Goal: Task Accomplishment & Management: Use online tool/utility

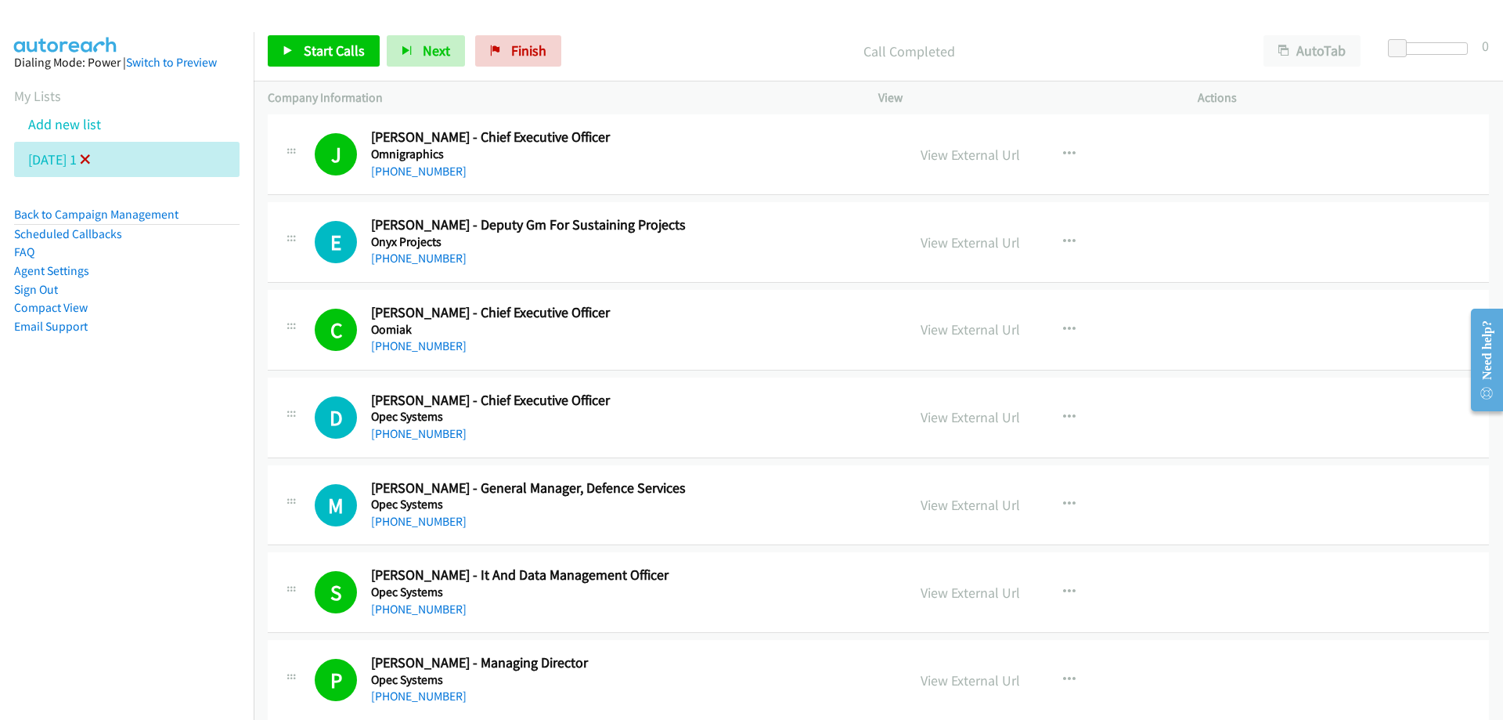
click at [91, 155] on icon at bounding box center [85, 160] width 11 height 11
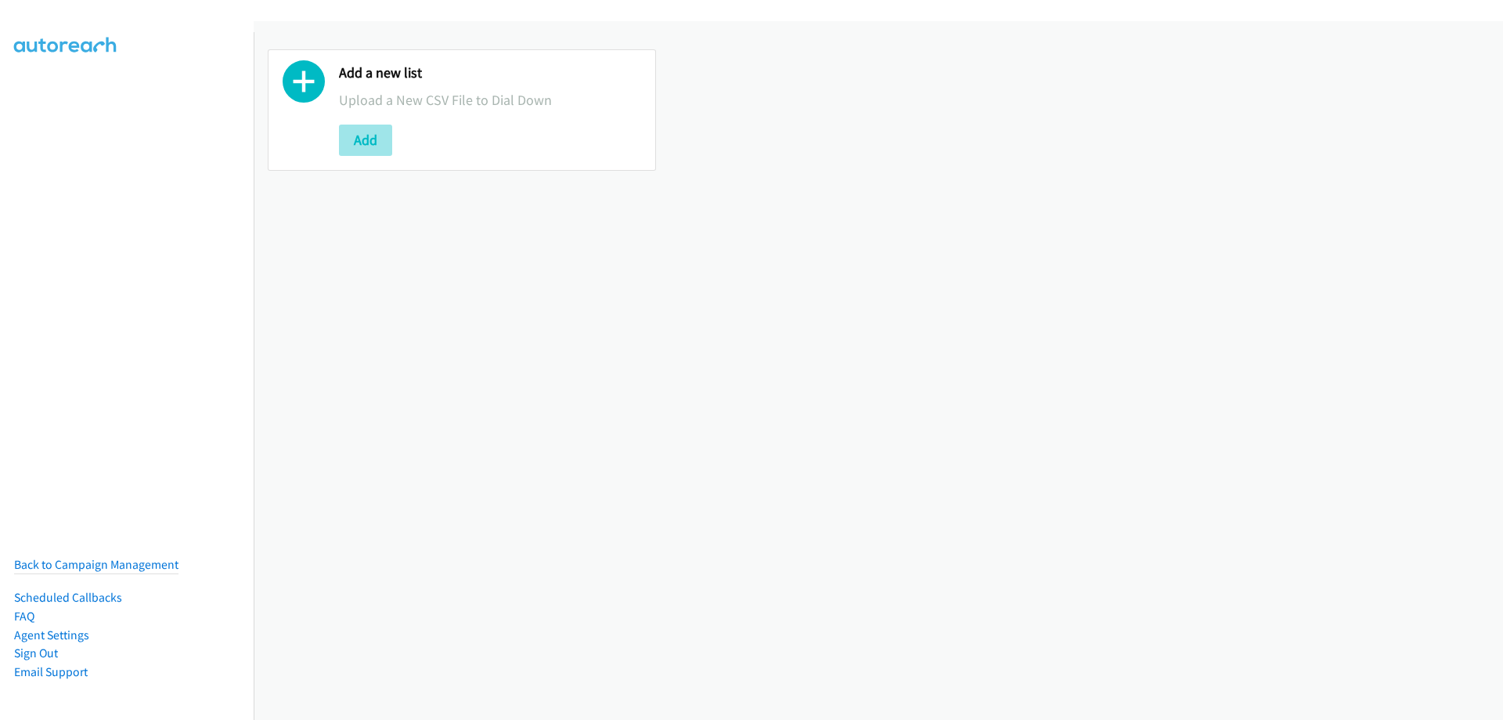
click at [352, 140] on button "Add" at bounding box center [365, 139] width 53 height 31
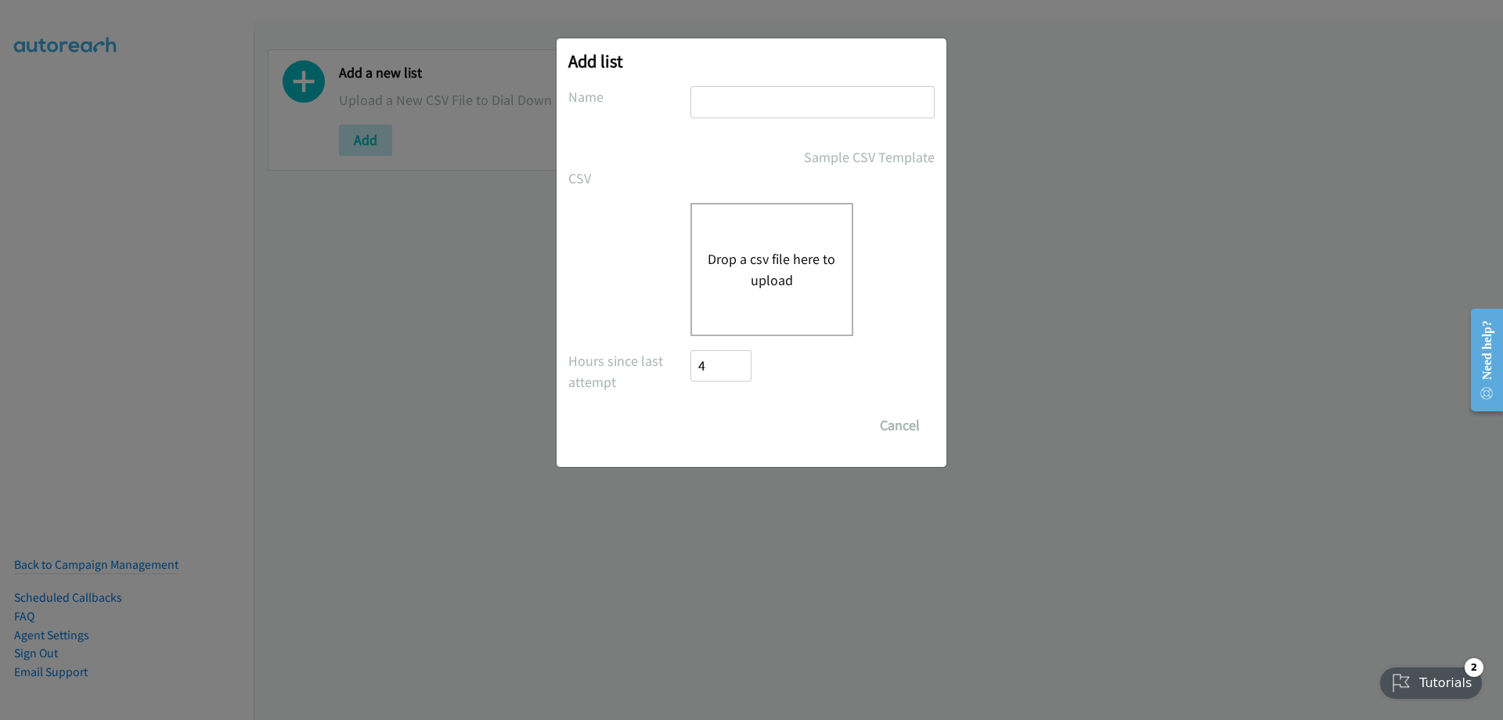
click at [749, 104] on input "text" at bounding box center [813, 102] width 244 height 32
type input "Tuesday 2"
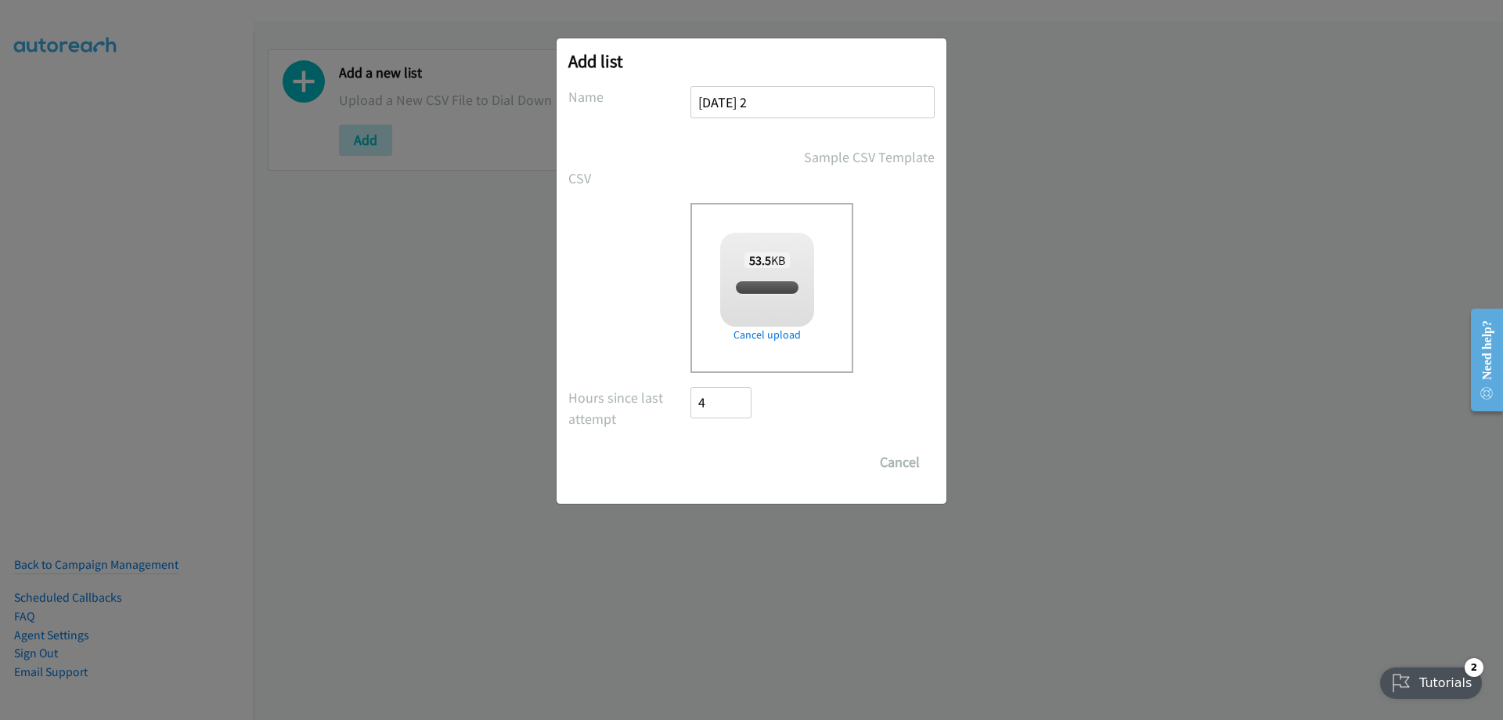
checkbox input "true"
click at [727, 468] on input "Save List" at bounding box center [732, 461] width 82 height 31
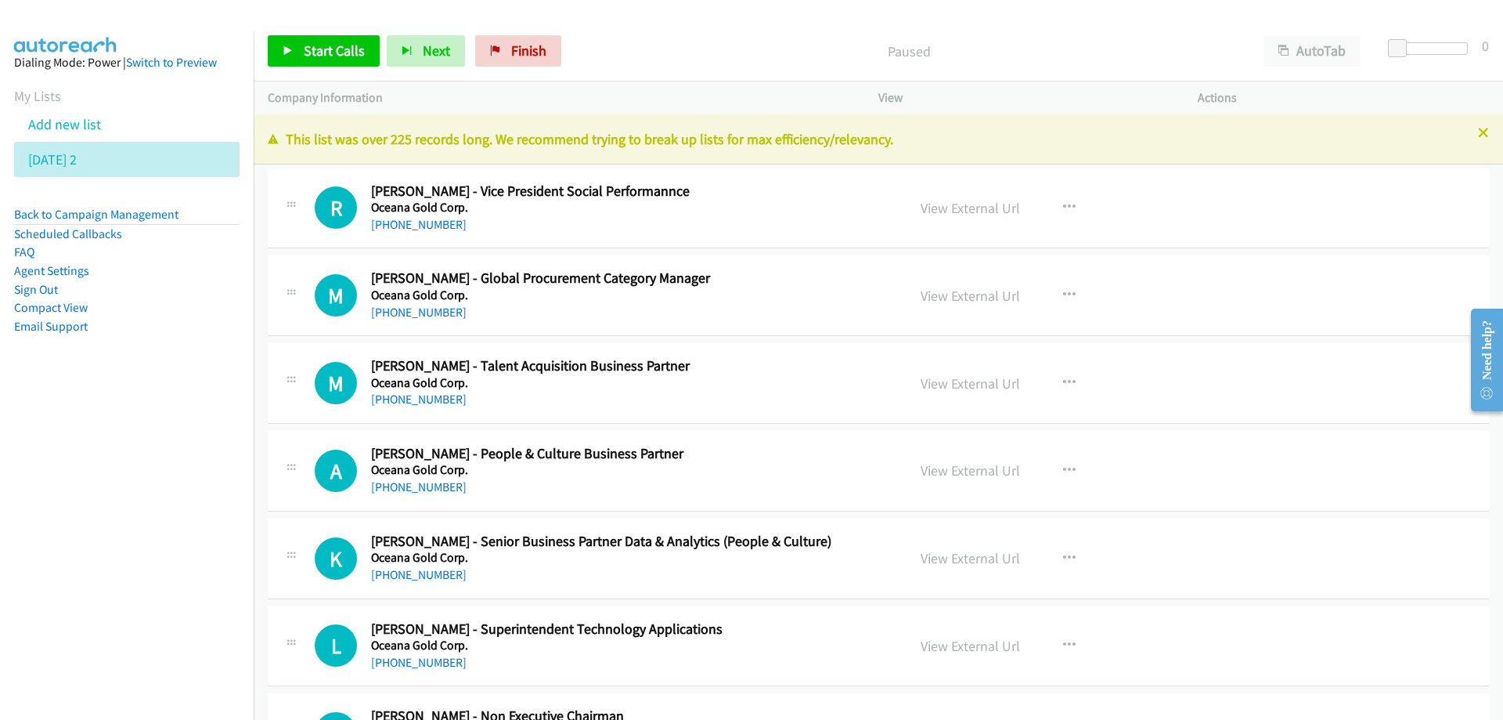
click at [139, 482] on nav "Dialing Mode: Power | Switch to Preview My Lists Add new list Tuesday 2 Back to…" at bounding box center [127, 392] width 254 height 720
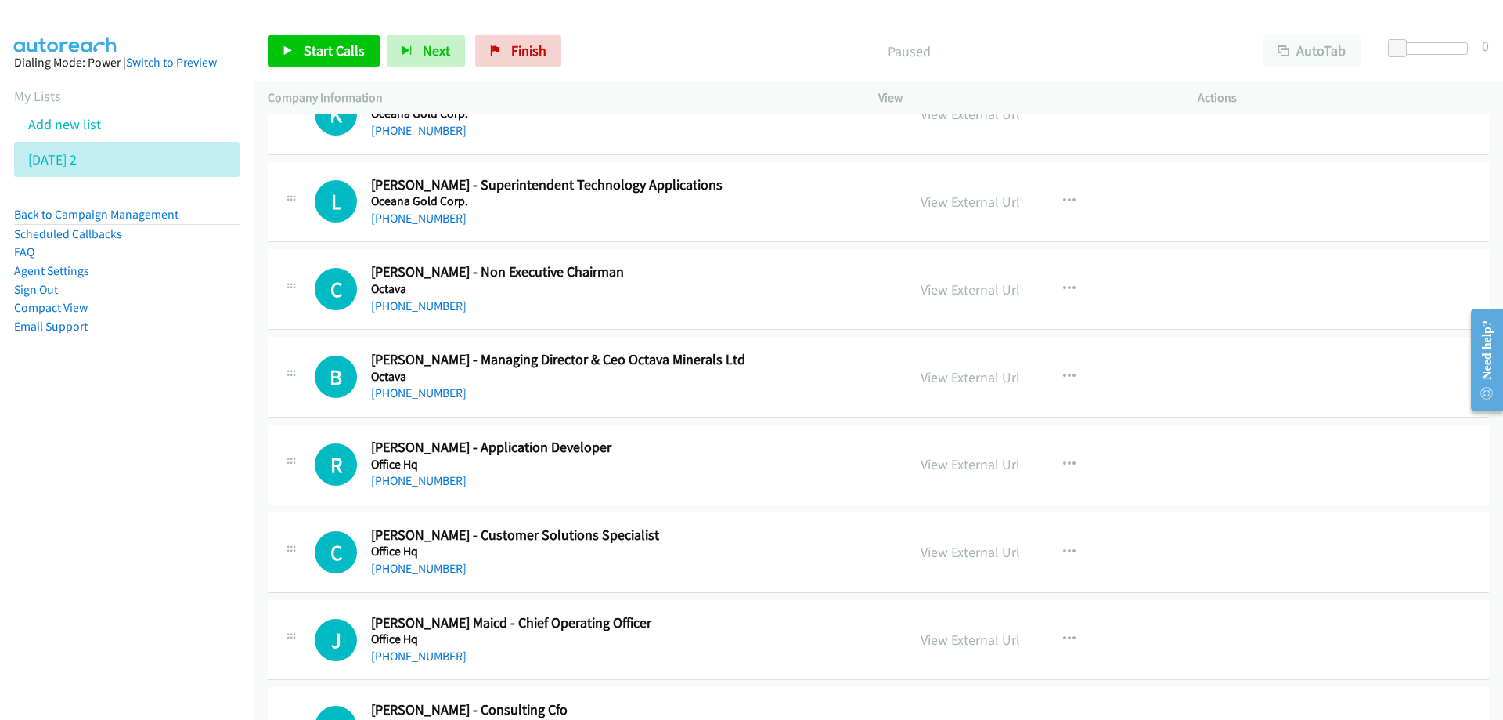
scroll to position [470, 0]
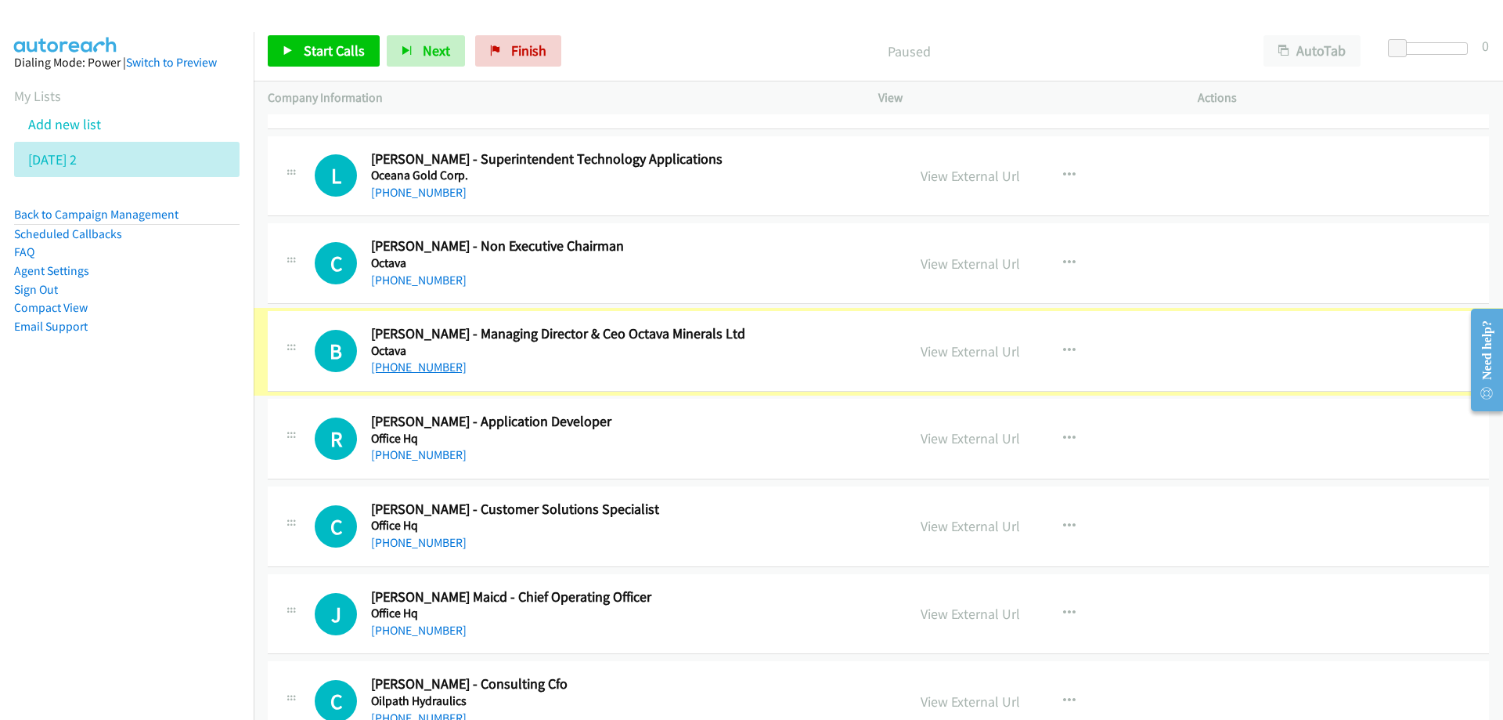
click at [431, 366] on link "+61 8 6242 1066" at bounding box center [419, 366] width 96 height 15
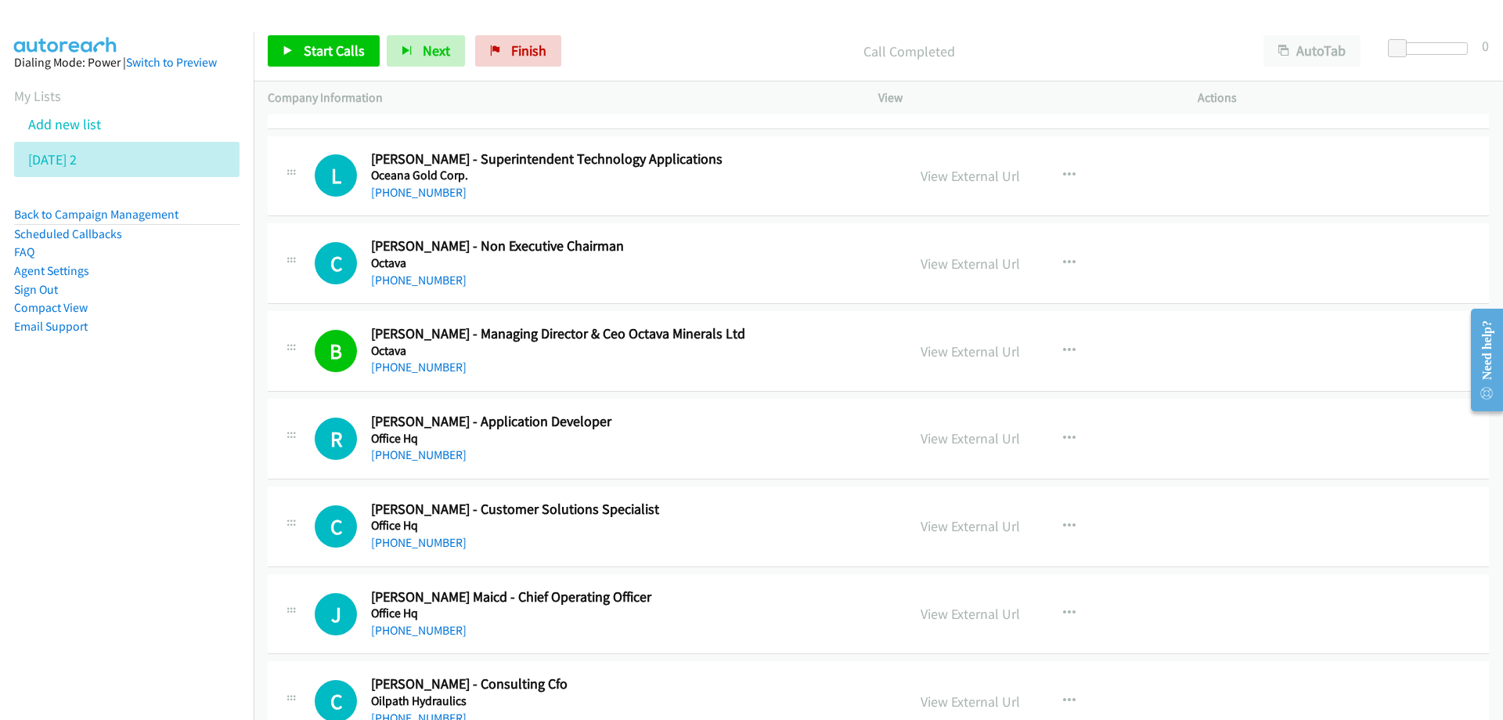
click at [758, 460] on div "+61 413 162 240" at bounding box center [629, 455] width 516 height 19
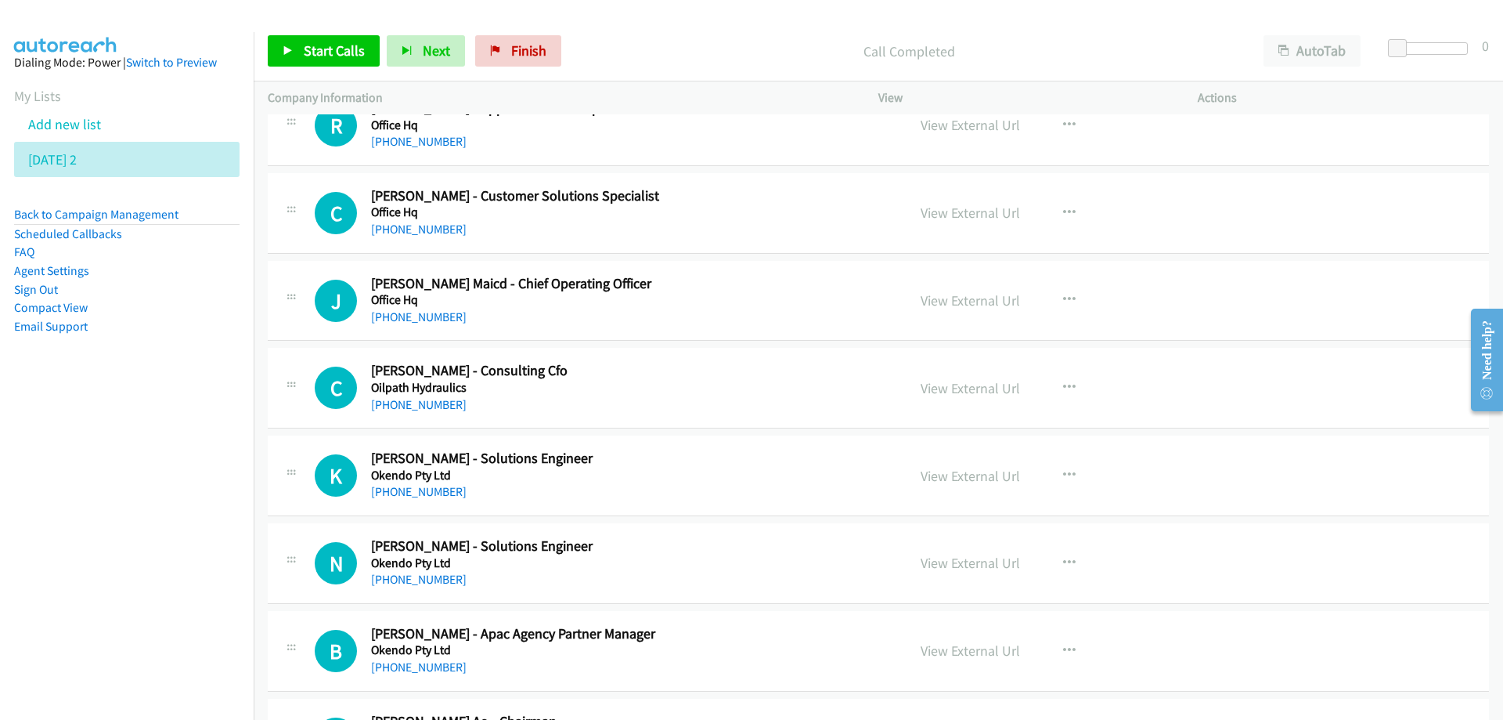
scroll to position [861, 0]
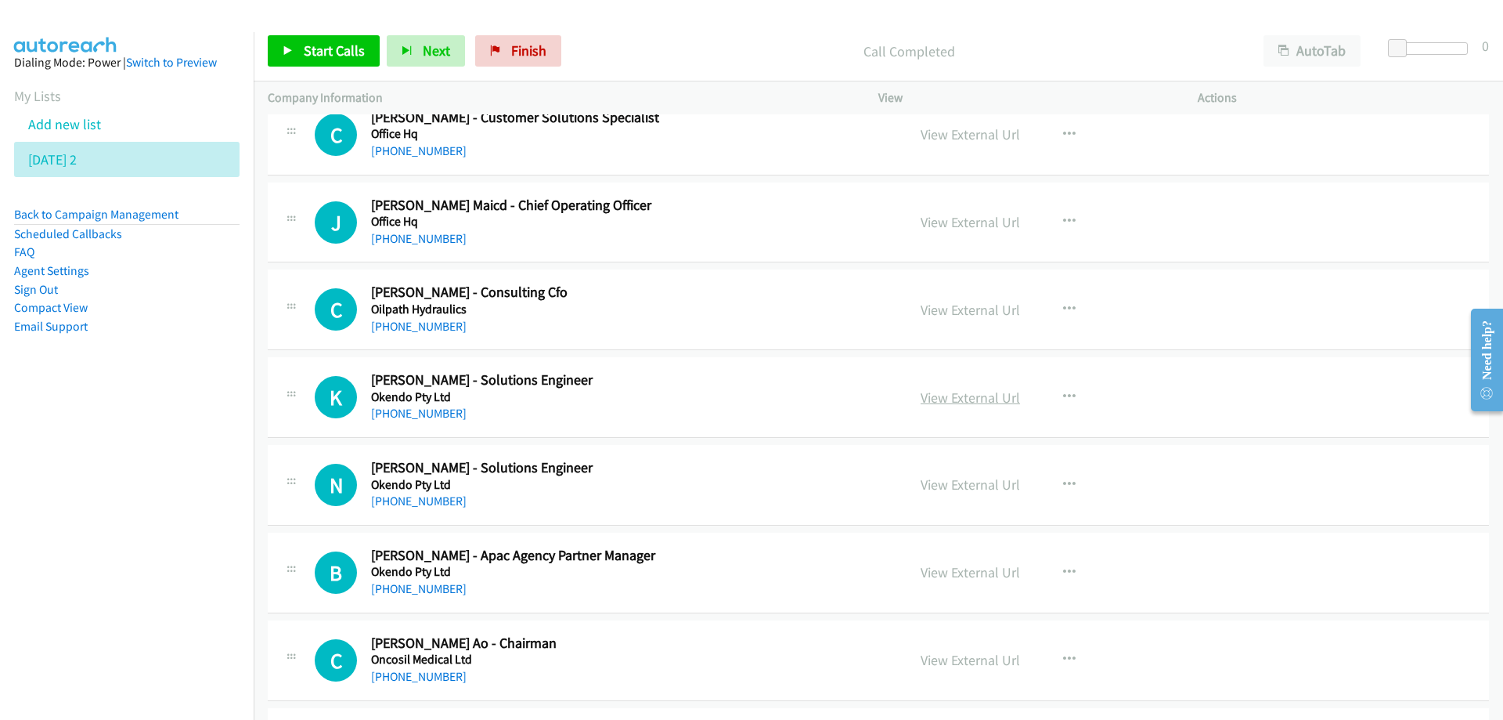
click at [959, 397] on link "View External Url" at bounding box center [970, 397] width 99 height 18
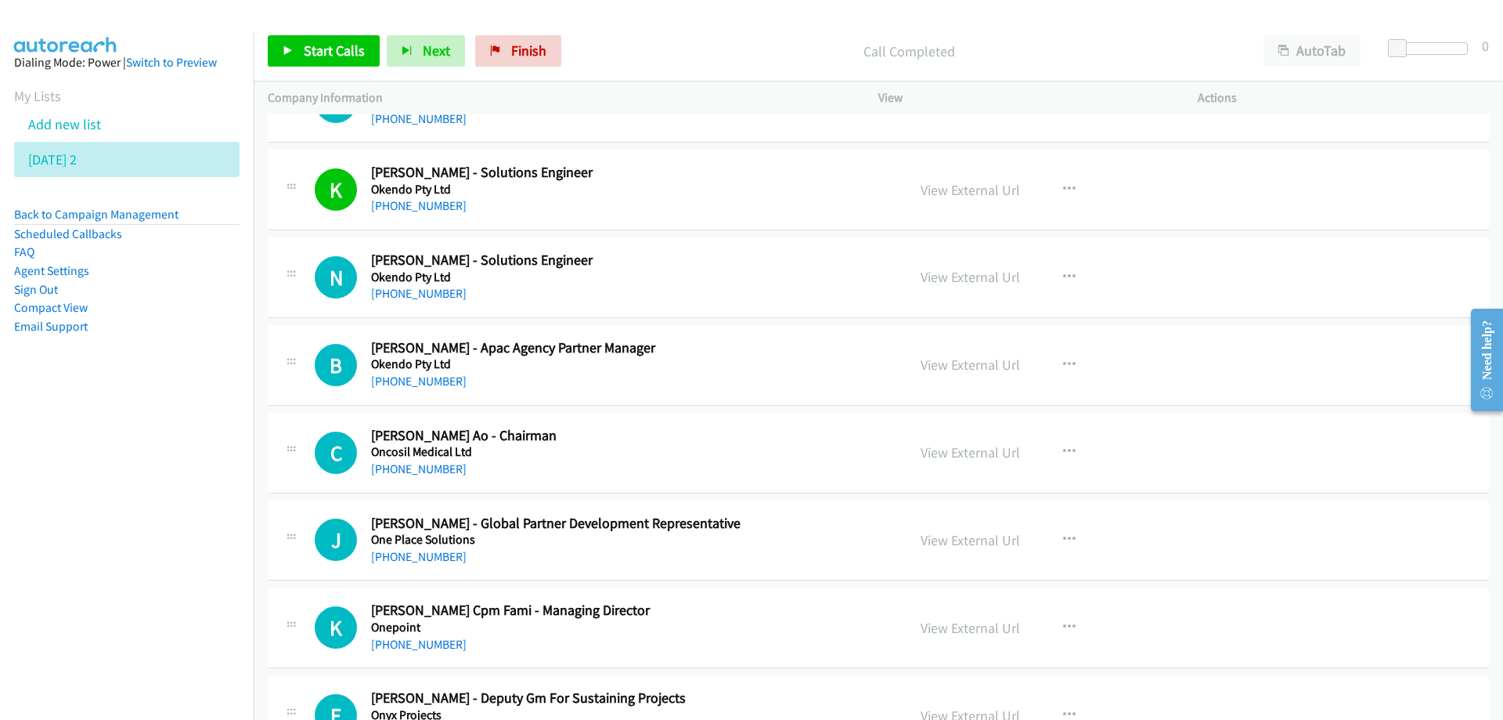
scroll to position [1096, 0]
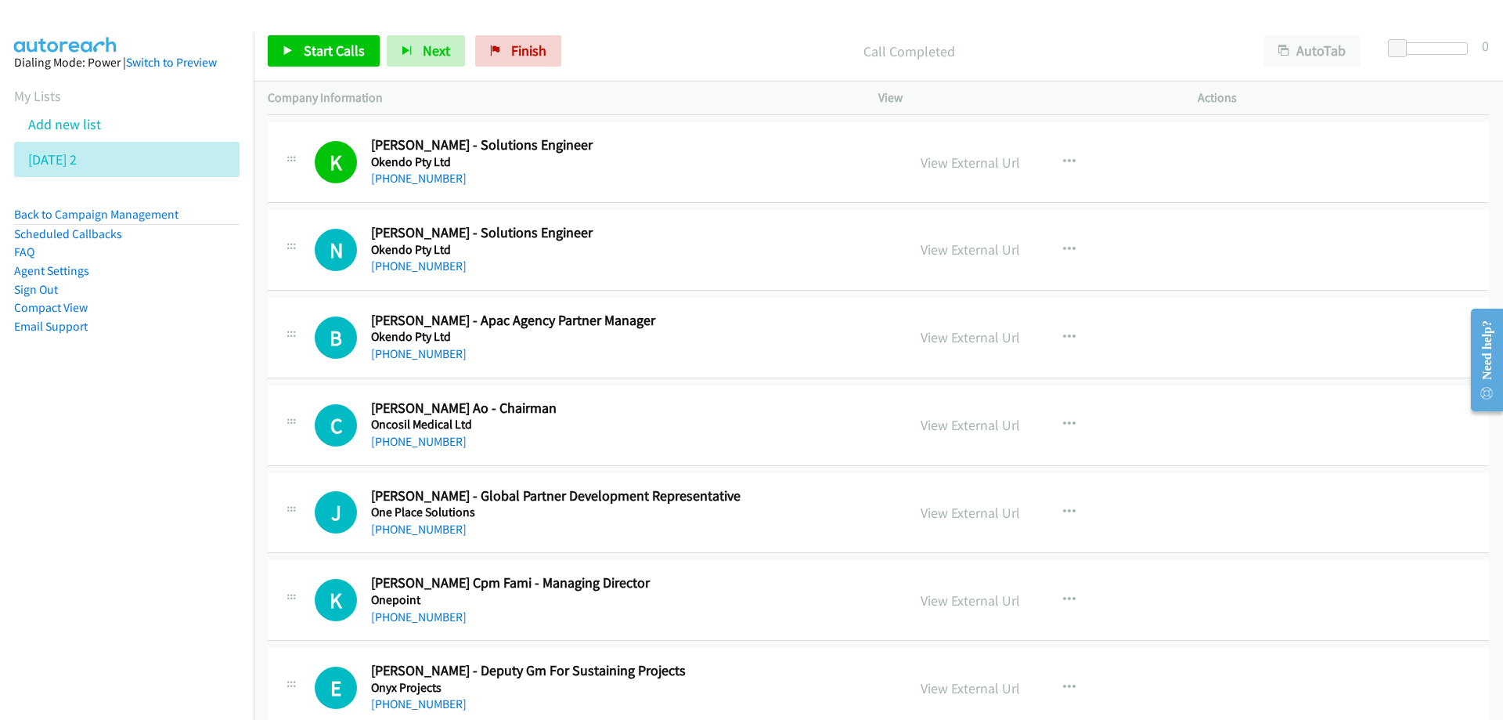
click at [752, 270] on div "+61 481 463 711" at bounding box center [629, 266] width 516 height 19
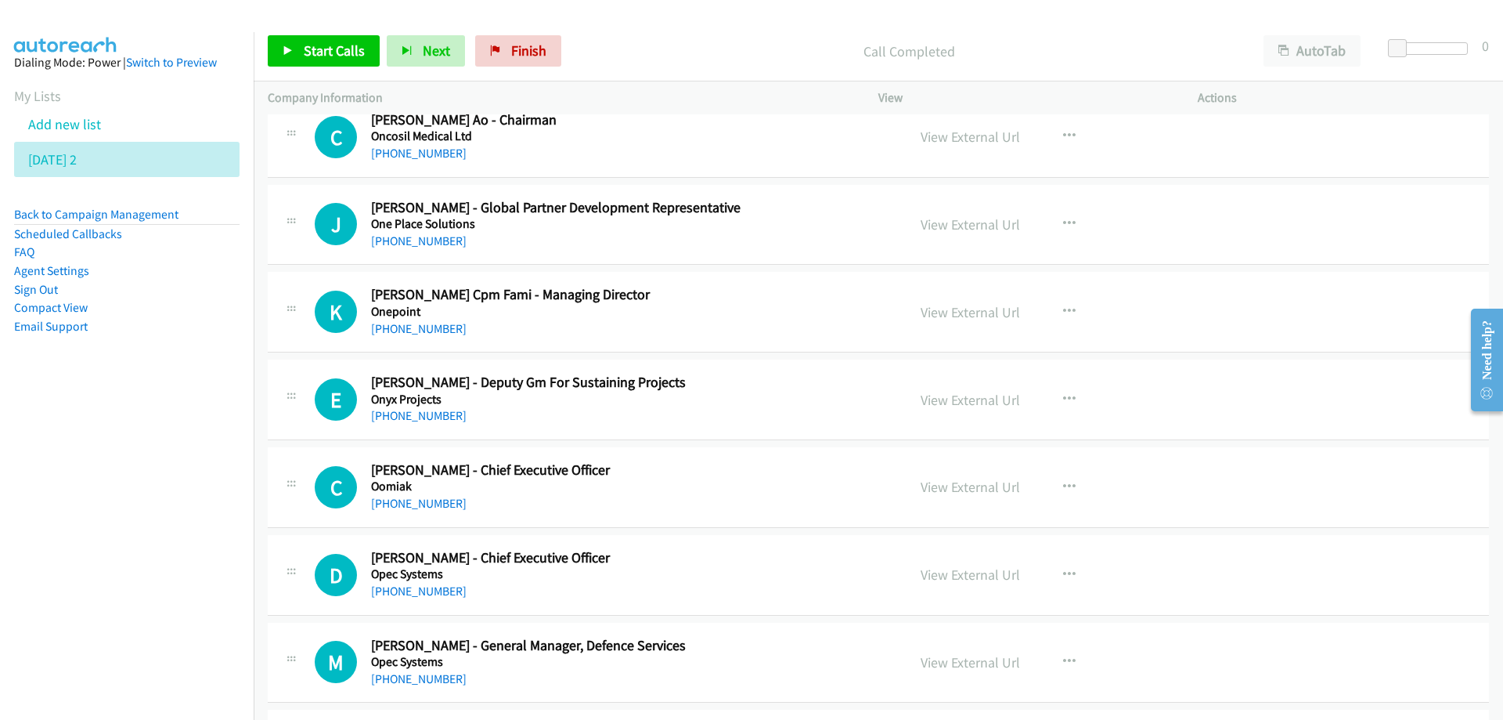
scroll to position [1409, 0]
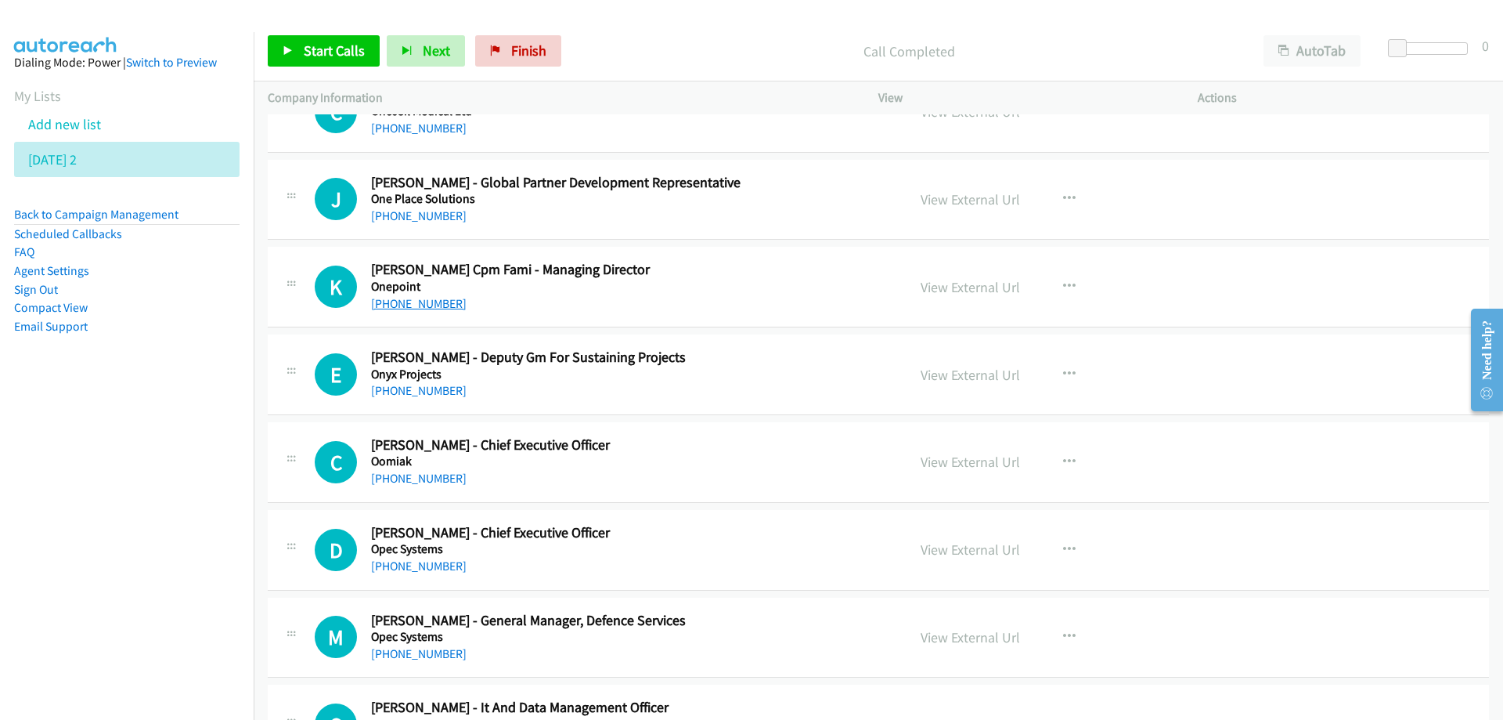
click at [409, 305] on link "+61 2 9564 3212" at bounding box center [419, 303] width 96 height 15
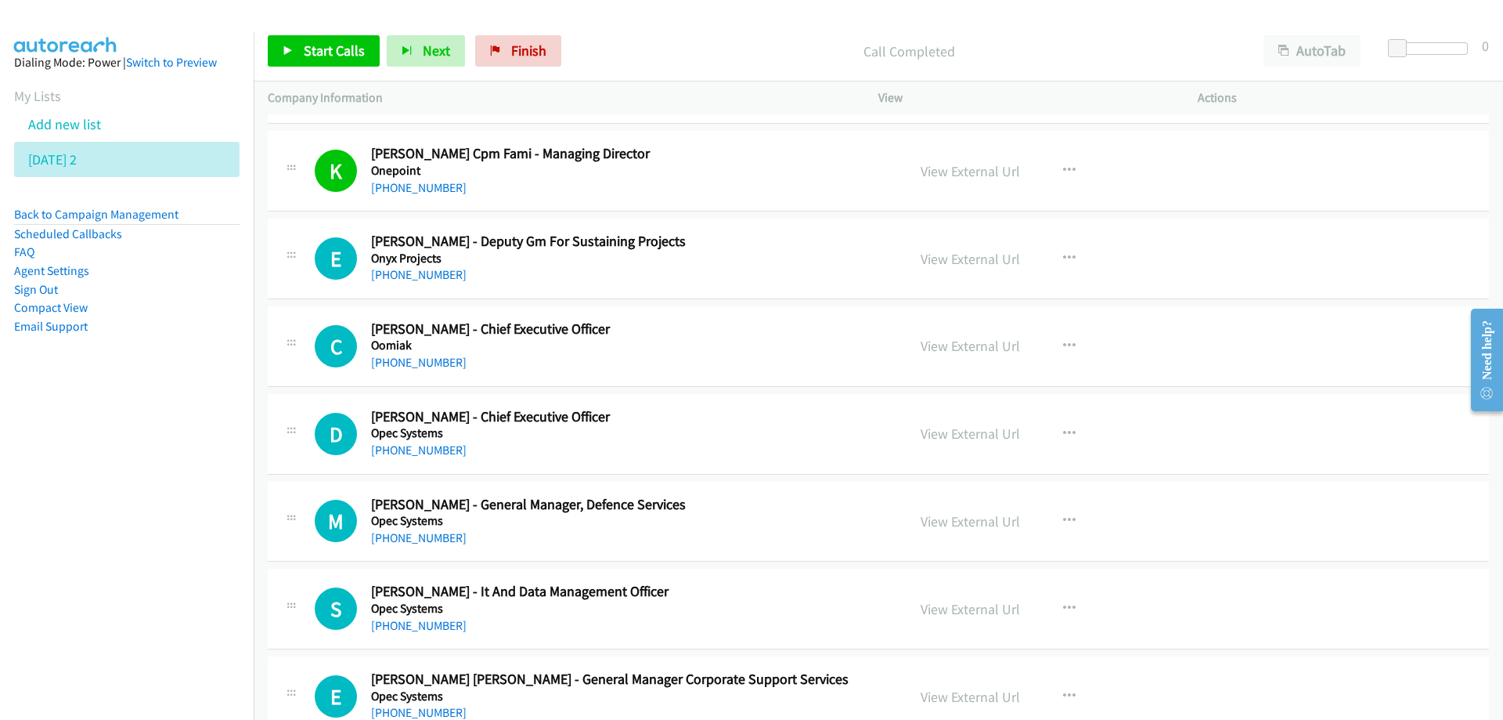
scroll to position [1566, 0]
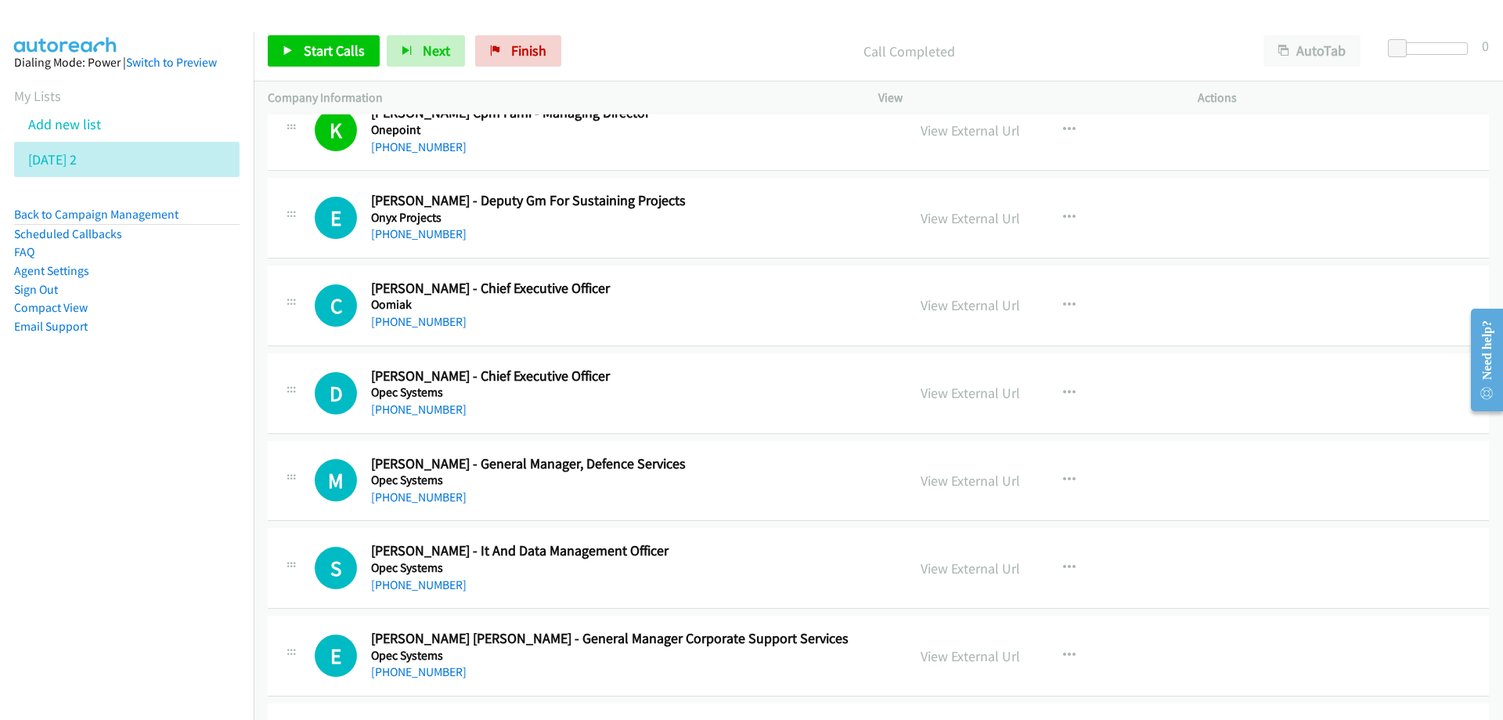
click at [749, 308] on h5 "Oomiak" at bounding box center [629, 305] width 516 height 16
click at [976, 307] on link "View External Url" at bounding box center [970, 305] width 99 height 18
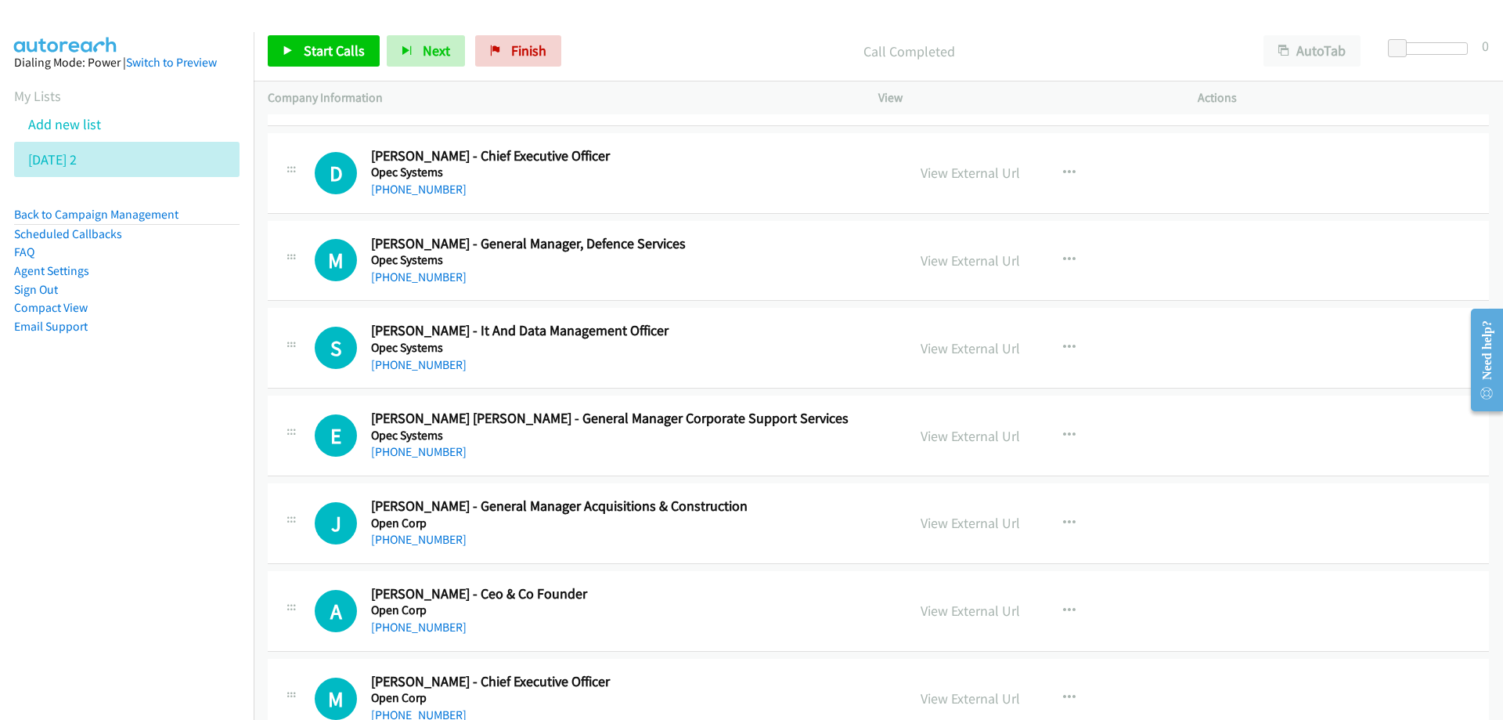
scroll to position [1801, 0]
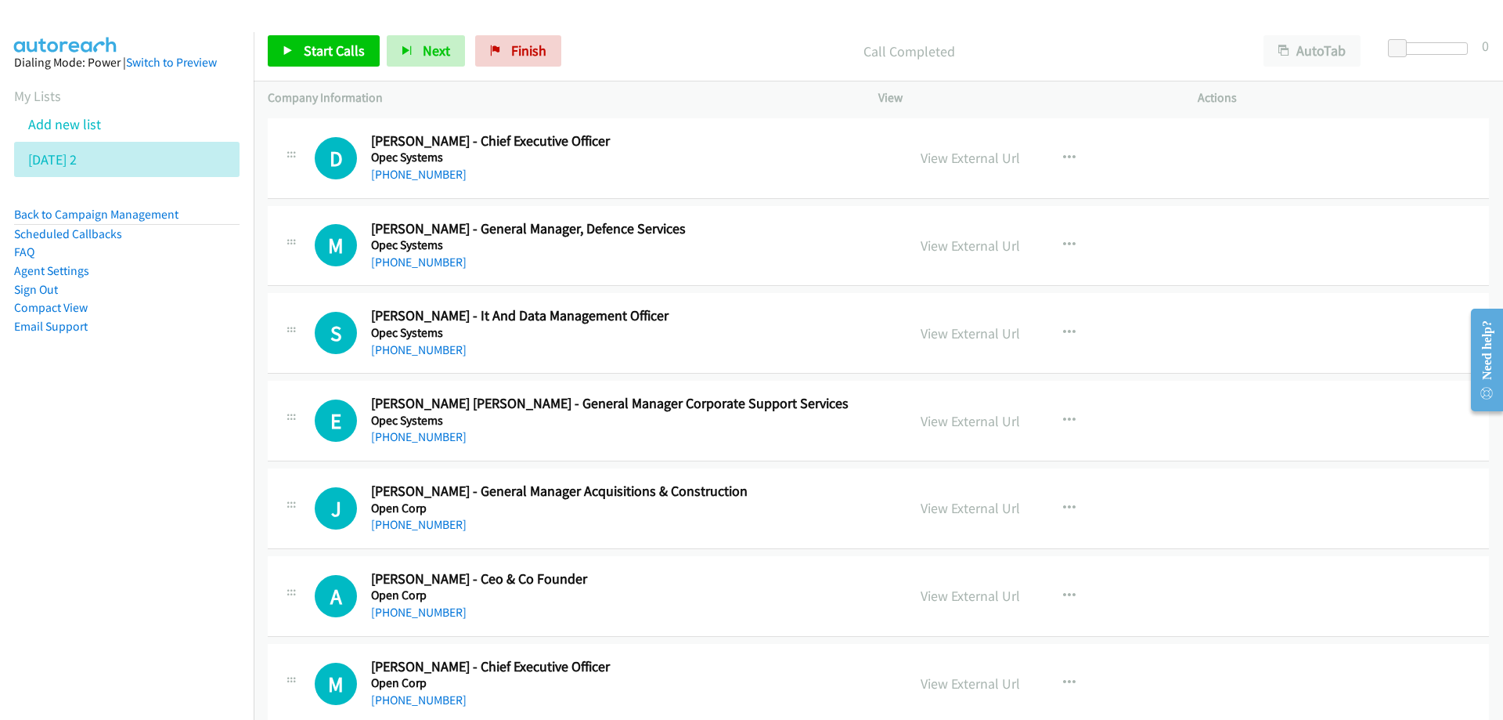
click at [763, 176] on div "+61 428 712 494" at bounding box center [629, 174] width 516 height 19
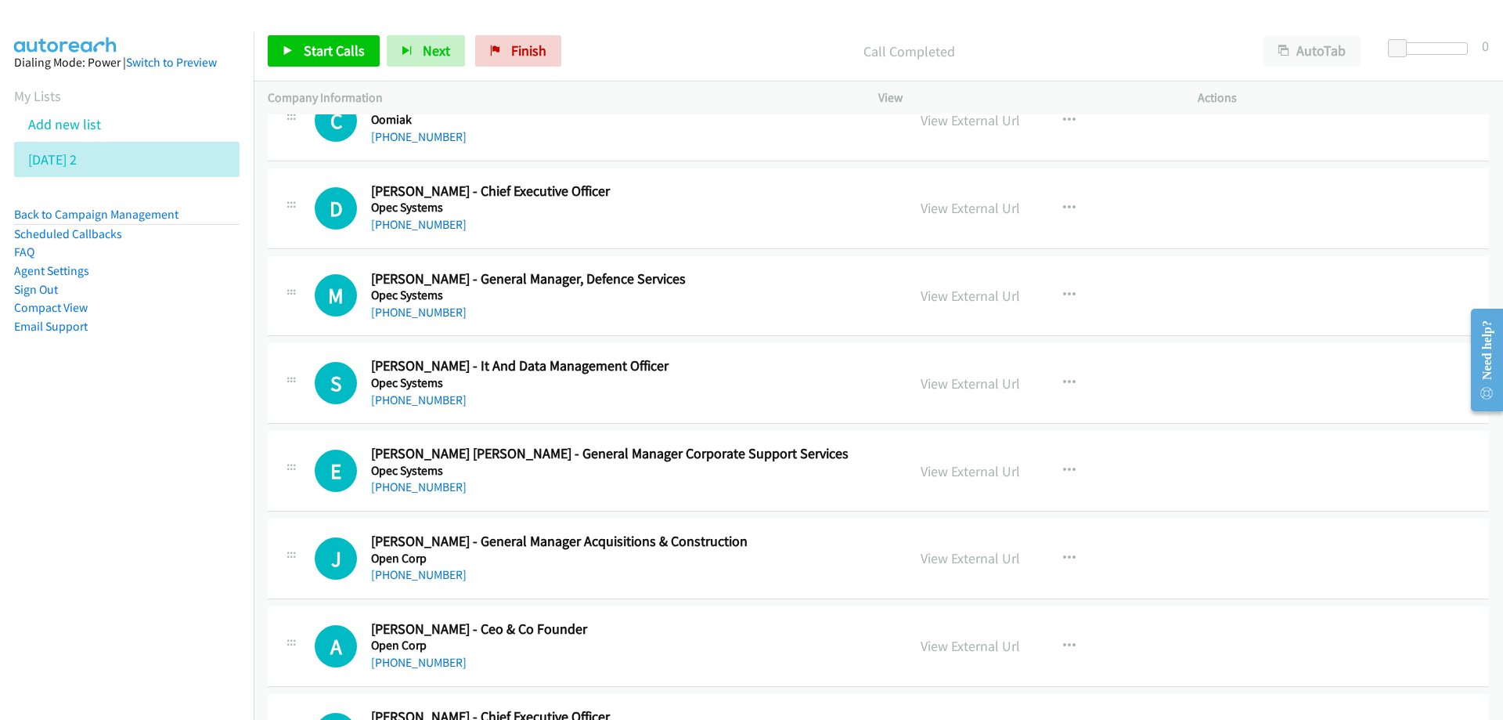
scroll to position [1723, 0]
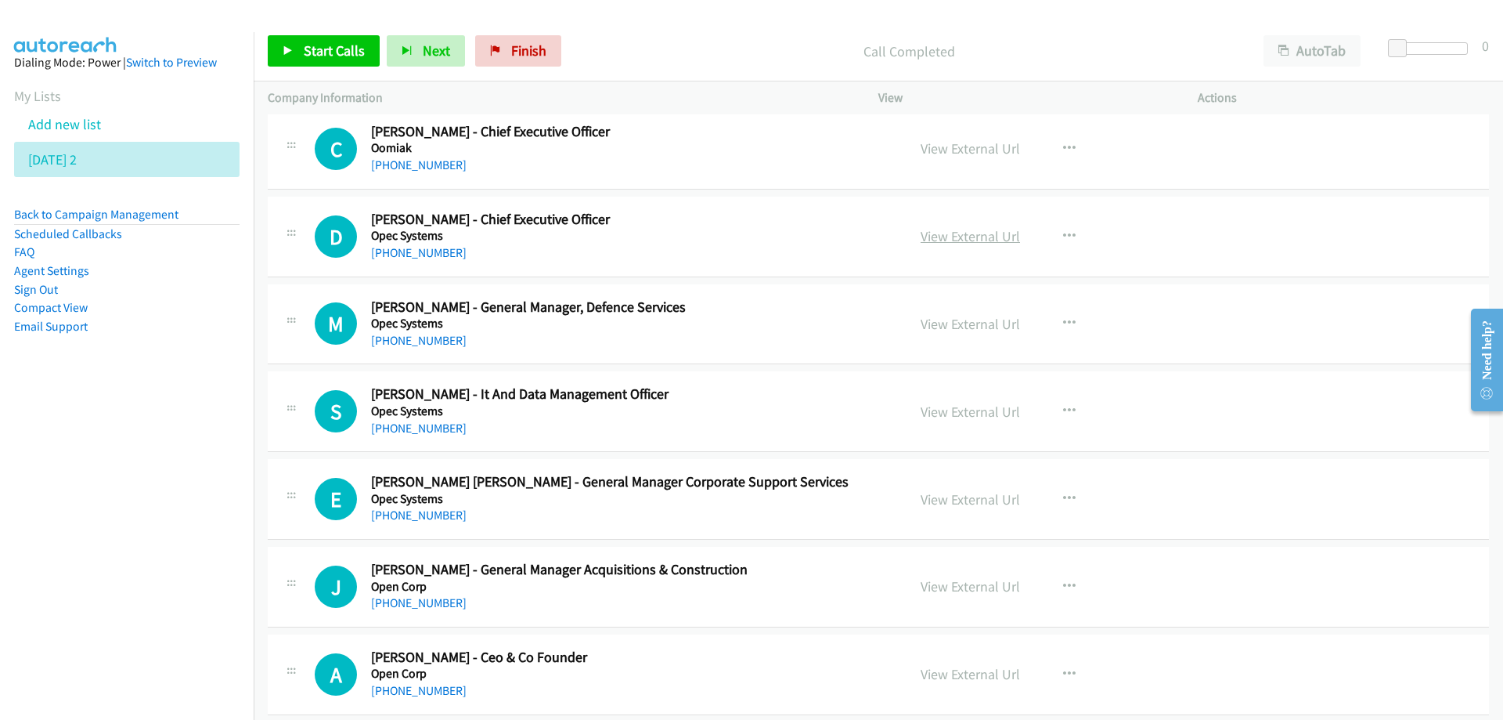
click at [970, 236] on link "View External Url" at bounding box center [970, 236] width 99 height 18
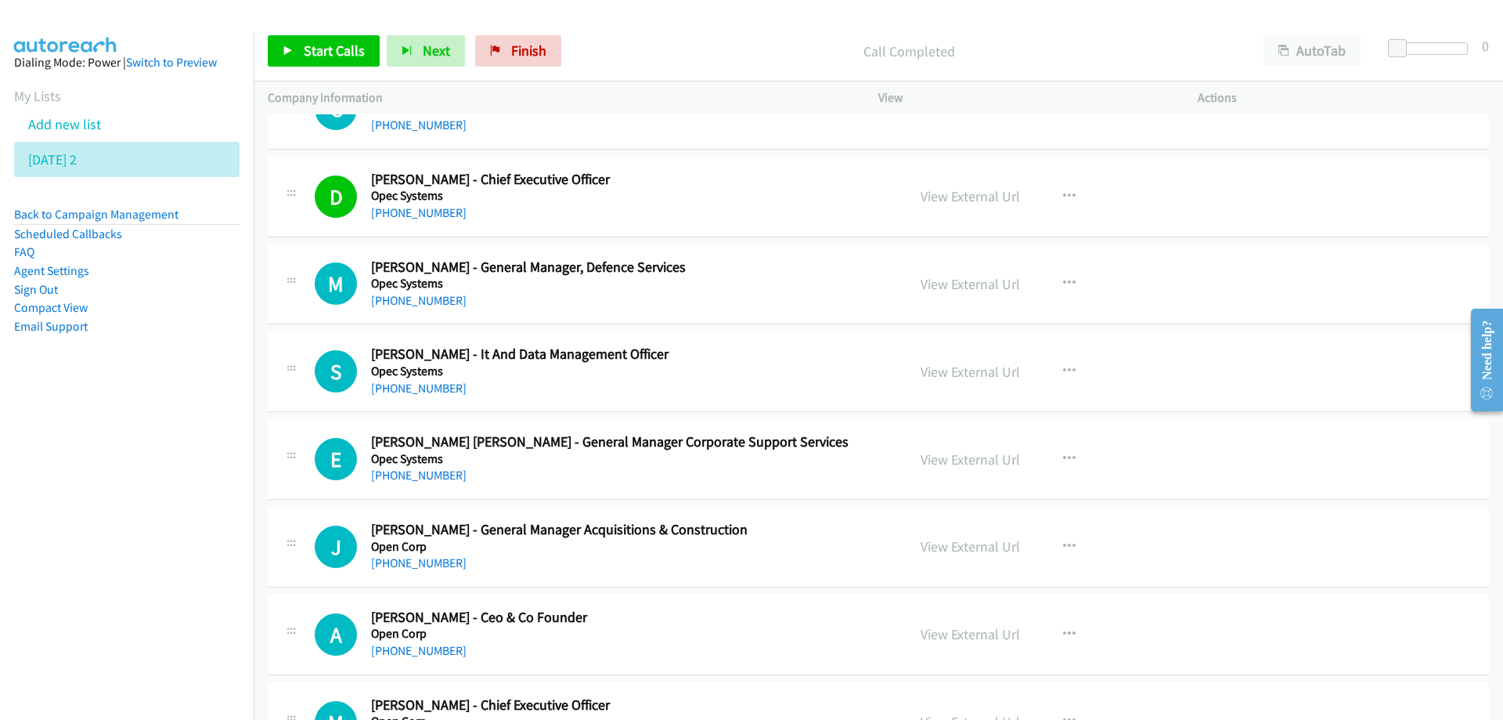
scroll to position [1801, 0]
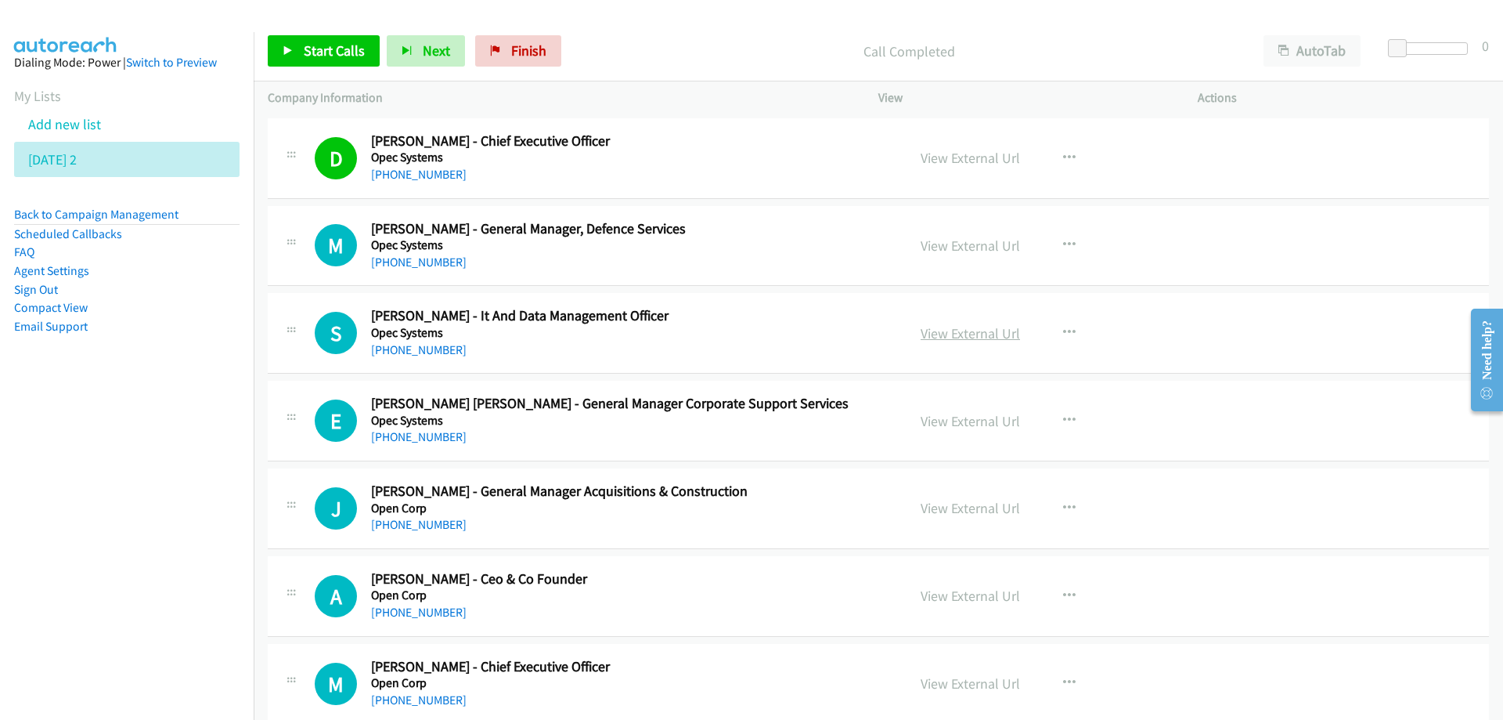
click at [968, 334] on link "View External Url" at bounding box center [970, 333] width 99 height 18
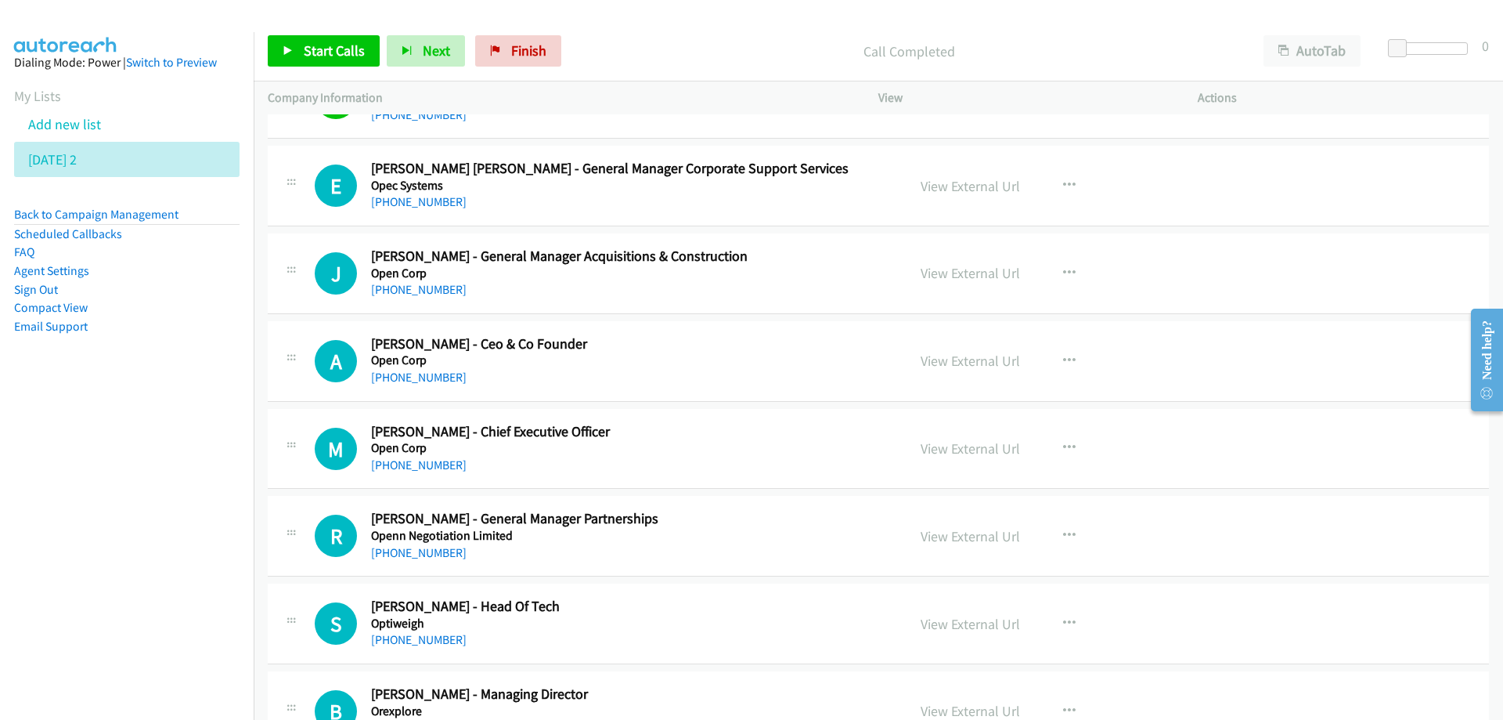
scroll to position [2114, 0]
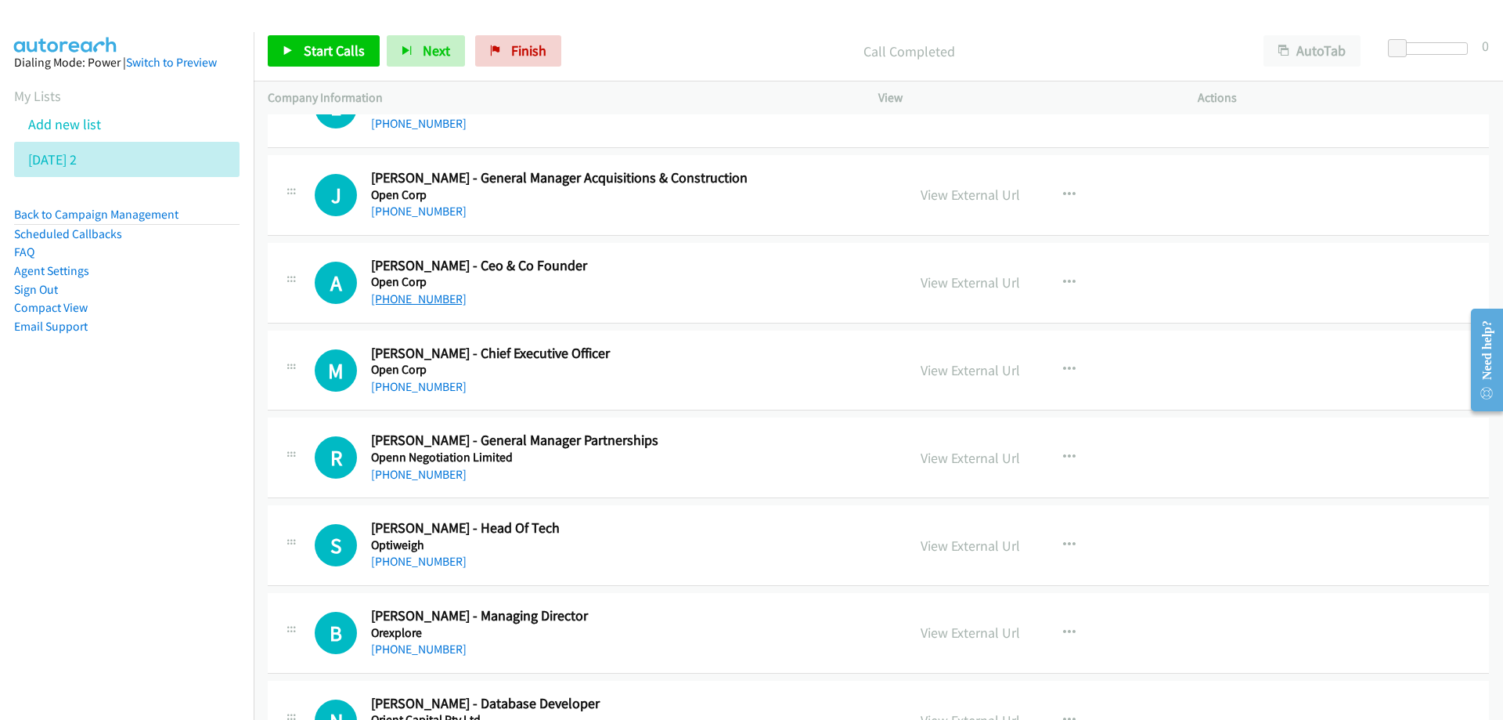
click at [402, 299] on link "+61 3 8545 2023" at bounding box center [419, 298] width 96 height 15
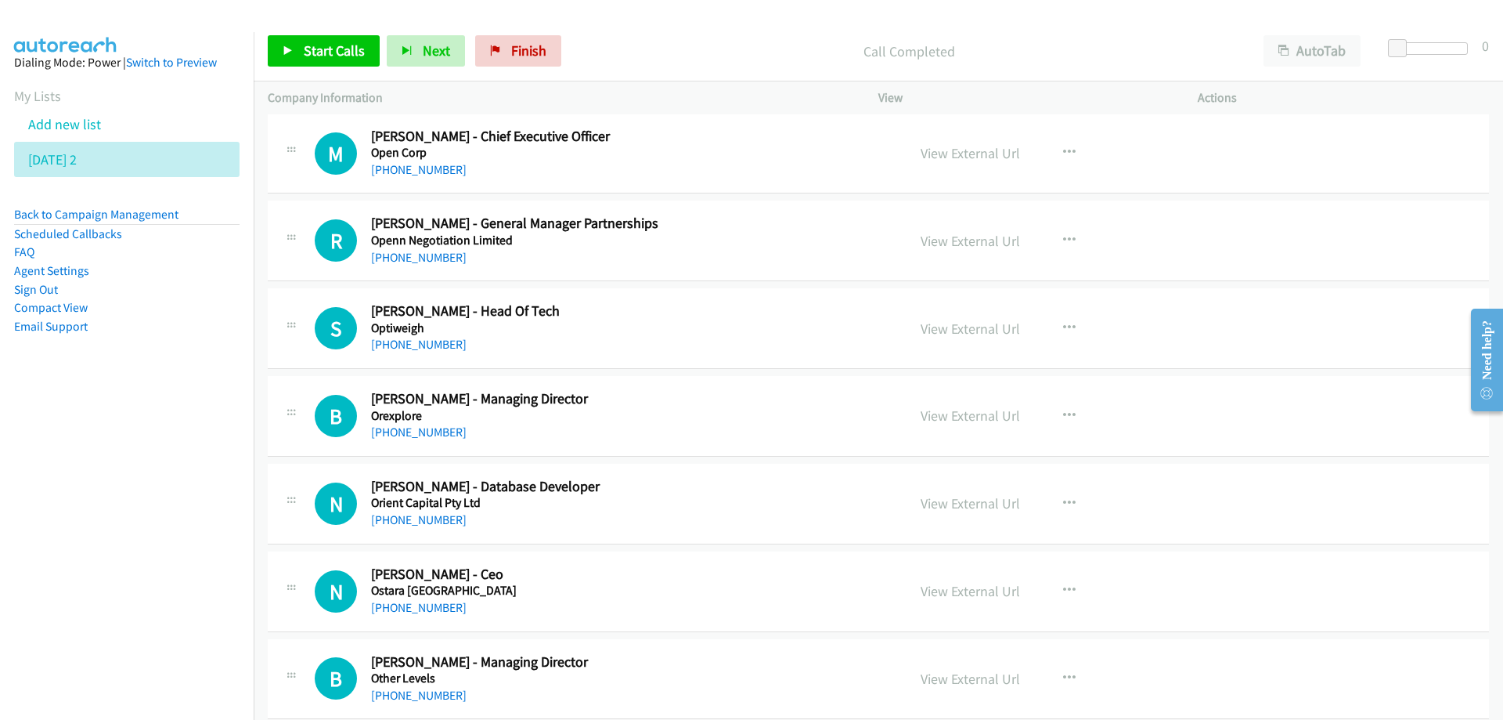
scroll to position [2427, 0]
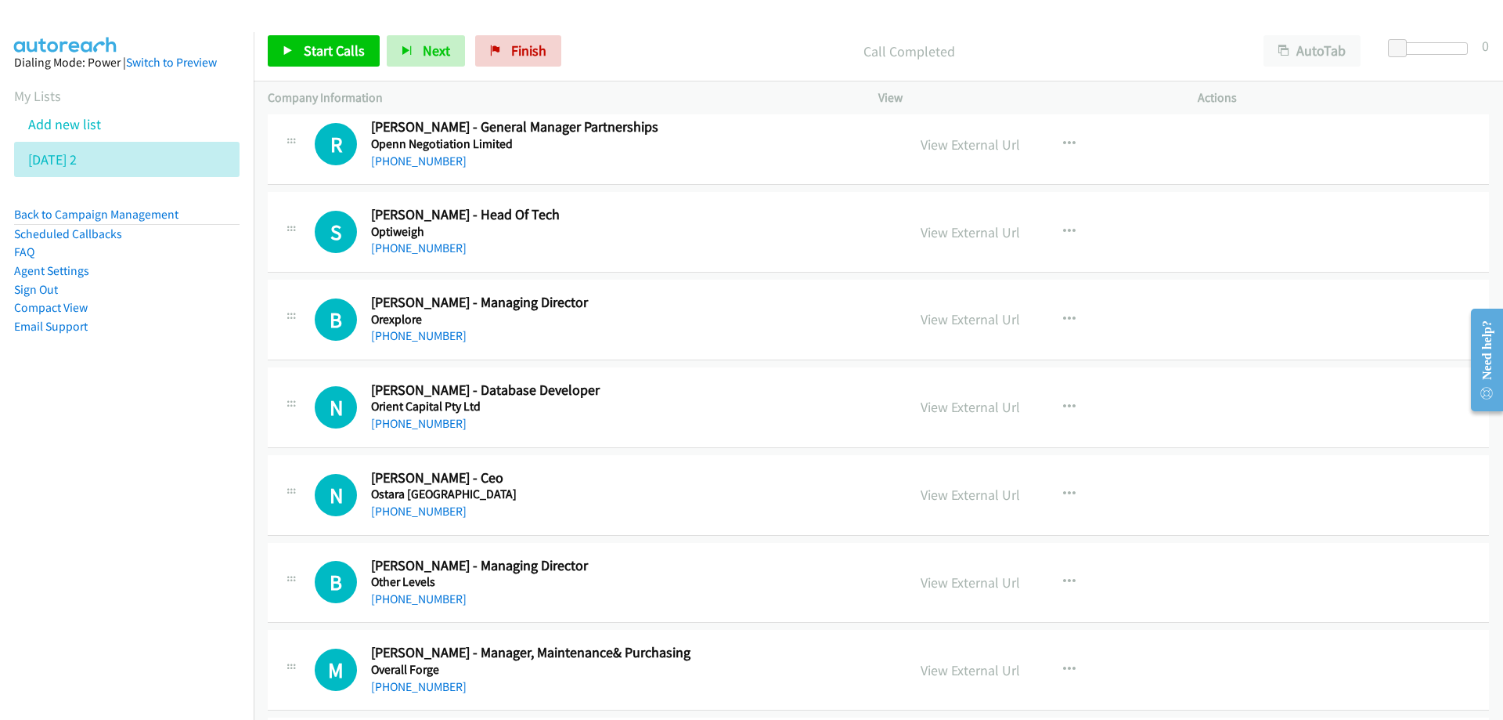
click at [698, 325] on h5 "Orexplore" at bounding box center [629, 320] width 516 height 16
click at [924, 317] on link "View External Url" at bounding box center [970, 319] width 99 height 18
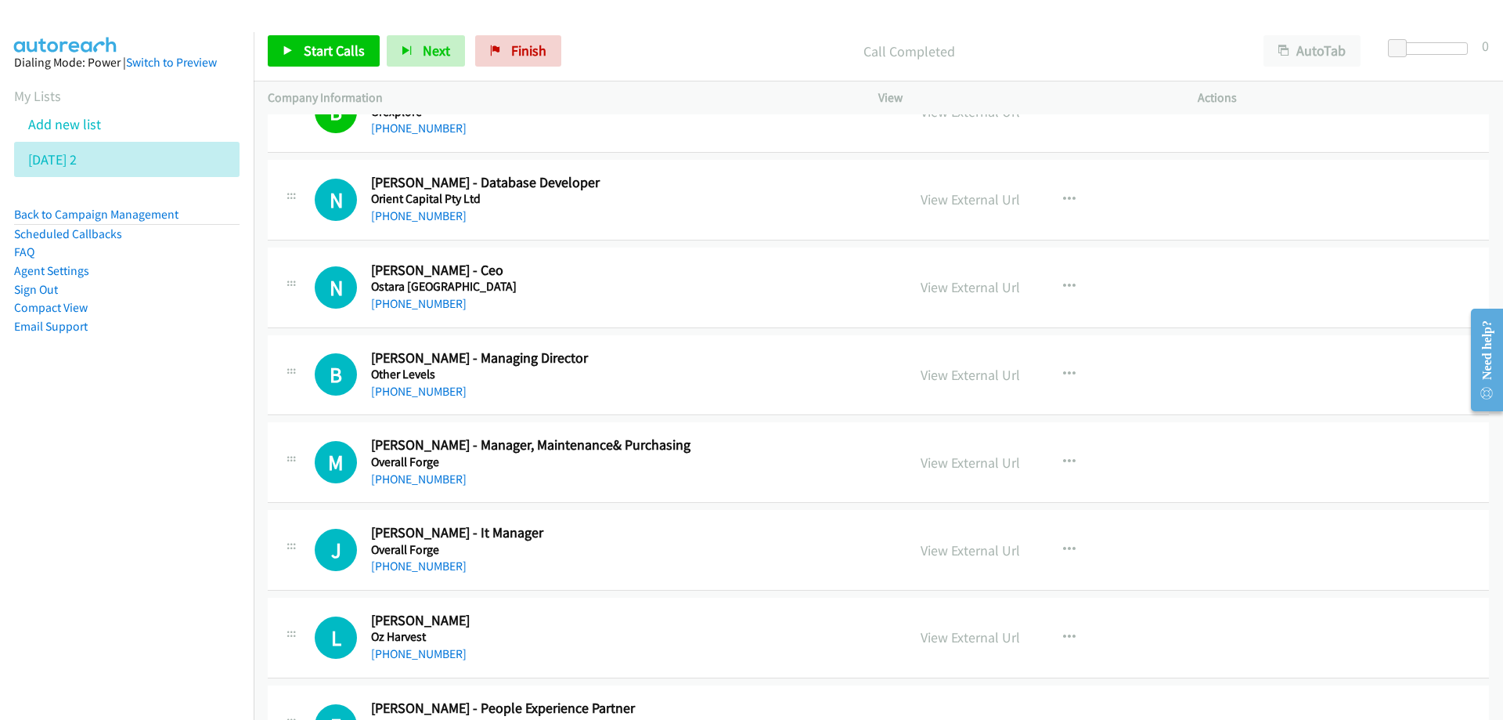
scroll to position [2662, 0]
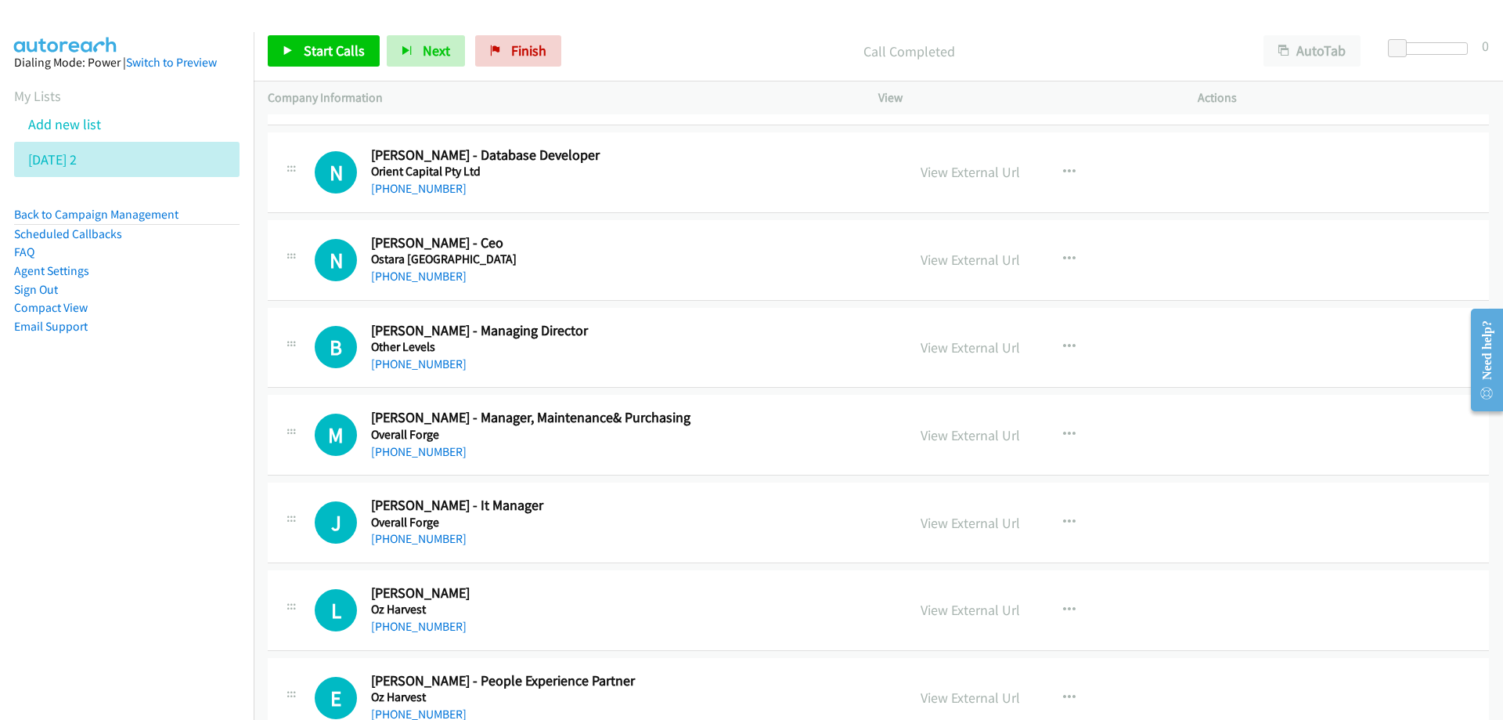
click at [727, 265] on h5 "Ostara Australia" at bounding box center [629, 259] width 516 height 16
click at [963, 265] on link "View External Url" at bounding box center [970, 260] width 99 height 18
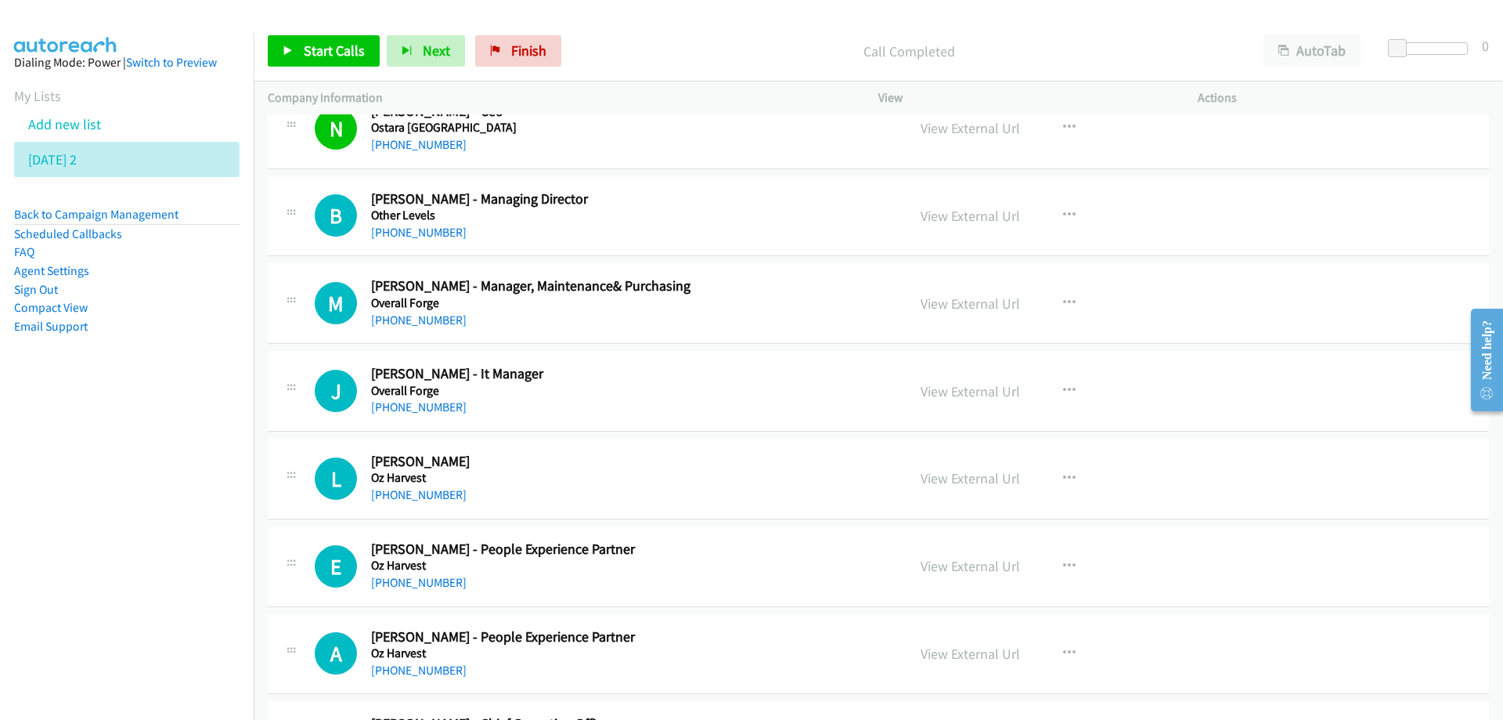
scroll to position [2819, 0]
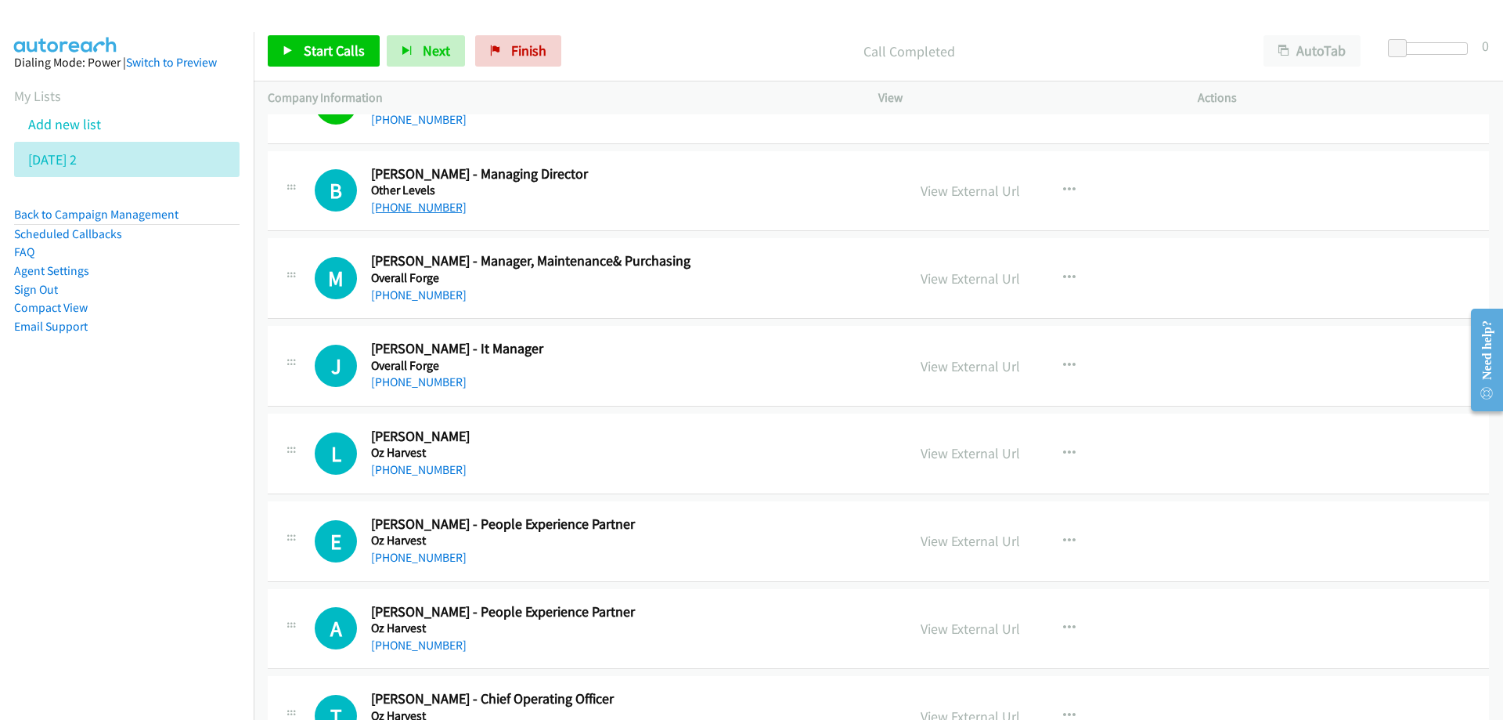
click at [435, 206] on link "+61 7 3040 0317" at bounding box center [419, 207] width 96 height 15
click at [753, 269] on h2 "Mark Stewart - Manager, Maintenance& Purchasing" at bounding box center [629, 261] width 516 height 18
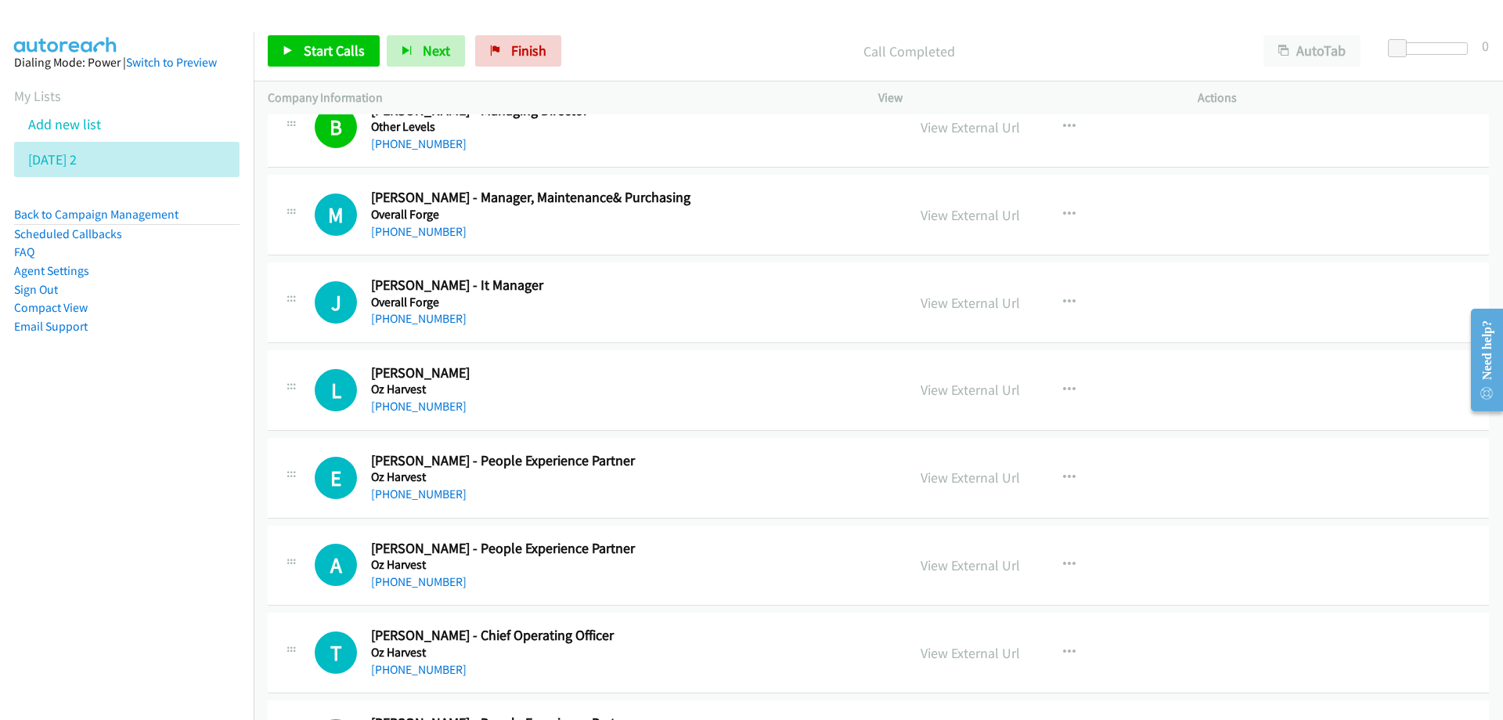
scroll to position [2897, 0]
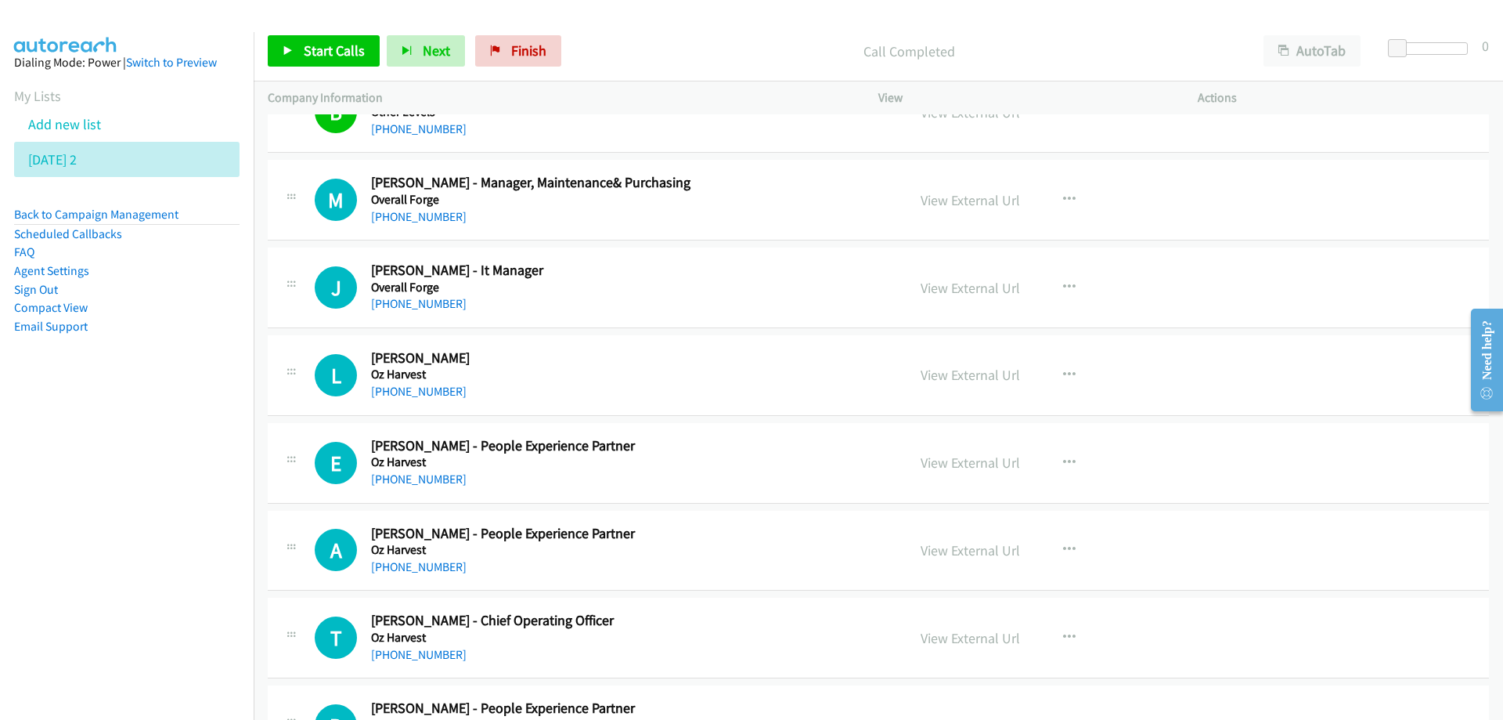
click at [748, 267] on h2 "Joel Thompson - It Manager" at bounding box center [629, 271] width 516 height 18
click at [963, 294] on link "View External Url" at bounding box center [970, 288] width 99 height 18
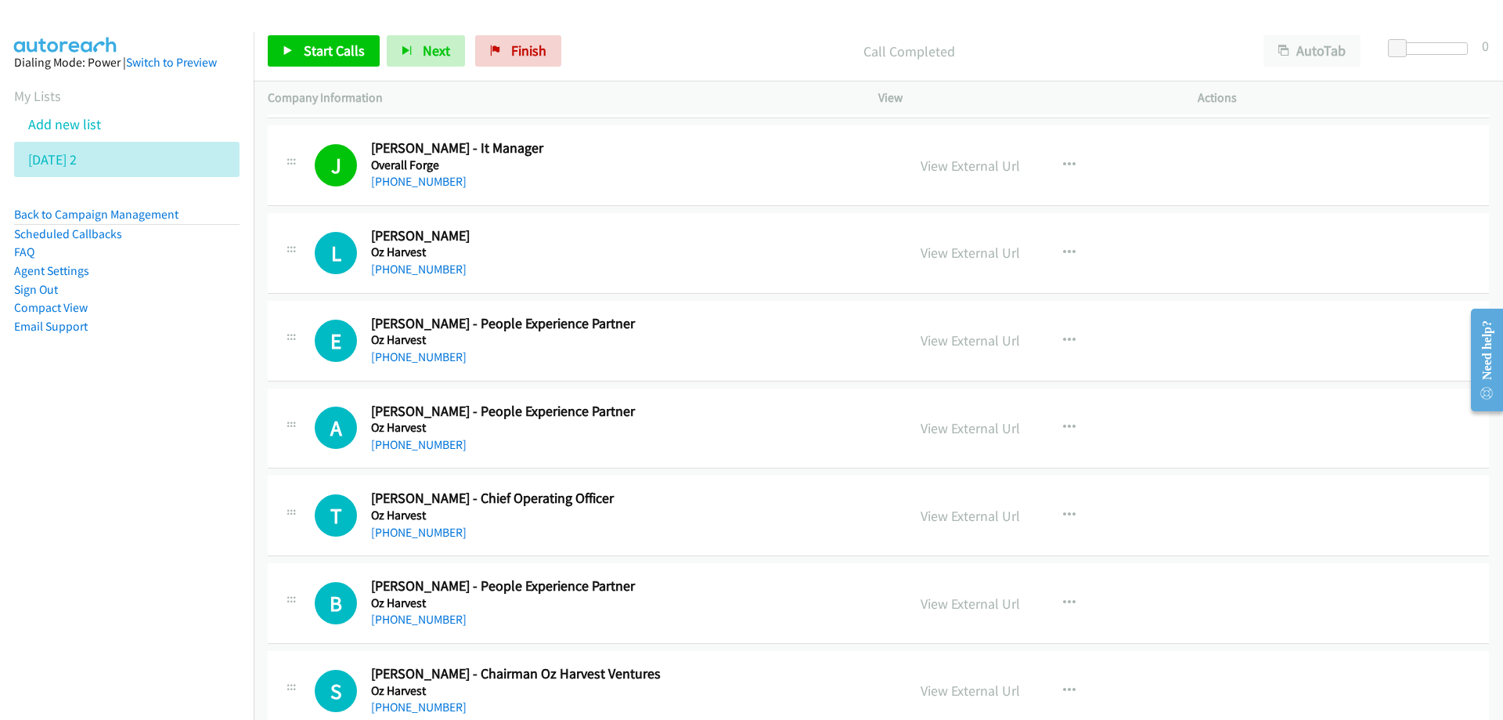
scroll to position [3054, 0]
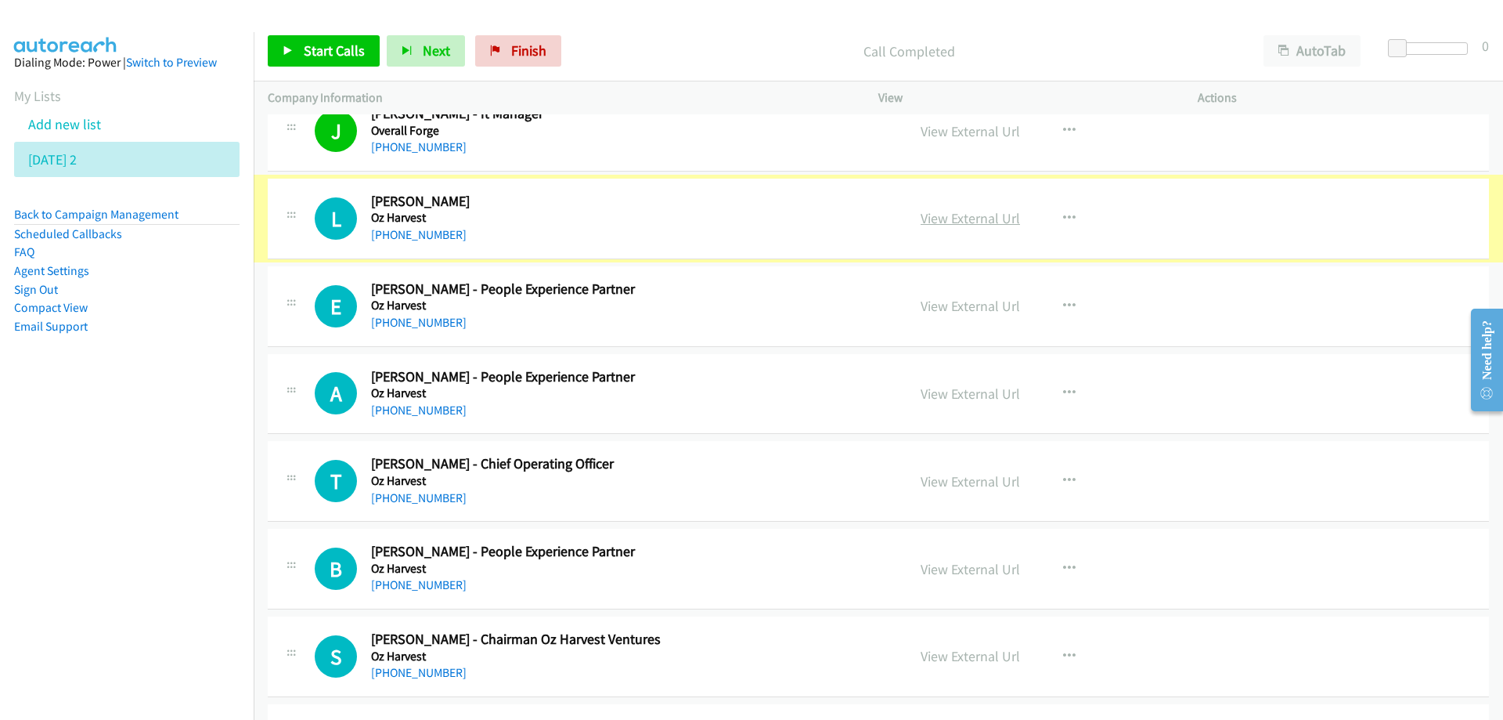
click at [952, 220] on link "View External Url" at bounding box center [970, 218] width 99 height 18
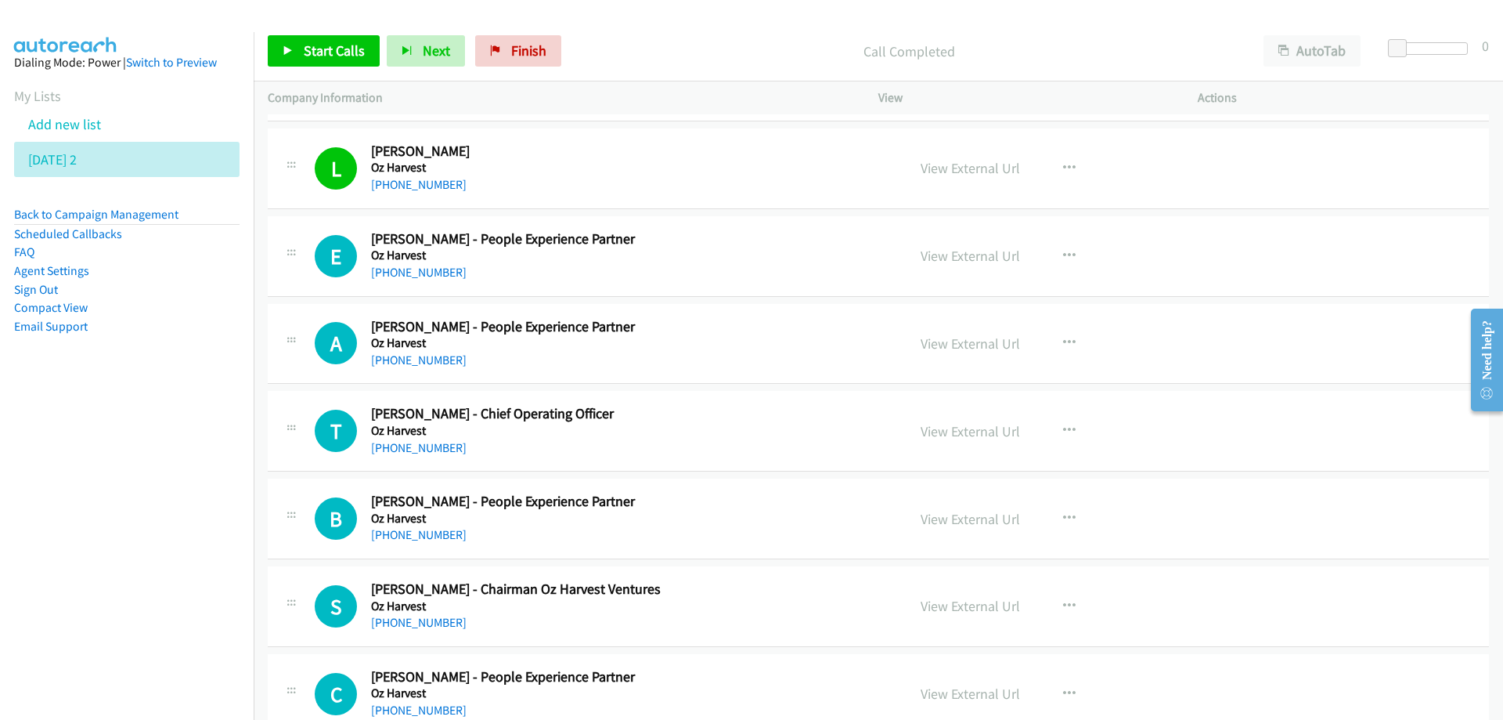
scroll to position [3132, 0]
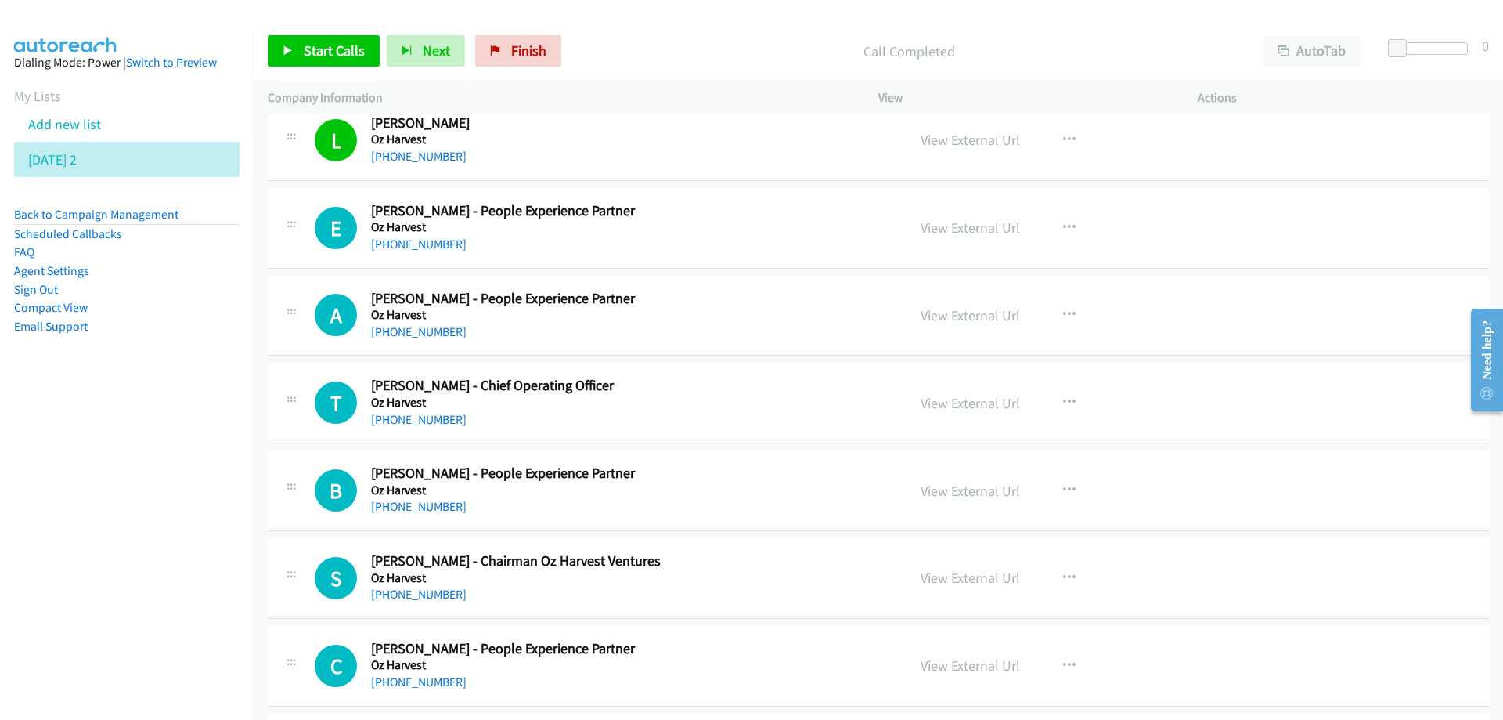
click at [157, 534] on nav "Dialing Mode: Power | Switch to Preview My Lists Add new list Tuesday 2 Back to…" at bounding box center [127, 392] width 254 height 720
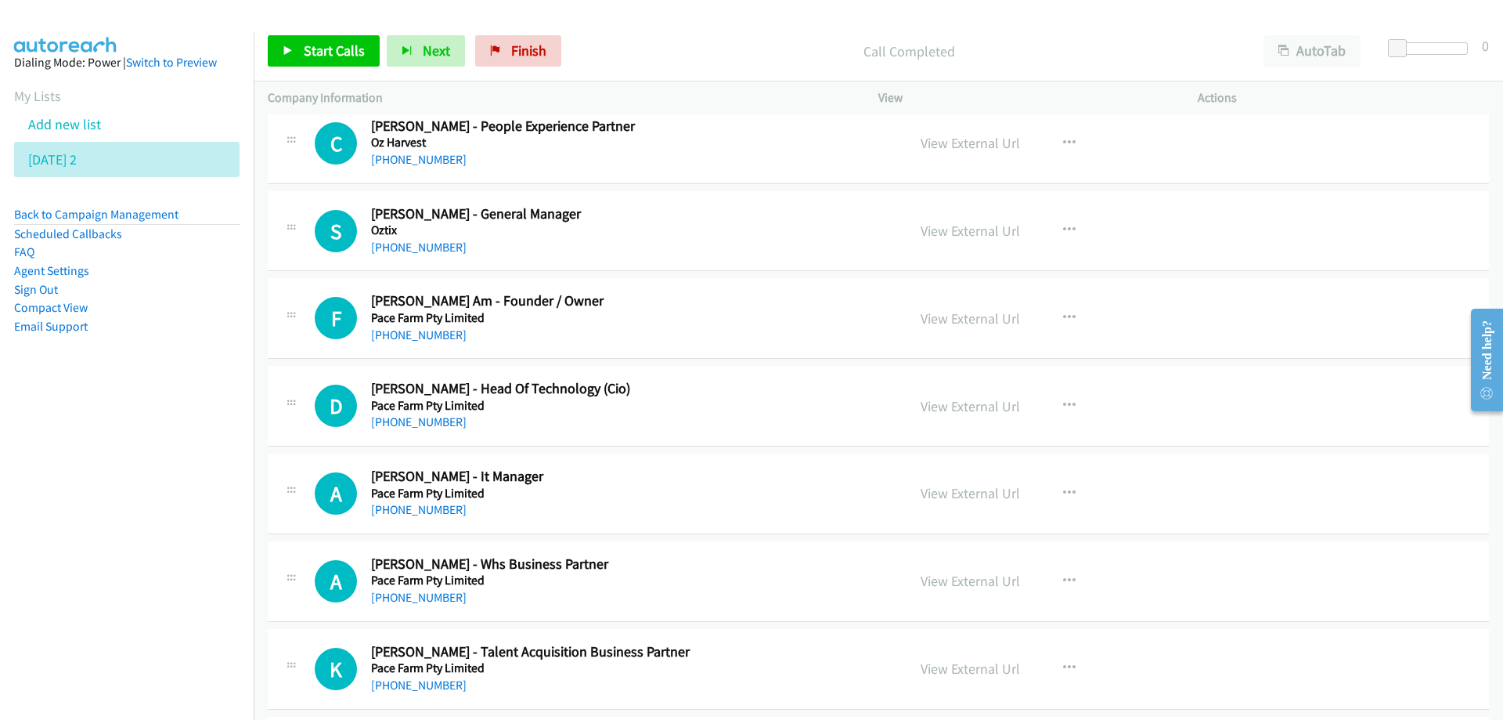
scroll to position [3680, 0]
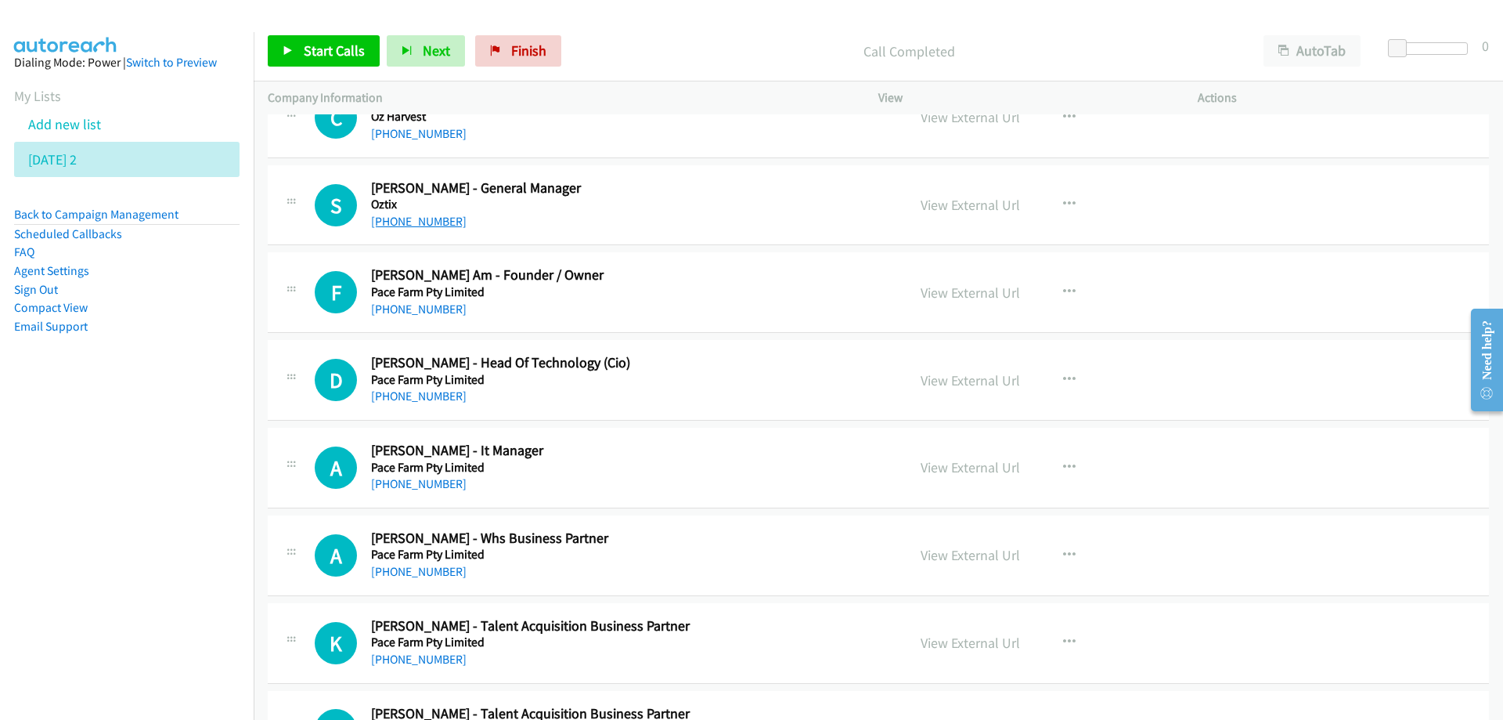
click at [419, 221] on link "+61 7 3088 3537" at bounding box center [419, 221] width 96 height 15
click at [662, 279] on h2 "Frank Pace Am - Founder / Owner" at bounding box center [629, 275] width 516 height 18
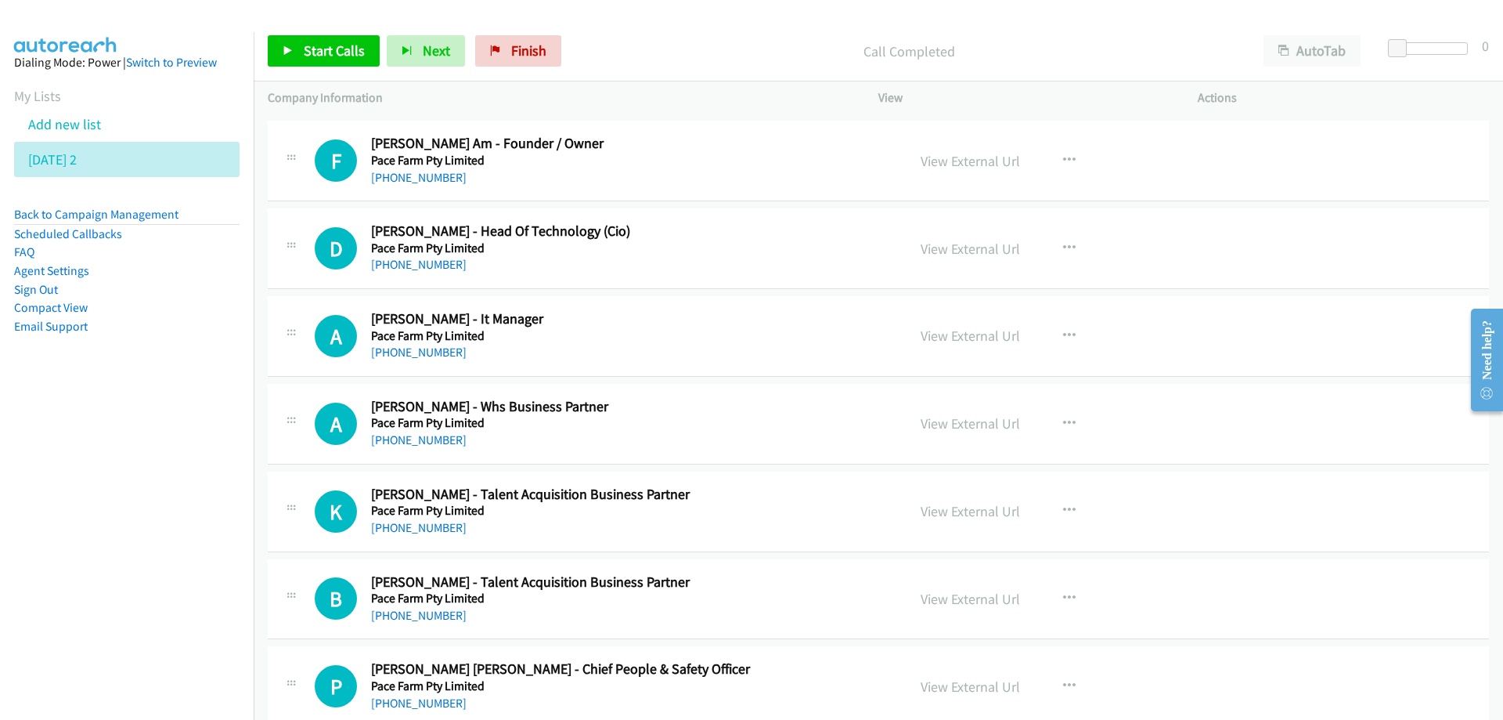
scroll to position [3837, 0]
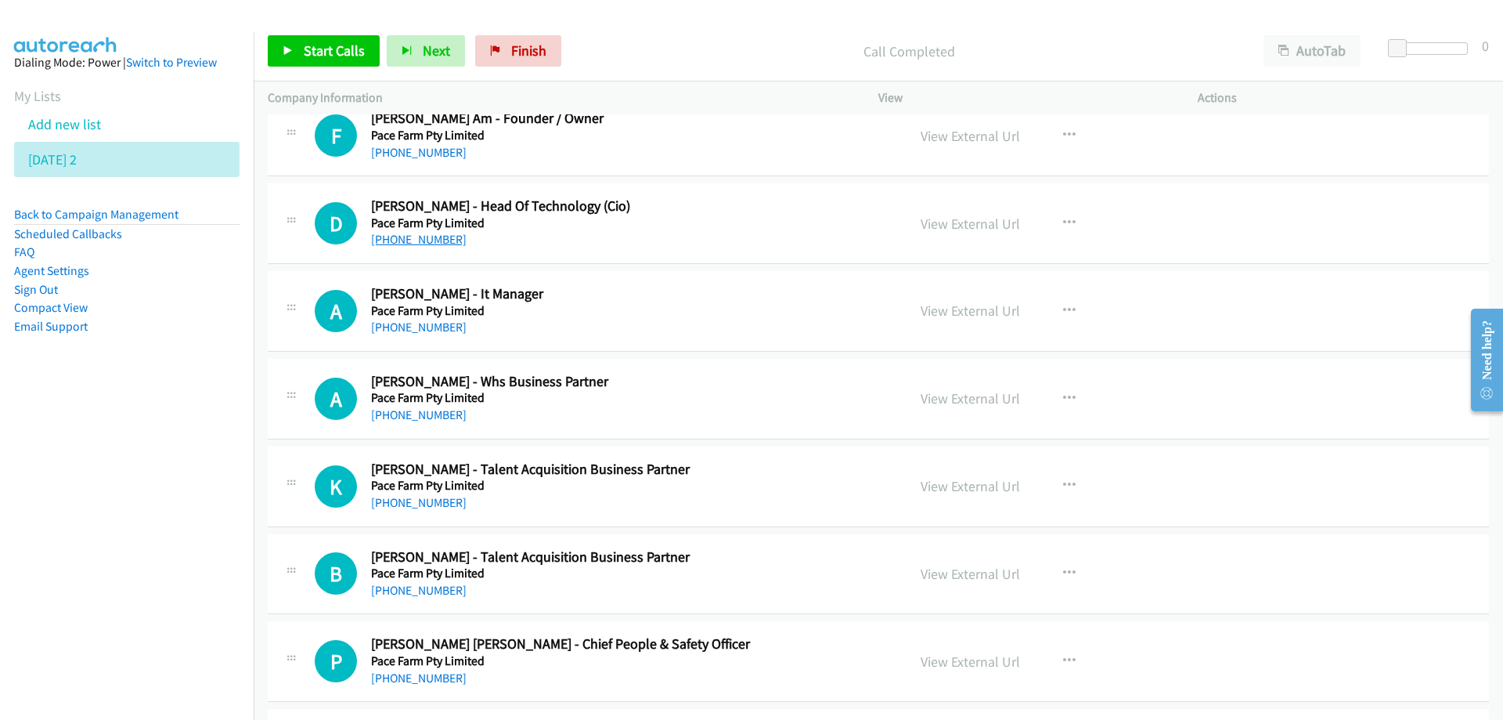
click at [408, 245] on link "+61 400 020 300" at bounding box center [419, 239] width 96 height 15
click at [407, 330] on link "+61 2 9830 9800" at bounding box center [419, 326] width 96 height 15
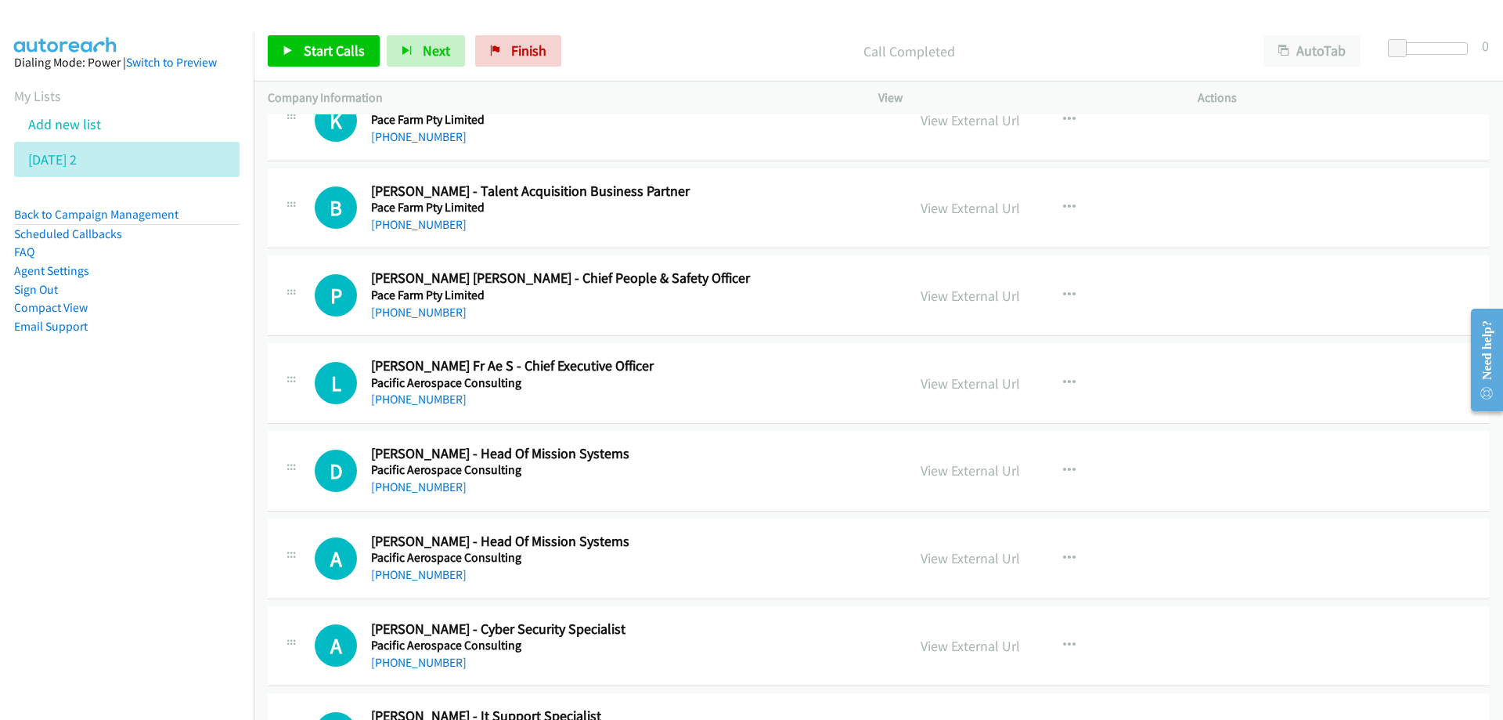
scroll to position [4228, 0]
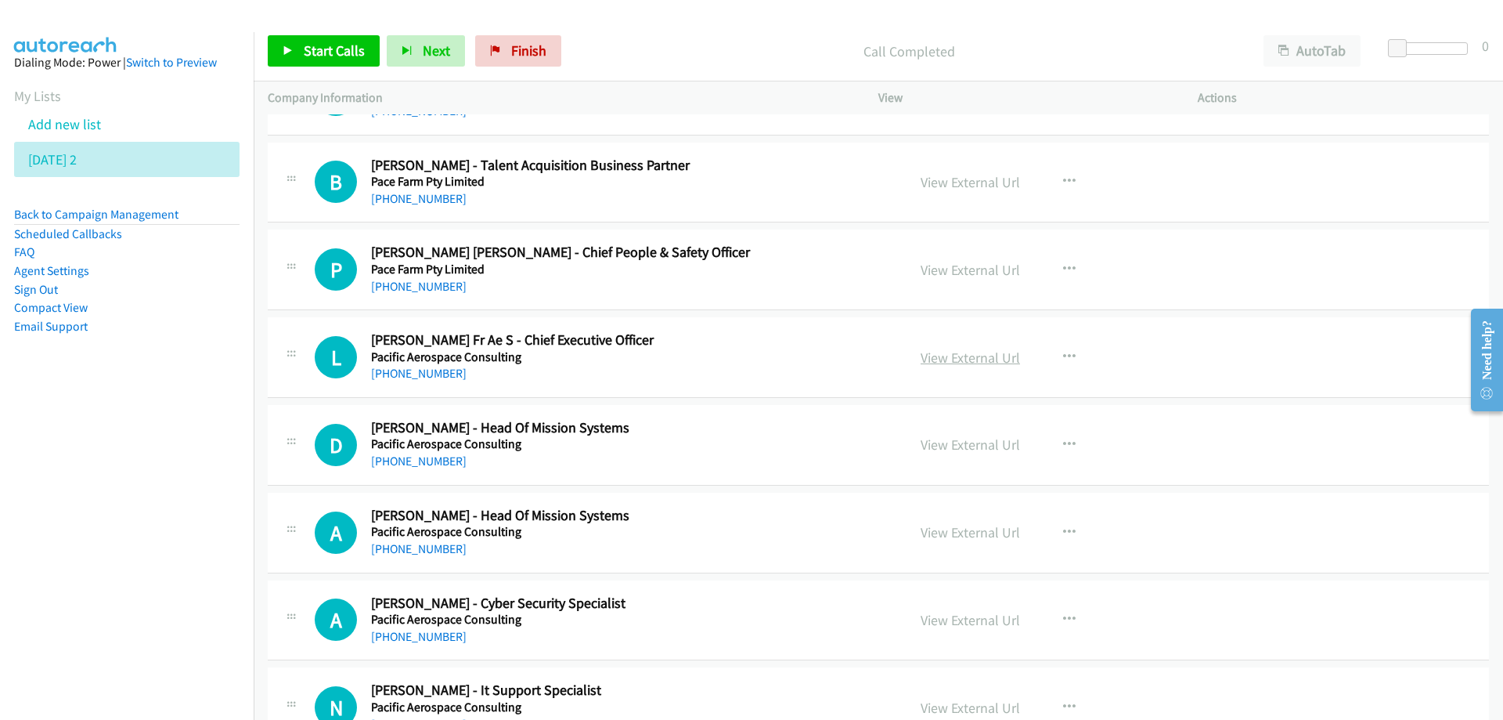
click at [958, 358] on link "View External Url" at bounding box center [970, 357] width 99 height 18
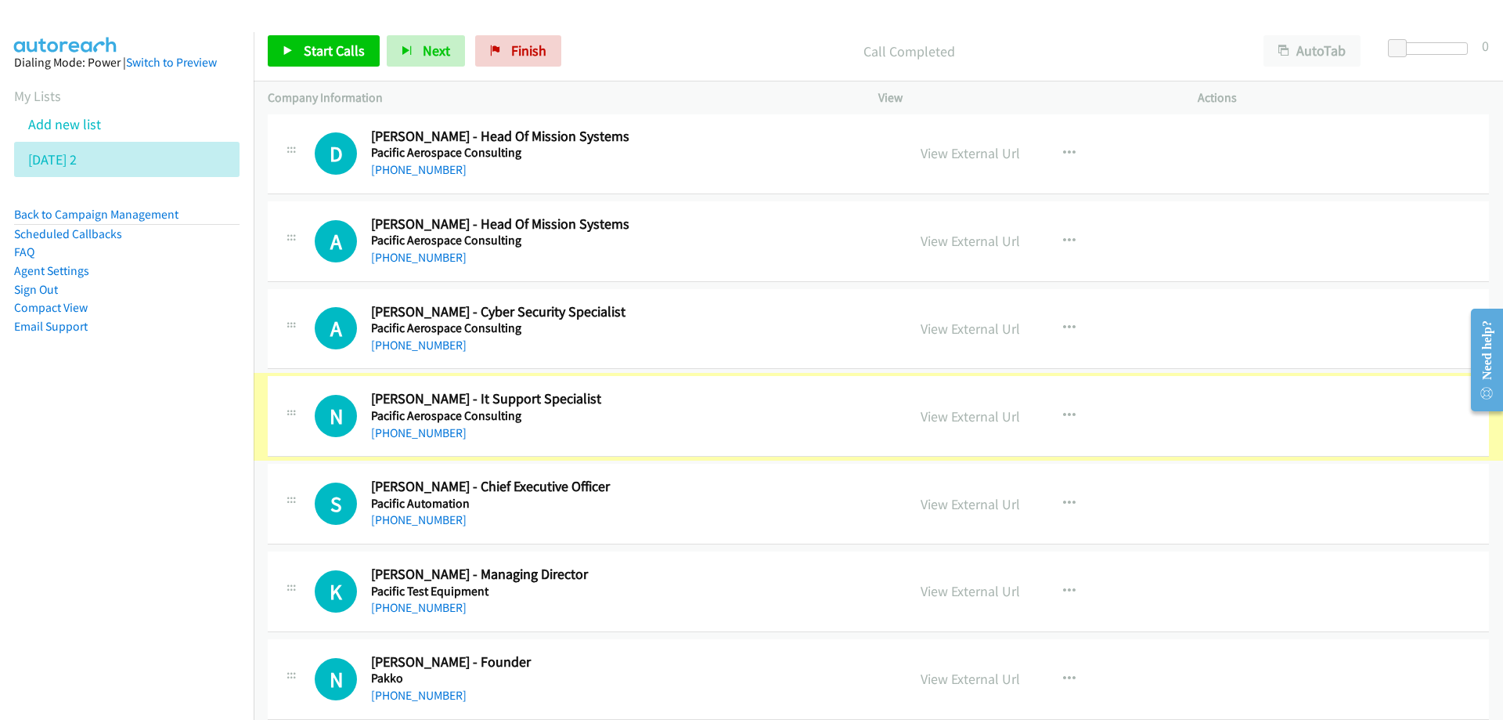
scroll to position [4541, 0]
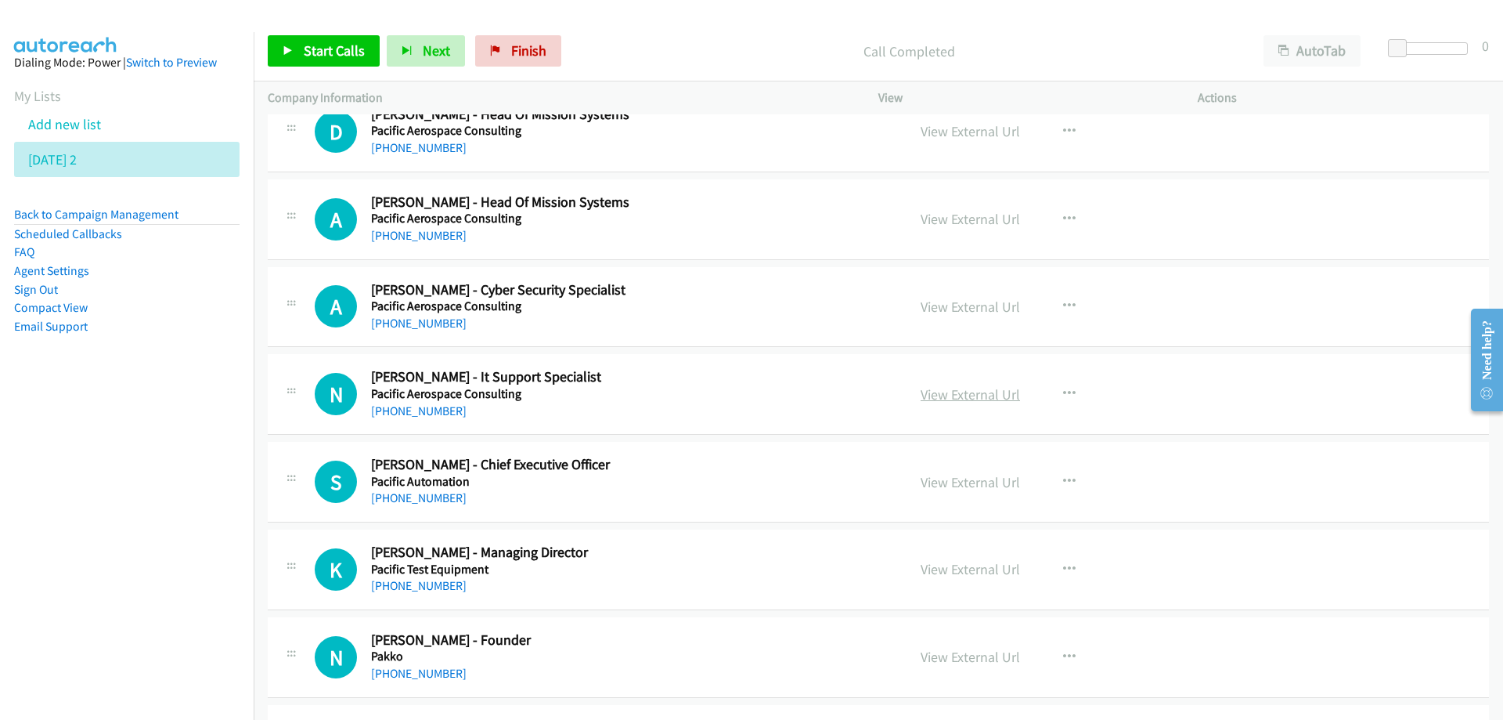
click at [948, 388] on link "View External Url" at bounding box center [970, 394] width 99 height 18
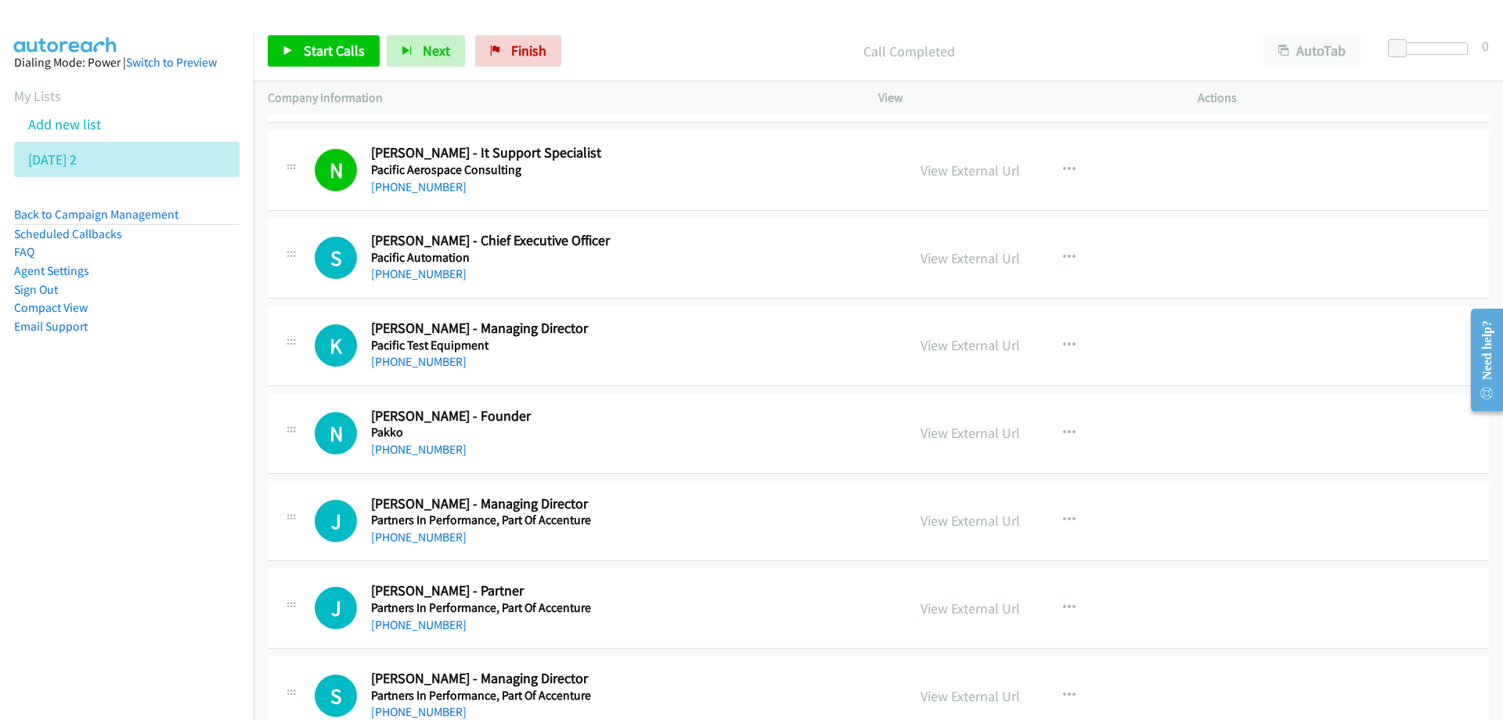
scroll to position [4776, 0]
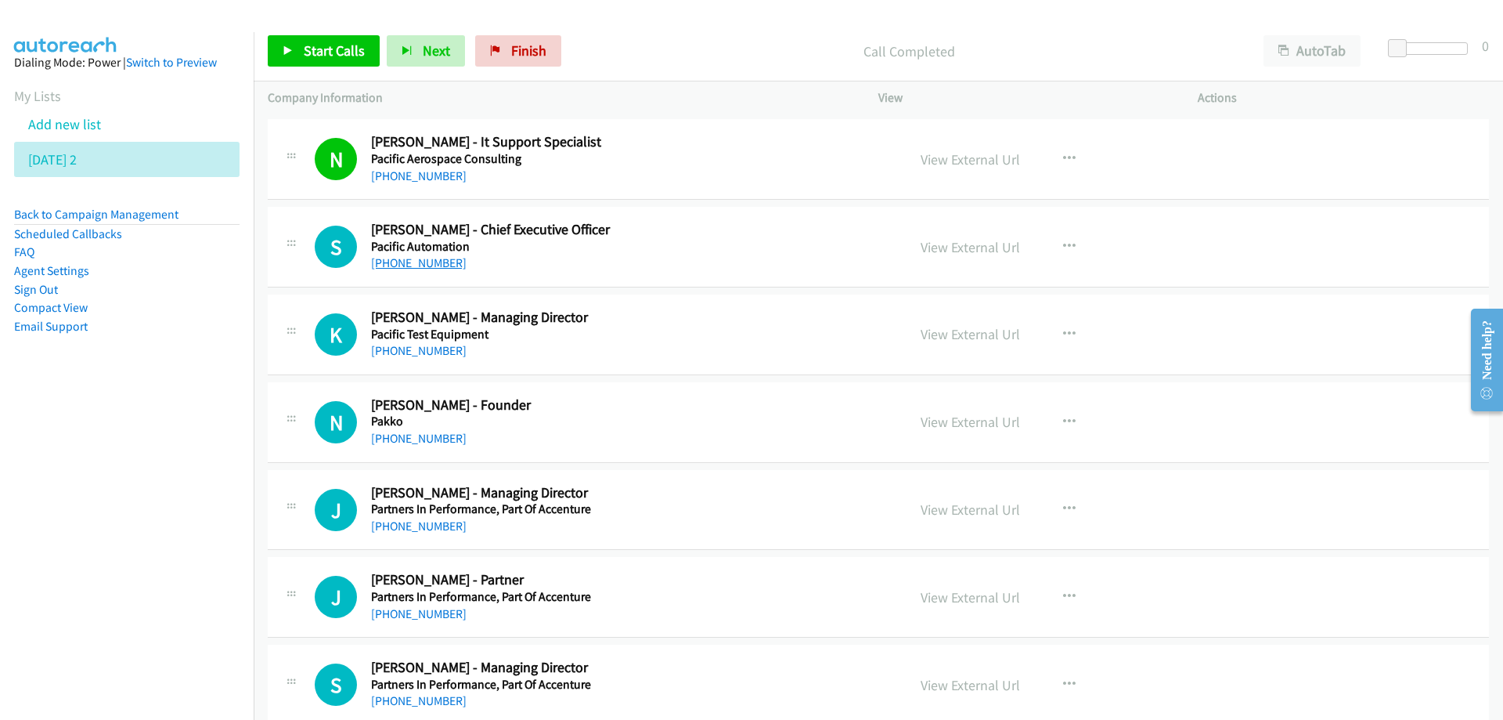
click at [406, 263] on link "+61 8 9311 5777" at bounding box center [419, 262] width 96 height 15
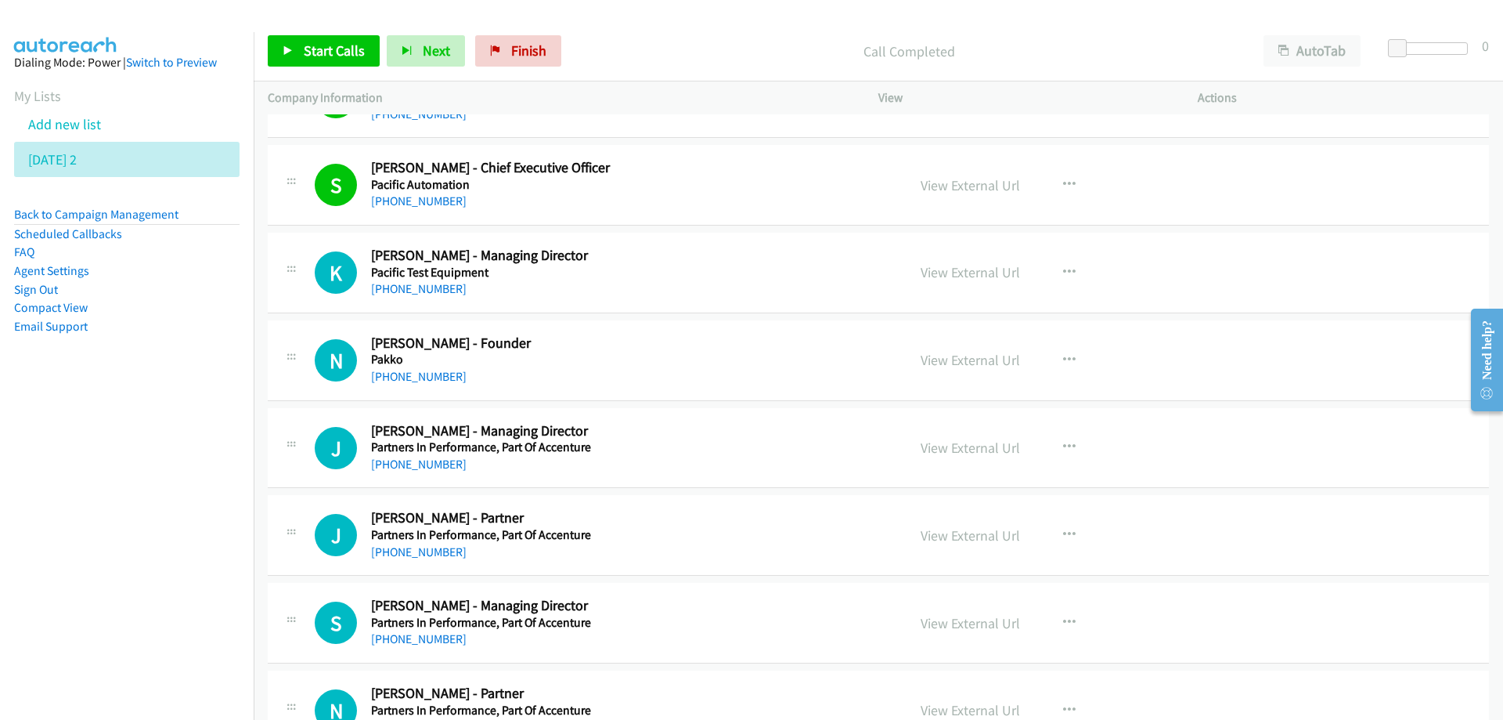
scroll to position [4854, 0]
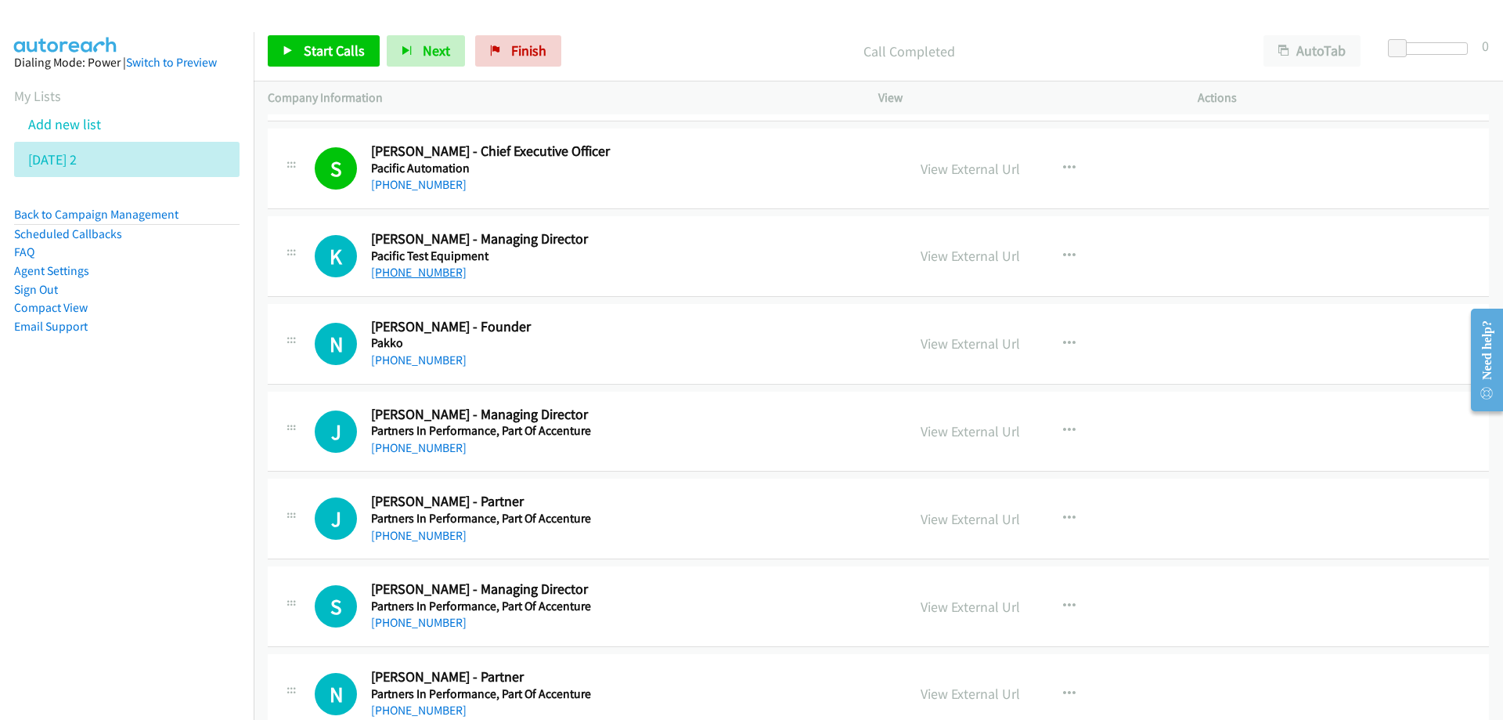
click at [425, 278] on link "+61 2 9659 2311" at bounding box center [419, 272] width 96 height 15
click at [610, 305] on div "N Callback Scheduled Nina Nguyen - Founder Pakko Australia/Sydney +61 402 888 8…" at bounding box center [878, 344] width 1221 height 81
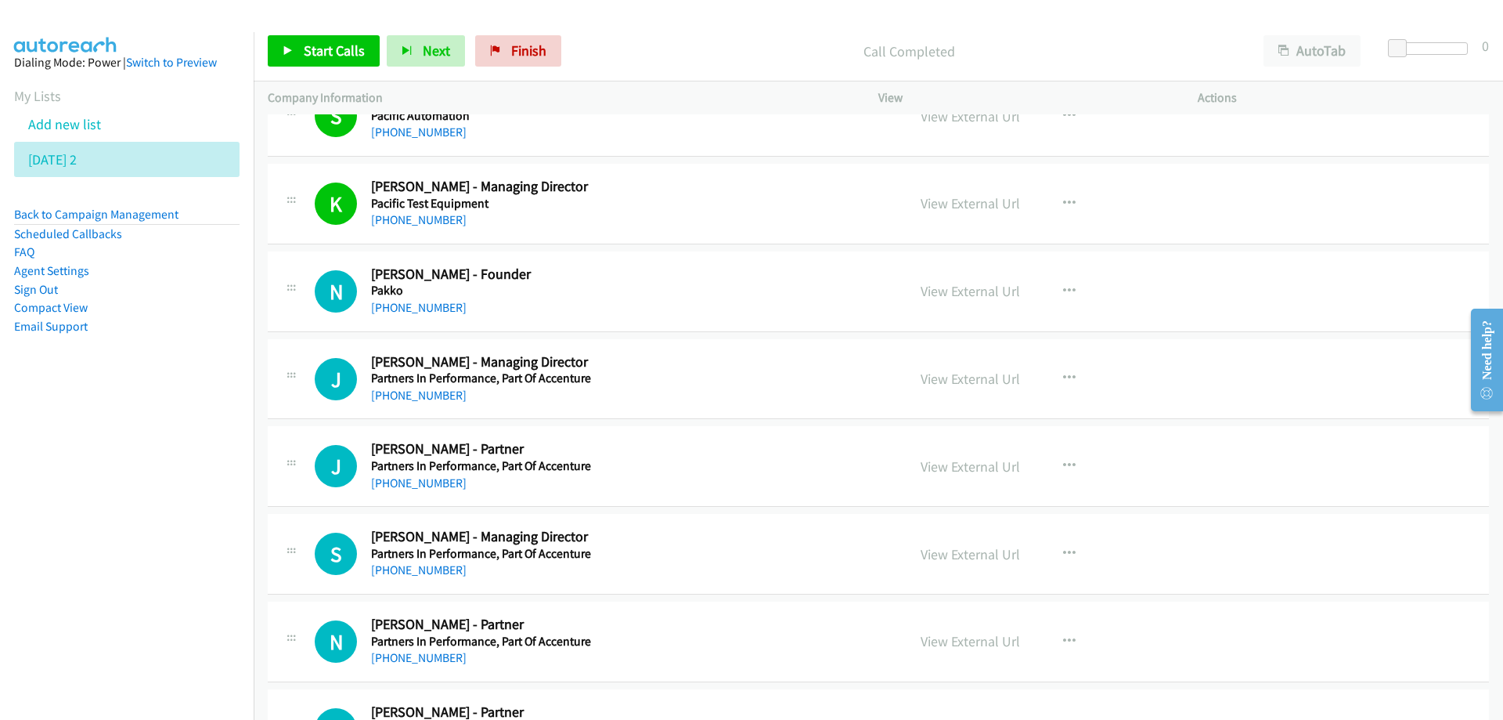
scroll to position [4933, 0]
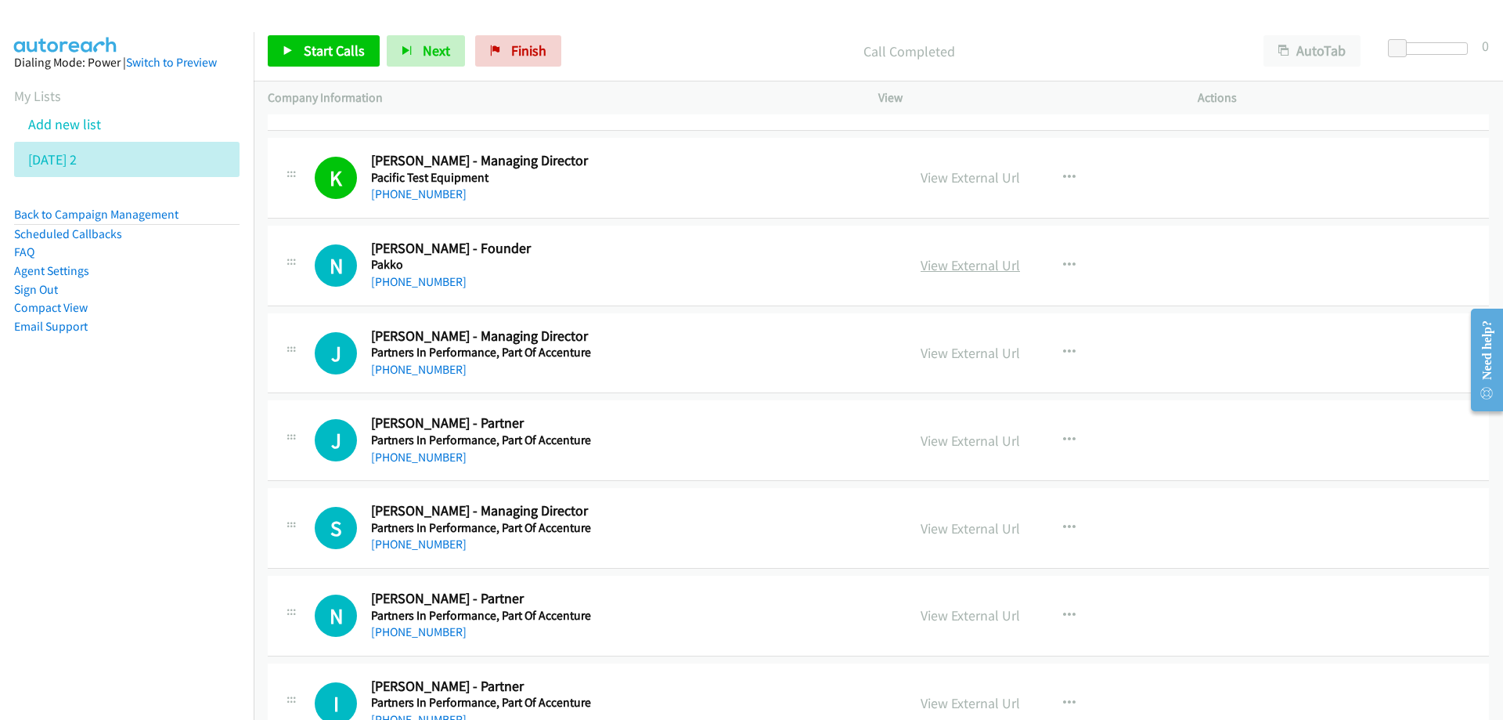
click at [970, 262] on link "View External Url" at bounding box center [970, 265] width 99 height 18
click at [706, 363] on div "+61 419 023 280" at bounding box center [629, 369] width 516 height 19
click at [957, 353] on link "View External Url" at bounding box center [970, 353] width 99 height 18
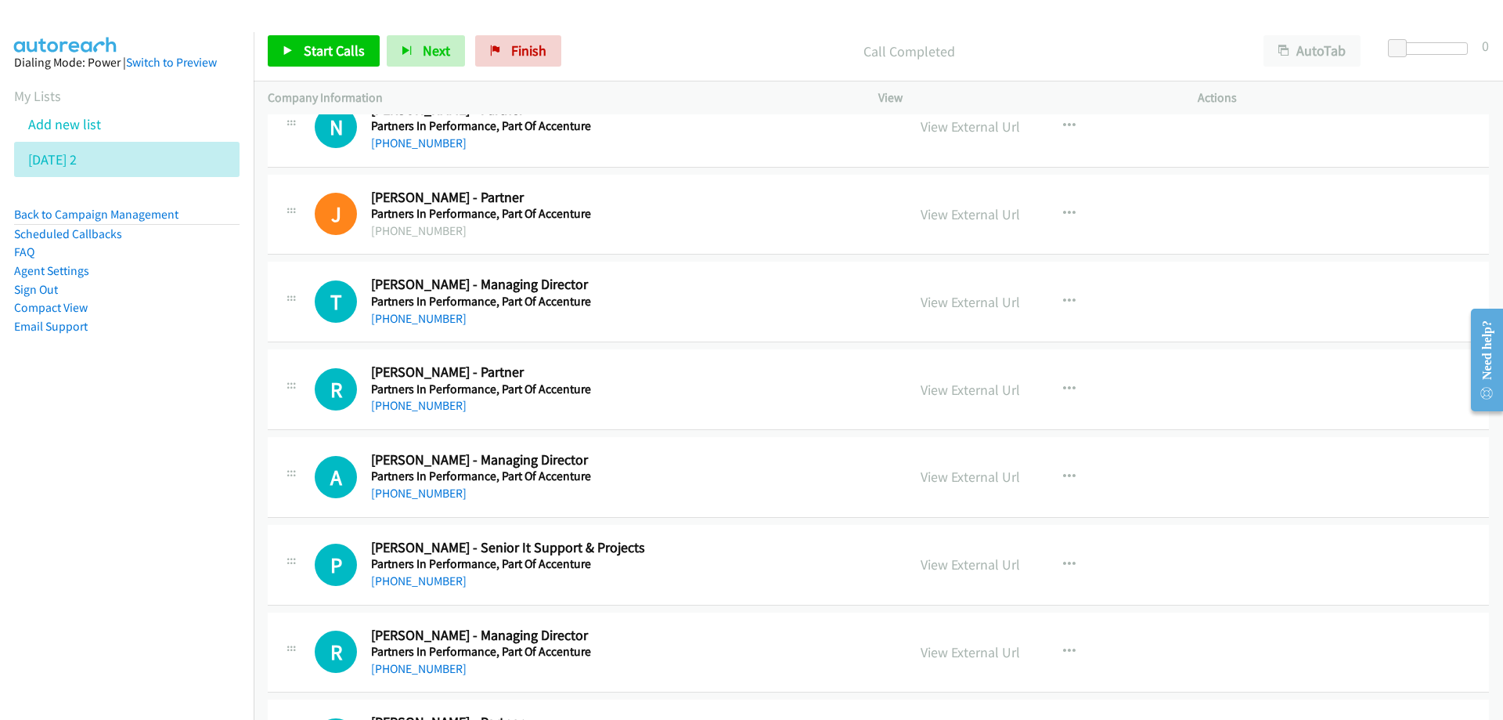
scroll to position [5637, 0]
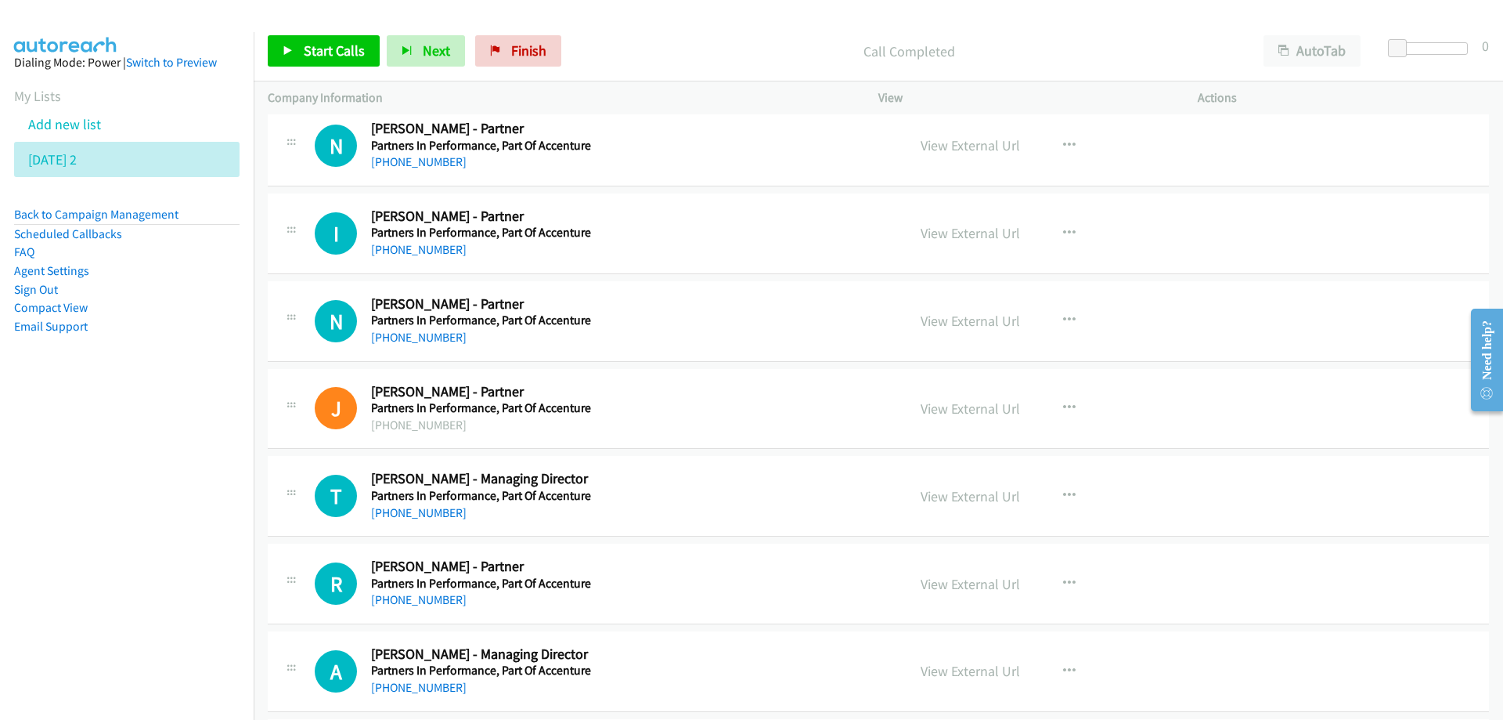
click at [741, 296] on h2 "Nathan Spencington - Partner" at bounding box center [629, 304] width 516 height 18
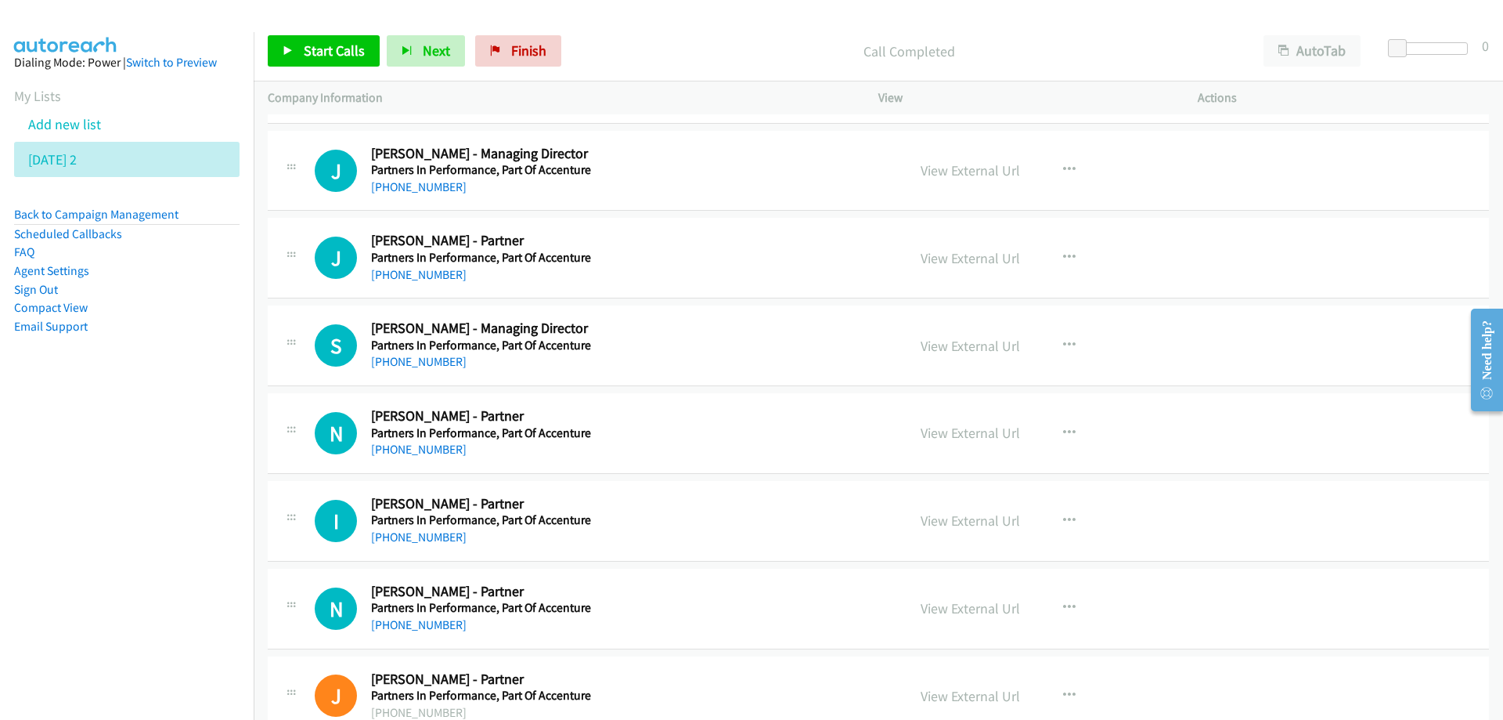
scroll to position [5089, 0]
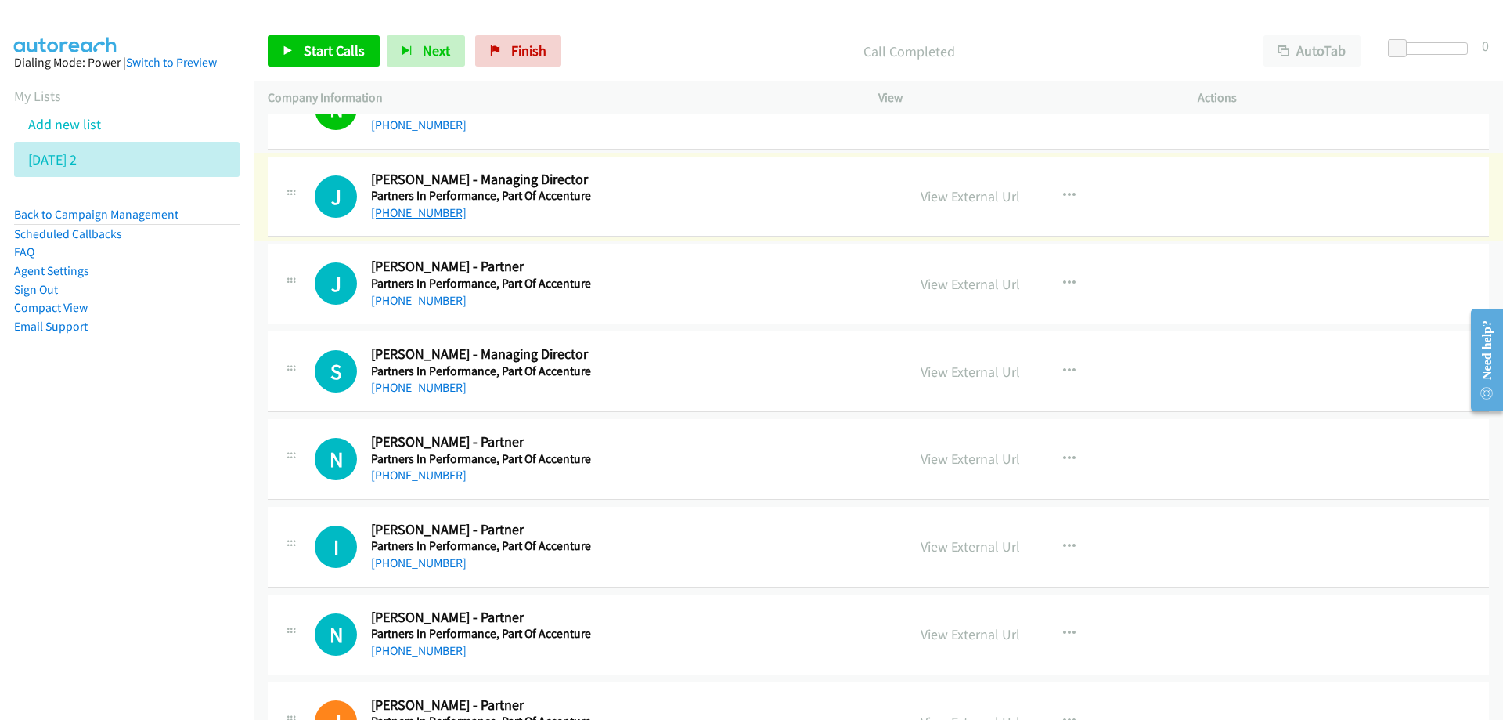
click at [420, 210] on link "+61 419 023 280" at bounding box center [419, 212] width 96 height 15
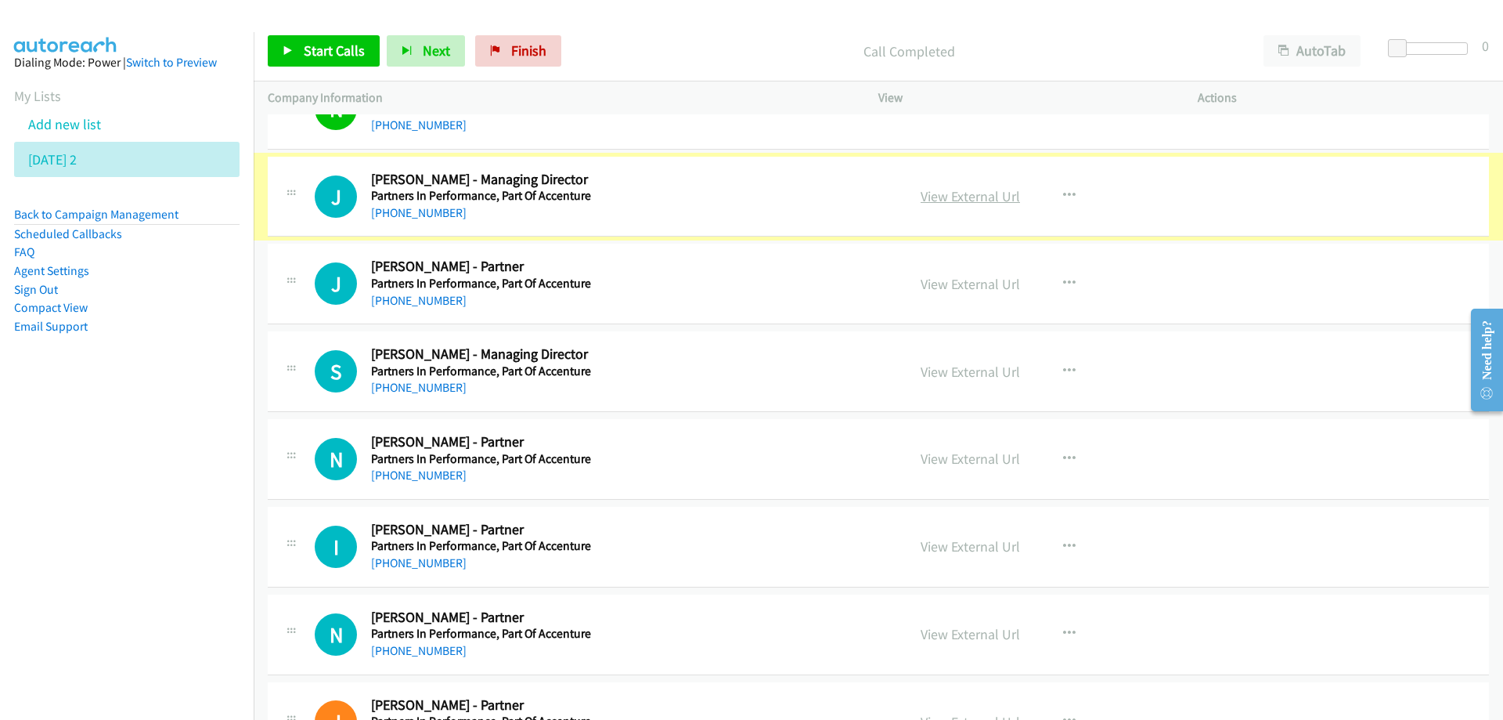
click at [951, 203] on link "View External Url" at bounding box center [970, 196] width 99 height 18
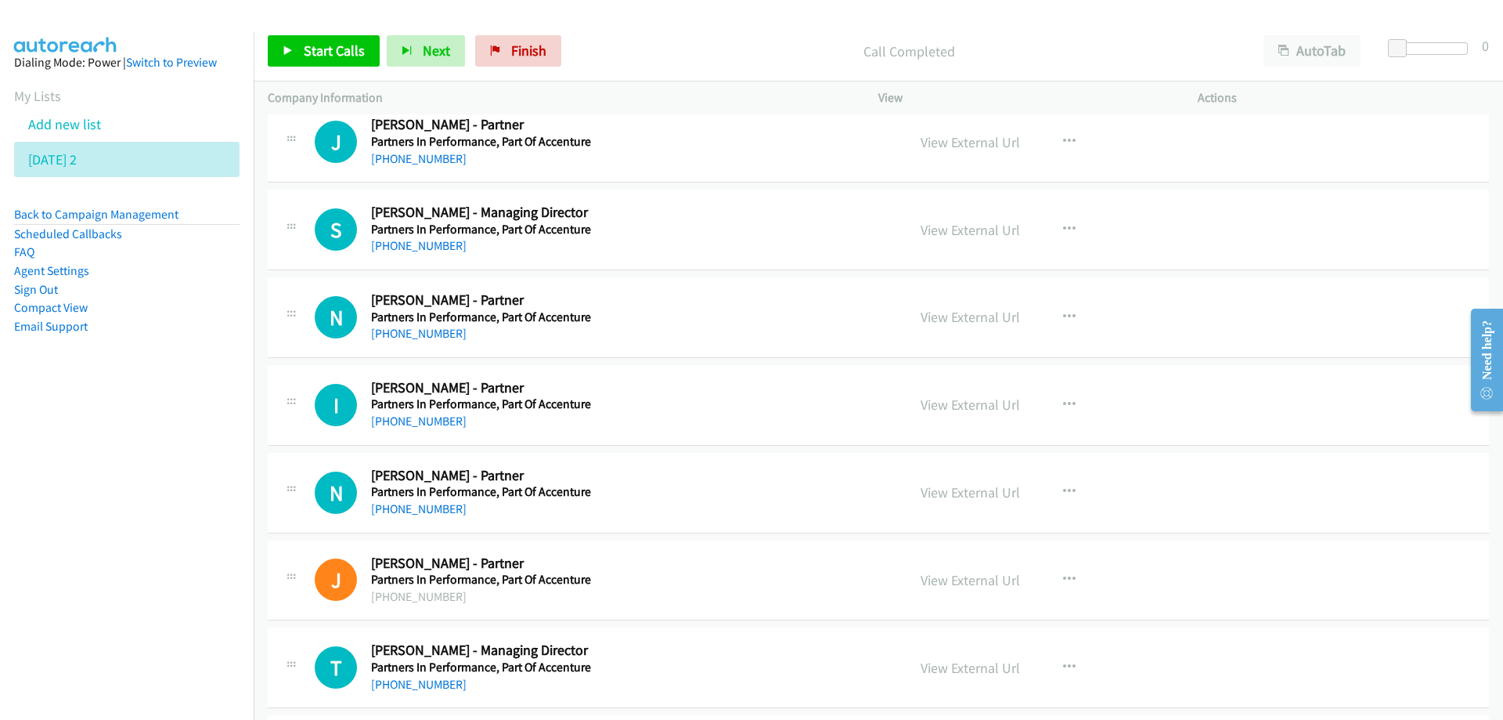
scroll to position [5246, 0]
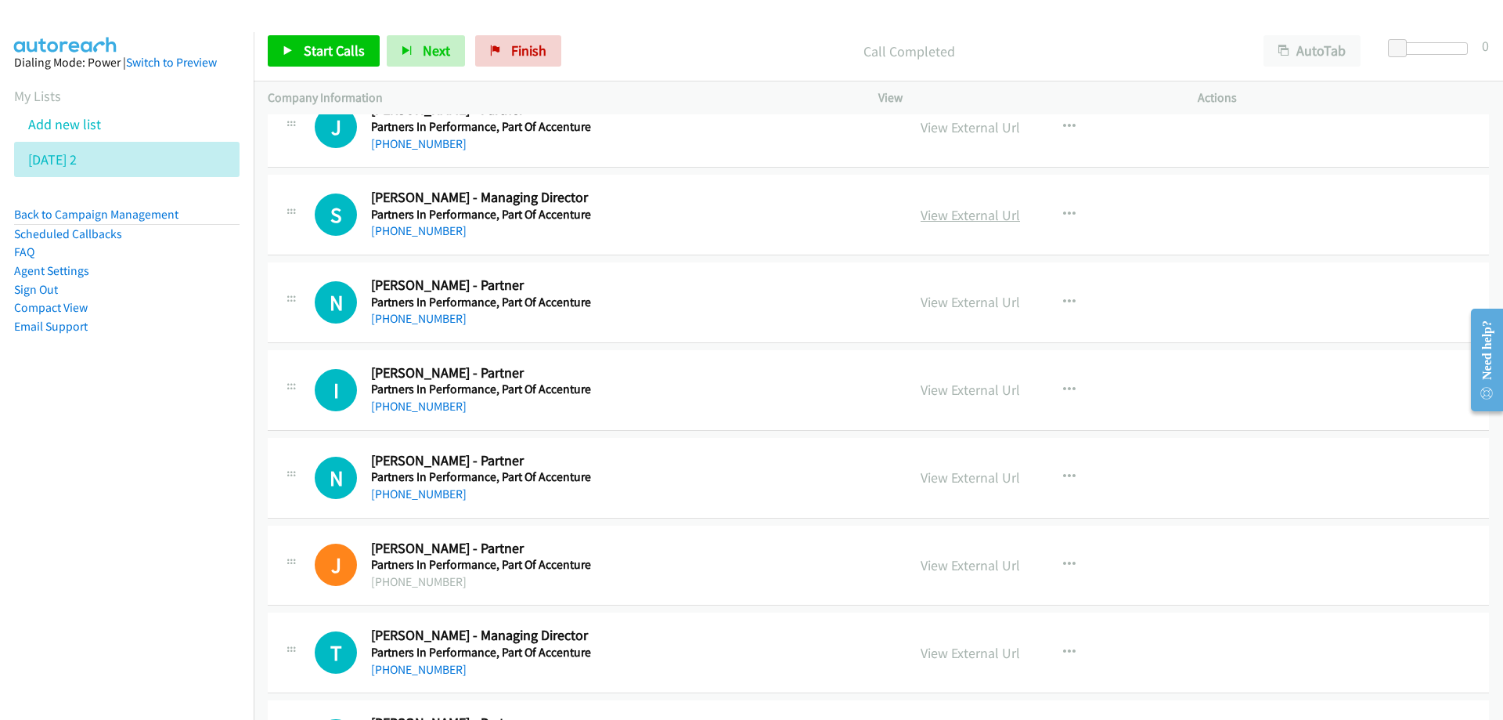
click at [943, 212] on link "View External Url" at bounding box center [970, 215] width 99 height 18
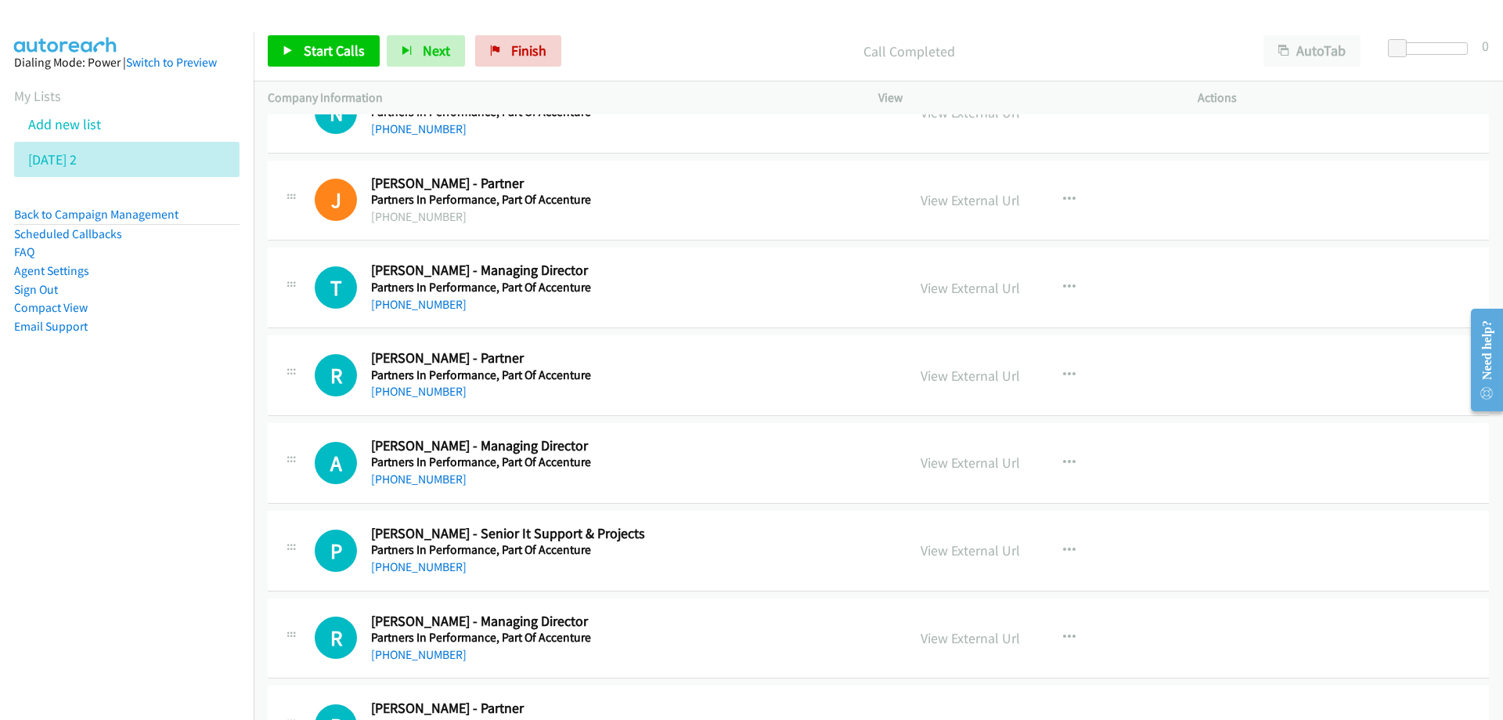
scroll to position [5637, 0]
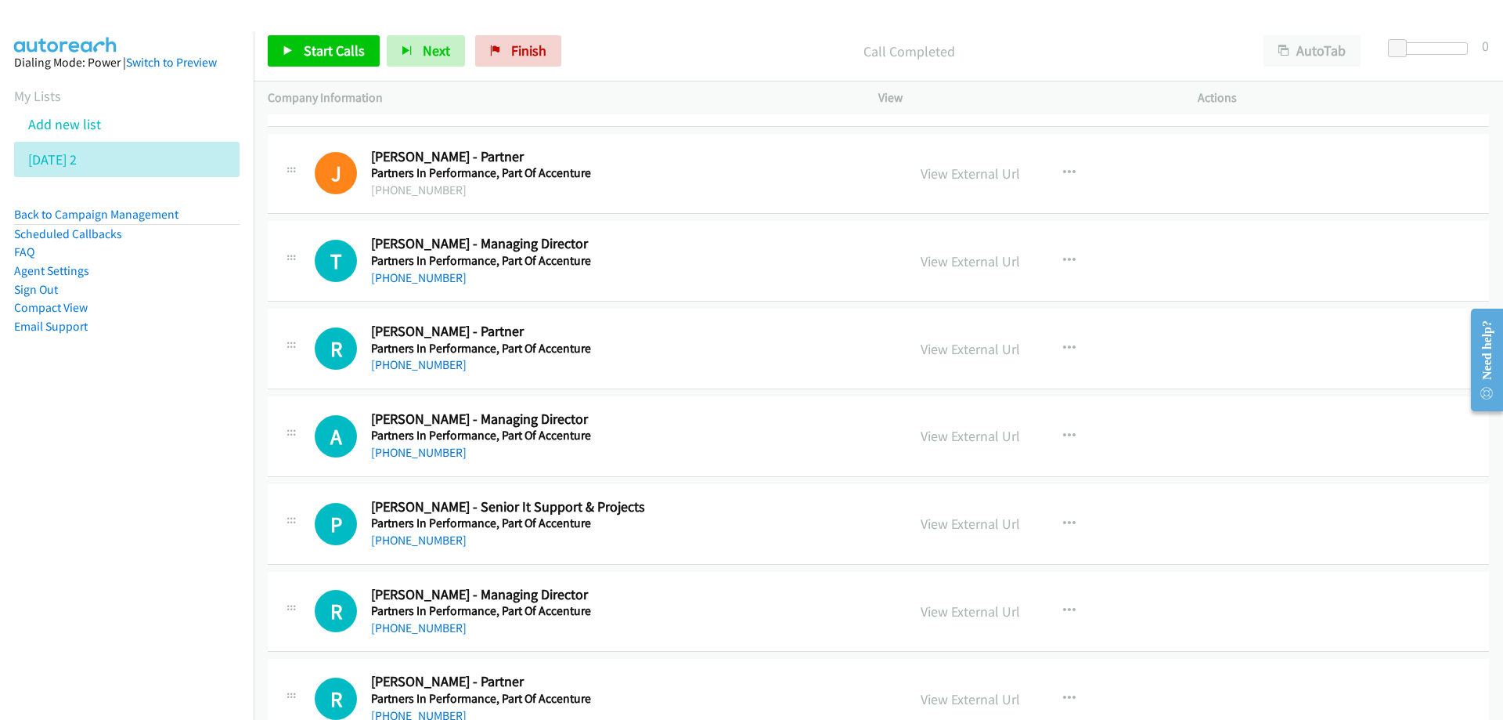
click at [660, 254] on h5 "Partners In Performance, Part Of Accenture" at bounding box center [629, 261] width 516 height 16
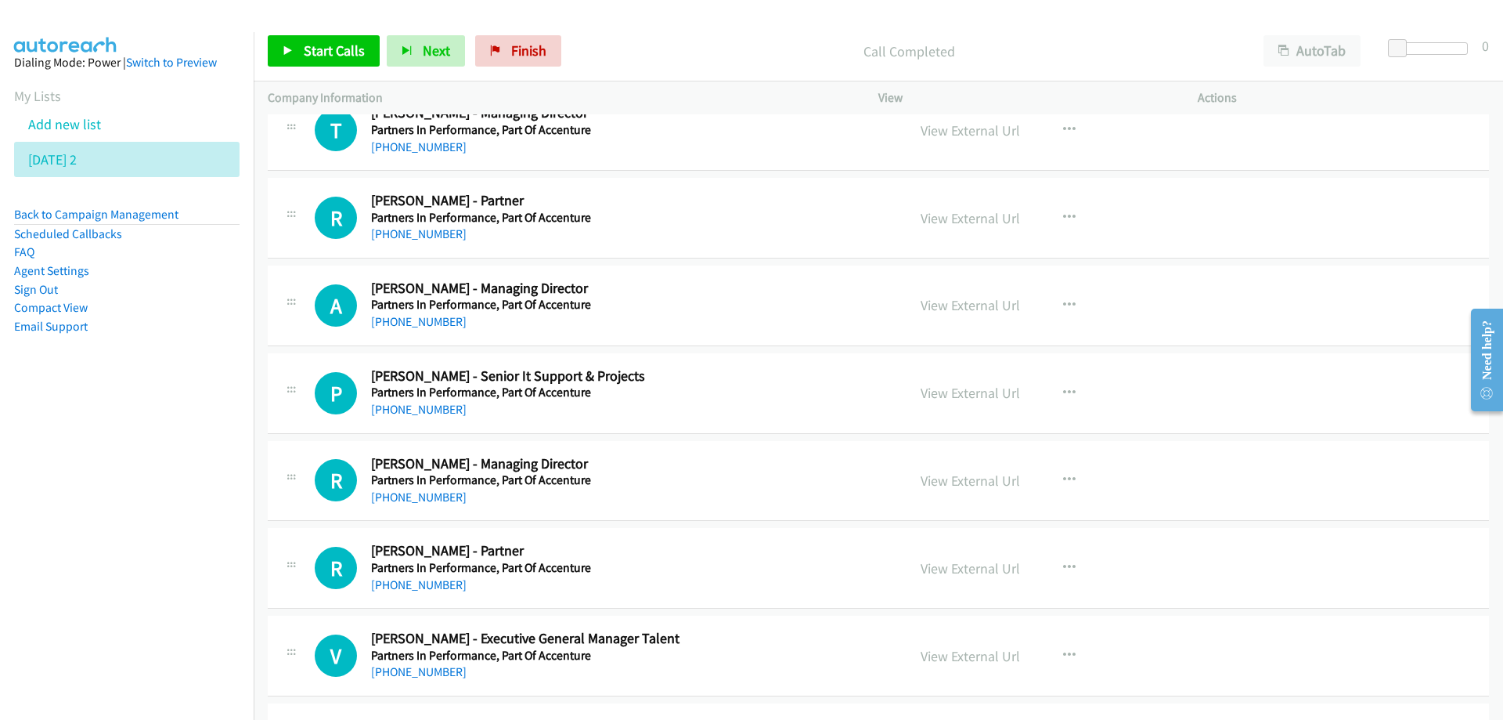
scroll to position [5794, 0]
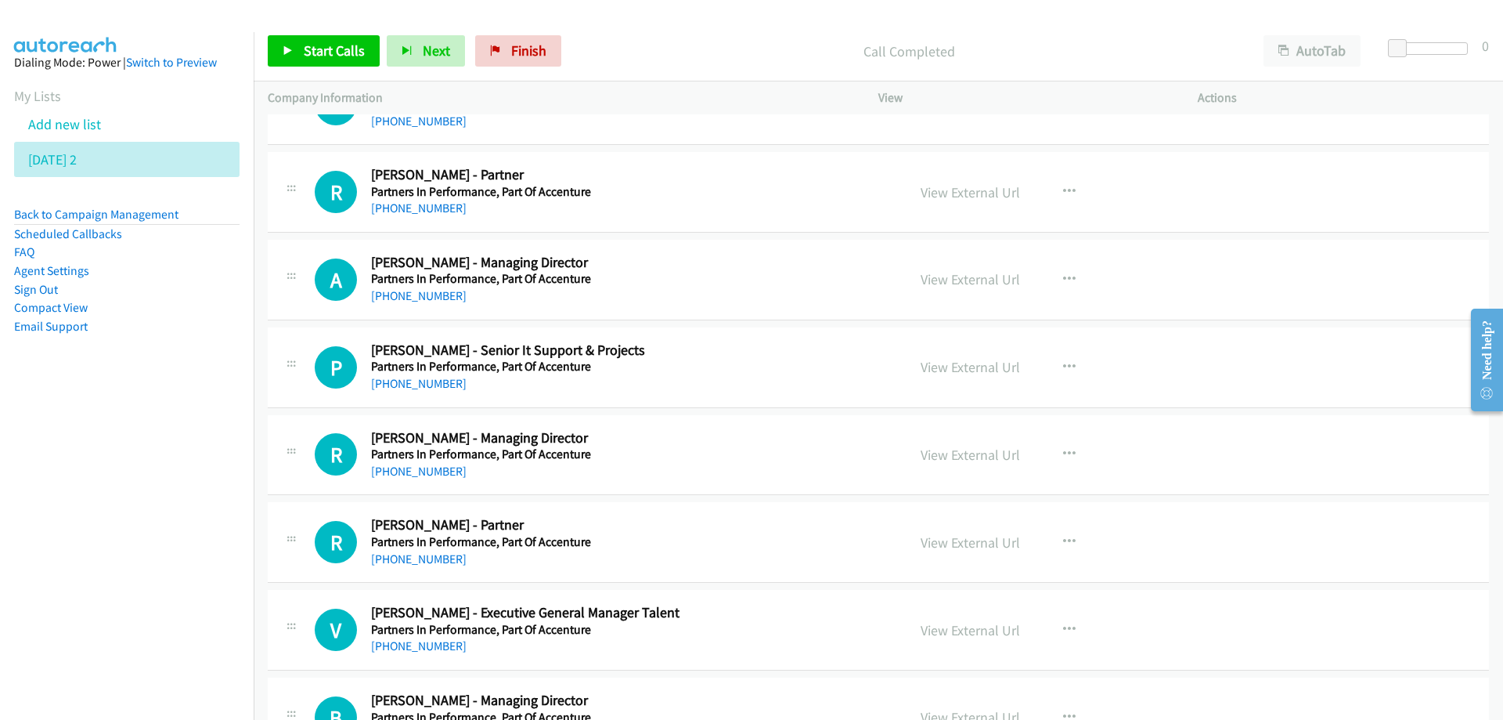
click at [705, 363] on h5 "Partners In Performance, Part Of Accenture" at bounding box center [629, 367] width 516 height 16
click at [956, 374] on link "View External Url" at bounding box center [970, 367] width 99 height 18
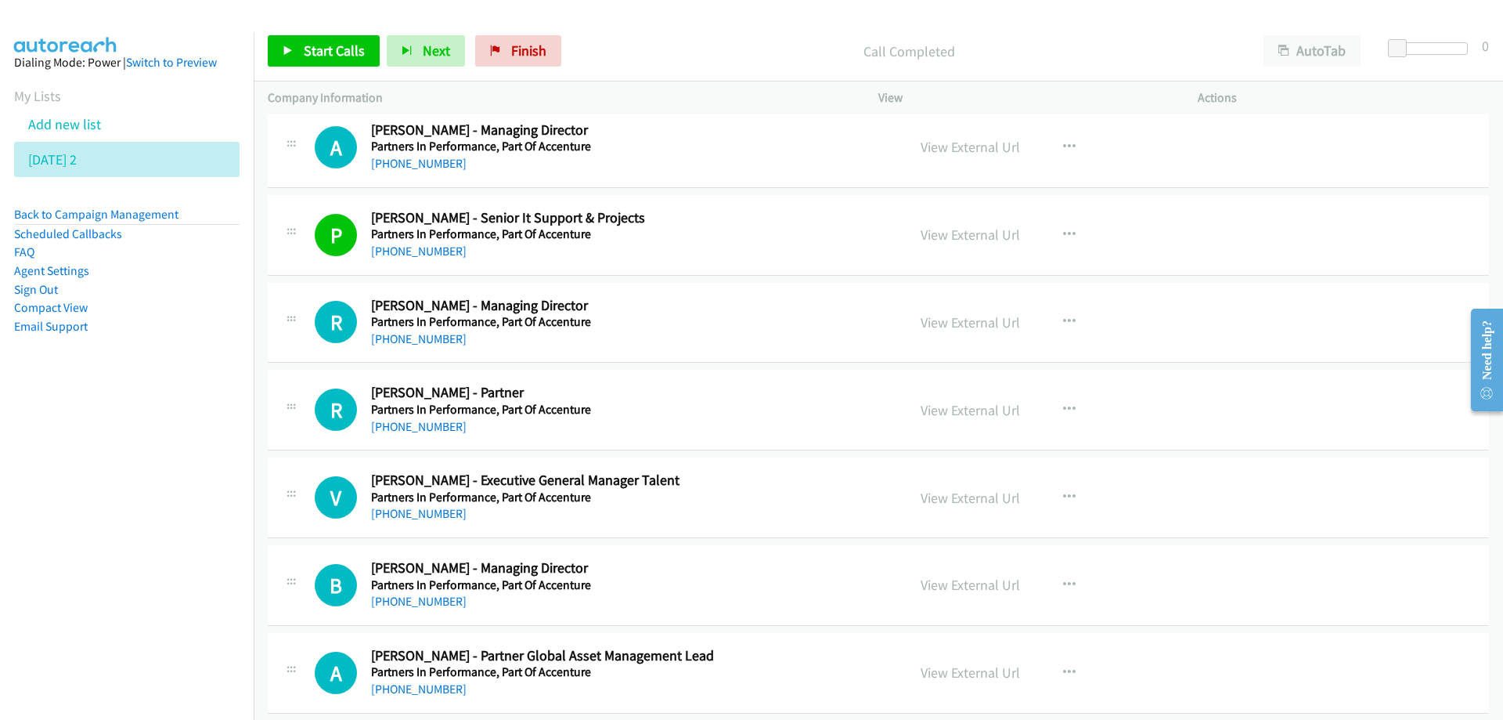
scroll to position [5951, 0]
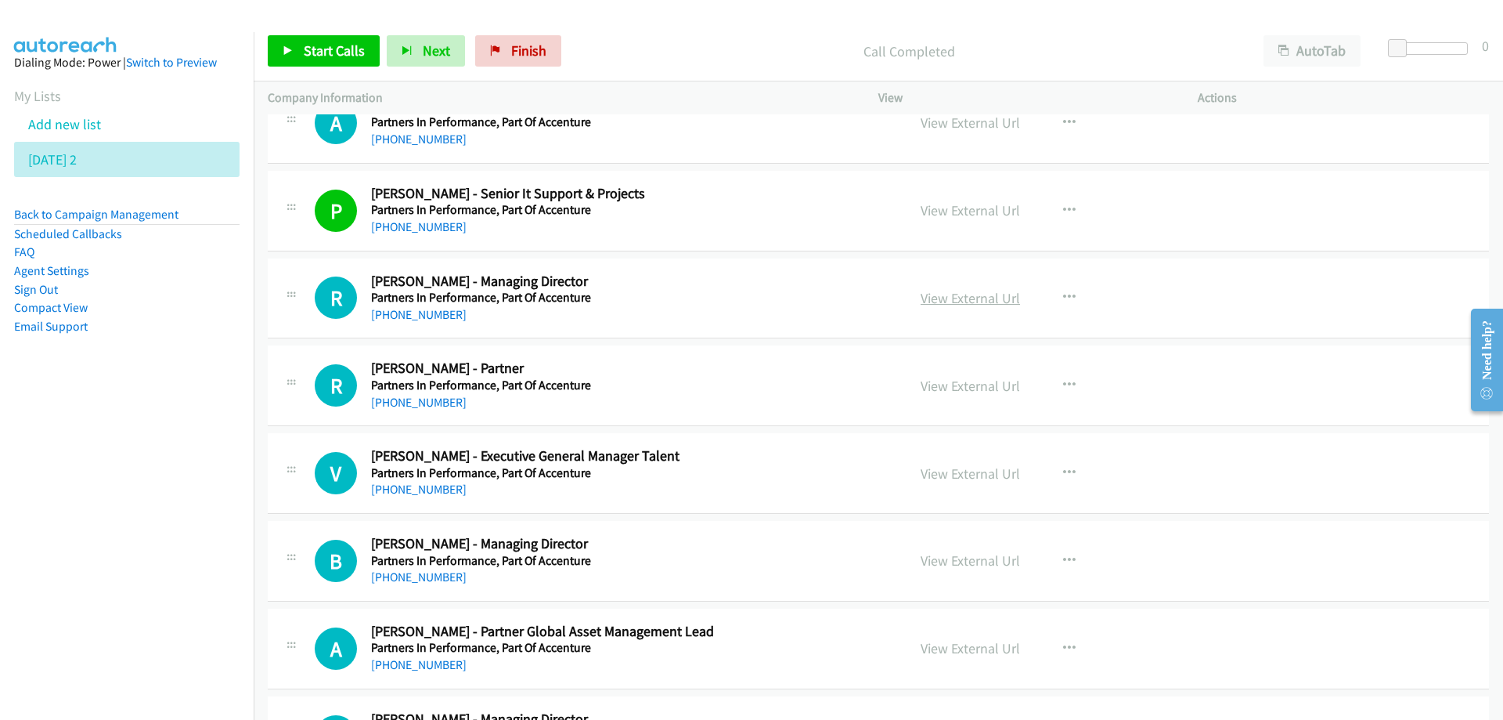
click at [989, 294] on link "View External Url" at bounding box center [970, 298] width 99 height 18
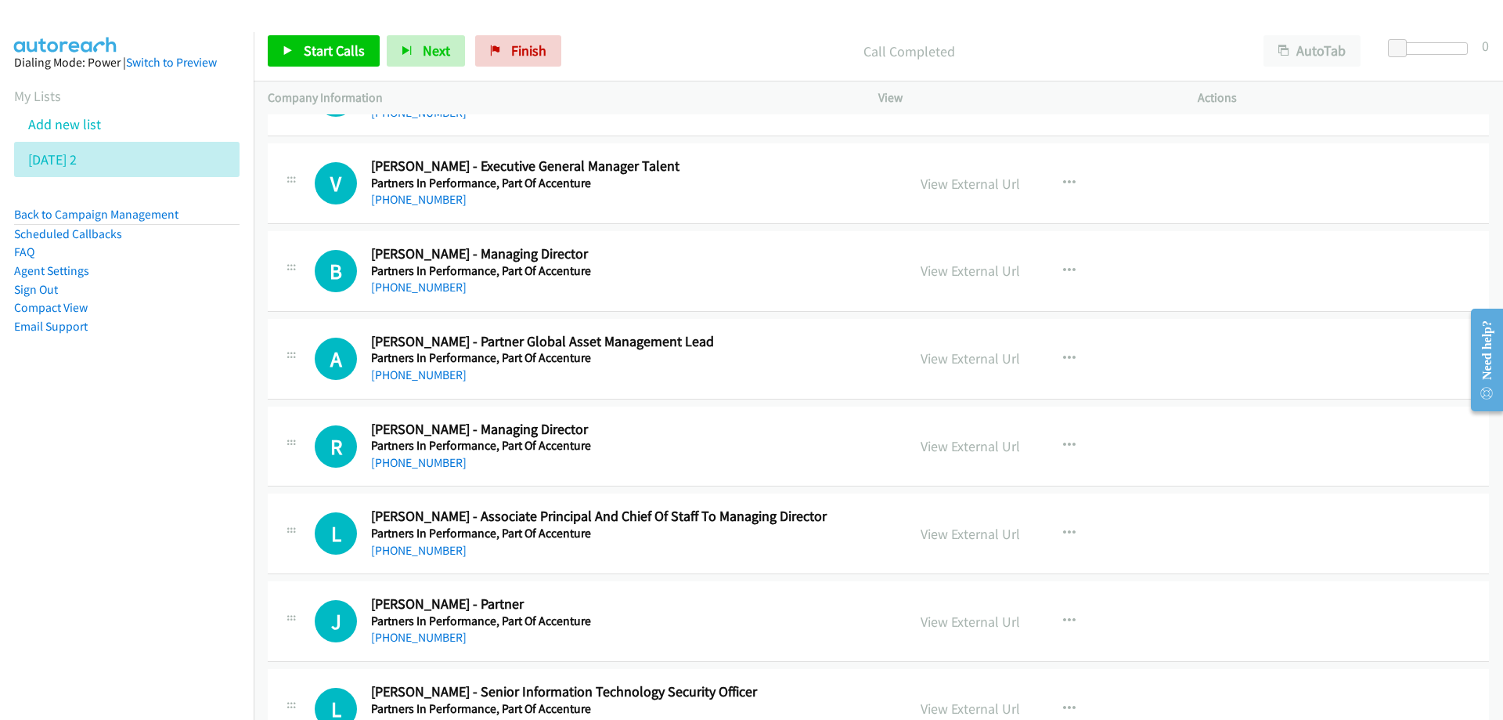
scroll to position [6264, 0]
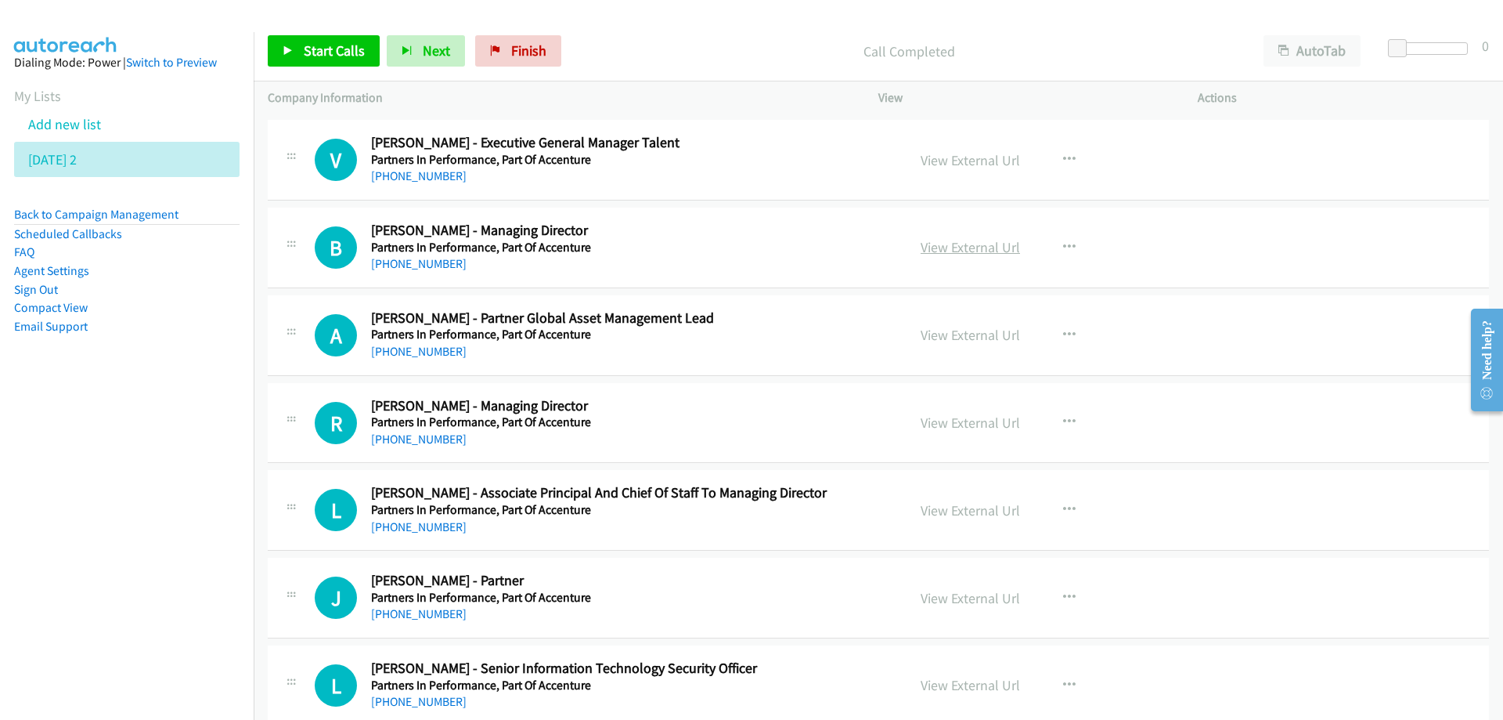
click at [941, 246] on link "View External Url" at bounding box center [970, 247] width 99 height 18
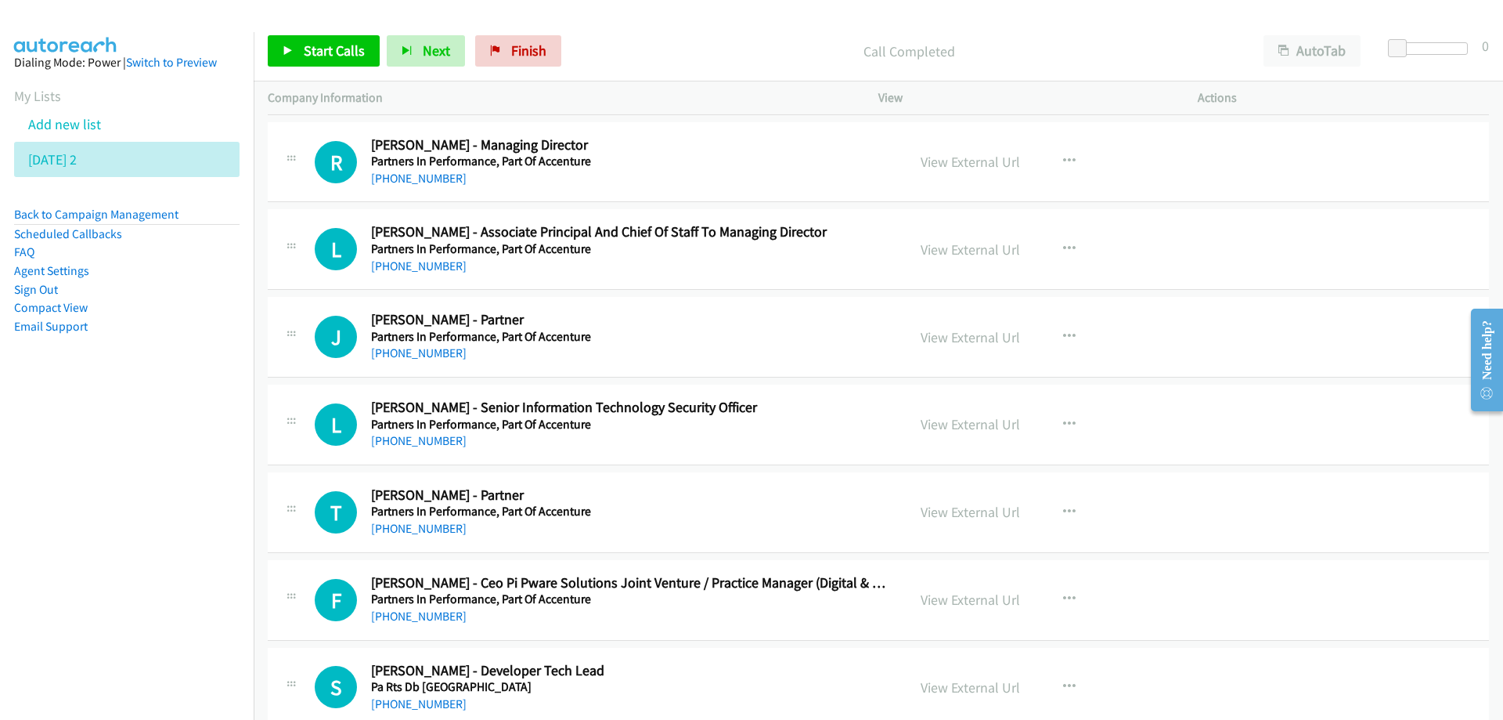
scroll to position [6655, 0]
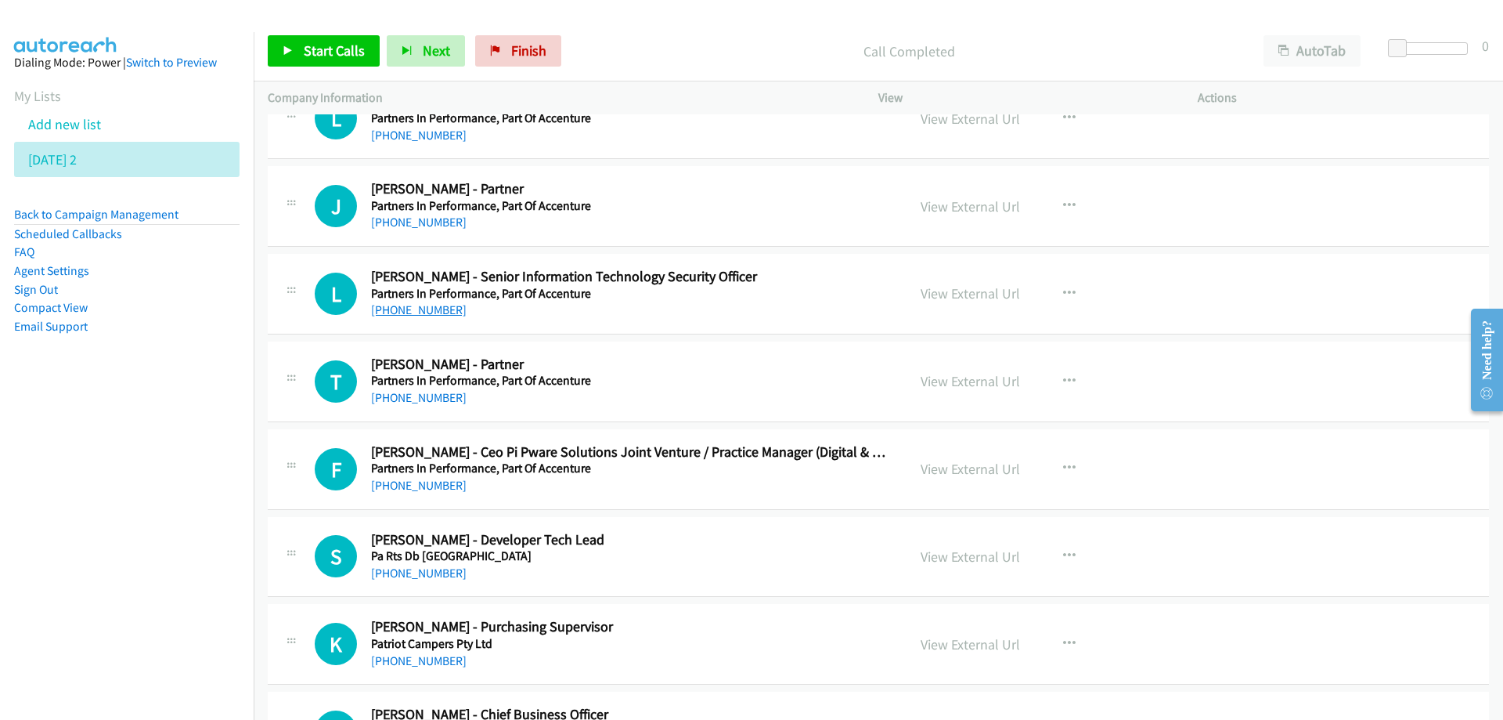
click at [411, 309] on link "+61 2 8006 0084" at bounding box center [419, 309] width 96 height 15
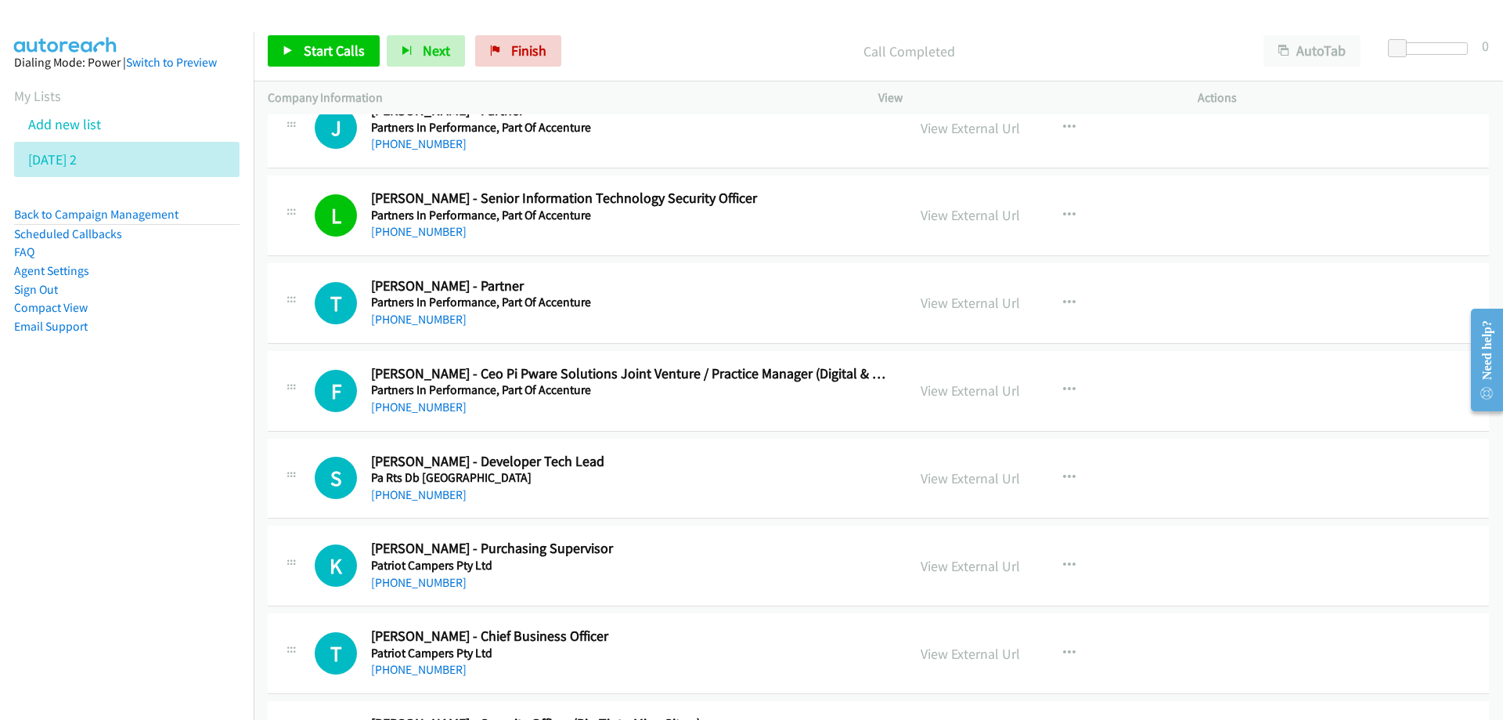
scroll to position [6812, 0]
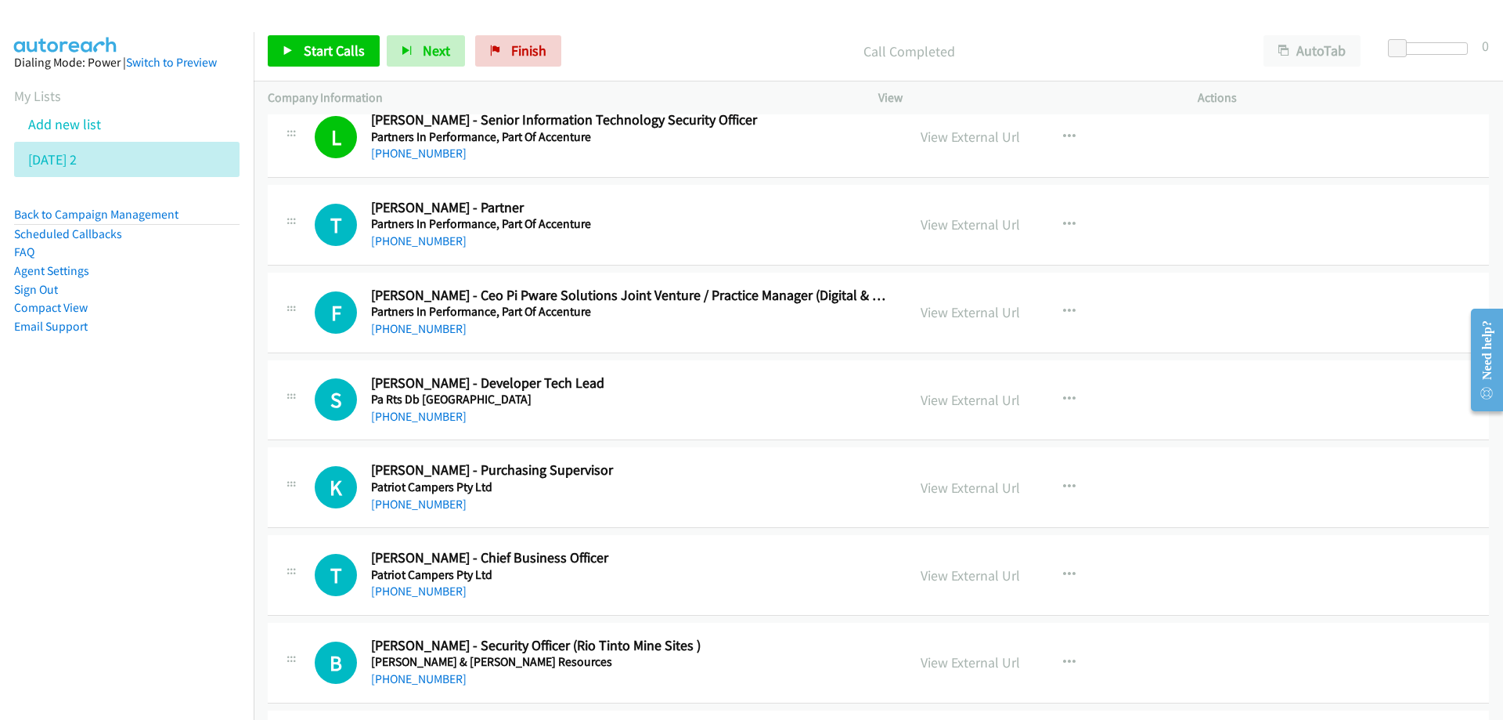
click at [718, 384] on h2 "Sandy Phan - Developer Tech Lead" at bounding box center [629, 383] width 516 height 18
click at [711, 337] on div "+61 427 424 110" at bounding box center [629, 328] width 516 height 19
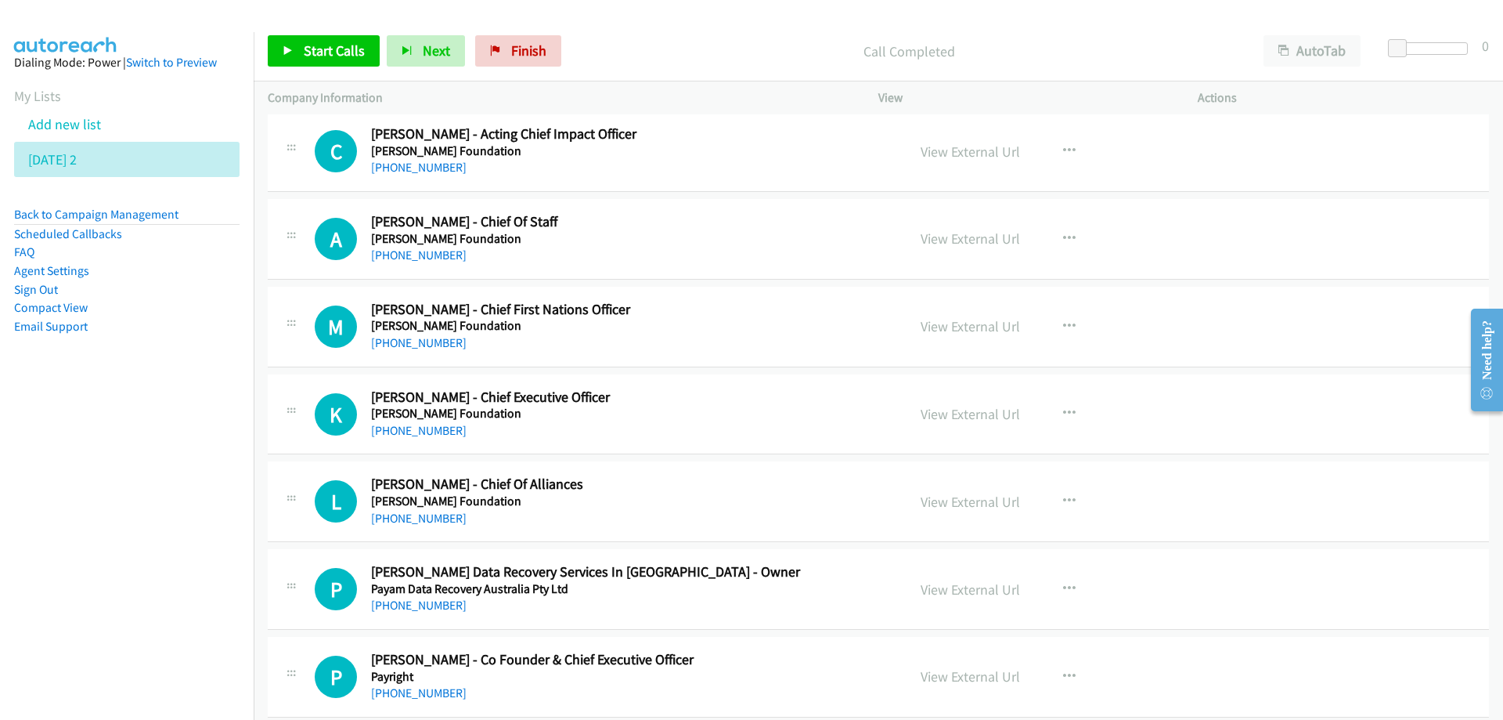
scroll to position [7751, 0]
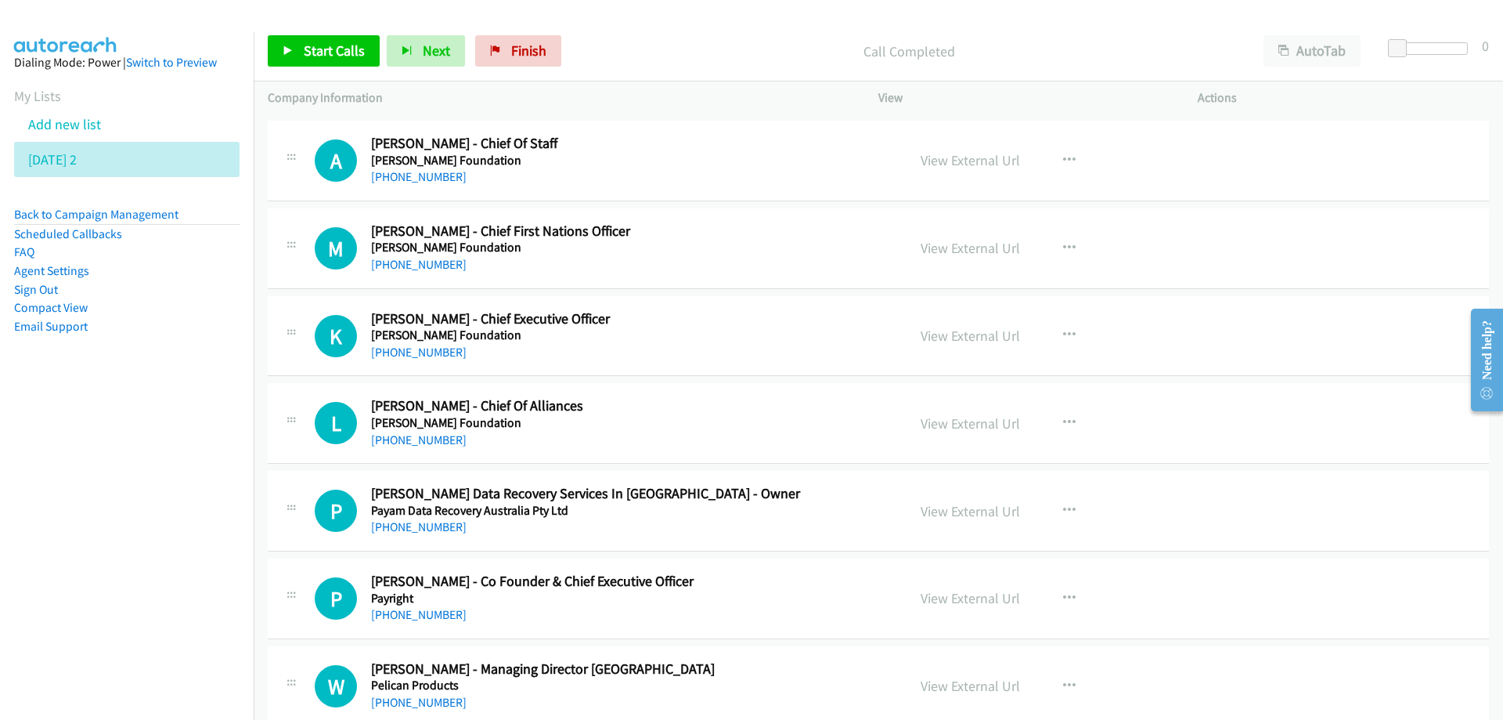
click at [717, 346] on div "+61 408 969 670" at bounding box center [629, 352] width 516 height 19
click at [943, 333] on link "View External Url" at bounding box center [970, 336] width 99 height 18
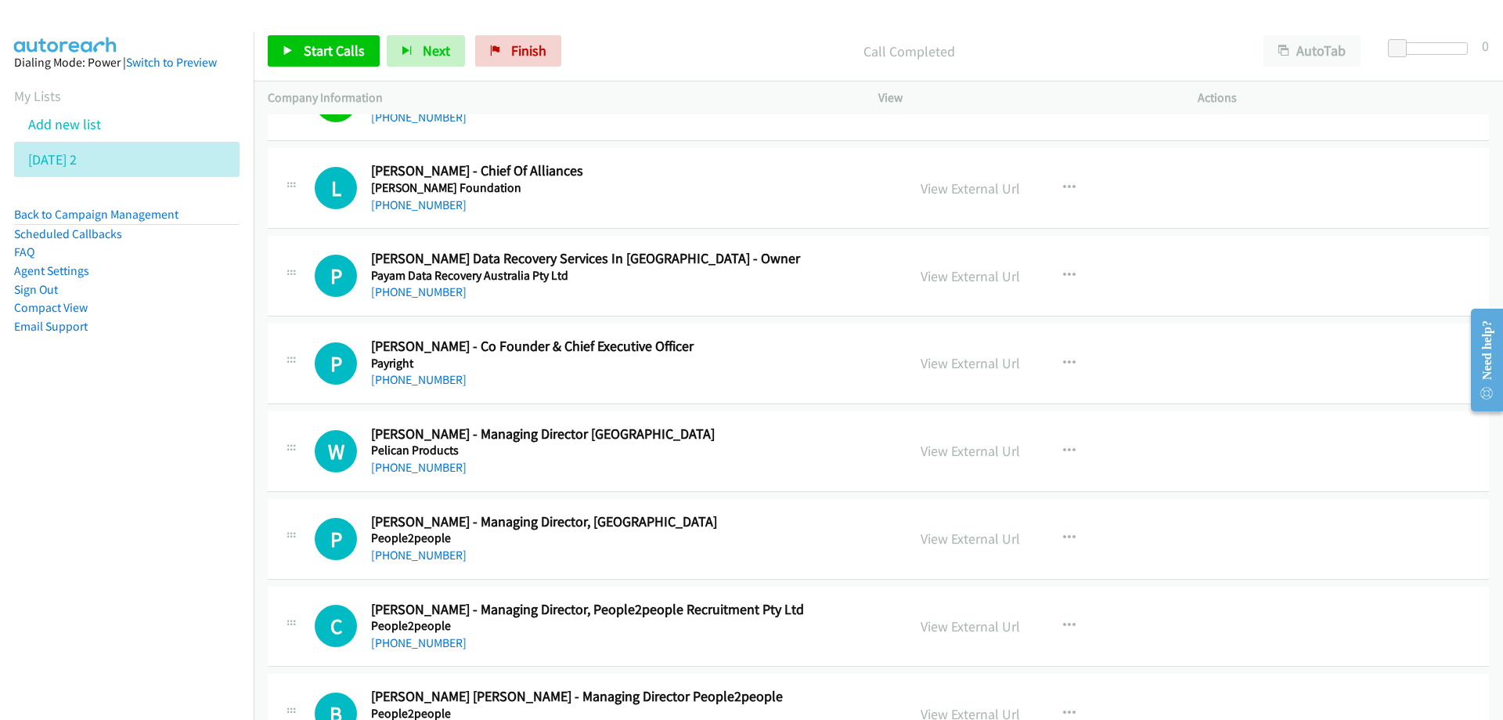
scroll to position [8065, 0]
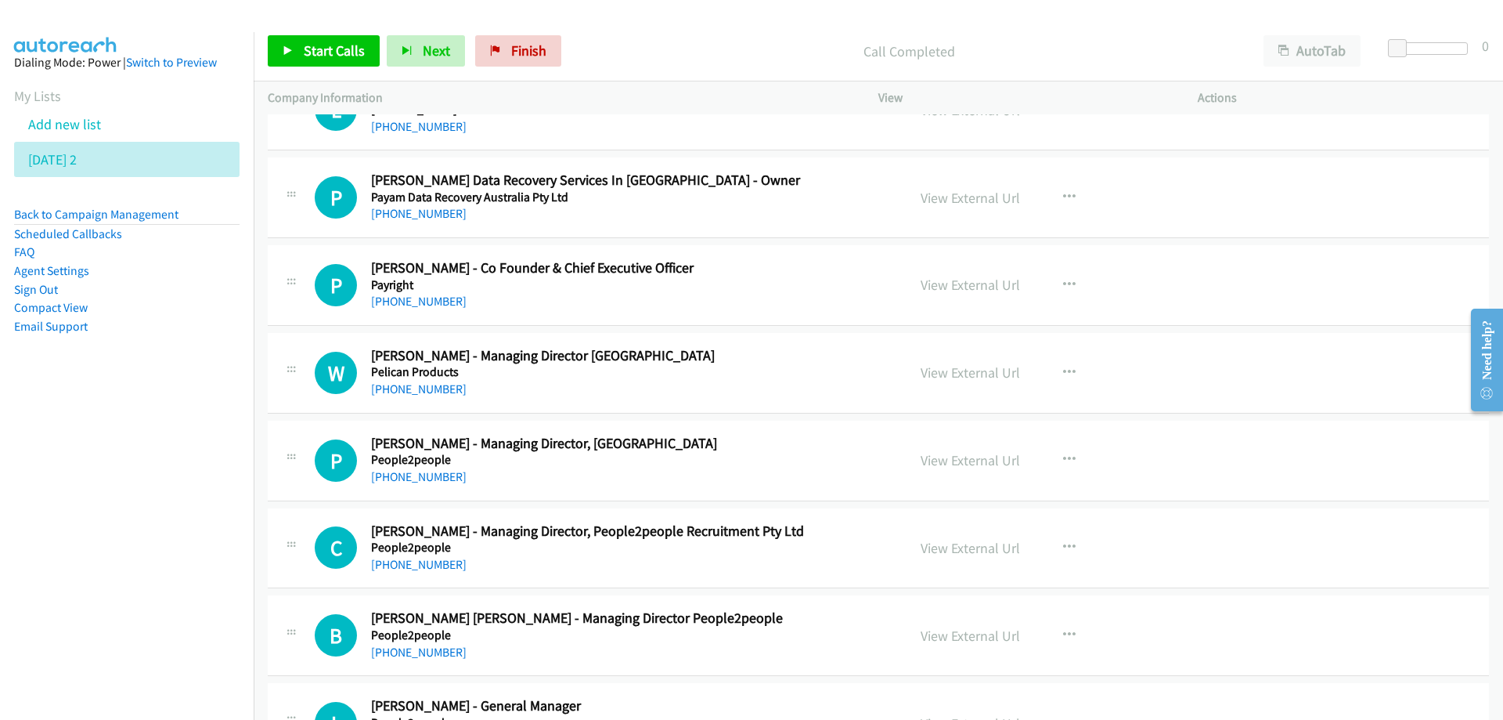
click at [805, 279] on h5 "Payright" at bounding box center [629, 285] width 516 height 16
click at [954, 286] on link "View External Url" at bounding box center [970, 285] width 99 height 18
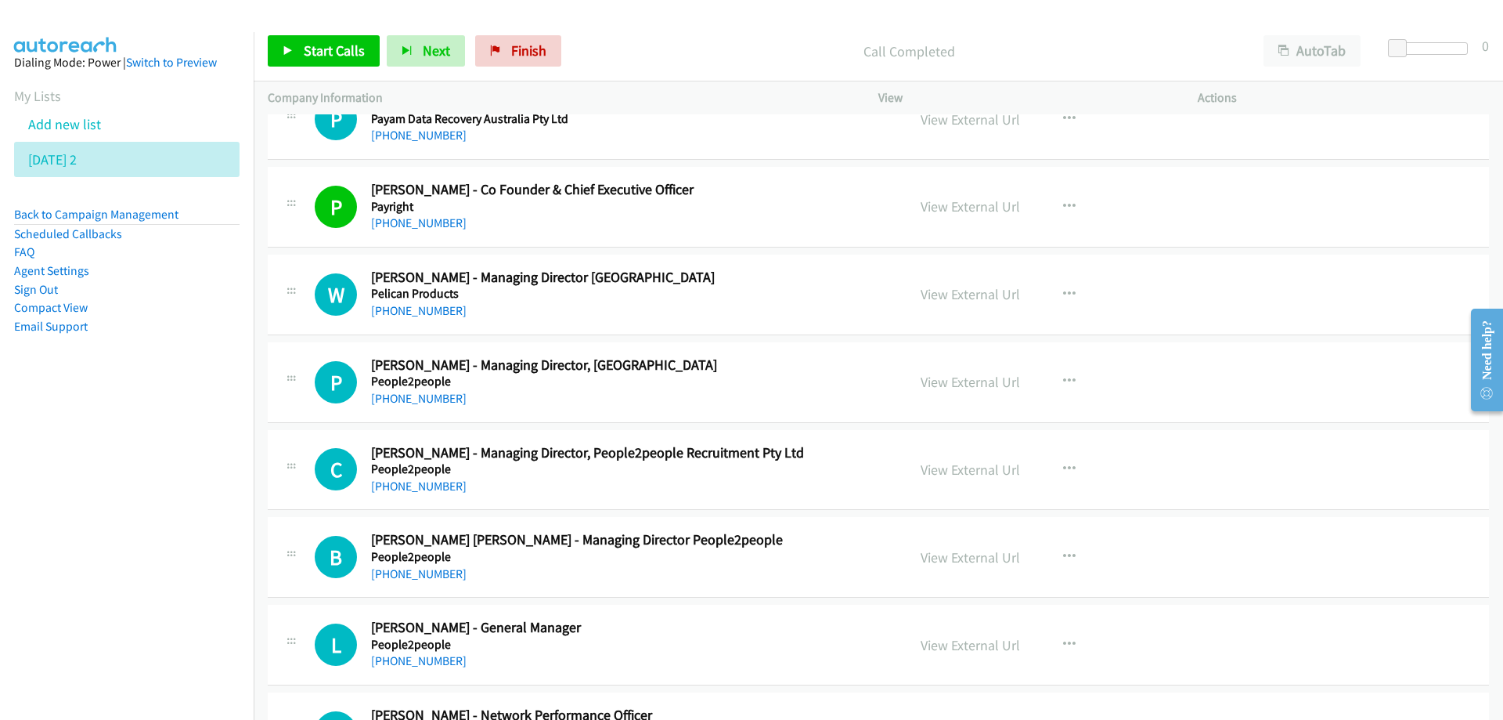
scroll to position [8221, 0]
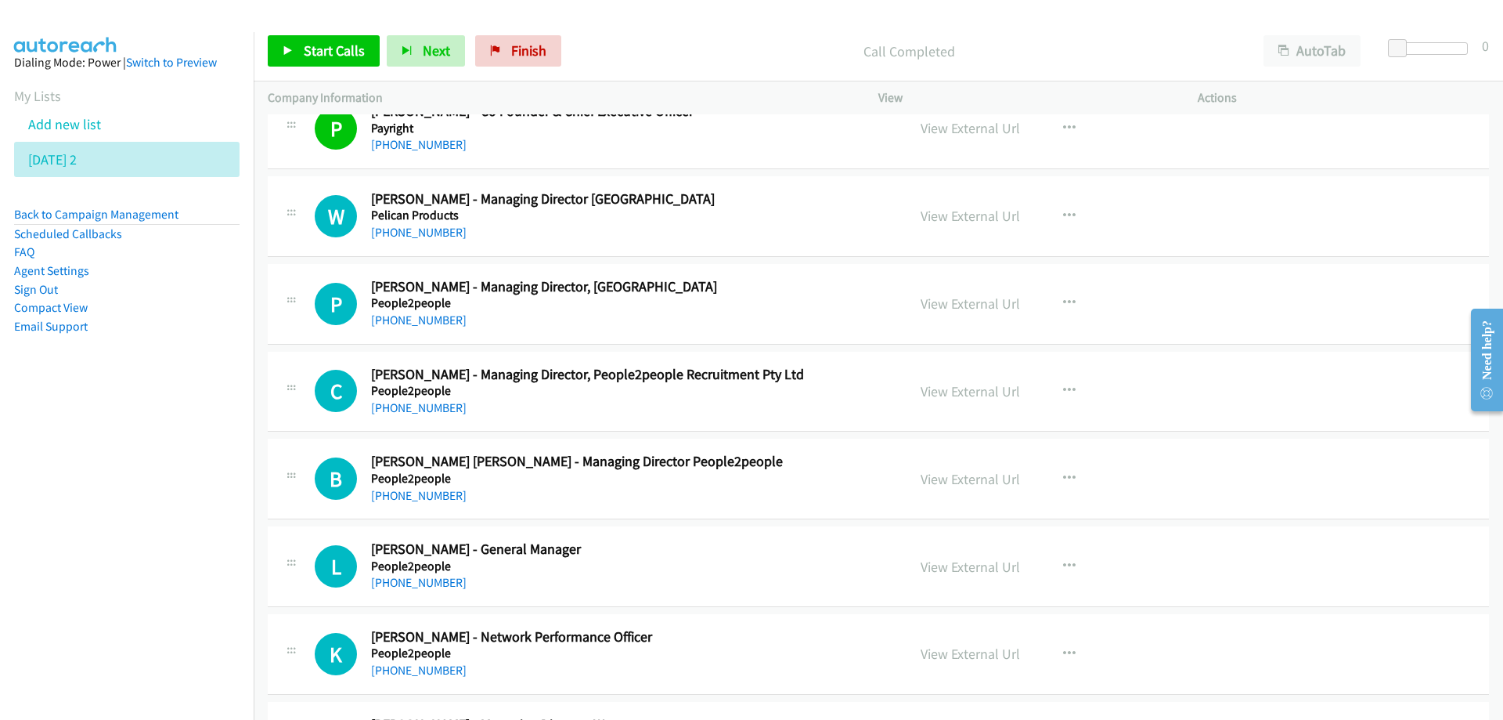
click at [722, 205] on h2 "Wayne Pannell - Managing Director Australia" at bounding box center [629, 199] width 516 height 18
click at [966, 215] on link "View External Url" at bounding box center [970, 216] width 99 height 18
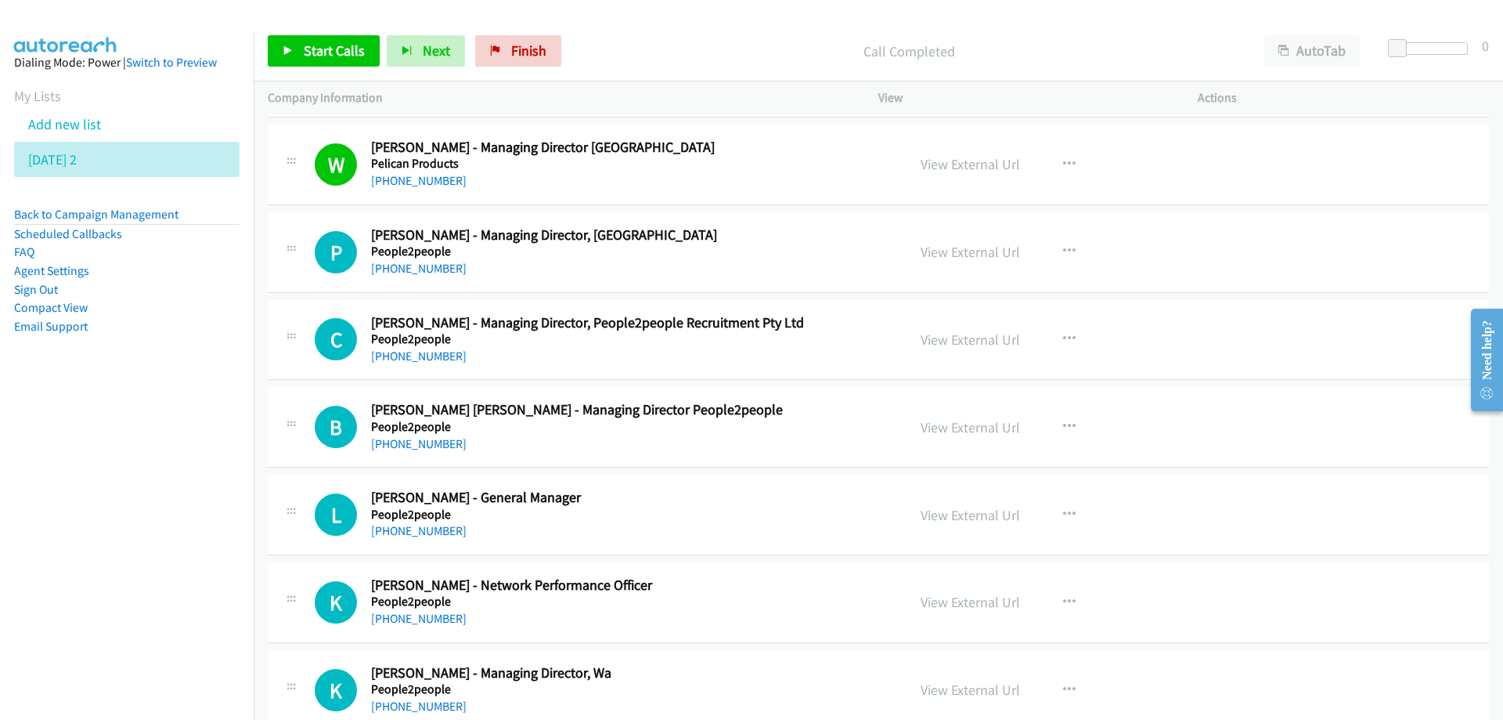
scroll to position [8300, 0]
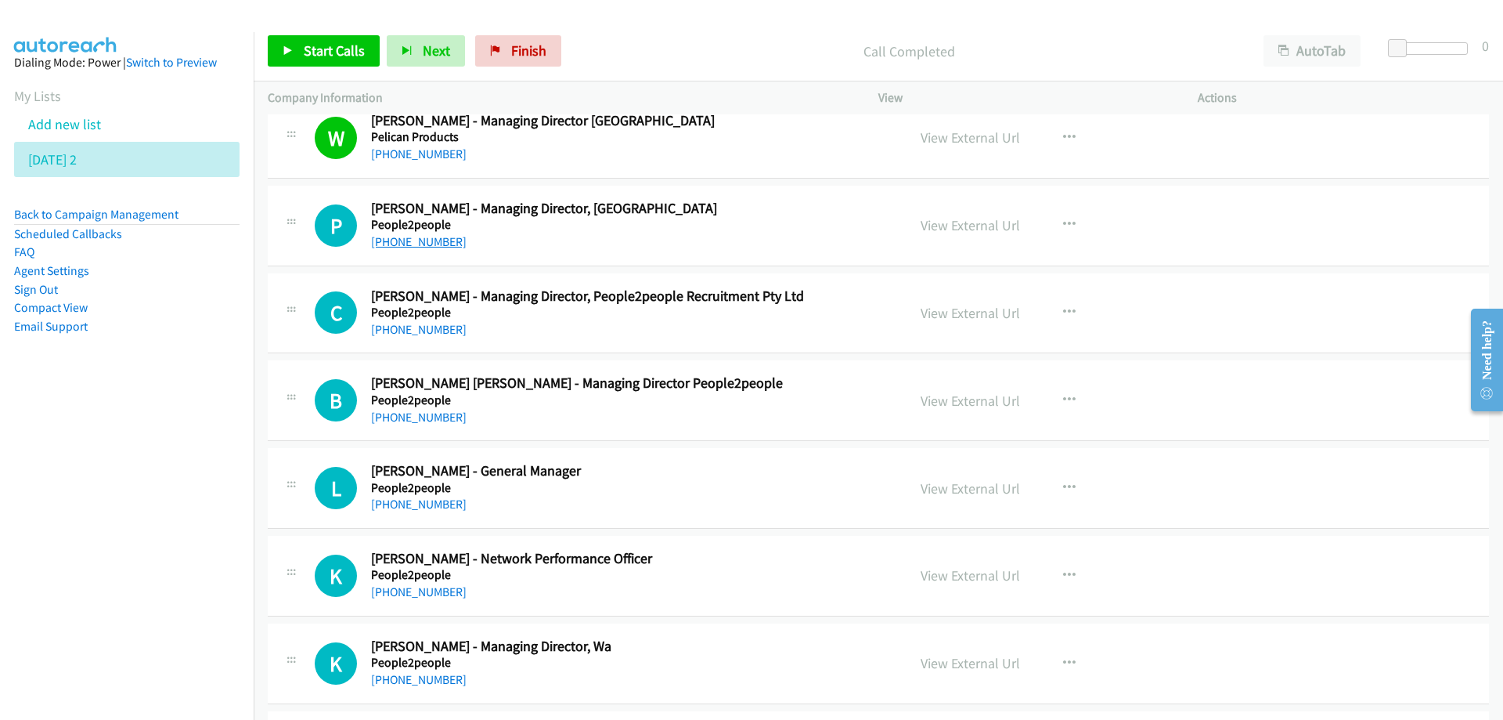
click at [414, 244] on link "+61 8 8317 4801" at bounding box center [419, 241] width 96 height 15
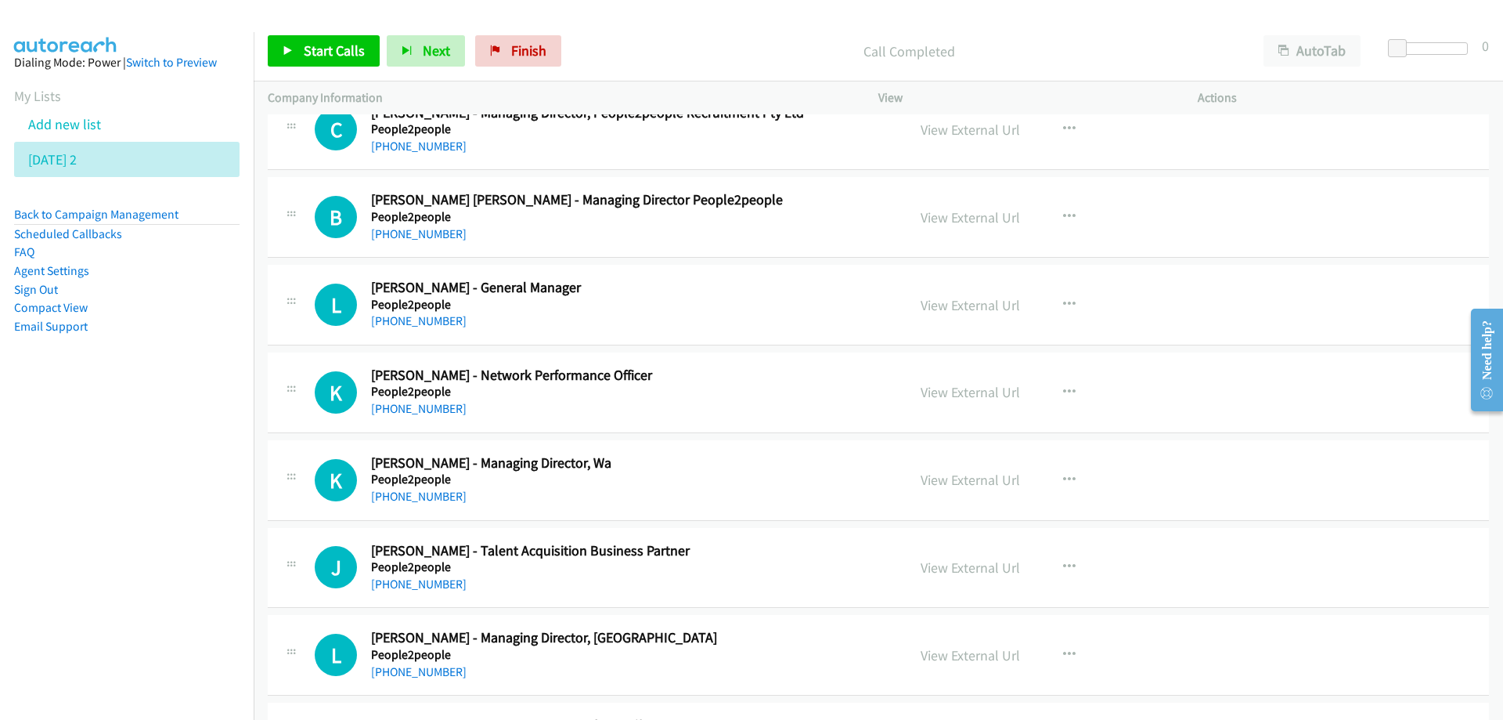
scroll to position [8456, 0]
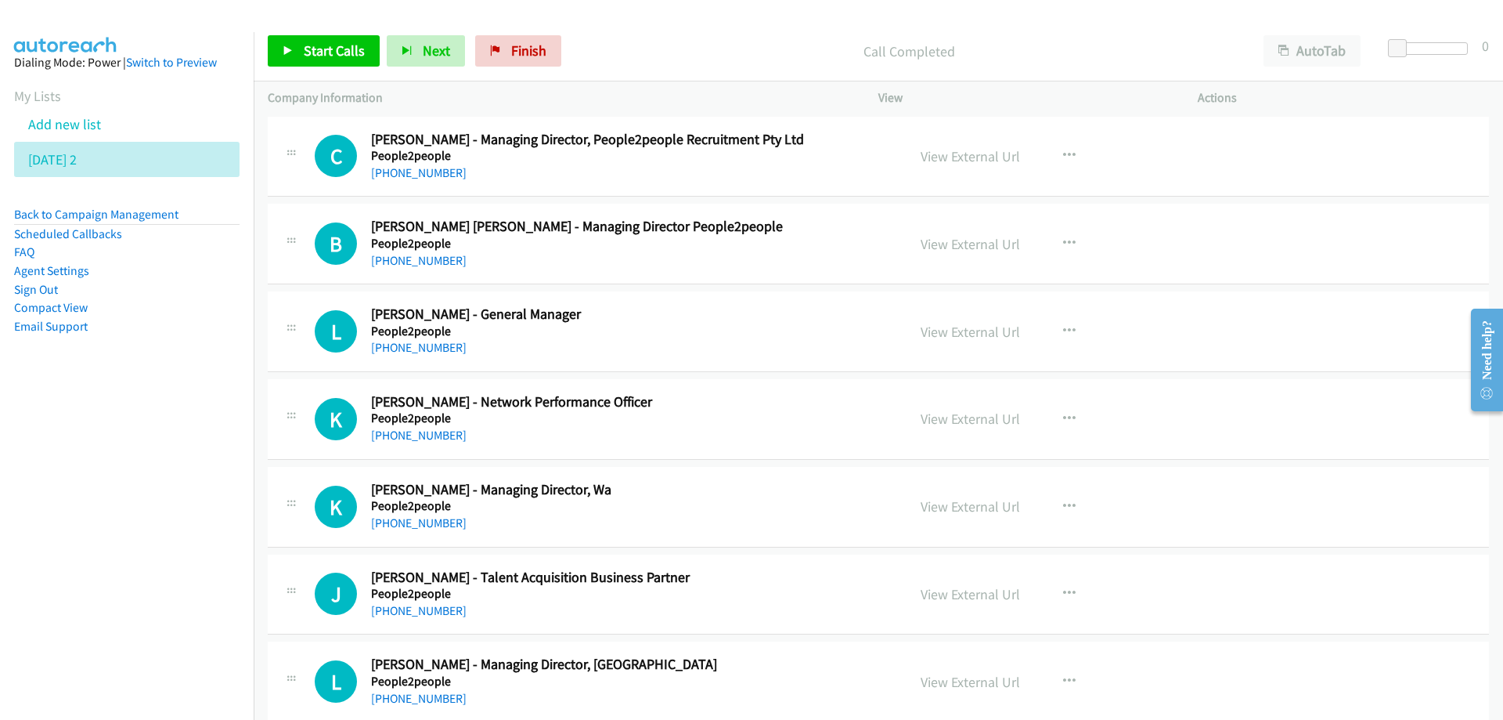
drag, startPoint x: 593, startPoint y: 247, endPoint x: 541, endPoint y: 248, distance: 52.5
click at [593, 247] on h5 "People2people" at bounding box center [629, 244] width 516 height 16
click at [947, 247] on link "View External Url" at bounding box center [970, 244] width 99 height 18
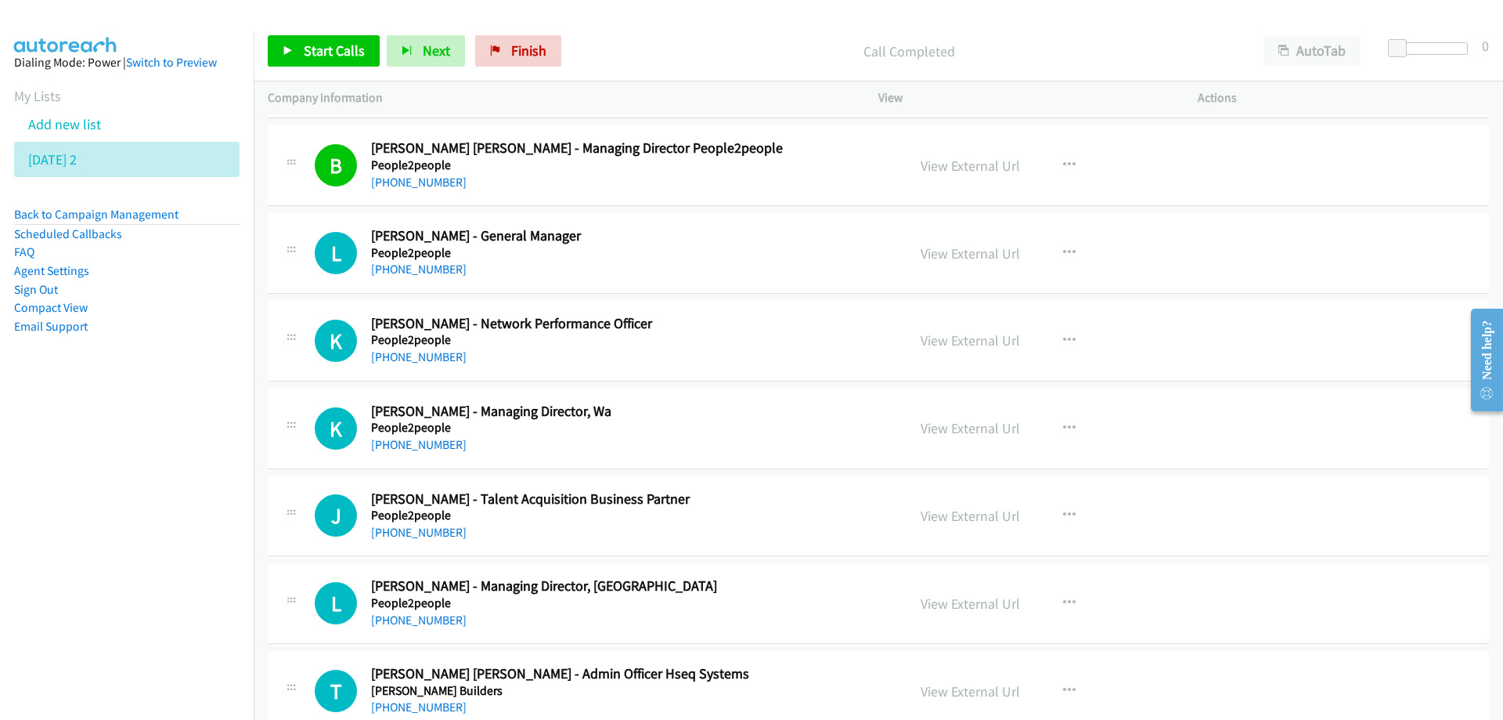
scroll to position [8613, 0]
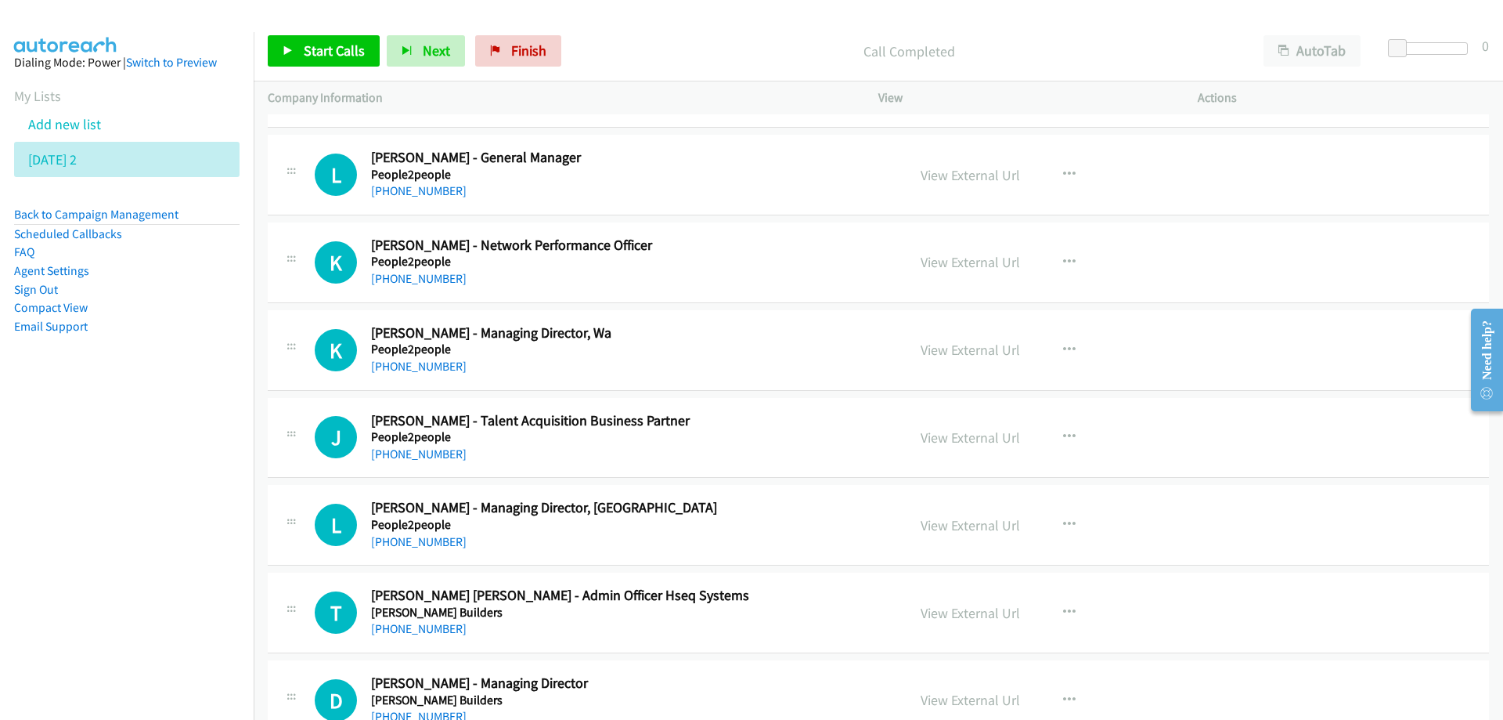
click at [666, 180] on h5 "People2people" at bounding box center [629, 175] width 516 height 16
click at [944, 179] on link "View External Url" at bounding box center [970, 175] width 99 height 18
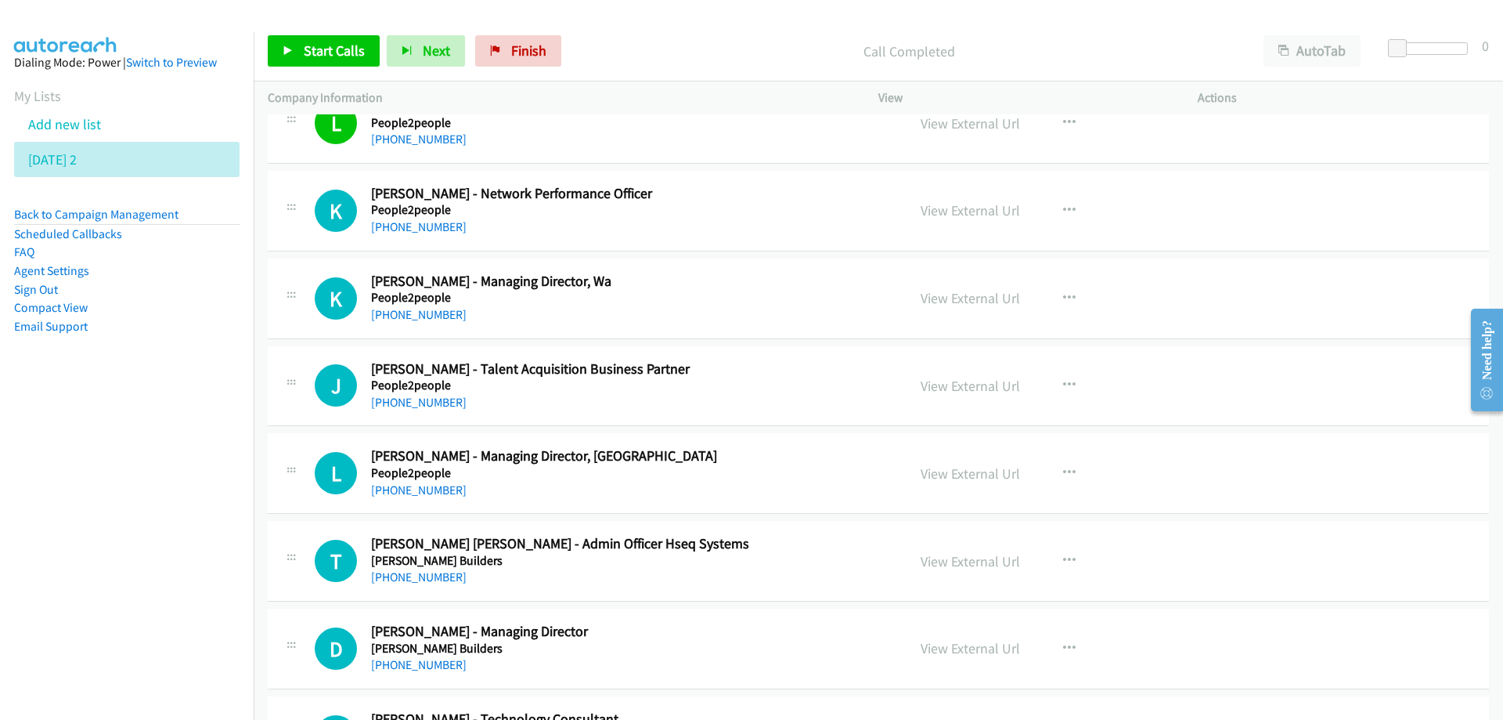
scroll to position [8691, 0]
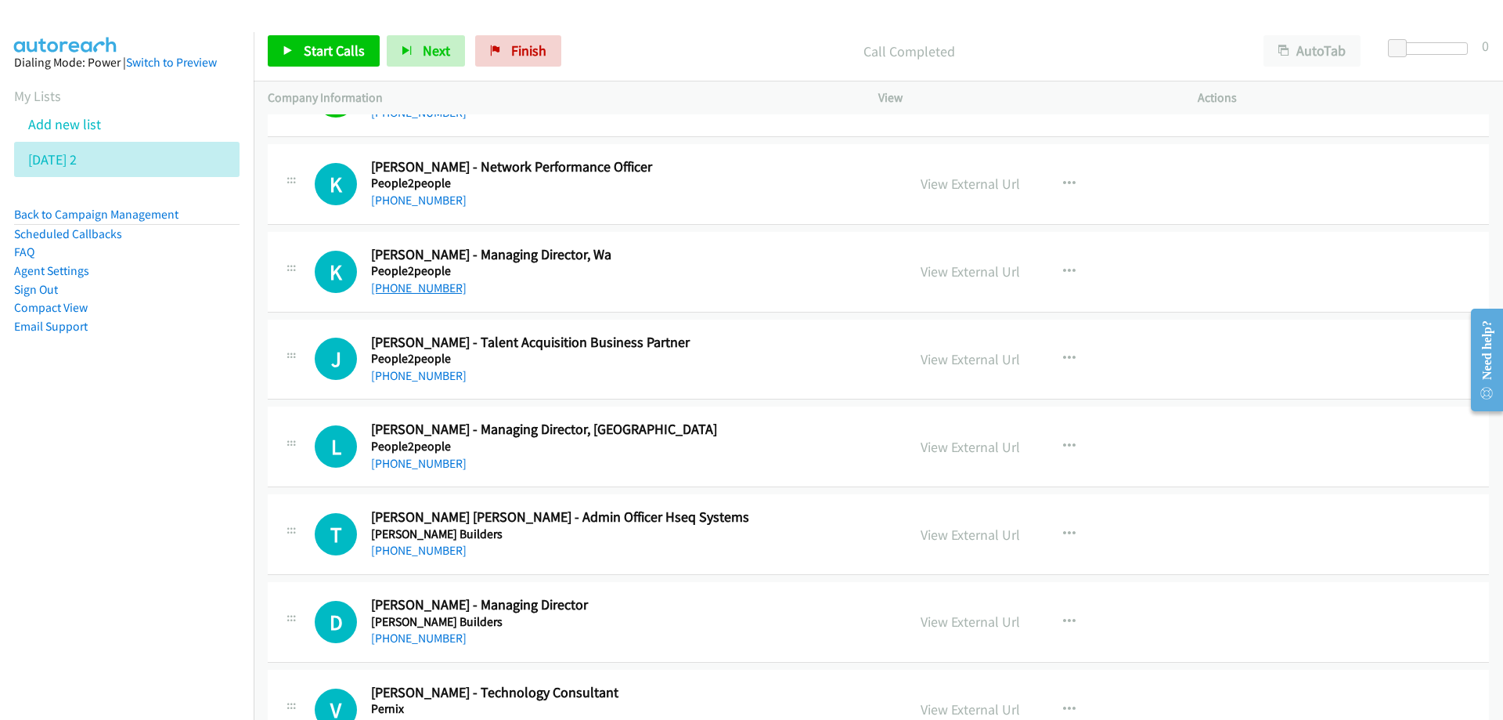
click at [409, 287] on link "+61 8 6160 6201" at bounding box center [419, 287] width 96 height 15
drag, startPoint x: 750, startPoint y: 428, endPoint x: 746, endPoint y: 418, distance: 10.2
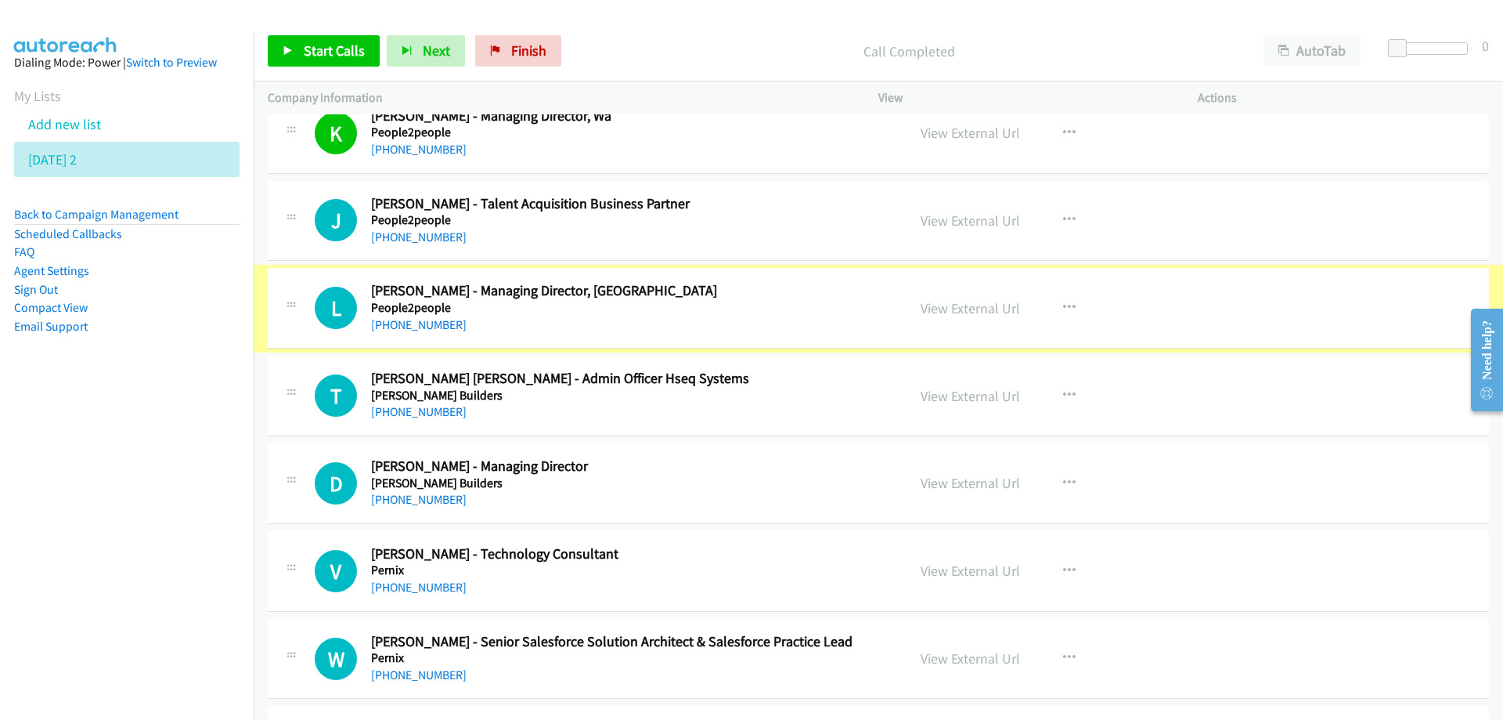
scroll to position [8848, 0]
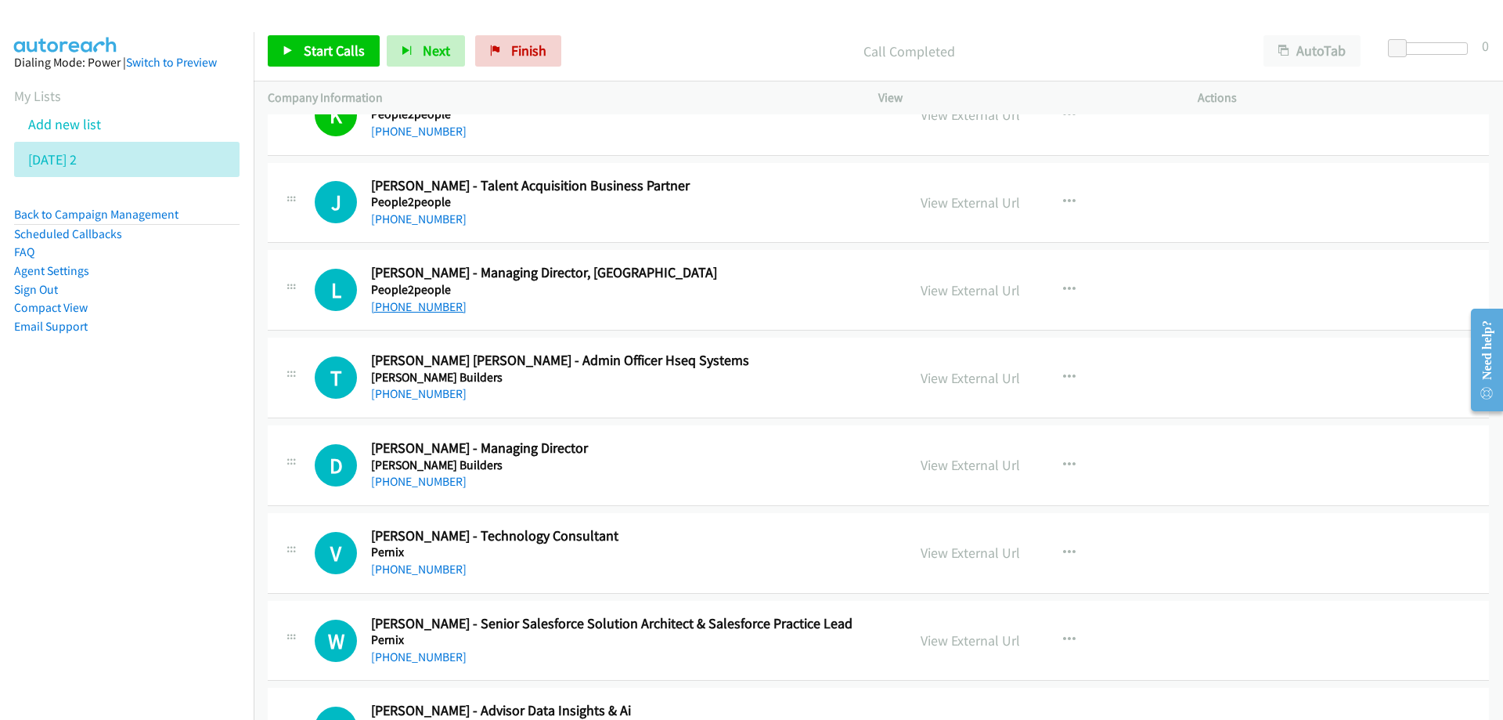
click at [407, 306] on link "+61 2 8270 9780" at bounding box center [419, 306] width 96 height 15
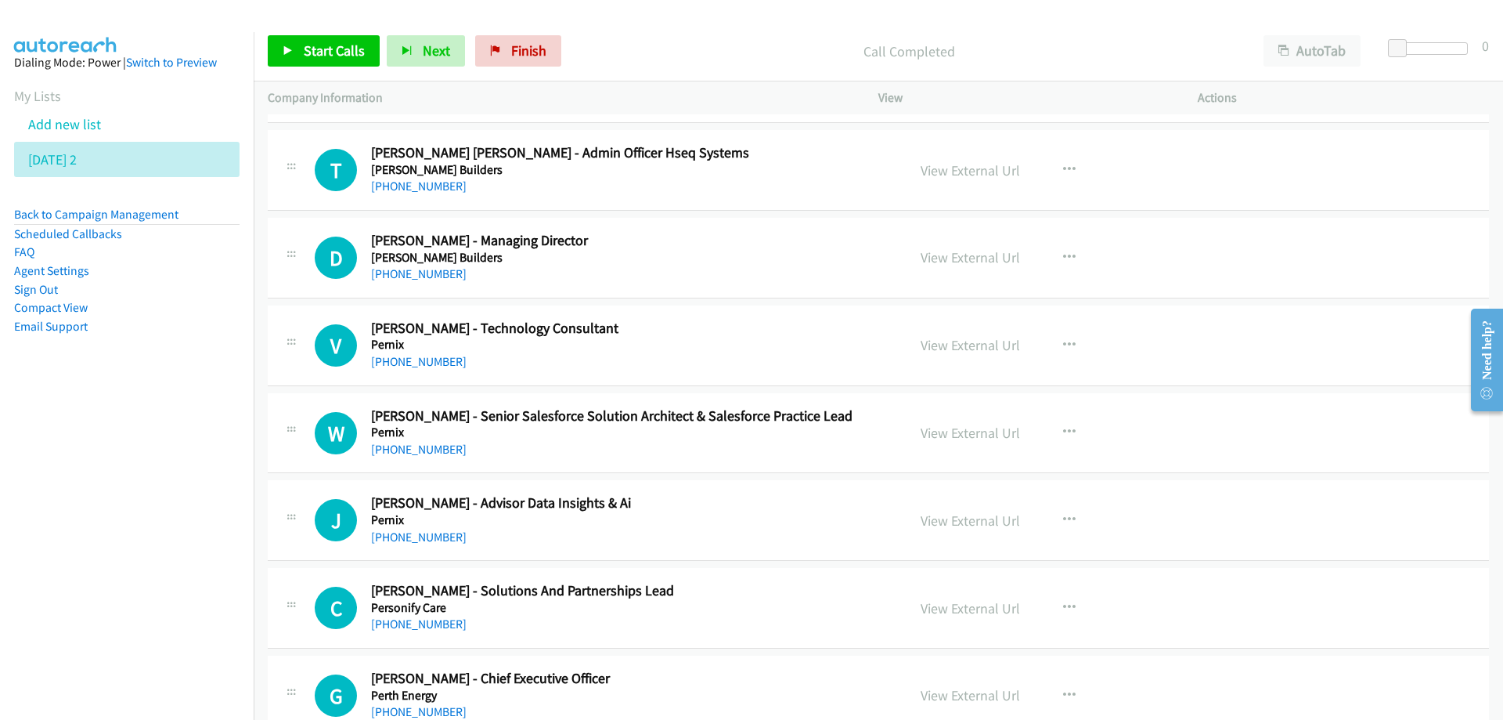
scroll to position [9083, 0]
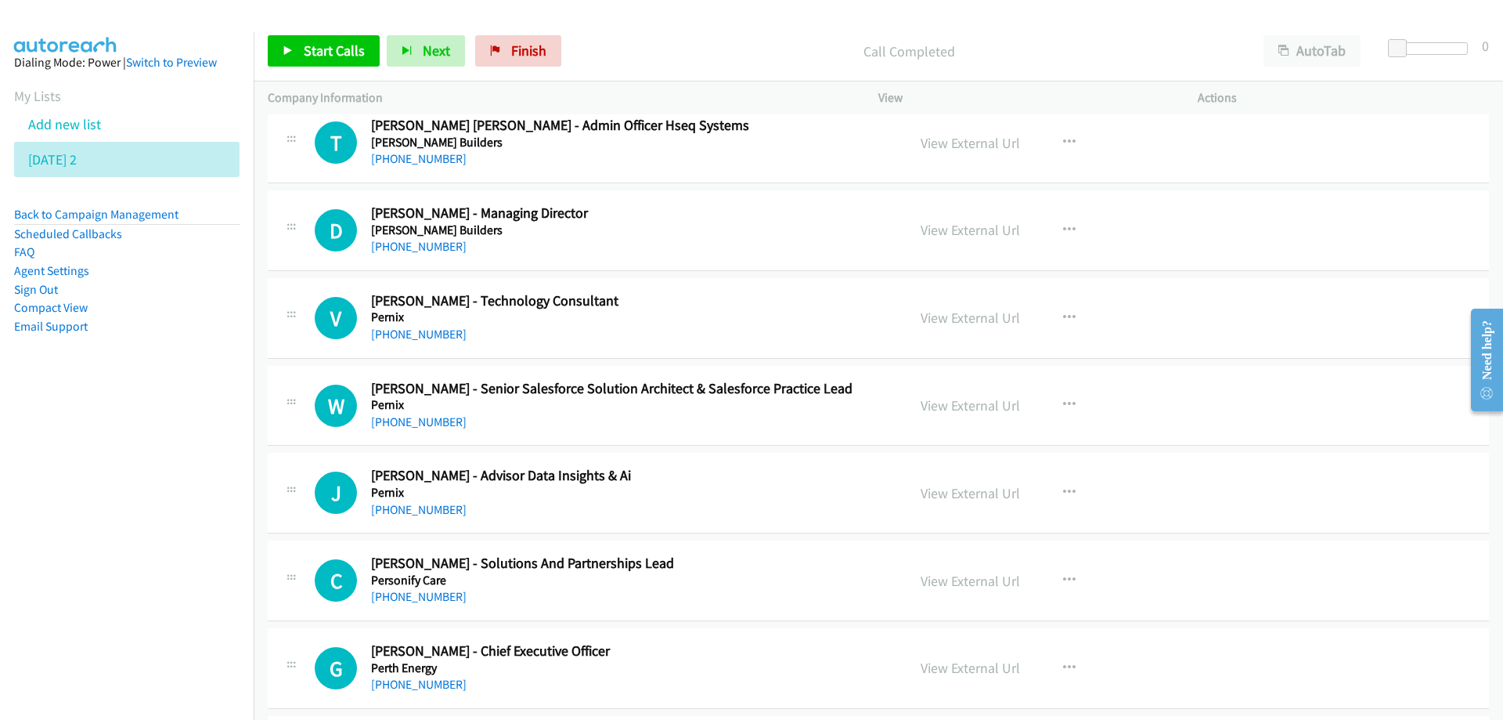
click at [612, 250] on div "+61 418 931 655" at bounding box center [629, 246] width 516 height 19
click at [848, 228] on h5 "Perkins Builders" at bounding box center [629, 230] width 516 height 16
click at [939, 235] on link "View External Url" at bounding box center [970, 230] width 99 height 18
click at [829, 301] on h2 "Victor Thach - Technology Consultant" at bounding box center [629, 301] width 516 height 18
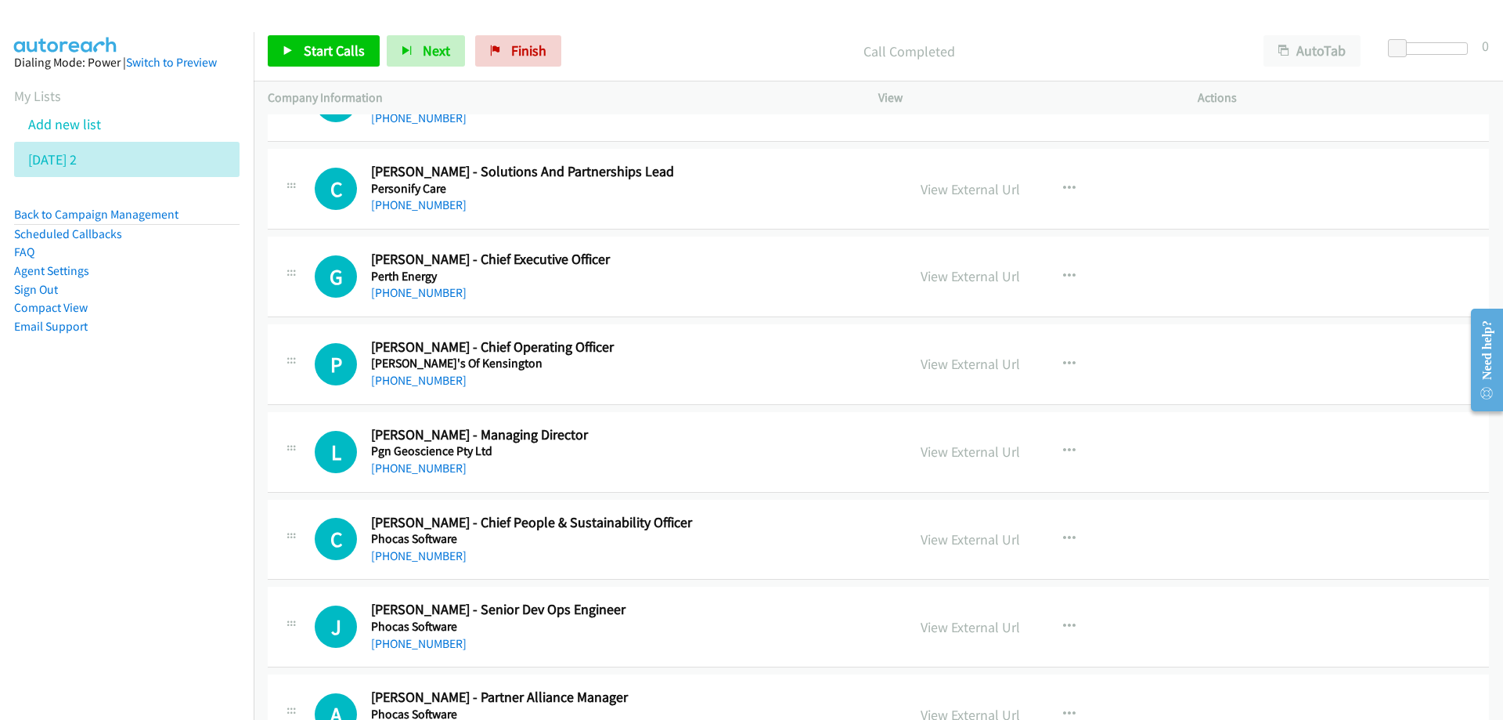
scroll to position [9552, 0]
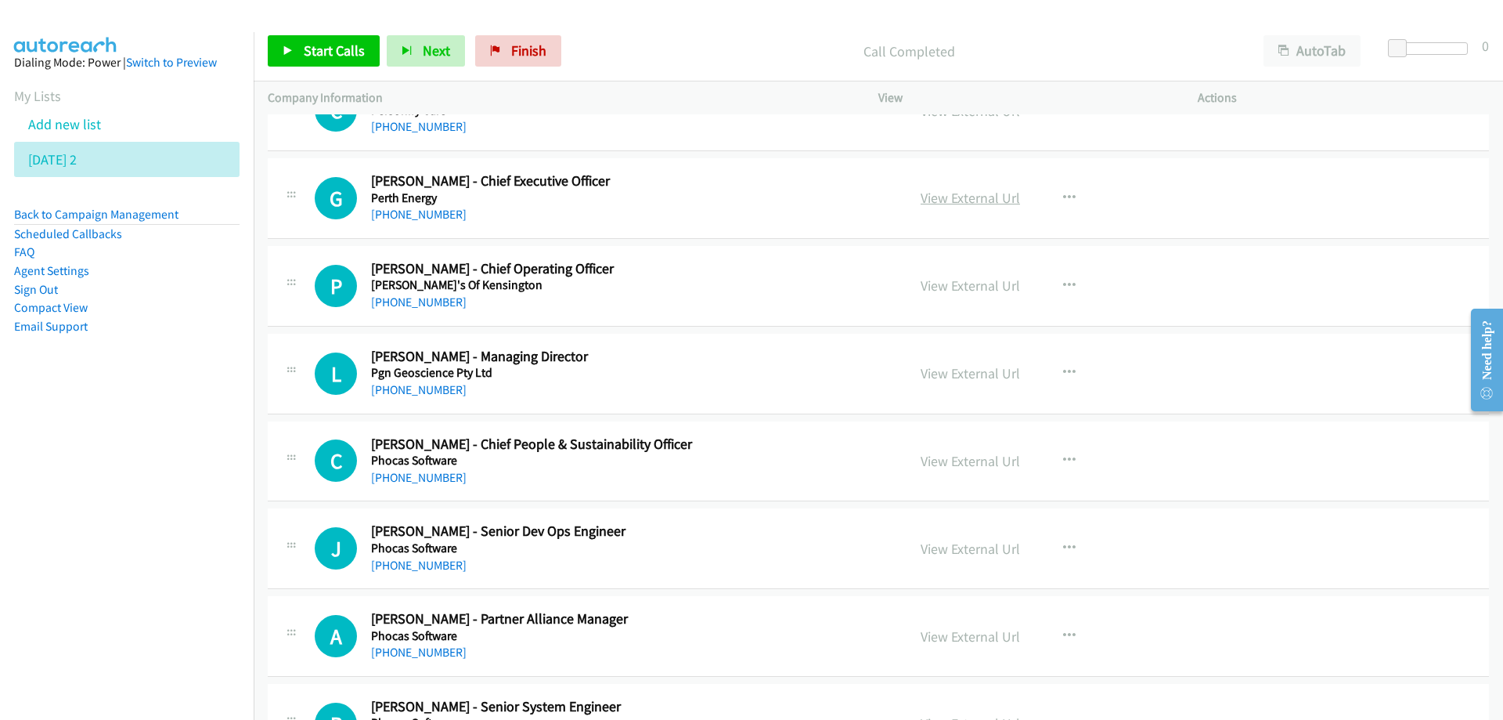
click at [933, 202] on link "View External Url" at bounding box center [970, 198] width 99 height 18
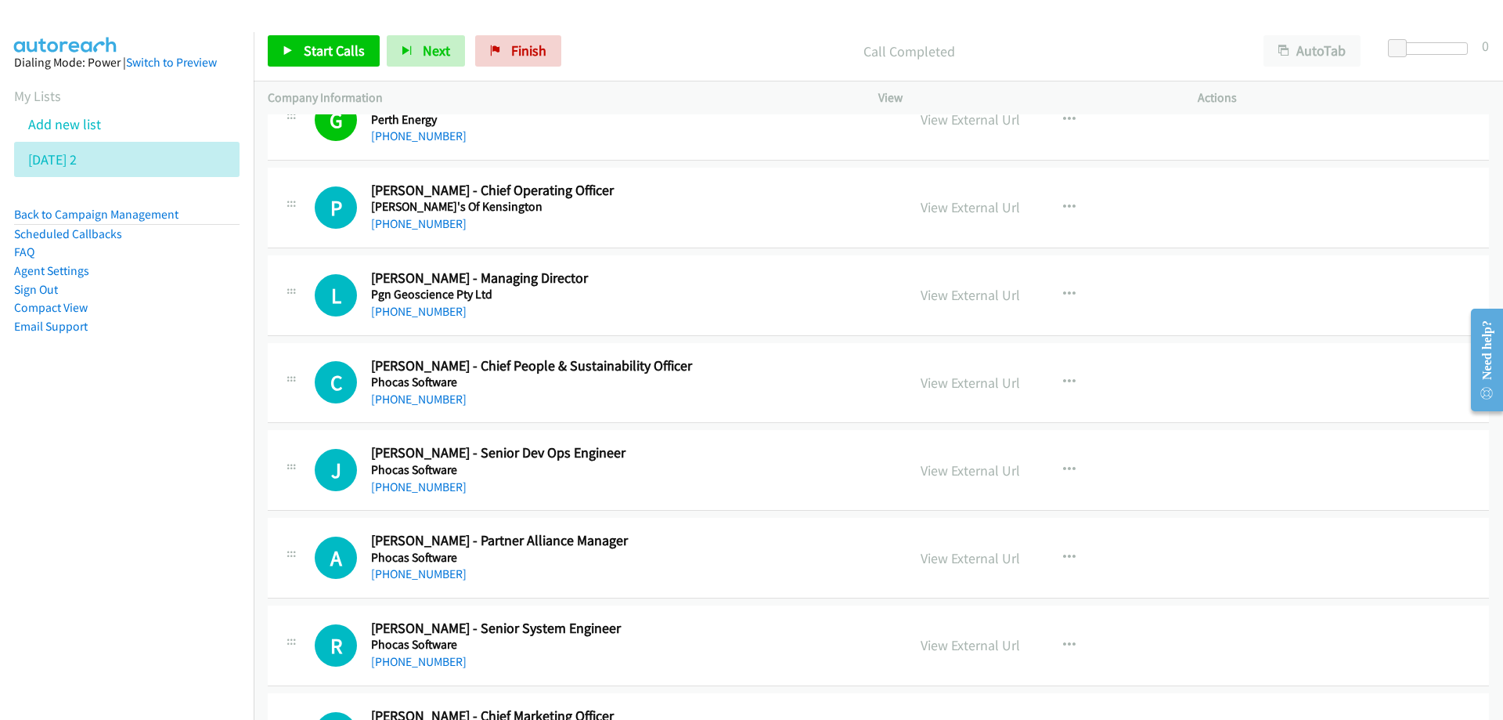
scroll to position [9709, 0]
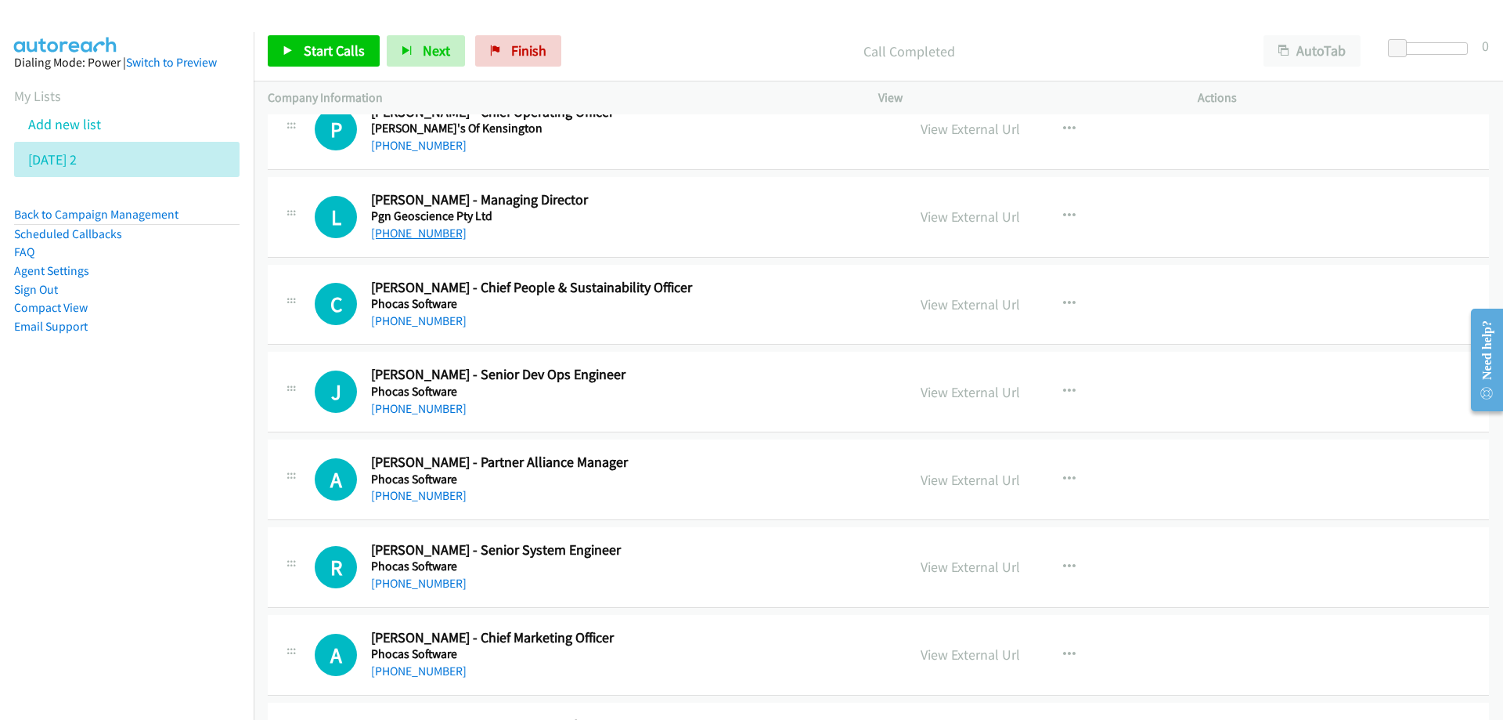
click at [443, 236] on link "+61 409 356 135" at bounding box center [419, 232] width 96 height 15
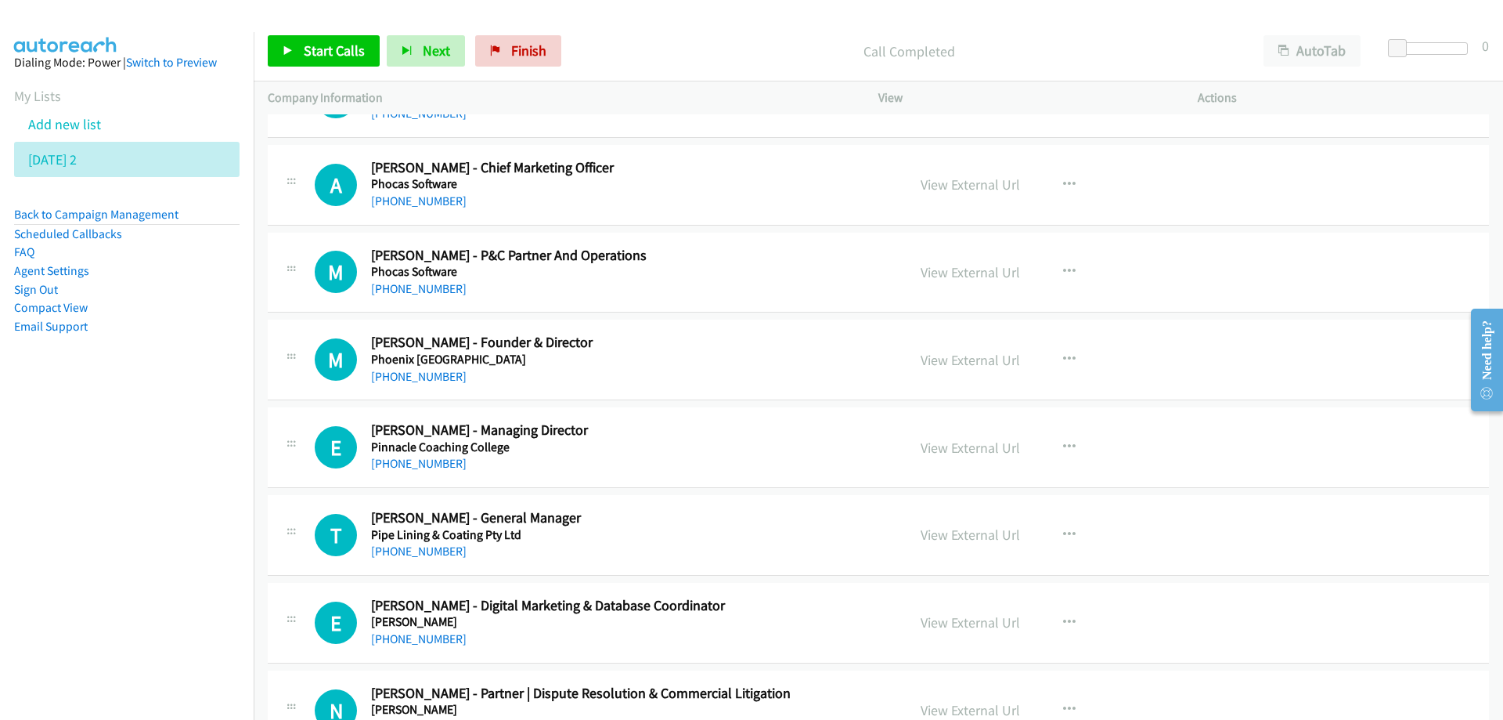
scroll to position [10257, 0]
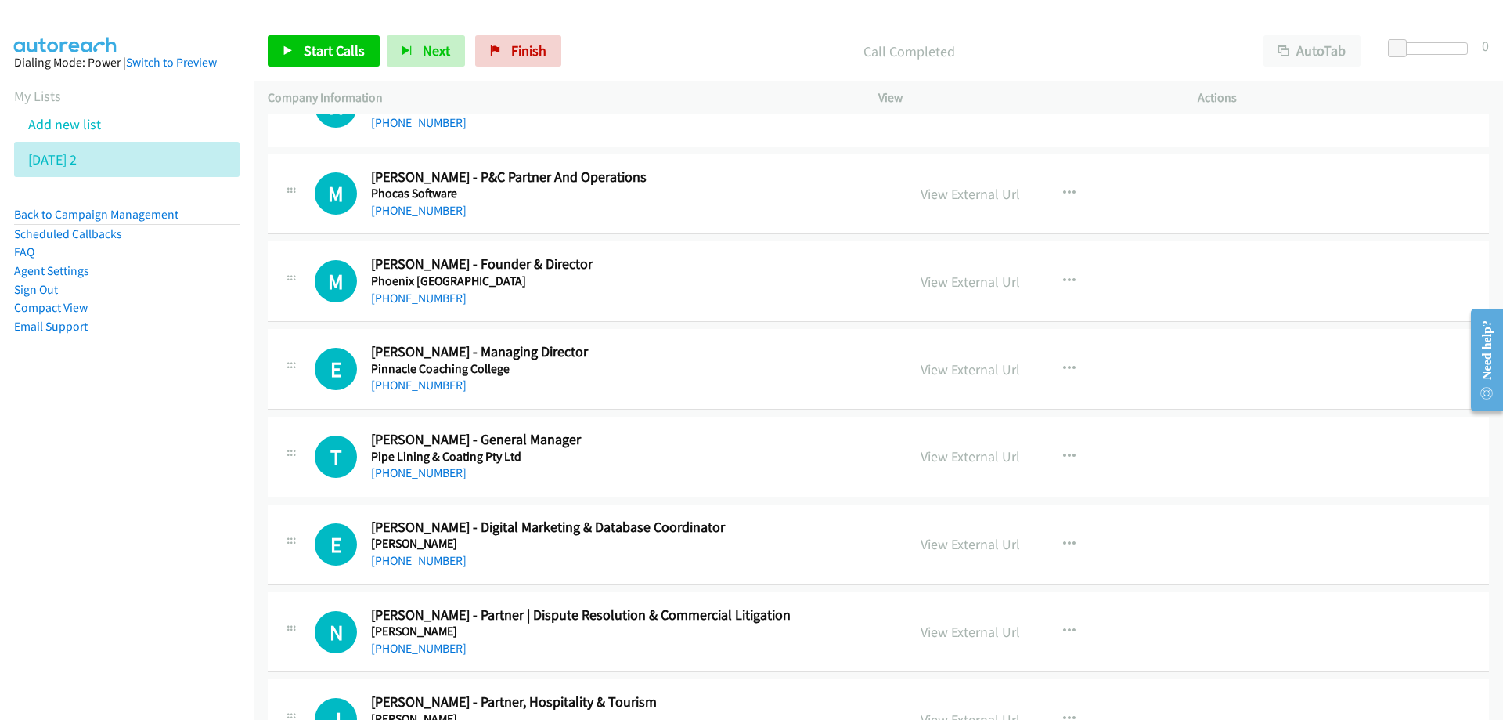
click at [709, 290] on div "+61 421 654 930" at bounding box center [629, 298] width 516 height 19
click at [958, 281] on link "View External Url" at bounding box center [970, 281] width 99 height 18
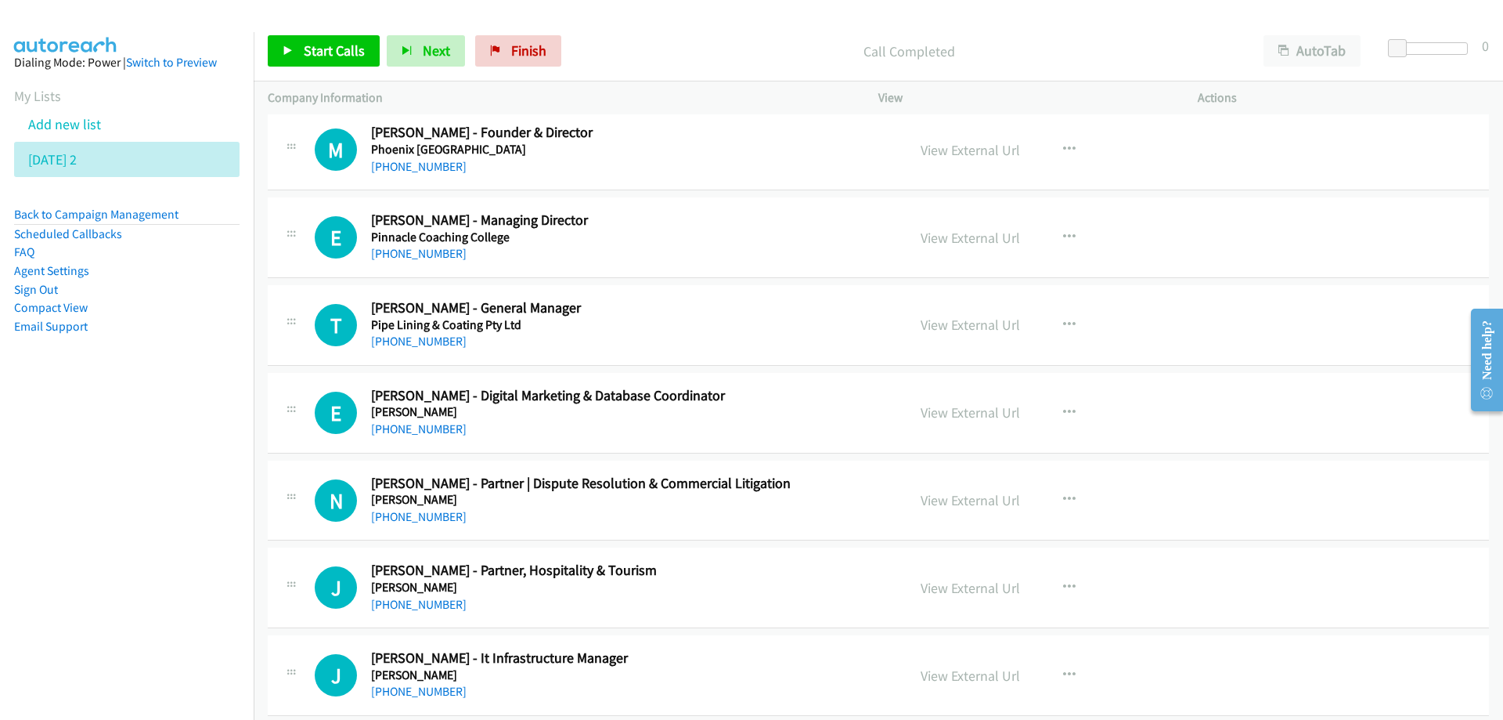
scroll to position [10414, 0]
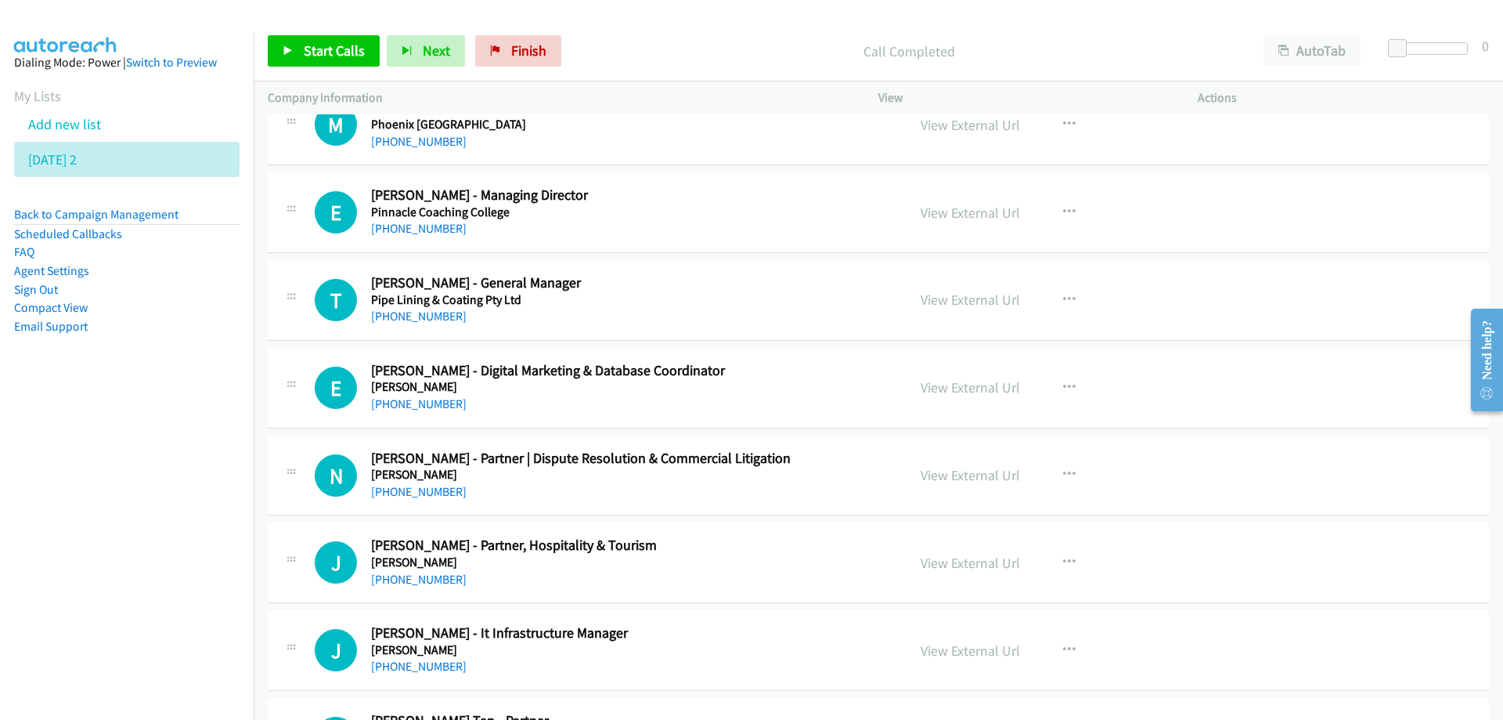
click at [621, 200] on h2 "Eddie Yuan - Managing Director" at bounding box center [629, 195] width 516 height 18
click at [955, 211] on link "View External Url" at bounding box center [970, 213] width 99 height 18
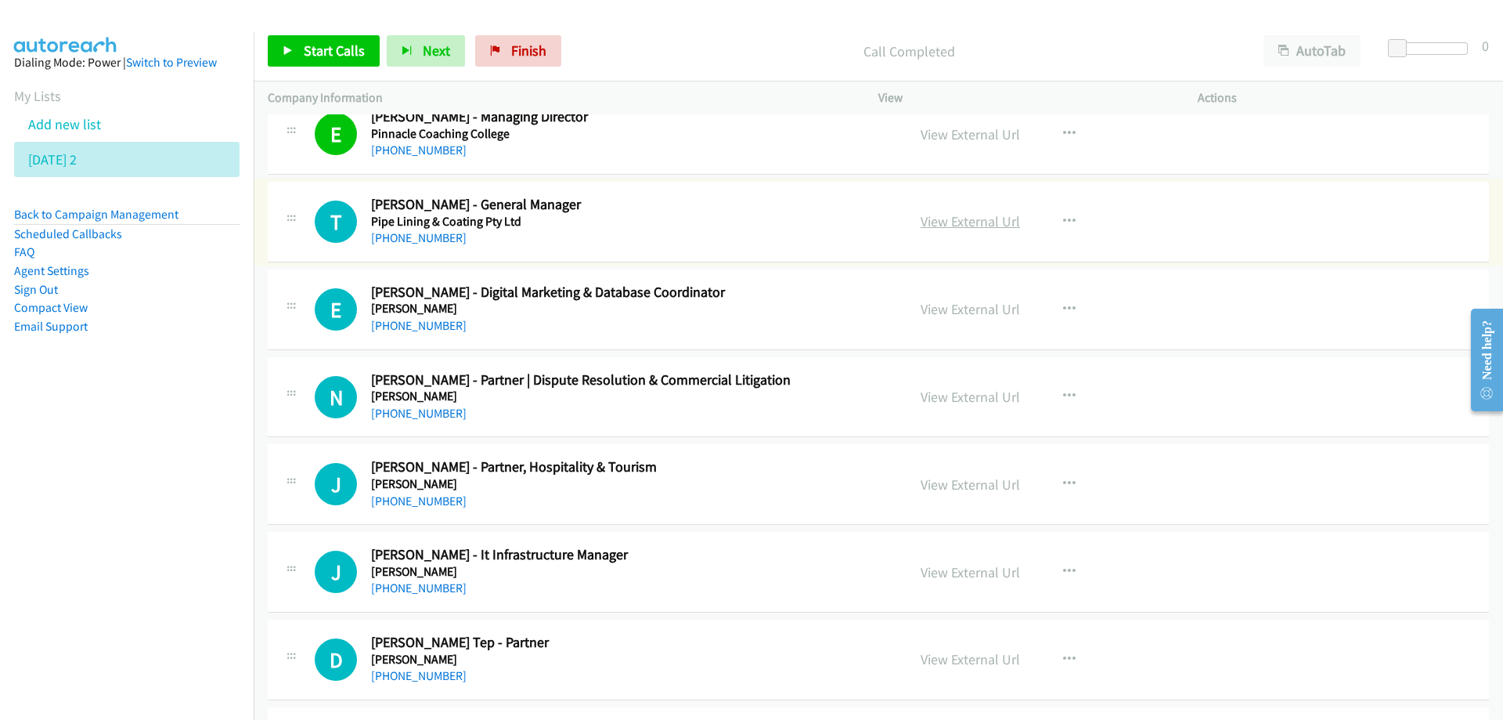
click at [936, 222] on link "View External Url" at bounding box center [970, 221] width 99 height 18
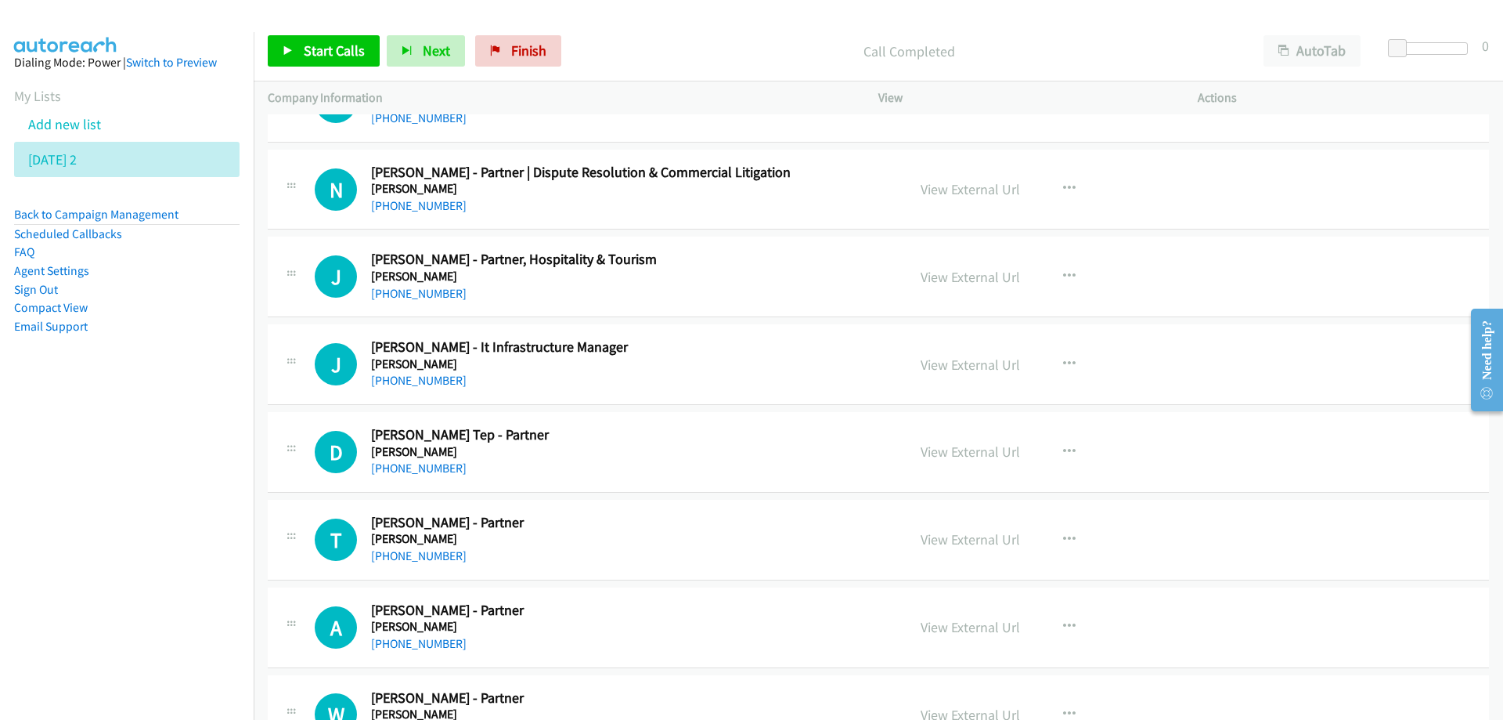
scroll to position [10727, 0]
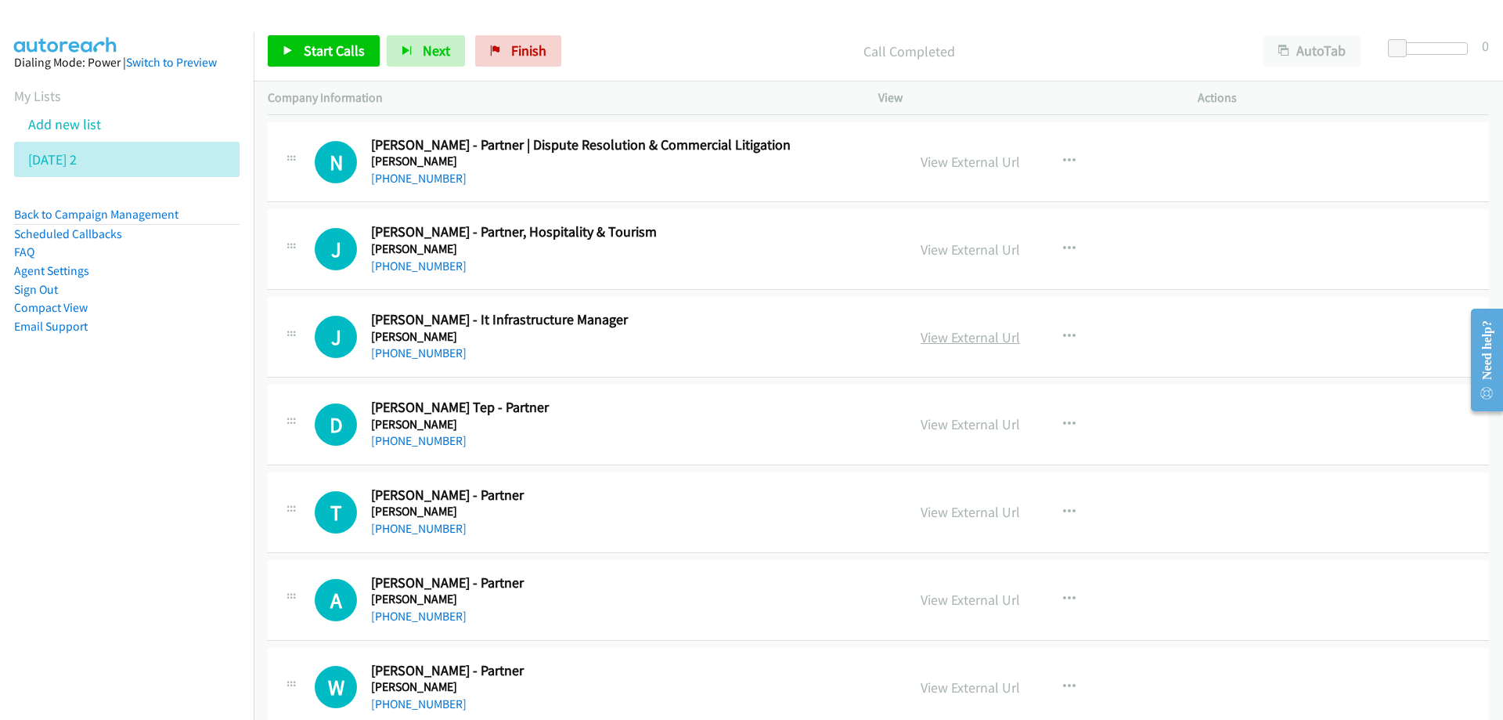
click at [977, 334] on link "View External Url" at bounding box center [970, 337] width 99 height 18
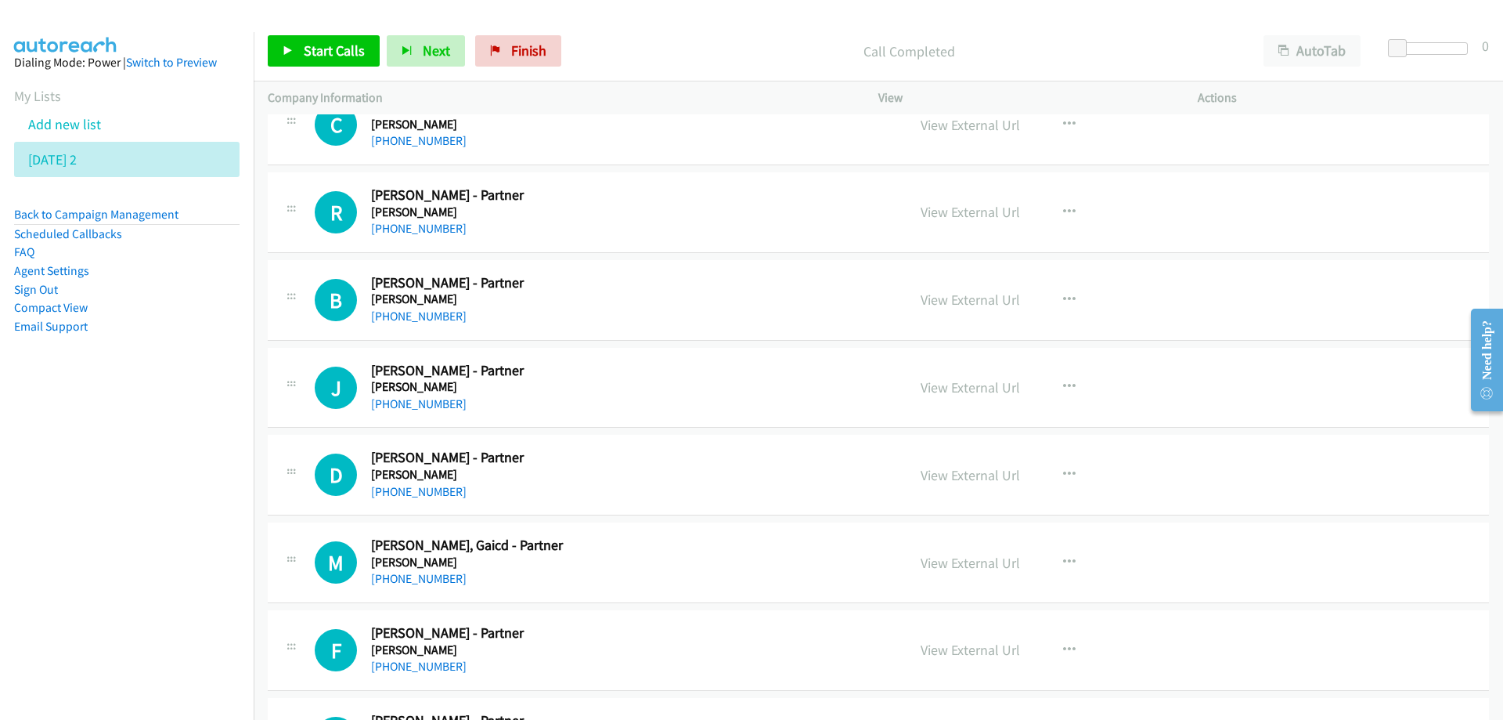
scroll to position [14720, 0]
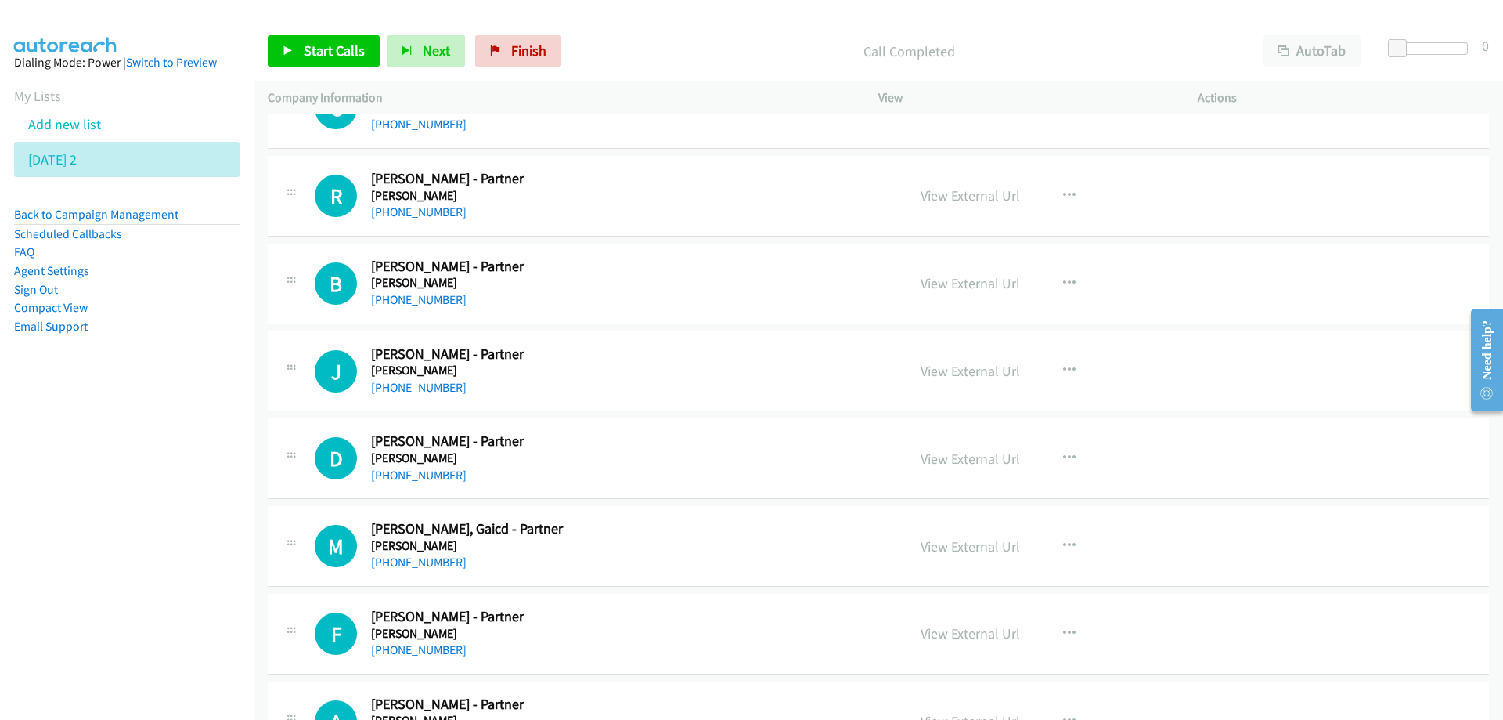
click at [93, 521] on nav "Dialing Mode: Power | Switch to Preview My Lists Add new list Tuesday 2 Back to…" at bounding box center [127, 392] width 254 height 720
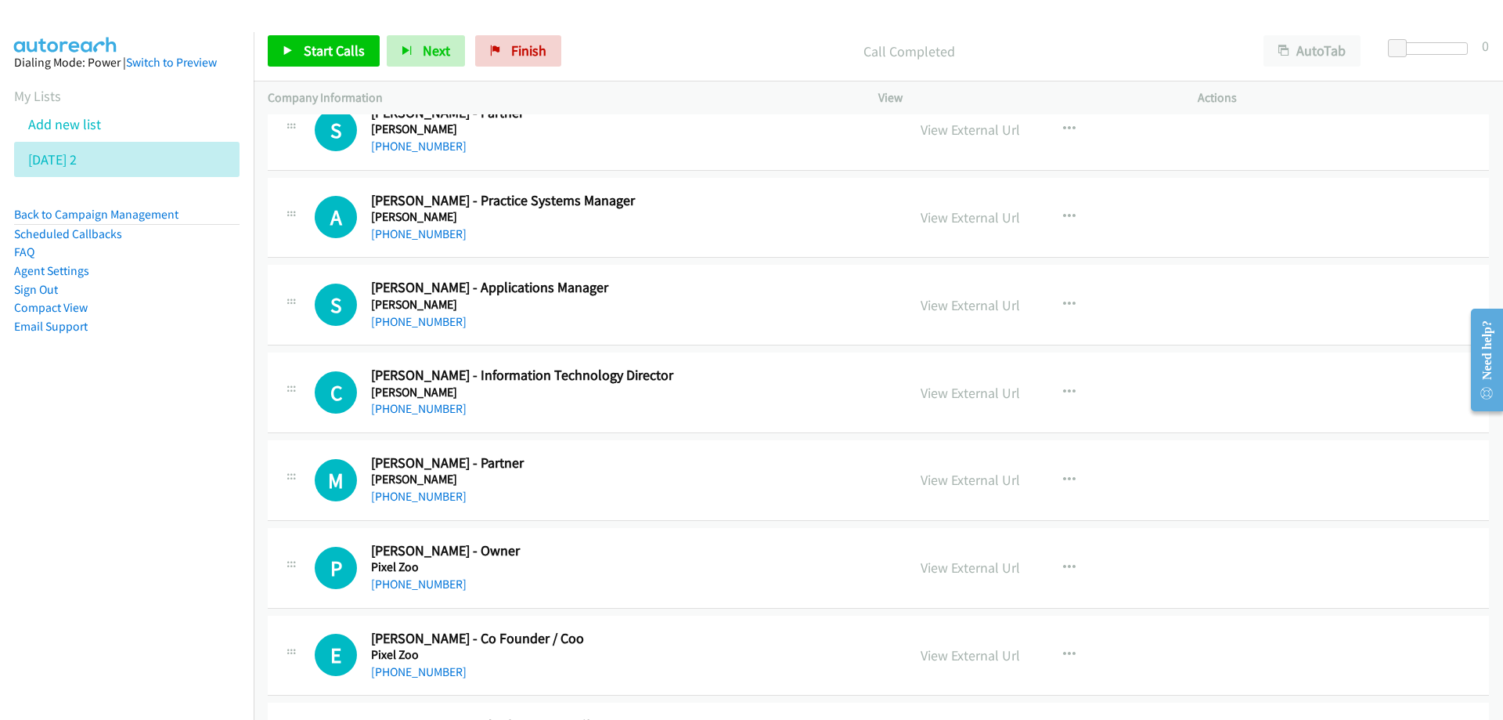
scroll to position [16834, 0]
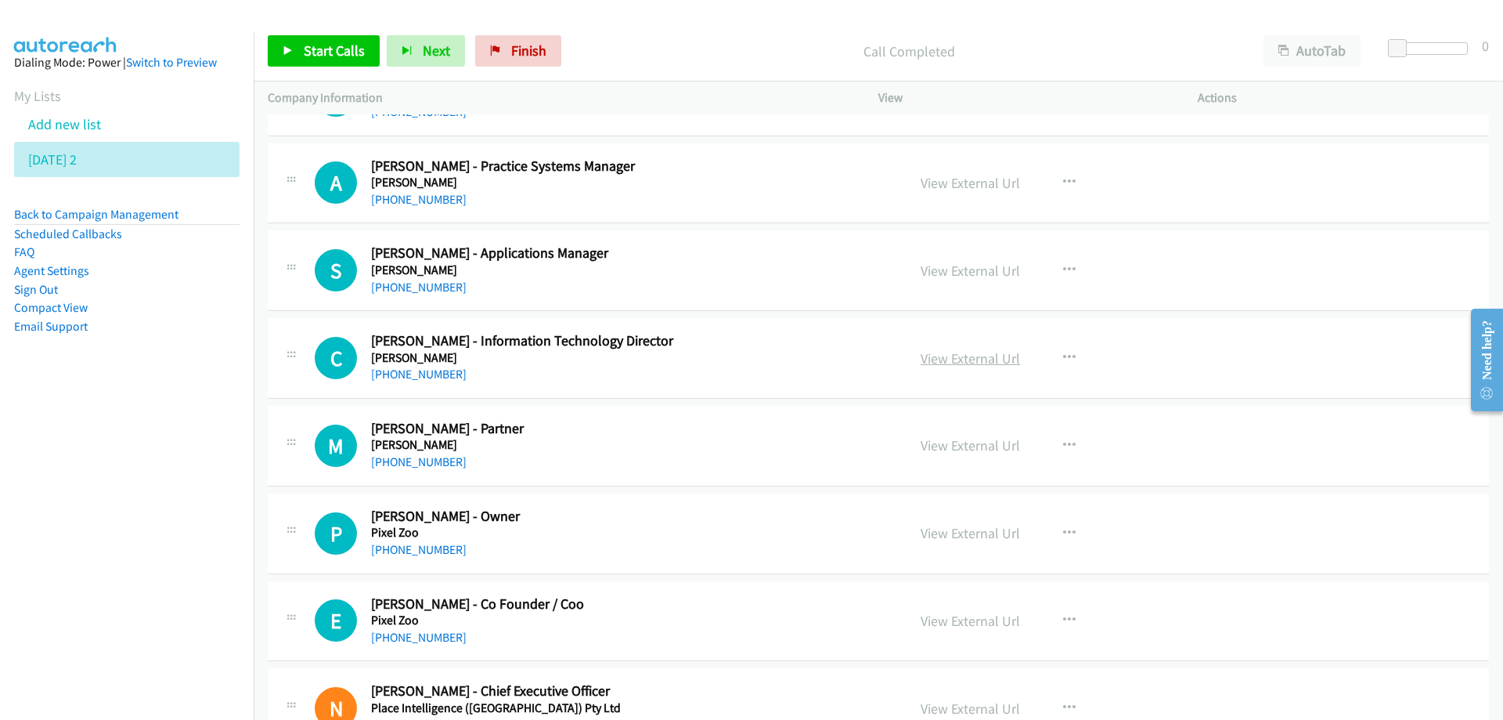
click at [961, 360] on link "View External Url" at bounding box center [970, 358] width 99 height 18
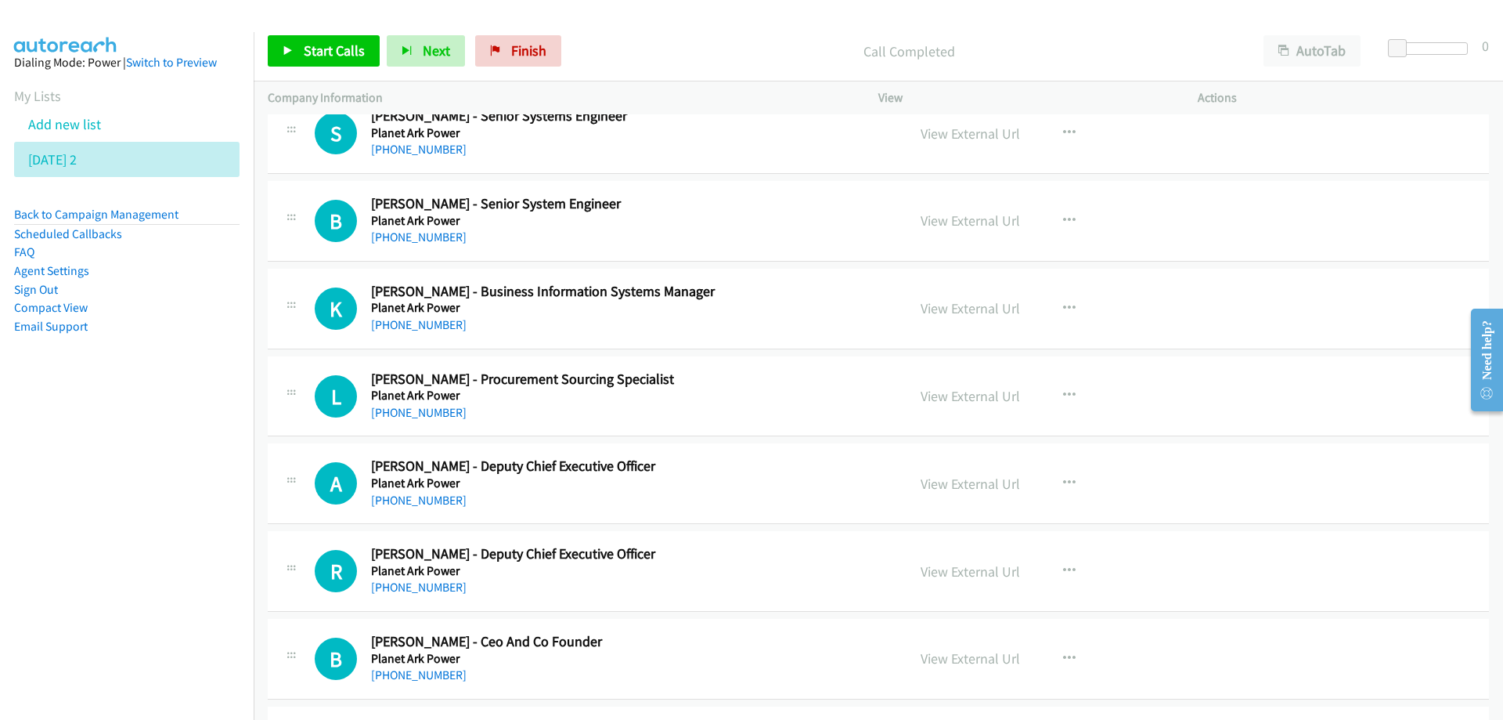
scroll to position [17539, 0]
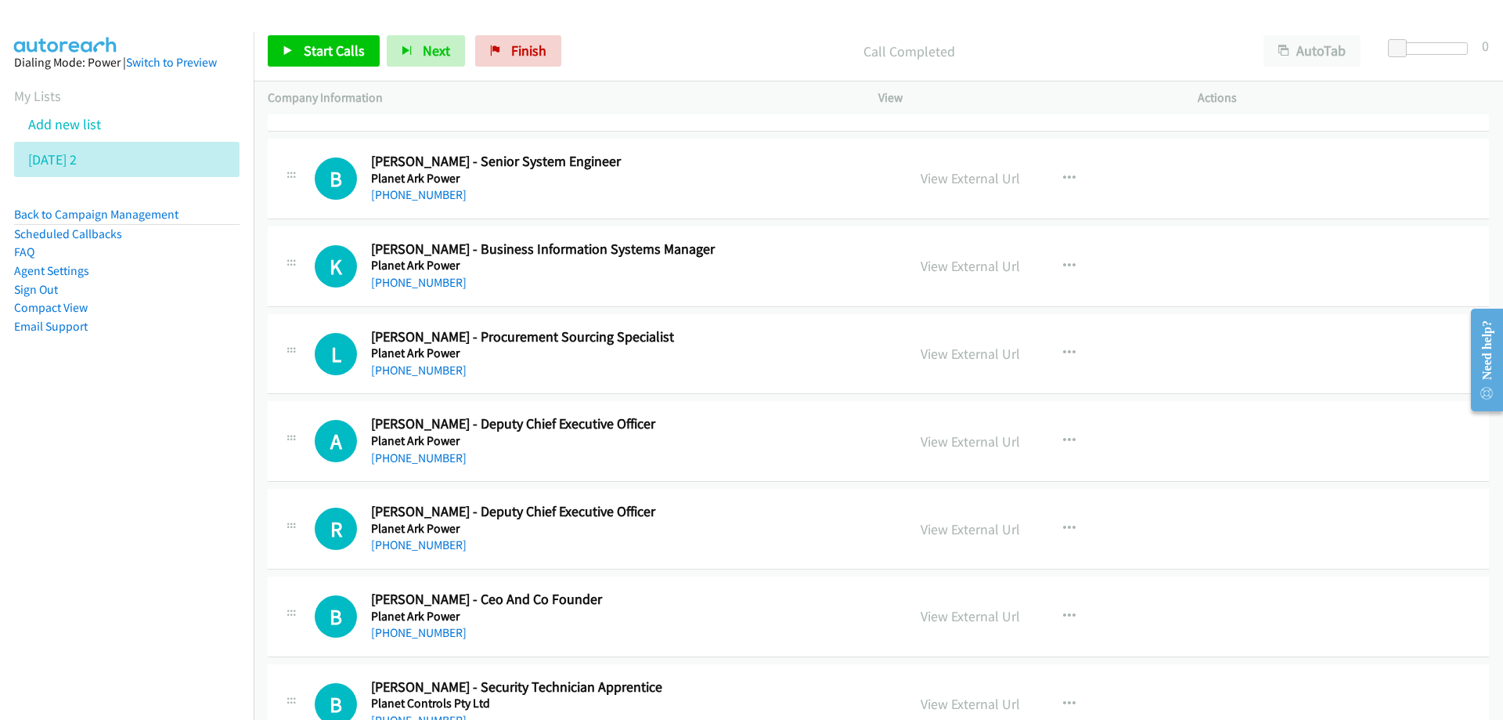
click at [745, 251] on h2 "Kurt Taylor - Business Information Systems Manager" at bounding box center [629, 249] width 516 height 18
click at [957, 266] on link "View External Url" at bounding box center [970, 266] width 99 height 18
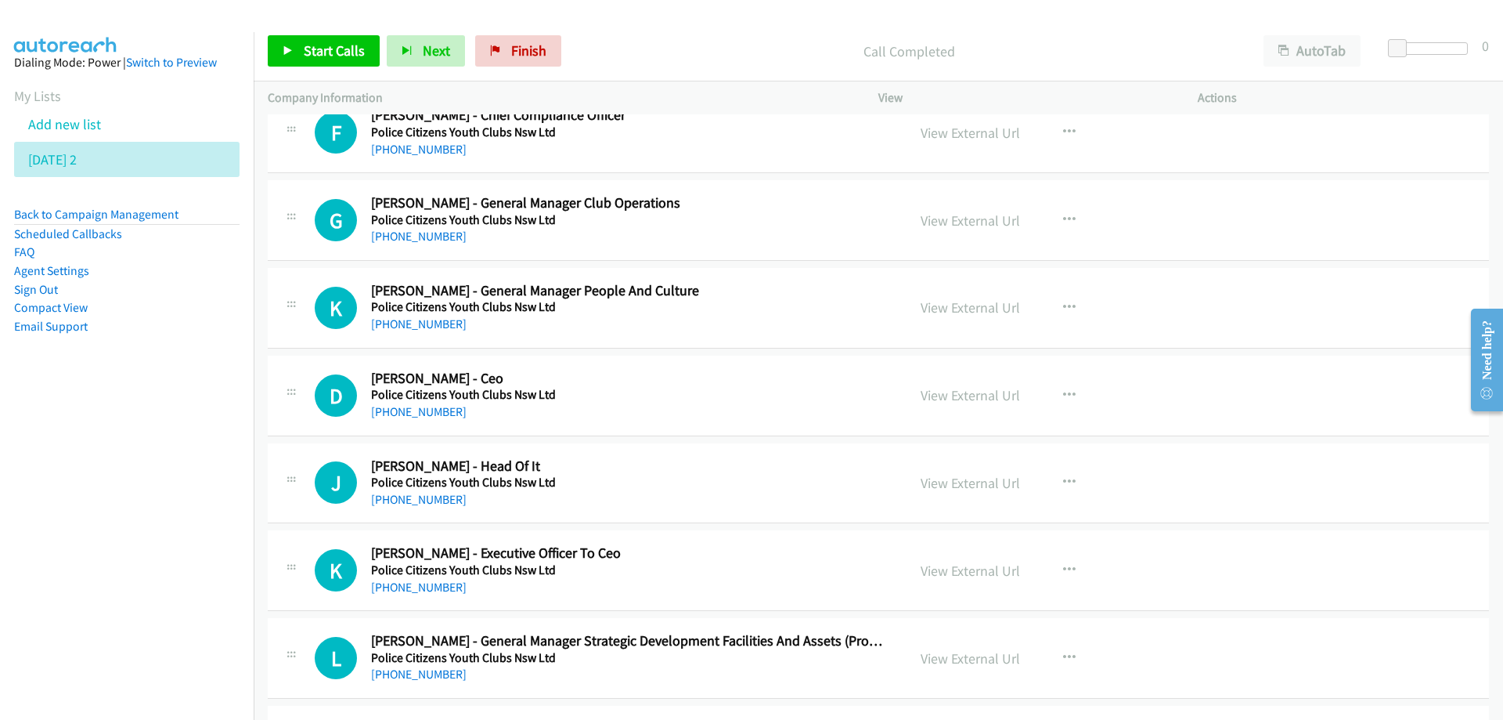
scroll to position [18400, 0]
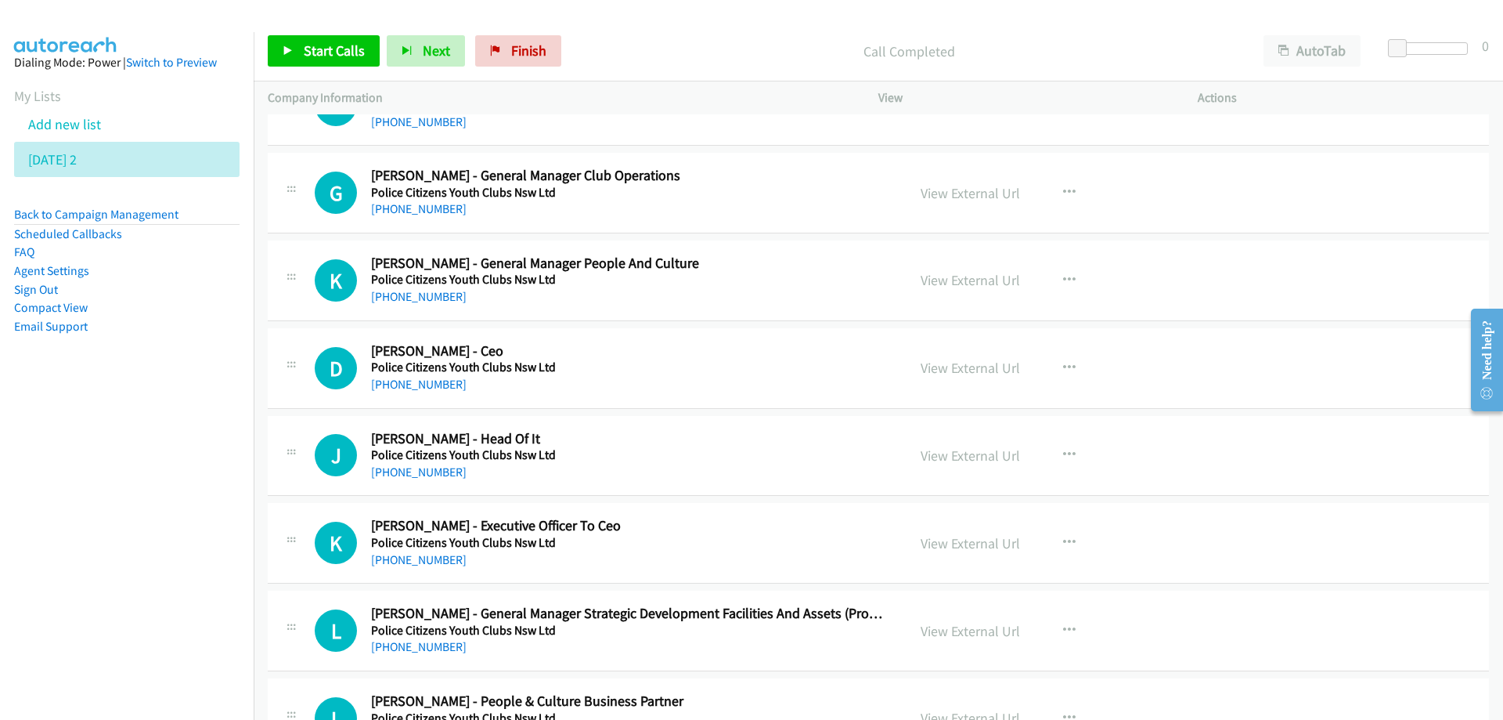
click at [723, 381] on div "+61 408 632 698" at bounding box center [629, 384] width 516 height 19
click at [657, 442] on h2 "Joyeeta Ghosh - Head Of It" at bounding box center [629, 439] width 516 height 18
click at [953, 450] on link "View External Url" at bounding box center [970, 455] width 99 height 18
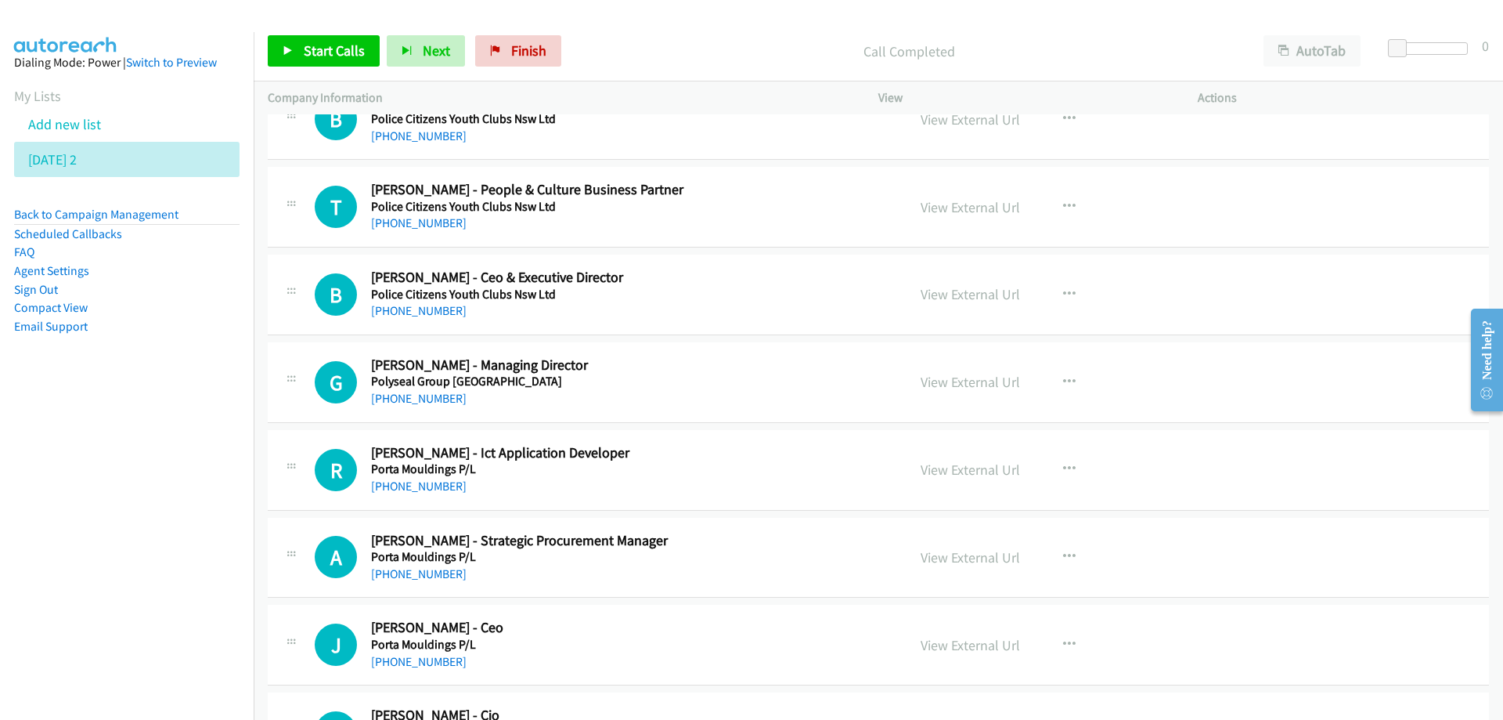
scroll to position [19340, 0]
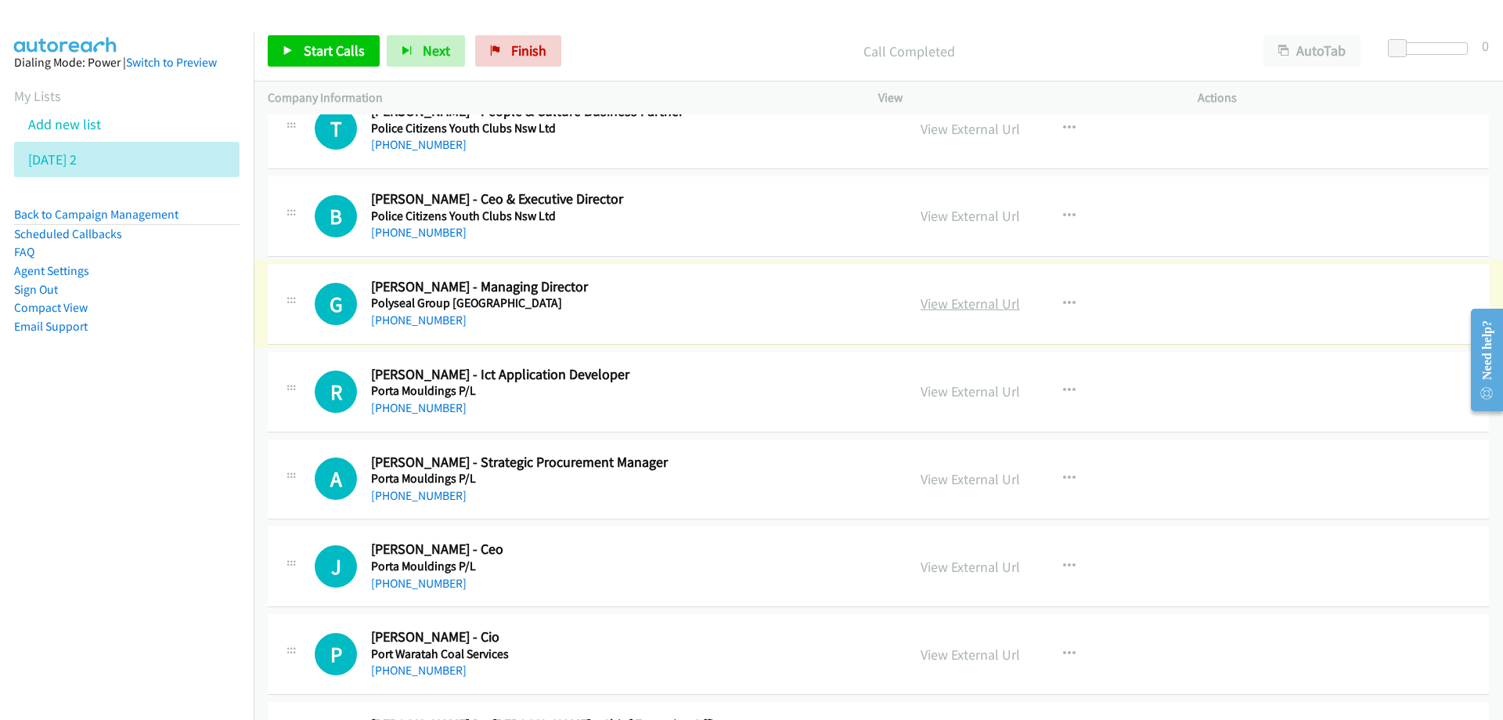
click at [980, 303] on link "View External Url" at bounding box center [970, 303] width 99 height 18
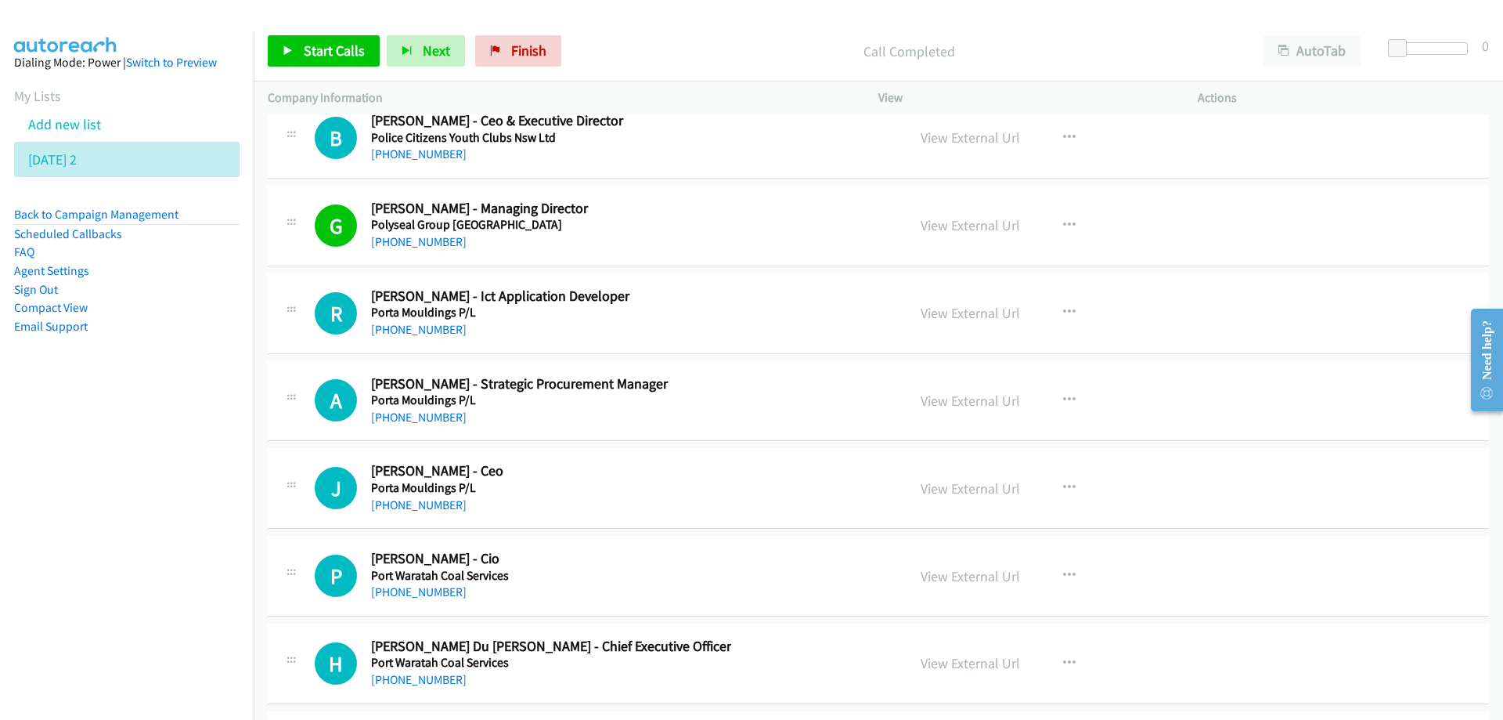
scroll to position [19496, 0]
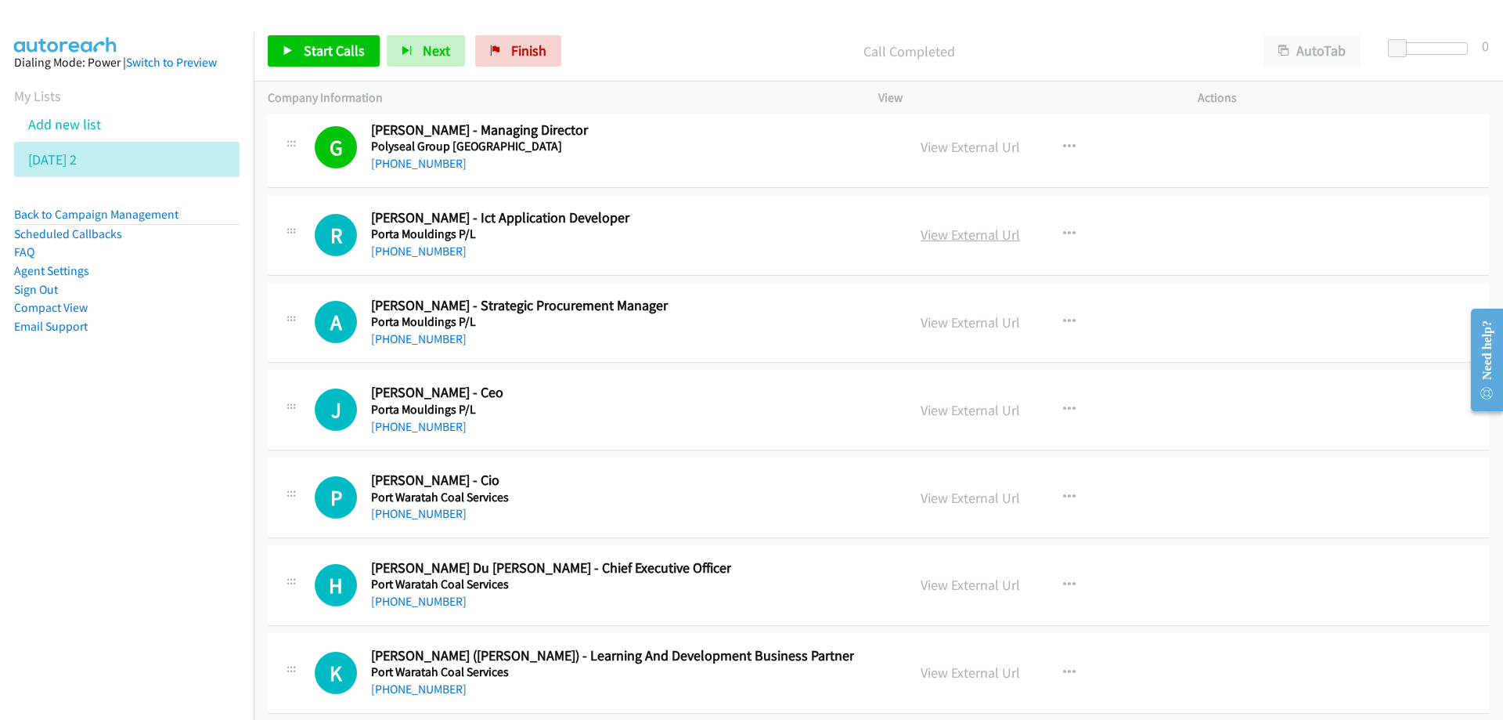
click at [948, 238] on link "View External Url" at bounding box center [970, 234] width 99 height 18
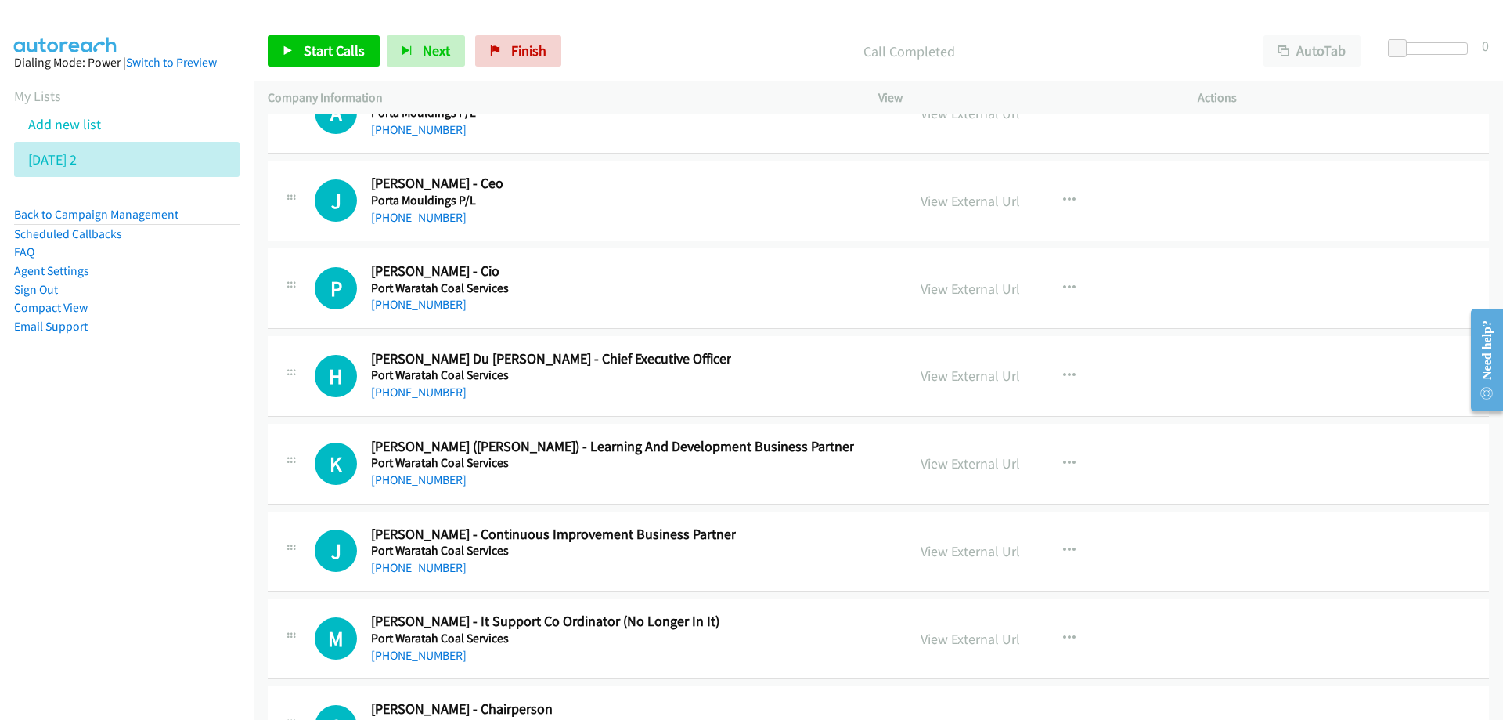
scroll to position [19731, 0]
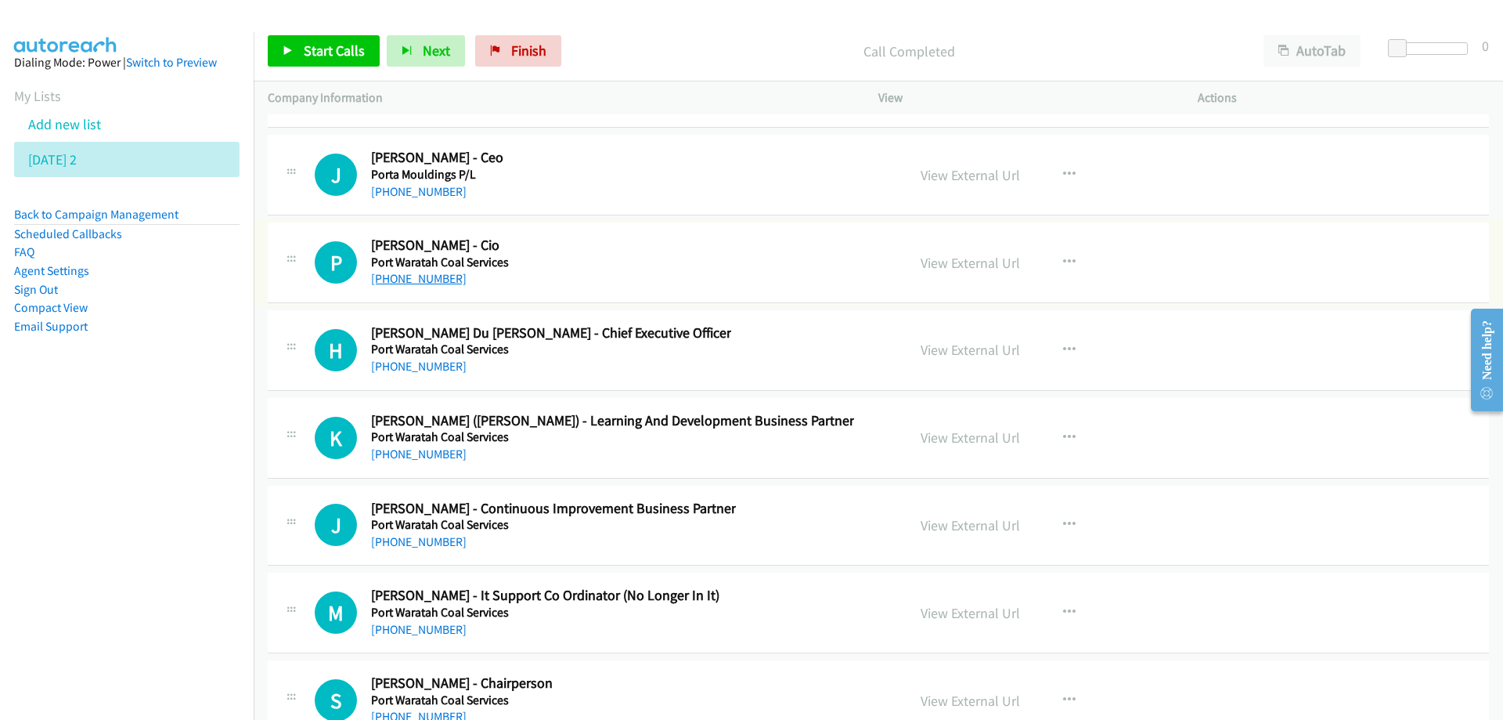
click at [412, 278] on link "+61 2 4907 2289" at bounding box center [419, 278] width 96 height 15
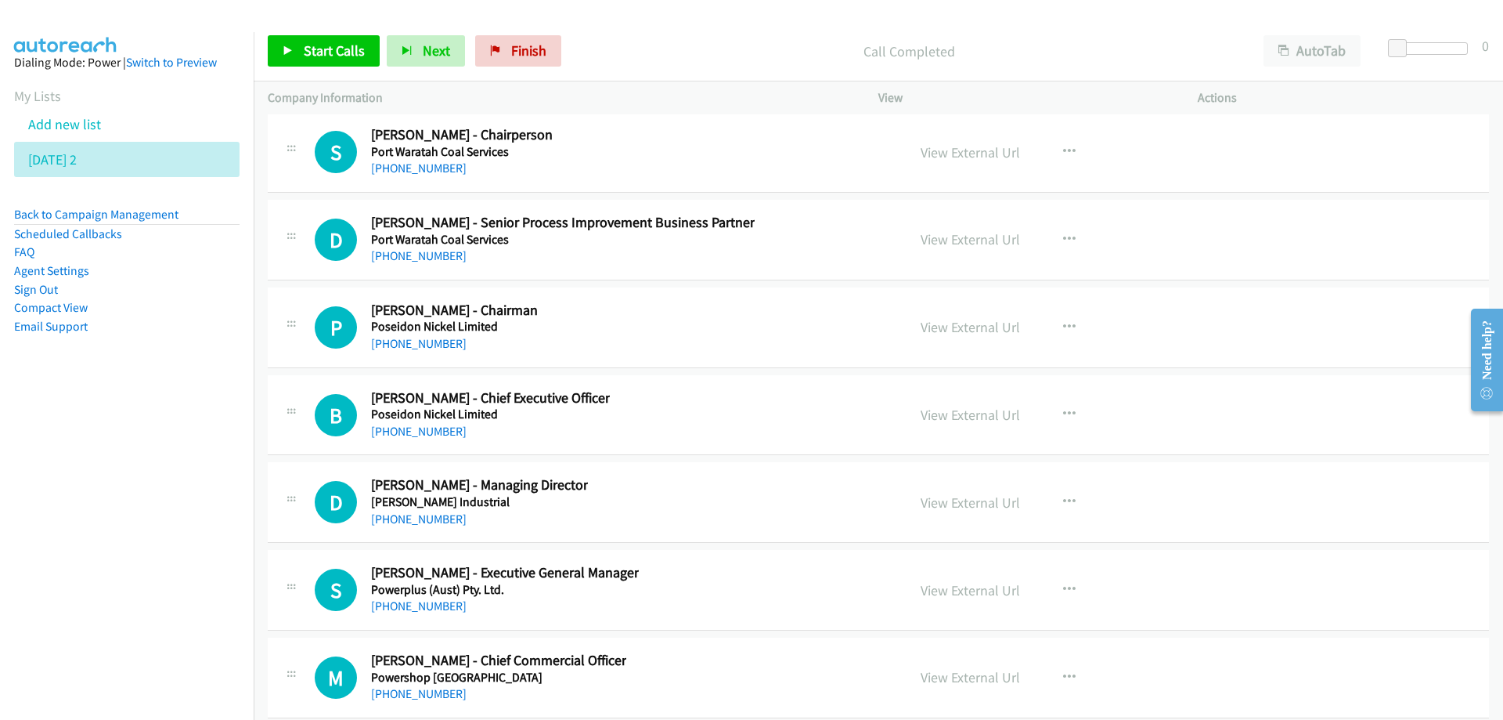
scroll to position [20357, 0]
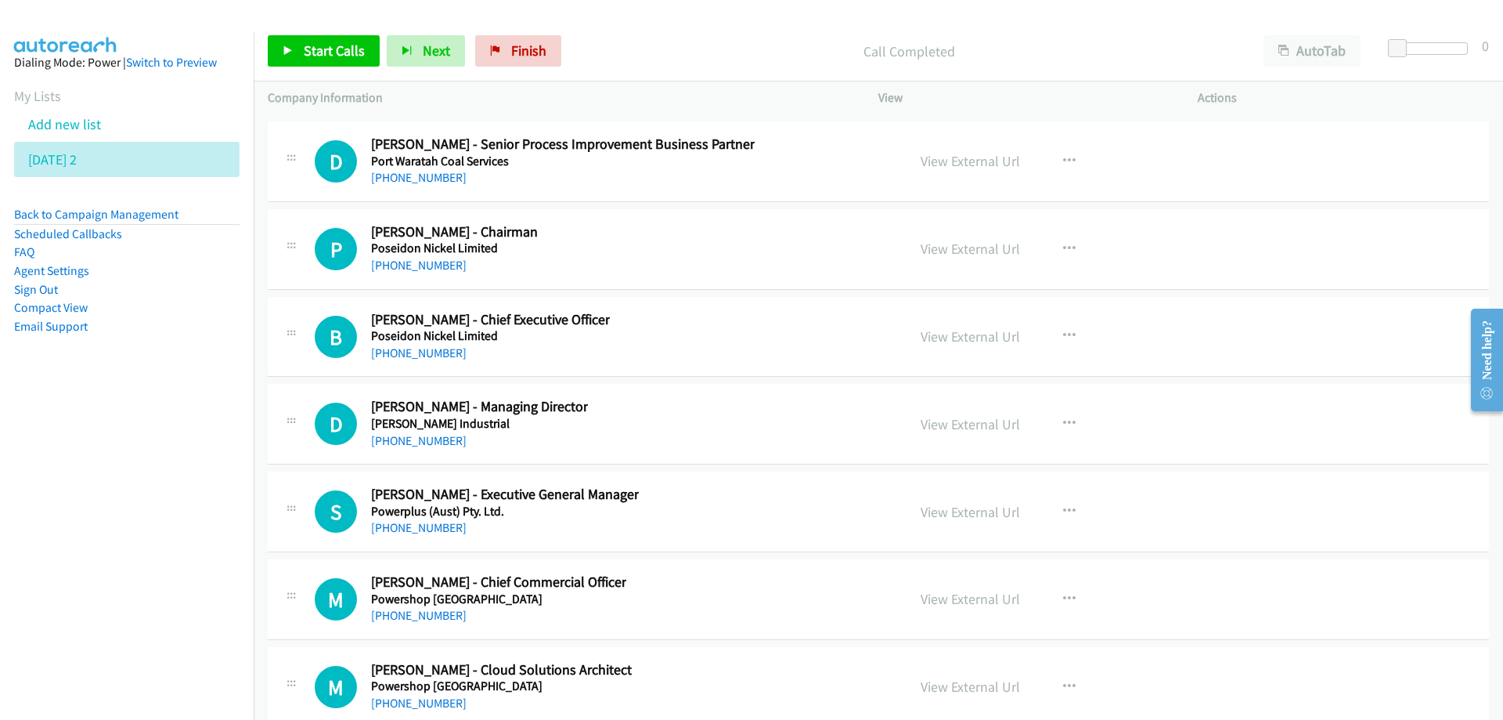
click at [746, 346] on div "B Callback Scheduled Brendan Shalders - Chief Executive Officer Poseidon Nickel…" at bounding box center [604, 337] width 578 height 52
click at [963, 337] on link "View External Url" at bounding box center [970, 336] width 99 height 18
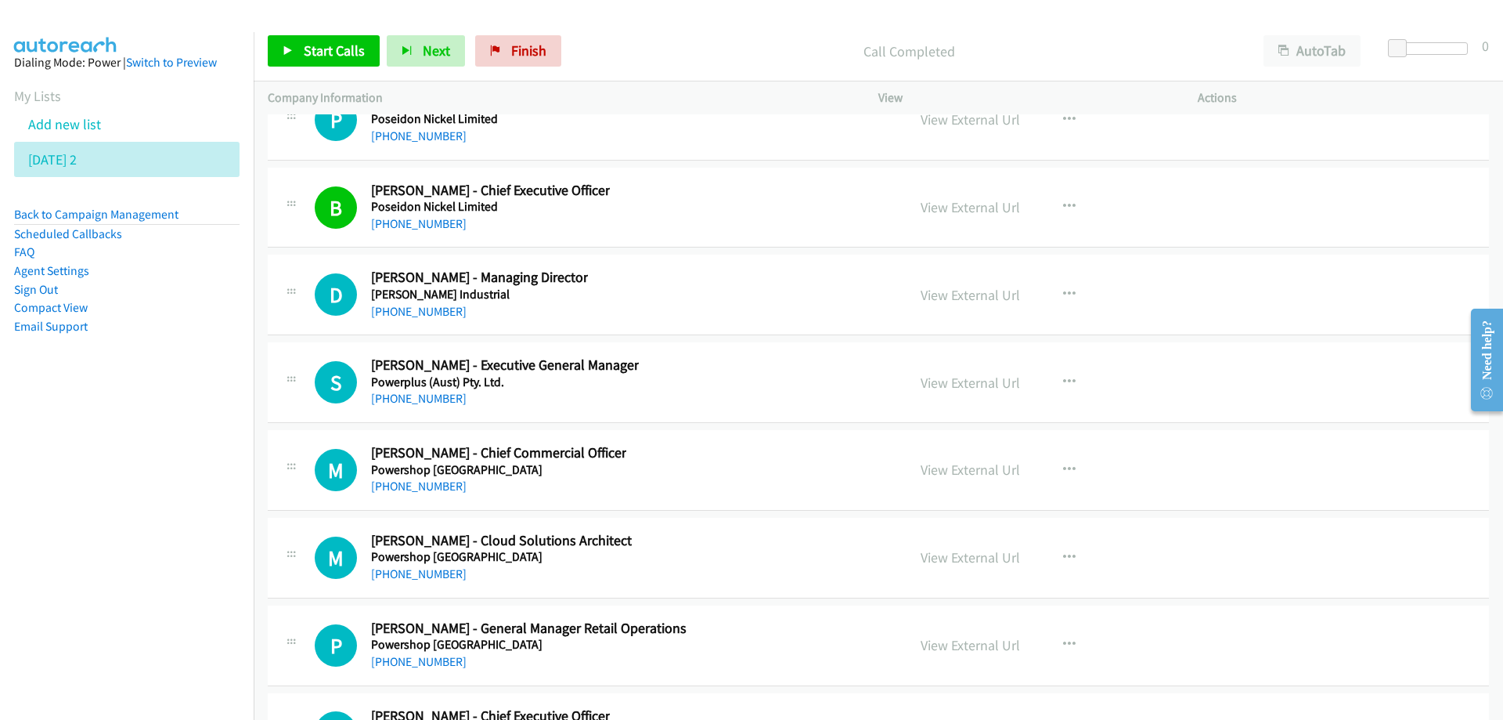
scroll to position [20514, 0]
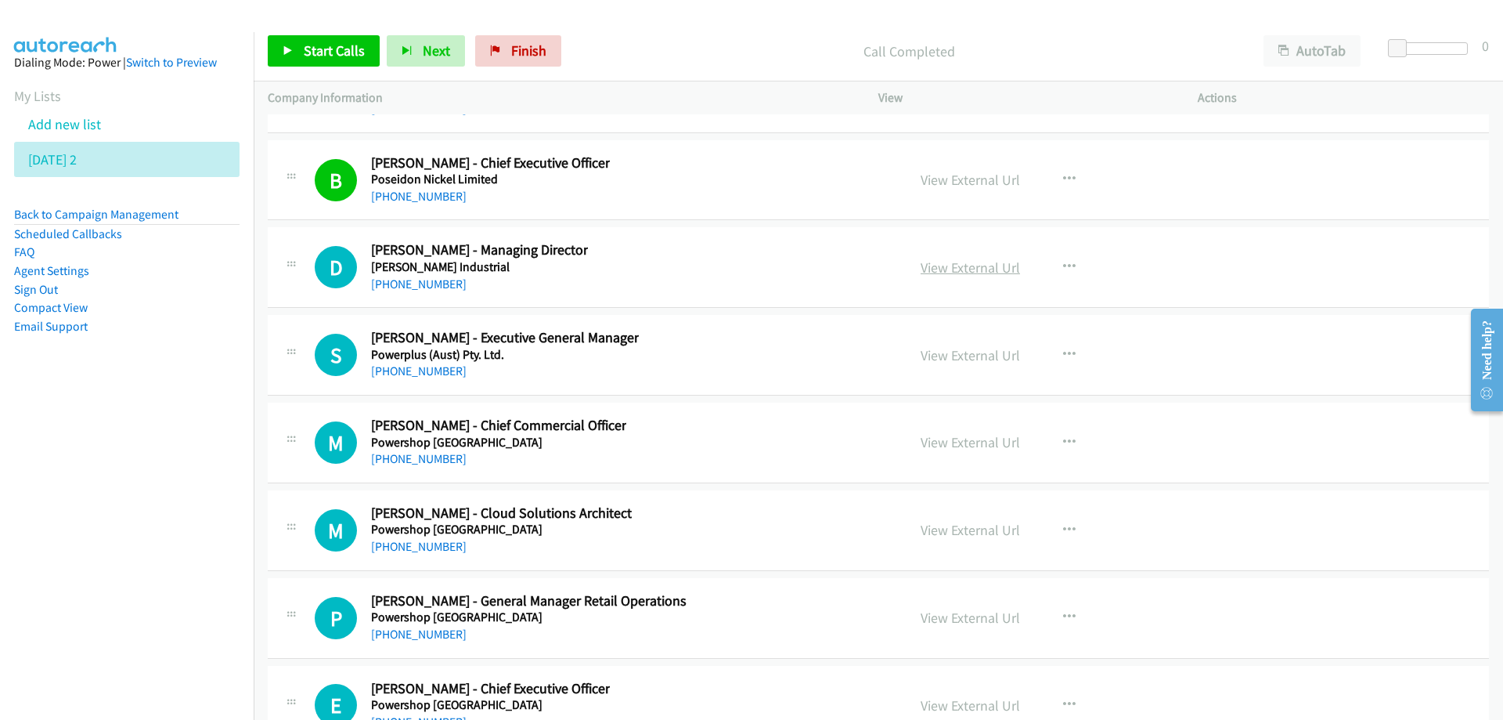
click at [943, 265] on link "View External Url" at bounding box center [970, 267] width 99 height 18
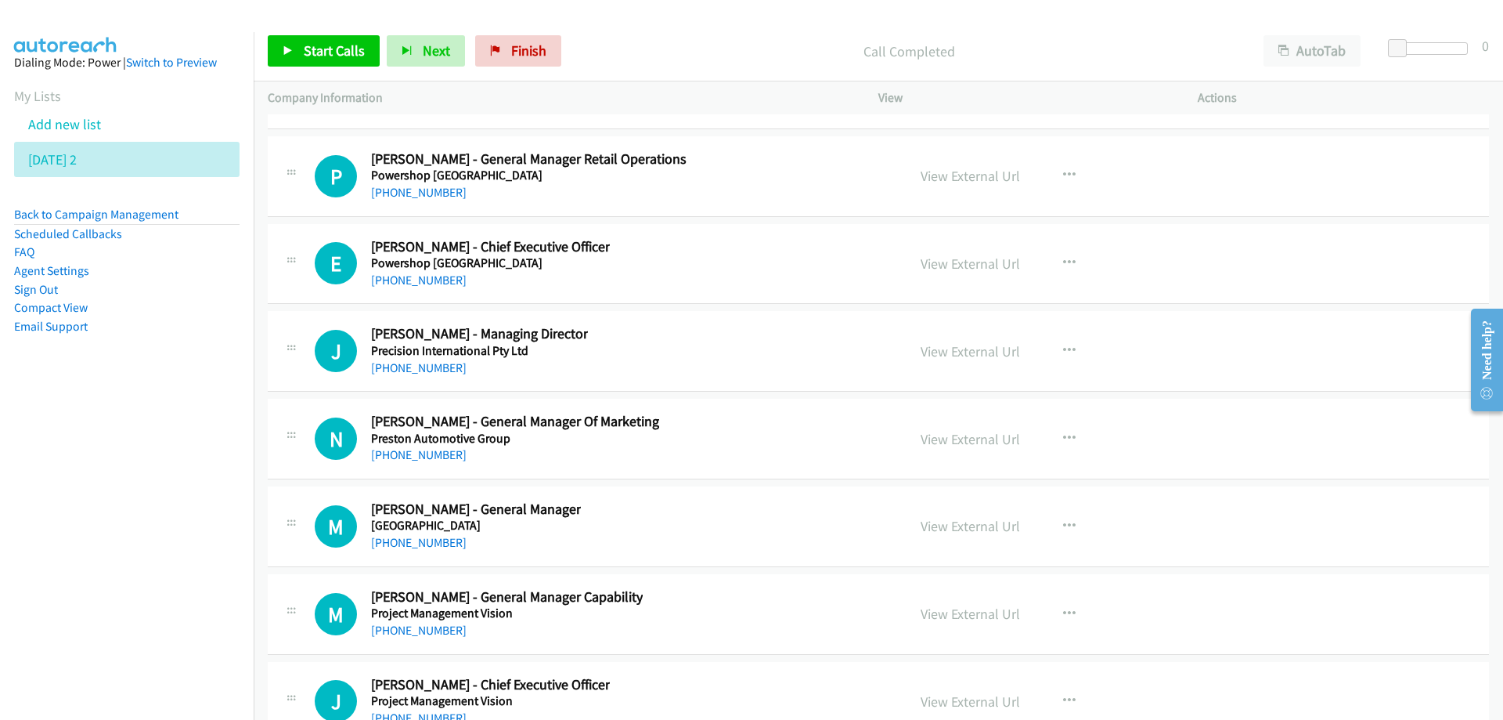
scroll to position [20984, 0]
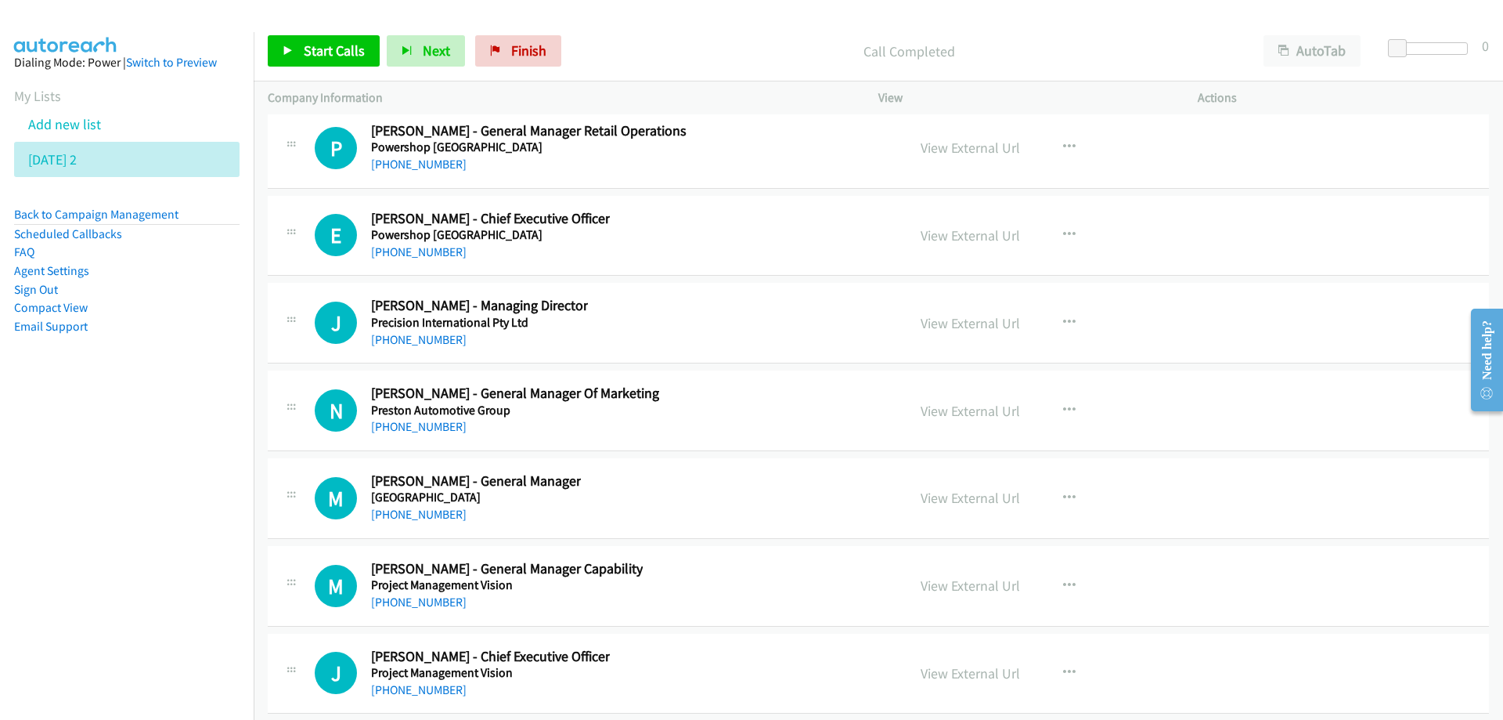
click at [729, 255] on div "E Callback Scheduled Ed Mc Manus - Chief Executive Officer Powershop Australia …" at bounding box center [604, 236] width 578 height 52
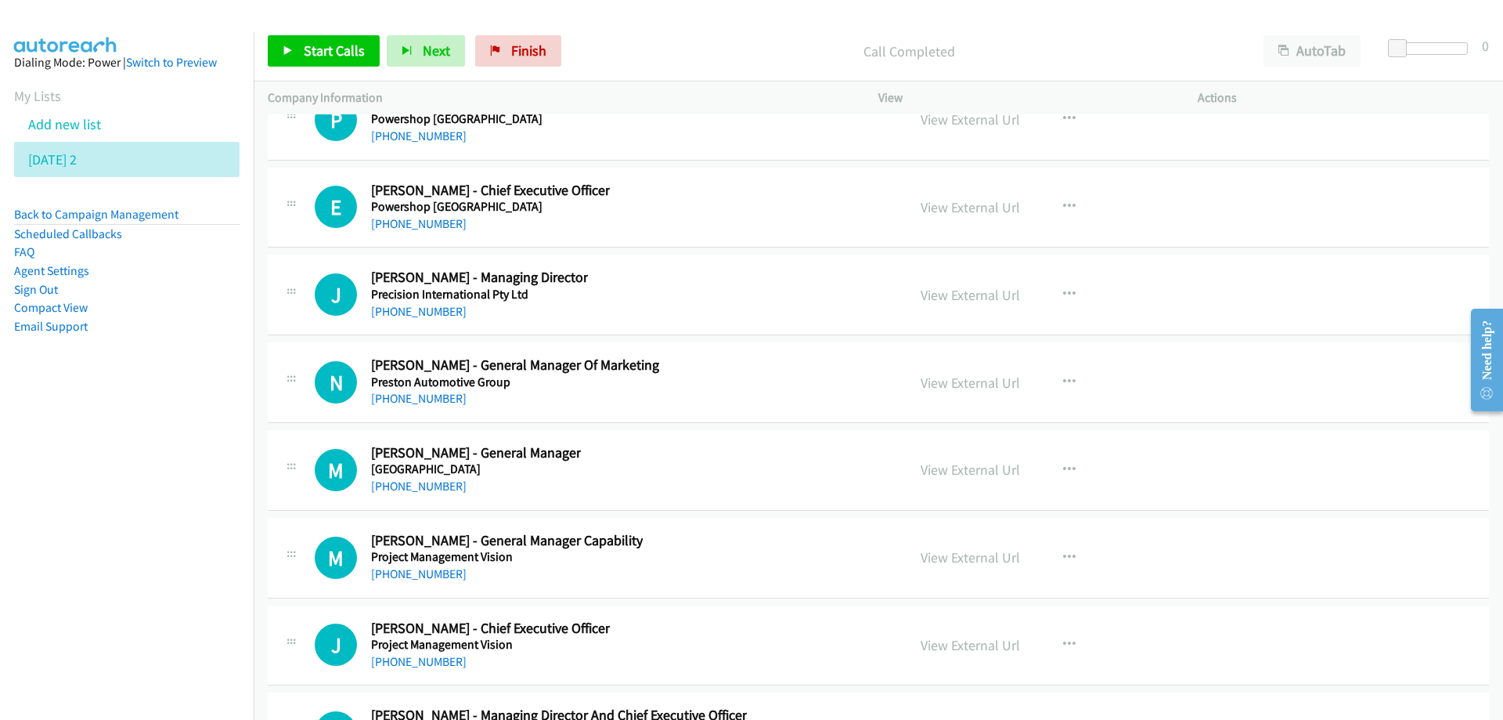
scroll to position [21062, 0]
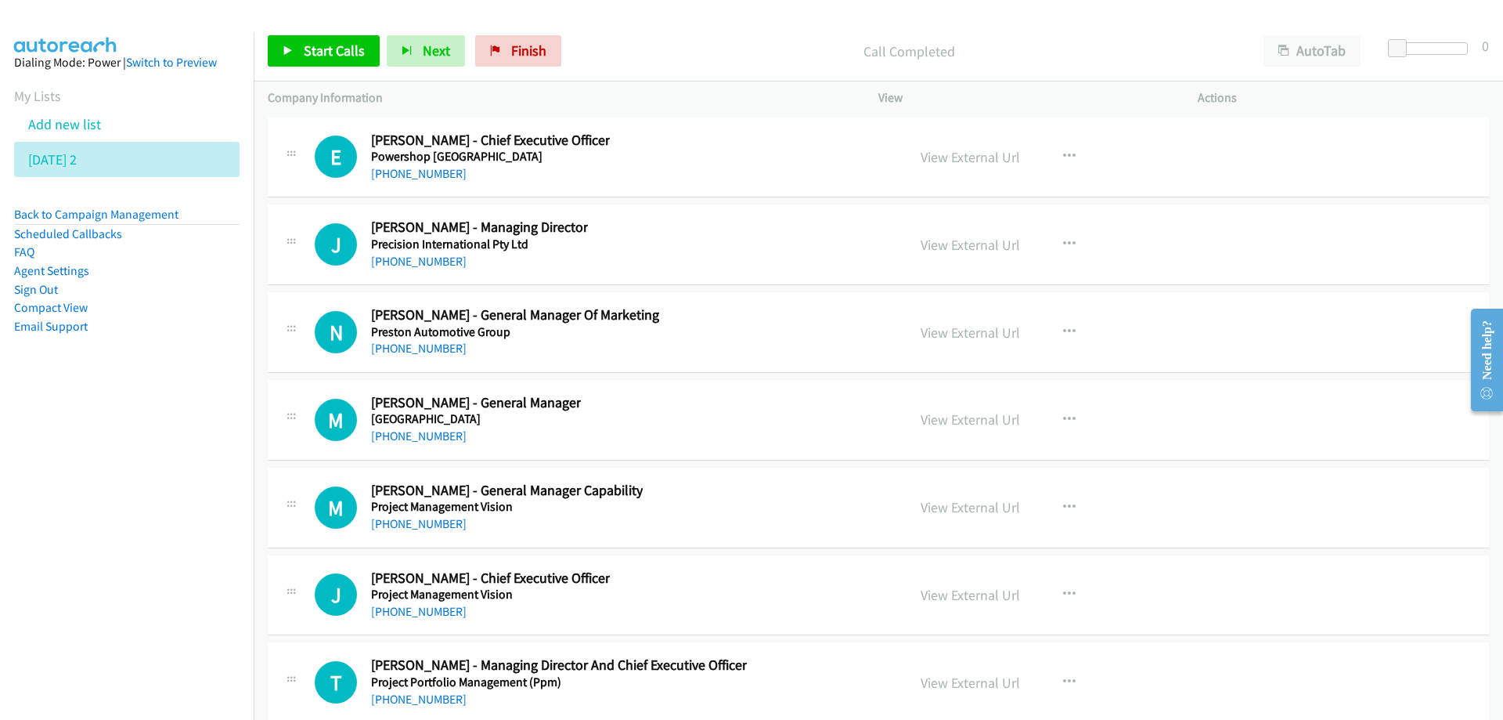
click at [651, 265] on div "J Callback Scheduled Jason Giortsios - Managing Director Precision Internationa…" at bounding box center [604, 244] width 578 height 52
click at [961, 245] on link "View External Url" at bounding box center [970, 245] width 99 height 18
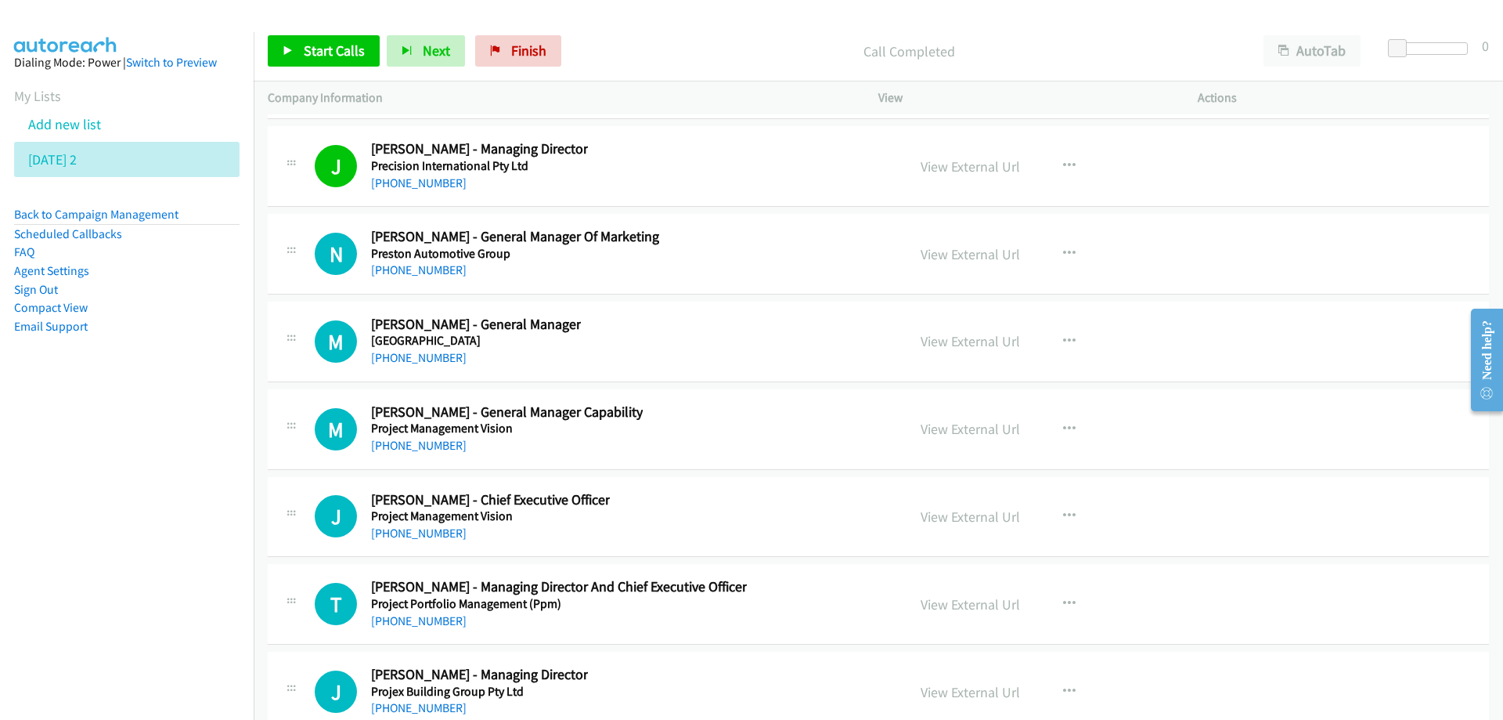
scroll to position [21219, 0]
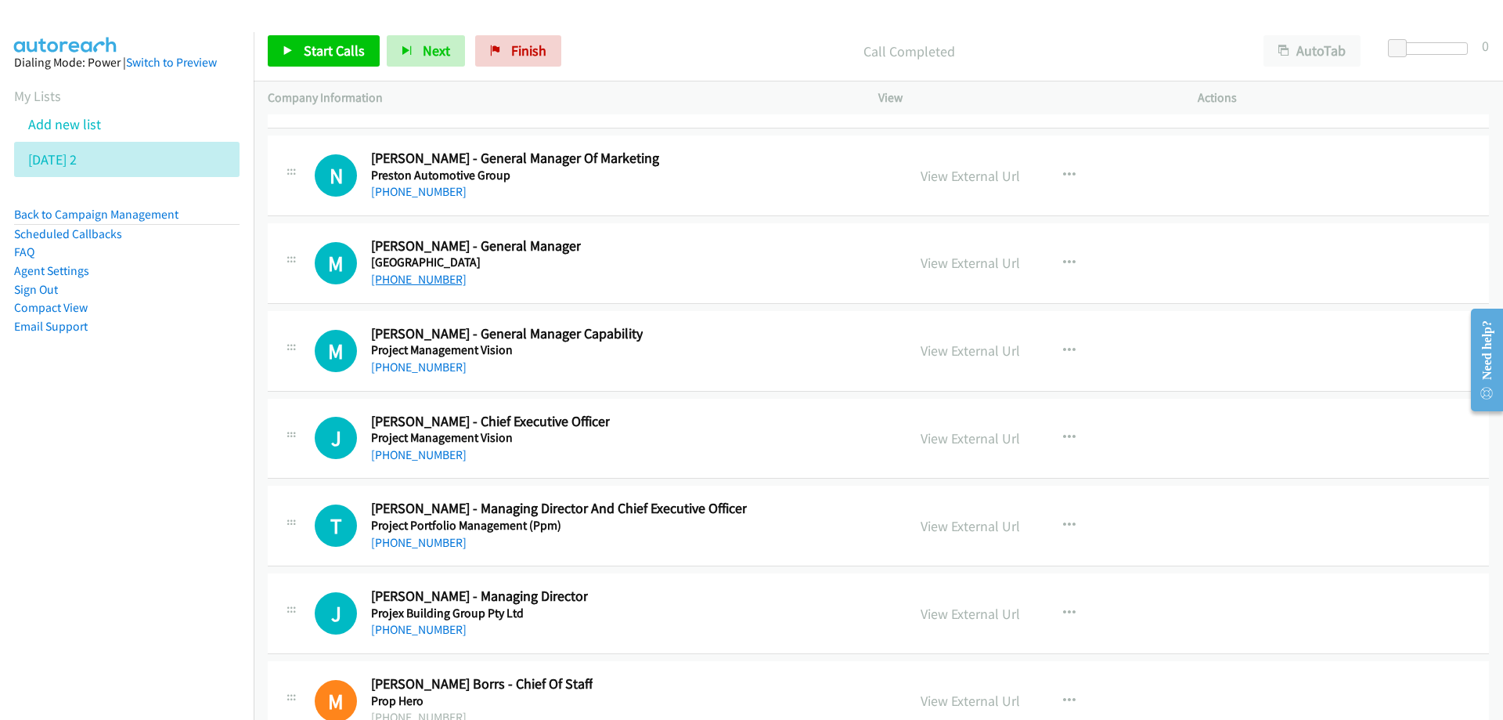
click at [420, 282] on link "+61 2 9633 3805" at bounding box center [419, 279] width 96 height 15
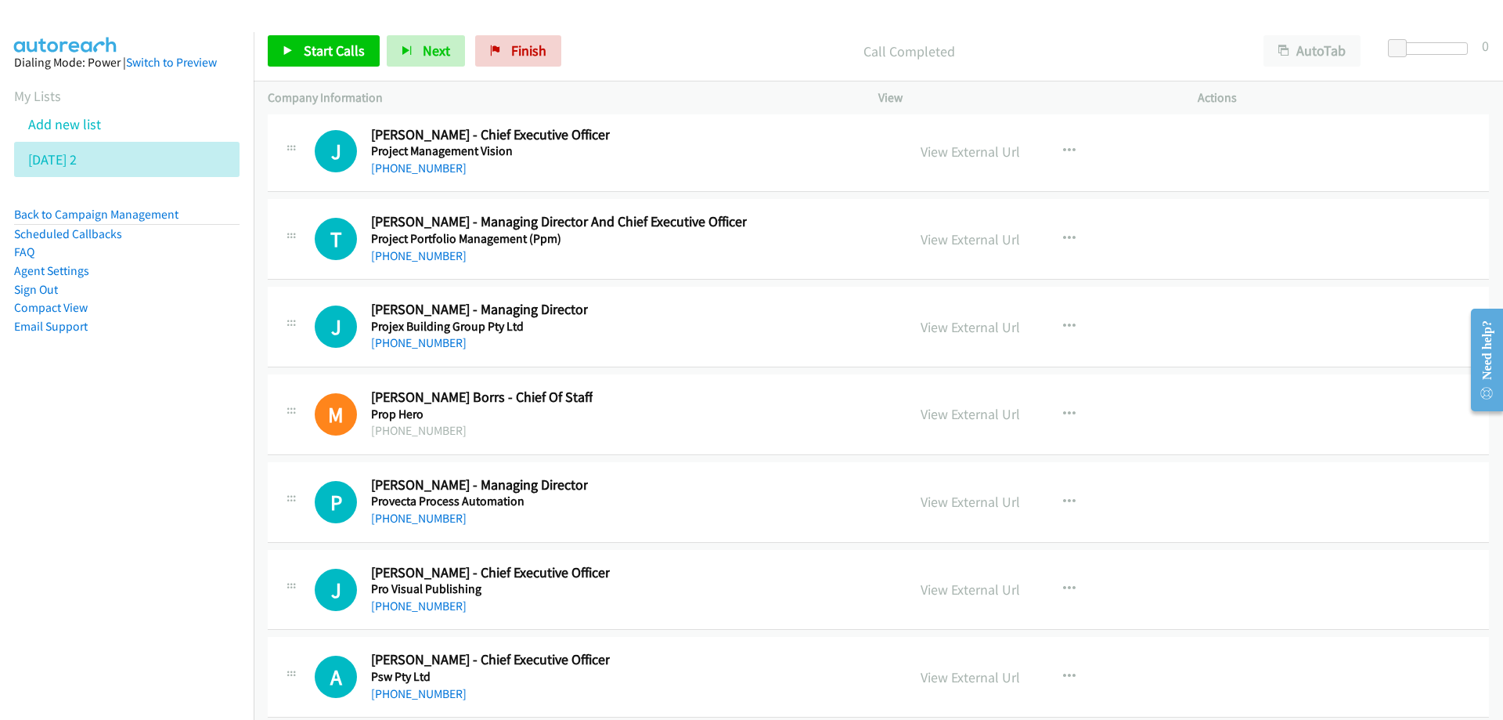
scroll to position [21532, 0]
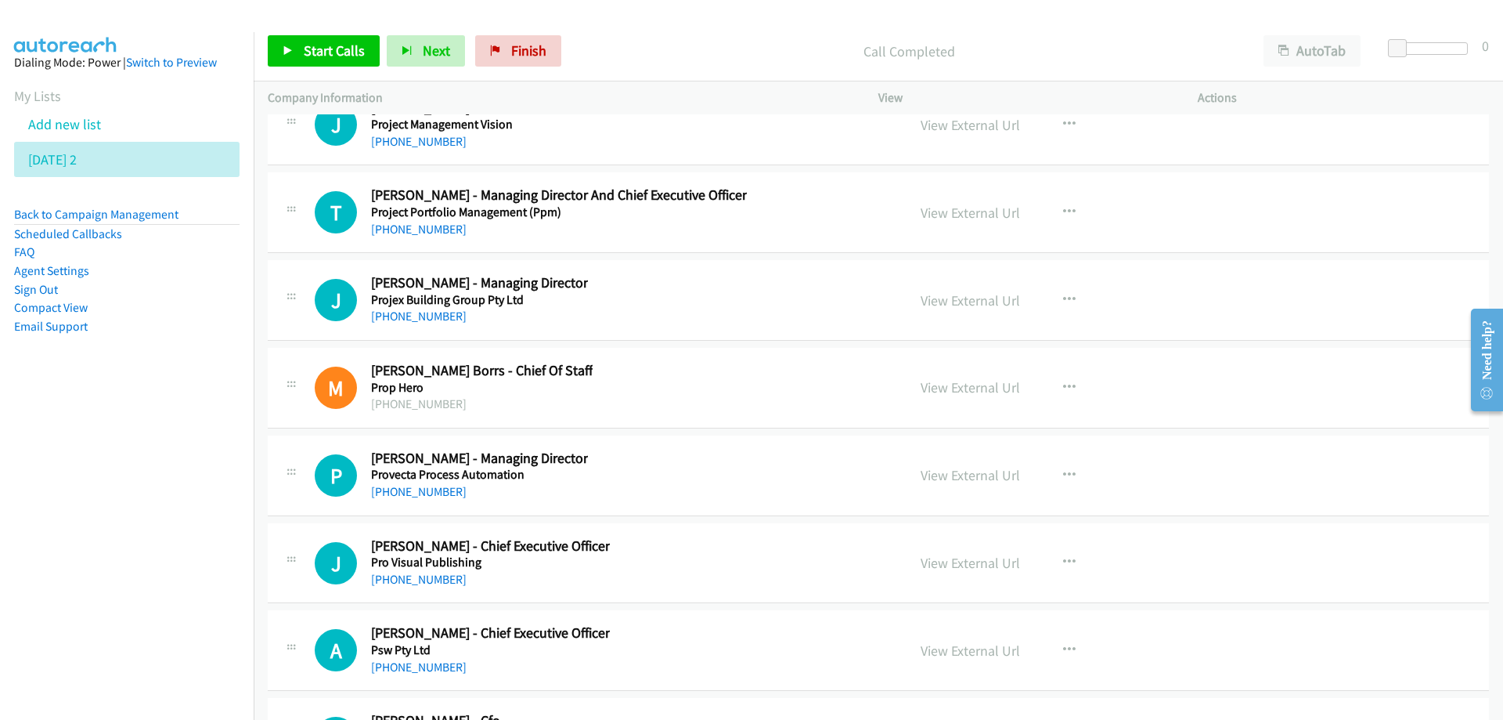
click at [675, 311] on div "J Callback Scheduled John Glass - Managing Director Projex Building Group Pty L…" at bounding box center [604, 300] width 578 height 52
click at [974, 294] on link "View External Url" at bounding box center [970, 300] width 99 height 18
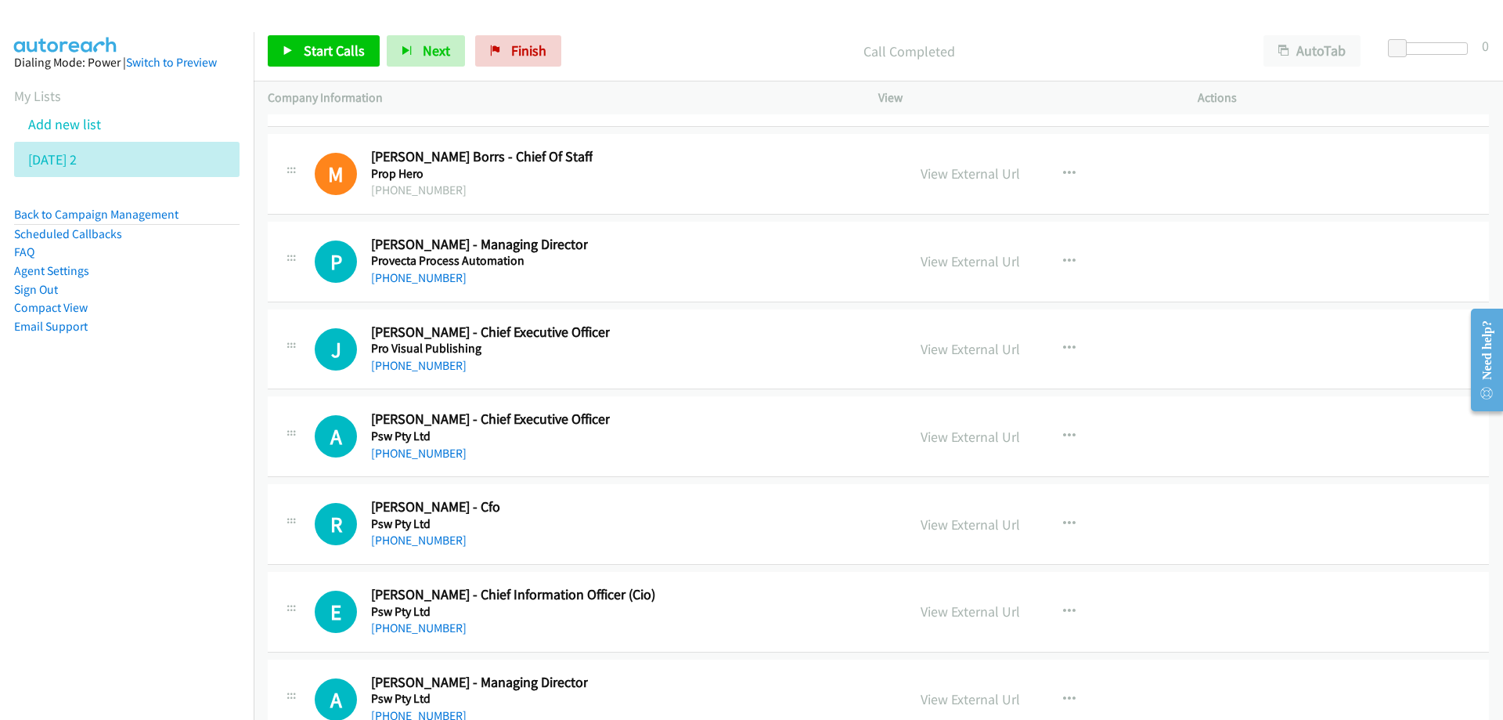
scroll to position [21767, 0]
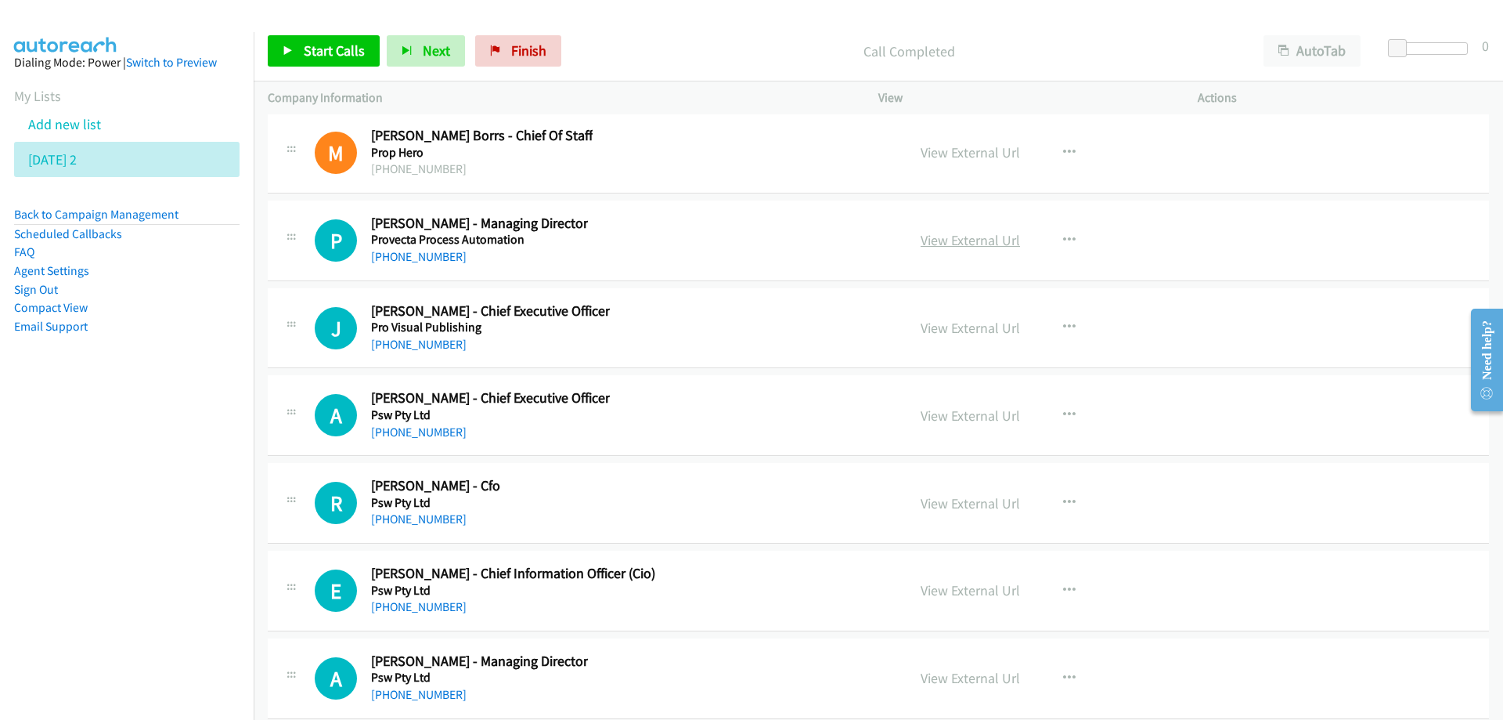
click at [960, 245] on link "View External Url" at bounding box center [970, 240] width 99 height 18
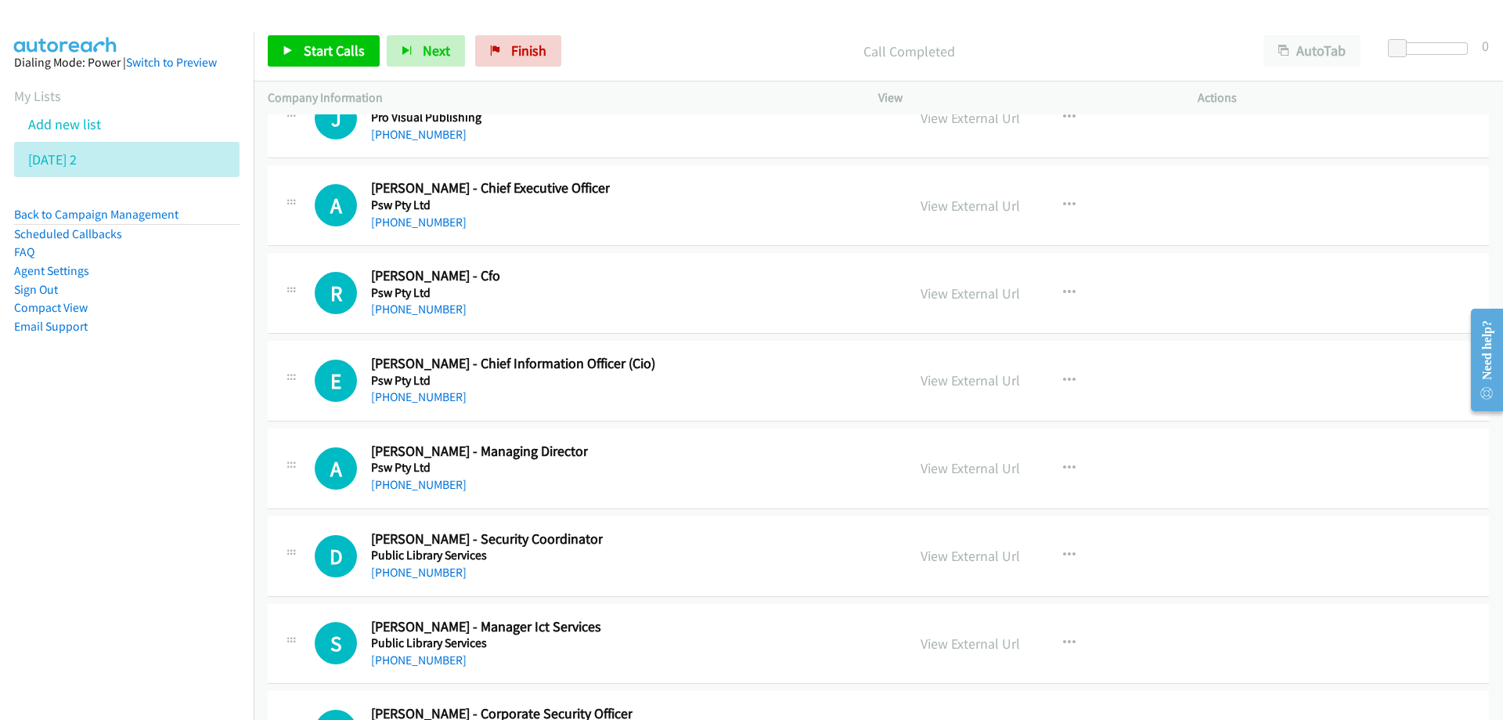
scroll to position [22002, 0]
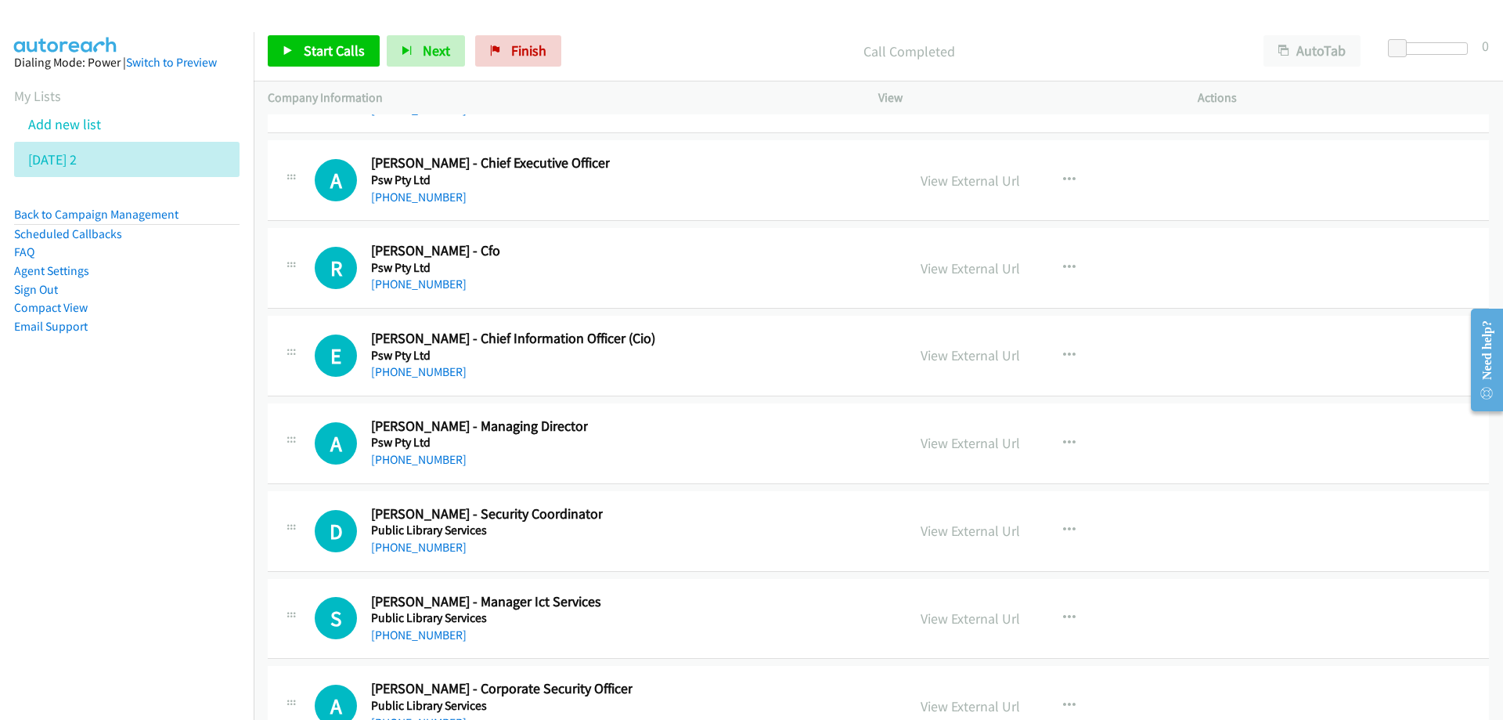
click at [722, 381] on div "E Callback Scheduled Eve Klaric - Chief Information Officer (Cio) Psw Pty Ltd A…" at bounding box center [878, 356] width 1221 height 81
click at [958, 359] on link "View External Url" at bounding box center [970, 355] width 99 height 18
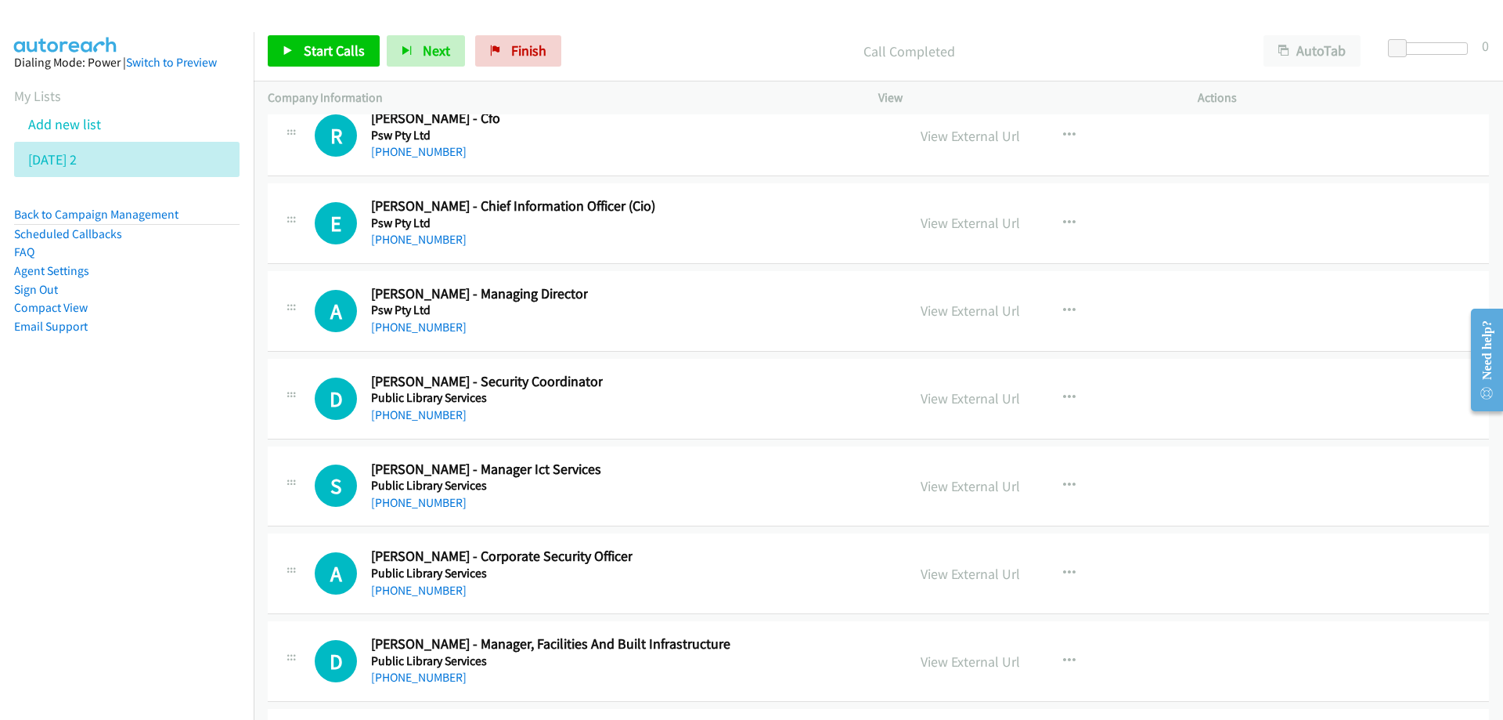
scroll to position [22158, 0]
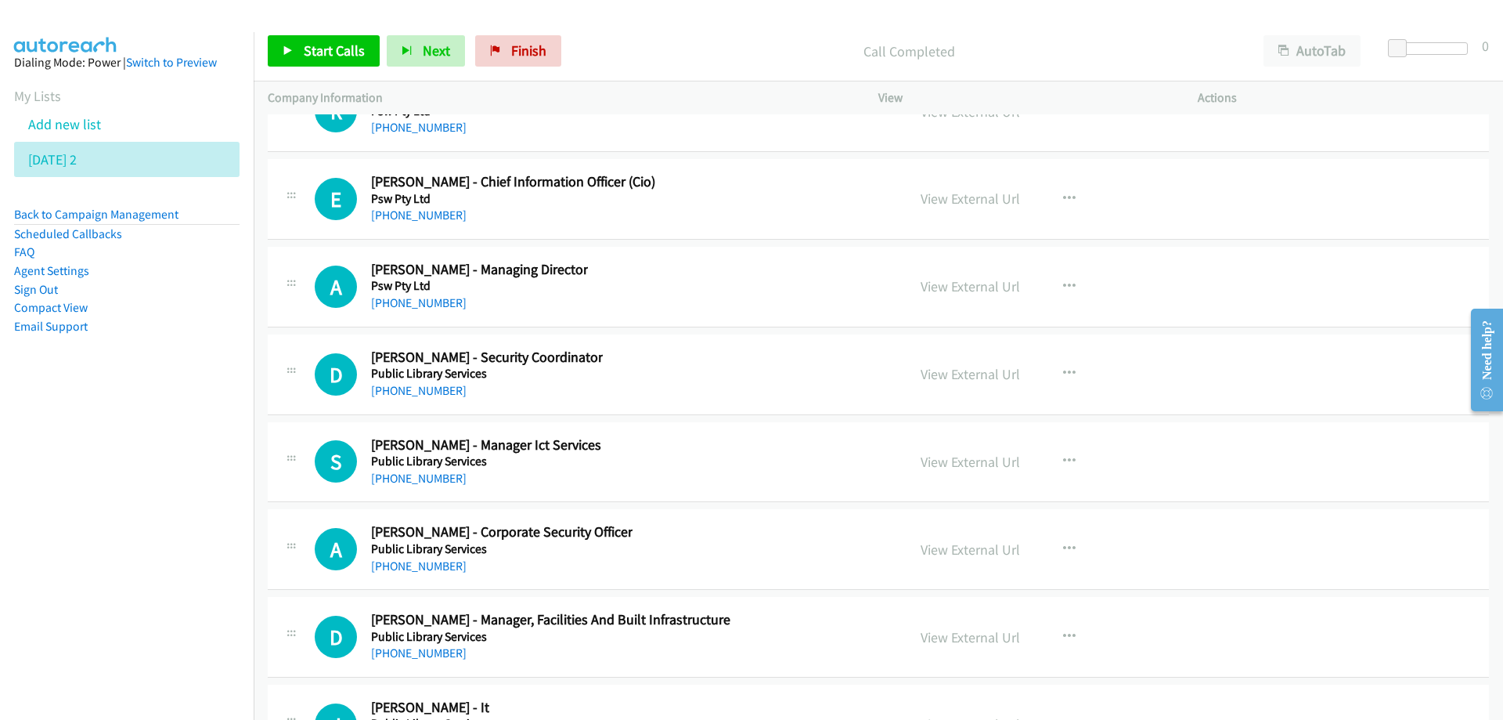
click at [731, 281] on div "A Callback Scheduled Anthony Charles Sterpin - Managing Director Psw Pty Ltd Au…" at bounding box center [604, 287] width 578 height 52
click at [721, 451] on div "S Callback Scheduled Saraj Mughal - Manager Ict Services Public Library Service…" at bounding box center [604, 462] width 578 height 52
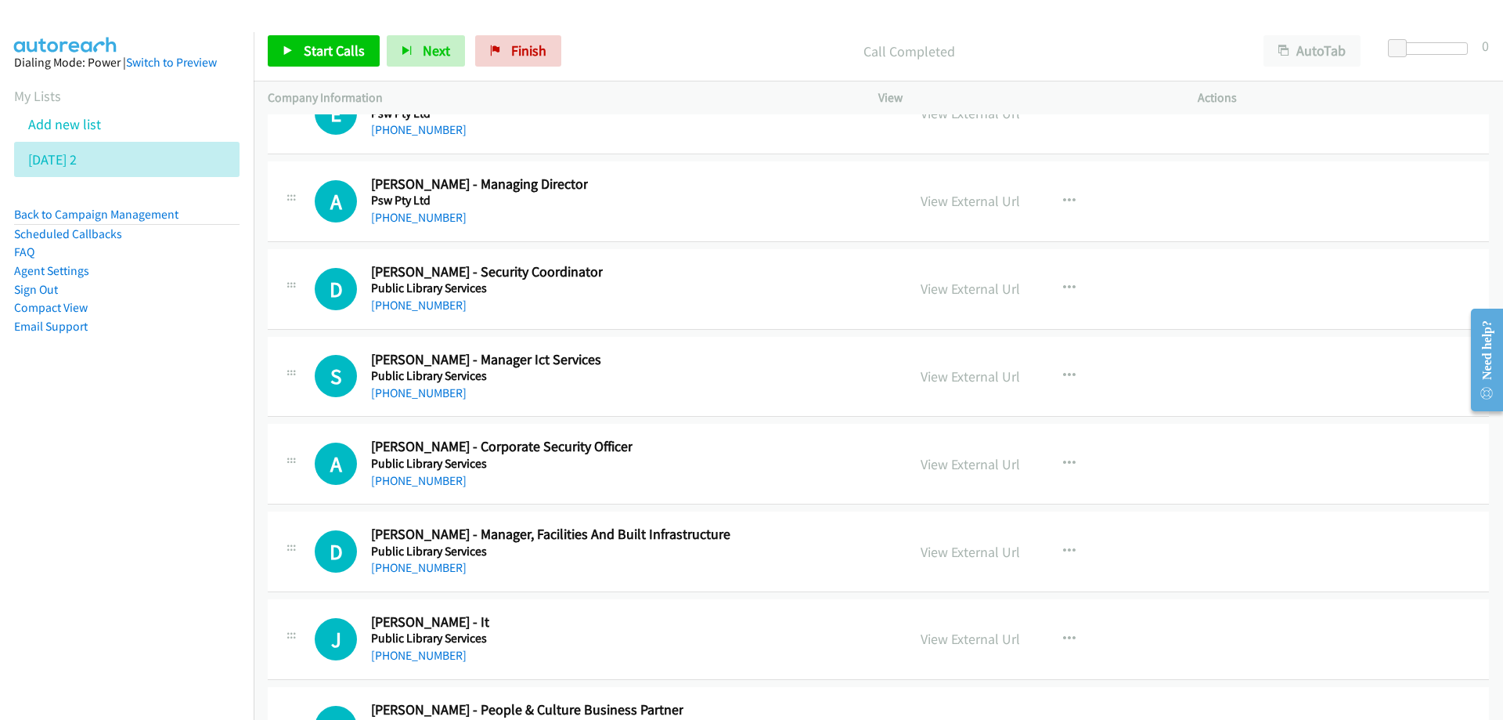
scroll to position [22315, 0]
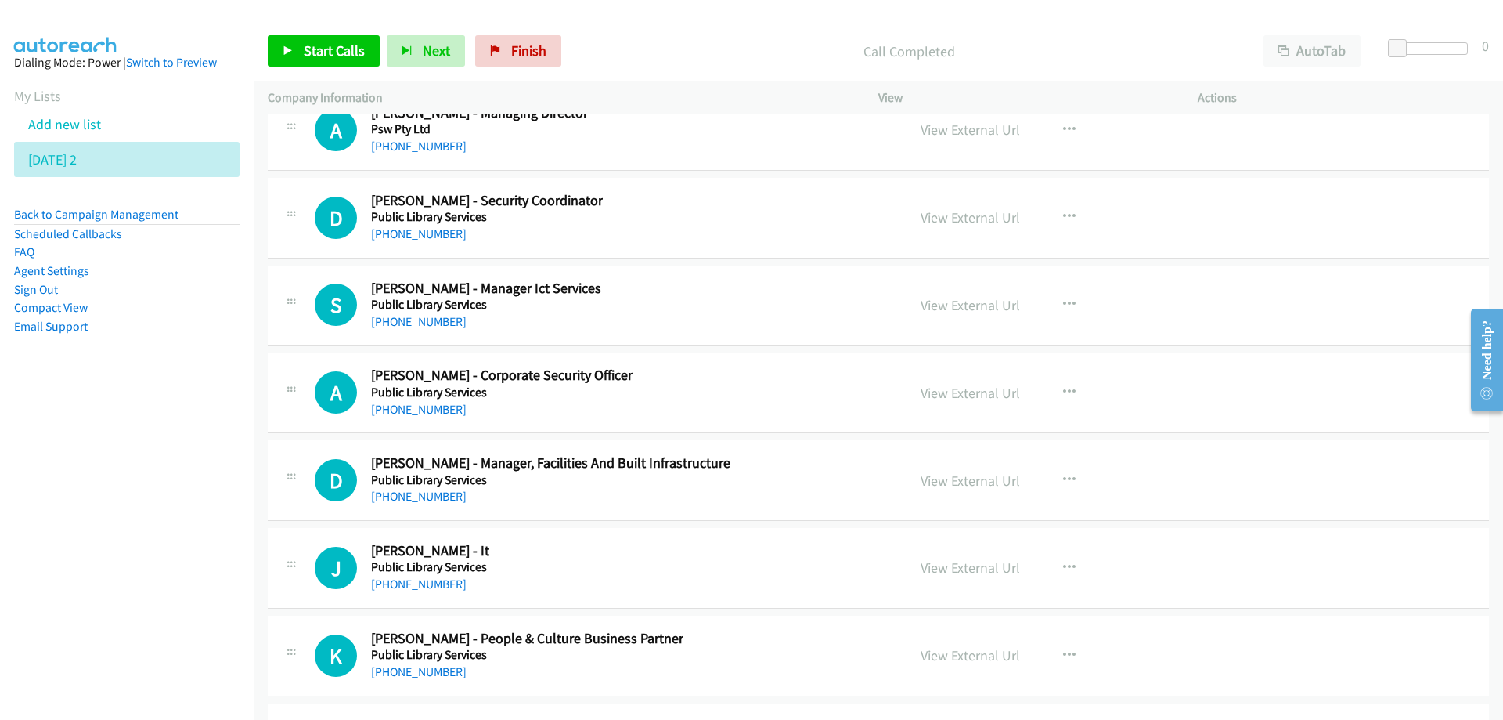
drag, startPoint x: 708, startPoint y: 303, endPoint x: 860, endPoint y: 327, distance: 153.8
click at [936, 306] on link "View External Url" at bounding box center [970, 305] width 99 height 18
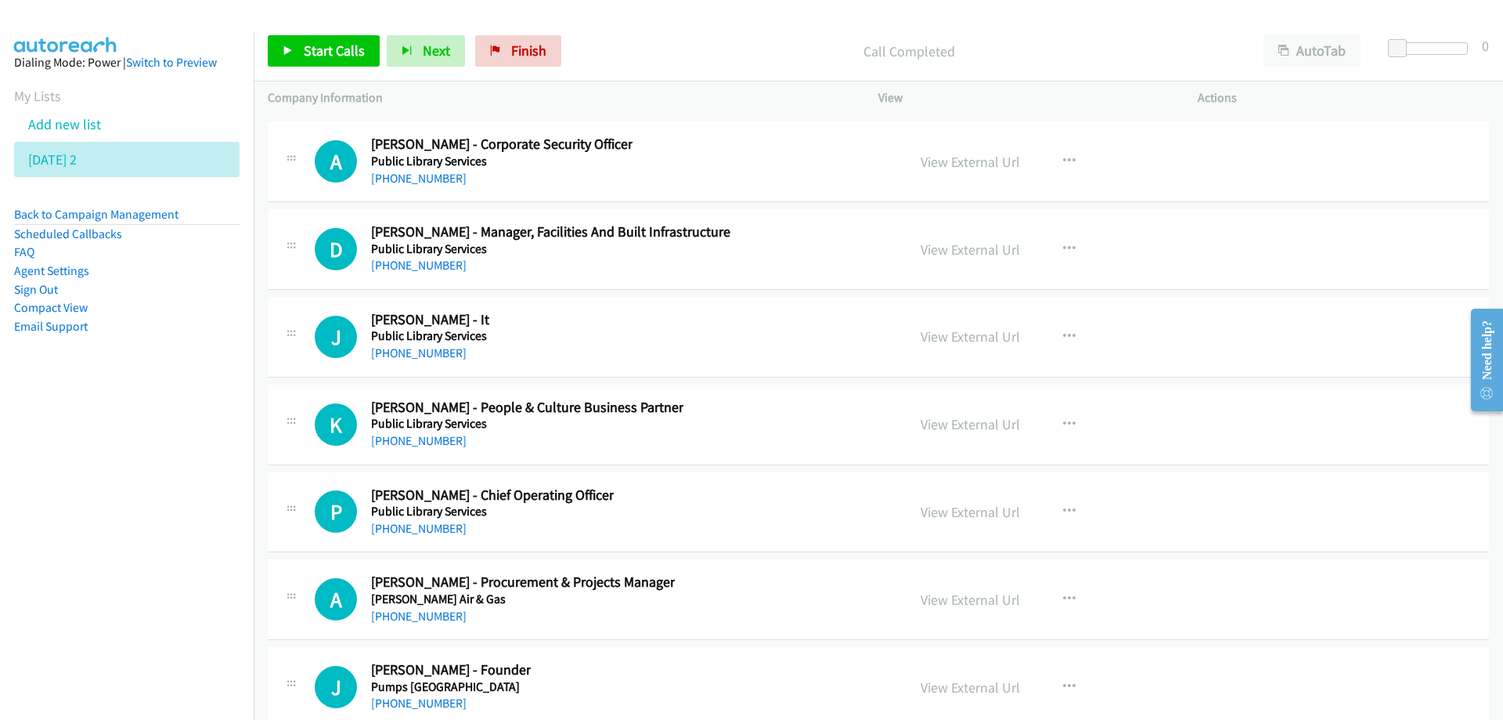
scroll to position [22550, 0]
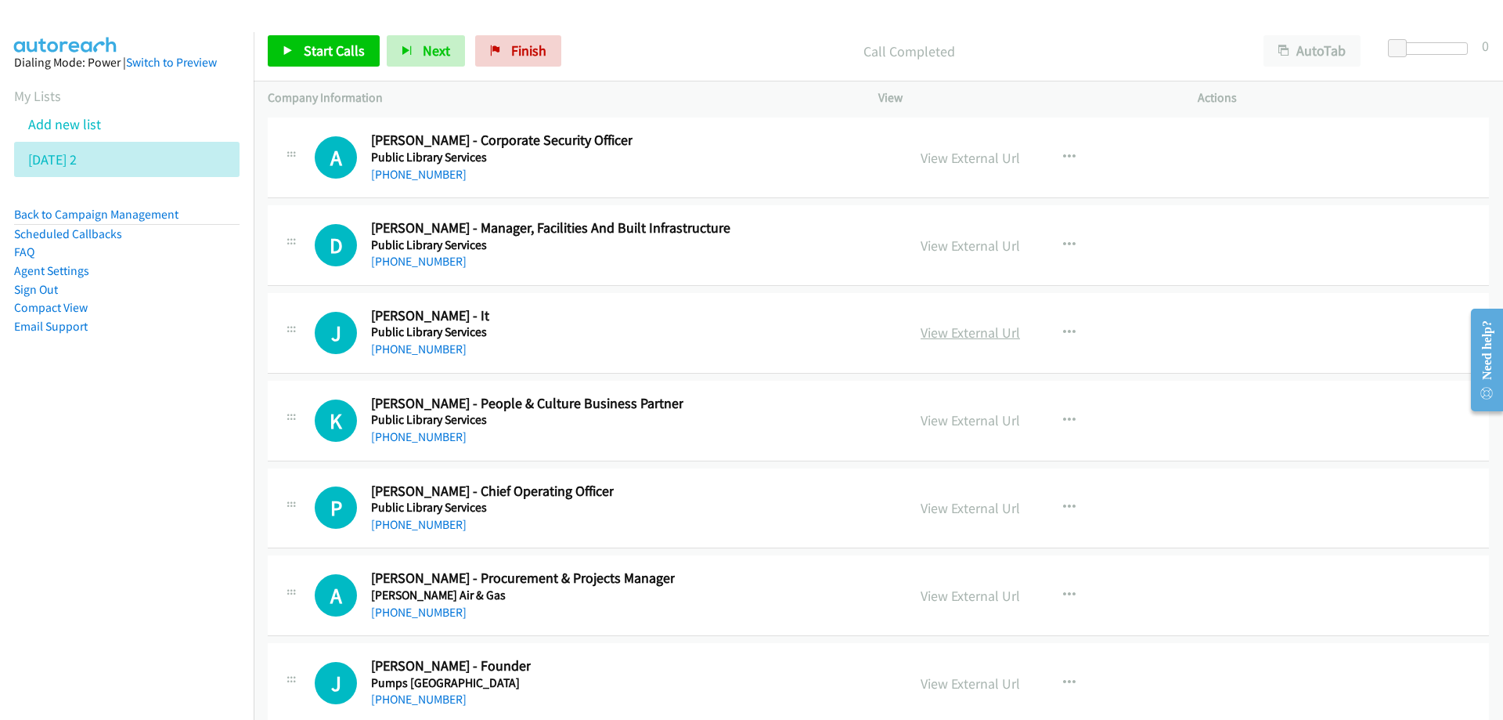
click at [926, 336] on link "View External Url" at bounding box center [970, 332] width 99 height 18
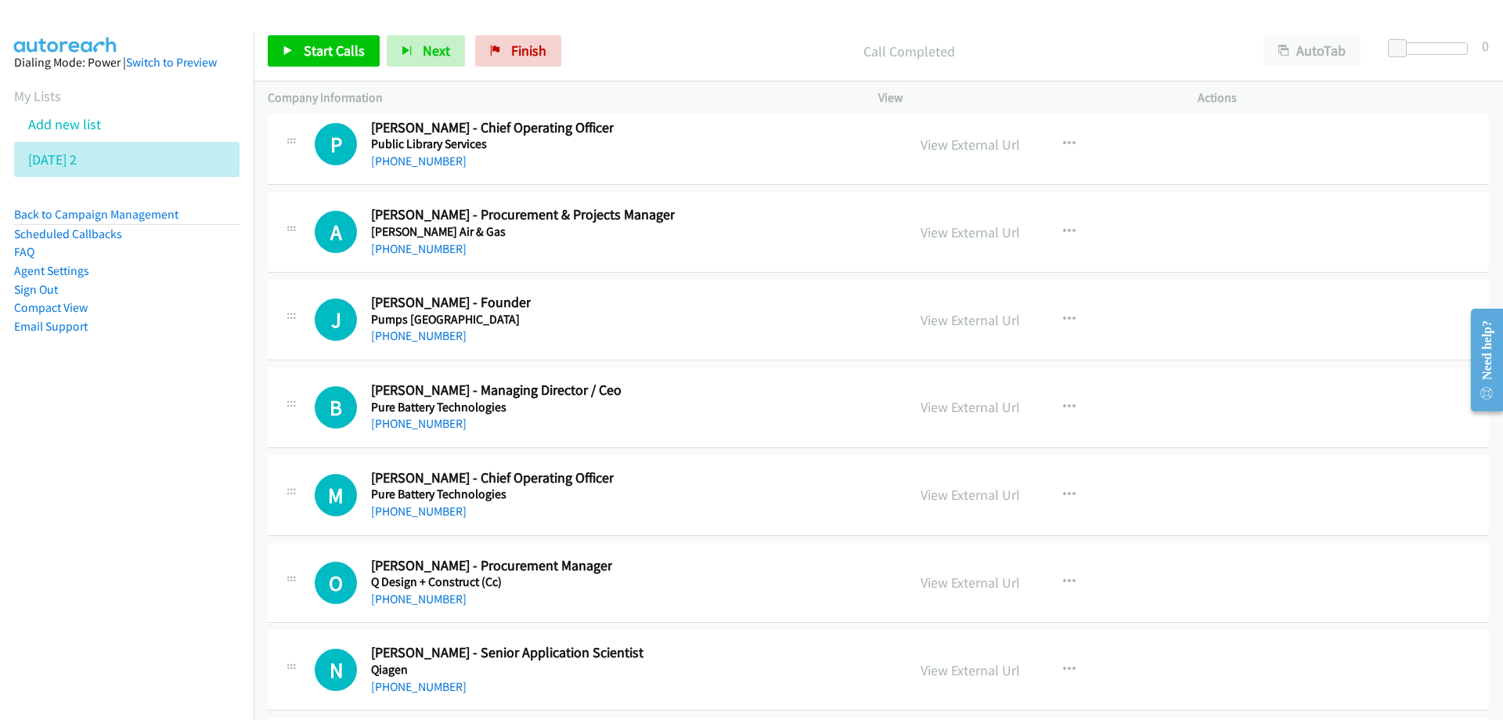
scroll to position [22941, 0]
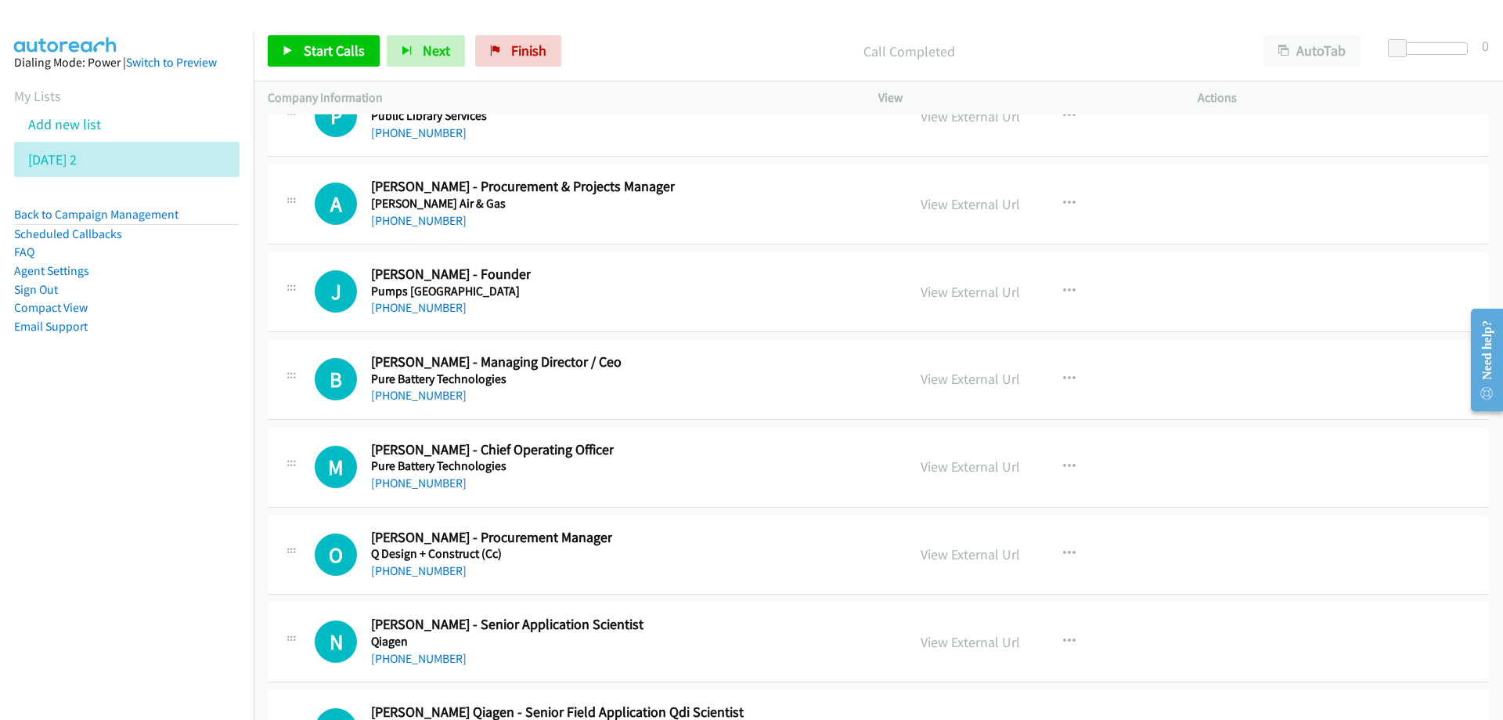
click at [741, 368] on div "B Callback Scheduled Bjorn Zikarsky - Managing Director / Ceo Pure Battery Tech…" at bounding box center [604, 379] width 578 height 52
click at [957, 384] on link "View External Url" at bounding box center [970, 379] width 99 height 18
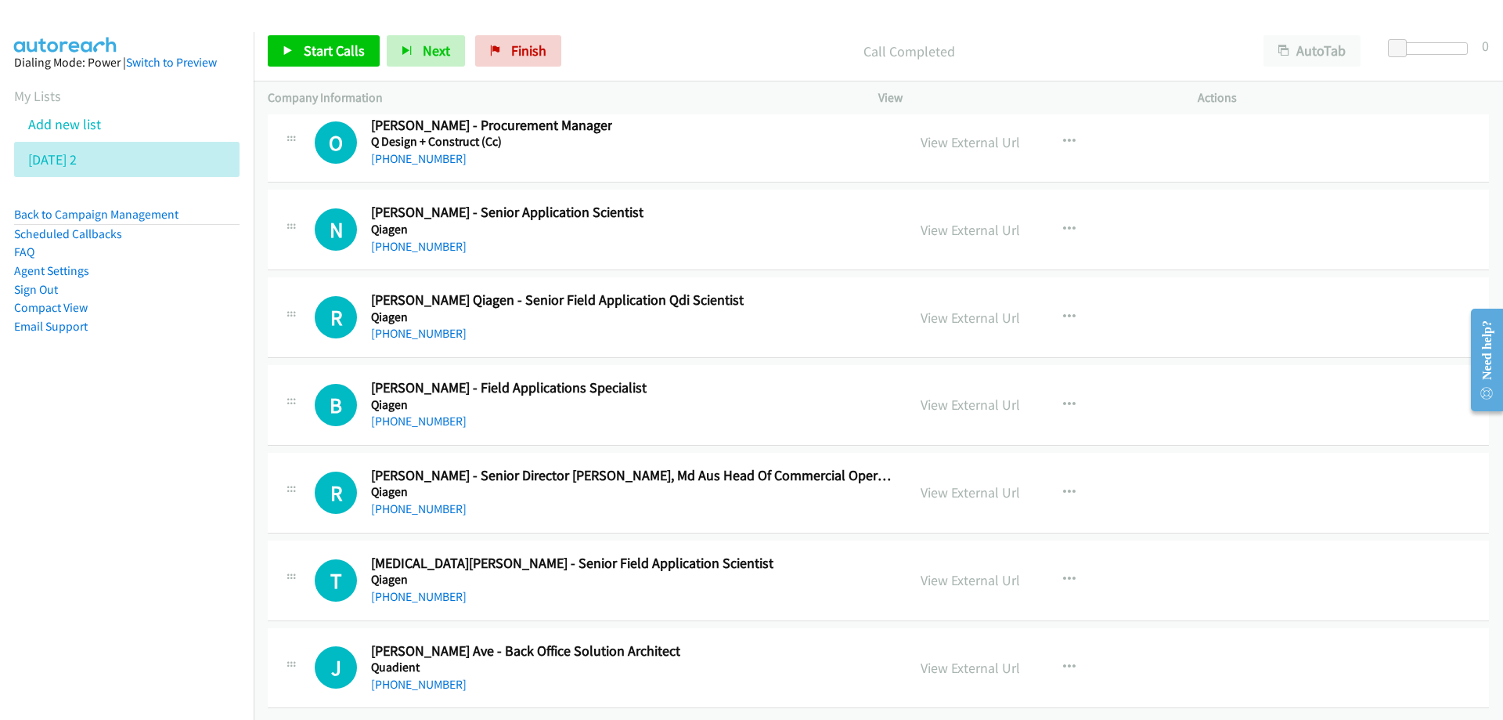
scroll to position [23365, 0]
click at [722, 505] on div "+61 432 862 664" at bounding box center [631, 509] width 521 height 19
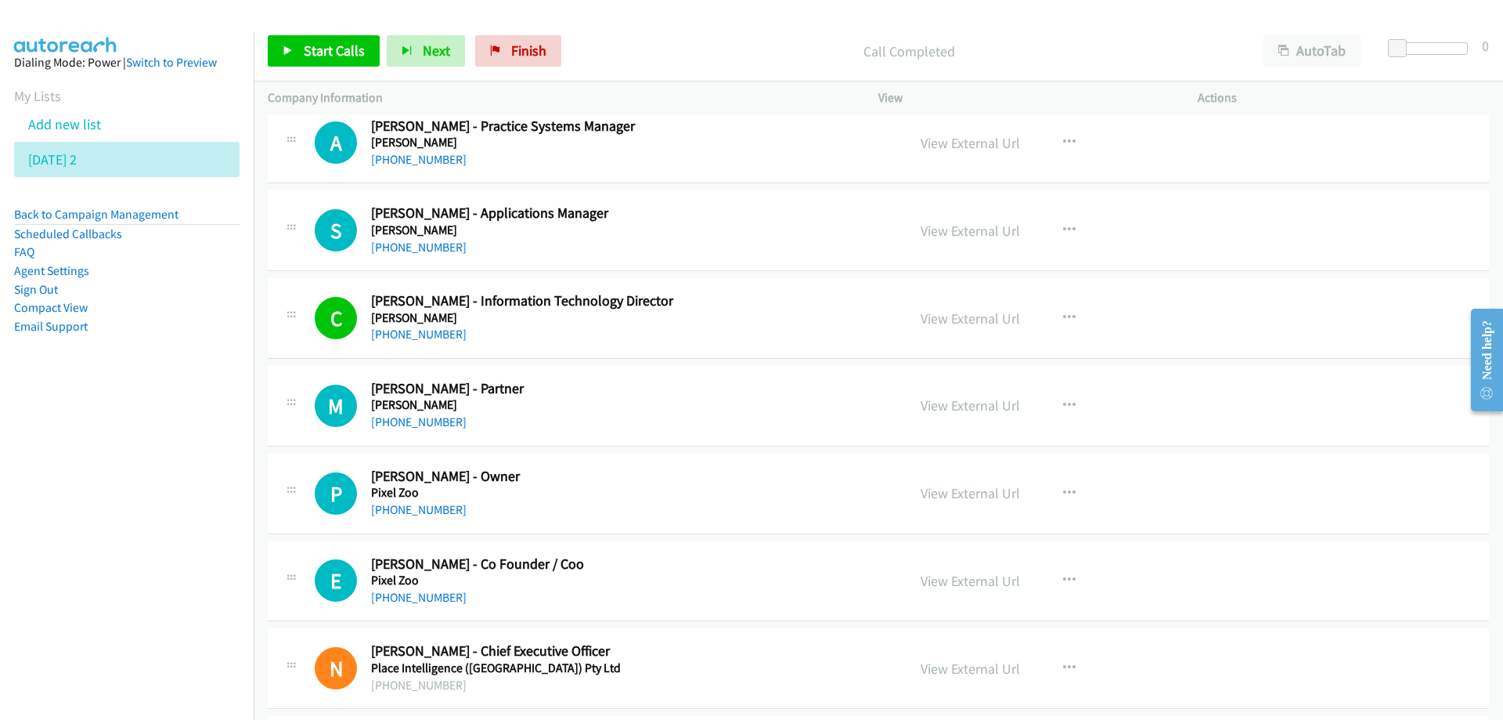
scroll to position [16788, 0]
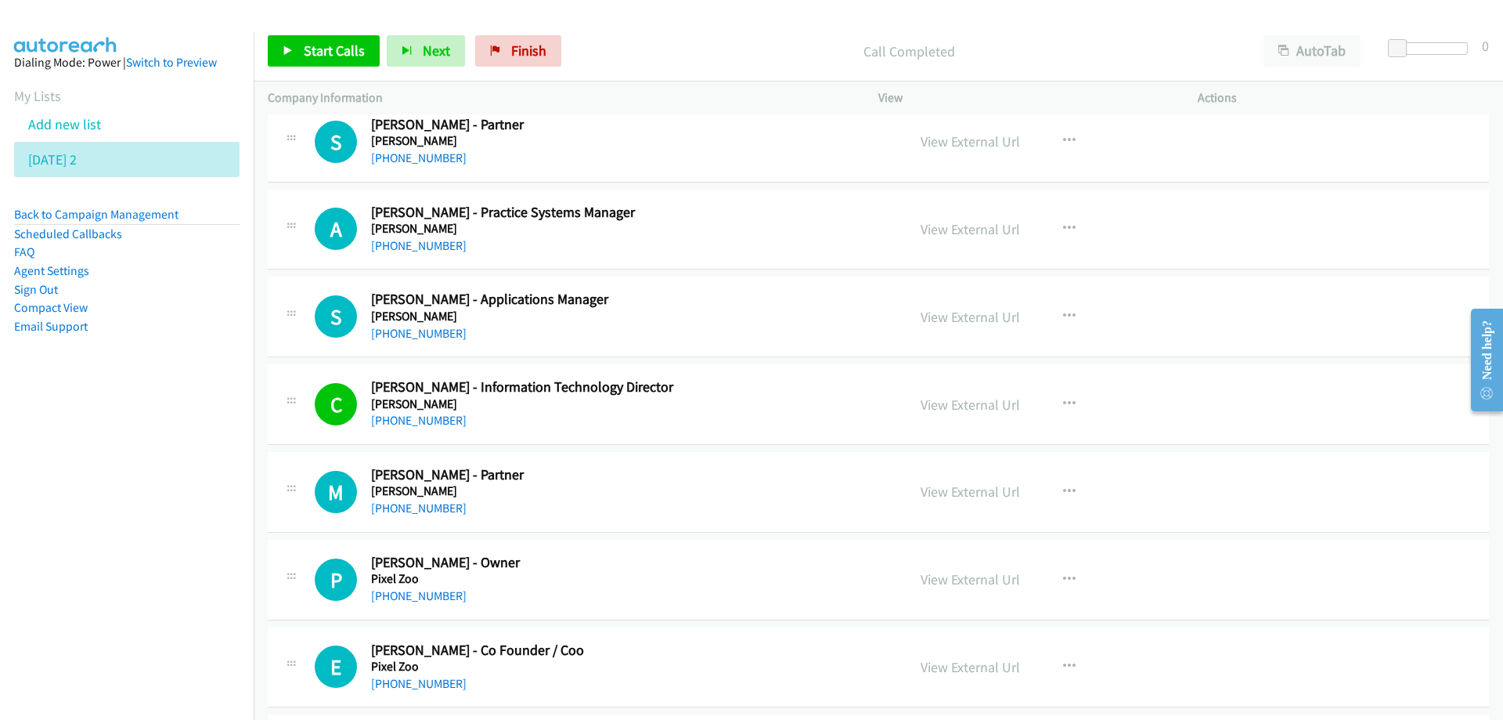
click at [575, 400] on h5 "Piper Alderman" at bounding box center [629, 404] width 516 height 16
click at [954, 496] on link "View External Url" at bounding box center [970, 491] width 99 height 18
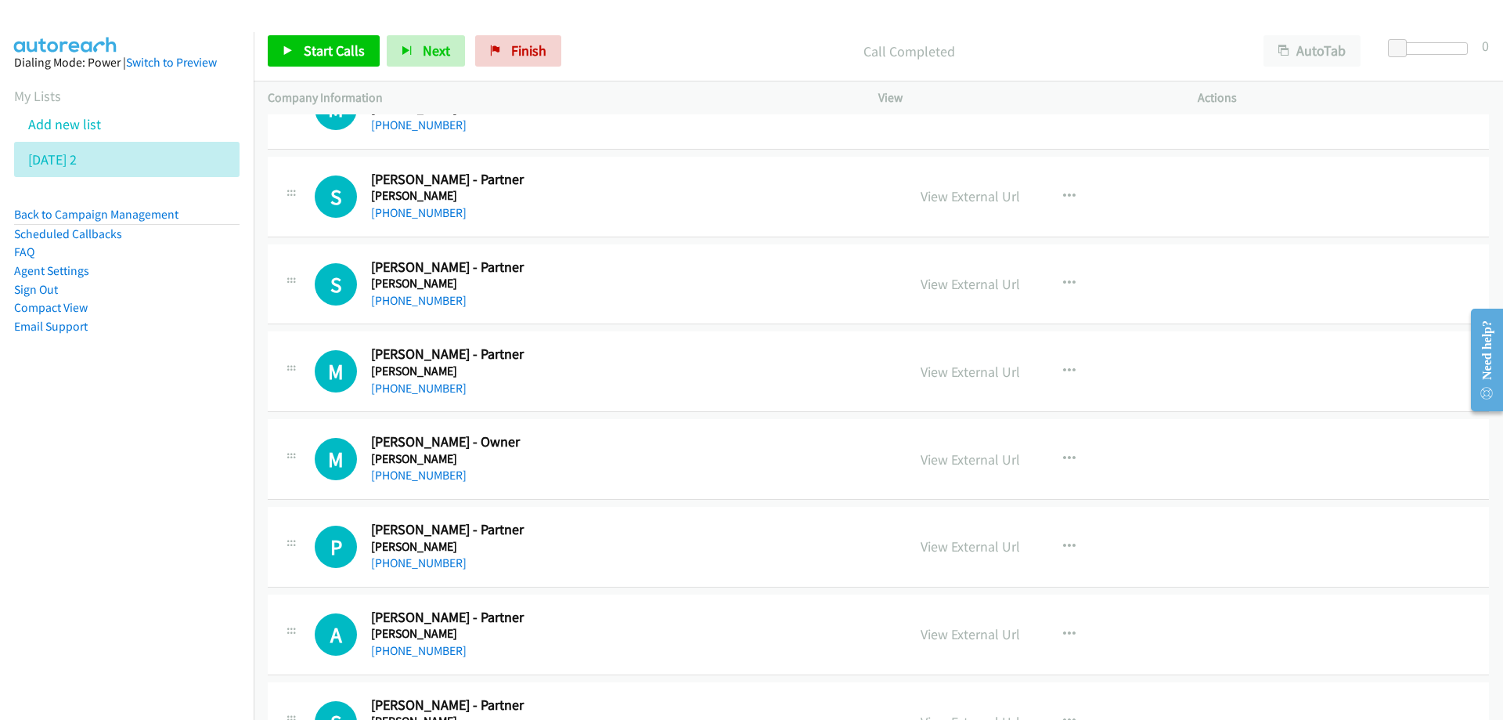
scroll to position [16083, 0]
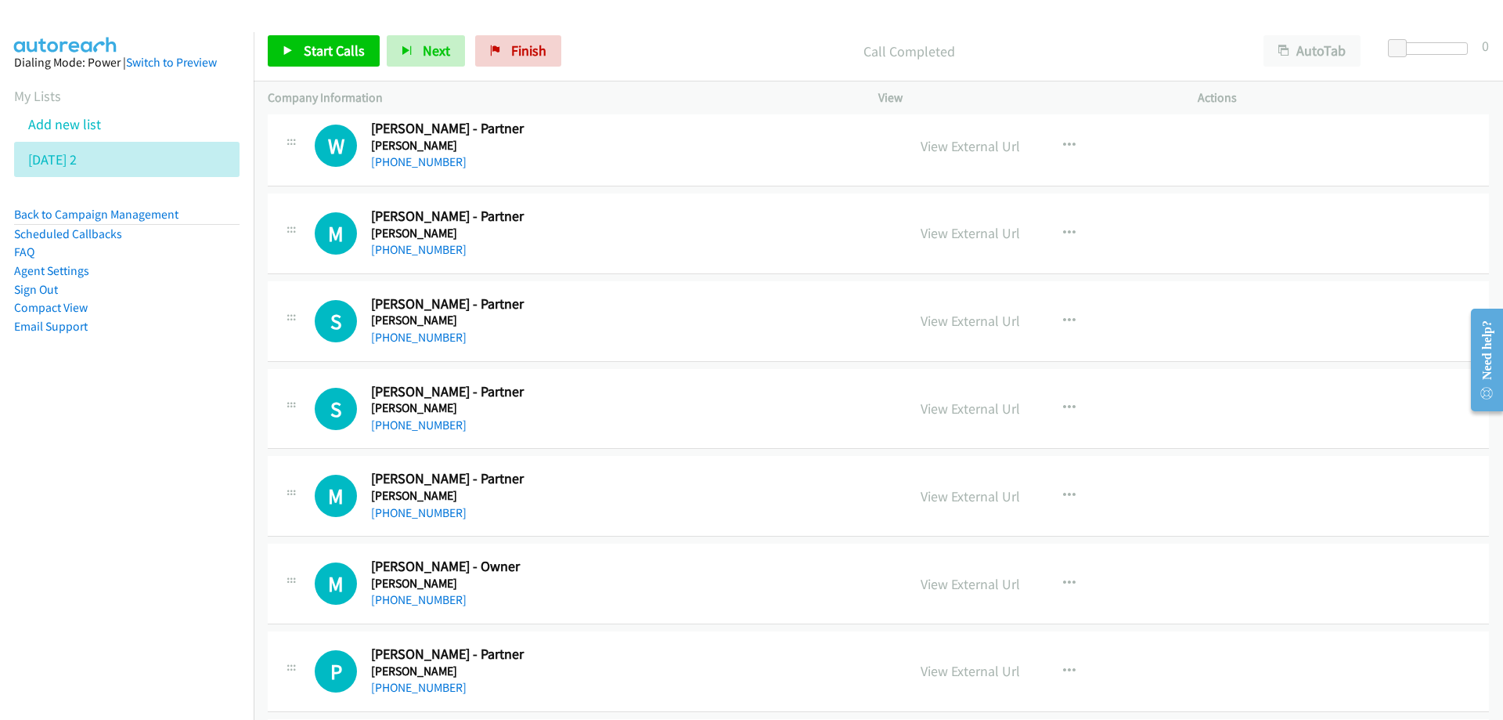
click at [601, 230] on h5 "Piper Alderman" at bounding box center [629, 233] width 516 height 16
click at [961, 323] on link "View External Url" at bounding box center [970, 321] width 99 height 18
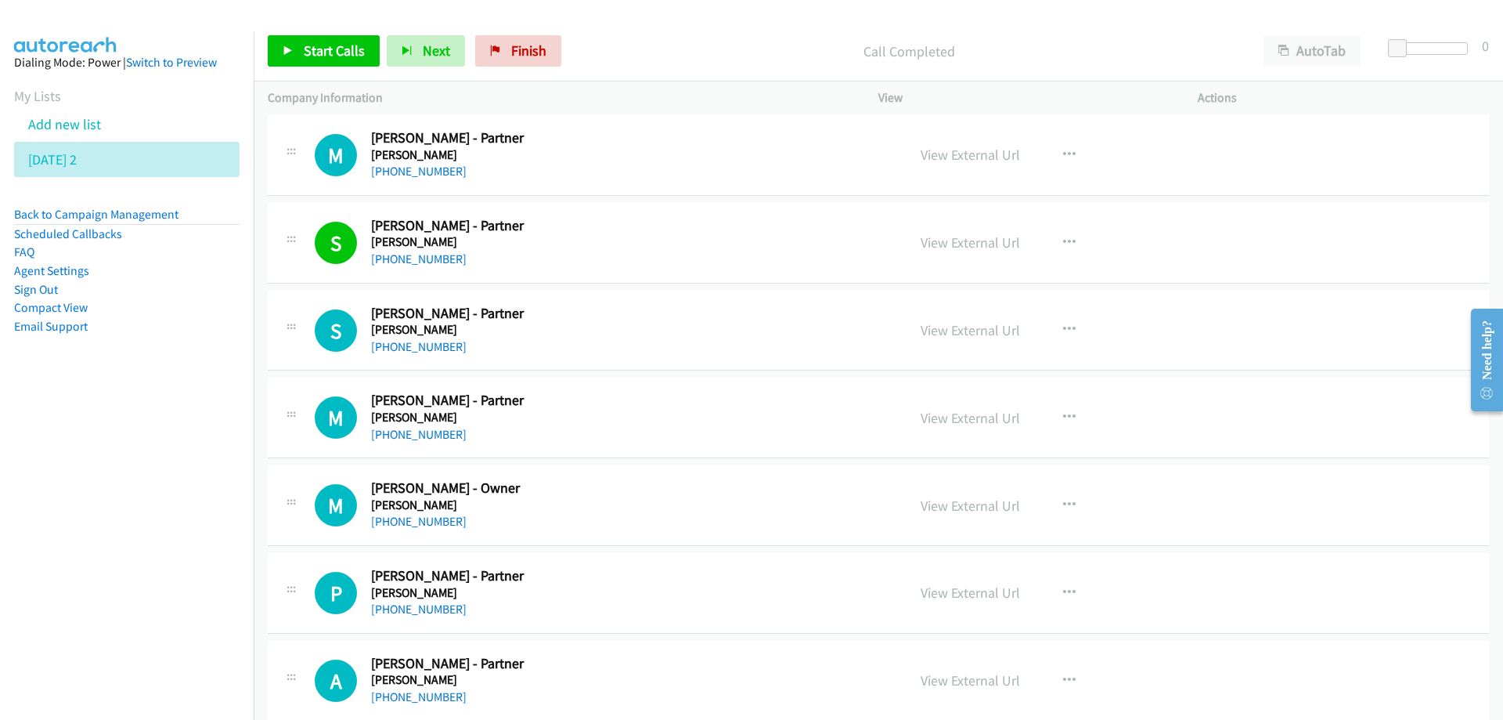
scroll to position [16240, 0]
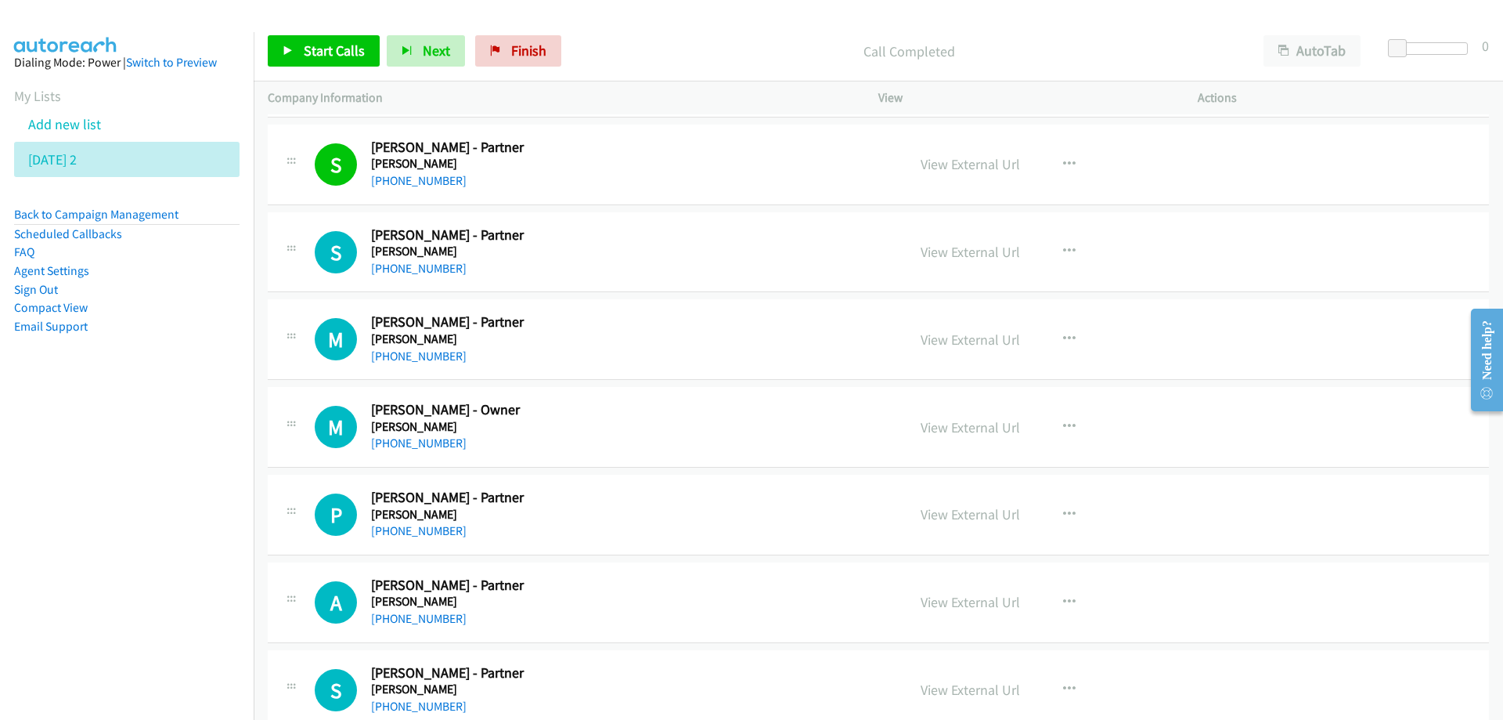
click at [587, 252] on h5 "Piper Alderman" at bounding box center [629, 252] width 516 height 16
click at [962, 249] on link "View External Url" at bounding box center [970, 252] width 99 height 18
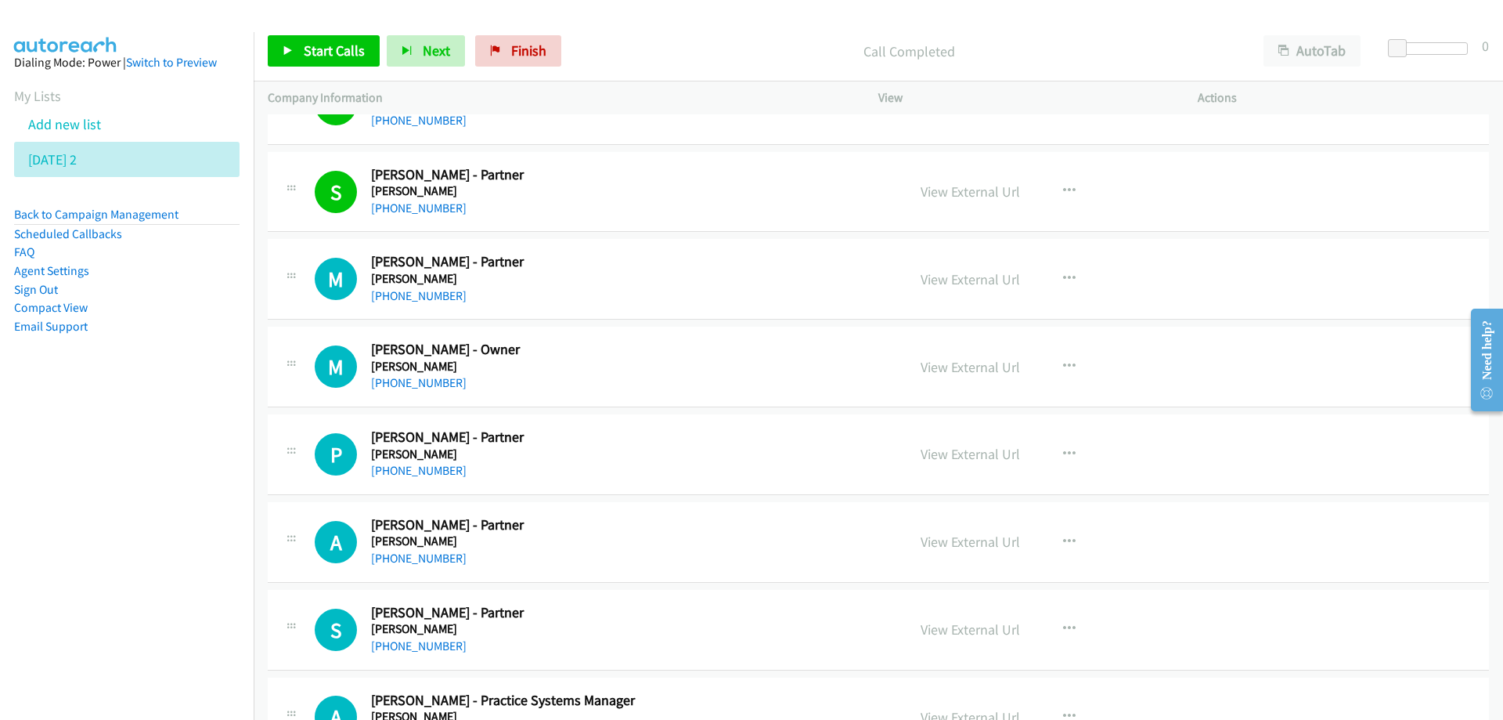
scroll to position [16318, 0]
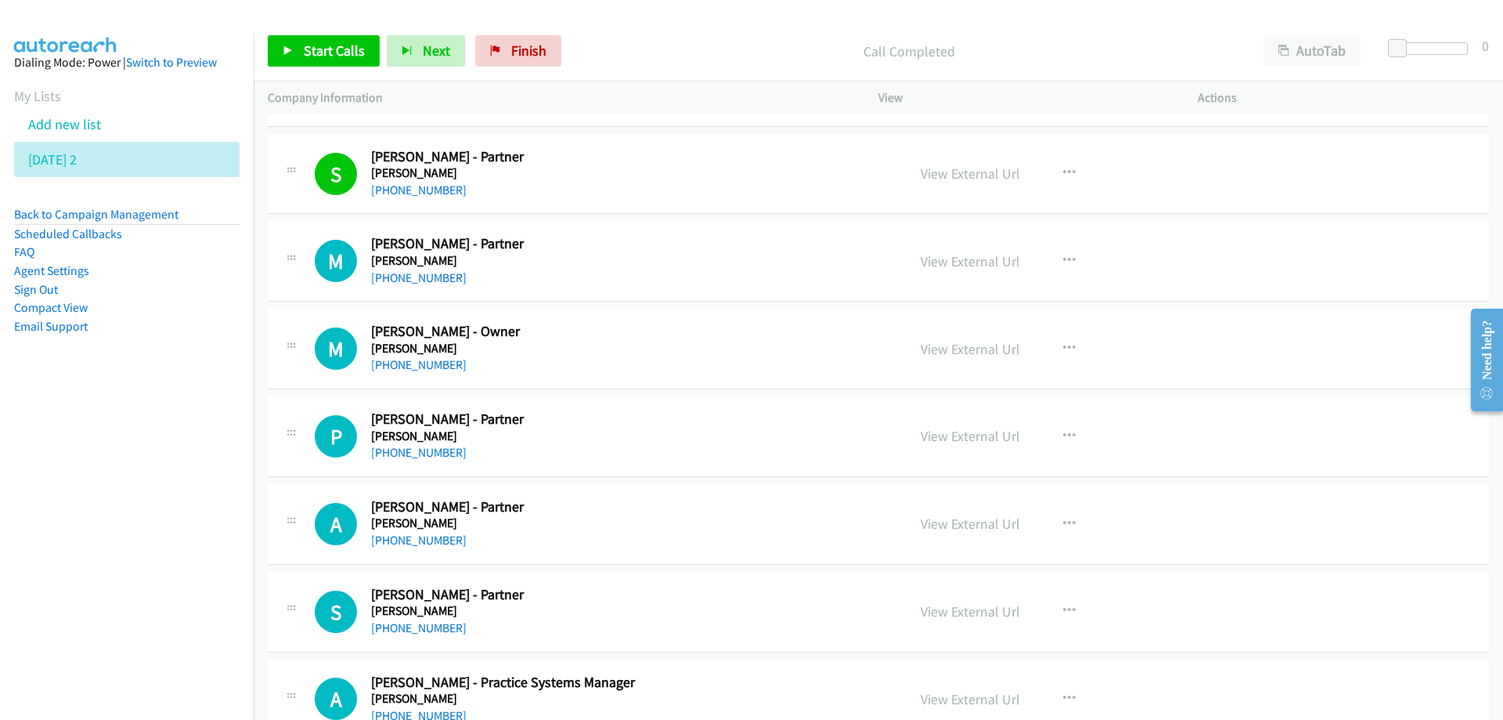
click at [712, 262] on h5 "Piper Alderman" at bounding box center [629, 261] width 516 height 16
click at [627, 276] on div "+61 400 485 318" at bounding box center [629, 278] width 516 height 19
click at [967, 263] on link "View External Url" at bounding box center [970, 261] width 99 height 18
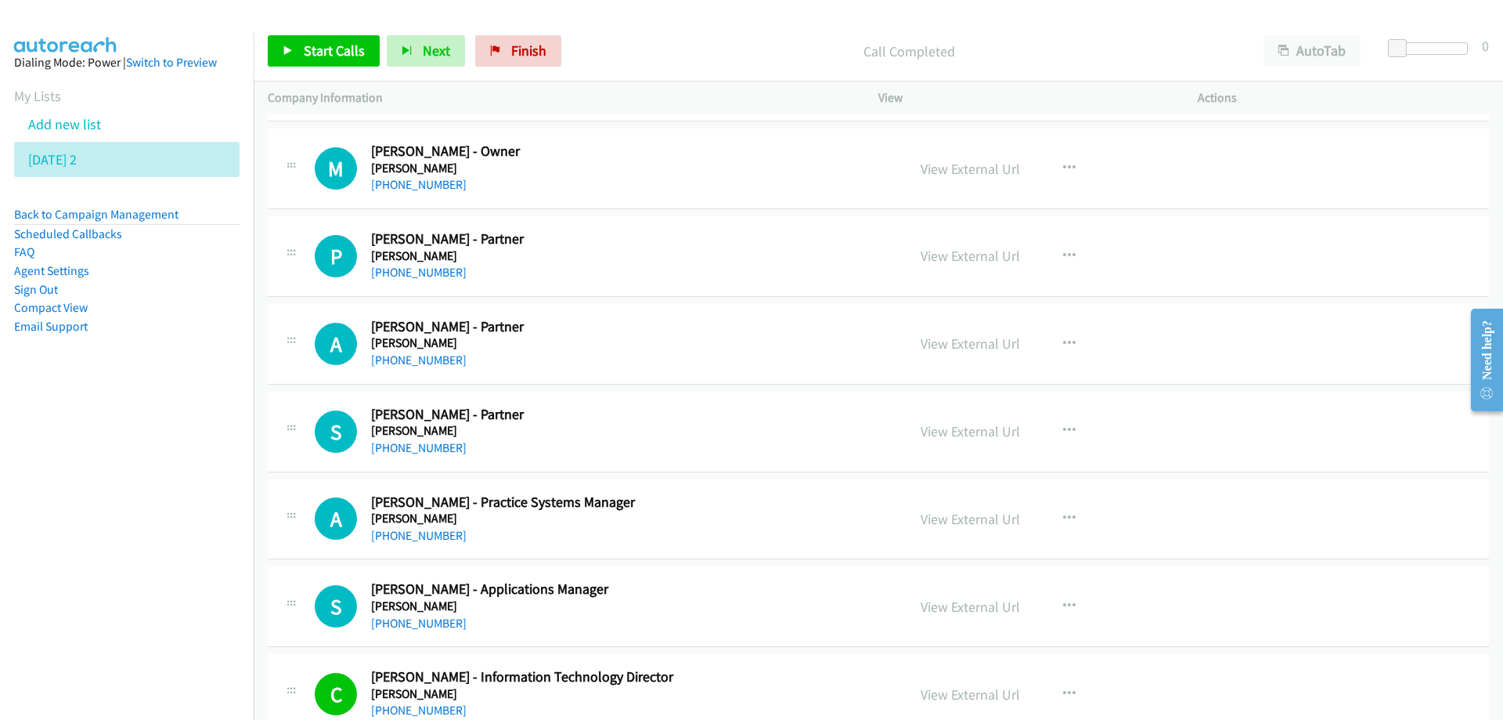
scroll to position [16475, 0]
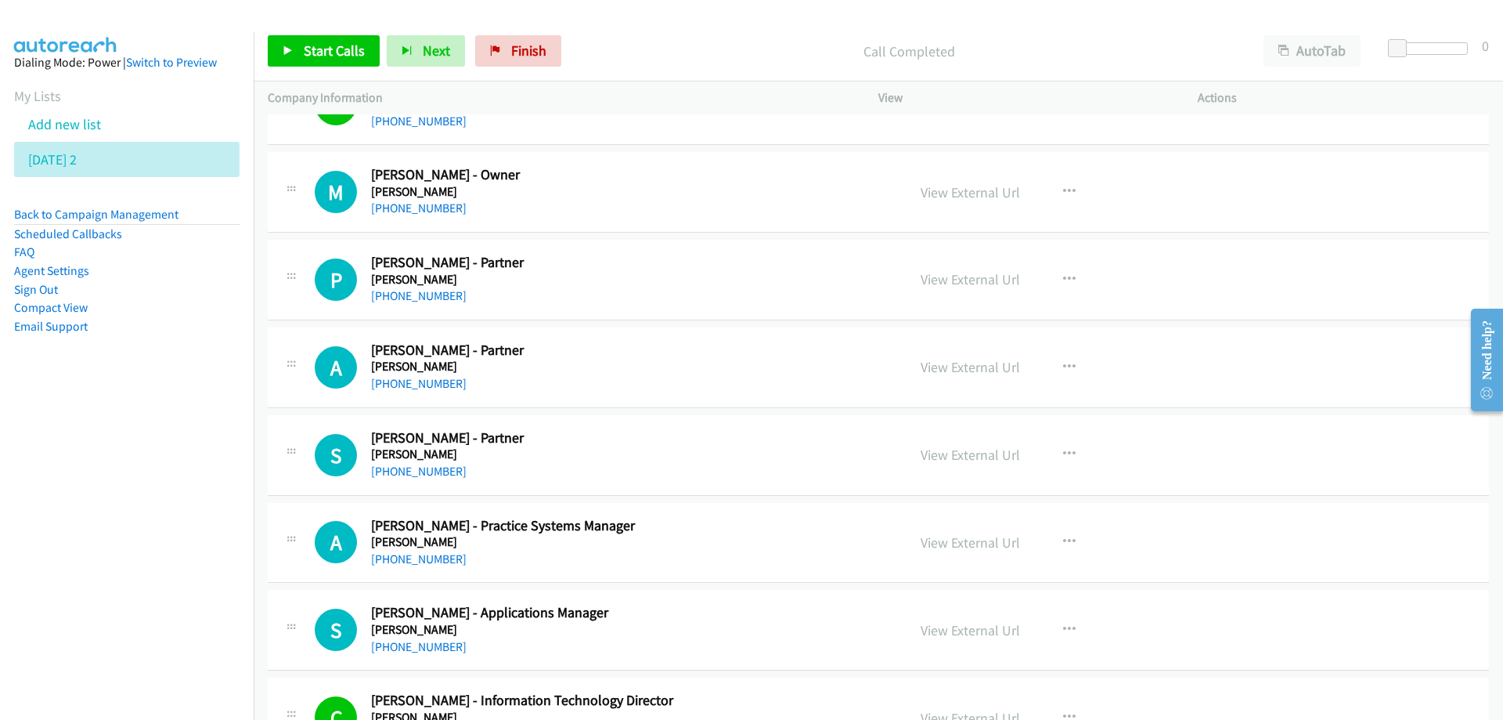
click at [619, 301] on div "+61 412 831 572" at bounding box center [629, 296] width 516 height 19
click at [949, 279] on link "View External Url" at bounding box center [970, 279] width 99 height 18
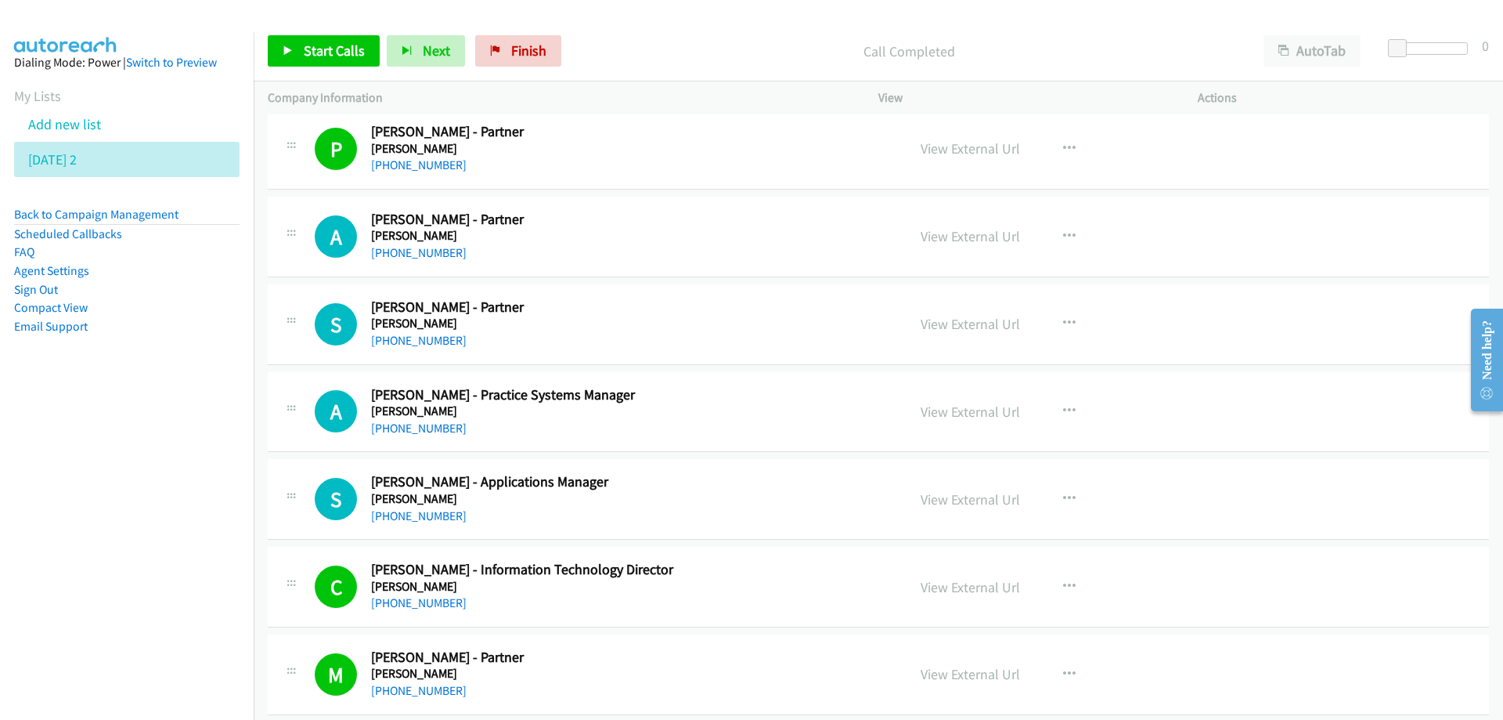
scroll to position [16631, 0]
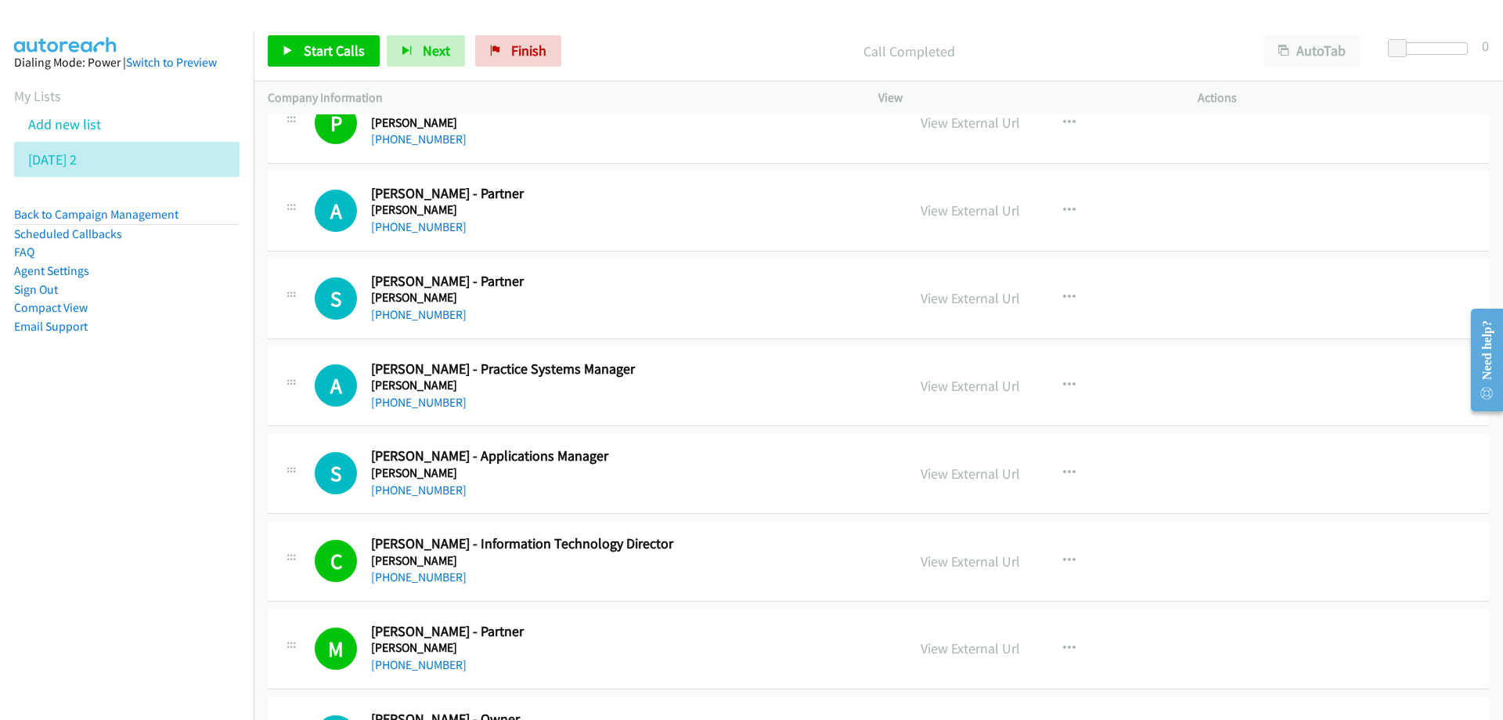
click at [592, 206] on h5 "Piper Alderman" at bounding box center [629, 210] width 516 height 16
click at [958, 211] on link "View External Url" at bounding box center [970, 210] width 99 height 18
click at [707, 273] on h2 "Simon Venus - Partner" at bounding box center [629, 281] width 516 height 18
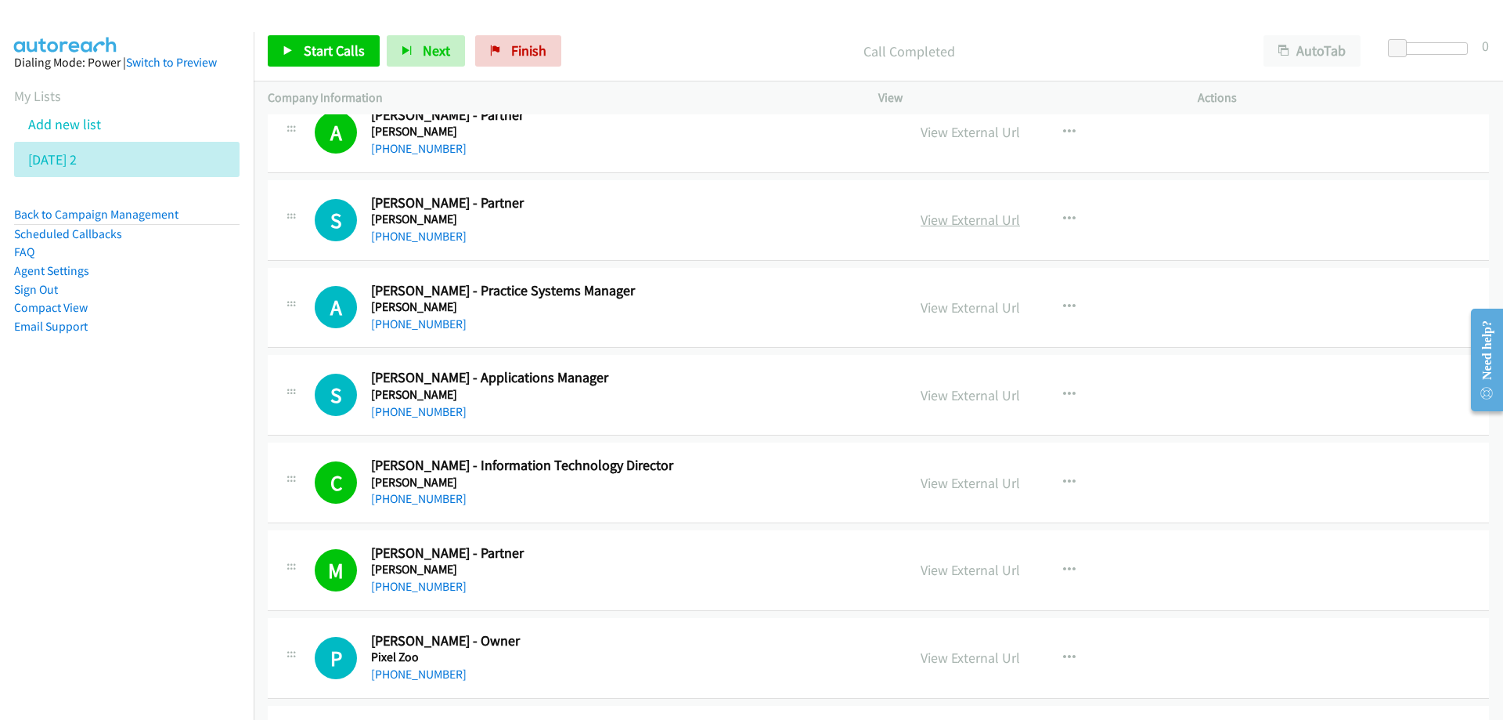
click at [949, 217] on link "View External Url" at bounding box center [970, 220] width 99 height 18
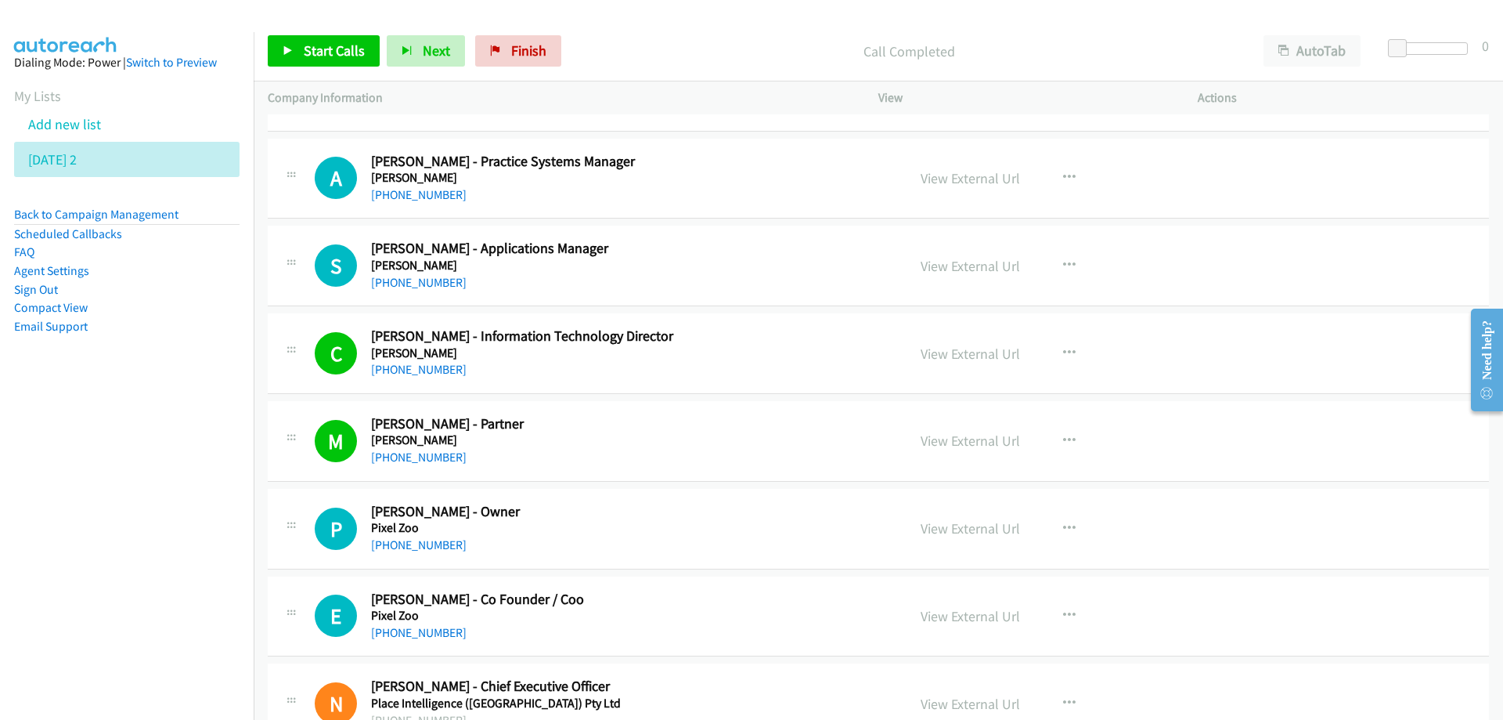
scroll to position [16866, 0]
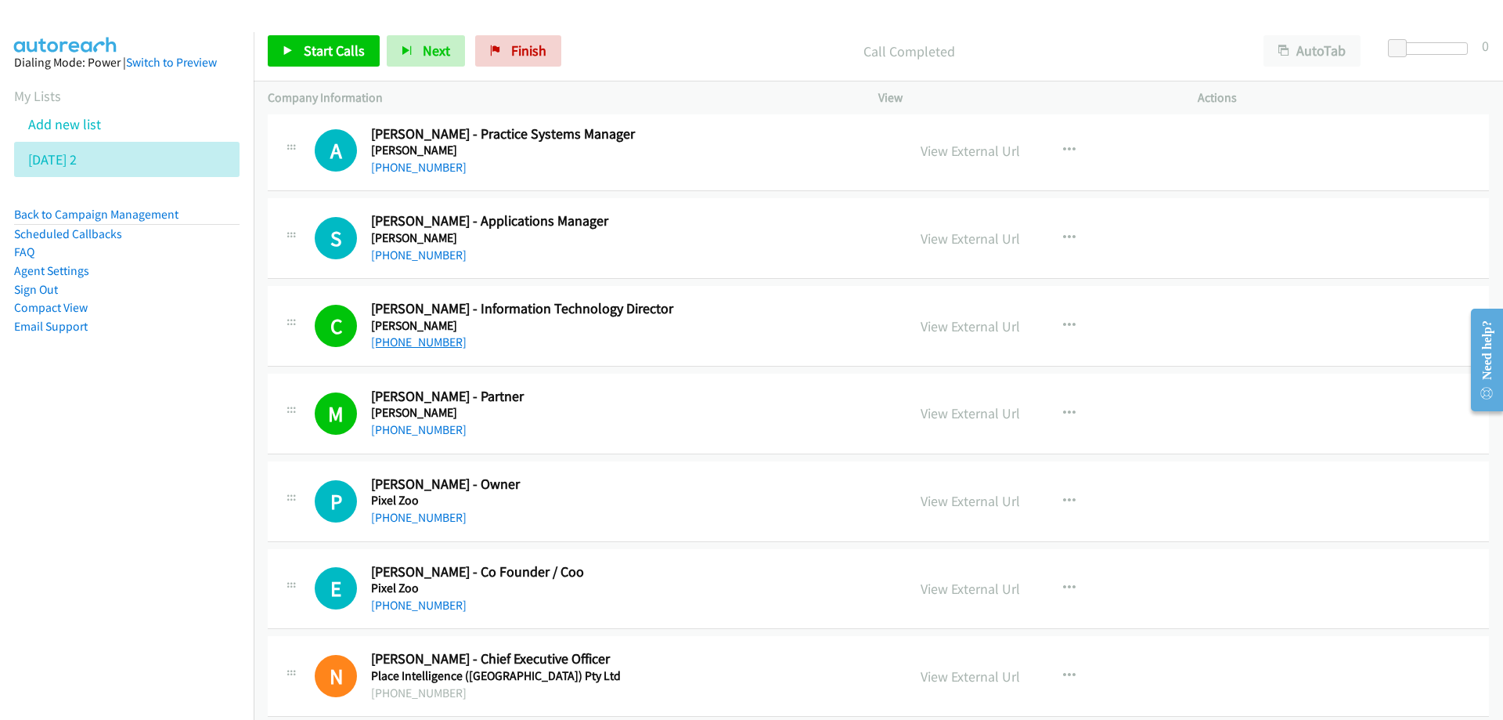
click at [426, 342] on link "+61 434 077 935" at bounding box center [419, 341] width 96 height 15
click at [635, 413] on h5 "Piper Alderman" at bounding box center [629, 413] width 516 height 16
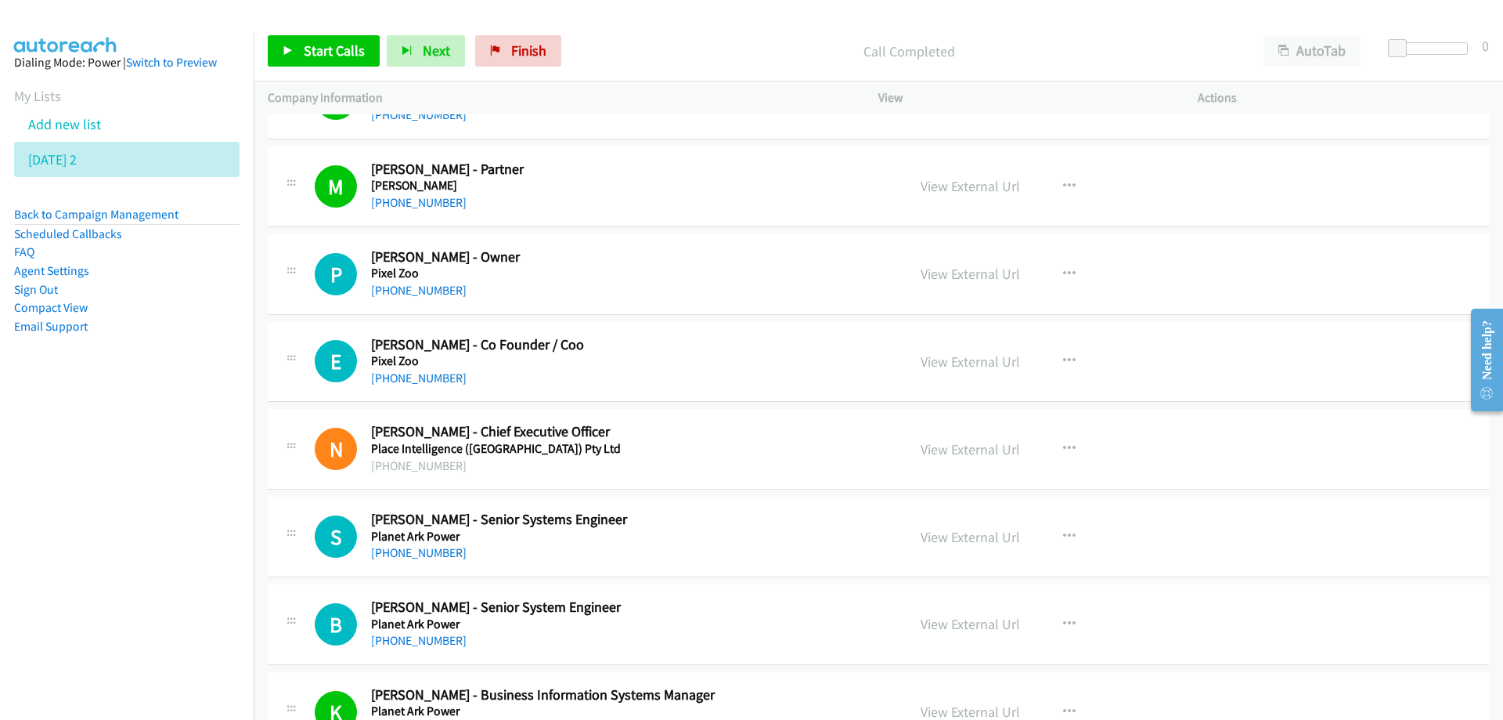
scroll to position [17101, 0]
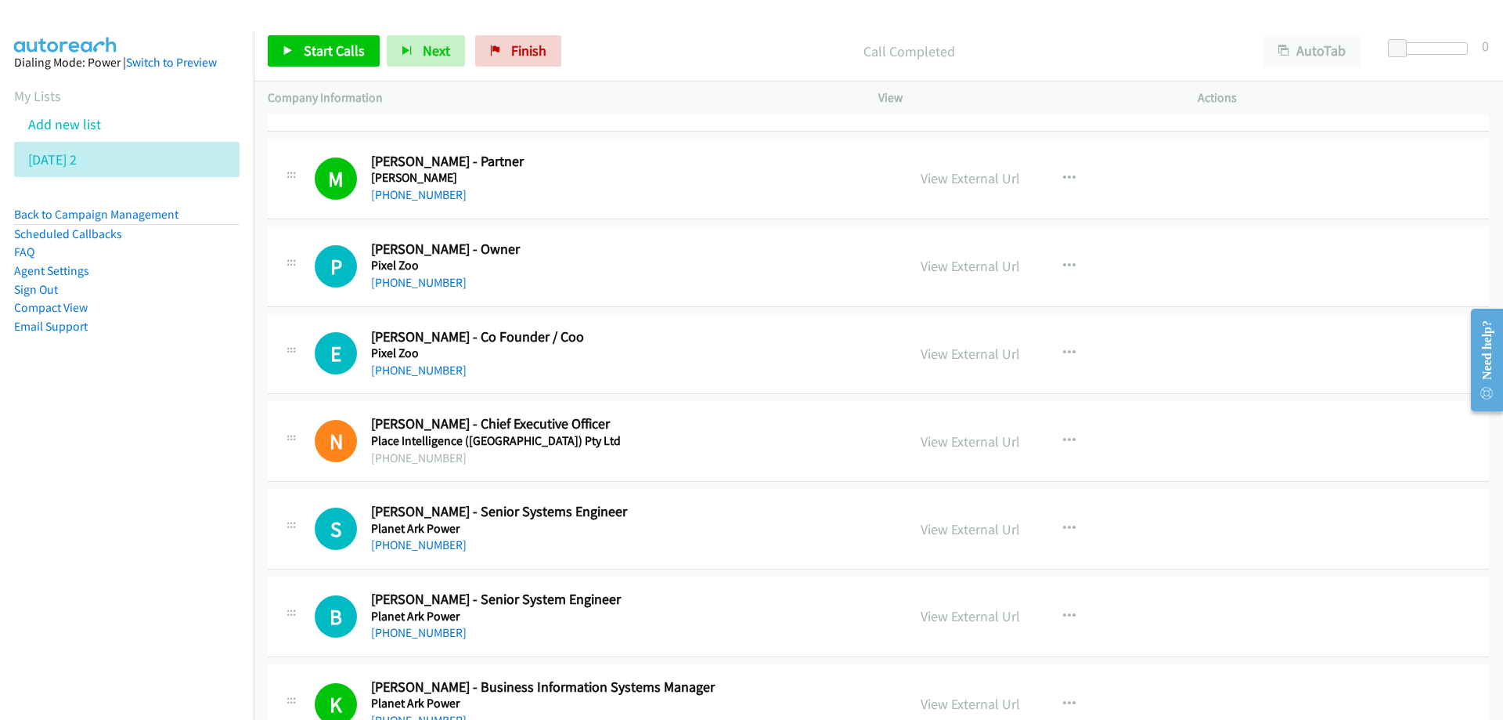
click at [622, 174] on h5 "Piper Alderman" at bounding box center [629, 178] width 516 height 16
click at [952, 180] on link "View External Url" at bounding box center [970, 178] width 99 height 18
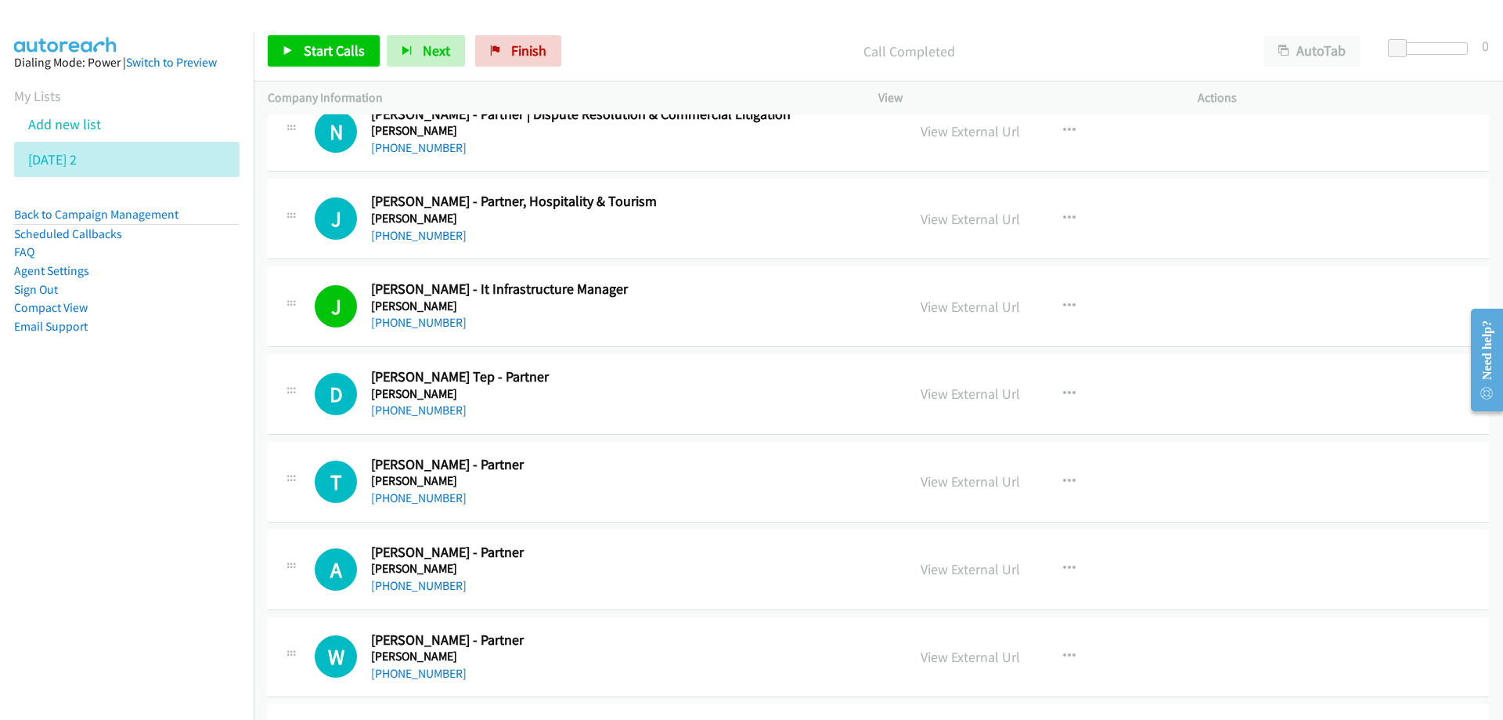
scroll to position [10837, 0]
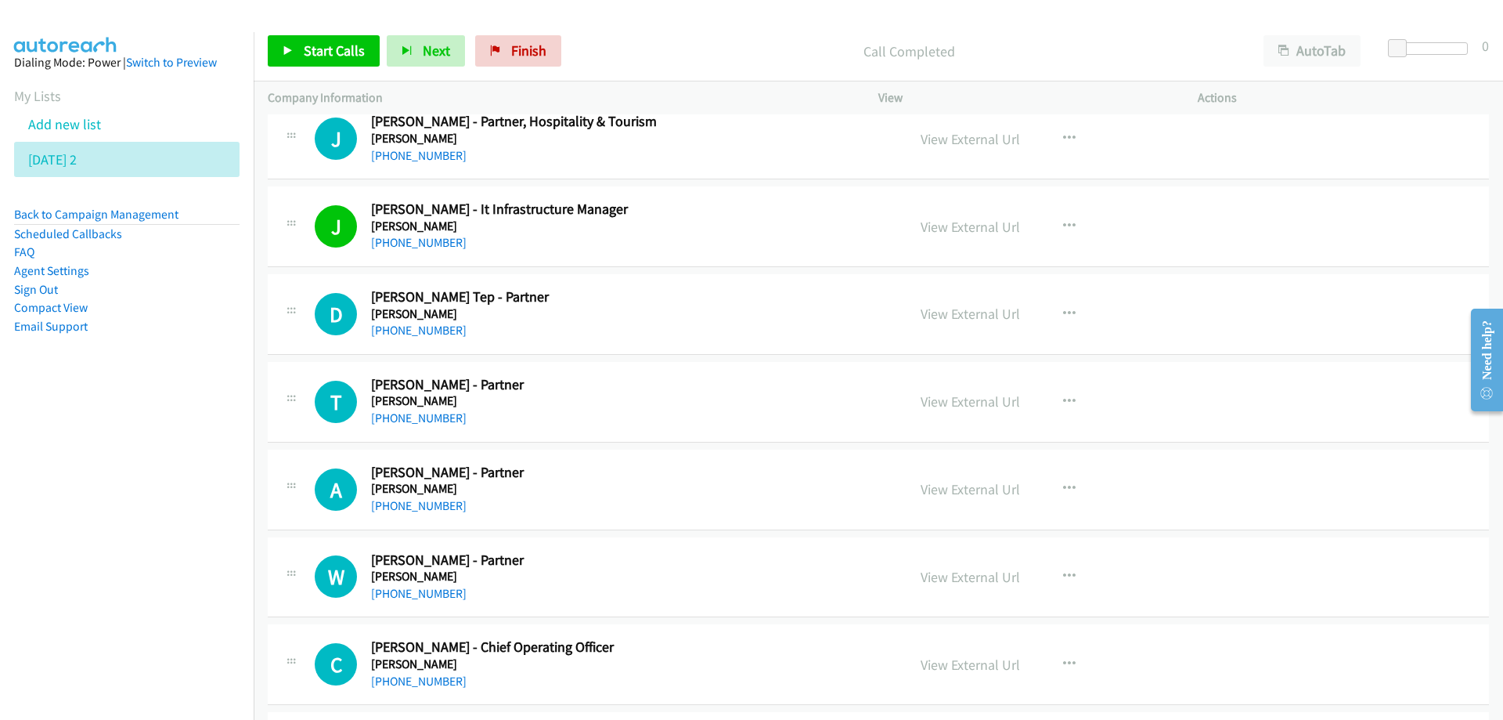
click at [613, 336] on div "+61 8 8205 3333" at bounding box center [629, 330] width 516 height 19
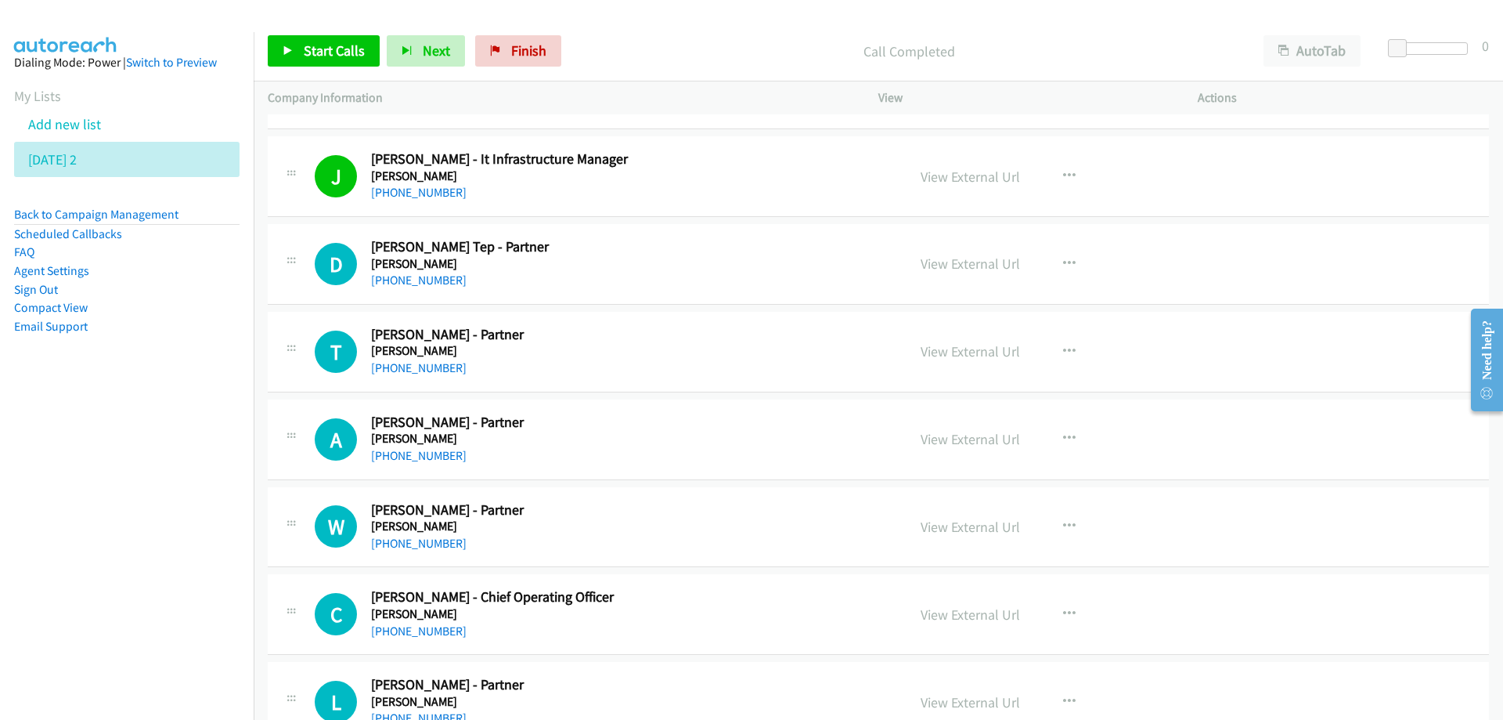
scroll to position [10915, 0]
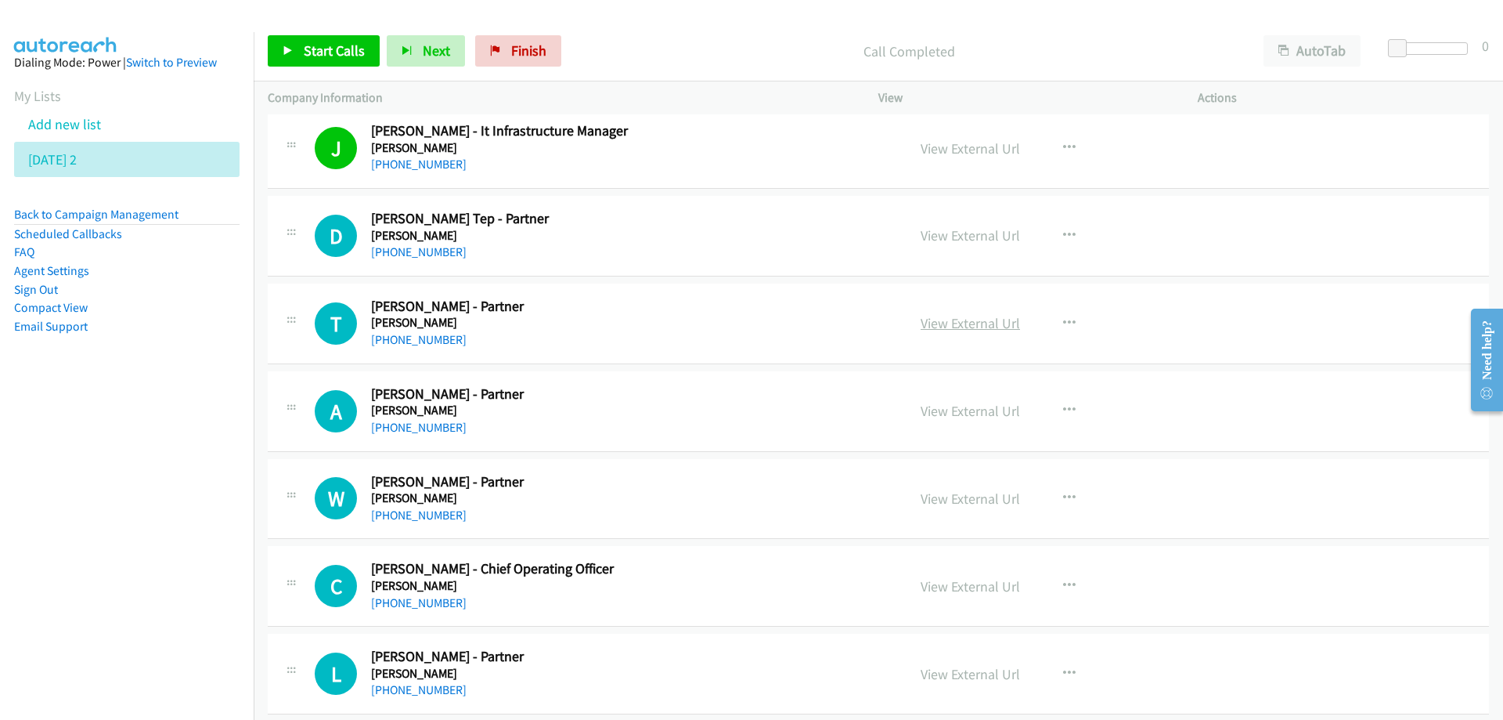
click at [954, 320] on link "View External Url" at bounding box center [970, 323] width 99 height 18
click at [91, 164] on icon at bounding box center [85, 160] width 11 height 11
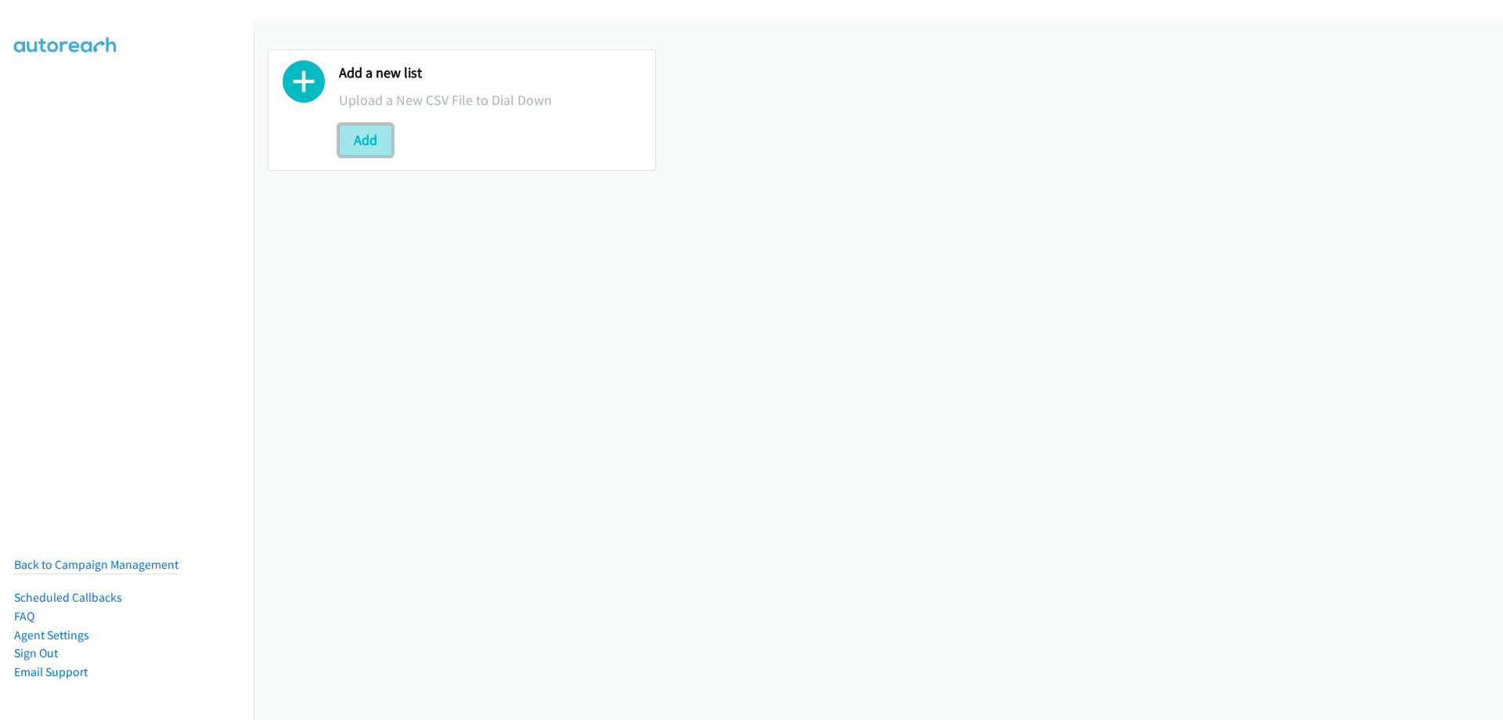
click at [373, 136] on button "Add" at bounding box center [365, 139] width 53 height 31
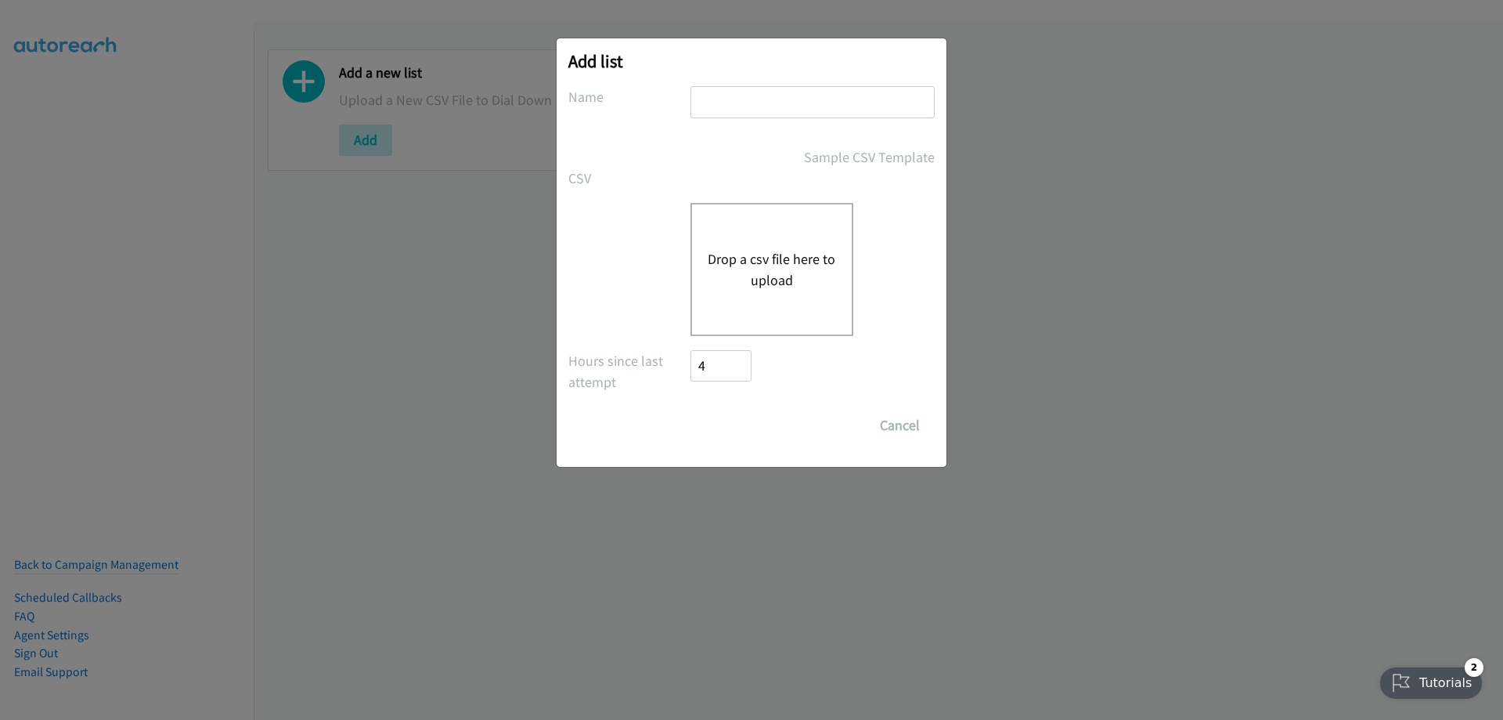
click at [792, 88] on input "text" at bounding box center [813, 102] width 244 height 32
type input "tuesday 3"
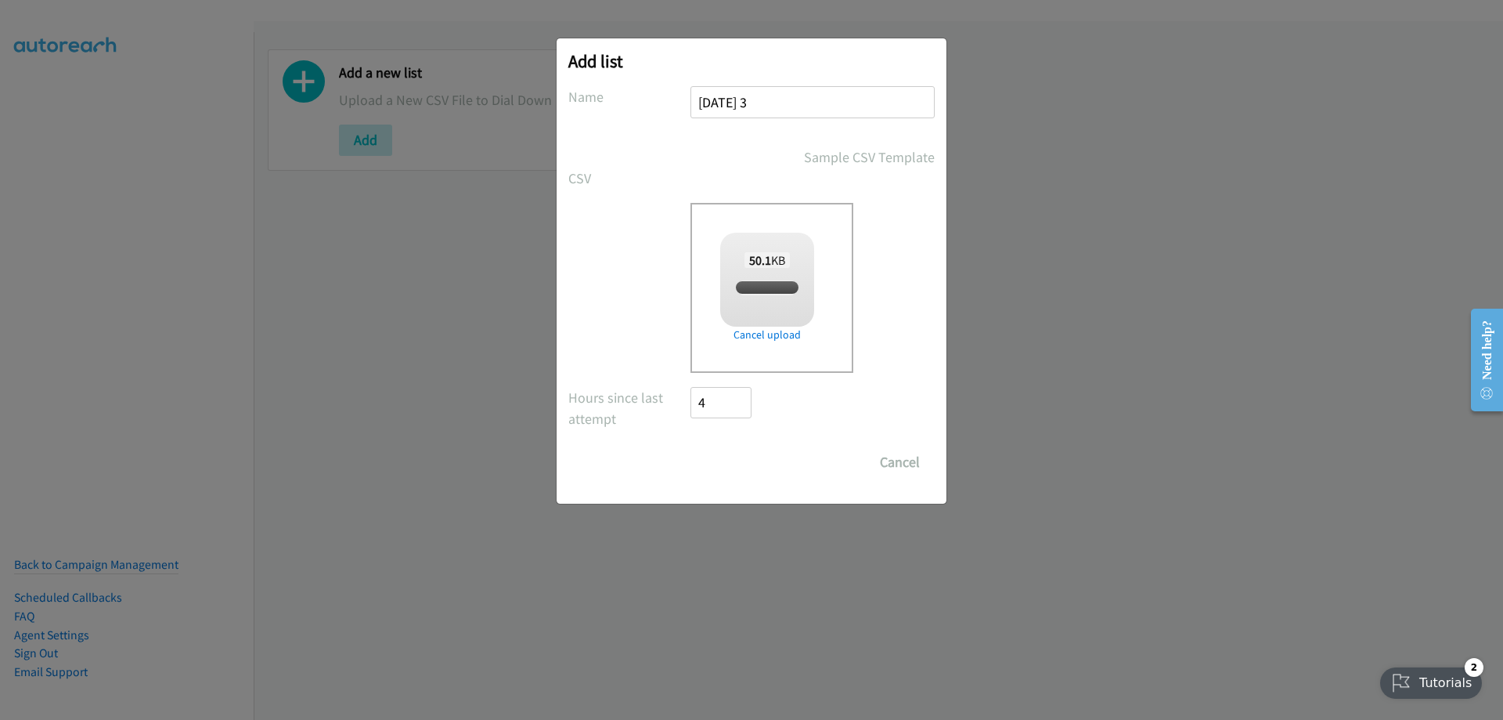
checkbox input "true"
click at [720, 462] on input "Save List" at bounding box center [732, 461] width 82 height 31
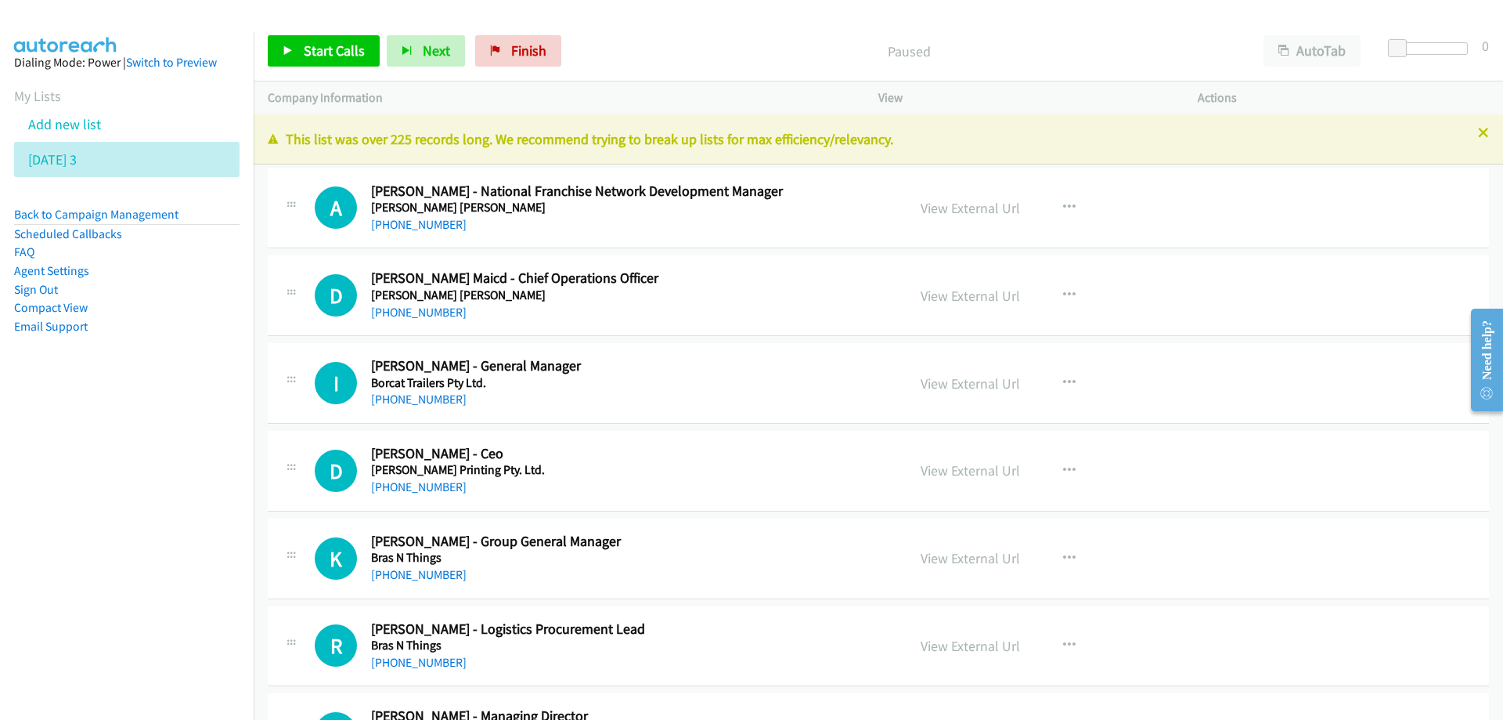
click at [608, 392] on div "[PHONE_NUMBER]" at bounding box center [629, 399] width 516 height 19
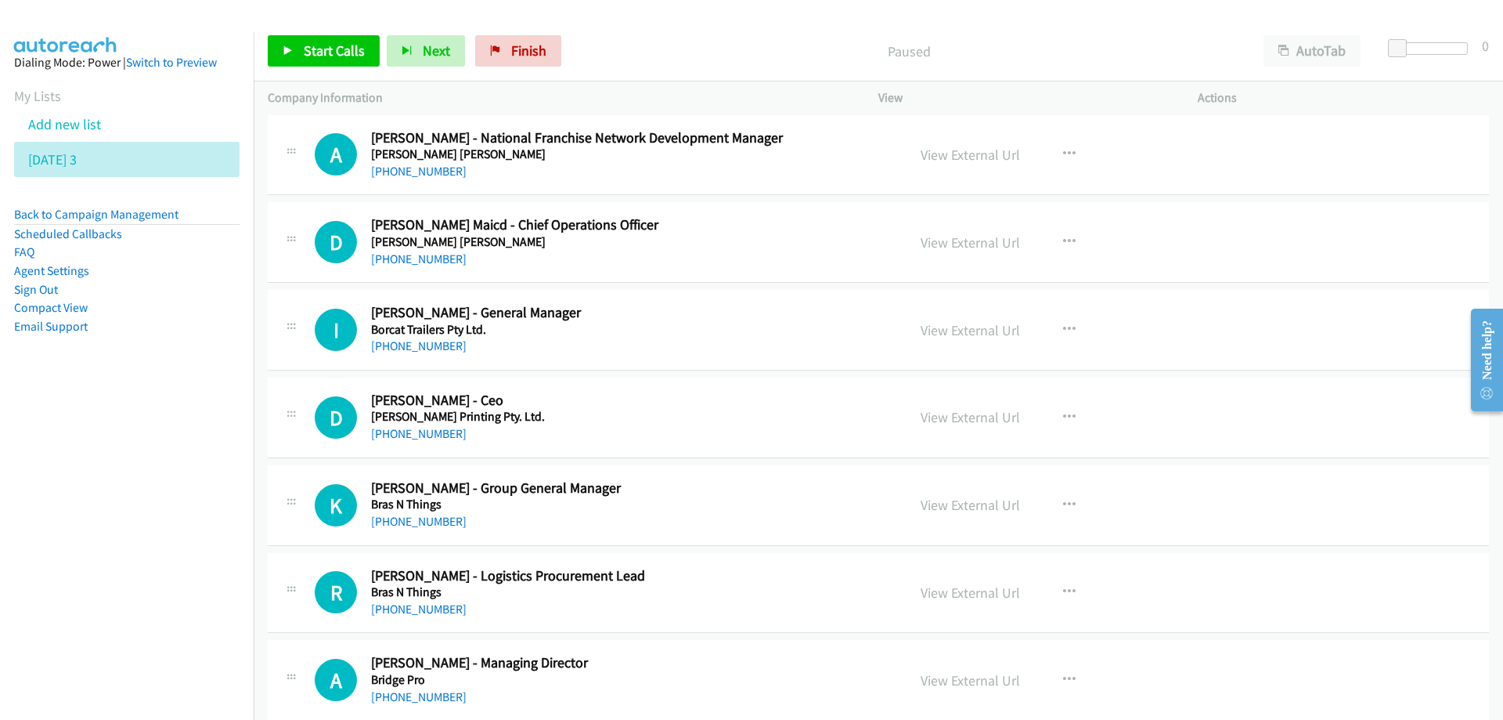
scroll to position [78, 0]
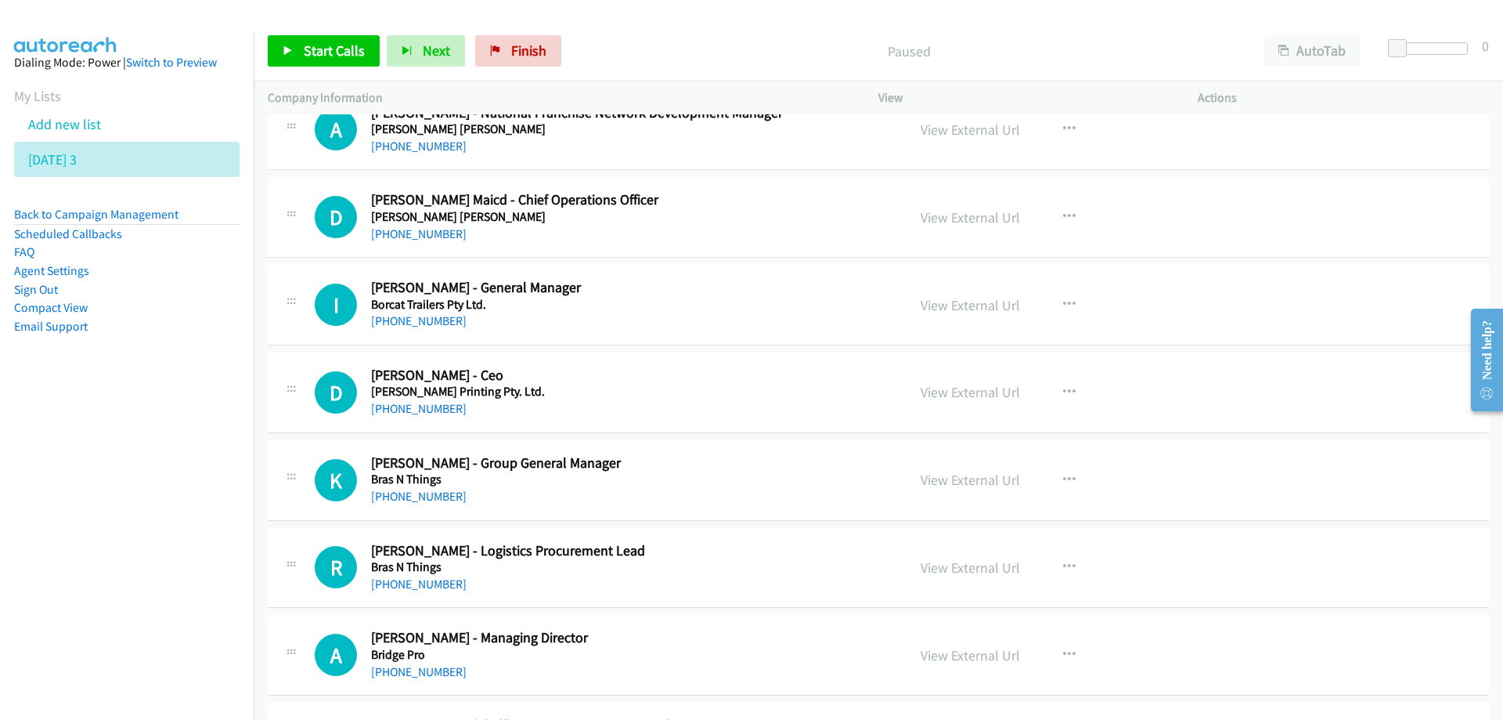
drag, startPoint x: 943, startPoint y: 305, endPoint x: 1174, endPoint y: 328, distance: 232.9
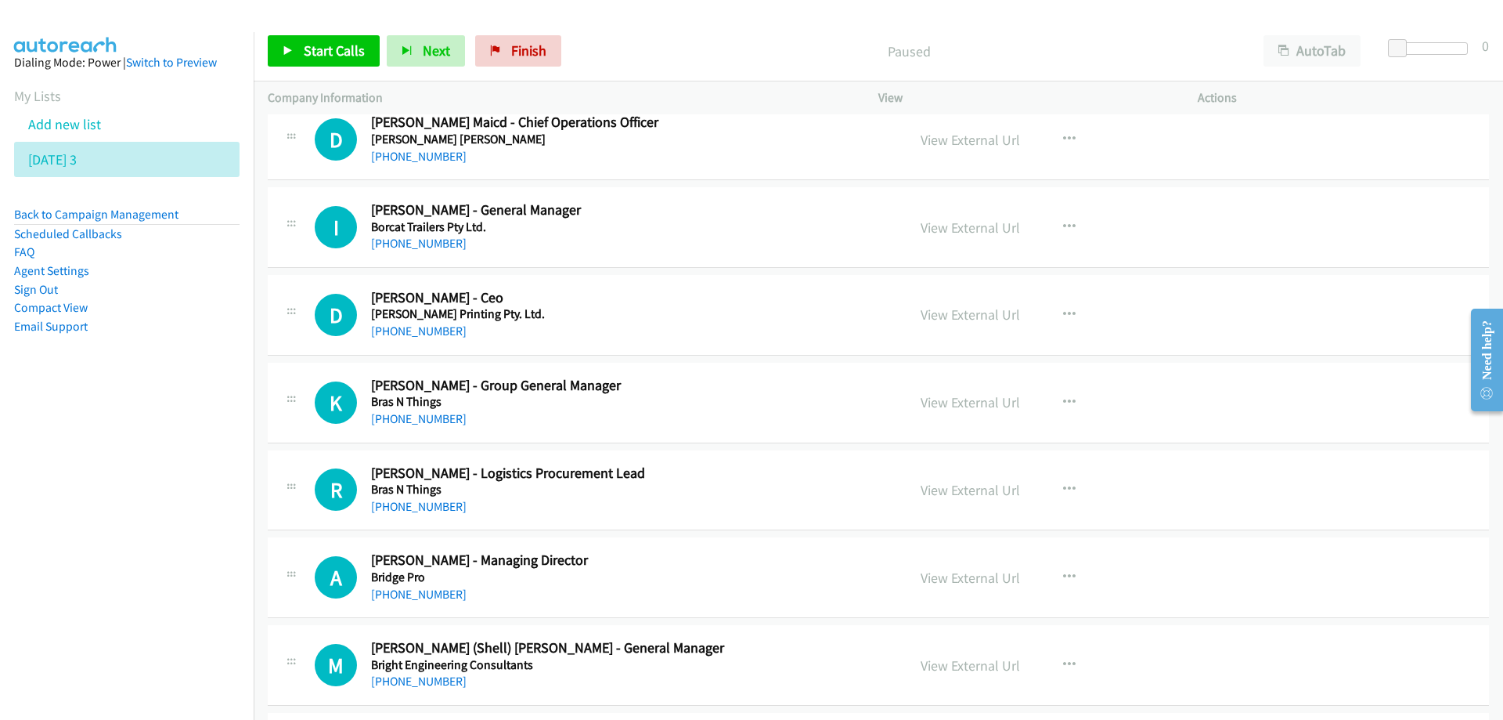
scroll to position [157, 0]
click at [981, 225] on link "View External Url" at bounding box center [970, 227] width 99 height 18
click at [194, 456] on nav "Dialing Mode: Power | Switch to Preview My Lists Add new list Tuesday 3 Back to…" at bounding box center [127, 392] width 254 height 720
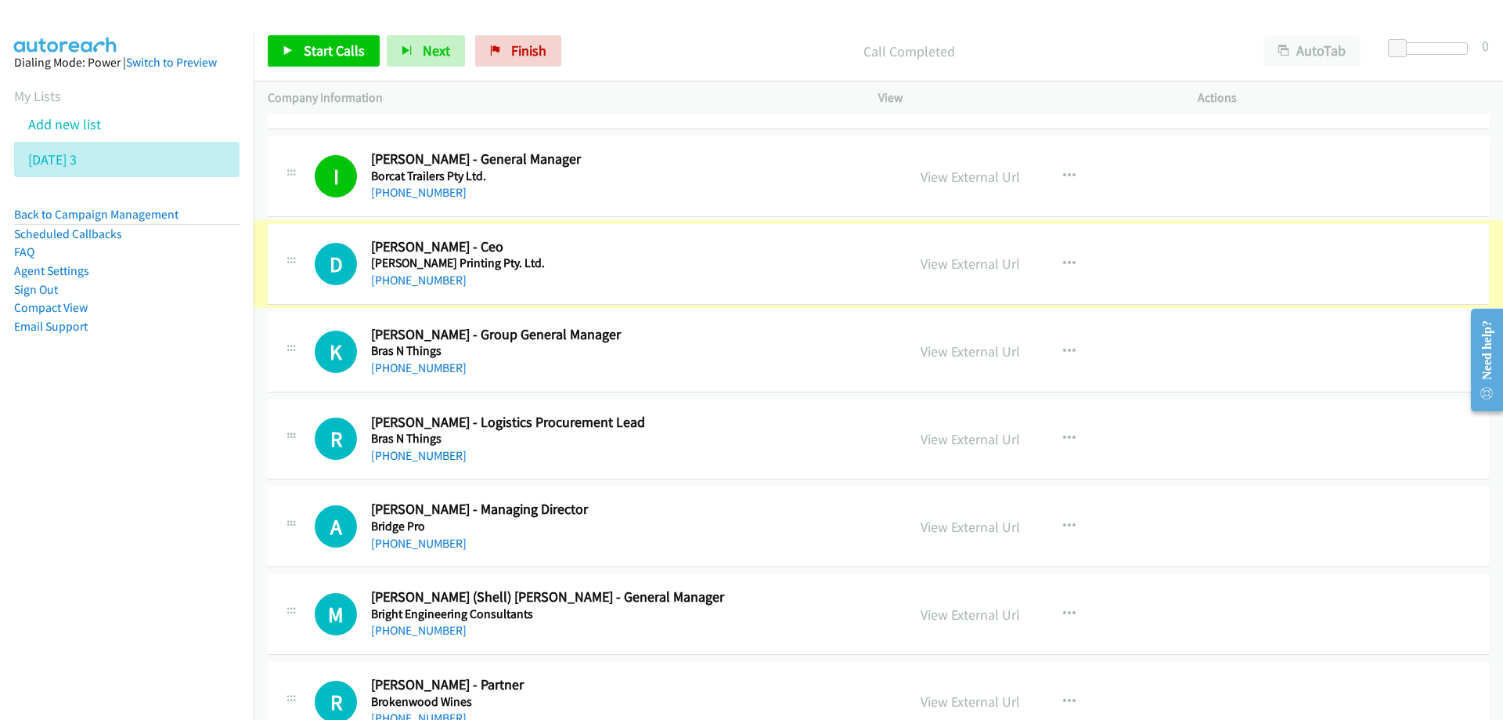
scroll to position [235, 0]
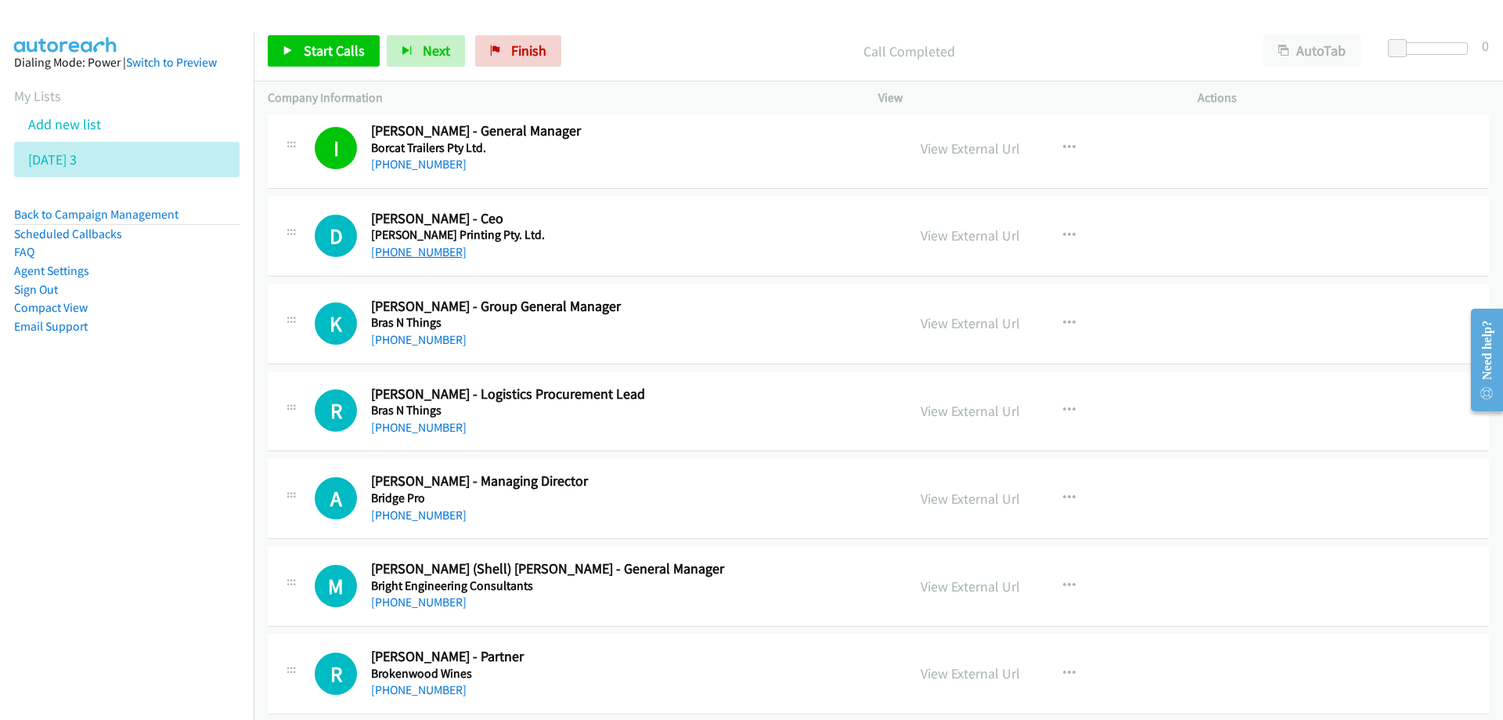
click at [415, 252] on link "[PHONE_NUMBER]" at bounding box center [419, 251] width 96 height 15
click at [716, 348] on div "[PHONE_NUMBER]" at bounding box center [629, 339] width 516 height 19
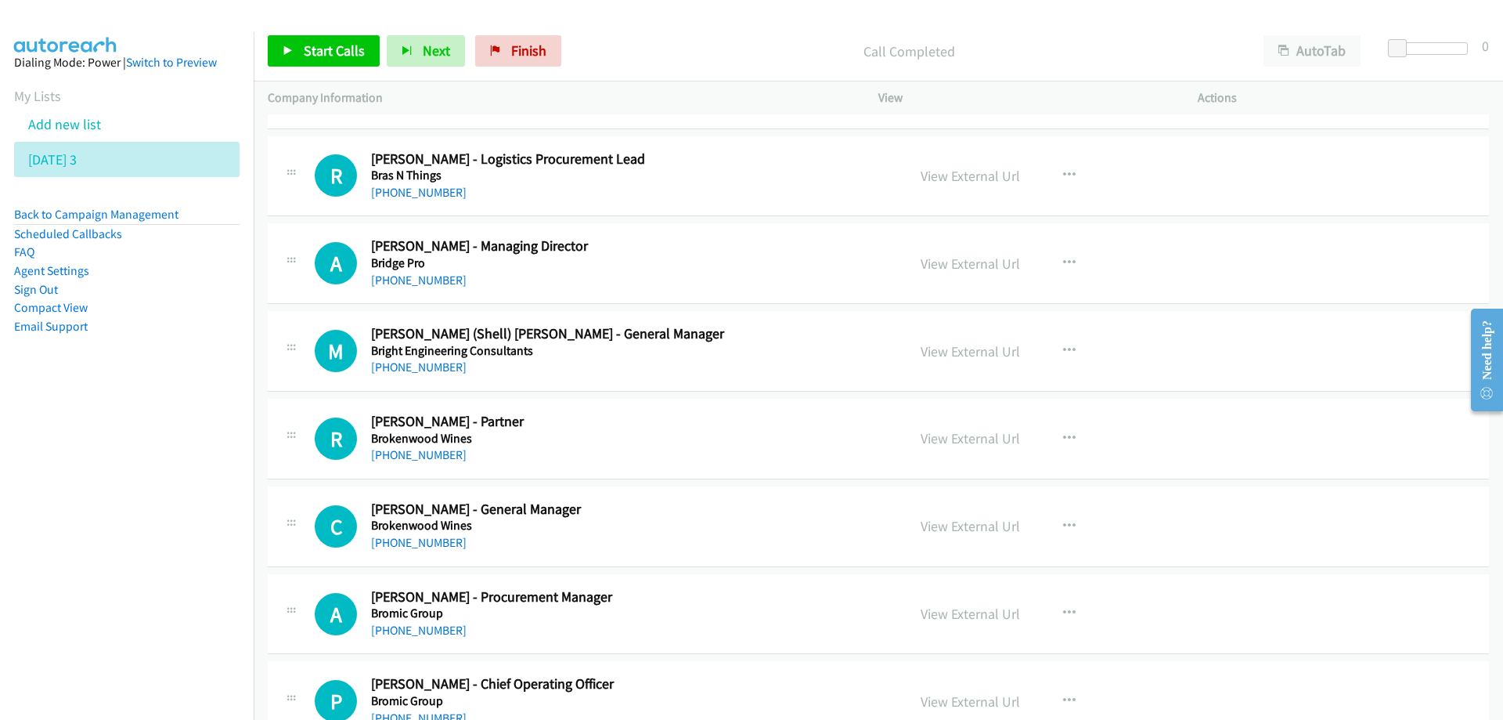
scroll to position [391, 0]
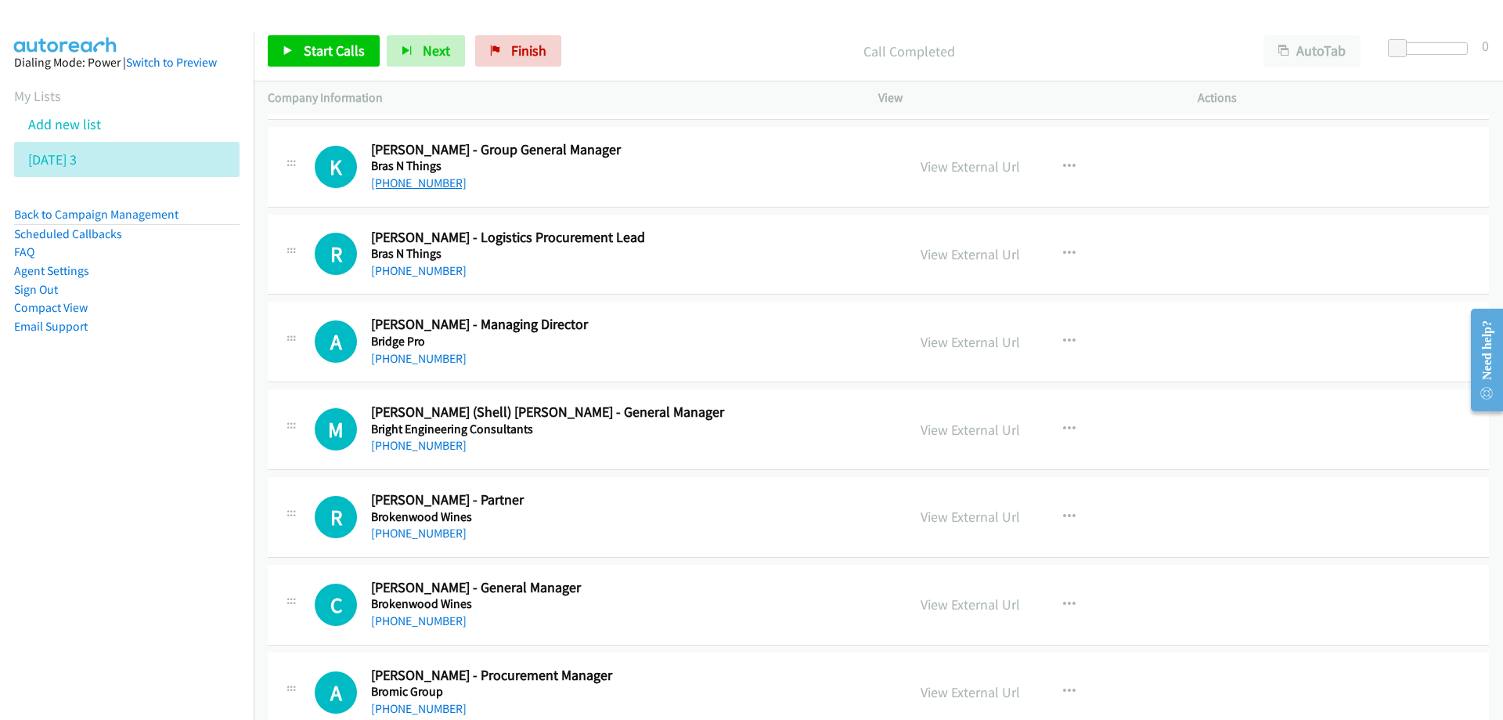
click at [414, 180] on link "[PHONE_NUMBER]" at bounding box center [419, 182] width 96 height 15
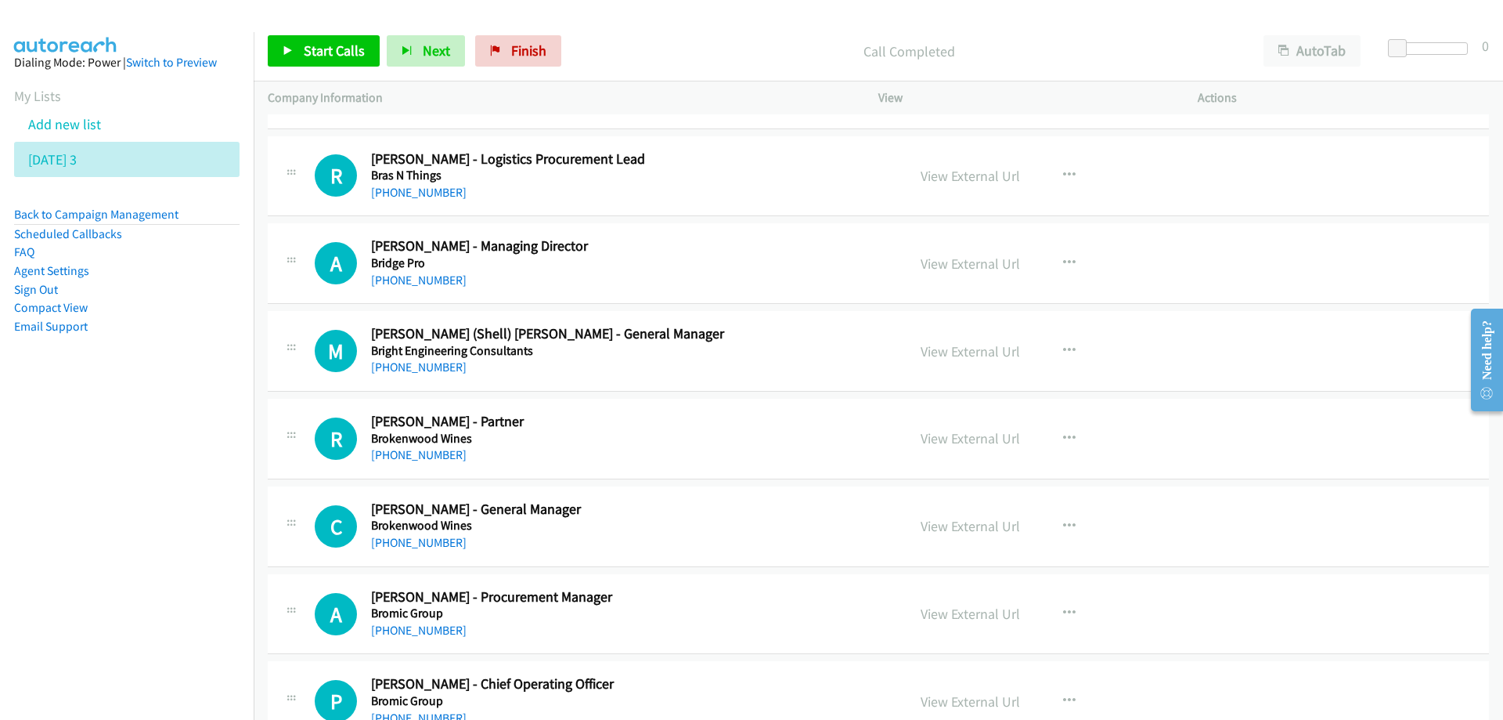
scroll to position [548, 0]
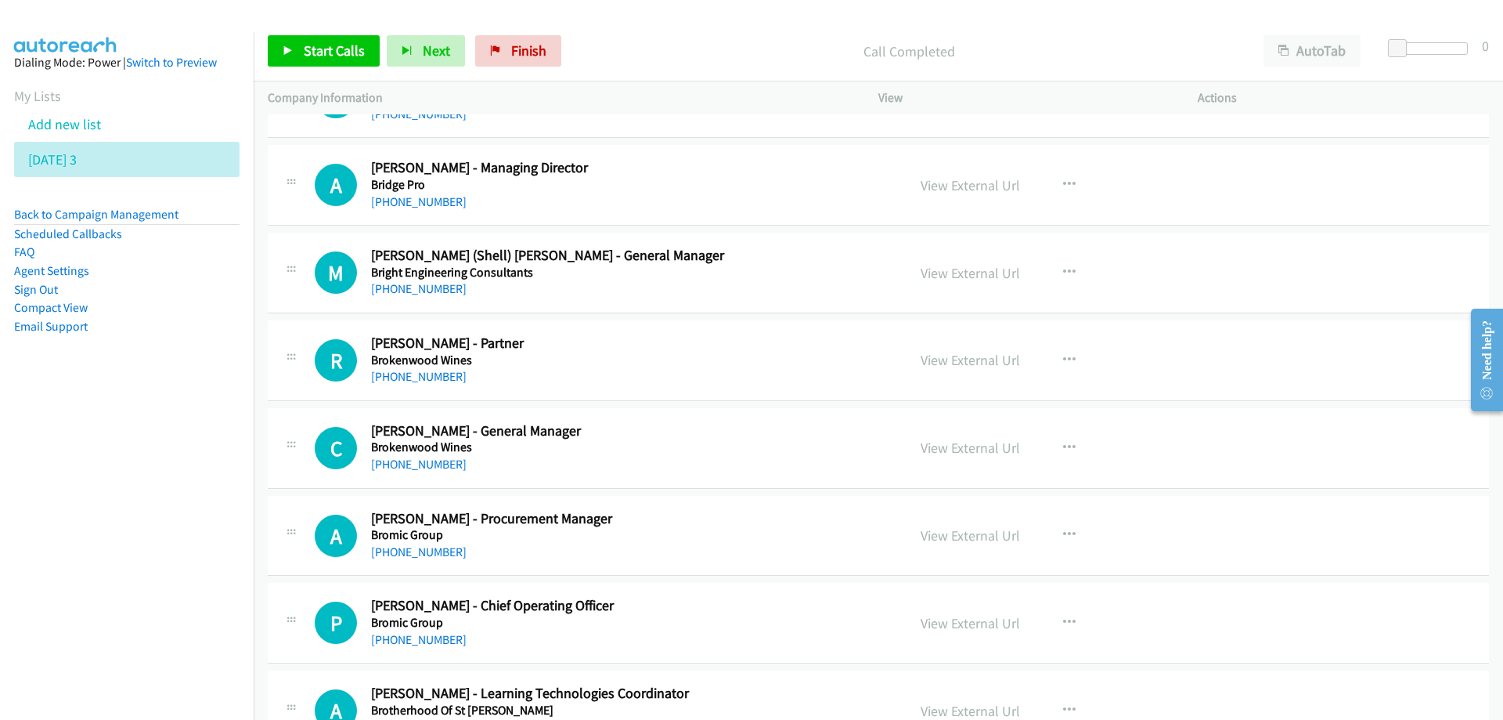
click at [614, 200] on div "[PHONE_NUMBER]" at bounding box center [629, 202] width 516 height 19
click at [949, 187] on link "View External Url" at bounding box center [970, 185] width 99 height 18
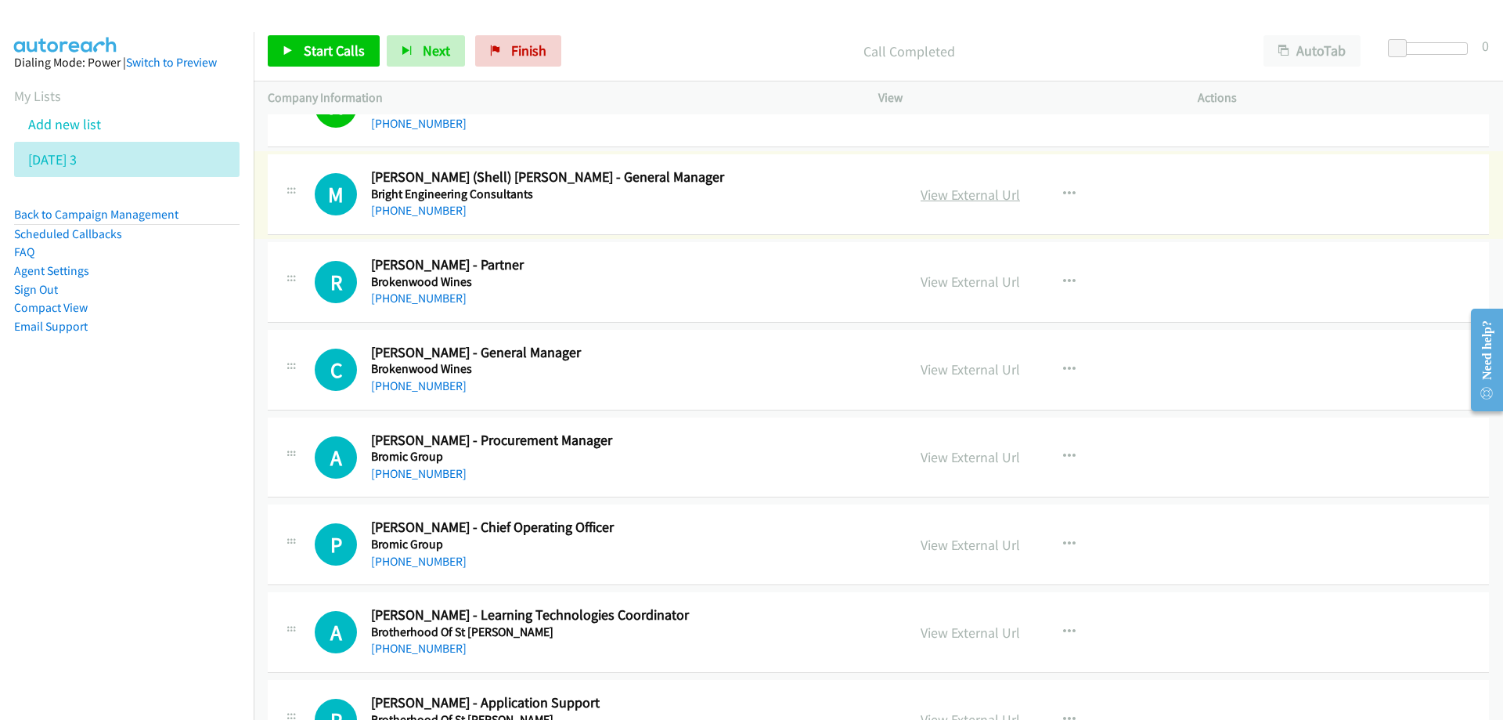
click at [969, 195] on link "View External Url" at bounding box center [970, 195] width 99 height 18
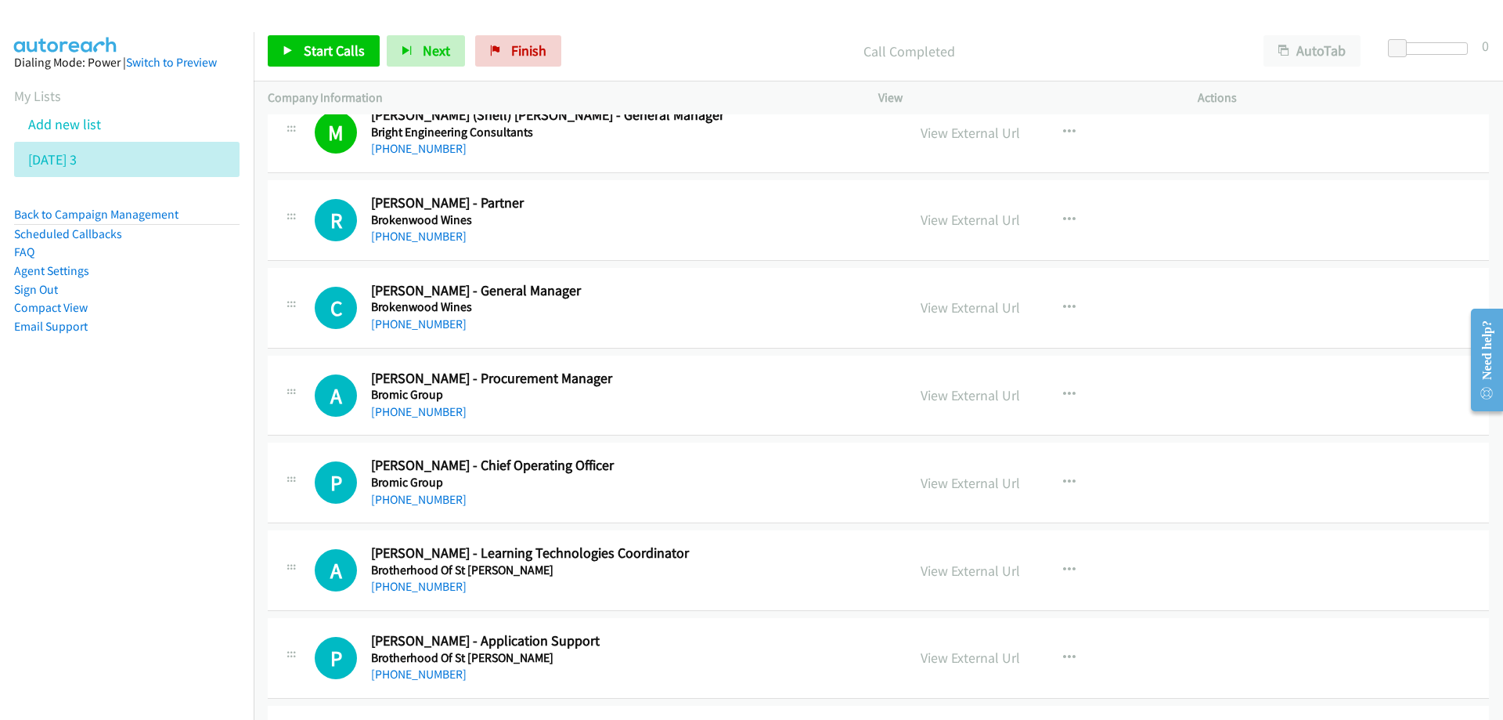
scroll to position [705, 0]
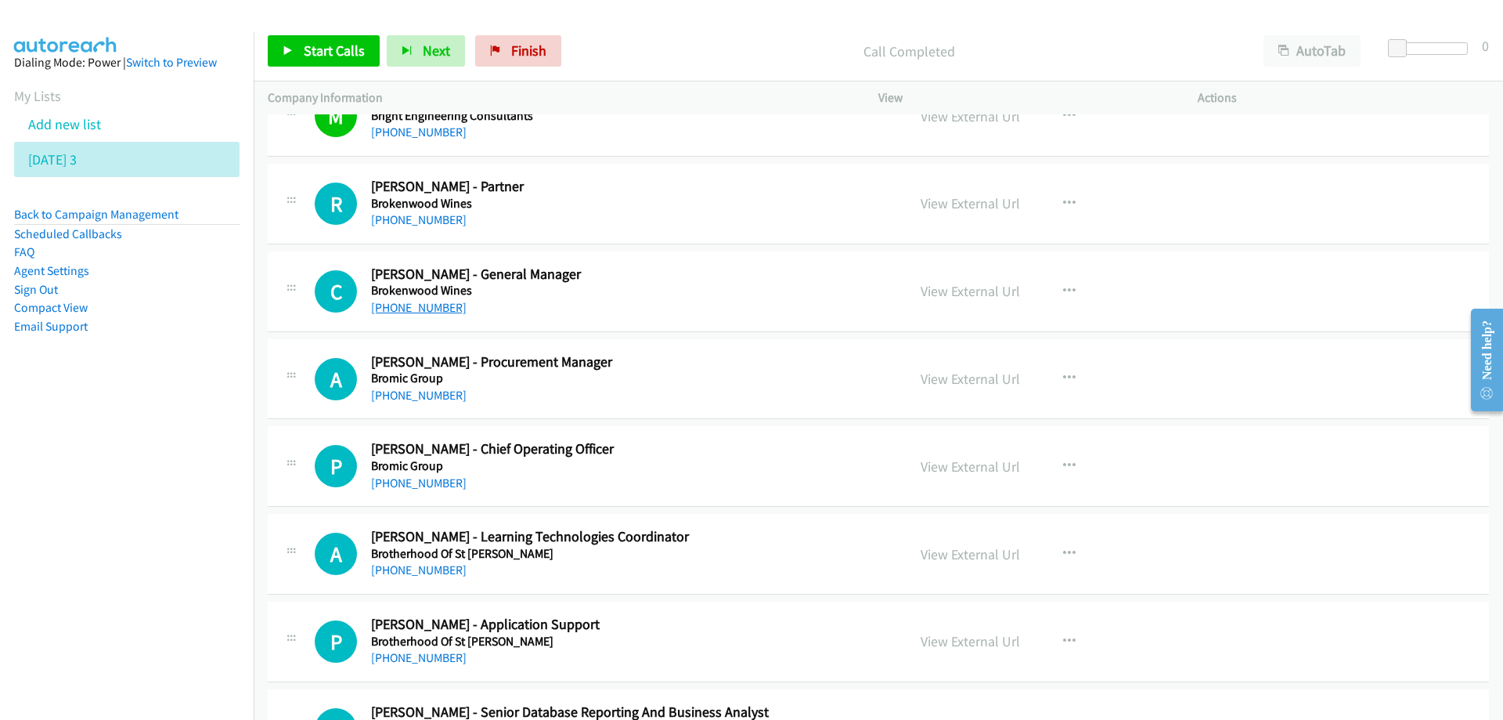
click at [405, 305] on link "[PHONE_NUMBER]" at bounding box center [419, 307] width 96 height 15
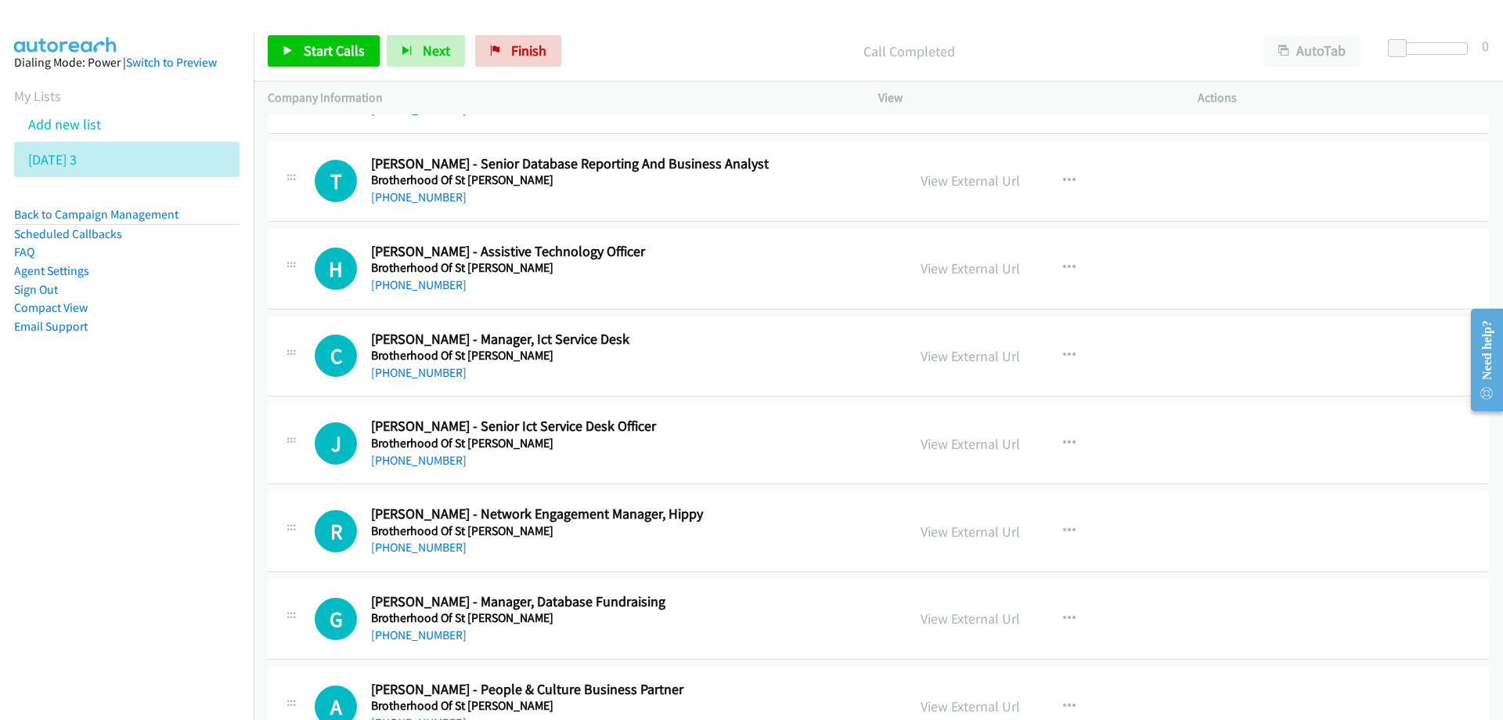
scroll to position [1331, 0]
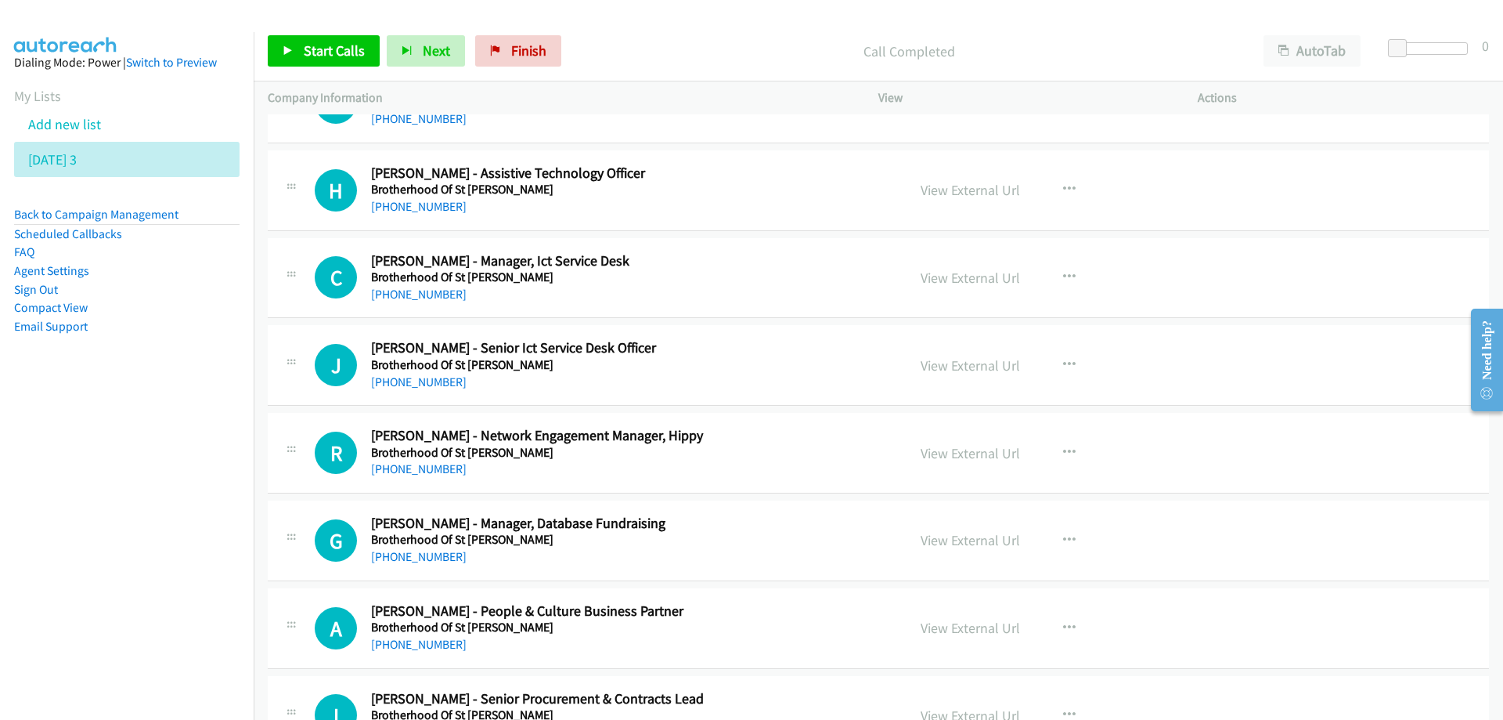
click at [695, 279] on h5 "Brotherhood Of St [PERSON_NAME]" at bounding box center [629, 277] width 516 height 16
click at [943, 276] on link "View External Url" at bounding box center [970, 278] width 99 height 18
click at [729, 366] on h5 "Brotherhood Of St [PERSON_NAME]" at bounding box center [629, 365] width 516 height 16
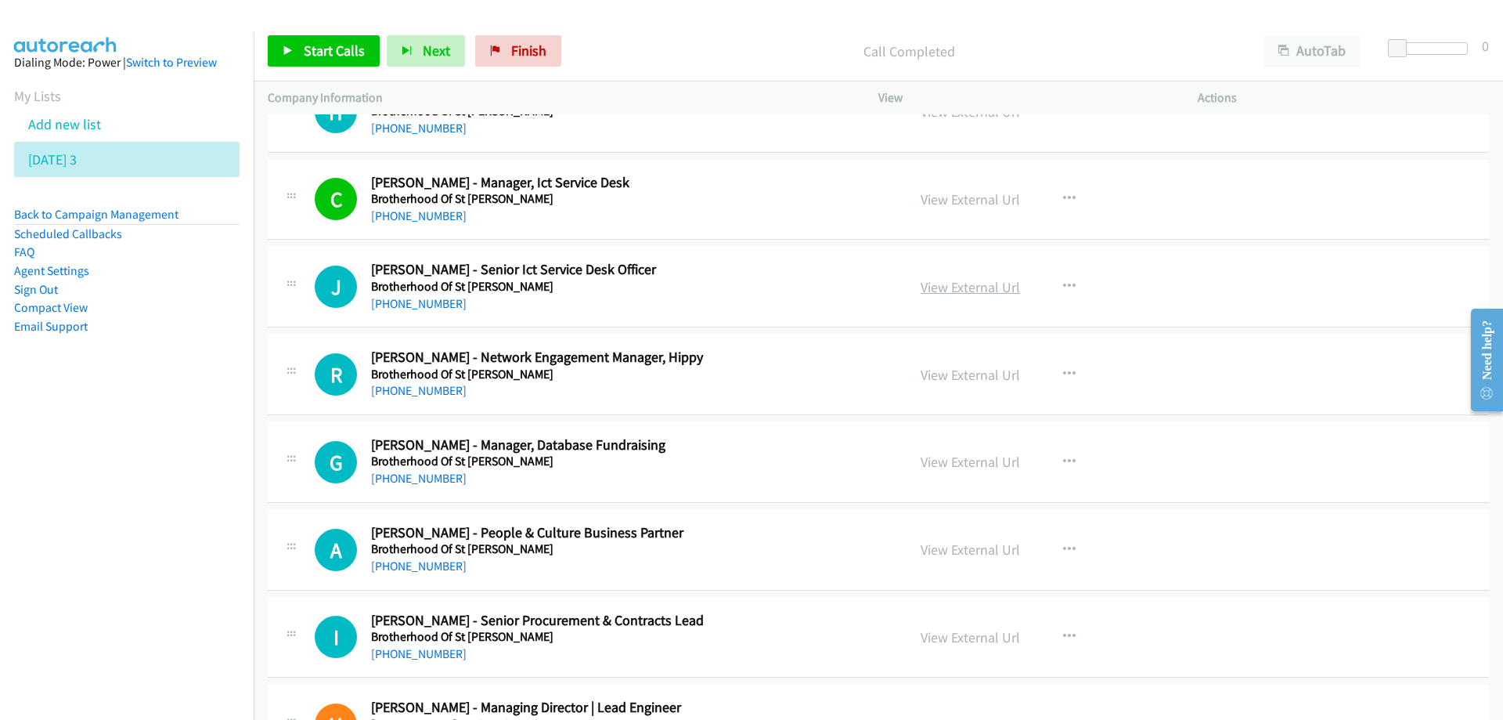
click at [961, 290] on link "View External Url" at bounding box center [970, 287] width 99 height 18
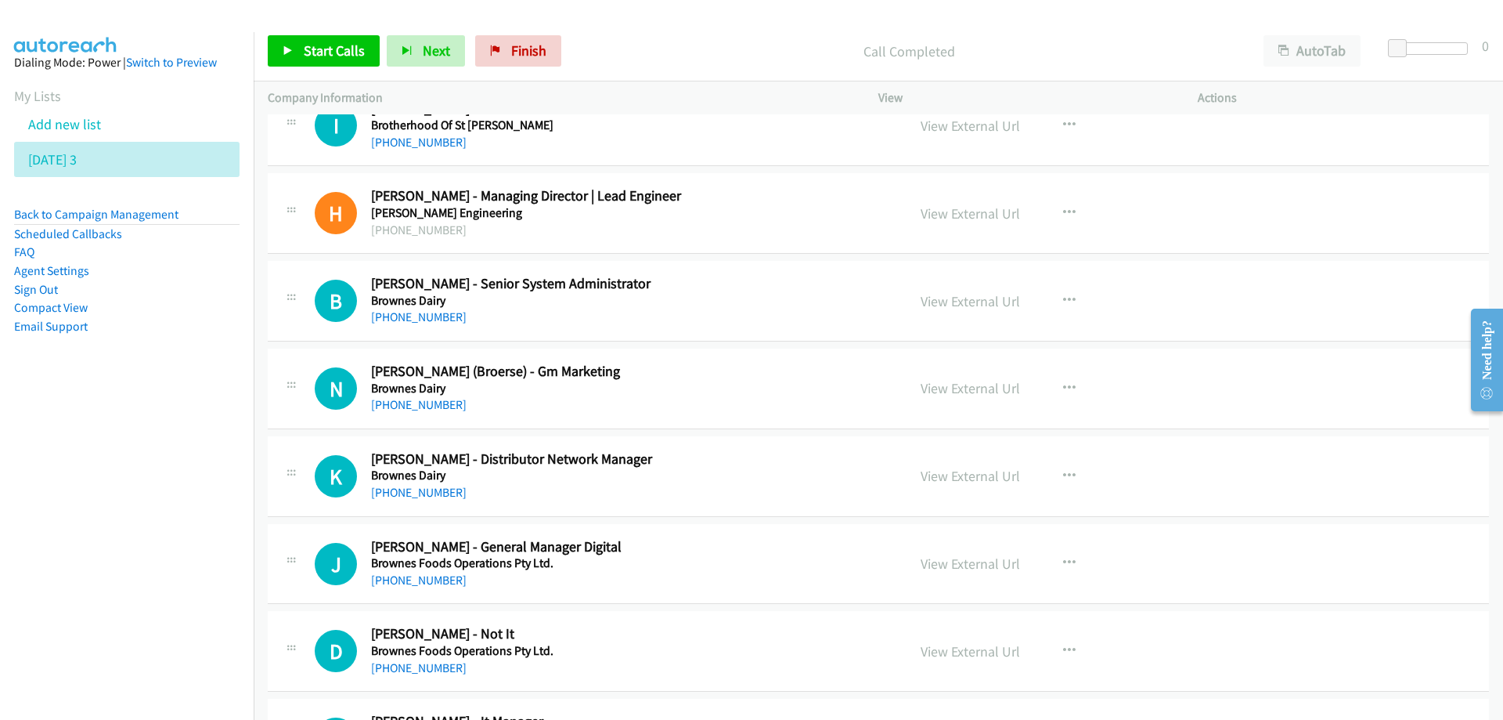
scroll to position [1957, 0]
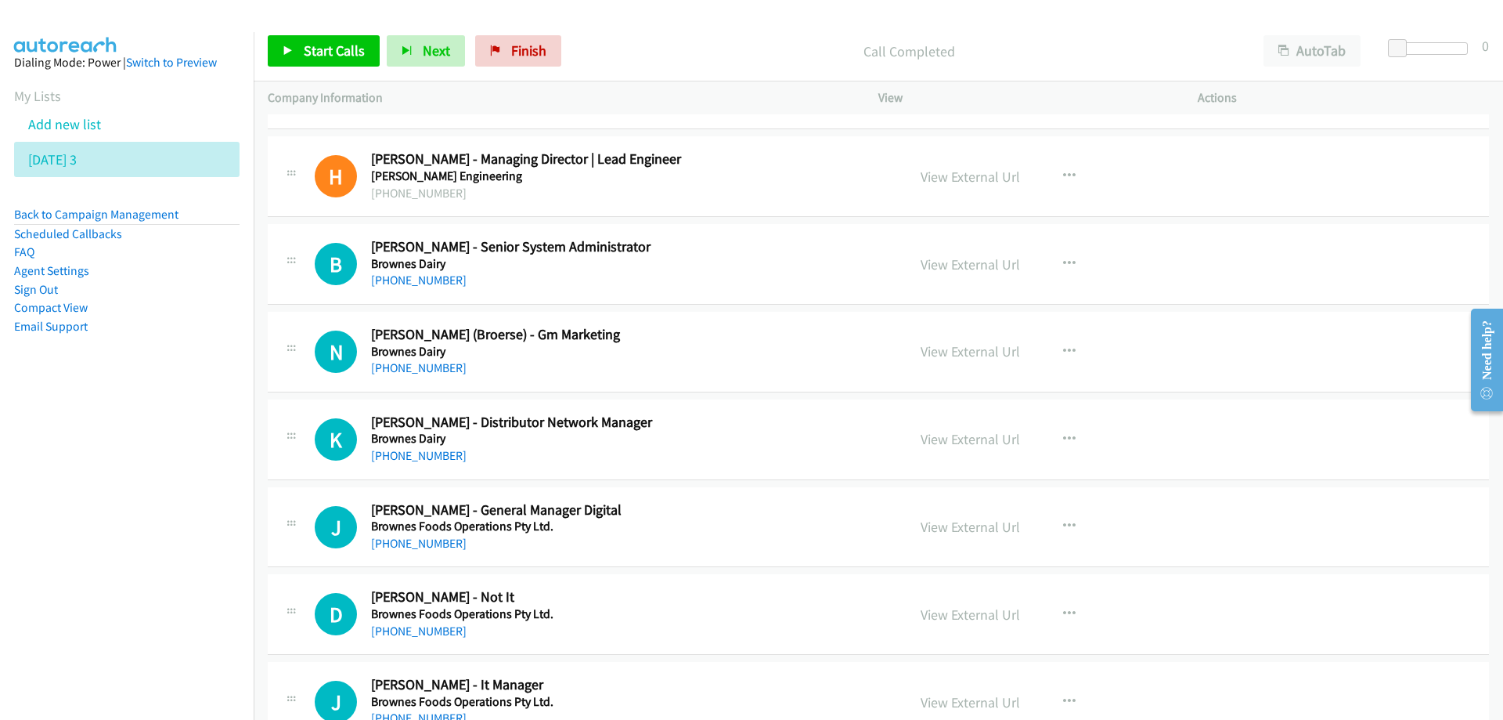
click at [701, 273] on div "[PHONE_NUMBER]" at bounding box center [629, 280] width 516 height 19
click at [987, 272] on link "View External Url" at bounding box center [970, 264] width 99 height 18
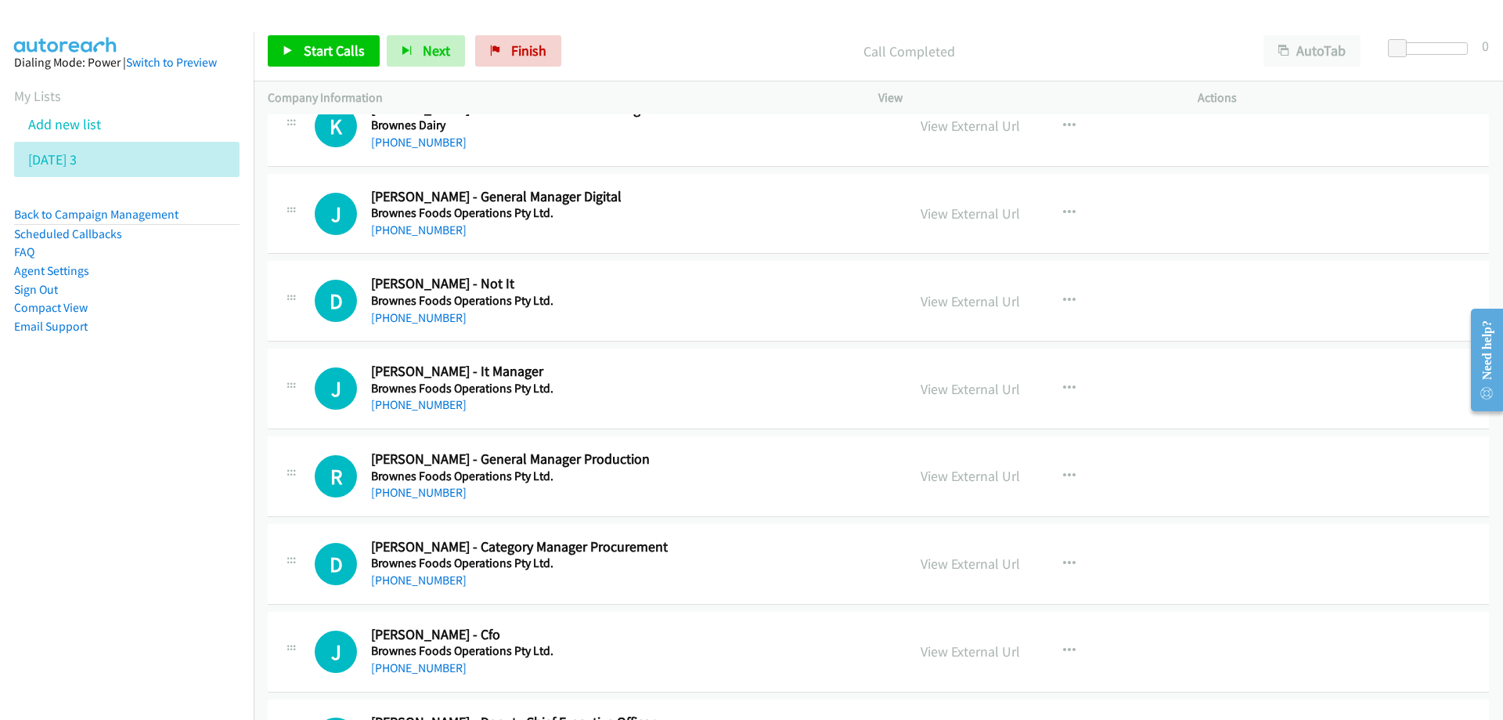
scroll to position [2349, 0]
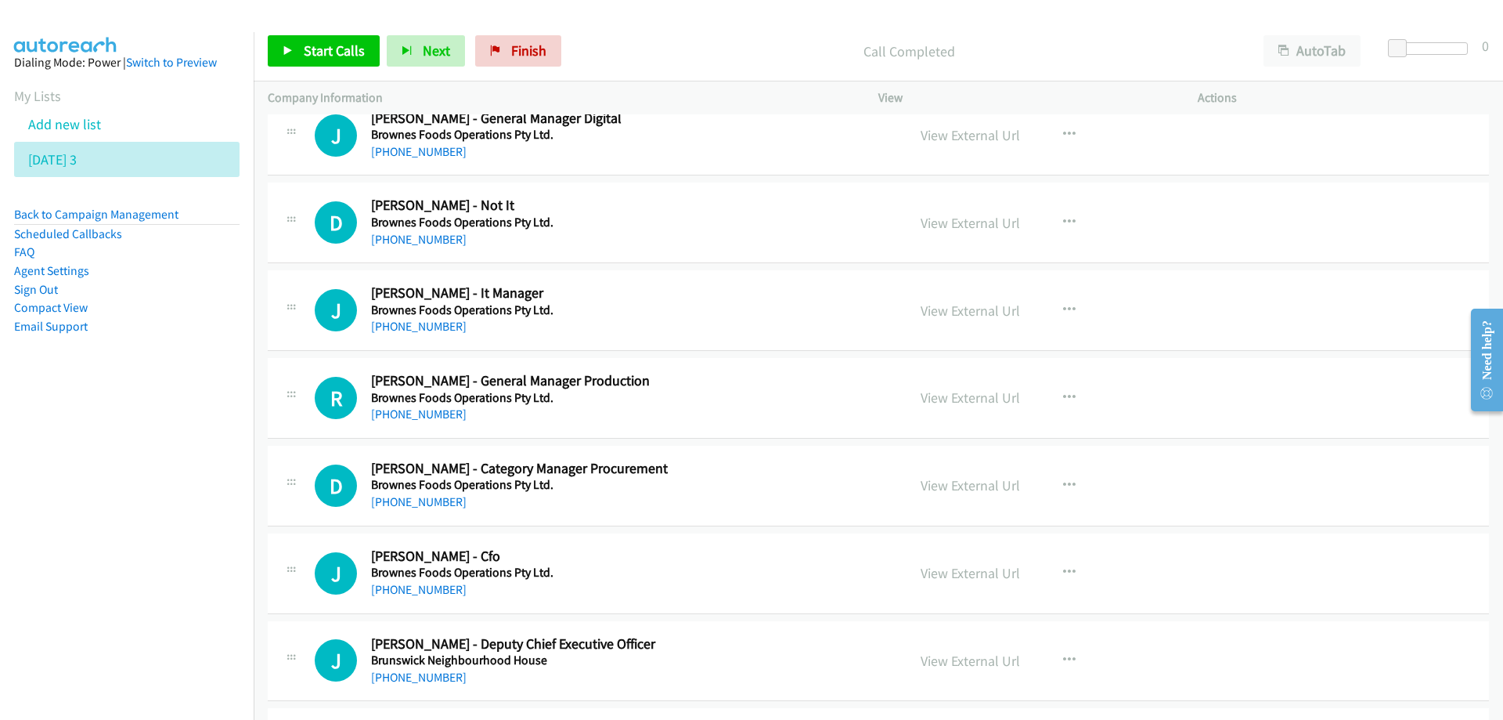
click at [697, 306] on h5 "Brownes Foods Operations Pty Ltd." at bounding box center [629, 310] width 516 height 16
click at [942, 310] on link "View External Url" at bounding box center [970, 310] width 99 height 18
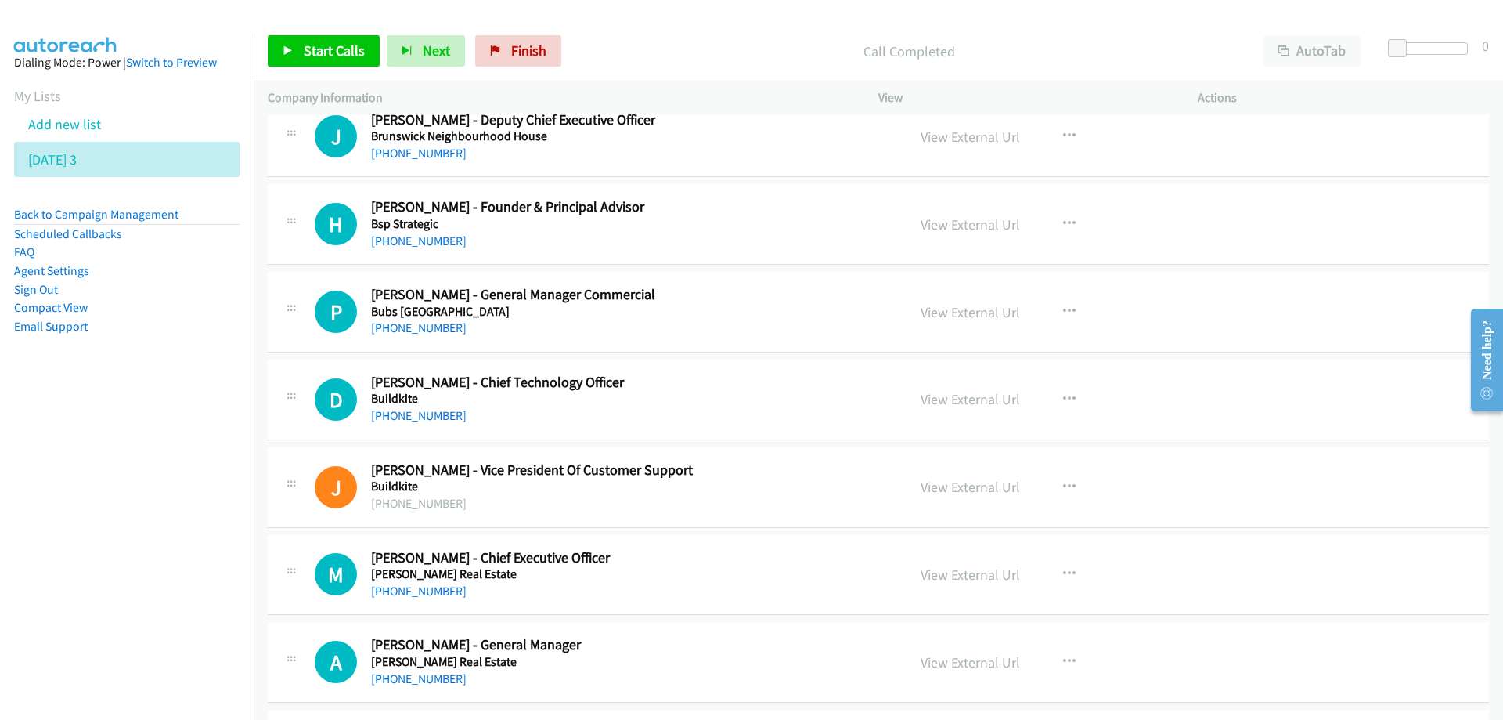
scroll to position [2897, 0]
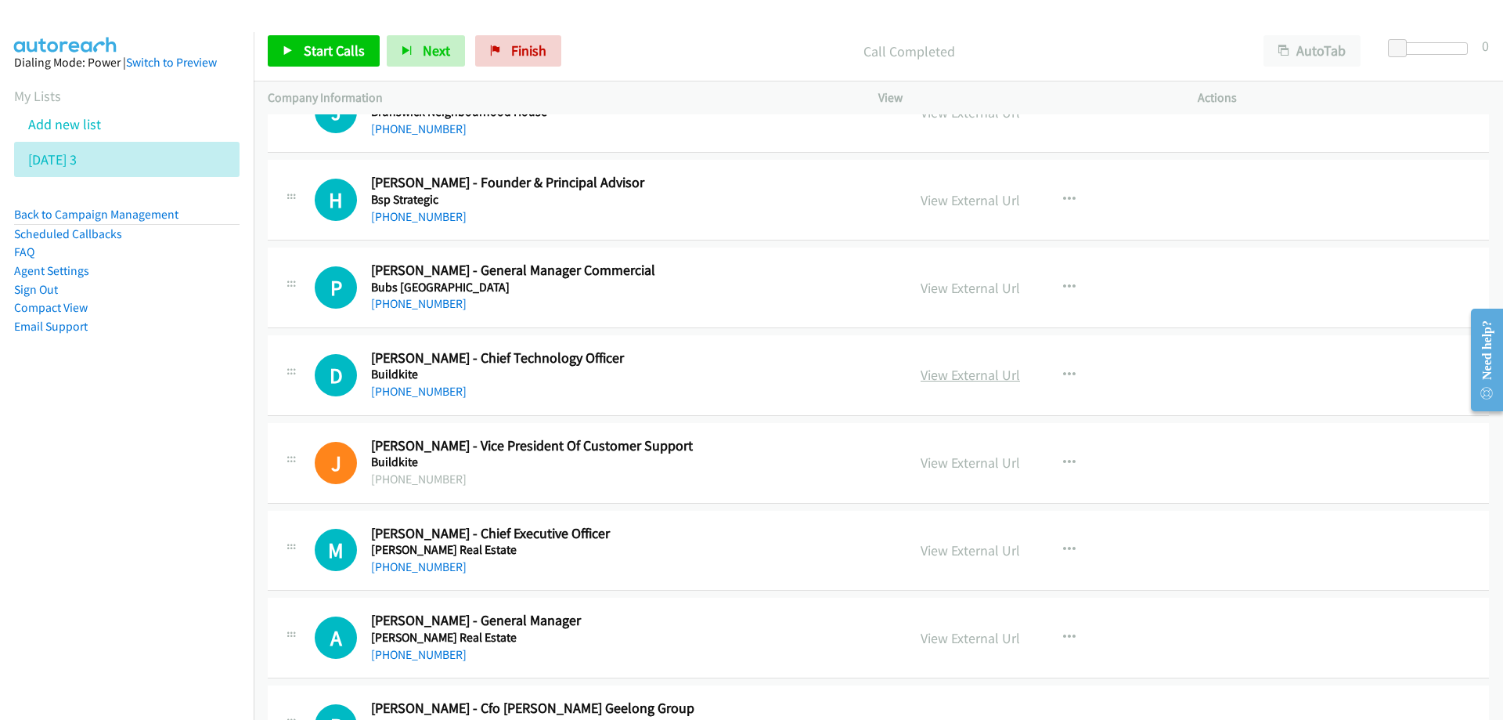
click at [954, 377] on link "View External Url" at bounding box center [970, 375] width 99 height 18
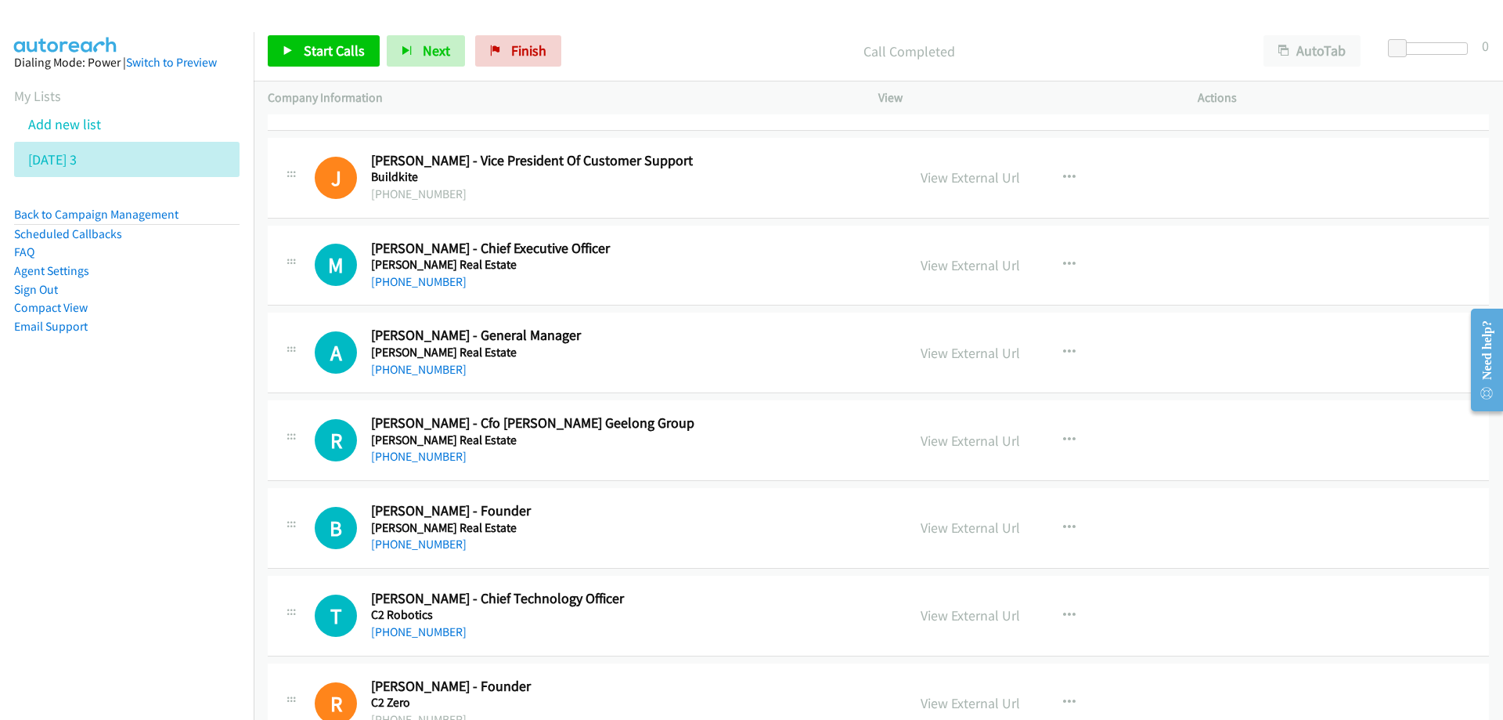
scroll to position [3210, 0]
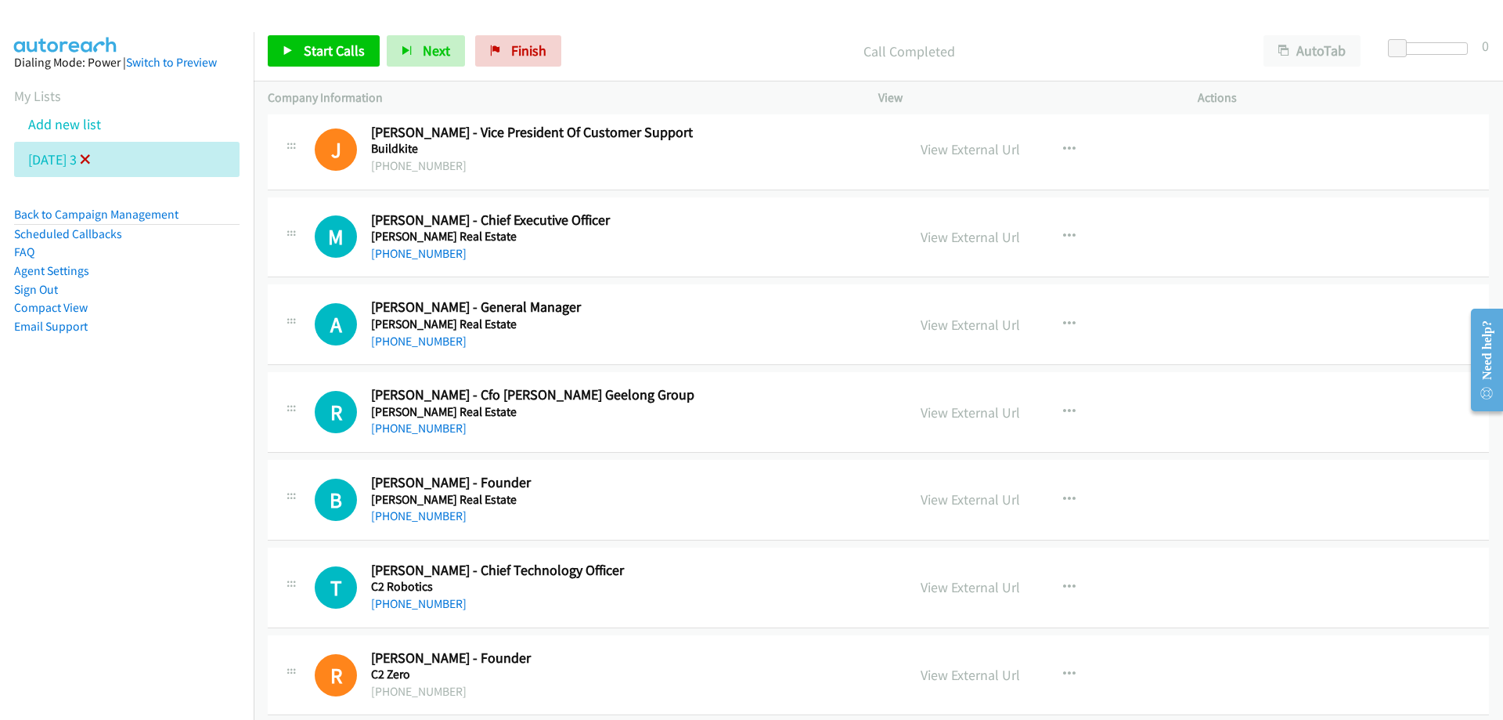
click at [91, 158] on icon at bounding box center [85, 160] width 11 height 11
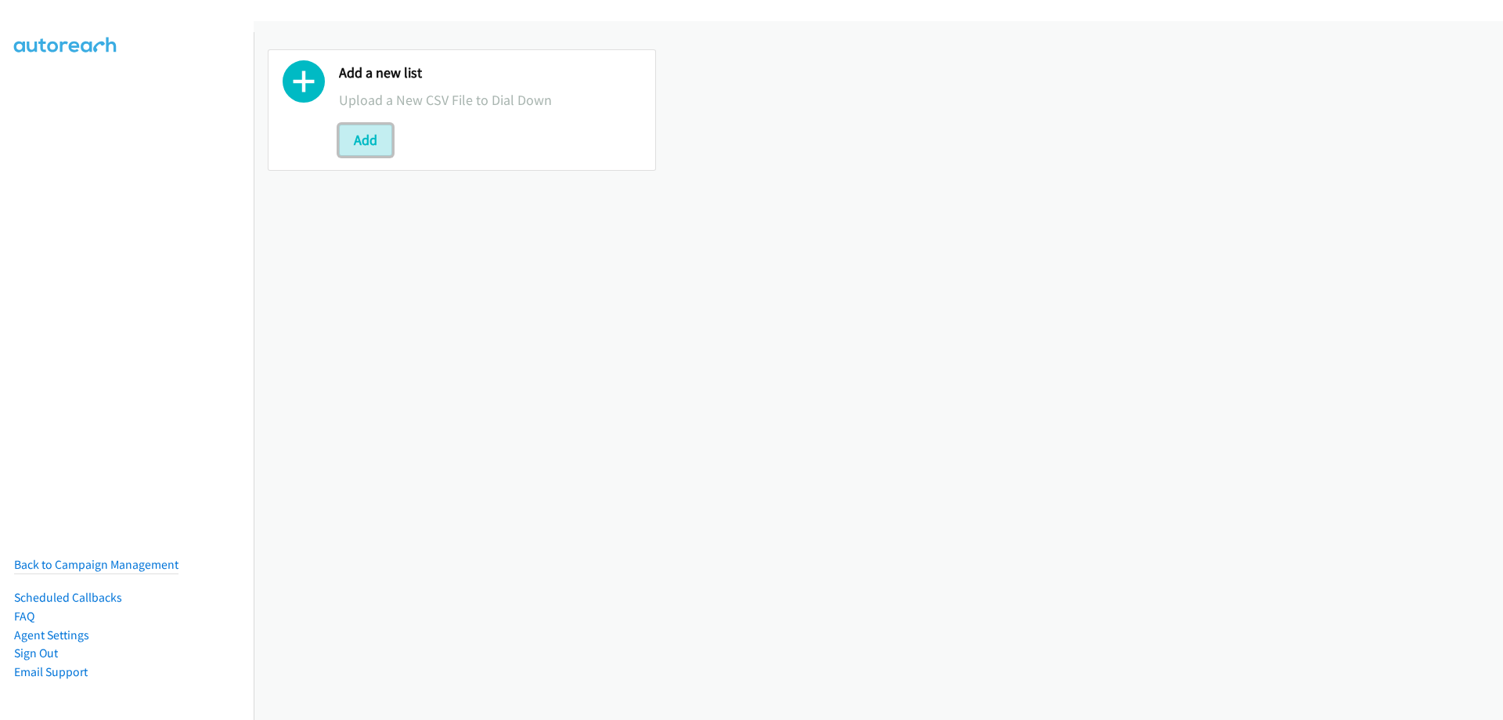
click at [367, 137] on button "Add" at bounding box center [365, 139] width 53 height 31
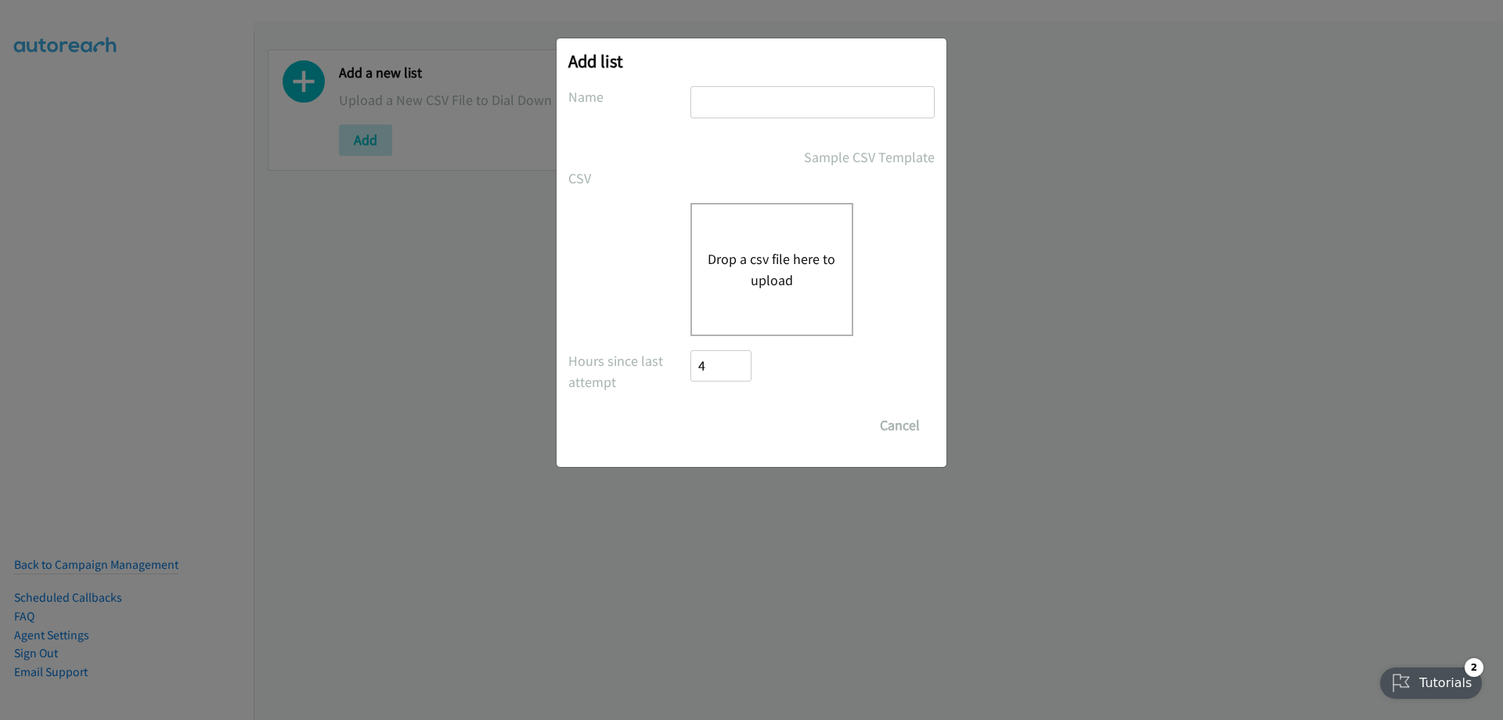
click at [795, 107] on input "text" at bounding box center [813, 102] width 244 height 32
type input "[DATE] 4"
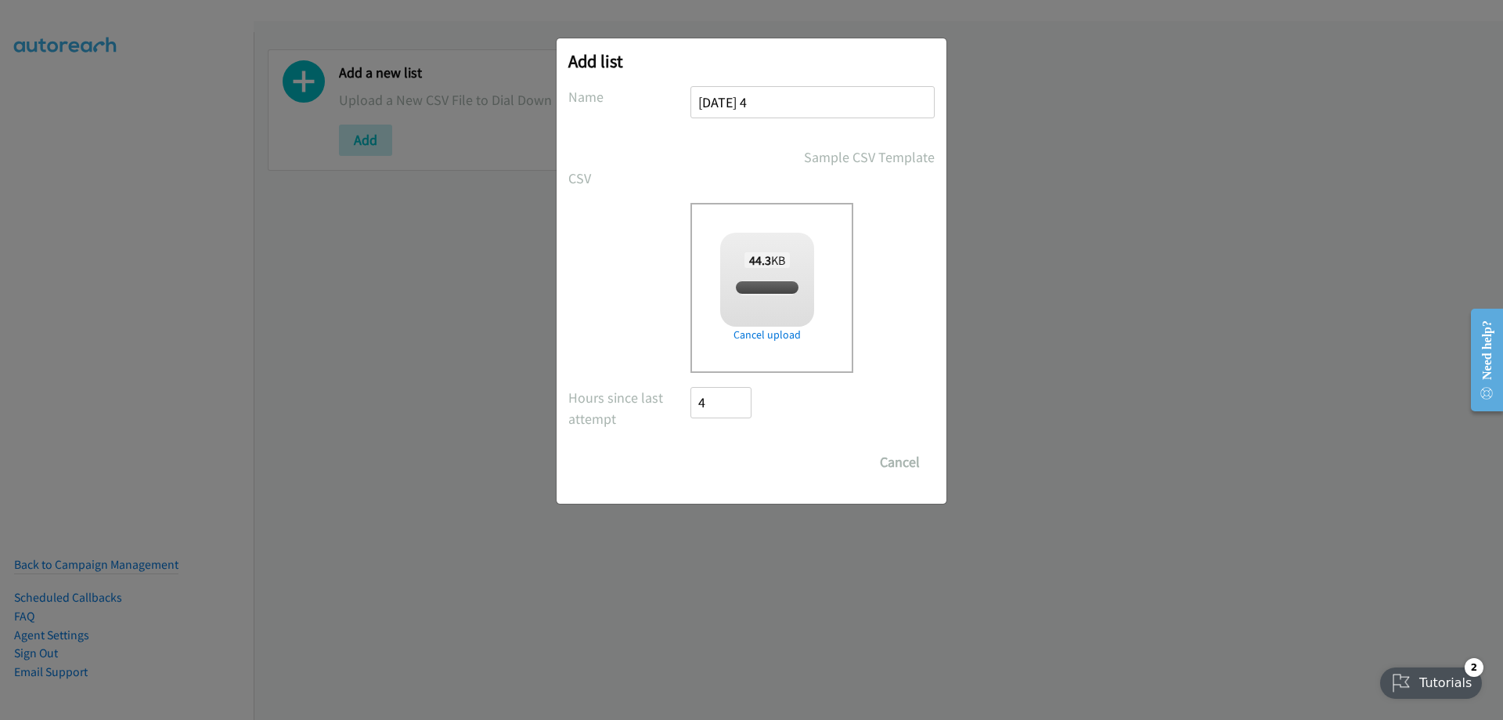
checkbox input "true"
click at [733, 471] on input "Save List" at bounding box center [732, 461] width 82 height 31
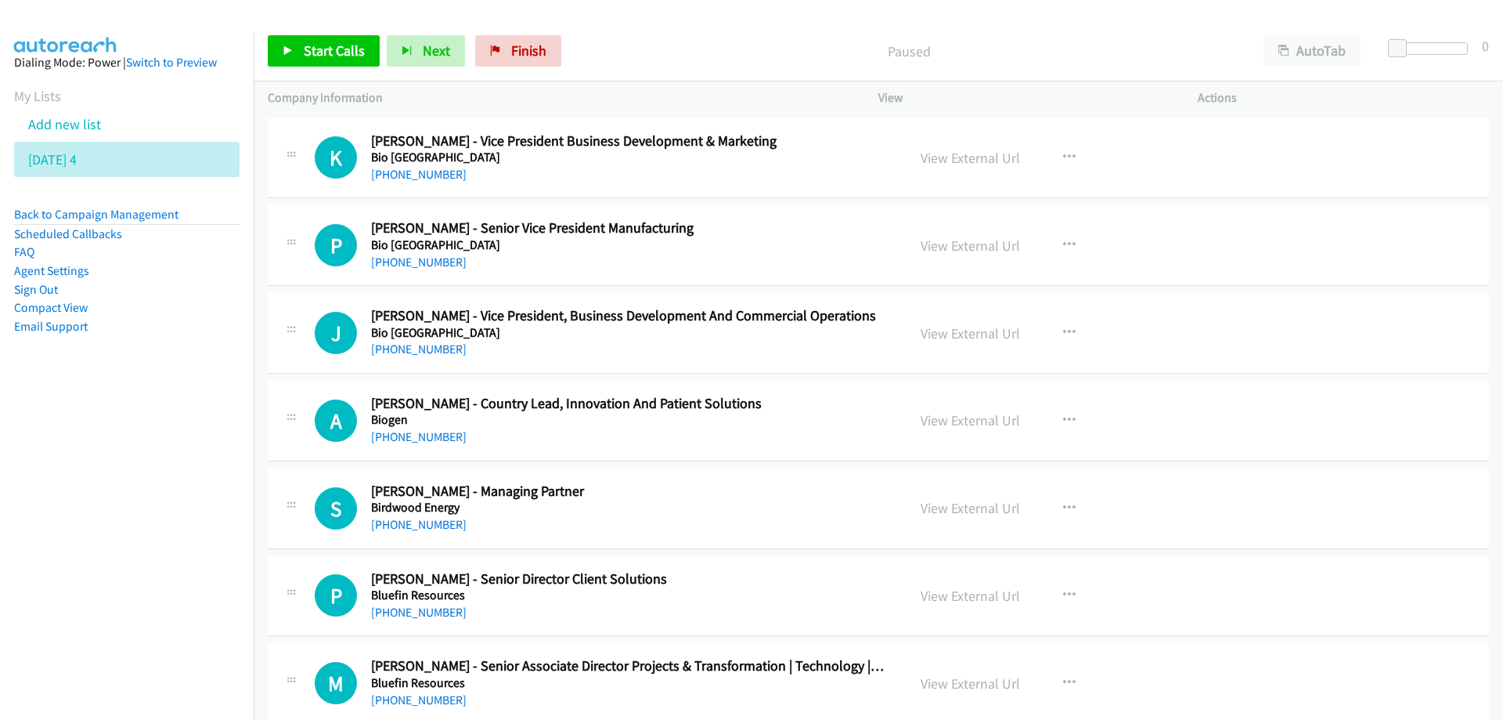
click at [770, 54] on p "Paused" at bounding box center [909, 51] width 653 height 21
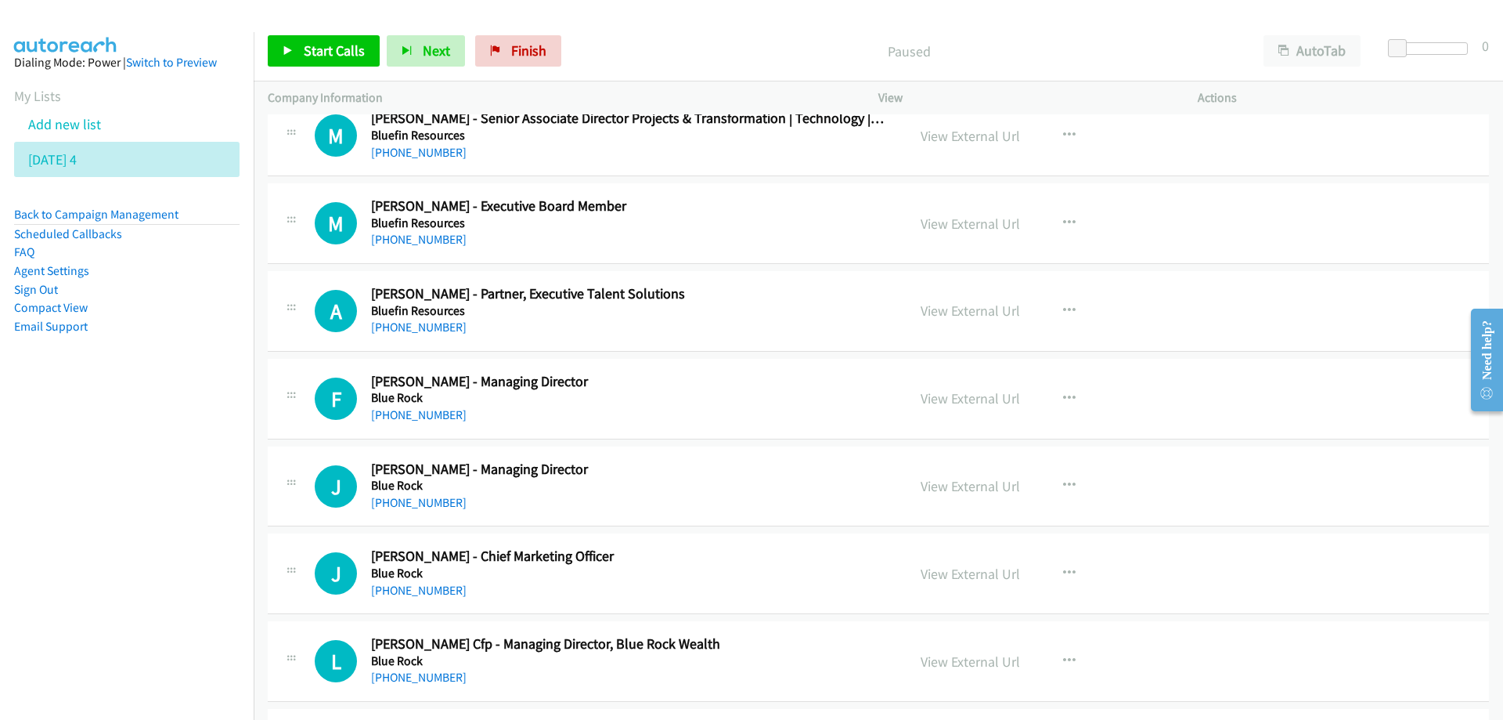
scroll to position [548, 0]
click at [433, 406] on link "[PHONE_NUMBER]" at bounding box center [419, 413] width 96 height 15
drag, startPoint x: 586, startPoint y: 381, endPoint x: 891, endPoint y: 398, distance: 305.8
click at [949, 402] on link "View External Url" at bounding box center [970, 397] width 99 height 18
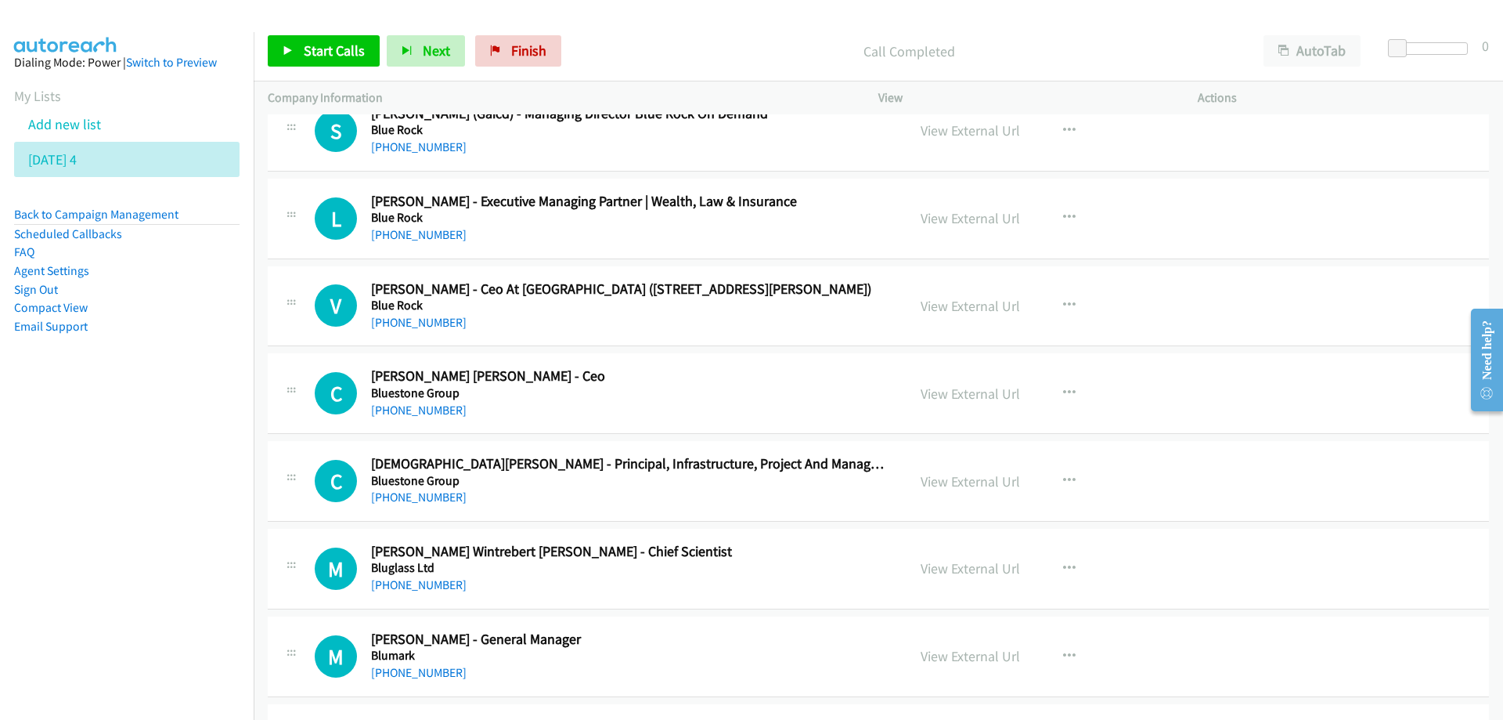
scroll to position [1331, 0]
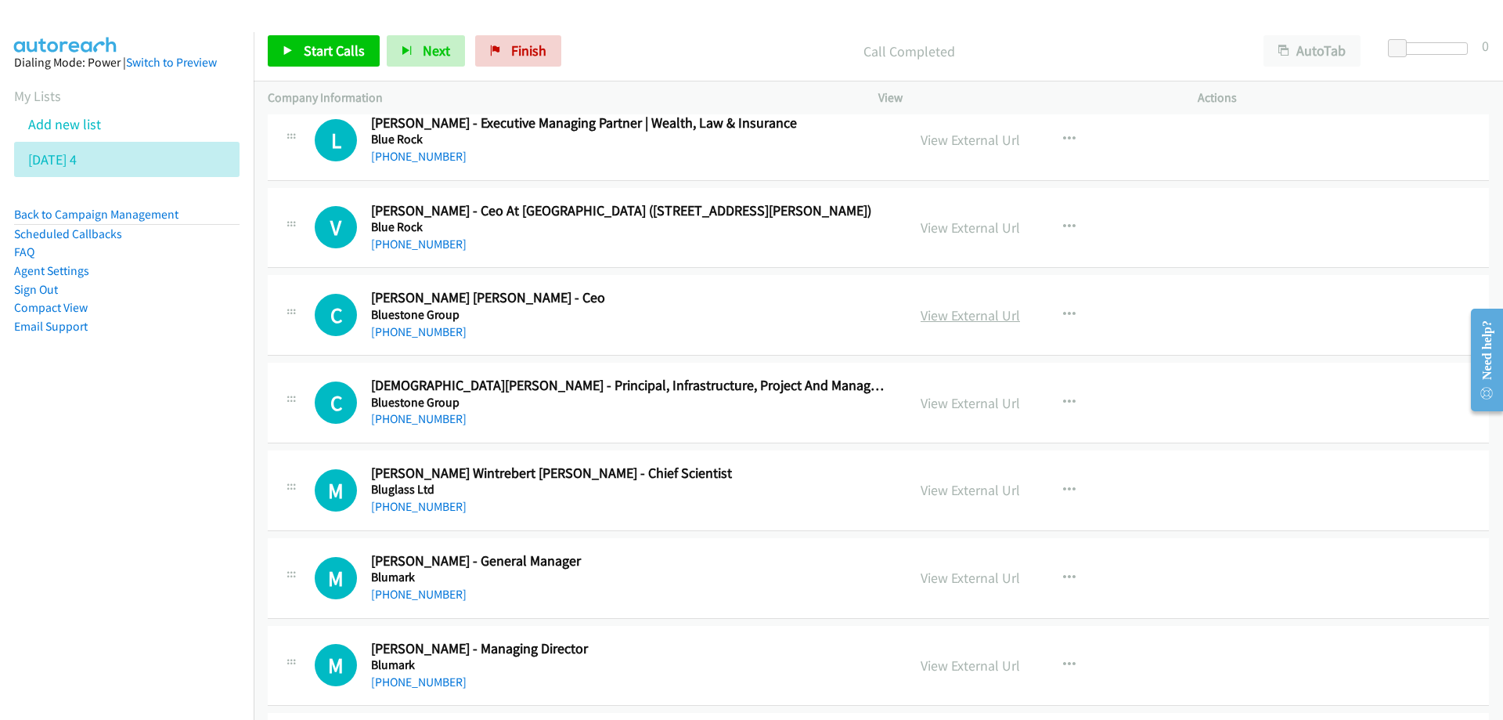
click at [954, 311] on link "View External Url" at bounding box center [970, 315] width 99 height 18
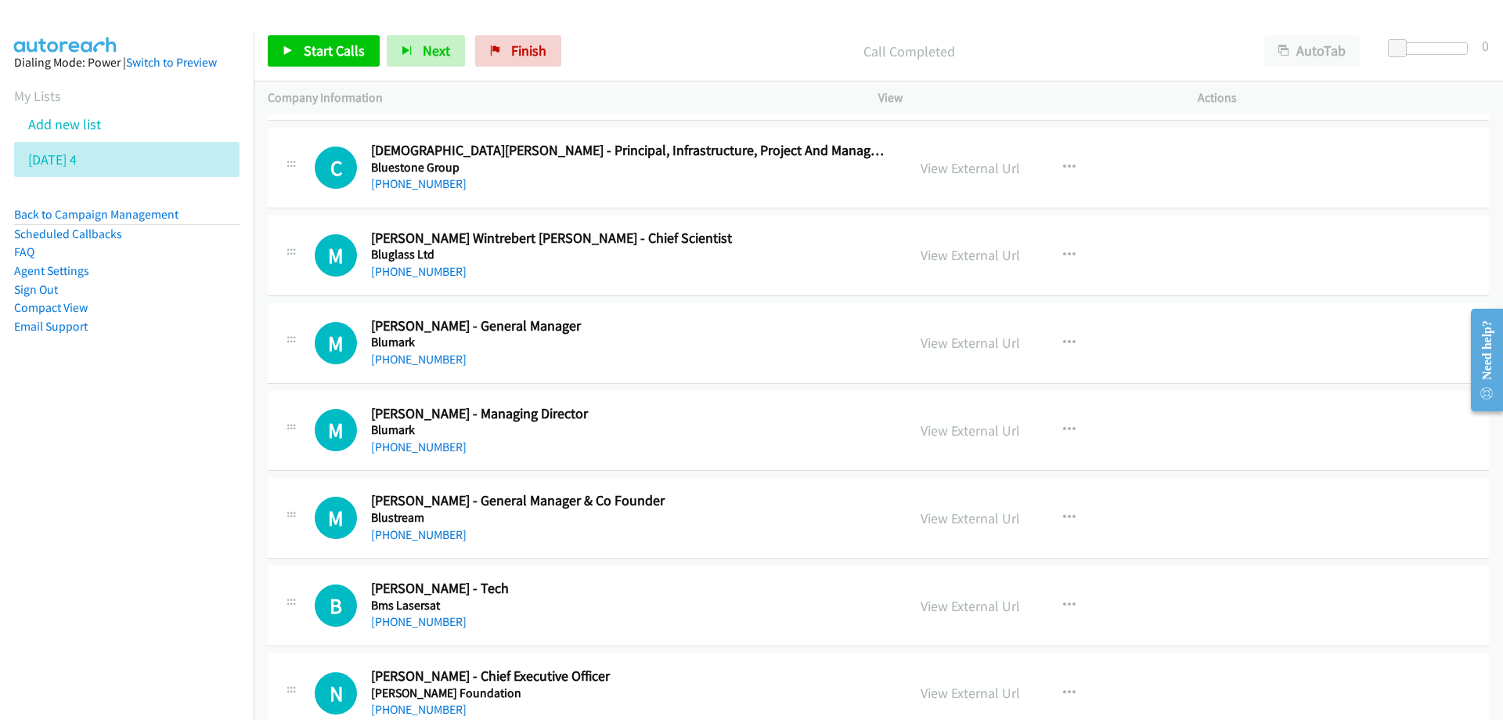
scroll to position [1644, 0]
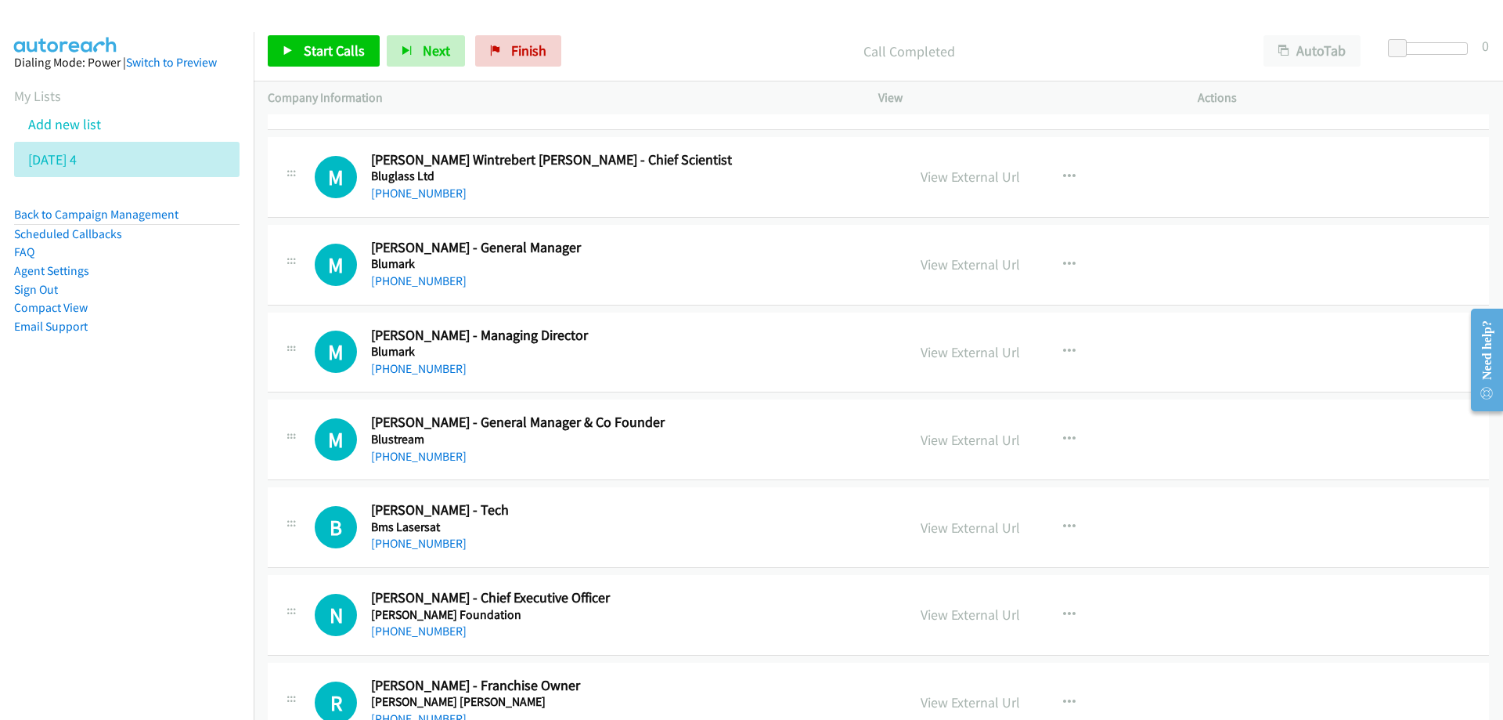
click at [756, 357] on h5 "Blumark" at bounding box center [629, 352] width 516 height 16
click at [968, 354] on link "View External Url" at bounding box center [970, 352] width 99 height 18
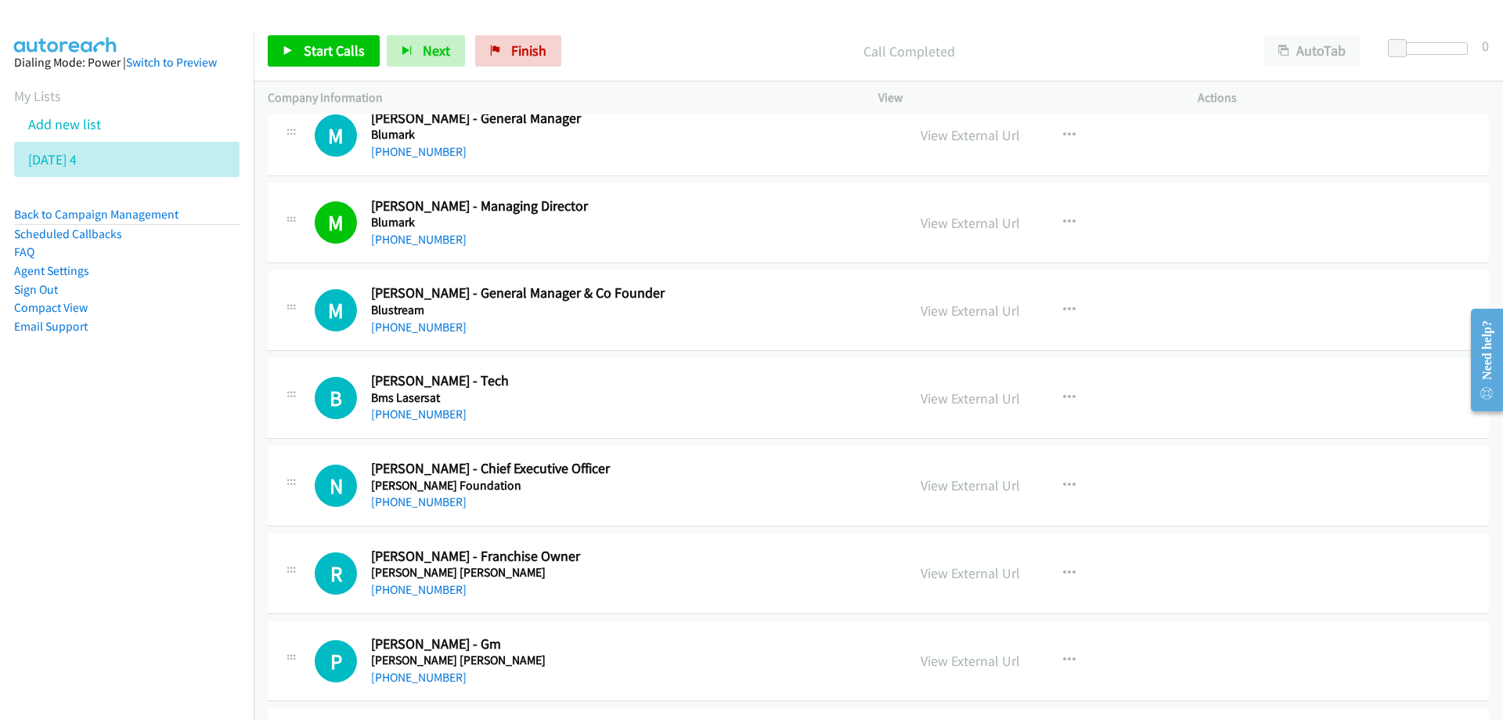
scroll to position [1801, 0]
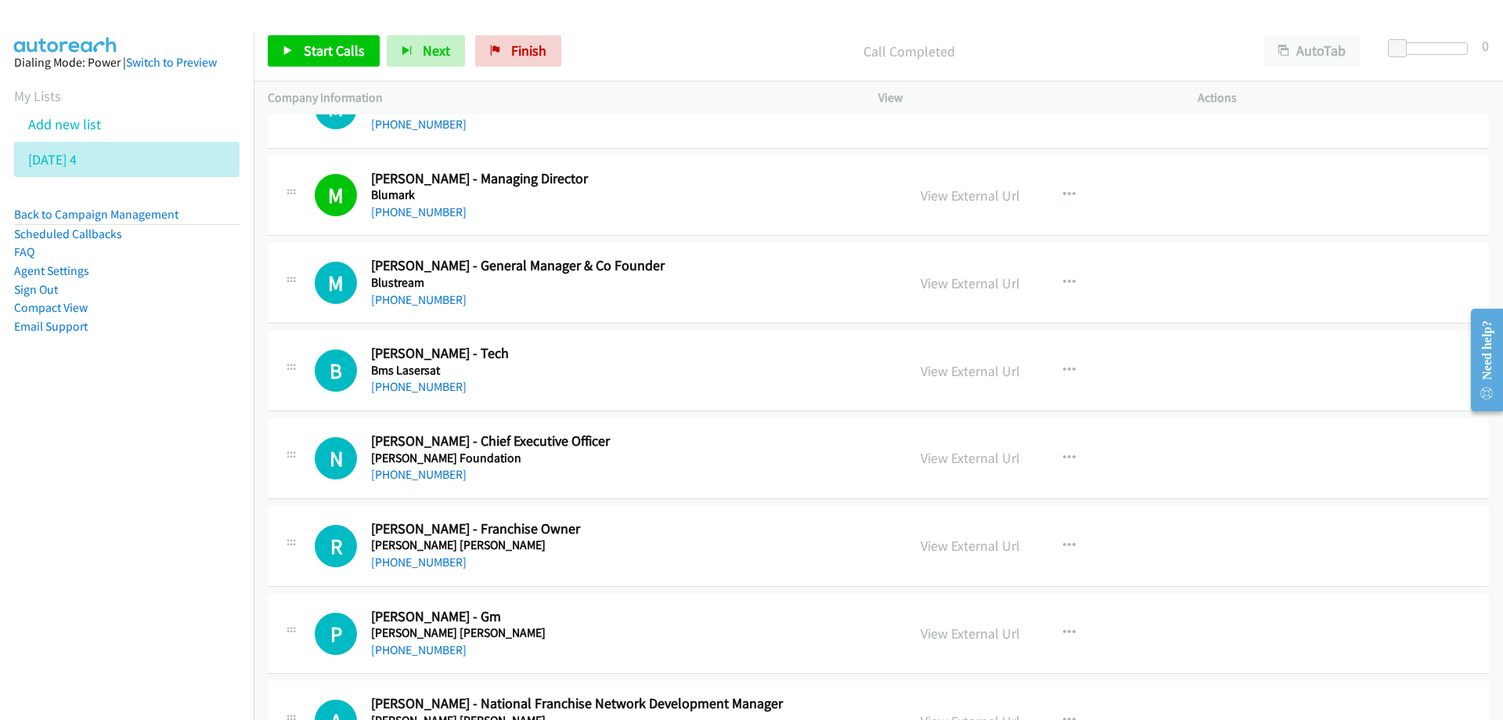
click at [734, 359] on h2 "[PERSON_NAME] - Tech" at bounding box center [629, 354] width 516 height 18
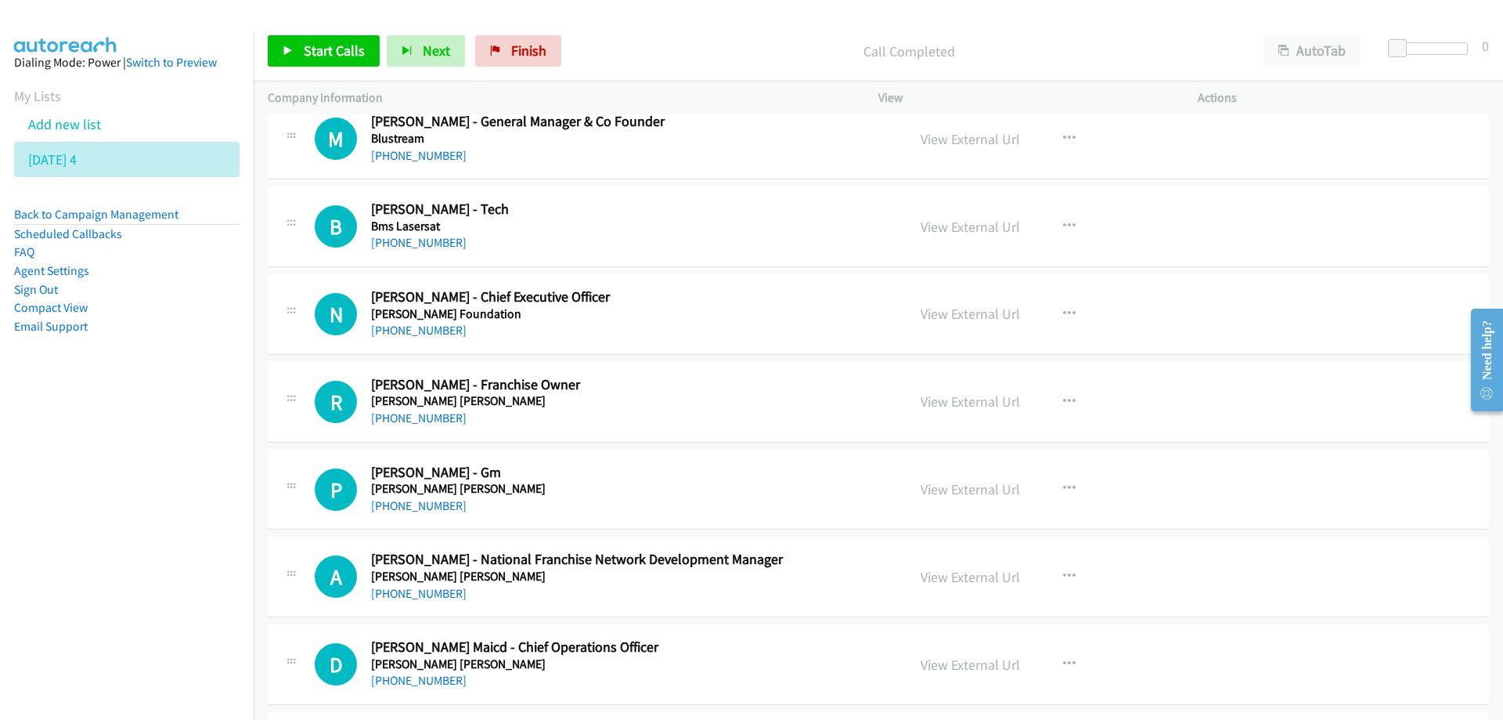
scroll to position [1957, 0]
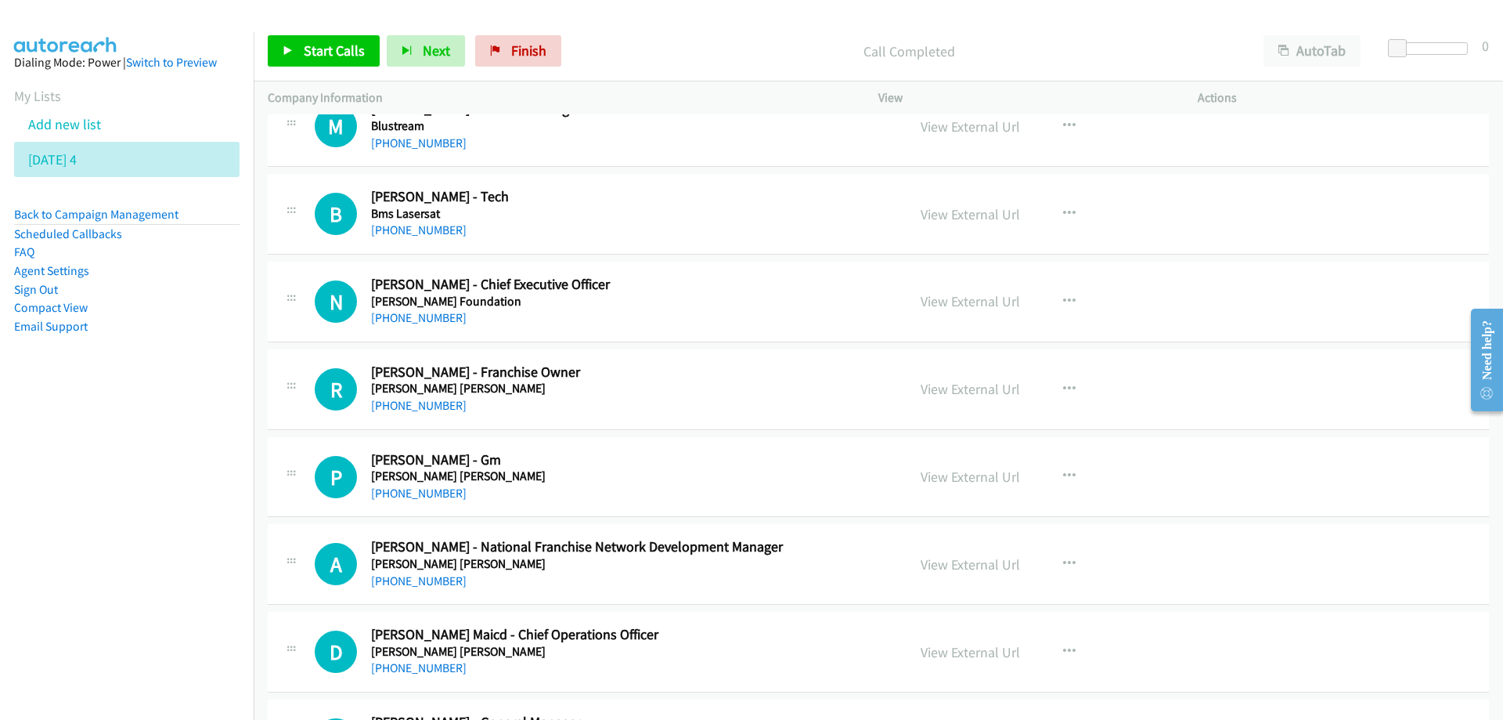
click at [709, 312] on div "[PHONE_NUMBER]" at bounding box center [629, 317] width 516 height 19
click at [982, 304] on link "View External Url" at bounding box center [970, 301] width 99 height 18
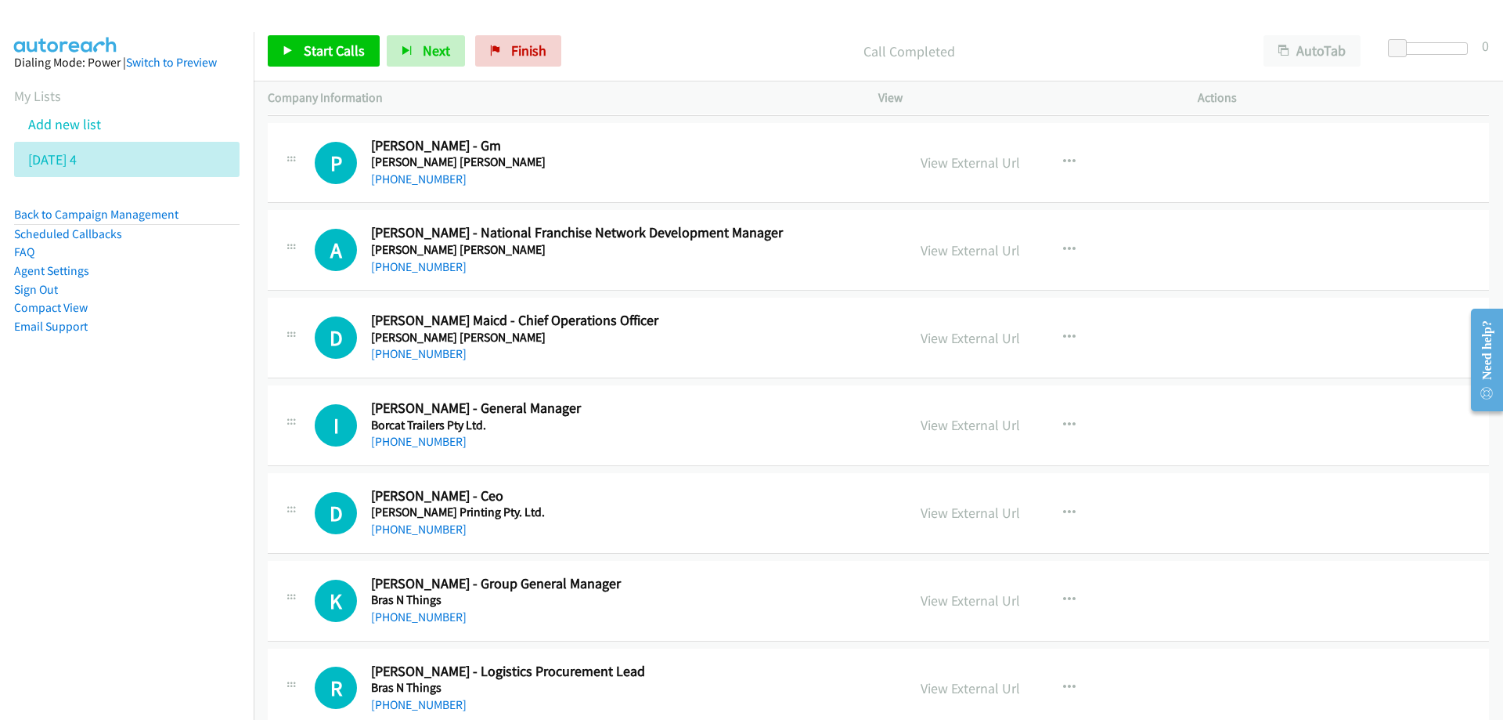
scroll to position [2349, 0]
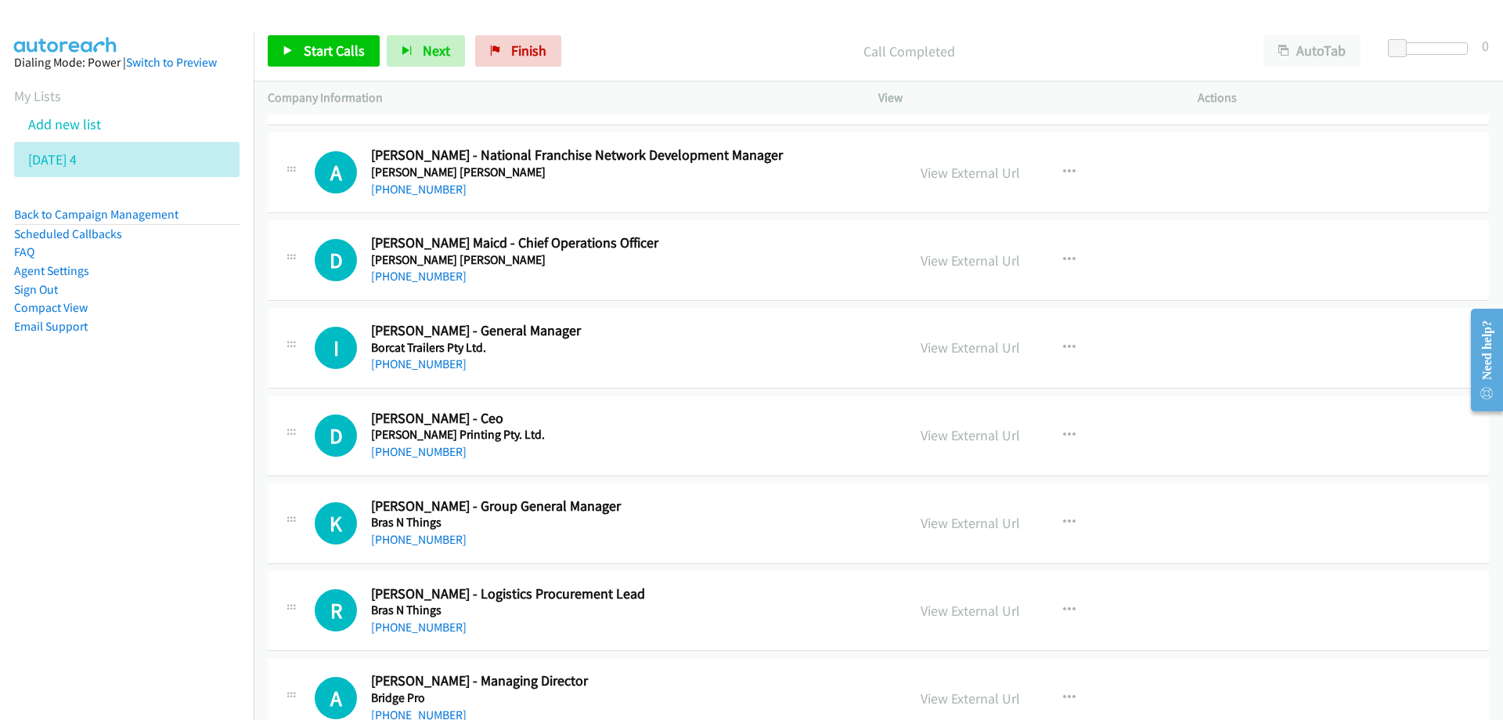
click at [702, 351] on h5 "Borcat Trailers Pty Ltd." at bounding box center [629, 348] width 516 height 16
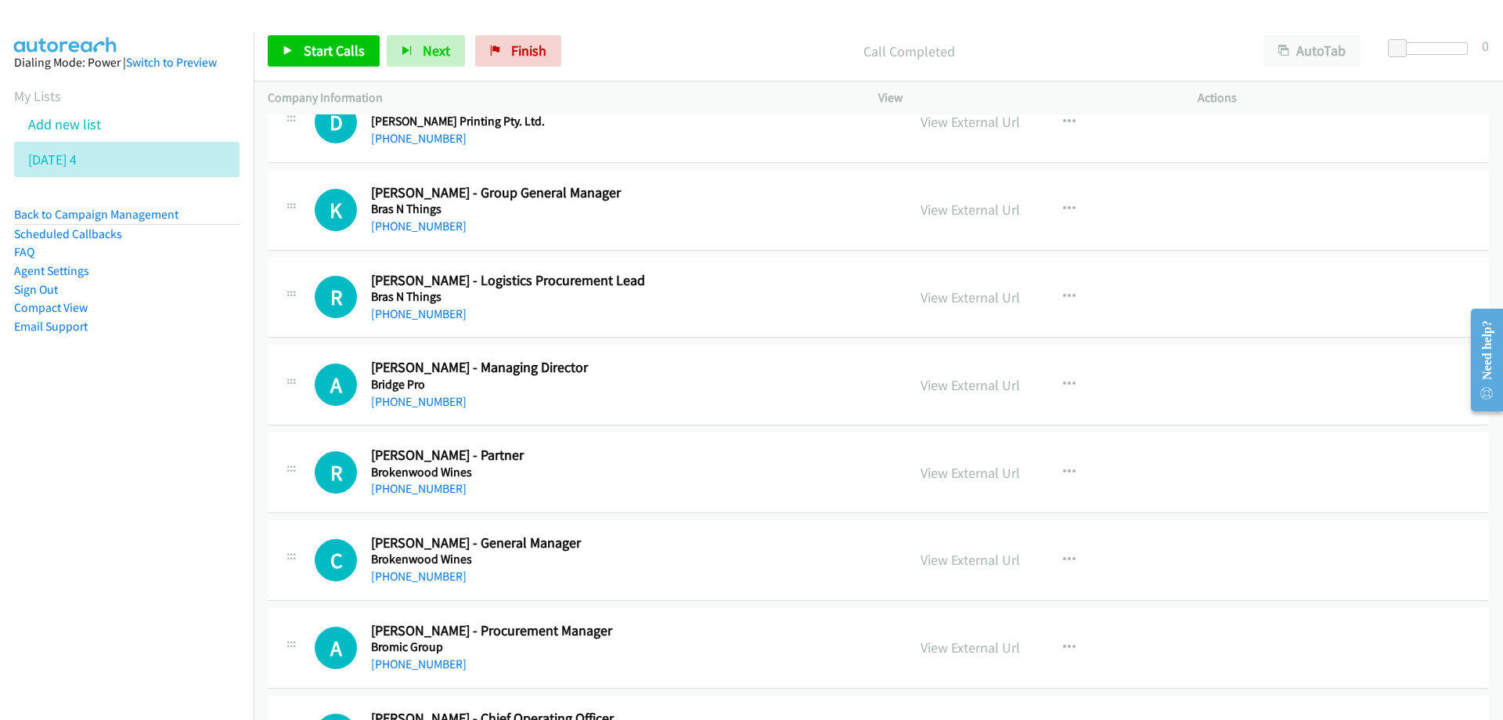
scroll to position [2740, 0]
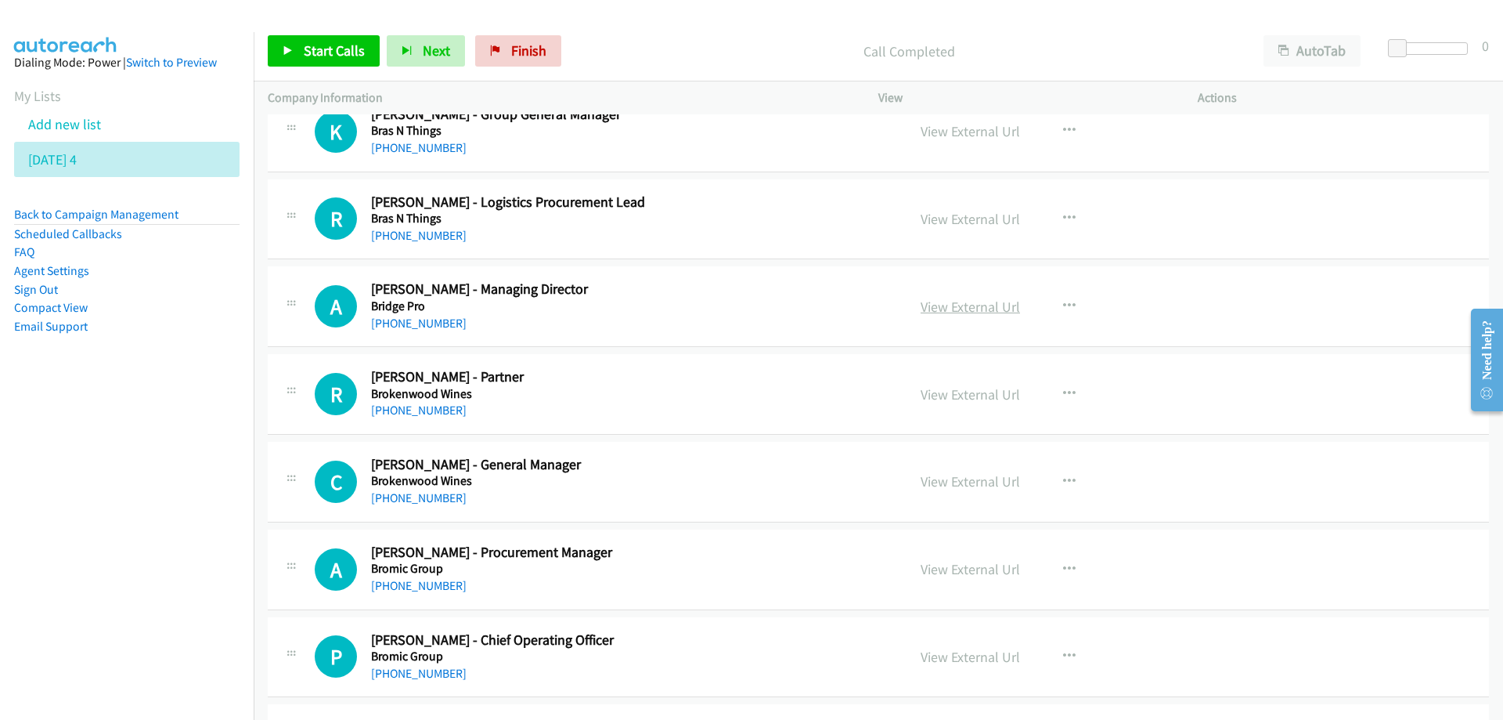
click at [979, 311] on link "View External Url" at bounding box center [970, 307] width 99 height 18
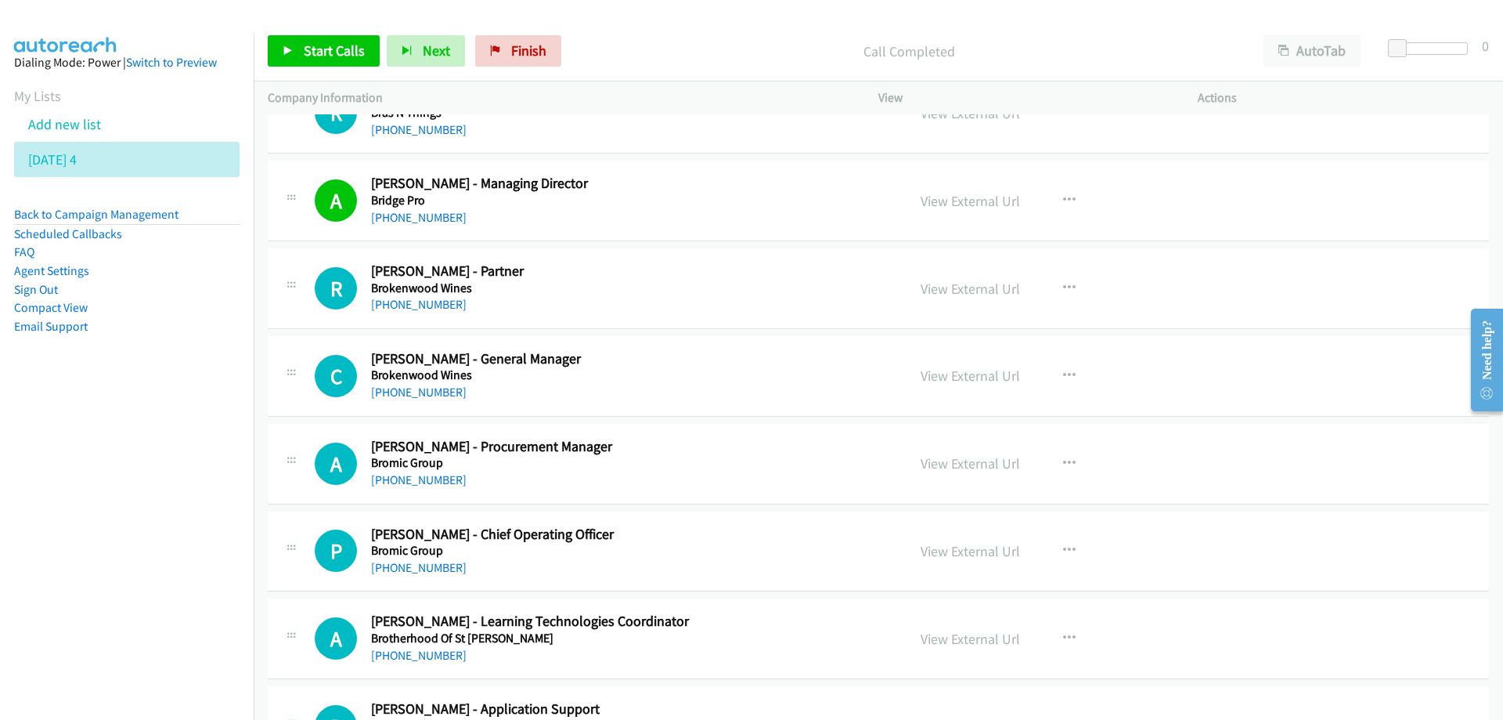
scroll to position [2975, 0]
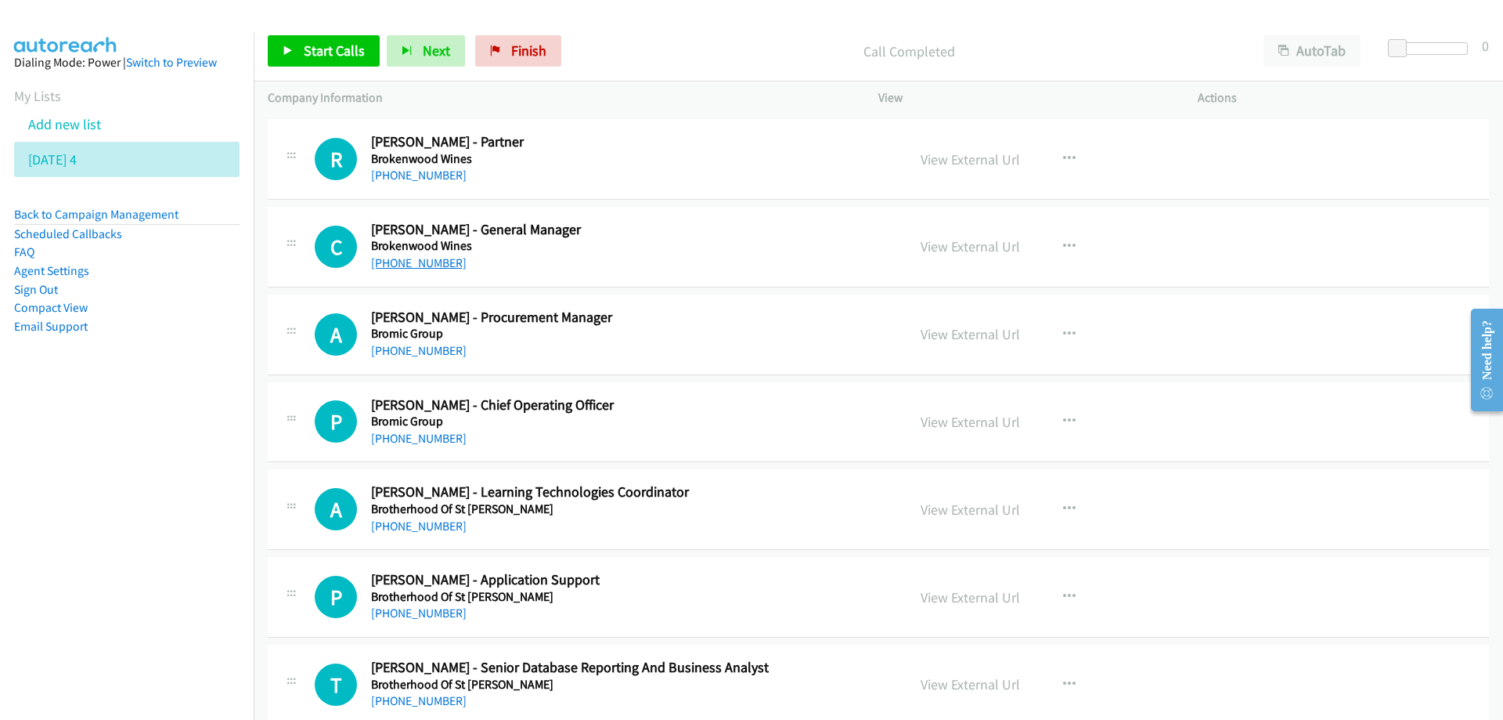
click at [419, 263] on link "[PHONE_NUMBER]" at bounding box center [419, 262] width 96 height 15
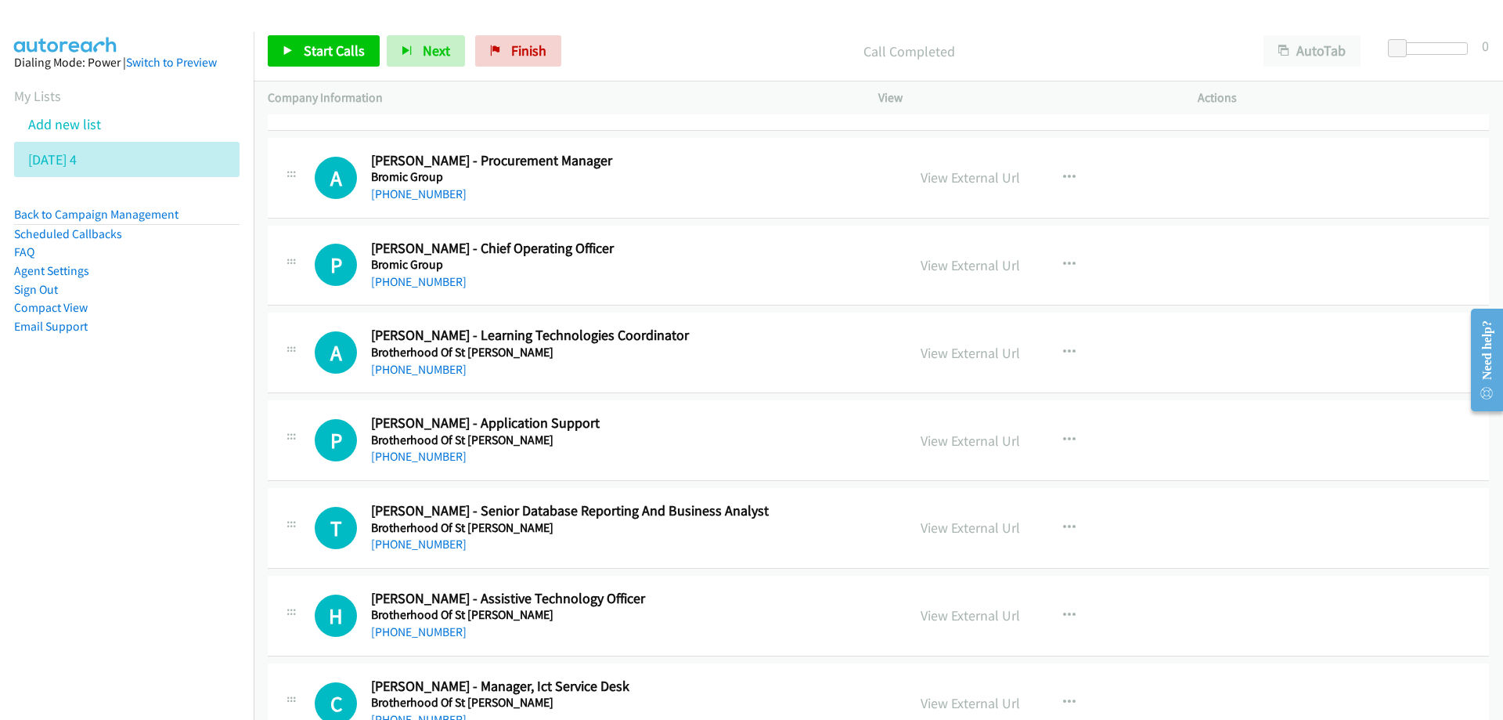
drag, startPoint x: 567, startPoint y: 375, endPoint x: 649, endPoint y: 359, distance: 83.8
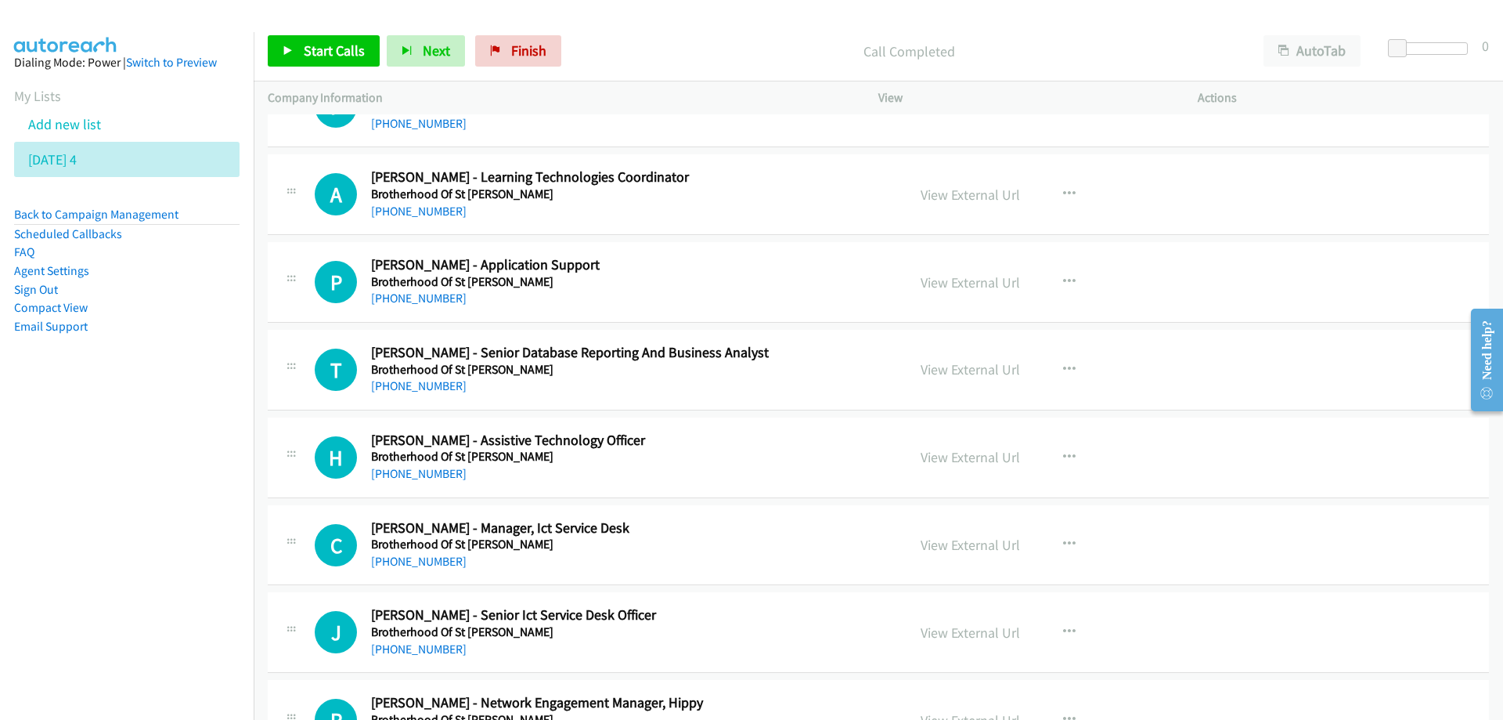
scroll to position [3289, 0]
click at [1063, 280] on icon "button" at bounding box center [1069, 283] width 13 height 13
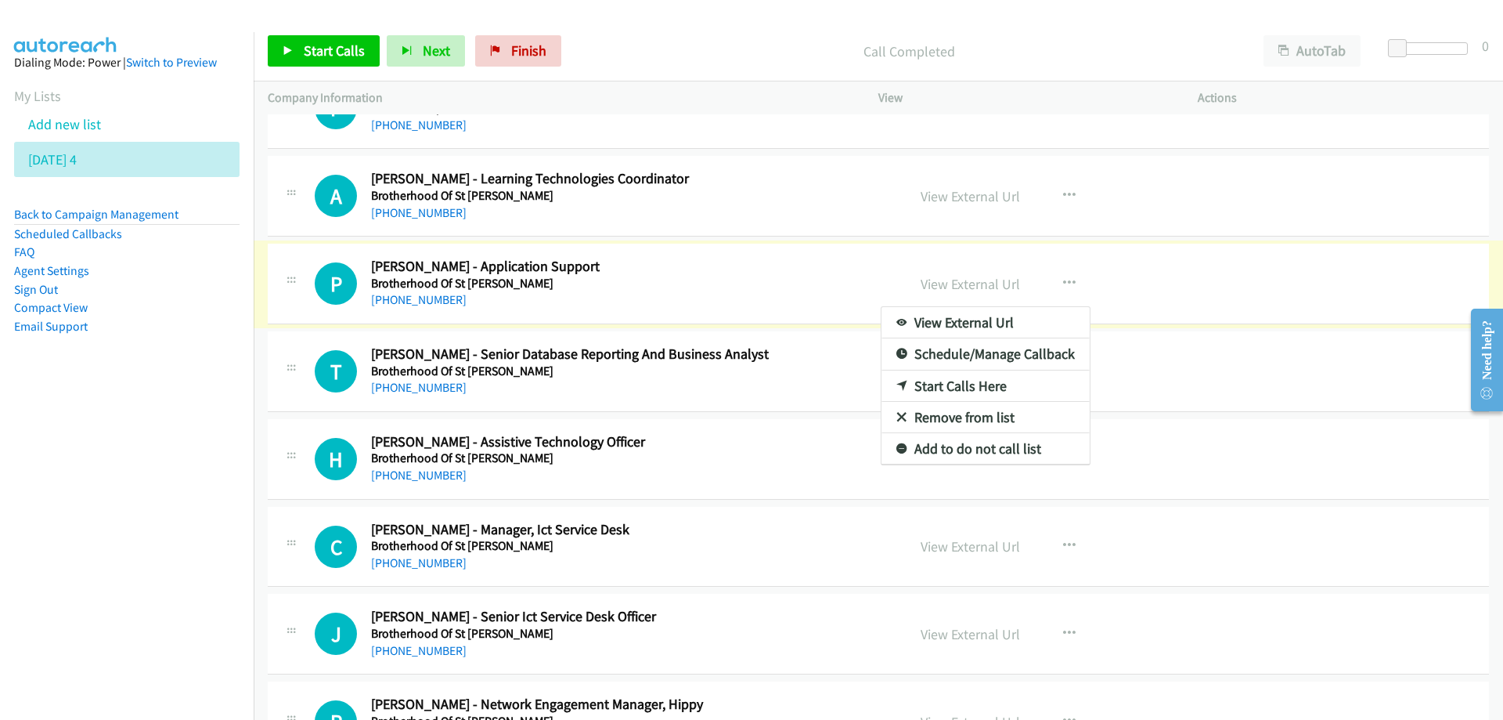
click at [943, 386] on link "Start Calls Here" at bounding box center [986, 385] width 208 height 31
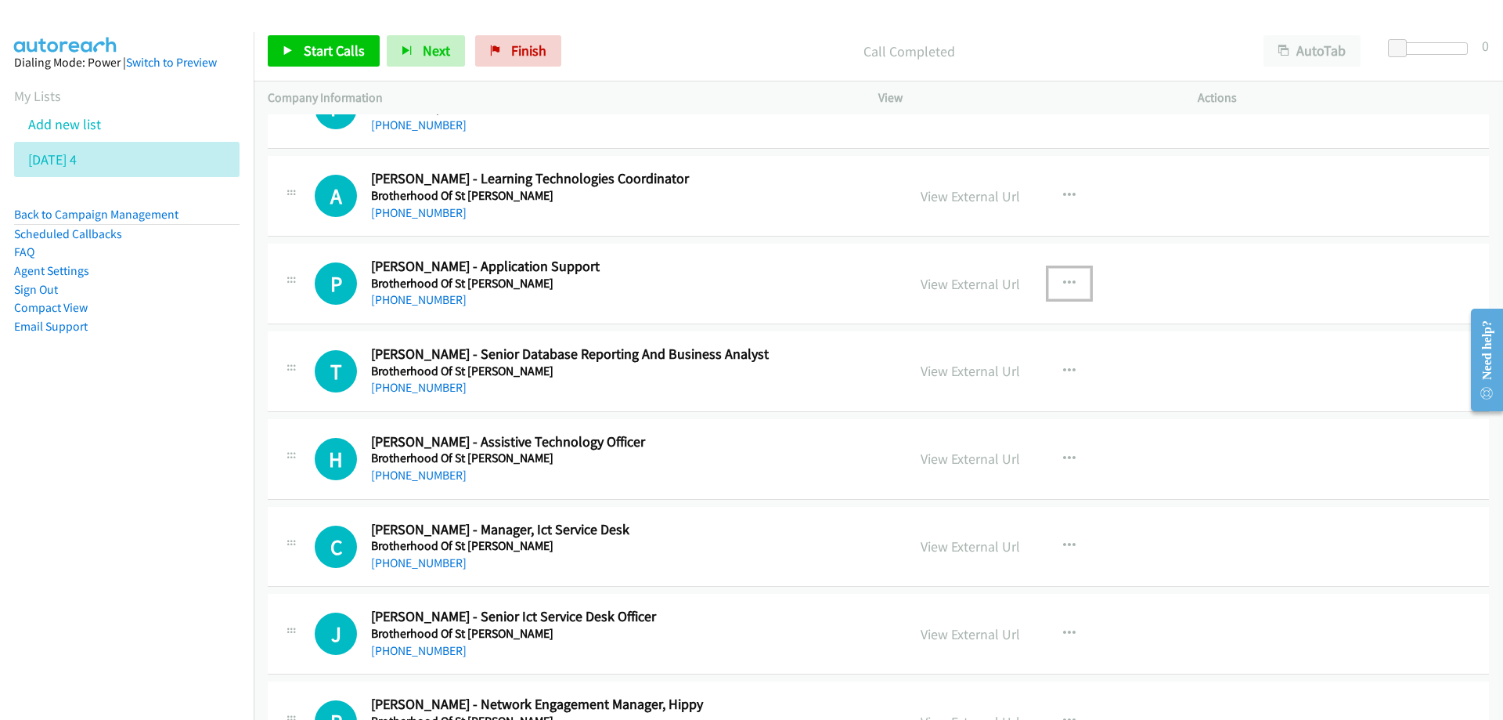
click at [1063, 280] on icon "button" at bounding box center [1069, 283] width 13 height 13
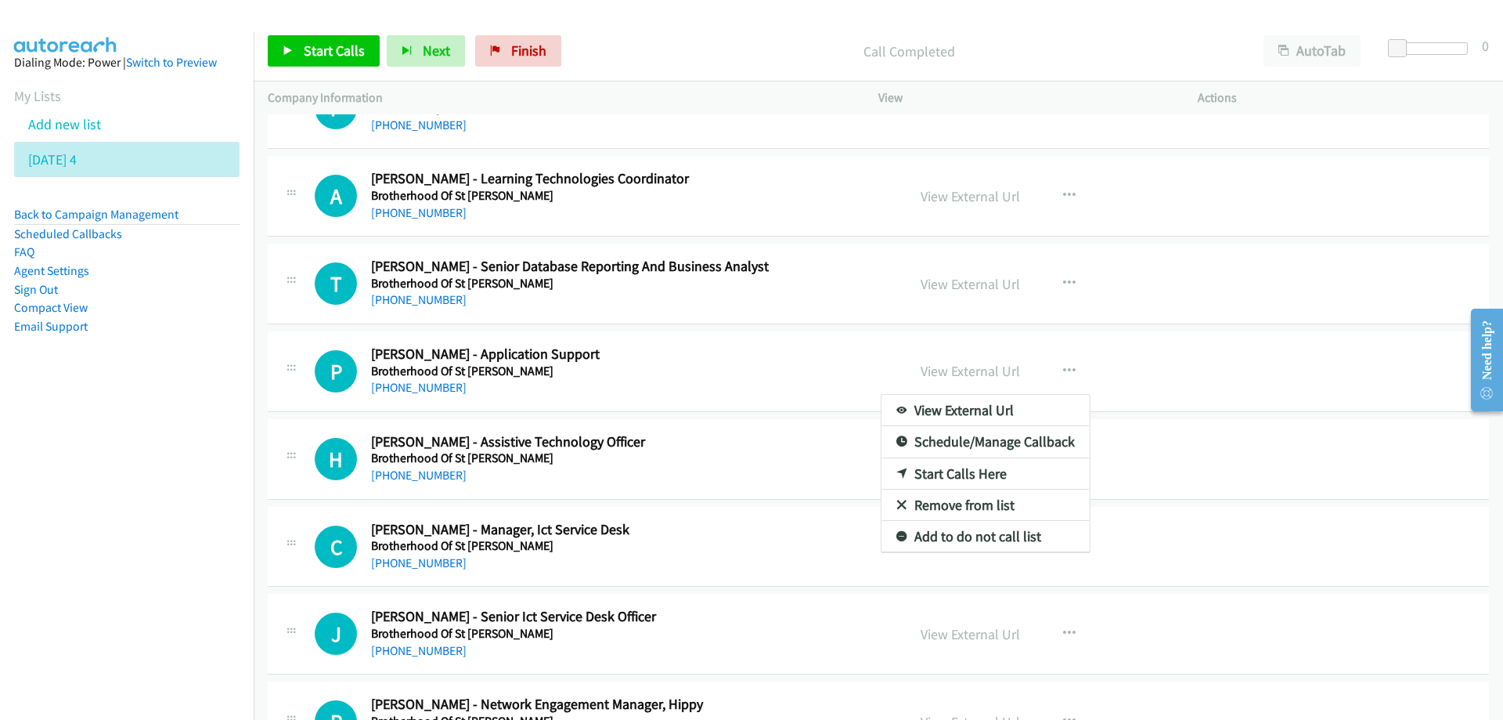
click at [953, 476] on link "Start Calls Here" at bounding box center [986, 473] width 208 height 31
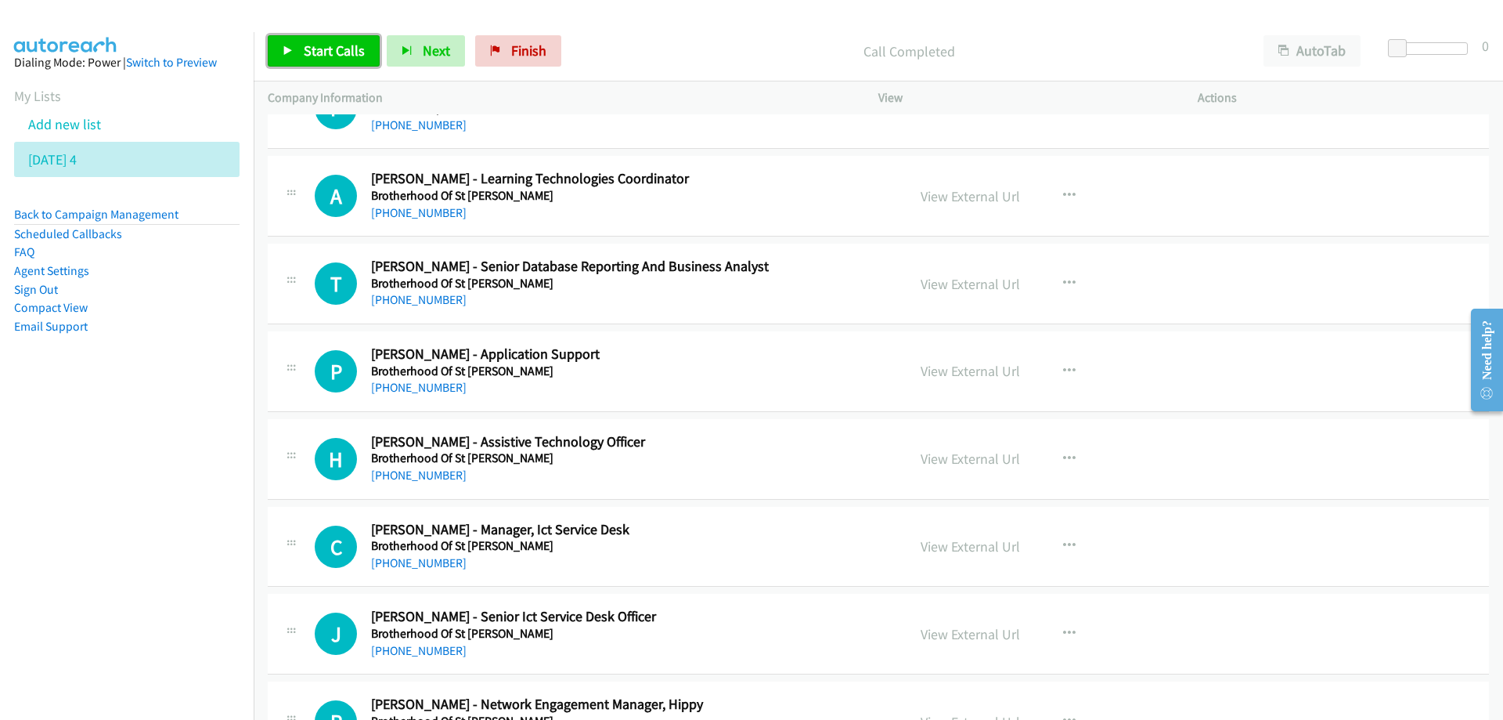
click at [304, 44] on span "Start Calls" at bounding box center [334, 50] width 61 height 18
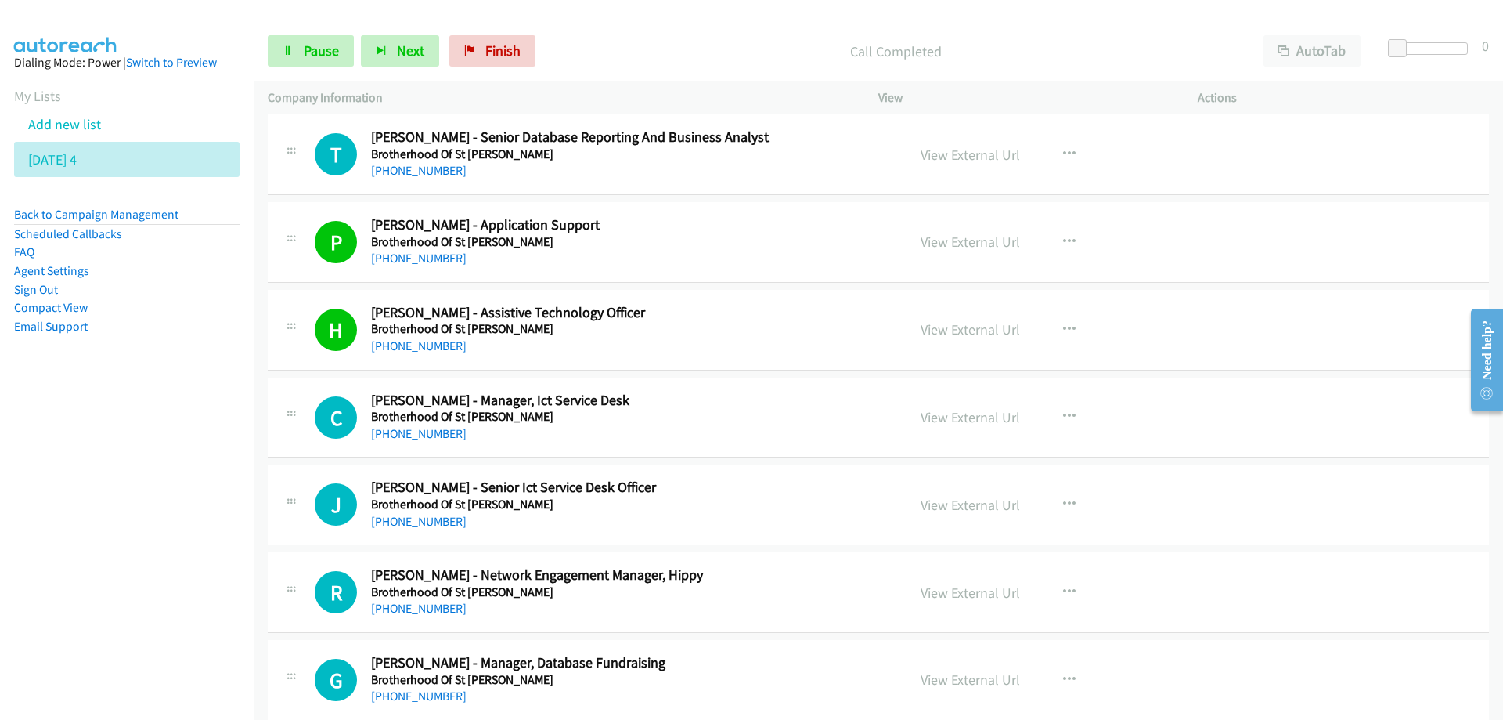
scroll to position [3523, 0]
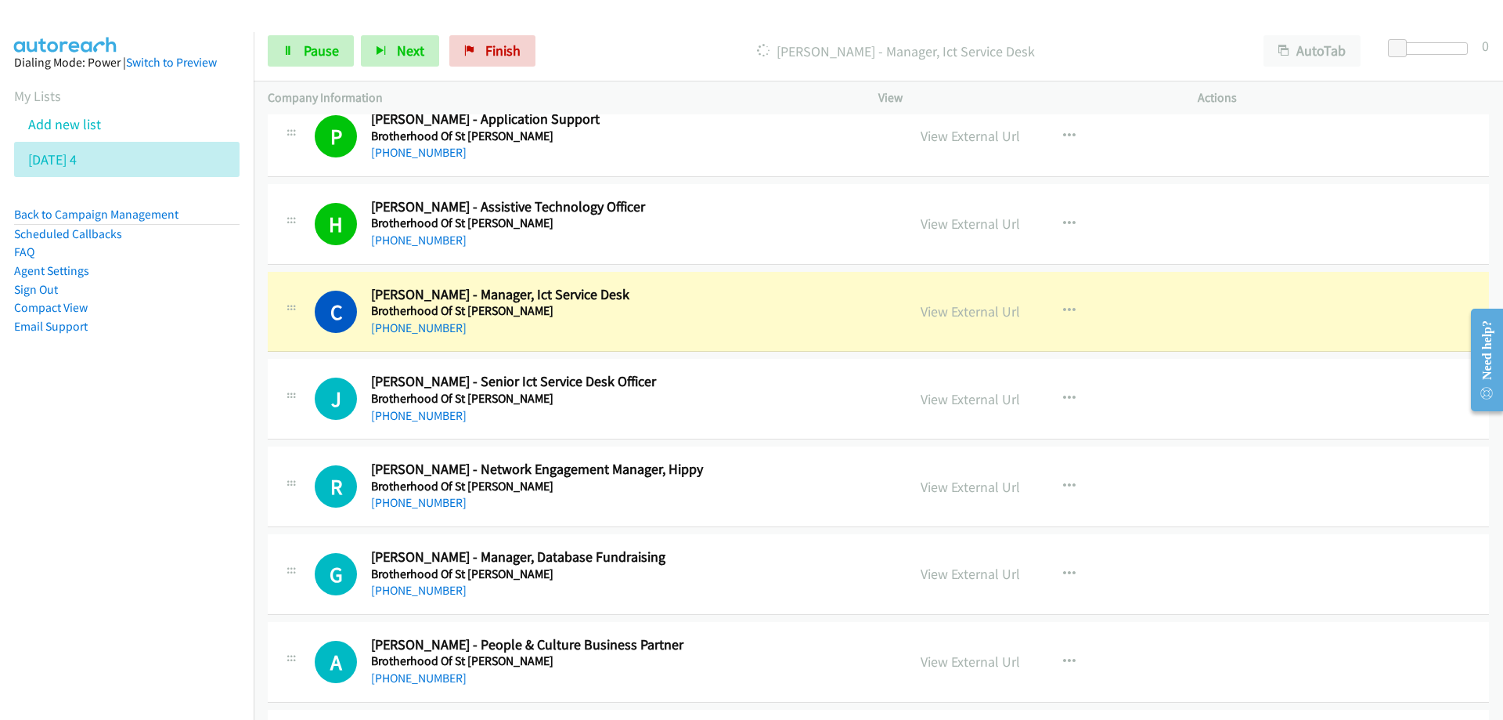
click at [611, 327] on div "[PHONE_NUMBER]" at bounding box center [629, 328] width 516 height 19
click at [963, 307] on link "View External Url" at bounding box center [970, 311] width 99 height 18
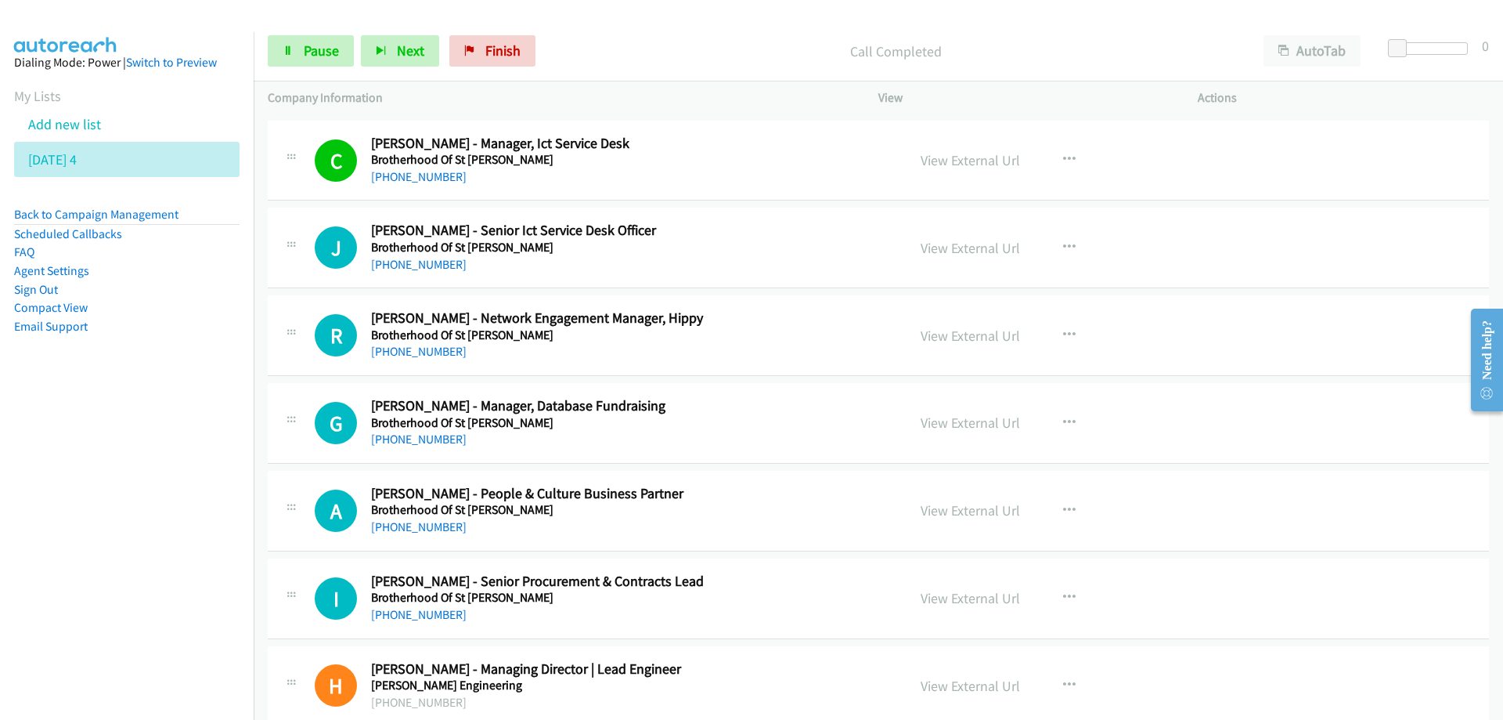
scroll to position [3680, 0]
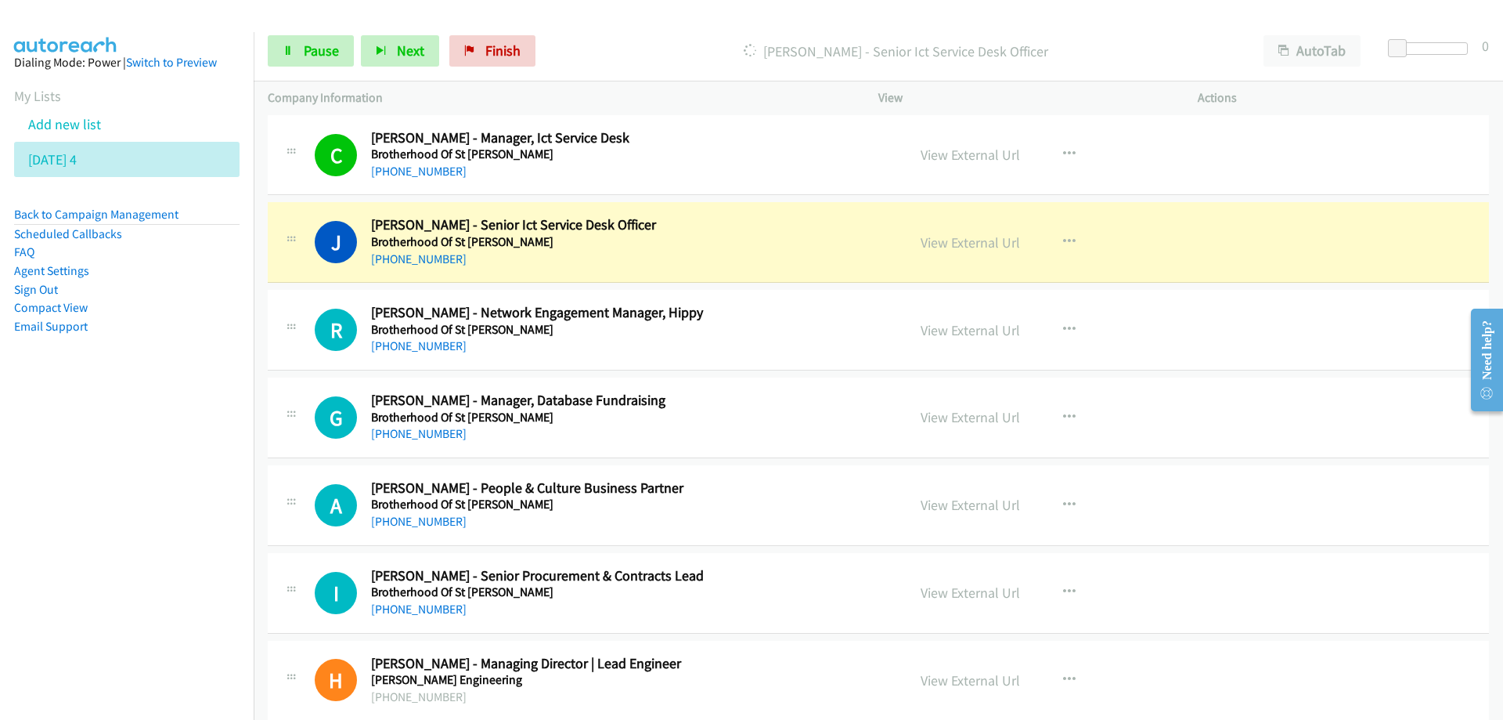
click at [545, 252] on div "[PHONE_NUMBER]" at bounding box center [629, 259] width 516 height 19
click at [974, 247] on link "View External Url" at bounding box center [970, 242] width 99 height 18
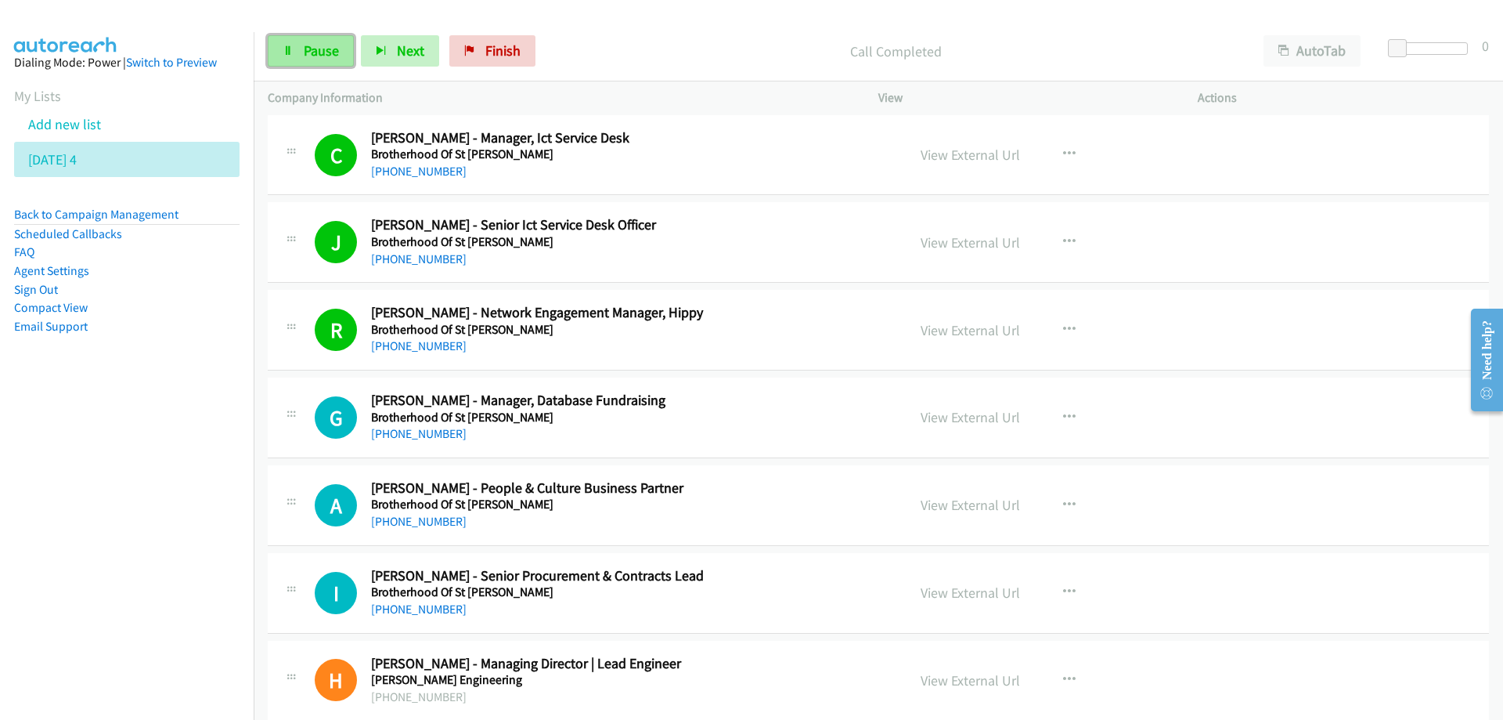
click at [325, 49] on span "Pause" at bounding box center [321, 50] width 35 height 18
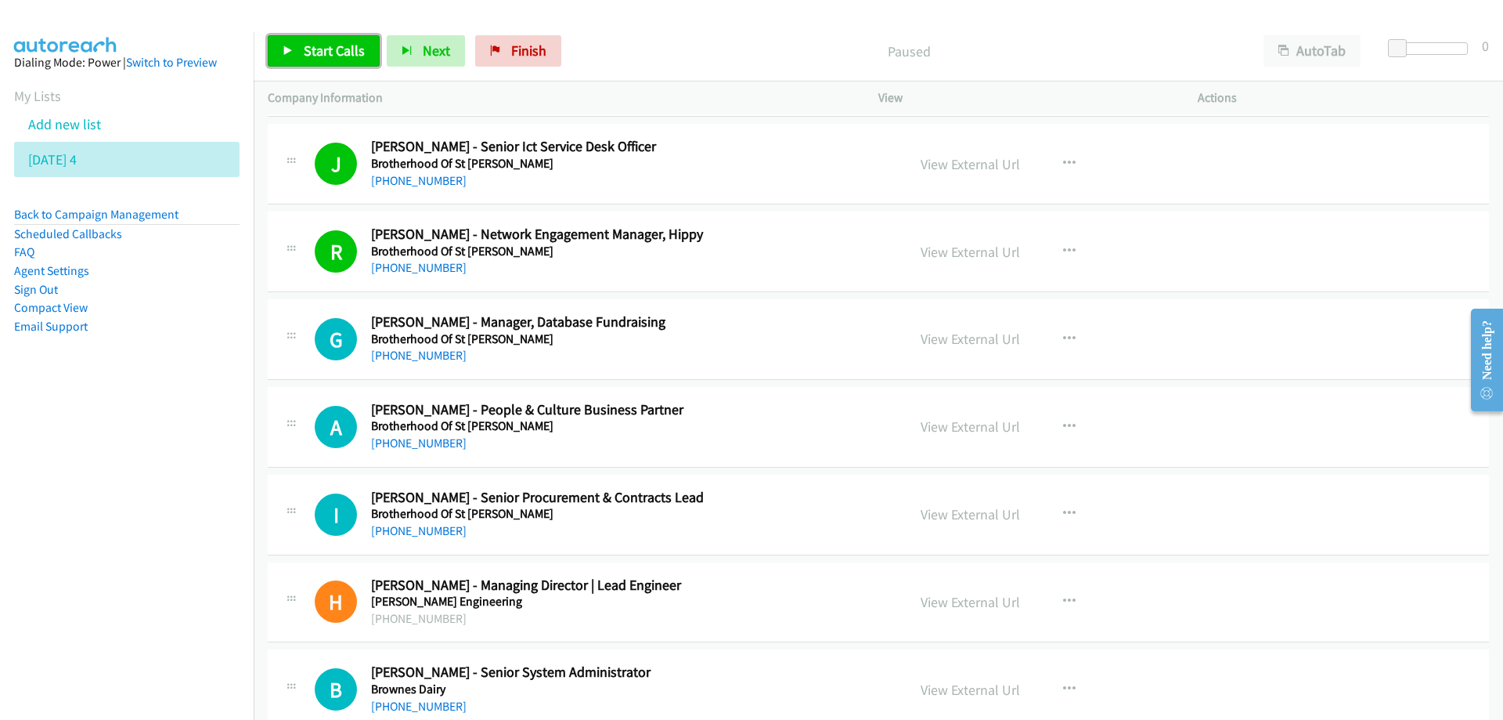
click at [336, 45] on span "Start Calls" at bounding box center [334, 50] width 61 height 18
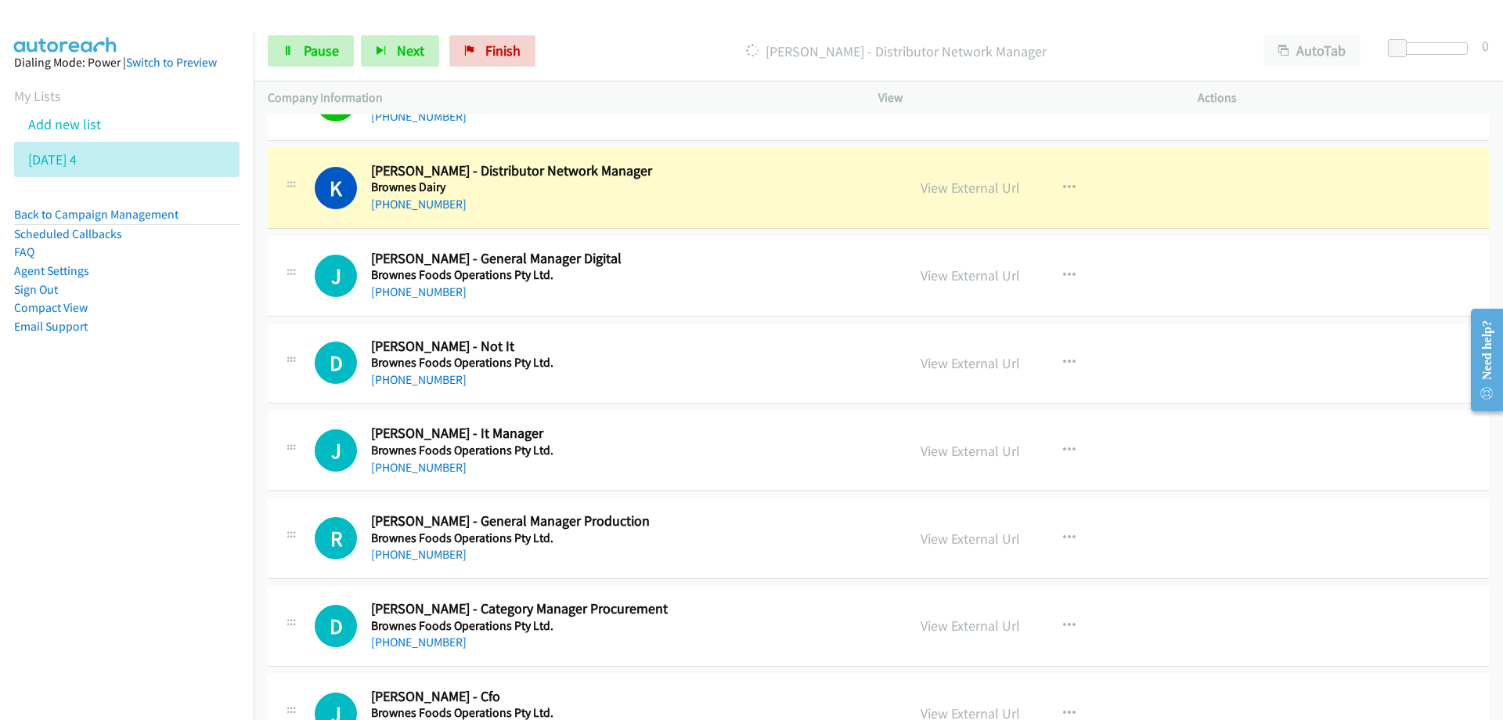
scroll to position [4463, 0]
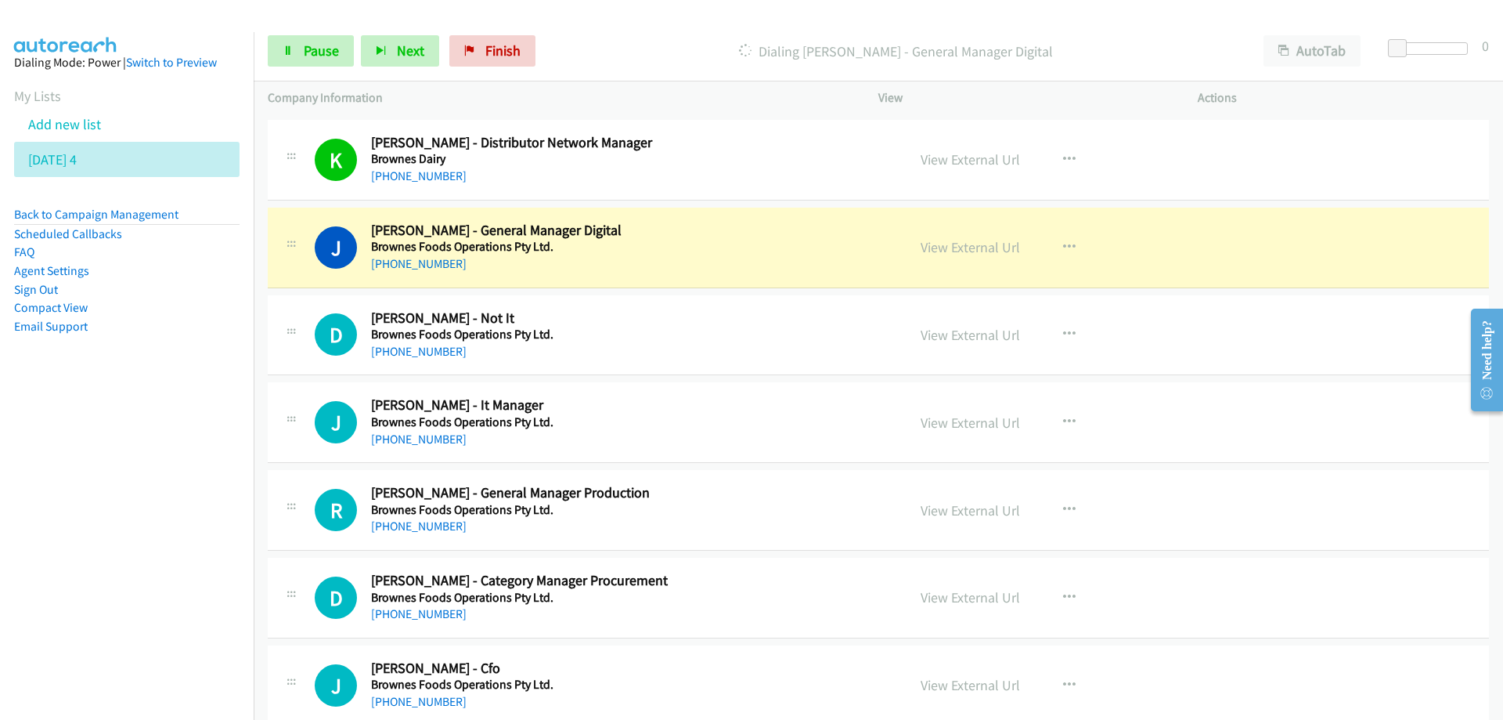
click at [643, 251] on h5 "Brownes Foods Operations Pty Ltd." at bounding box center [629, 247] width 516 height 16
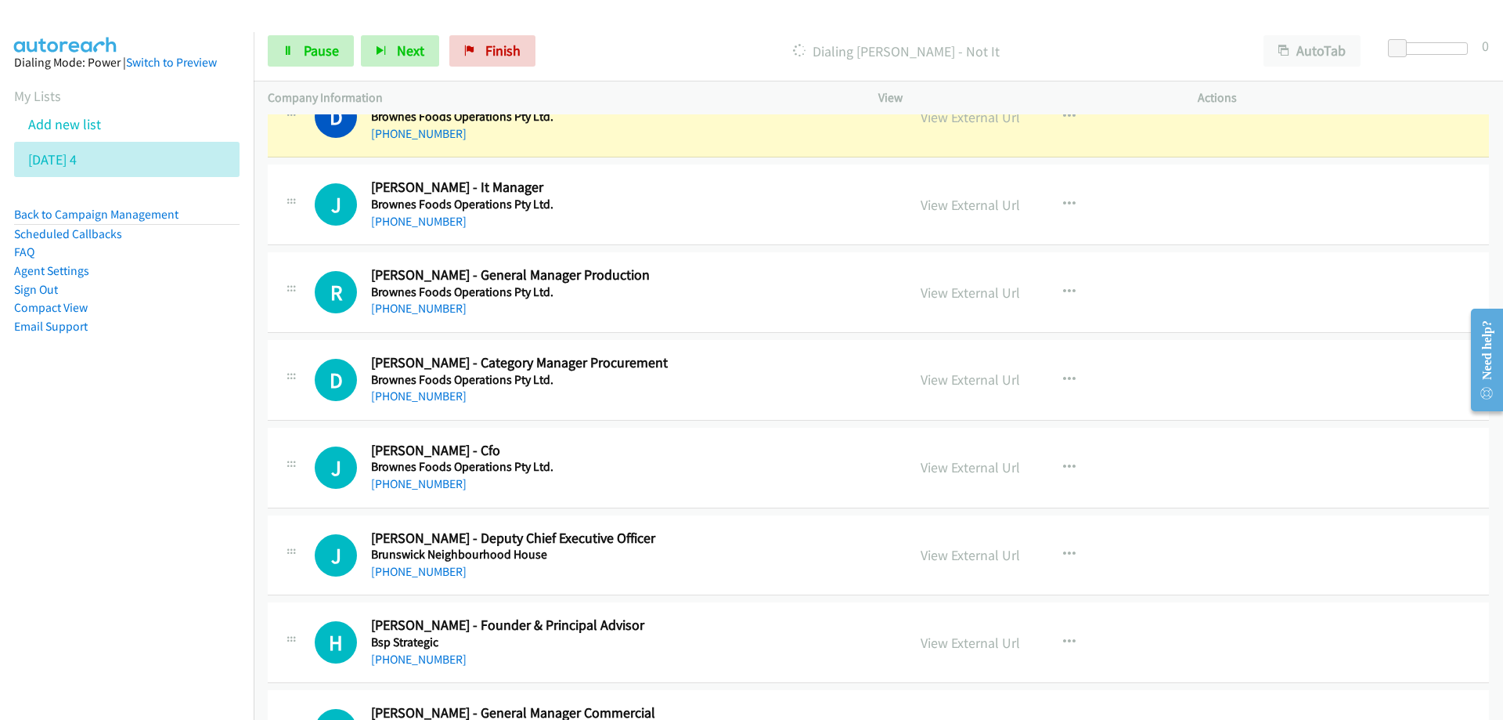
scroll to position [4698, 0]
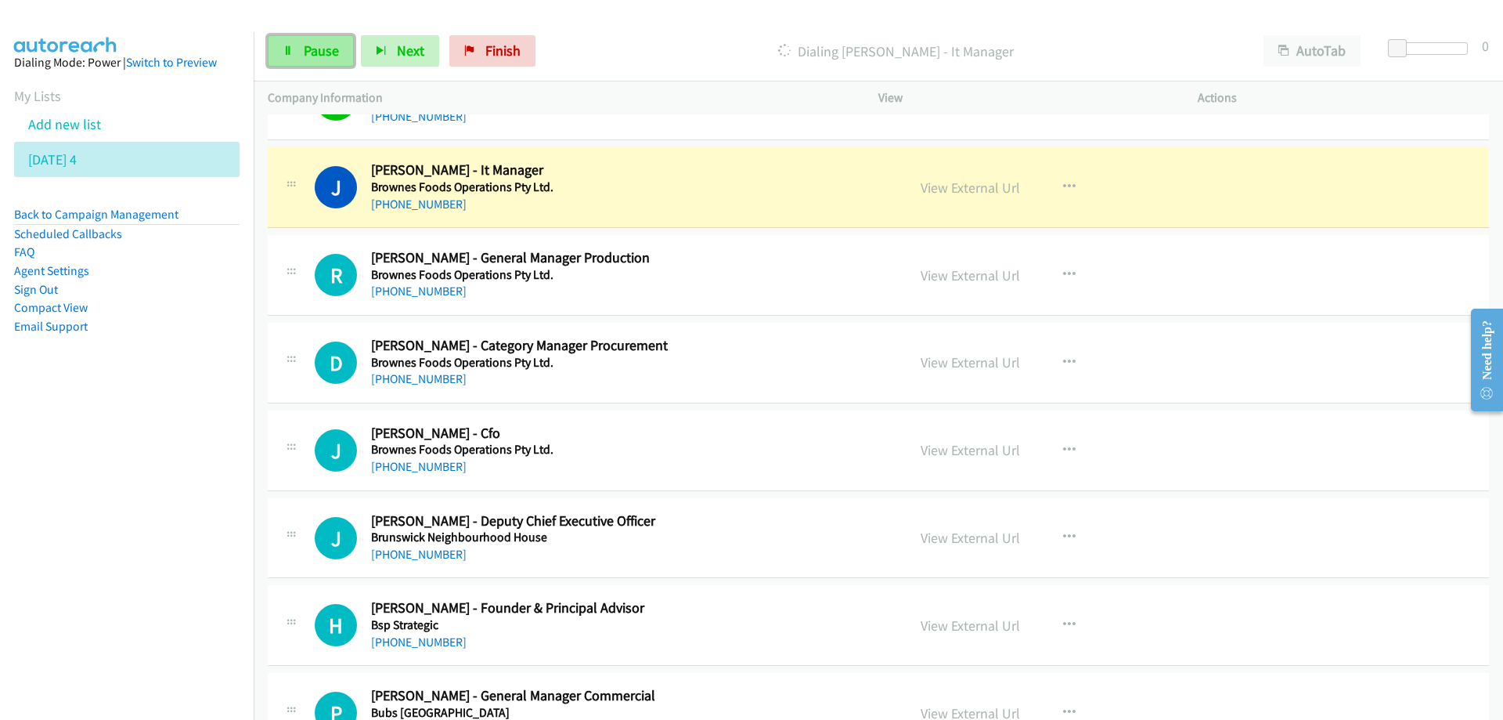
click at [313, 40] on link "Pause" at bounding box center [311, 50] width 86 height 31
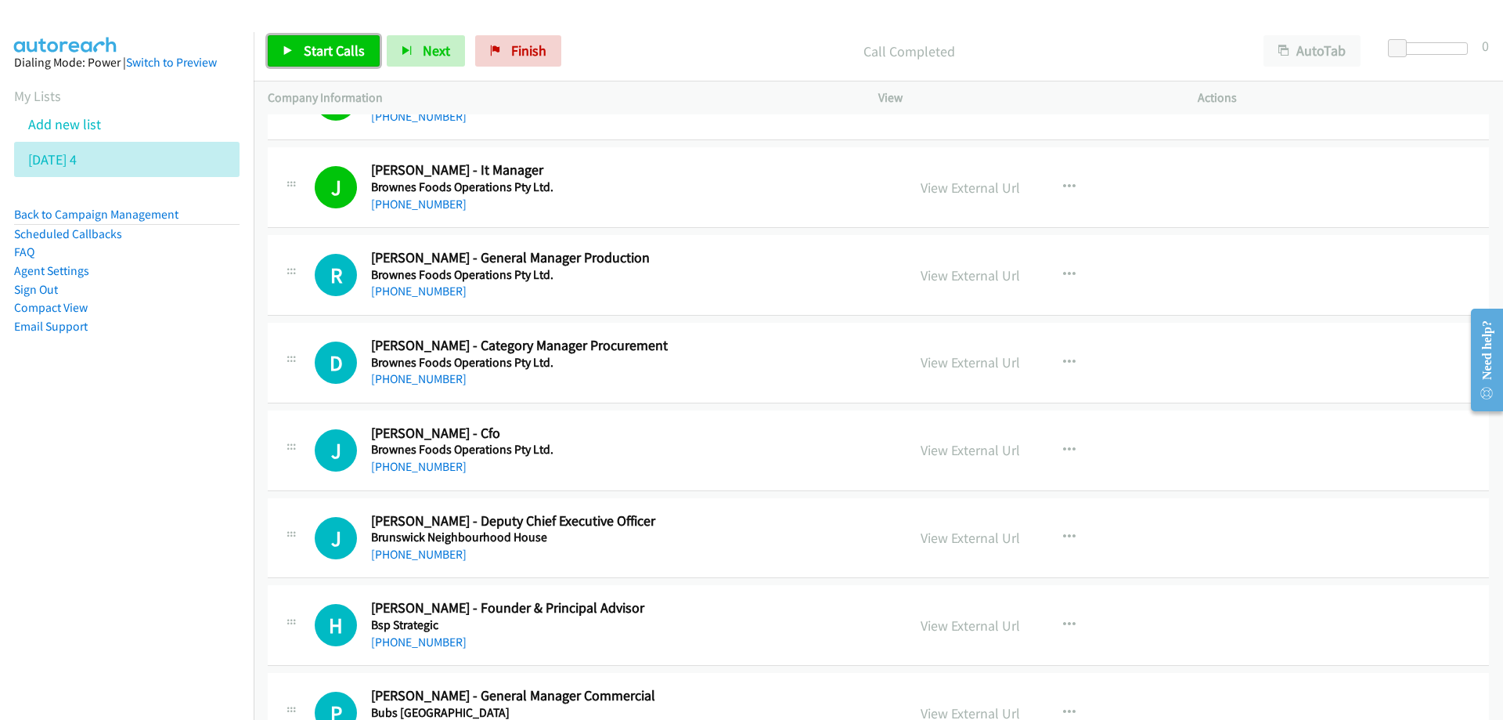
click at [323, 52] on span "Start Calls" at bounding box center [334, 50] width 61 height 18
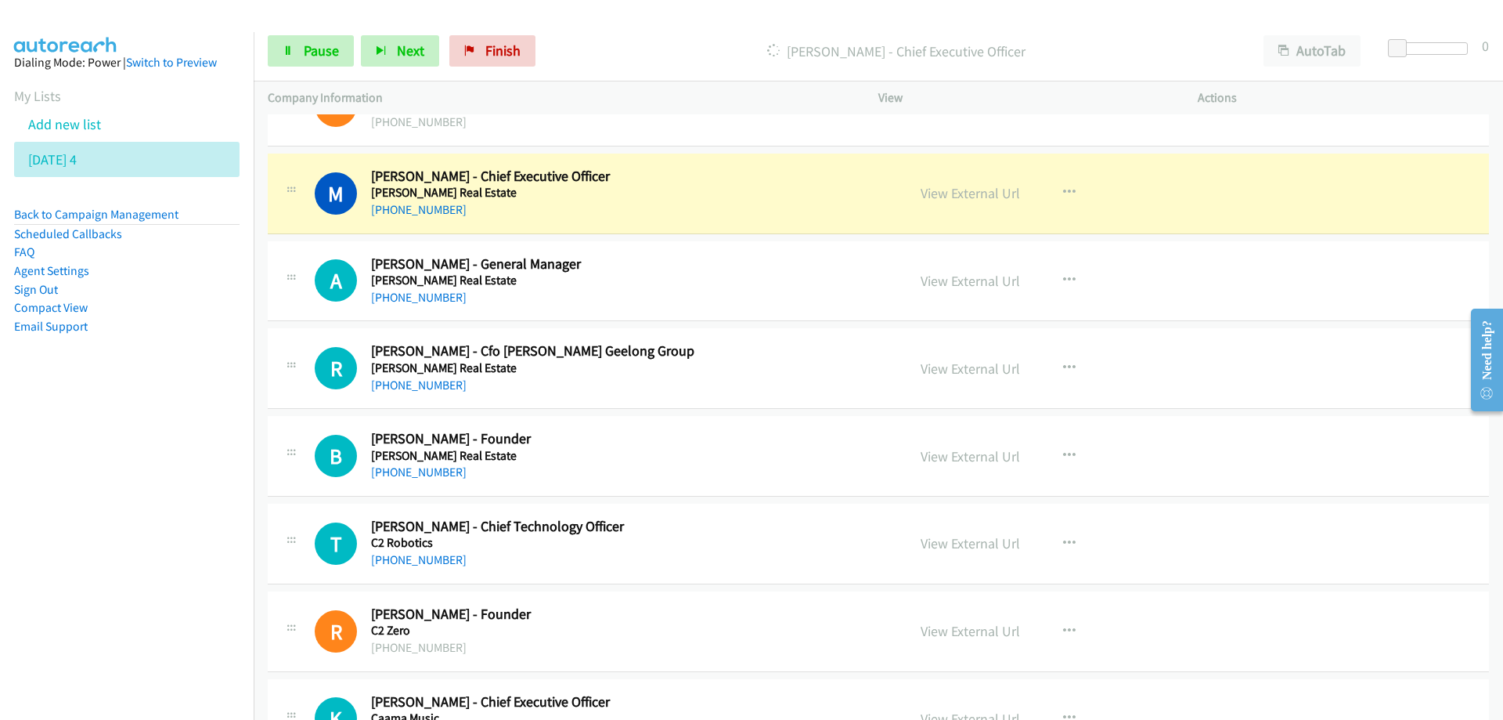
scroll to position [5481, 0]
click at [682, 159] on div "M Callback Scheduled [PERSON_NAME] - Chief Executive Officer [PERSON_NAME] Real…" at bounding box center [878, 193] width 1221 height 81
click at [947, 193] on link "View External Url" at bounding box center [970, 192] width 99 height 18
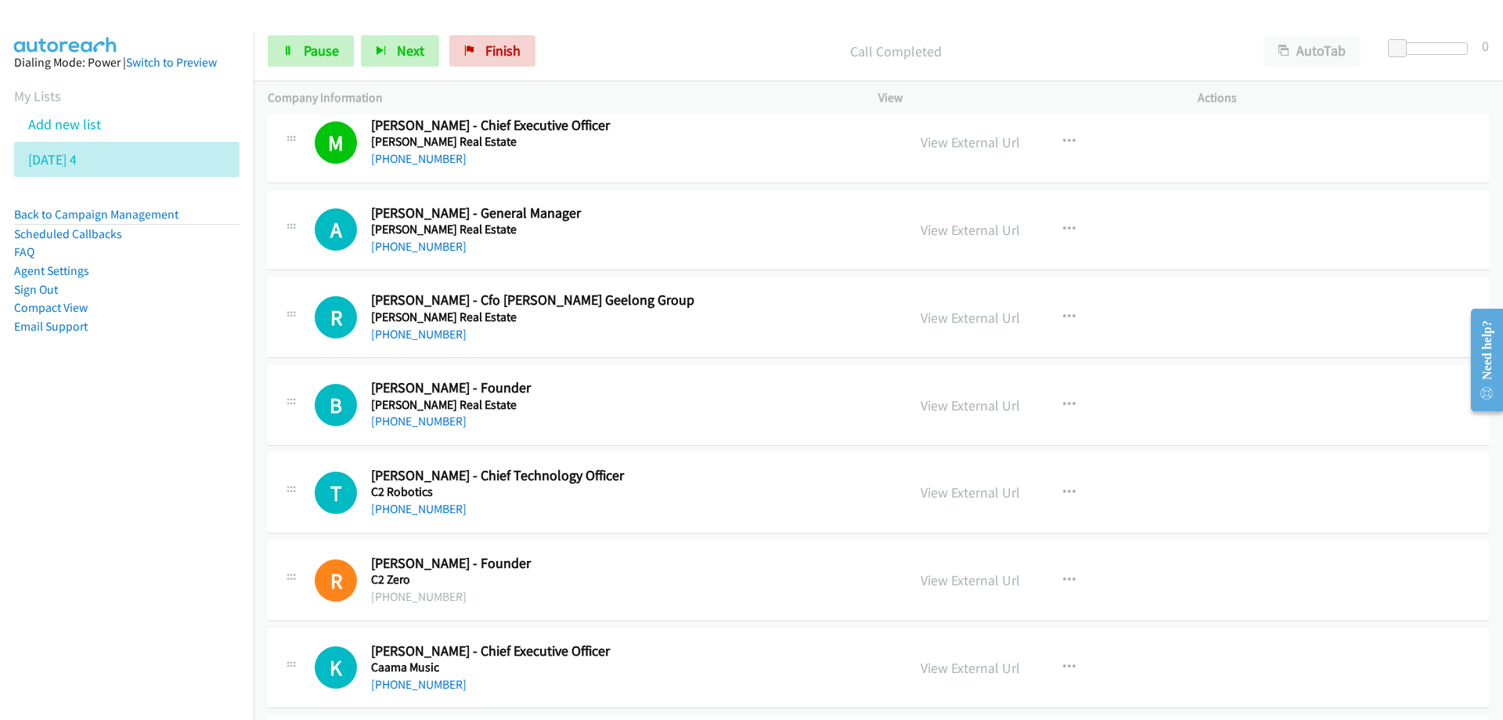
scroll to position [5559, 0]
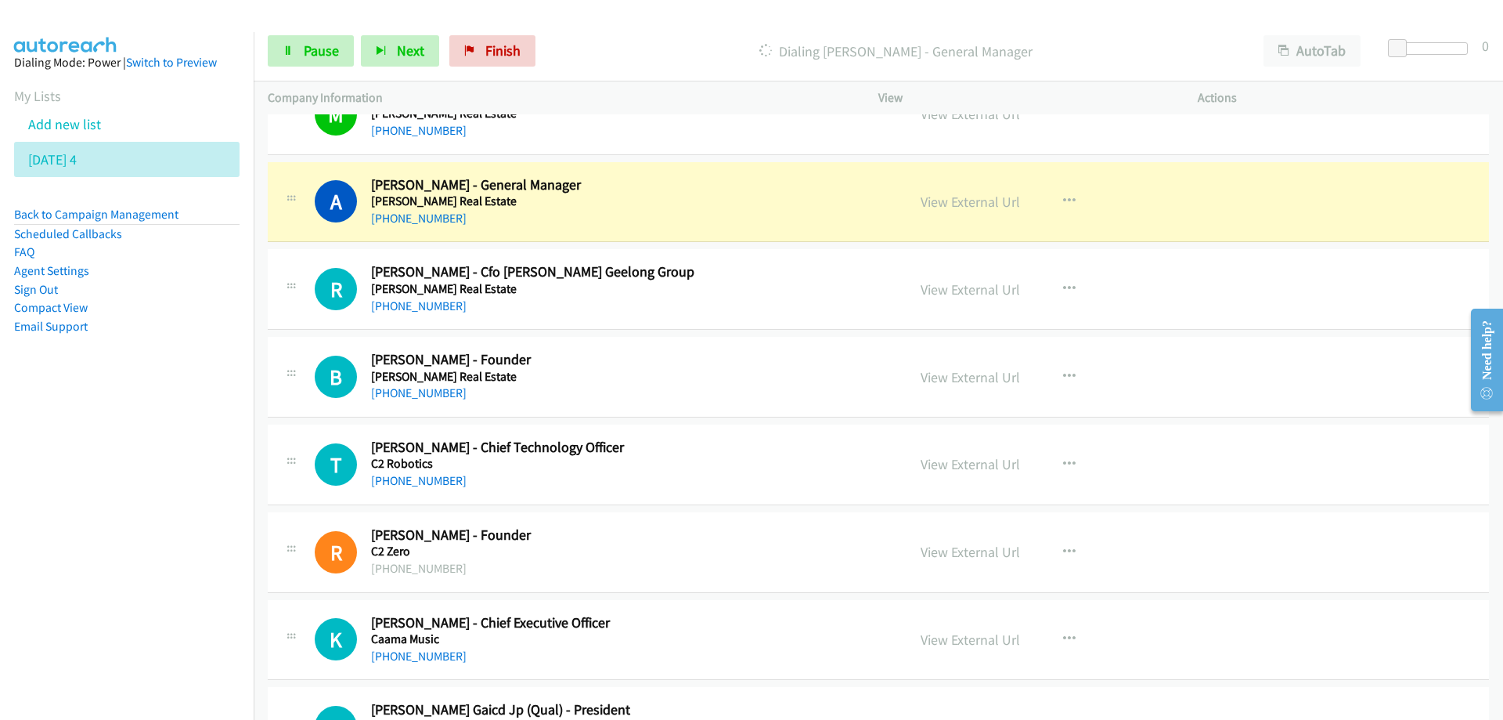
click at [659, 209] on div "[PHONE_NUMBER]" at bounding box center [629, 218] width 516 height 19
click at [957, 199] on link "View External Url" at bounding box center [970, 202] width 99 height 18
click at [314, 60] on link "Pause" at bounding box center [311, 50] width 86 height 31
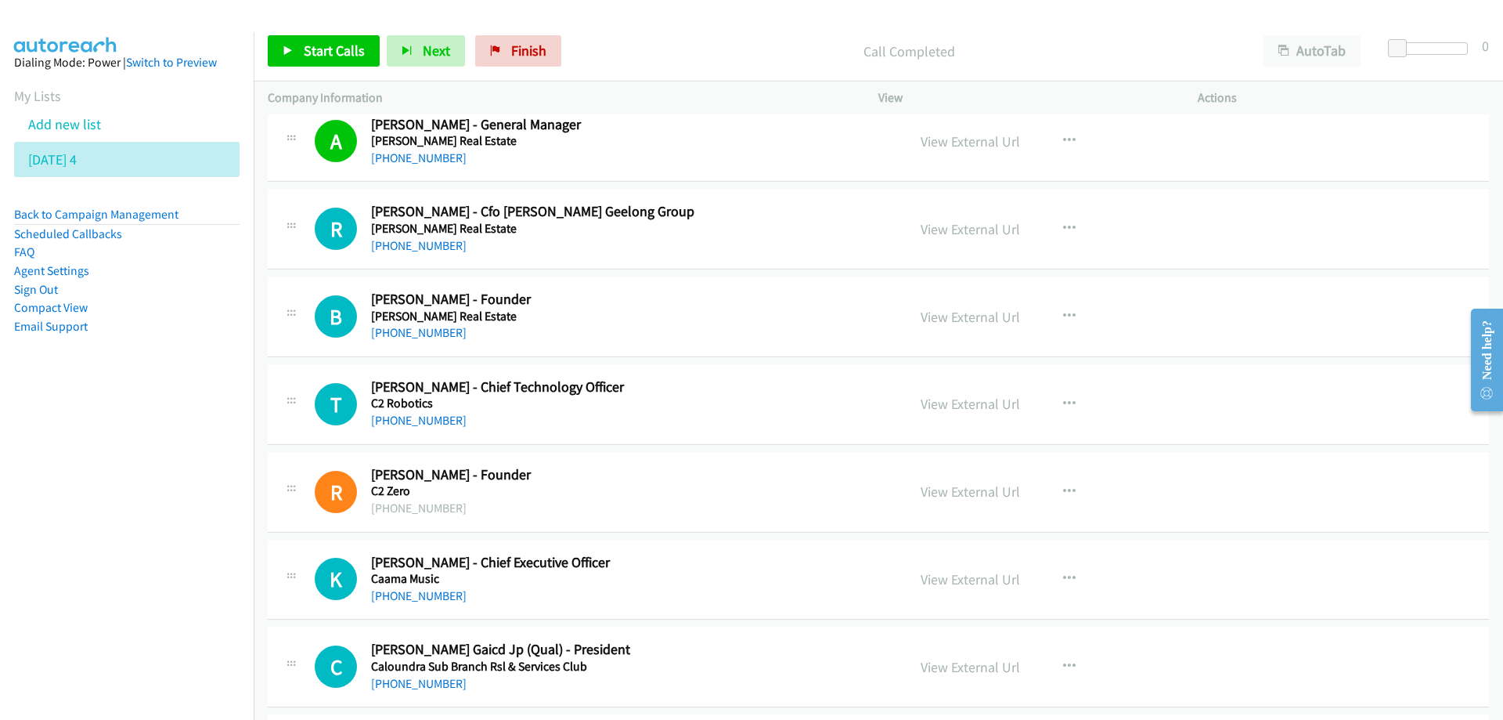
scroll to position [5637, 0]
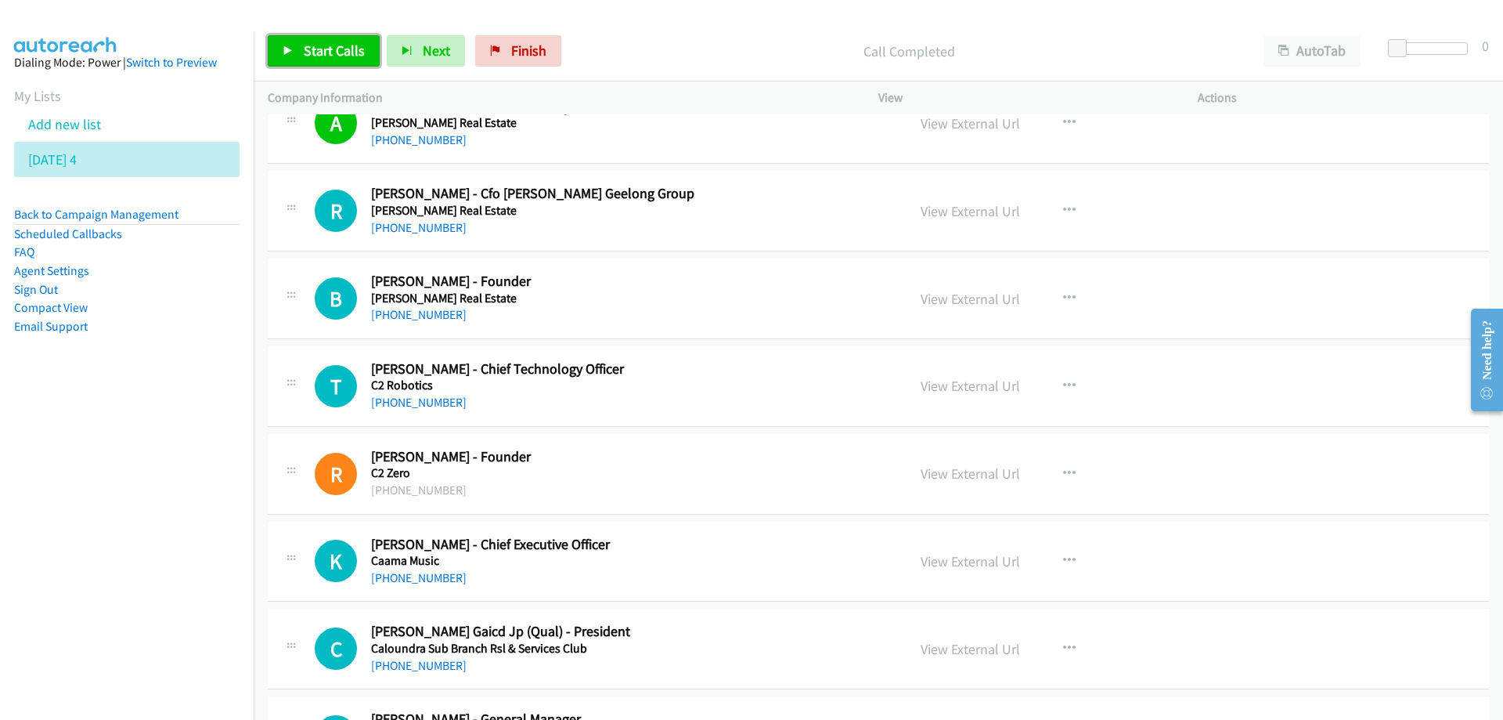
click at [335, 50] on span "Start Calls" at bounding box center [334, 50] width 61 height 18
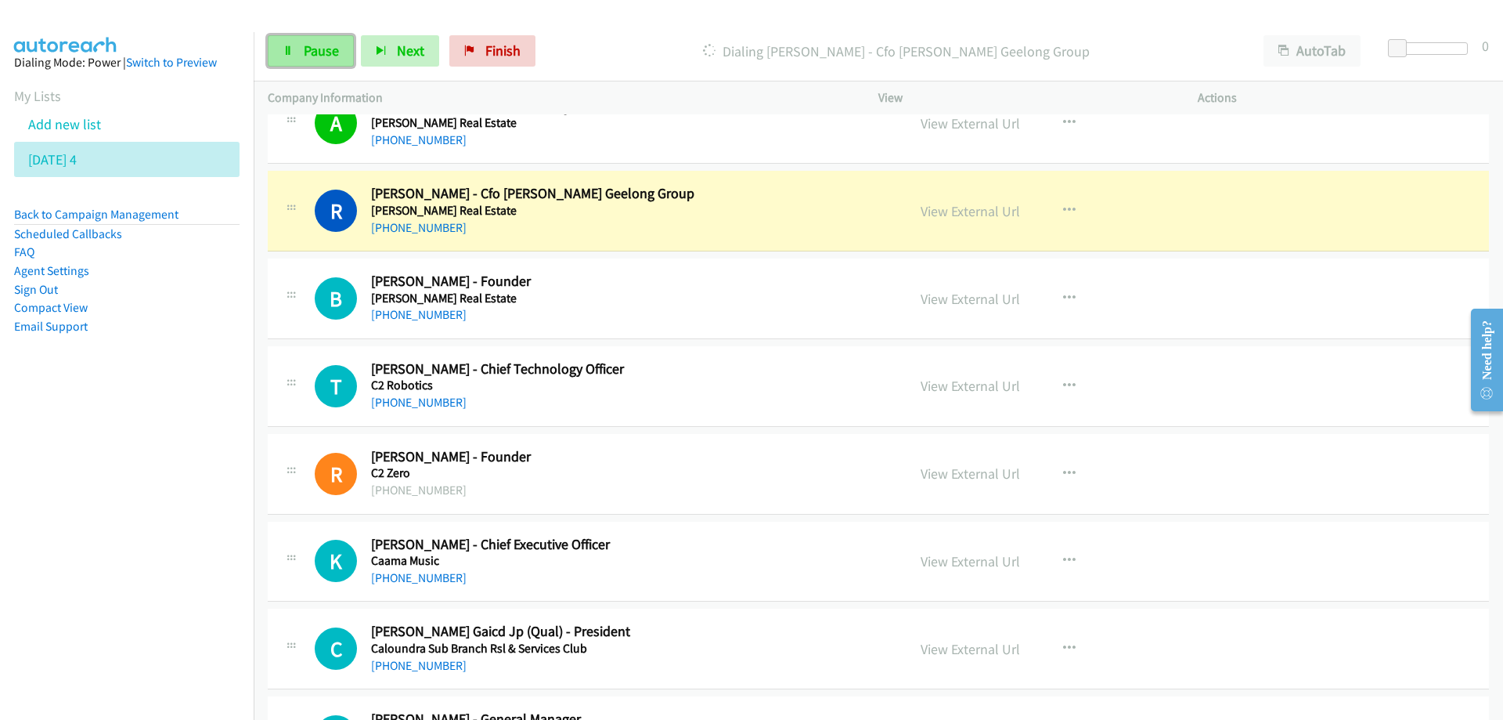
click at [298, 55] on link "Pause" at bounding box center [311, 50] width 86 height 31
click at [738, 225] on div "[PHONE_NUMBER]" at bounding box center [629, 227] width 516 height 19
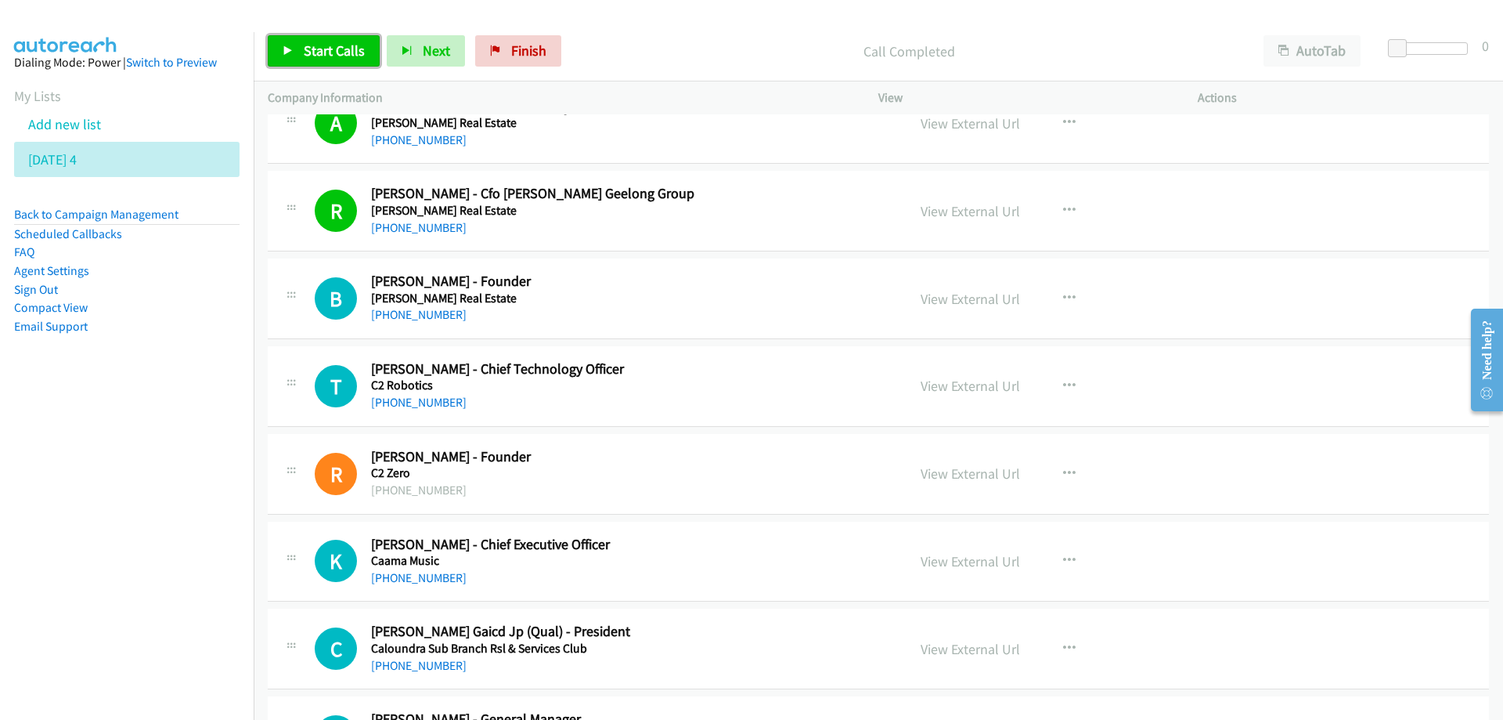
click at [321, 53] on span "Start Calls" at bounding box center [334, 50] width 61 height 18
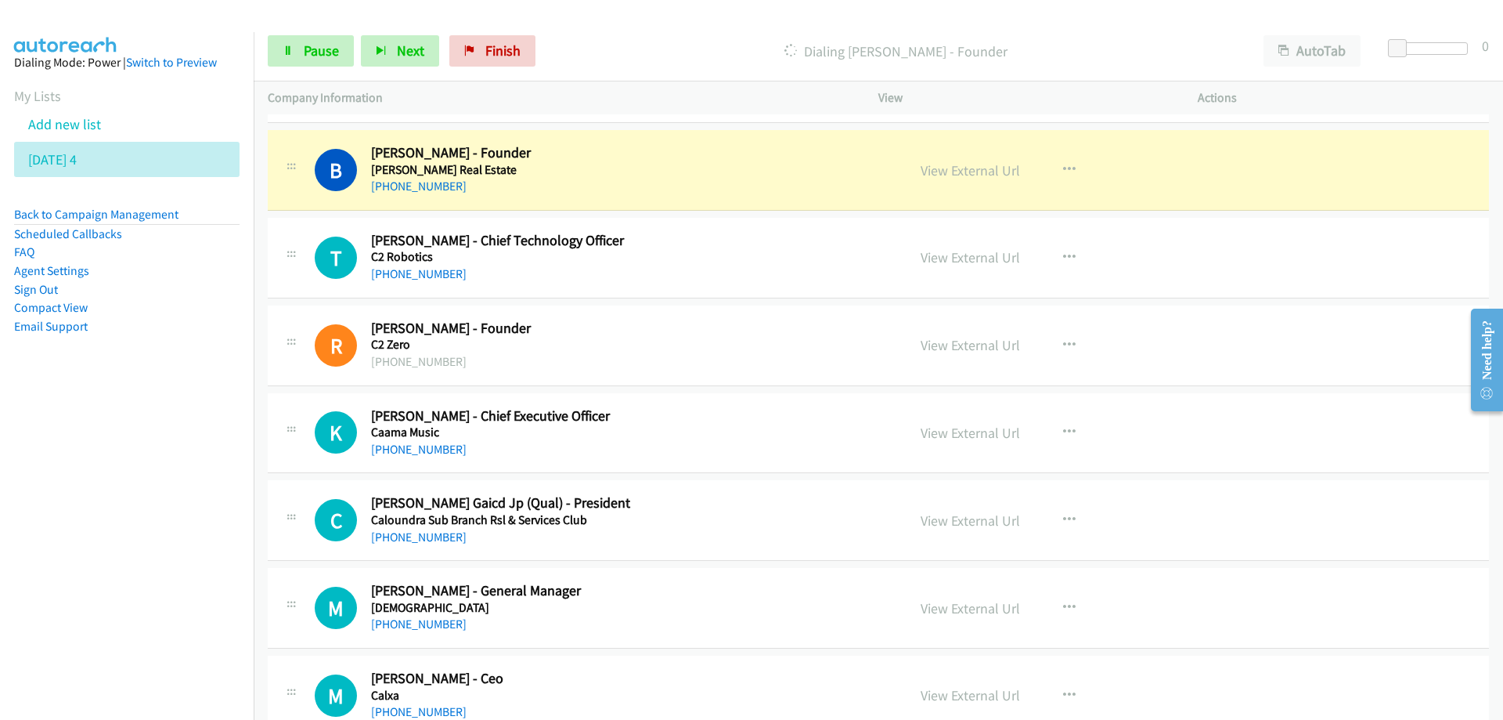
scroll to position [5794, 0]
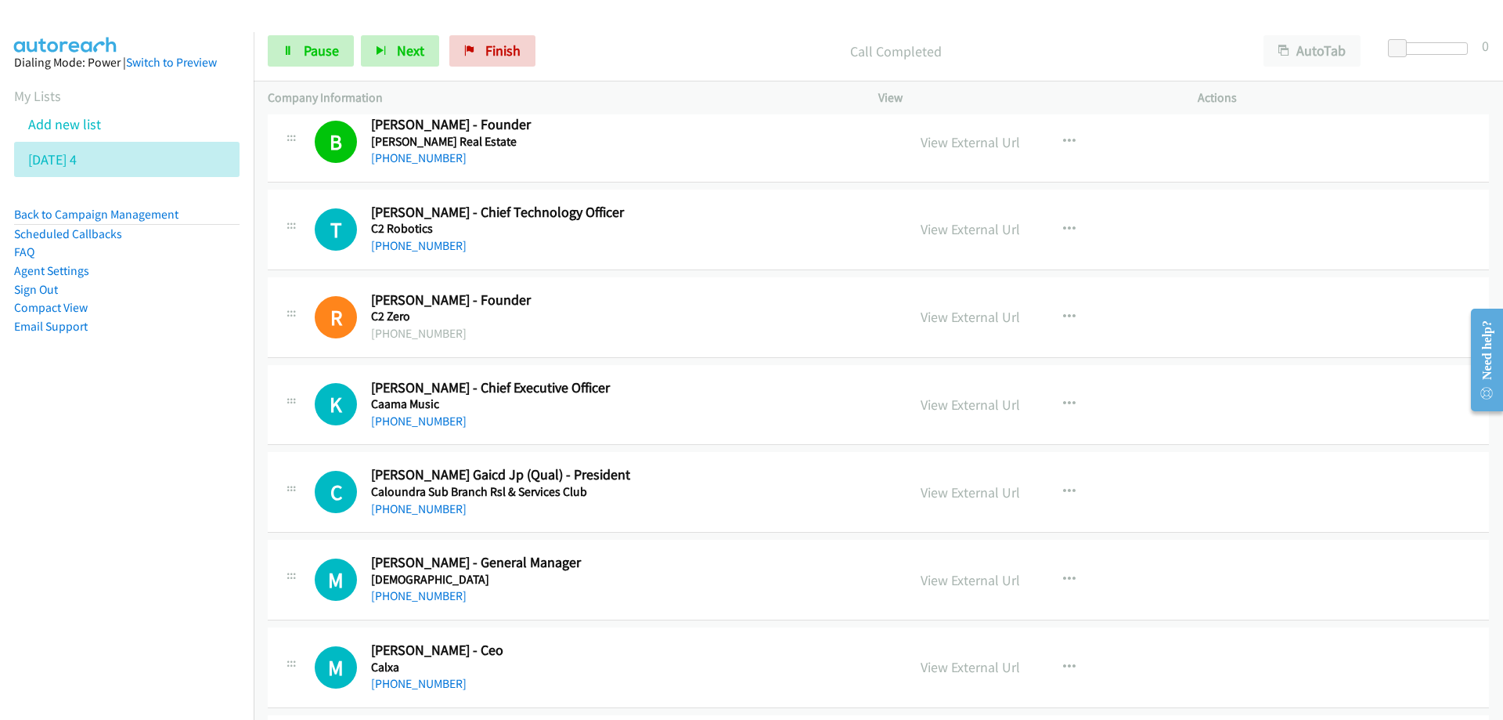
click at [683, 234] on h5 "C2 Robotics" at bounding box center [629, 229] width 516 height 16
click at [302, 52] on link "Pause" at bounding box center [311, 50] width 86 height 31
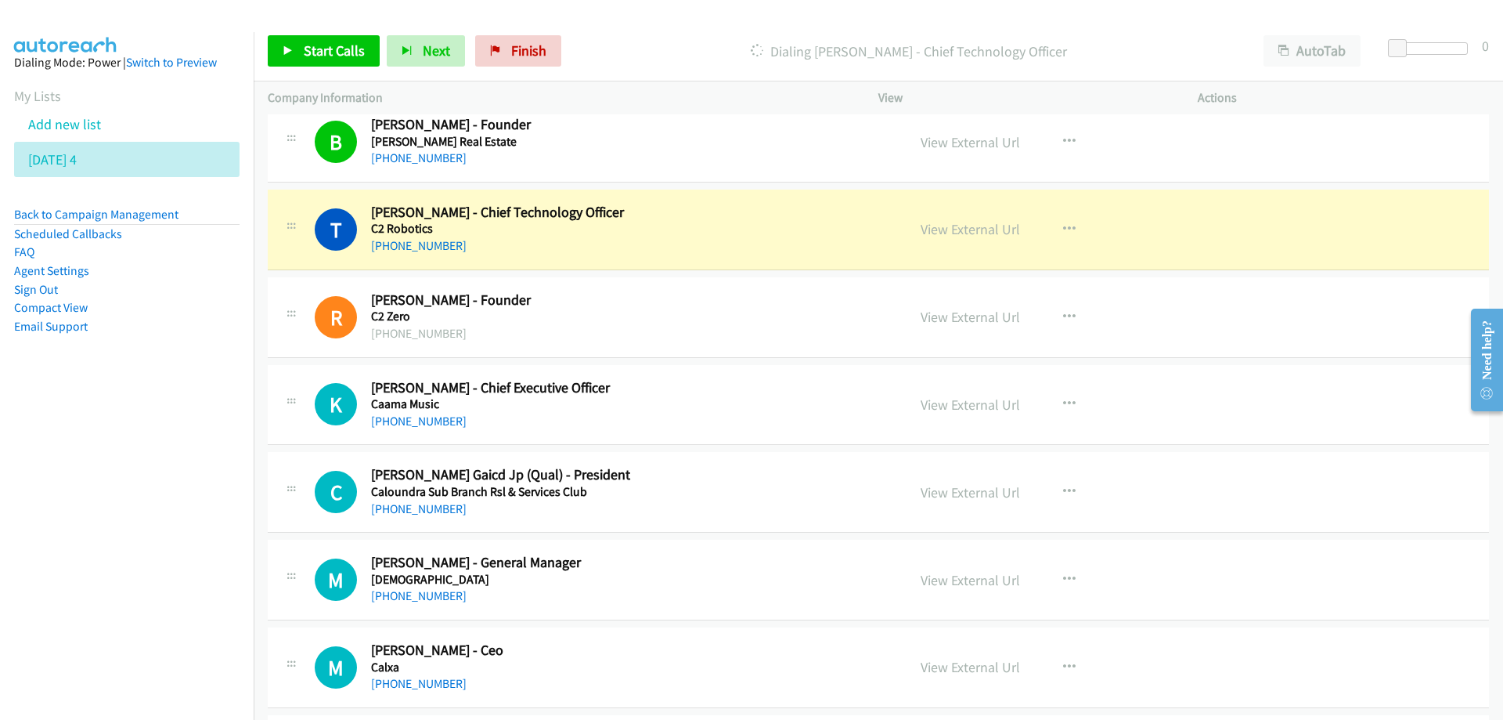
drag, startPoint x: 709, startPoint y: 220, endPoint x: 942, endPoint y: 262, distance: 236.4
click at [947, 233] on link "View External Url" at bounding box center [970, 229] width 99 height 18
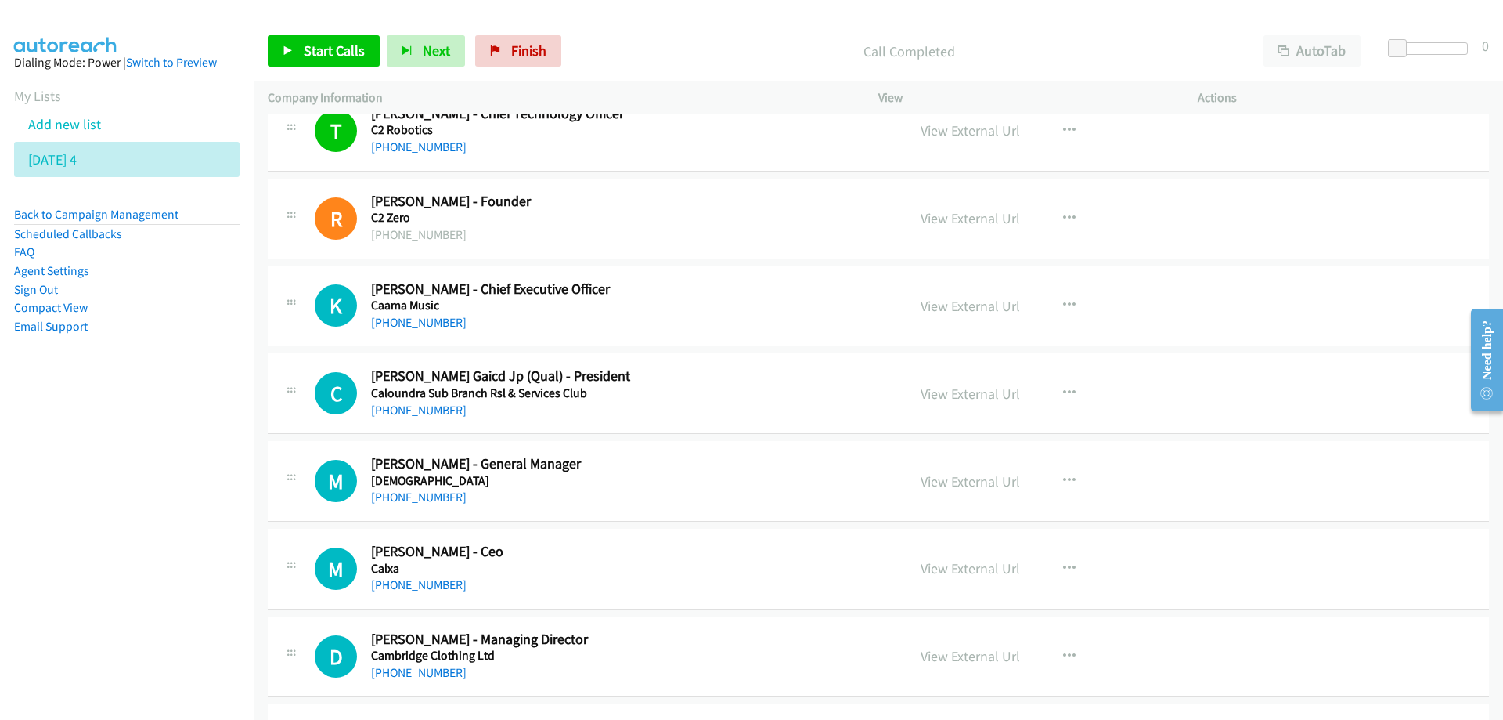
scroll to position [5951, 0]
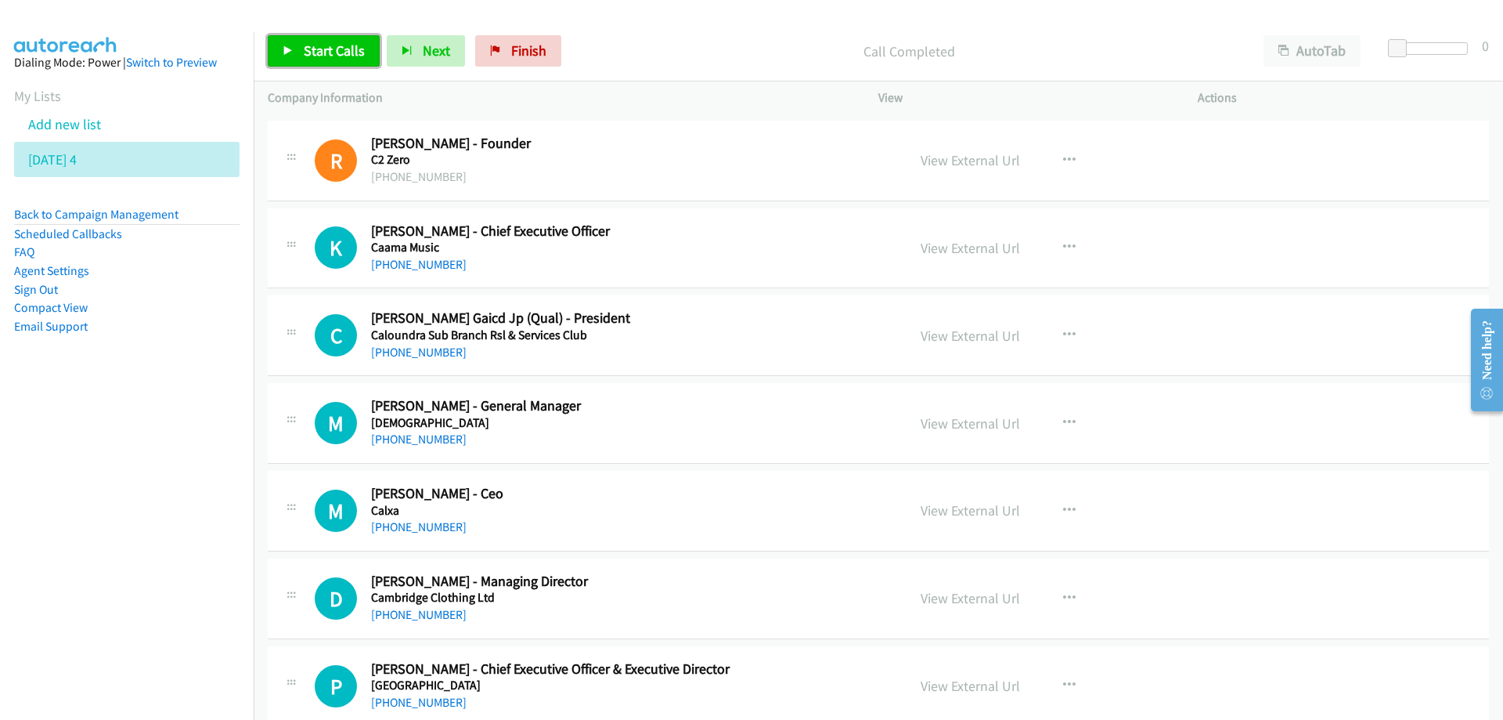
click at [341, 51] on span "Start Calls" at bounding box center [334, 50] width 61 height 18
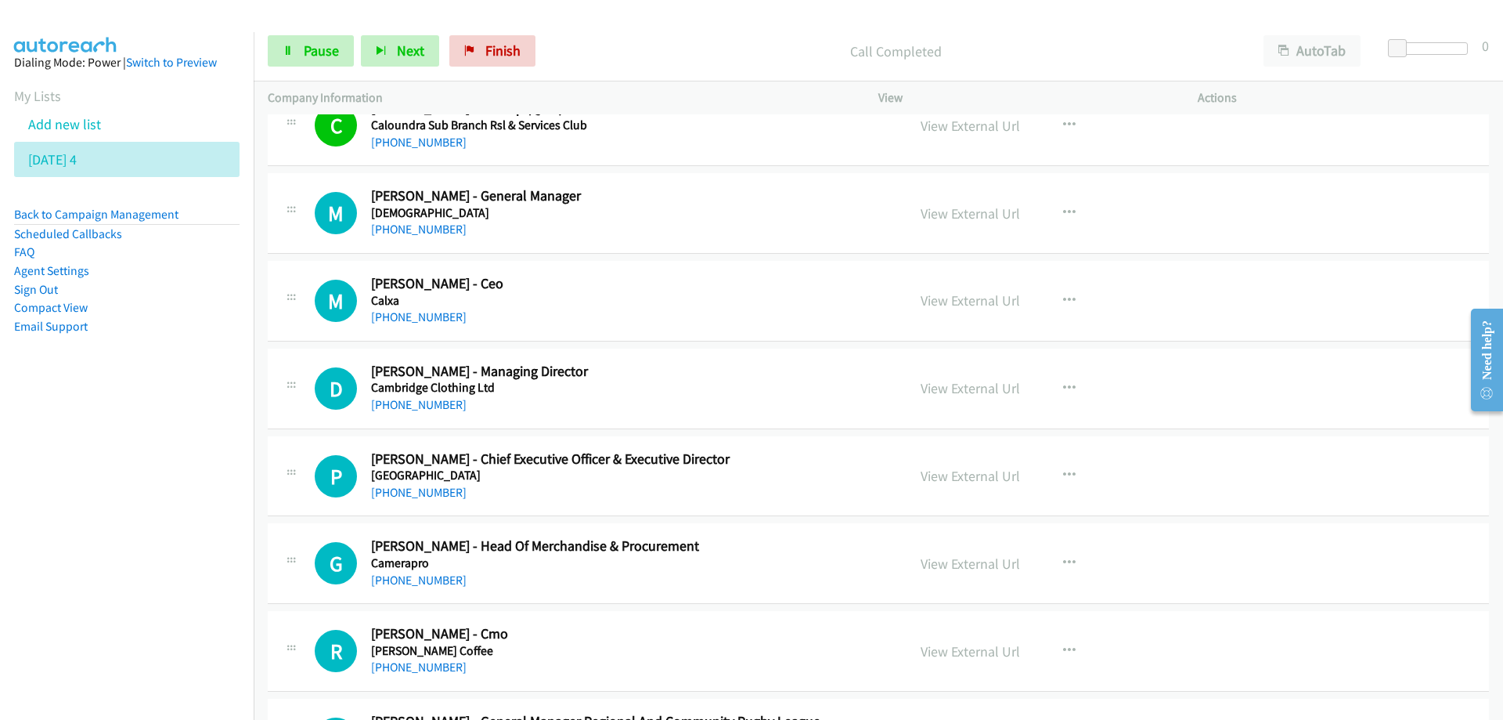
scroll to position [6186, 0]
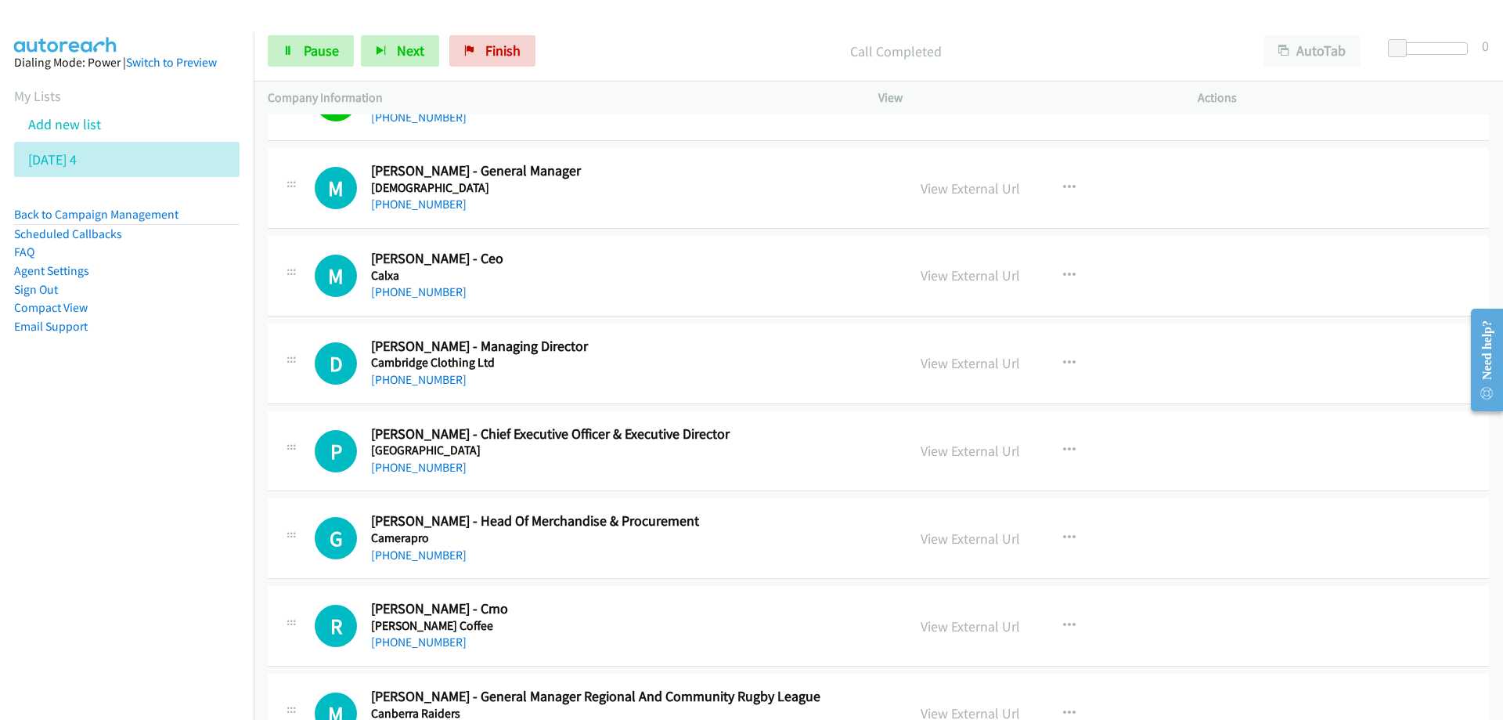
click at [622, 189] on h5 "[DEMOGRAPHIC_DATA]" at bounding box center [629, 188] width 516 height 16
click at [327, 46] on span "Pause" at bounding box center [321, 50] width 35 height 18
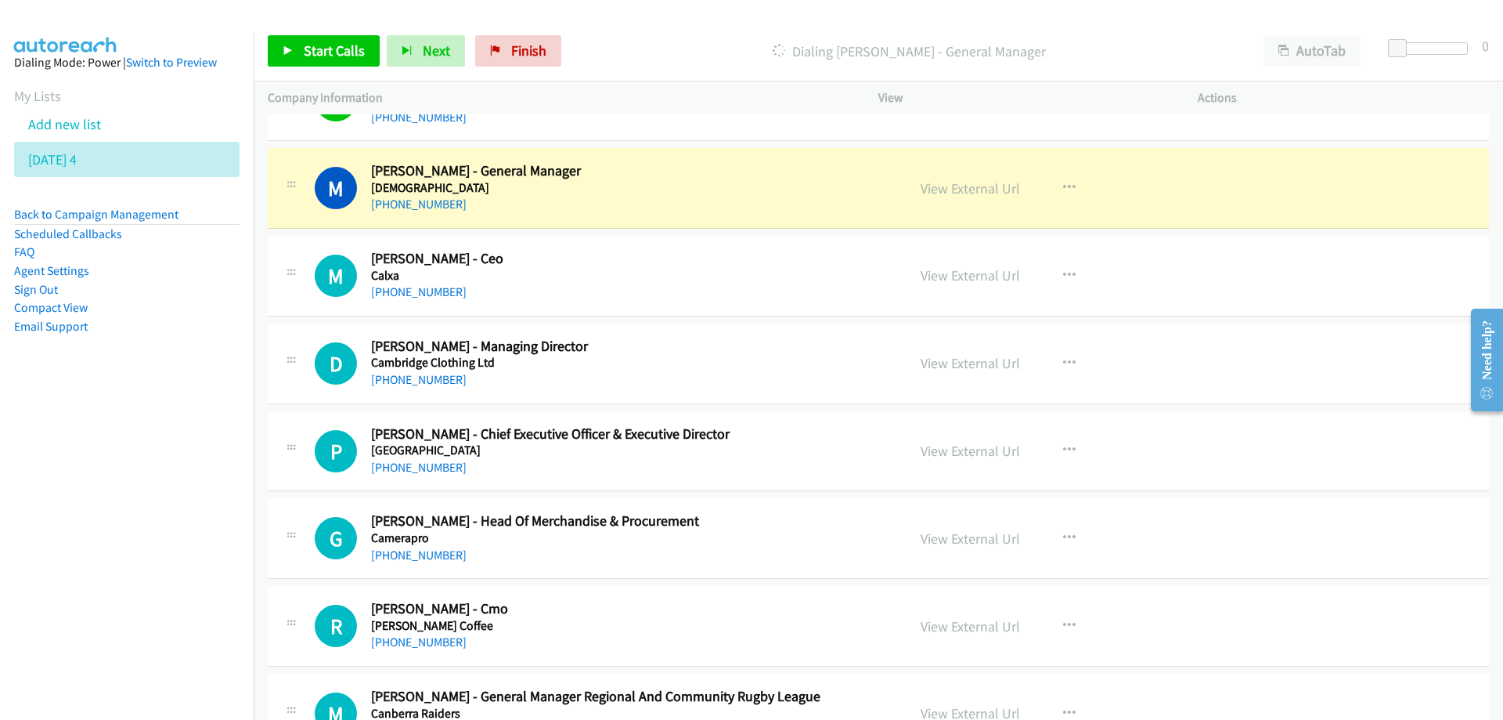
click at [637, 191] on h5 "[DEMOGRAPHIC_DATA]" at bounding box center [629, 188] width 516 height 16
click at [958, 191] on link "View External Url" at bounding box center [970, 188] width 99 height 18
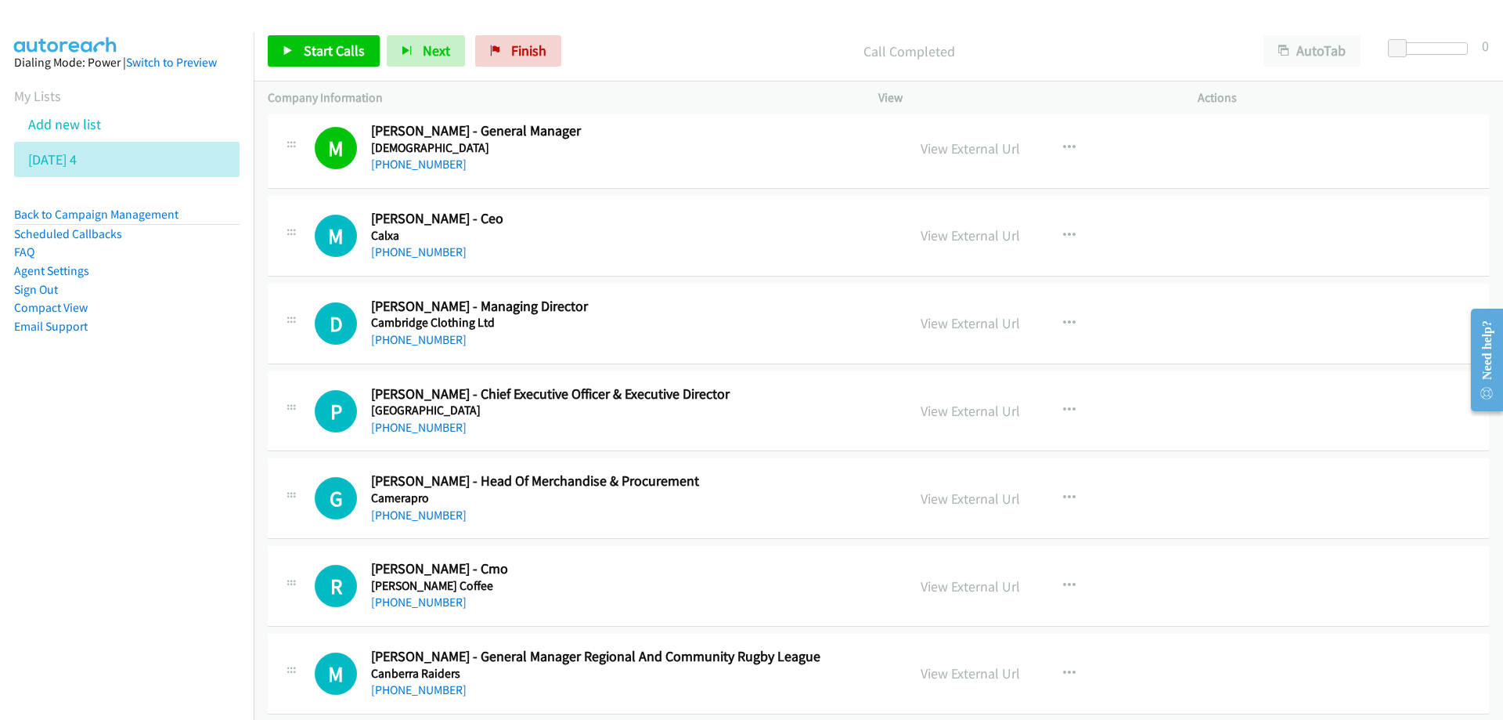
scroll to position [6264, 0]
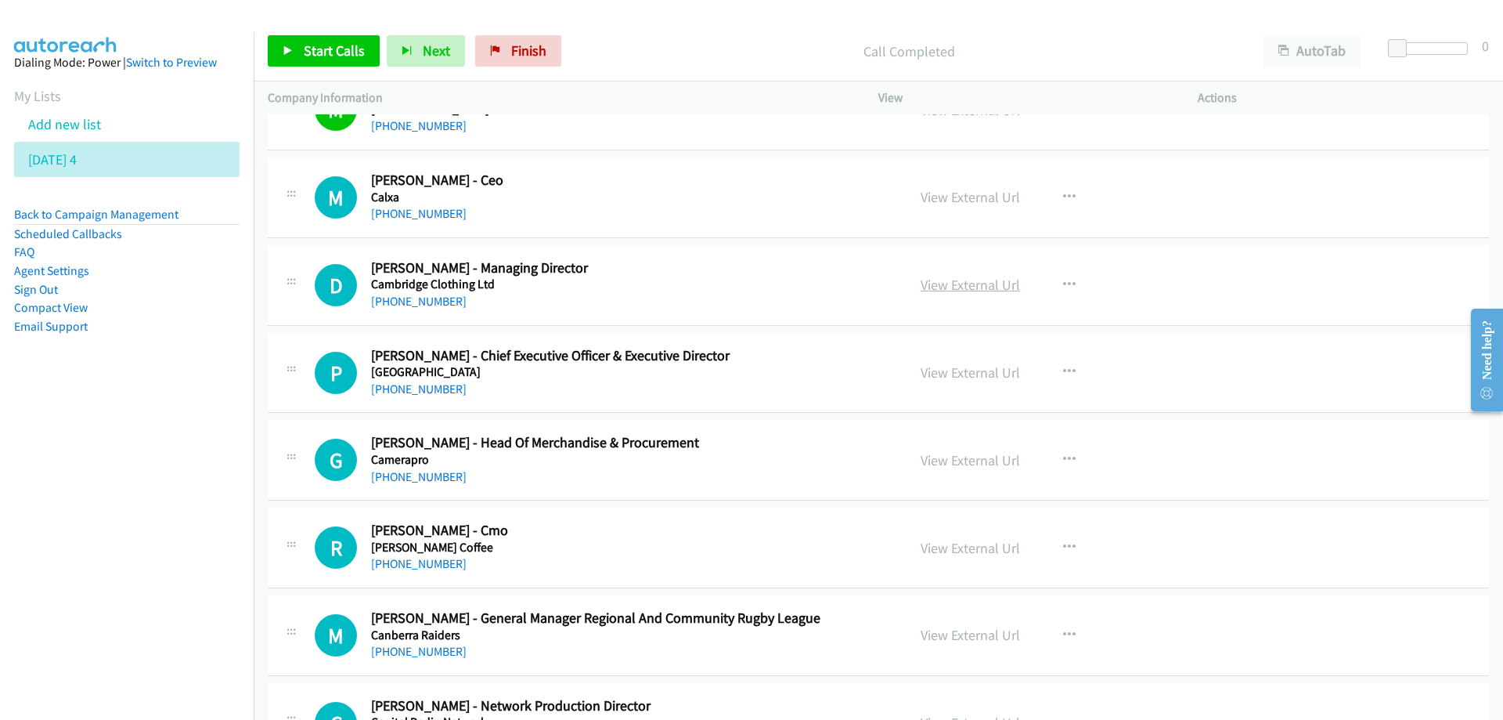
click at [958, 278] on link "View External Url" at bounding box center [970, 285] width 99 height 18
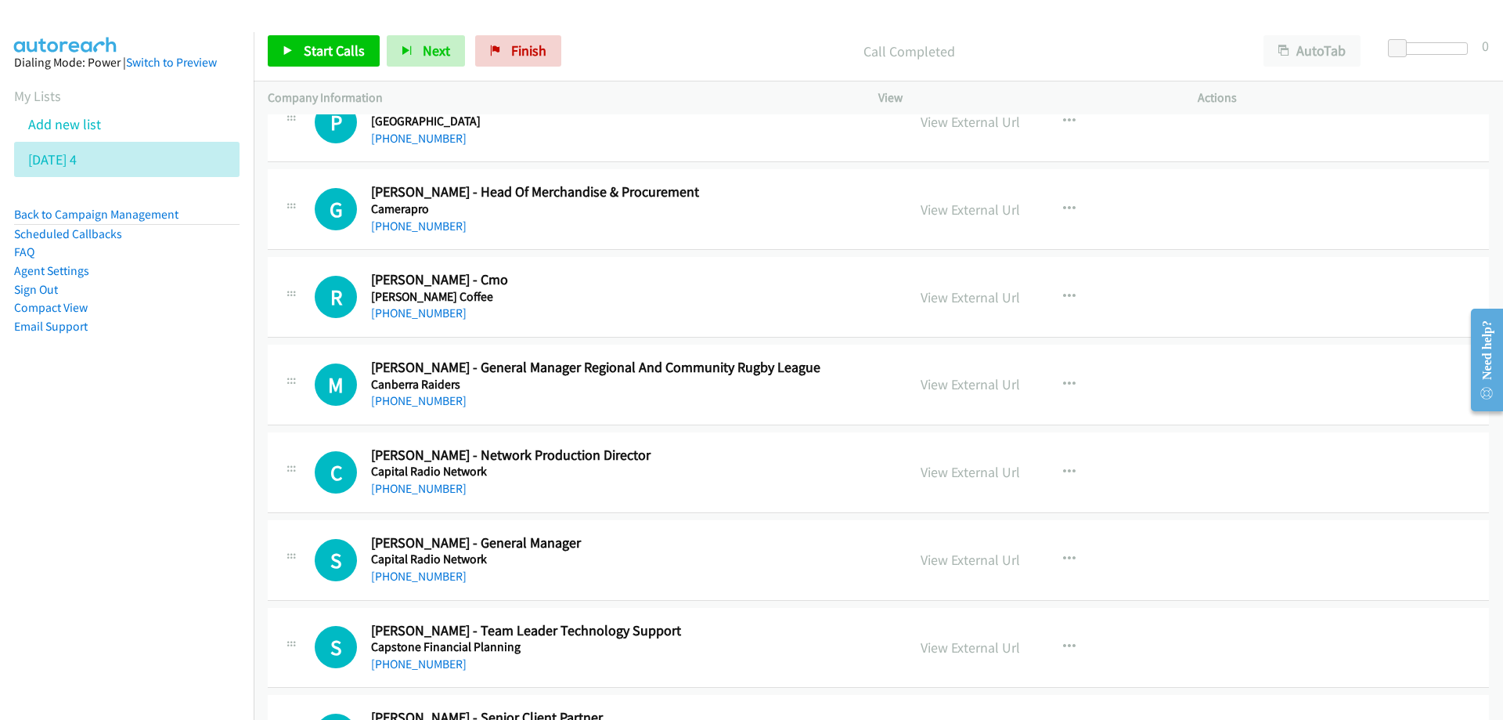
scroll to position [6577, 0]
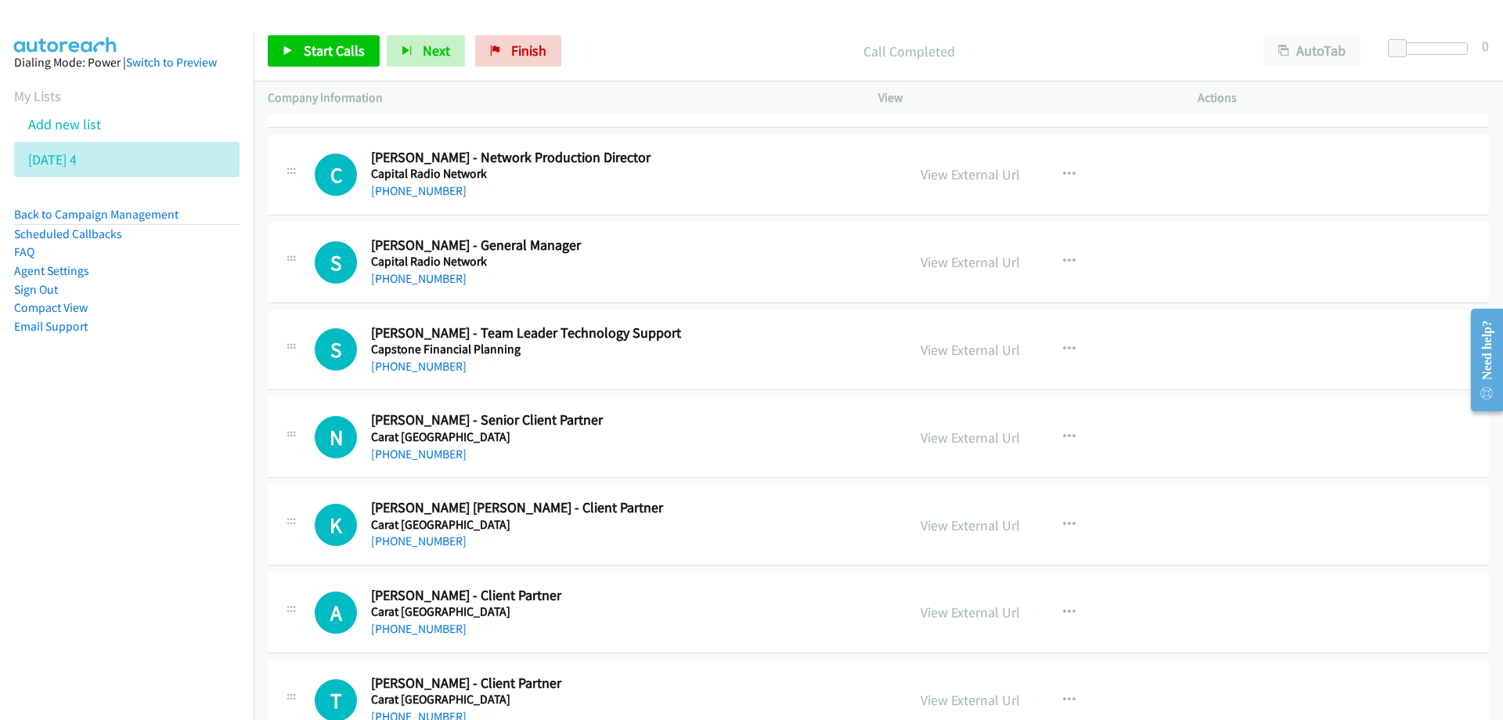
click at [711, 291] on div "S Callback Scheduled [PERSON_NAME] - General Manager Capital Radio Network [GEO…" at bounding box center [878, 262] width 1221 height 81
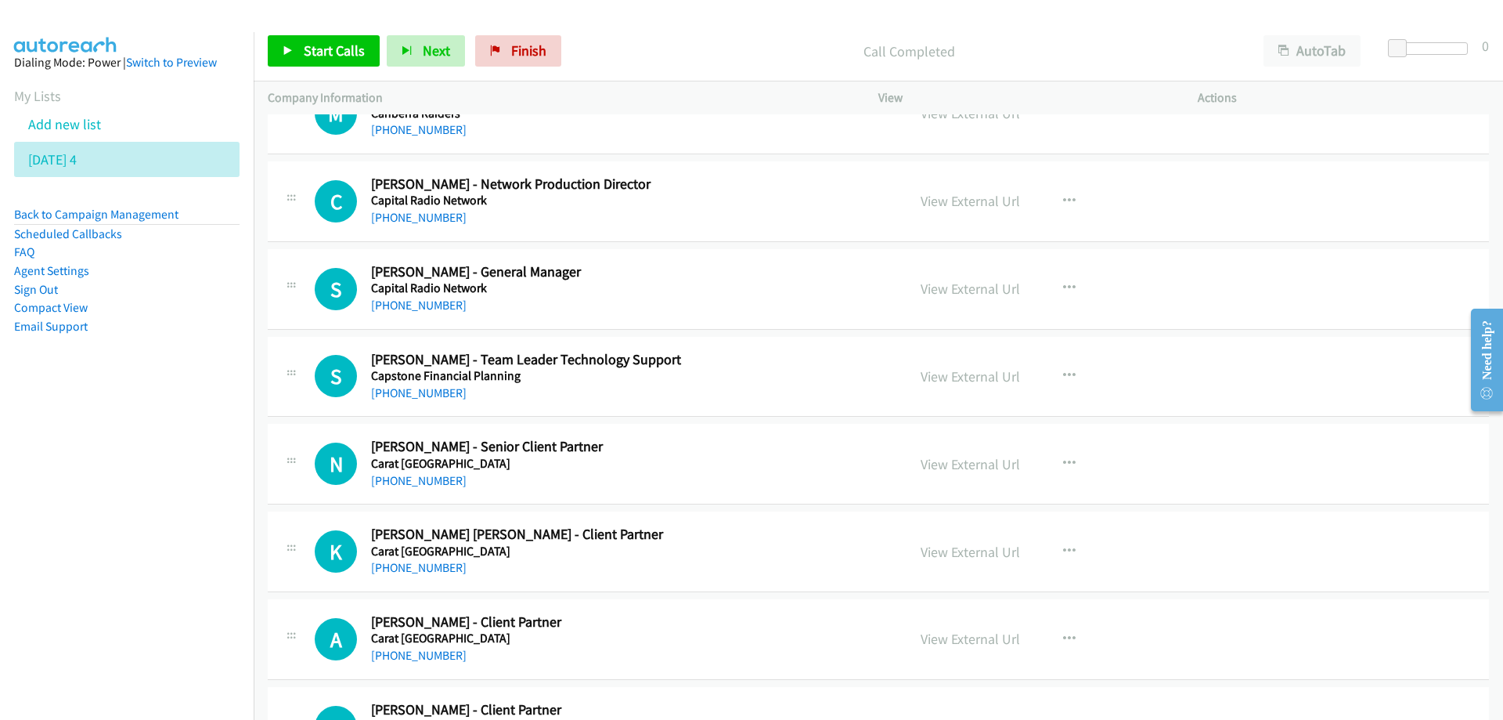
scroll to position [6812, 0]
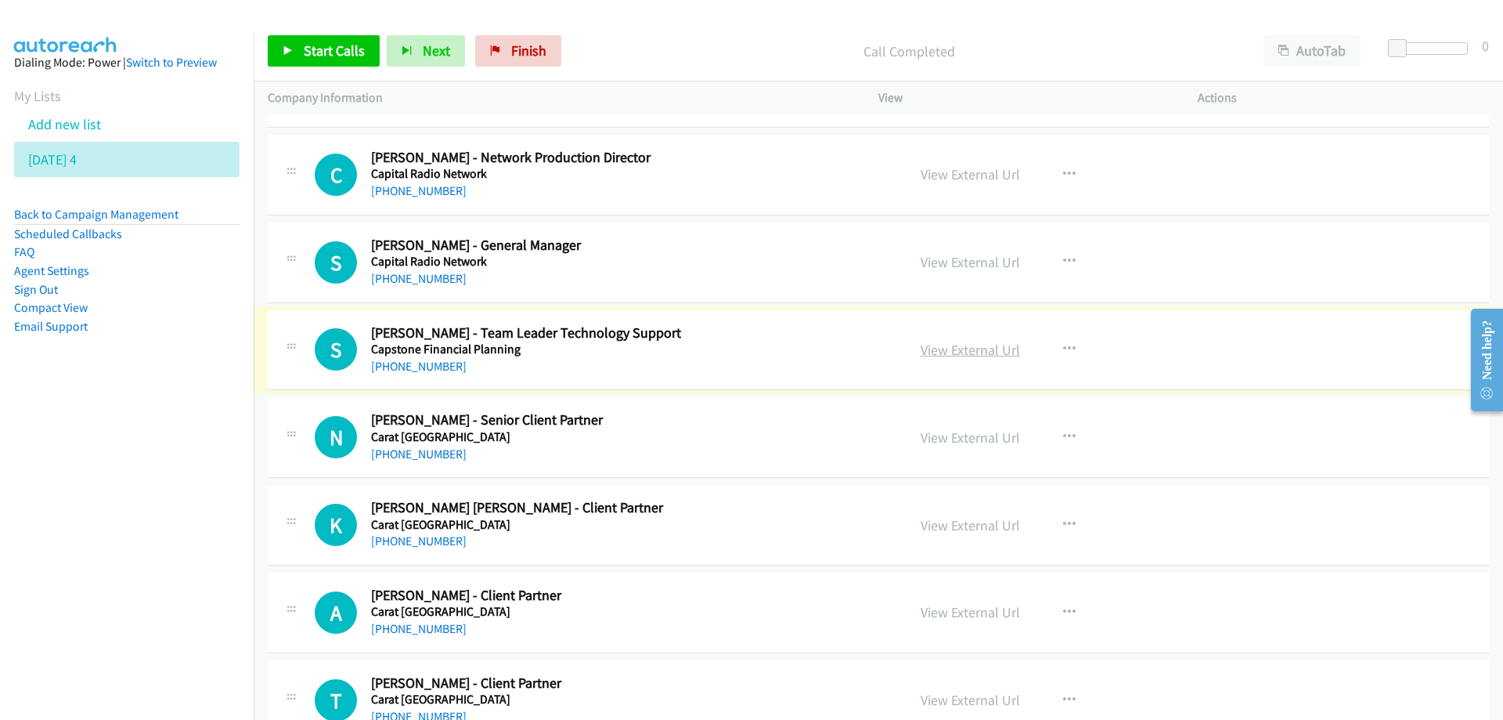
click at [936, 352] on link "View External Url" at bounding box center [970, 350] width 99 height 18
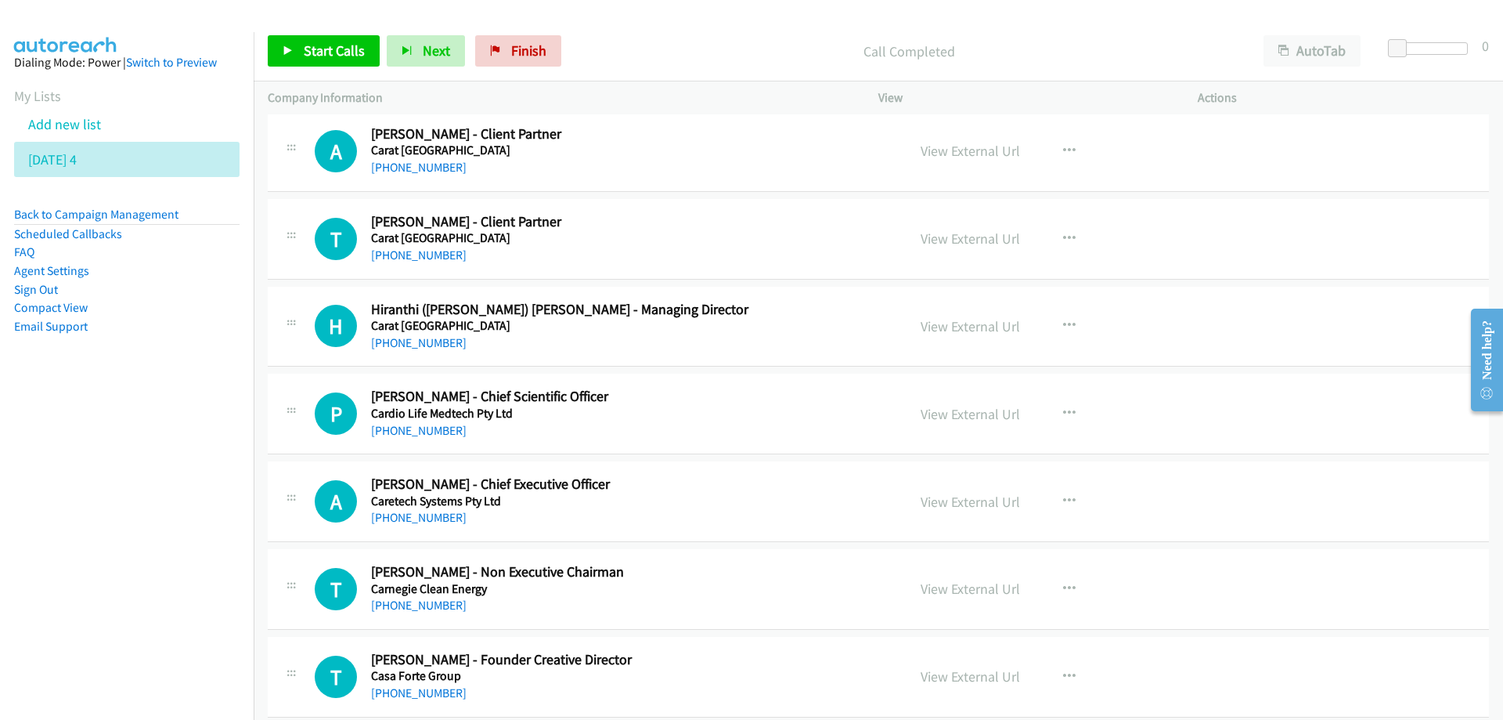
scroll to position [7282, 0]
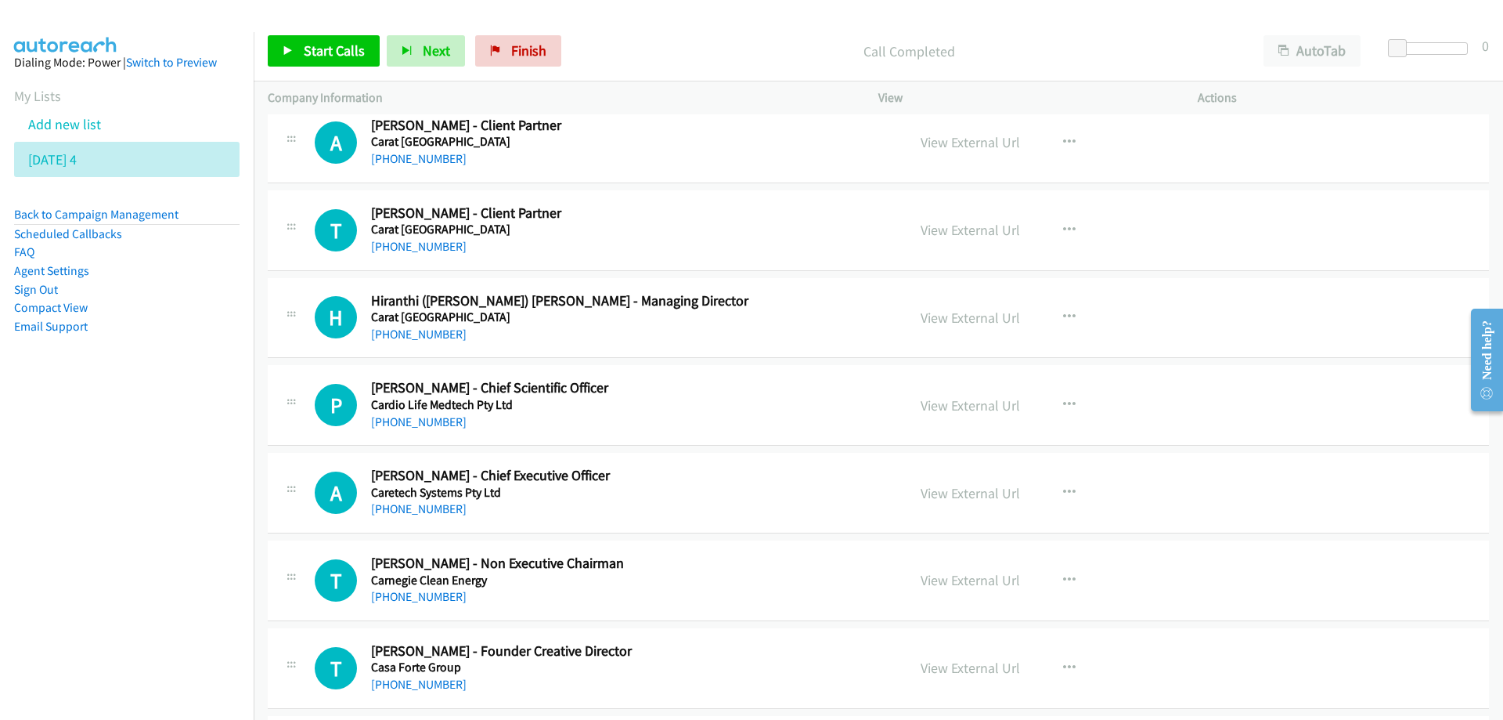
click at [724, 318] on h5 "Carat [GEOGRAPHIC_DATA]" at bounding box center [629, 317] width 516 height 16
click at [951, 319] on link "View External Url" at bounding box center [970, 317] width 99 height 18
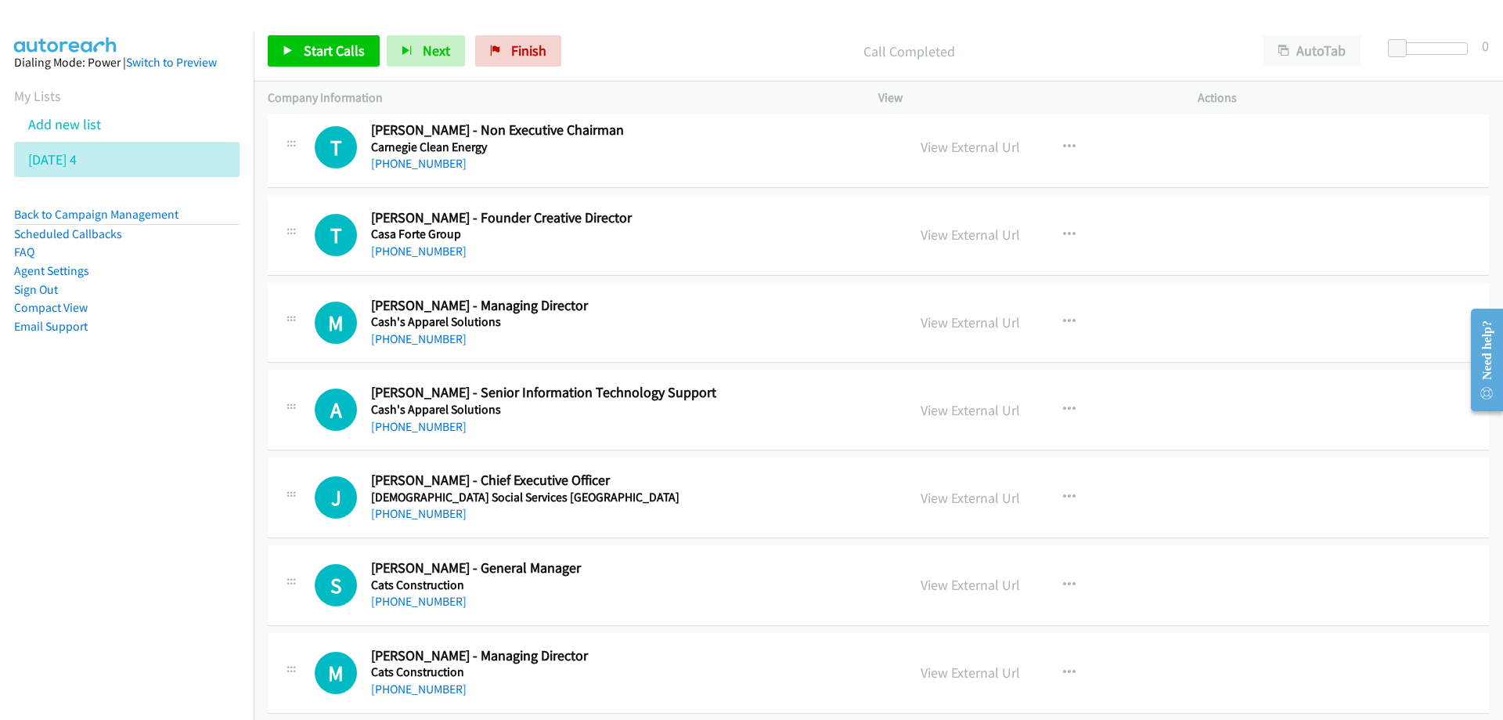
scroll to position [7751, 0]
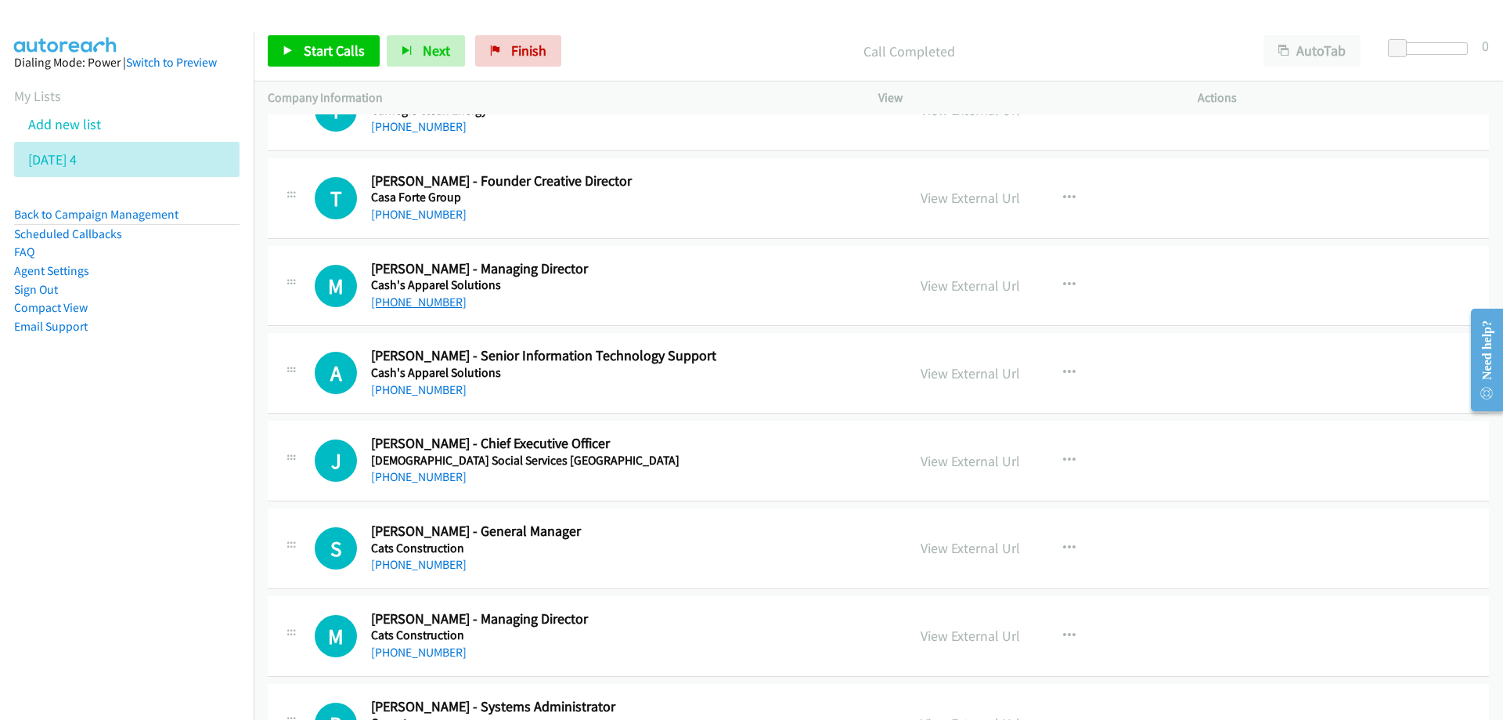
click at [432, 305] on link "[PHONE_NUMBER]" at bounding box center [419, 301] width 96 height 15
click at [550, 379] on h5 "Cash's Apparel Solutions" at bounding box center [629, 373] width 516 height 16
click at [941, 373] on link "View External Url" at bounding box center [970, 373] width 99 height 18
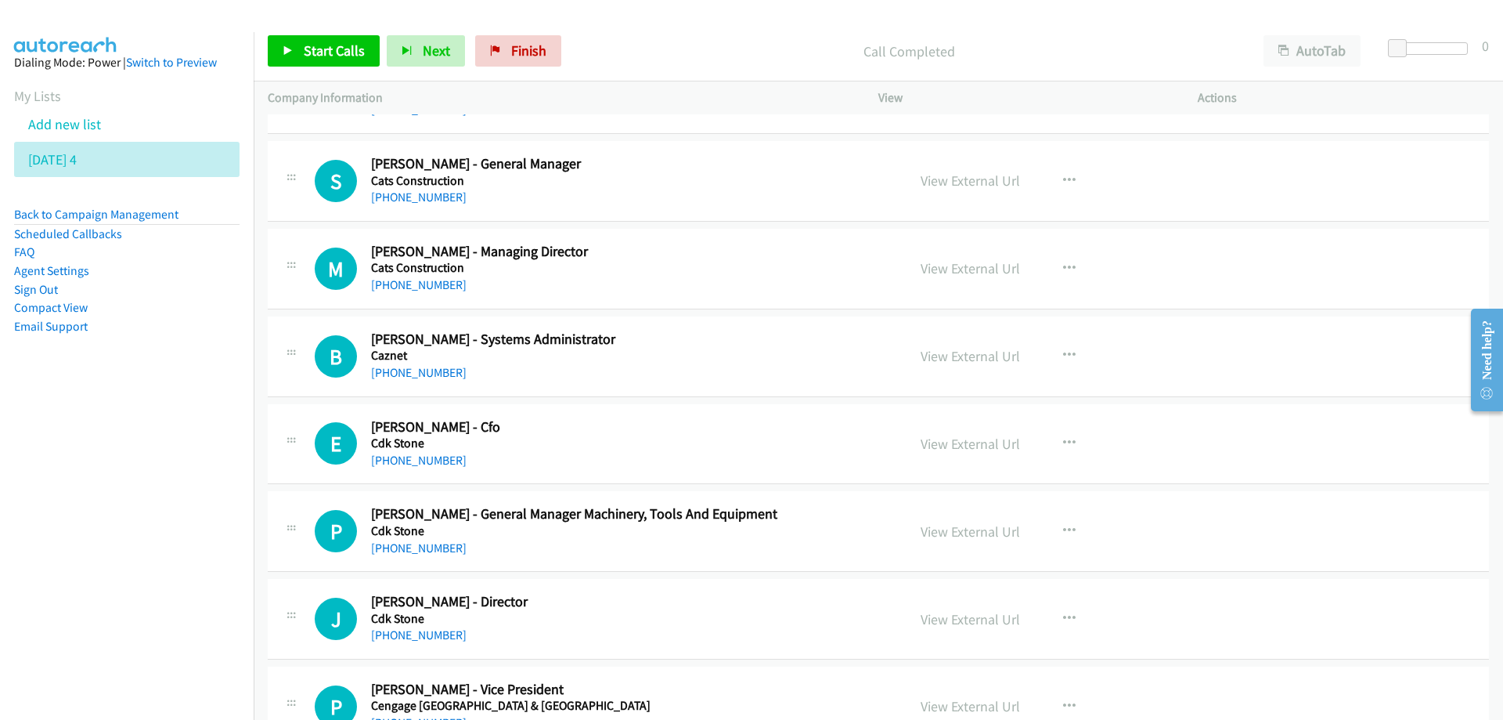
scroll to position [8143, 0]
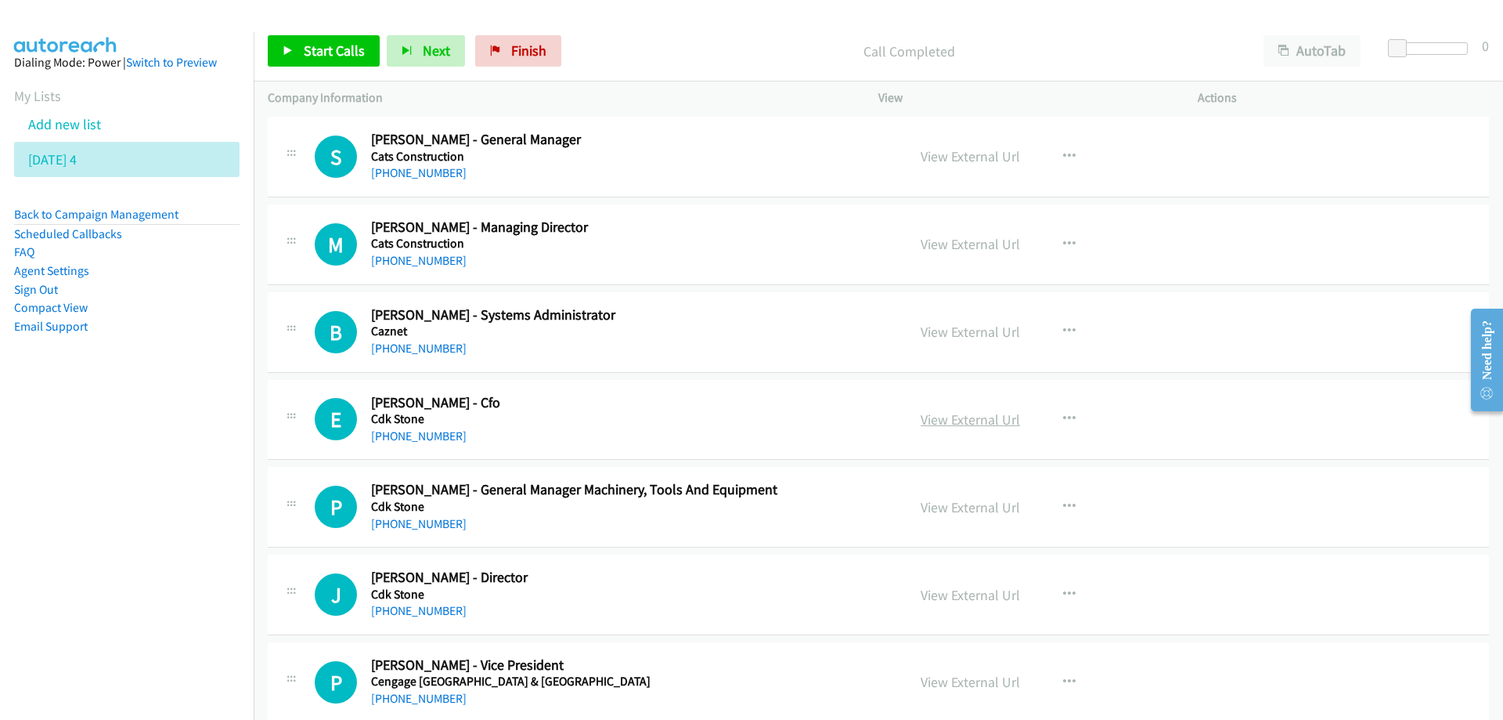
click at [943, 420] on link "View External Url" at bounding box center [970, 419] width 99 height 18
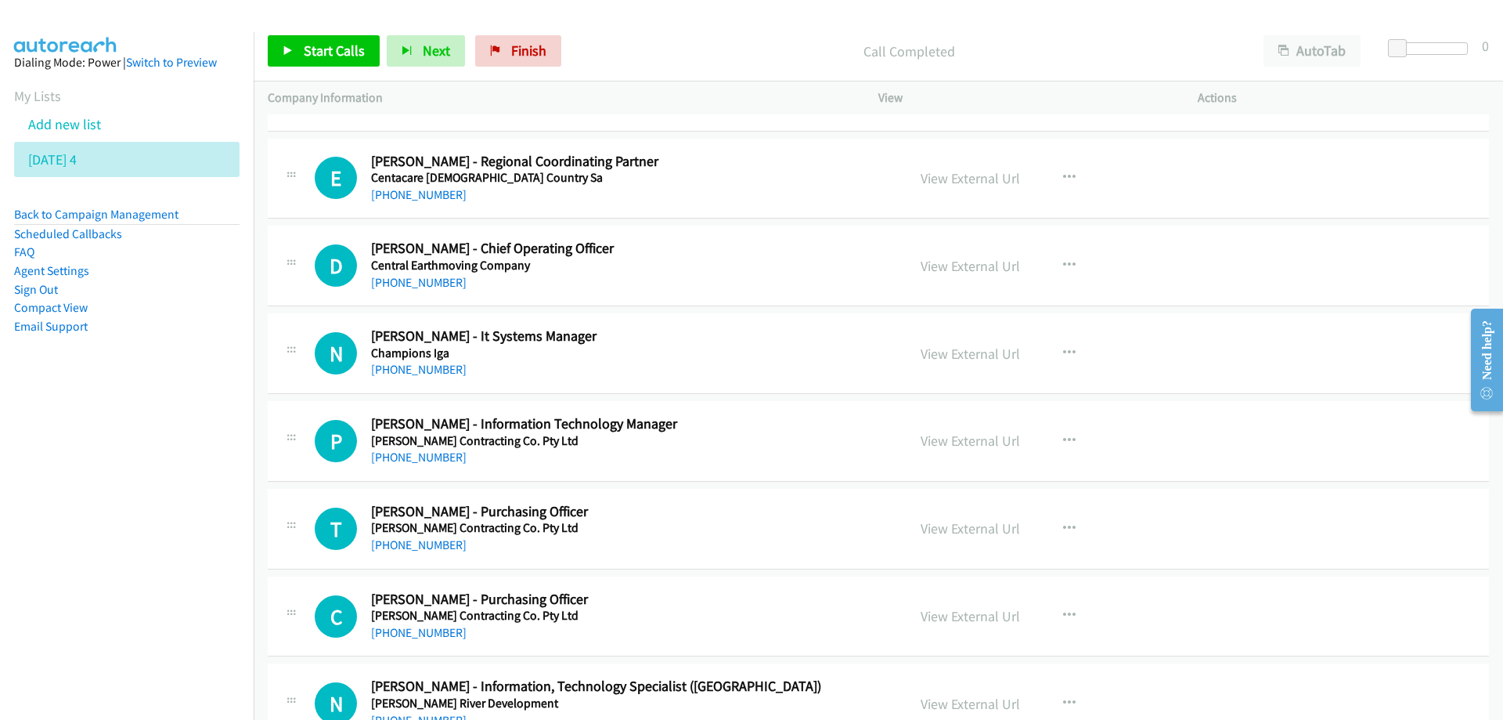
scroll to position [8848, 0]
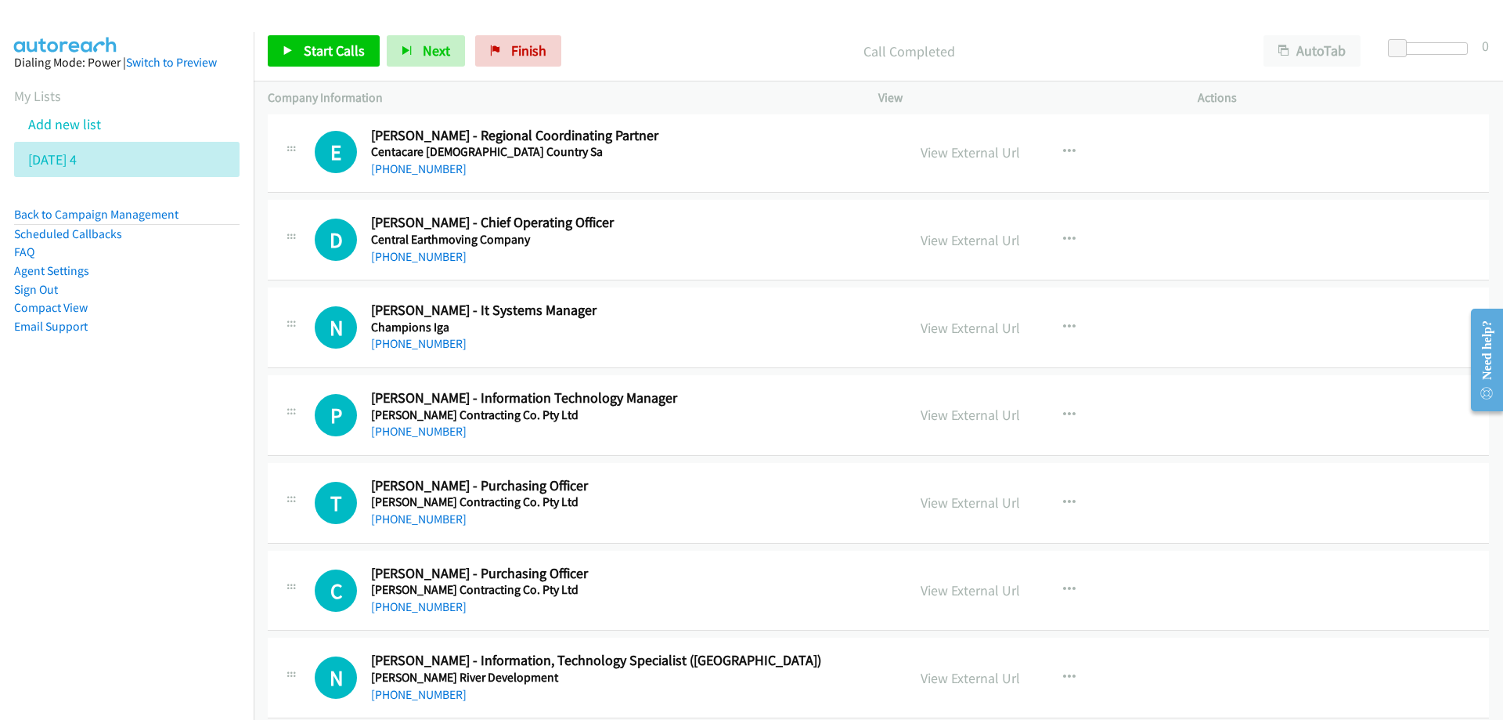
click at [705, 328] on h5 "Champions Iga" at bounding box center [629, 327] width 516 height 16
click at [934, 330] on link "View External Url" at bounding box center [970, 328] width 99 height 18
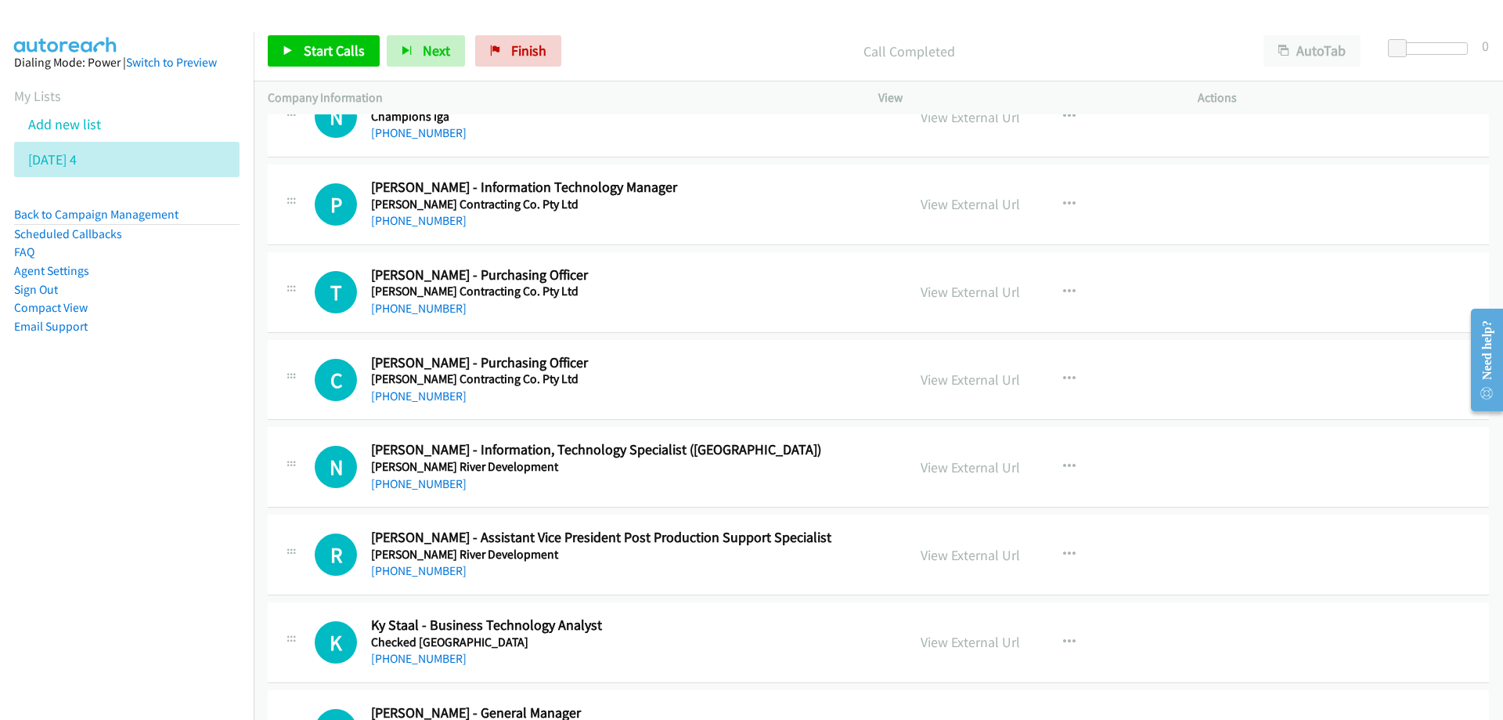
scroll to position [9083, 0]
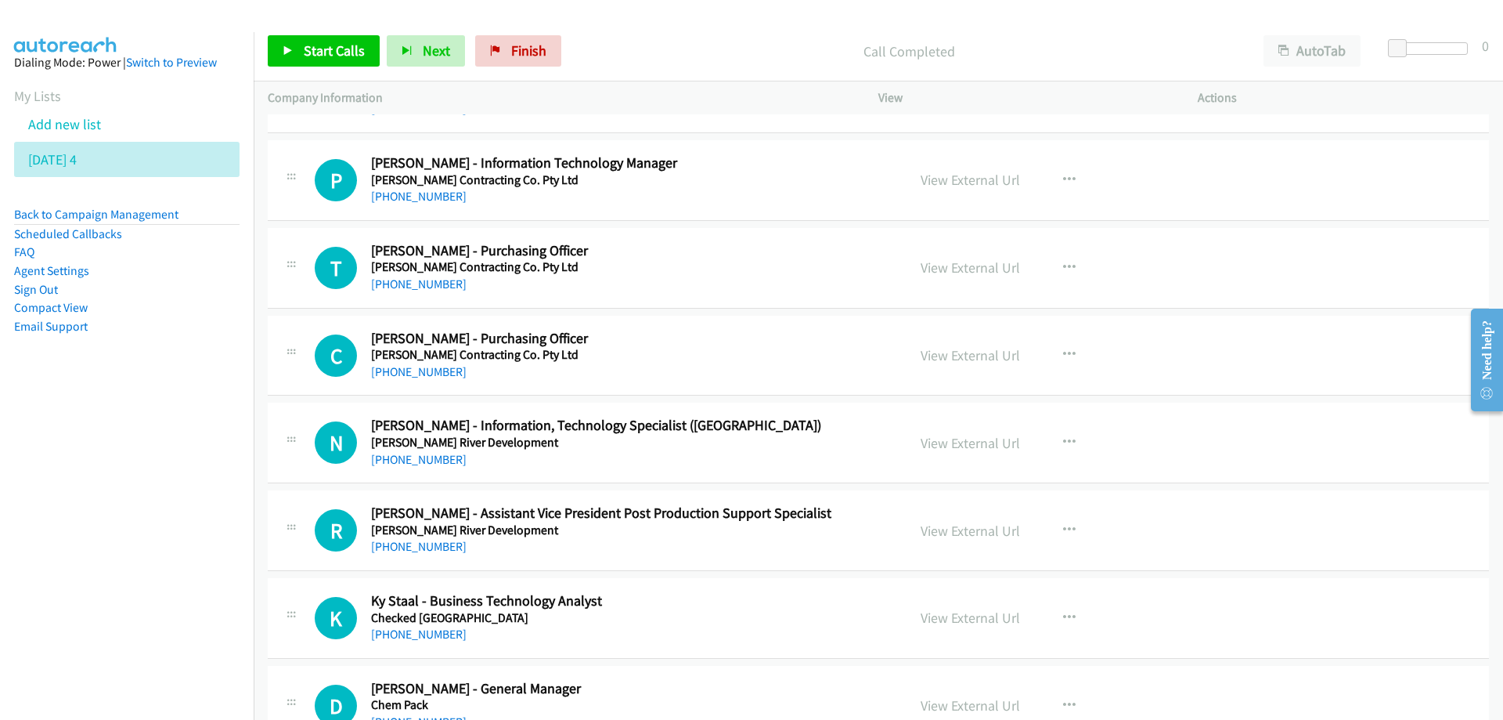
click at [821, 427] on h2 "[PERSON_NAME] - Information, Technology Specialist ([GEOGRAPHIC_DATA])" at bounding box center [629, 426] width 516 height 18
click at [425, 460] on link "[PHONE_NUMBER]" at bounding box center [419, 459] width 96 height 15
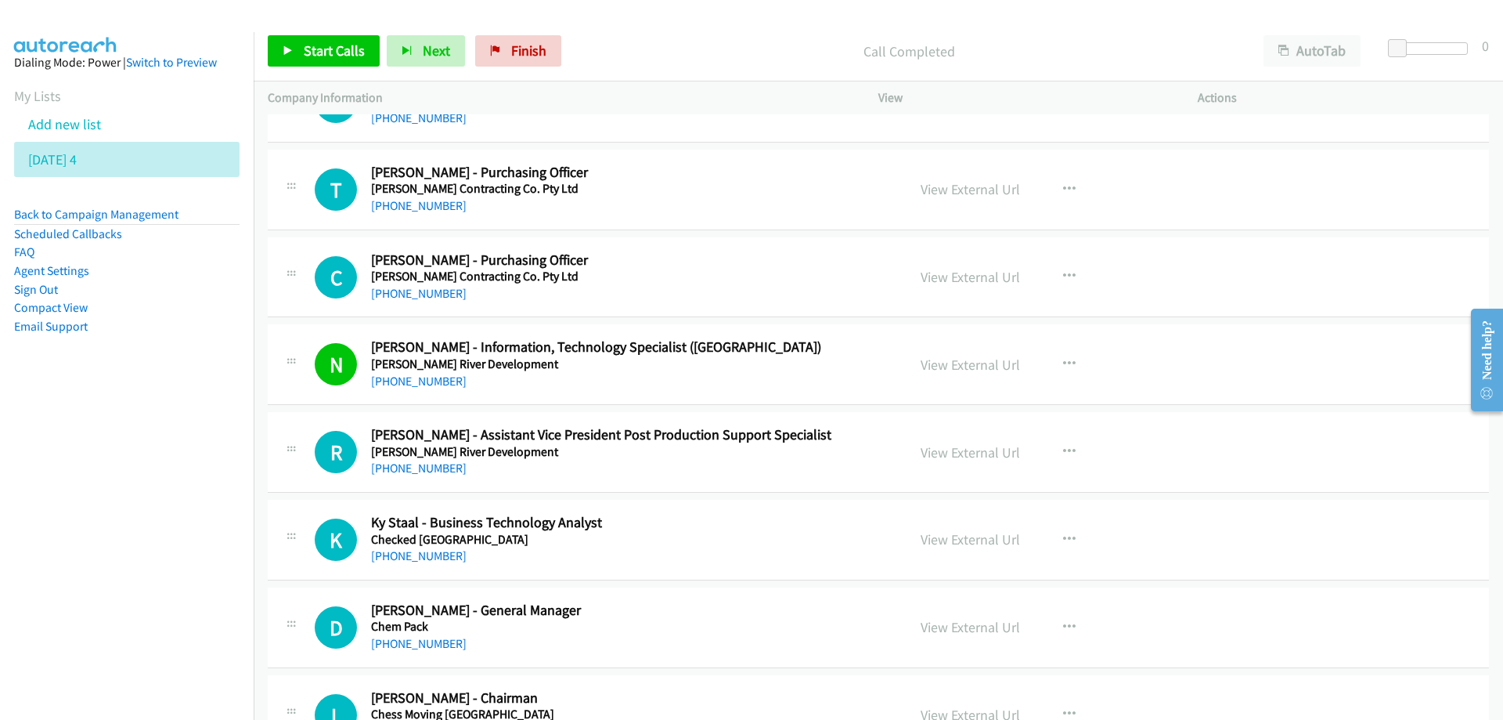
drag, startPoint x: 635, startPoint y: 514, endPoint x: 665, endPoint y: 486, distance: 41.0
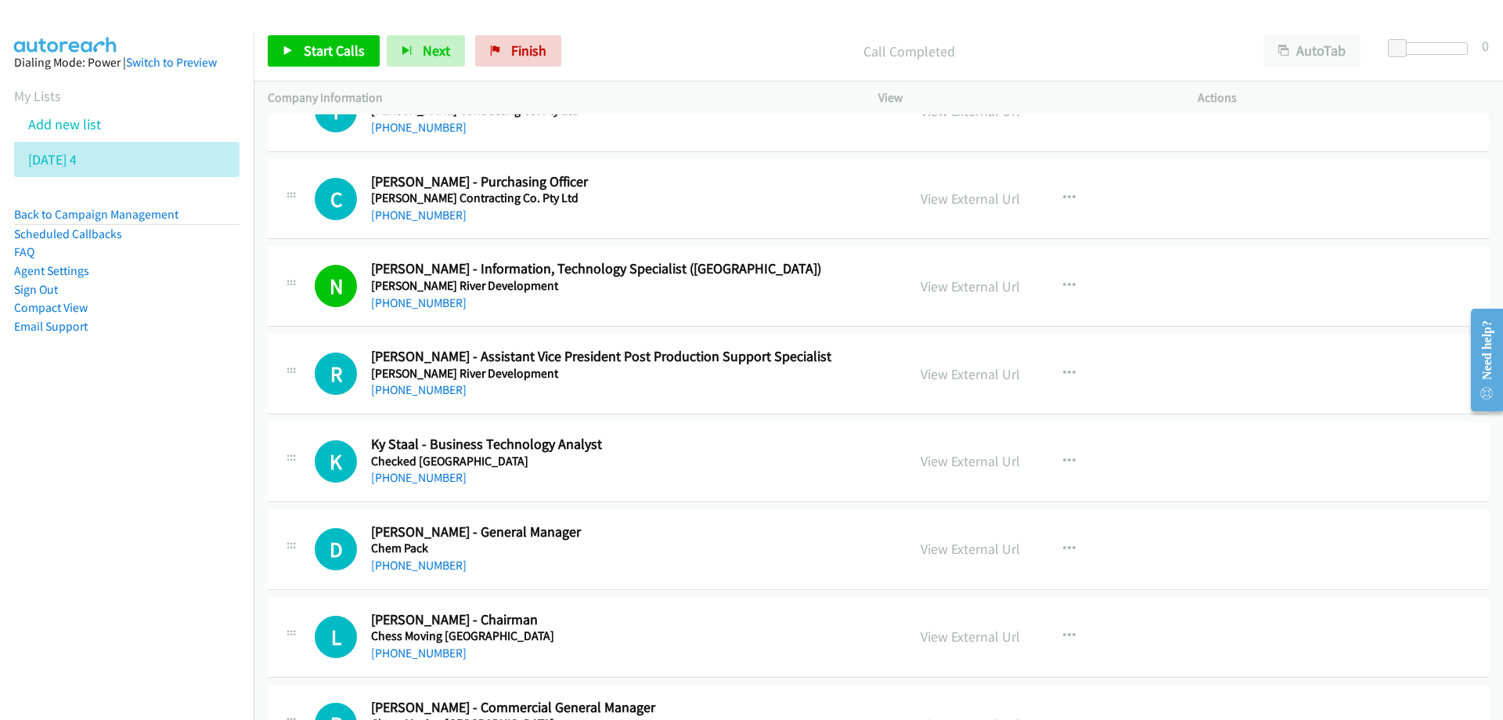
click at [725, 464] on h5 "Checked [GEOGRAPHIC_DATA]" at bounding box center [629, 461] width 516 height 16
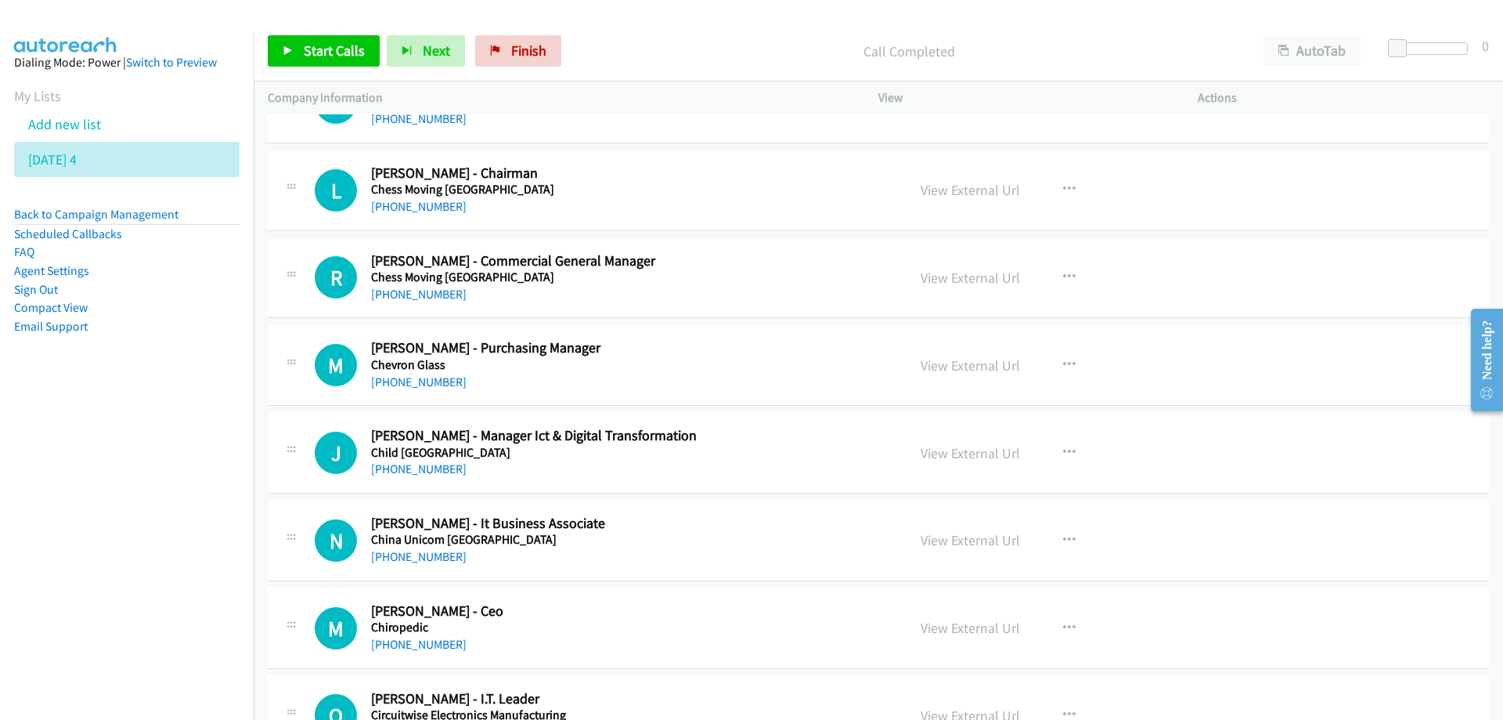
scroll to position [9709, 0]
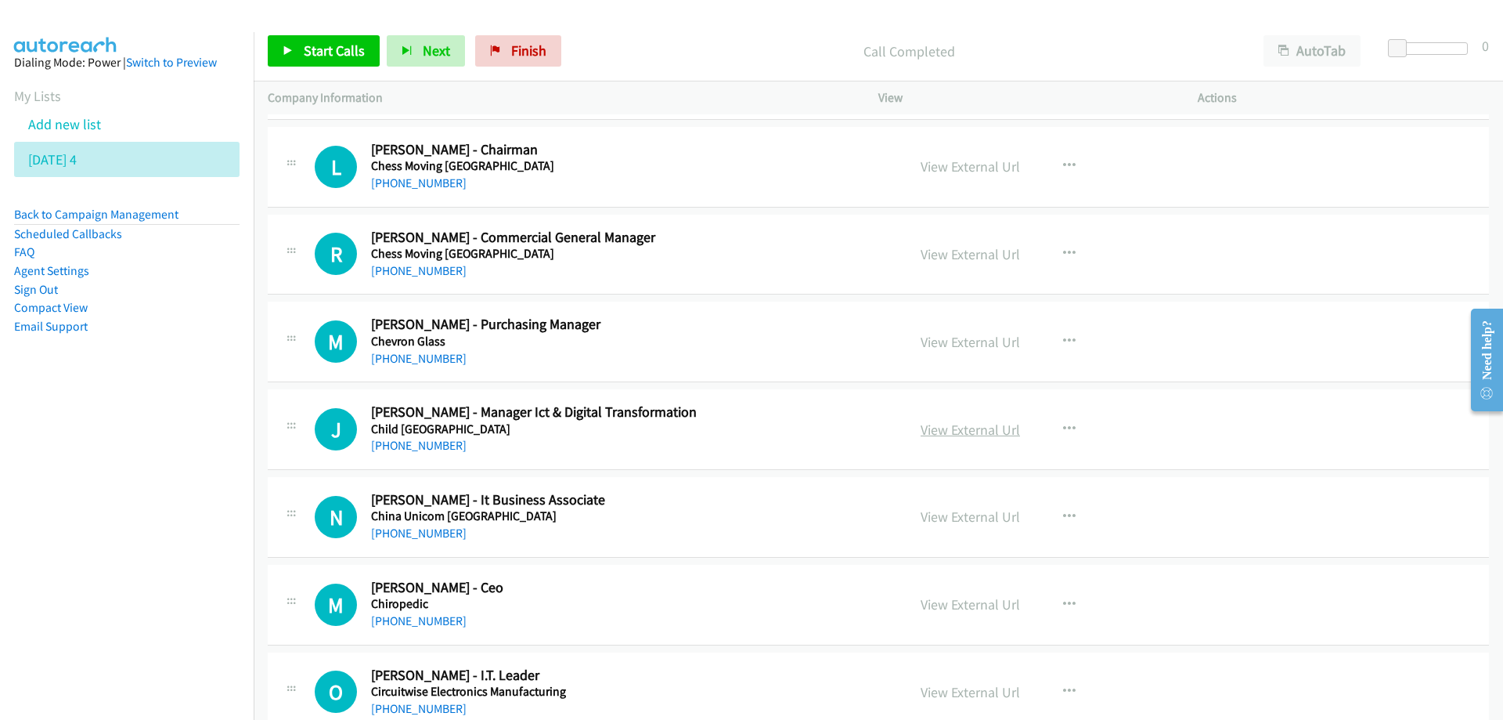
click at [925, 424] on link "View External Url" at bounding box center [970, 429] width 99 height 18
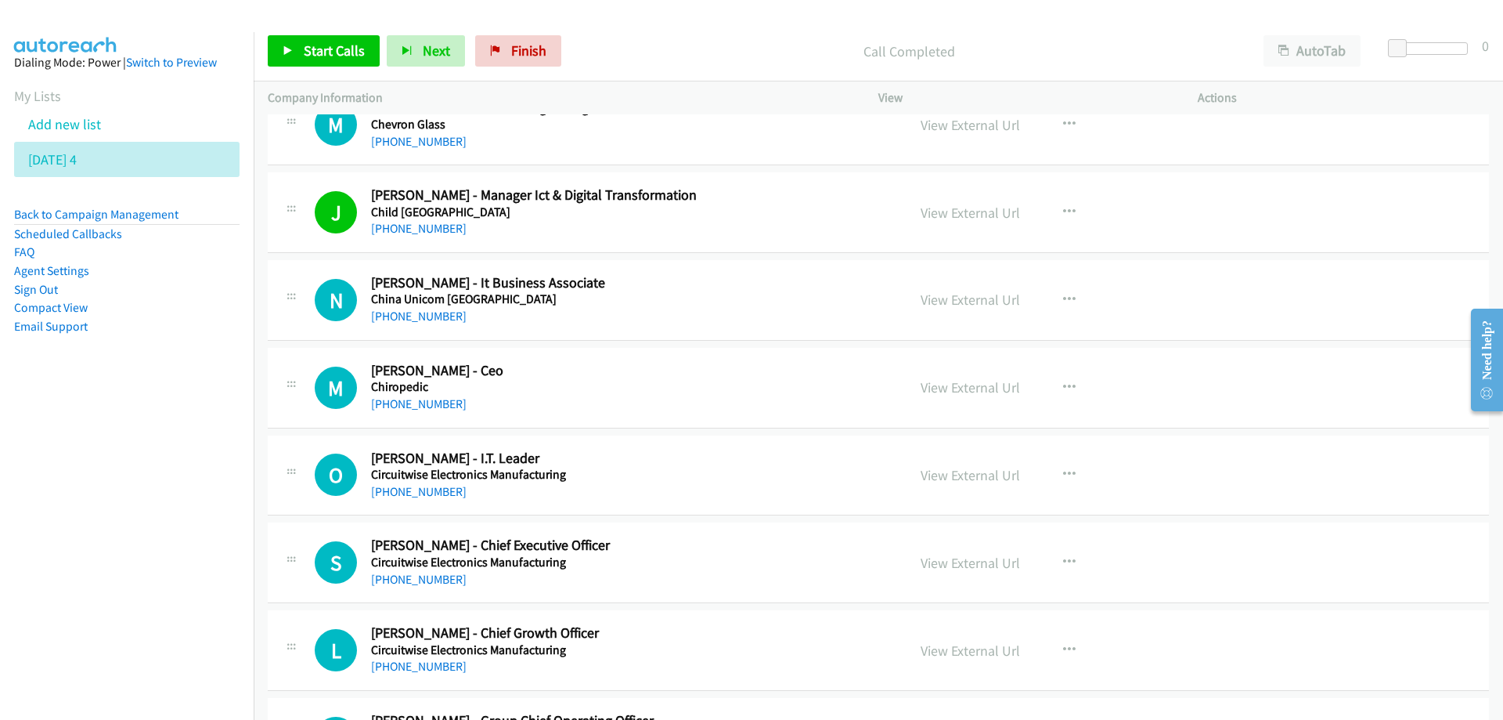
scroll to position [9944, 0]
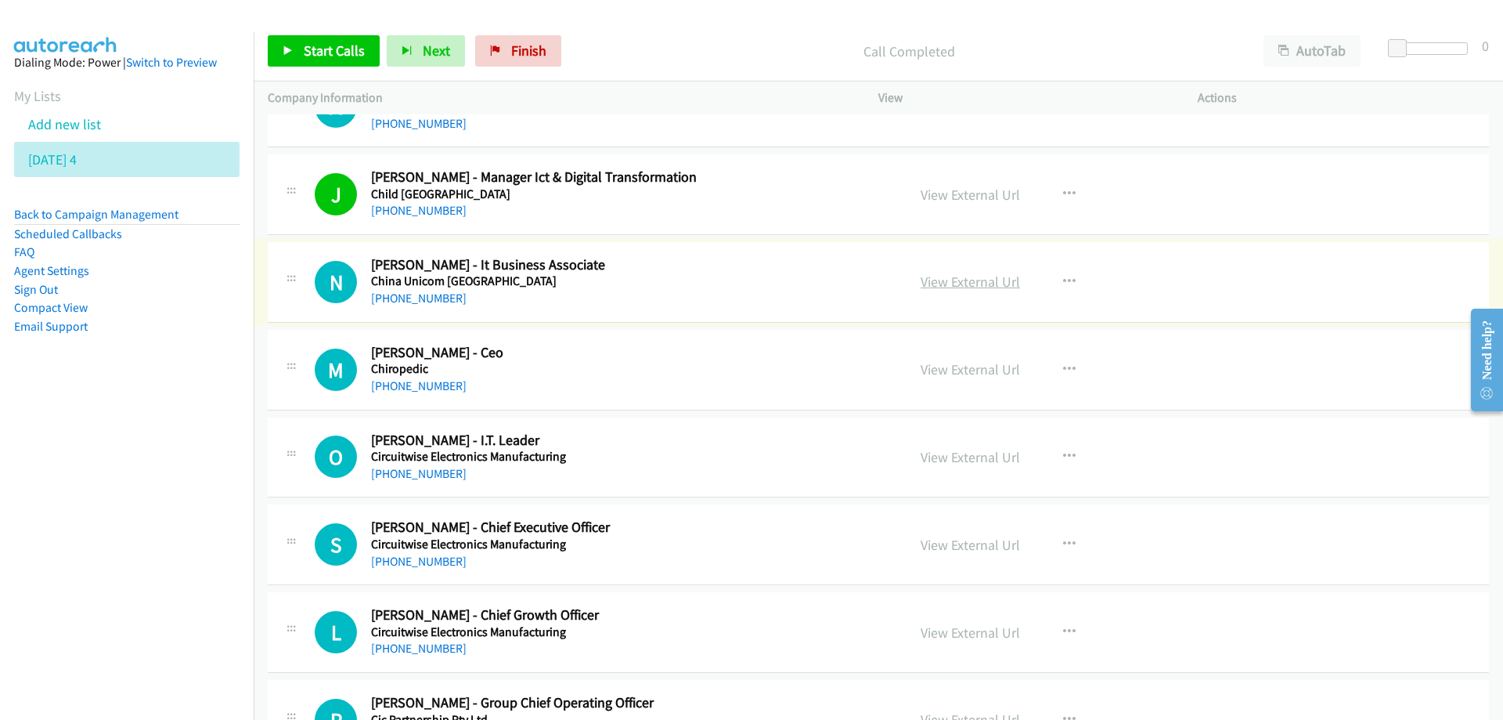
click at [964, 286] on link "View External Url" at bounding box center [970, 281] width 99 height 18
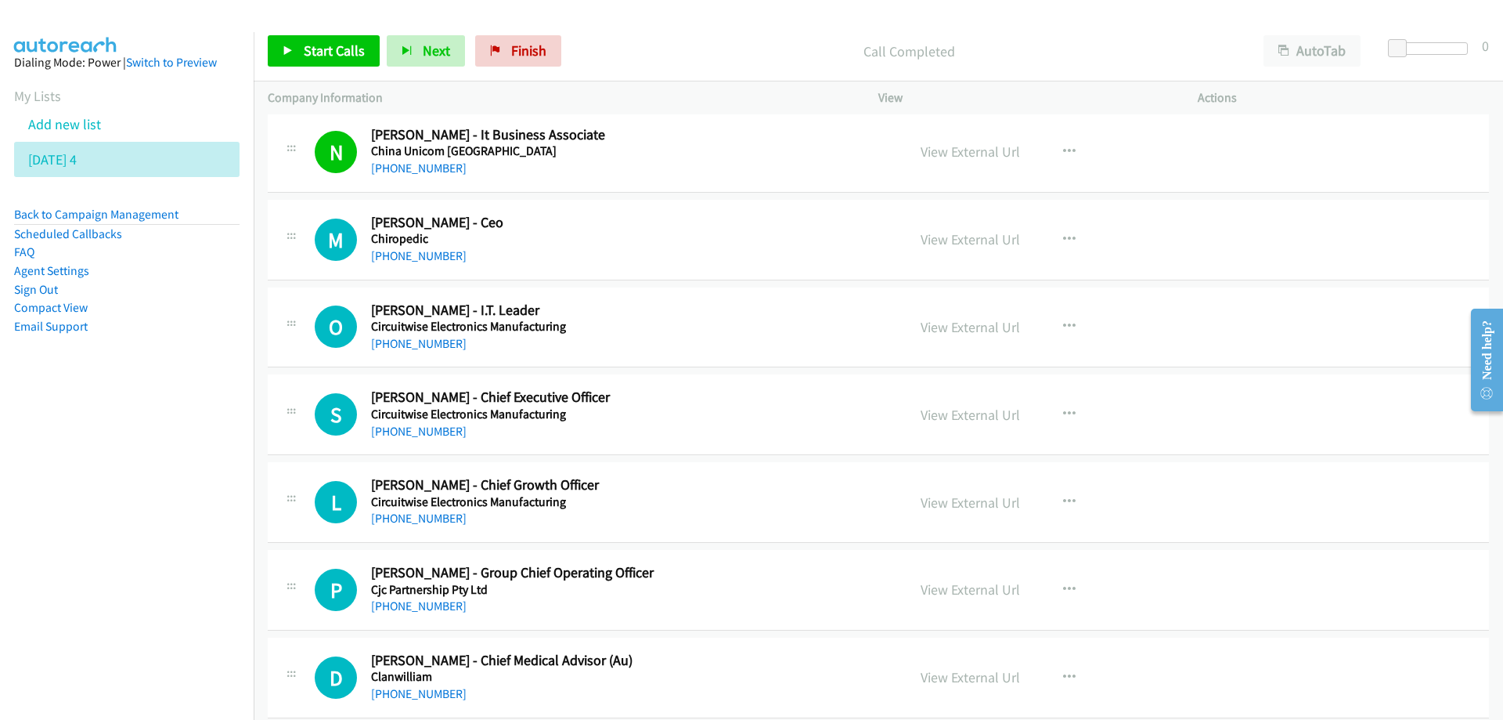
scroll to position [10100, 0]
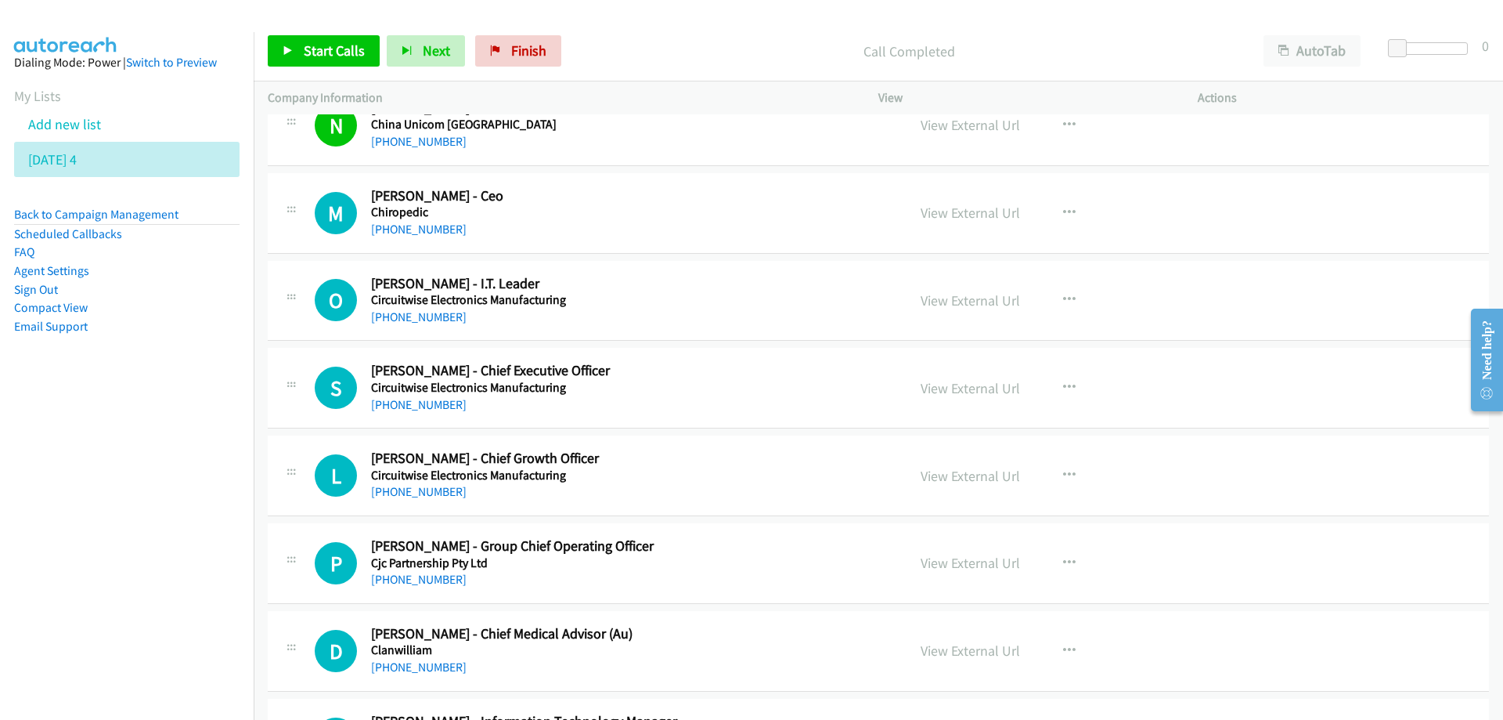
click at [735, 300] on h5 "Circuitwise Electronics Manufacturing" at bounding box center [629, 300] width 516 height 16
click at [952, 301] on link "View External Url" at bounding box center [970, 300] width 99 height 18
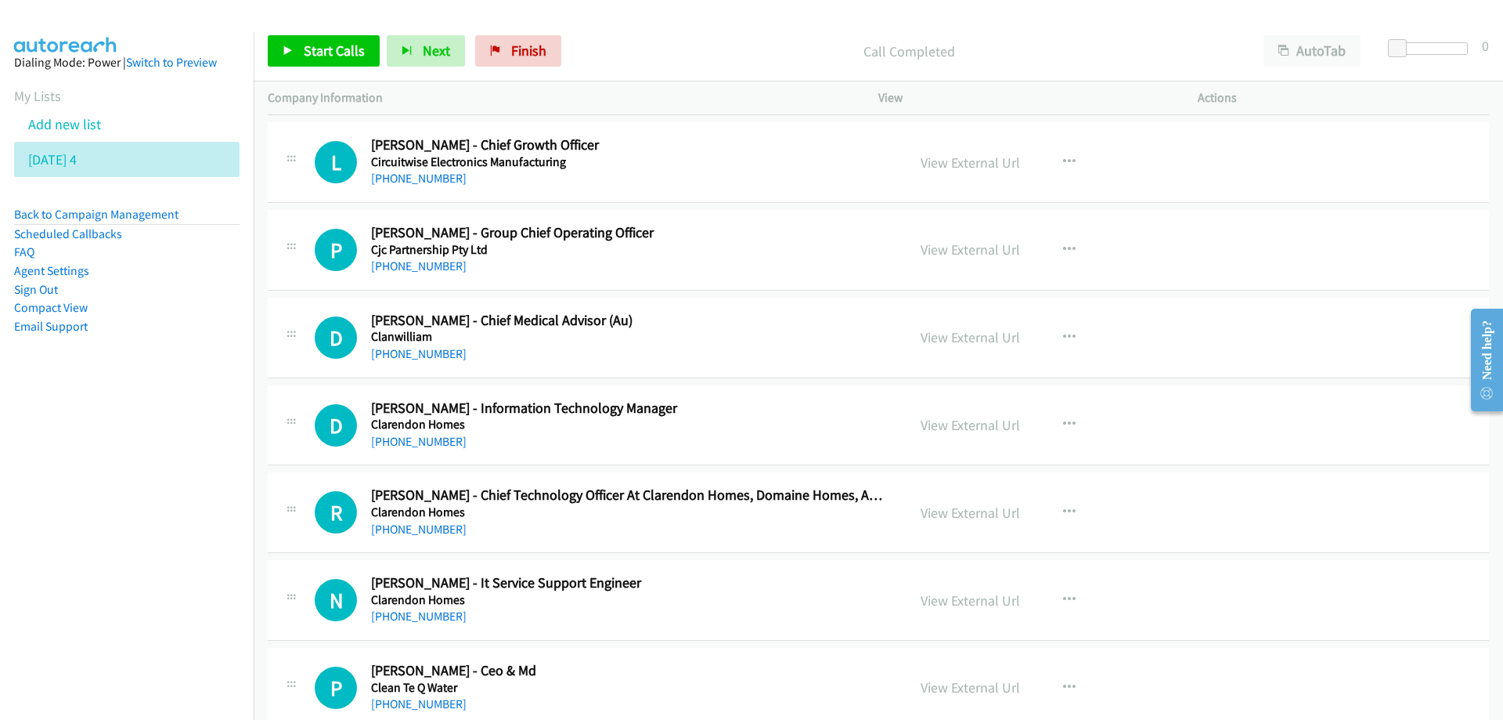
scroll to position [10492, 0]
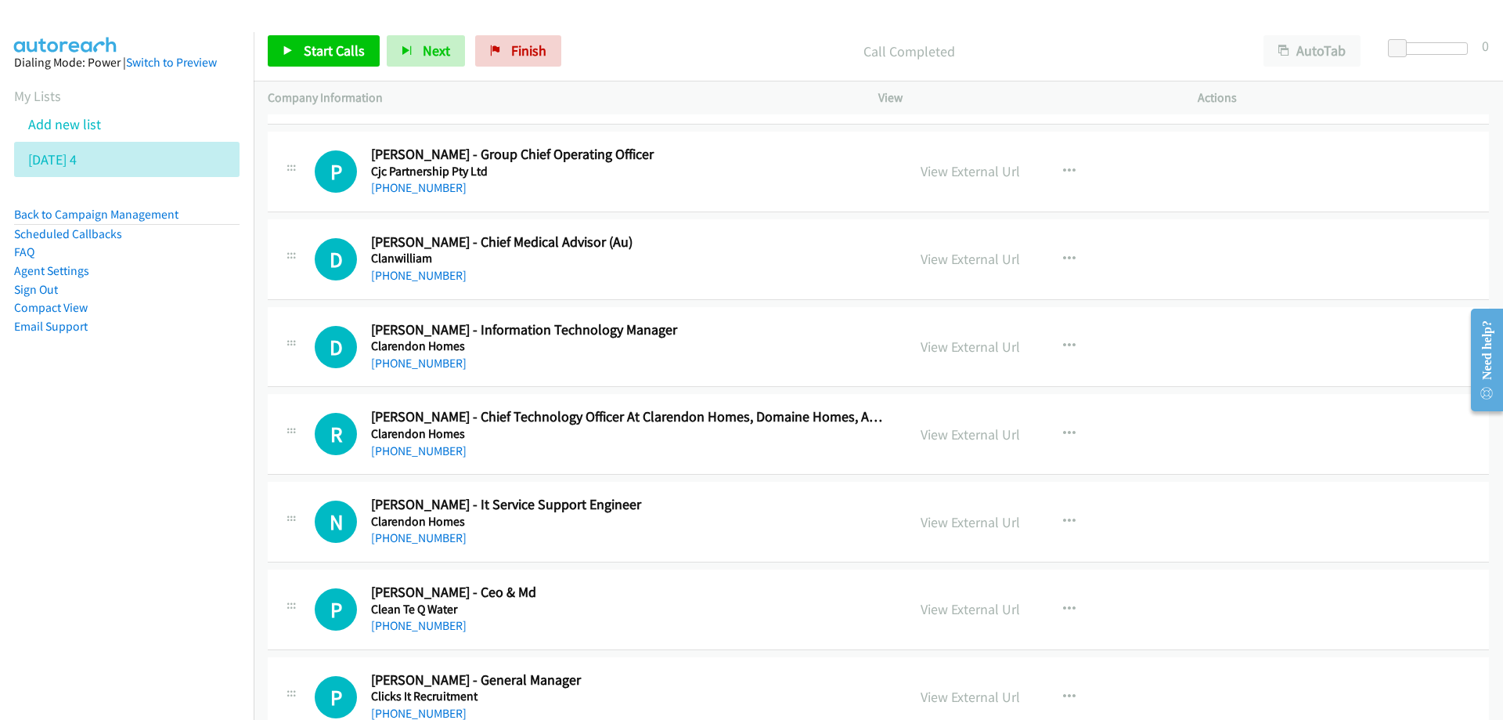
click at [744, 359] on div "[PHONE_NUMBER]" at bounding box center [629, 363] width 516 height 19
click at [947, 351] on link "View External Url" at bounding box center [970, 346] width 99 height 18
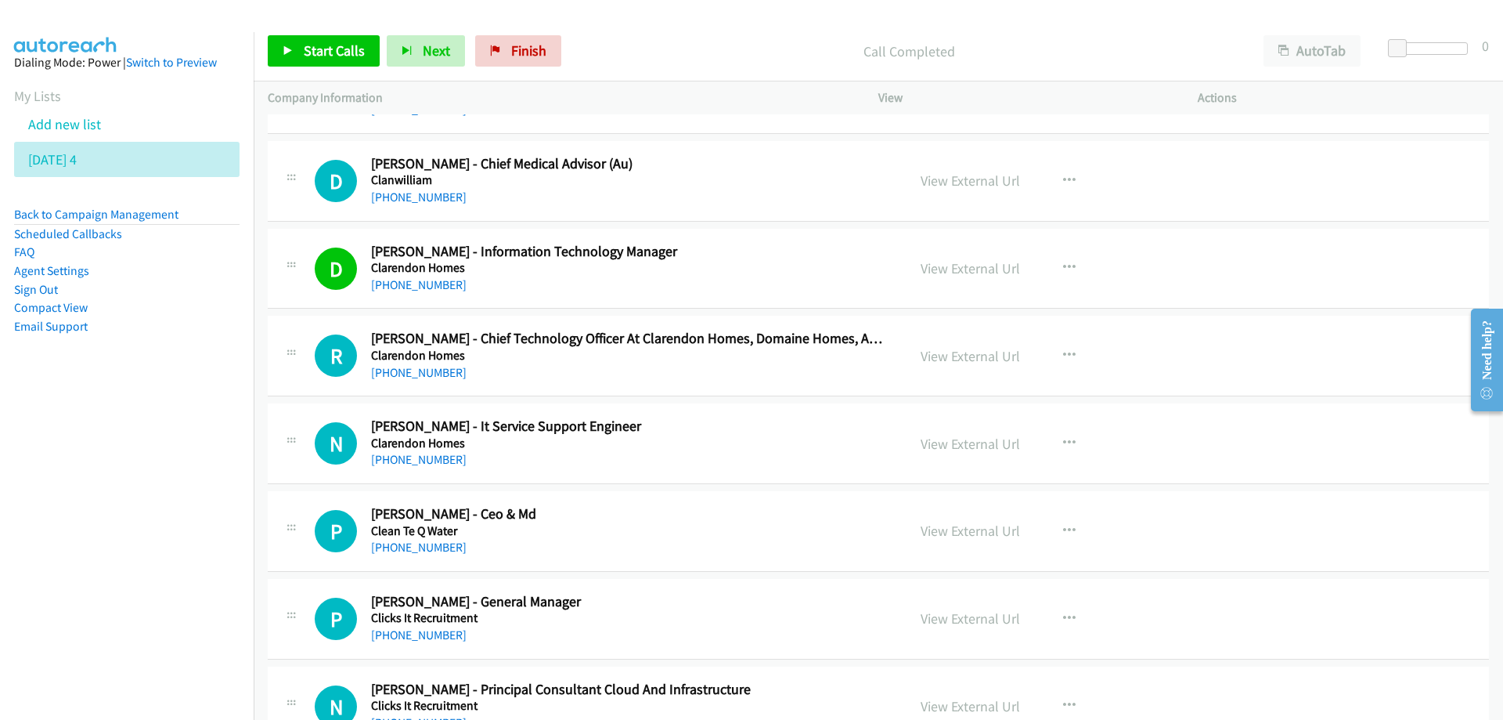
scroll to position [10648, 0]
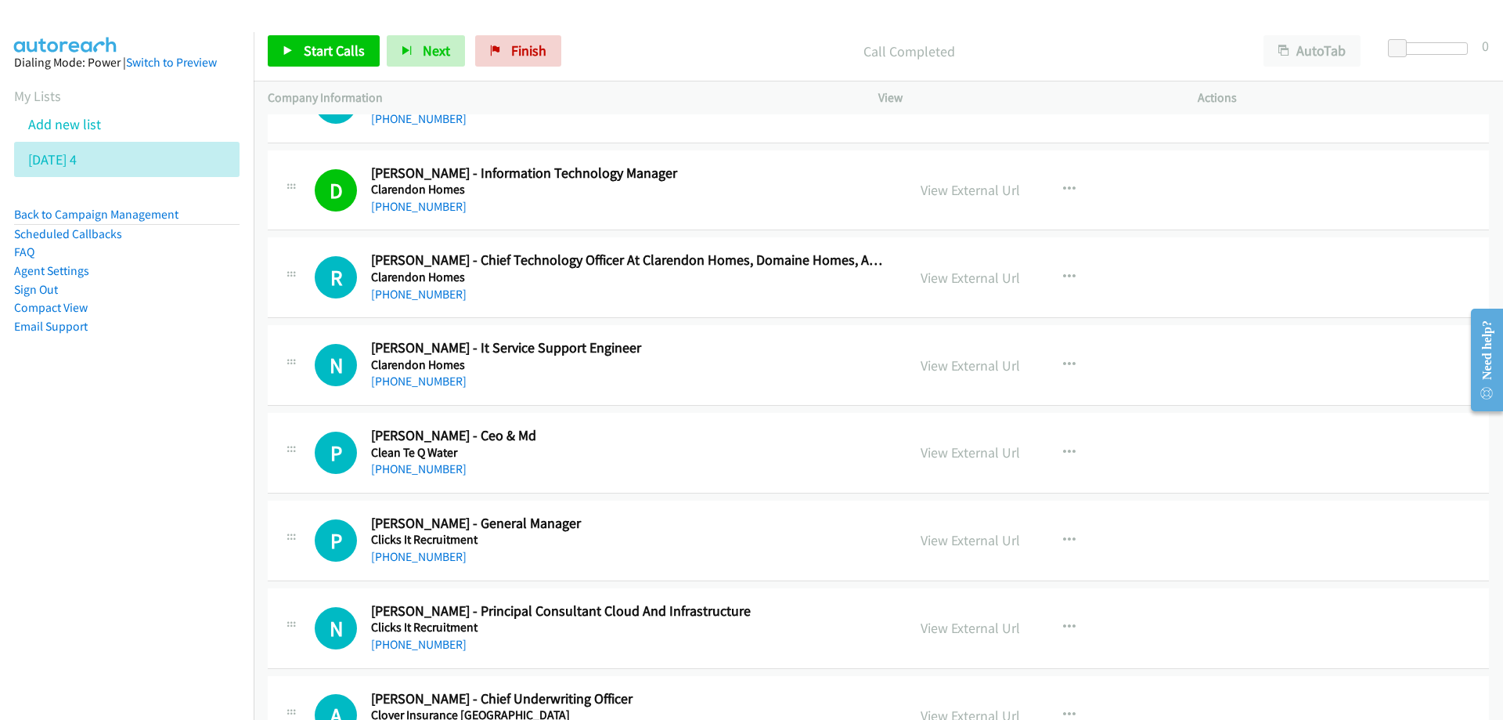
click at [756, 298] on div "[PHONE_NUMBER]" at bounding box center [629, 294] width 516 height 19
click at [953, 278] on link "View External Url" at bounding box center [970, 278] width 99 height 18
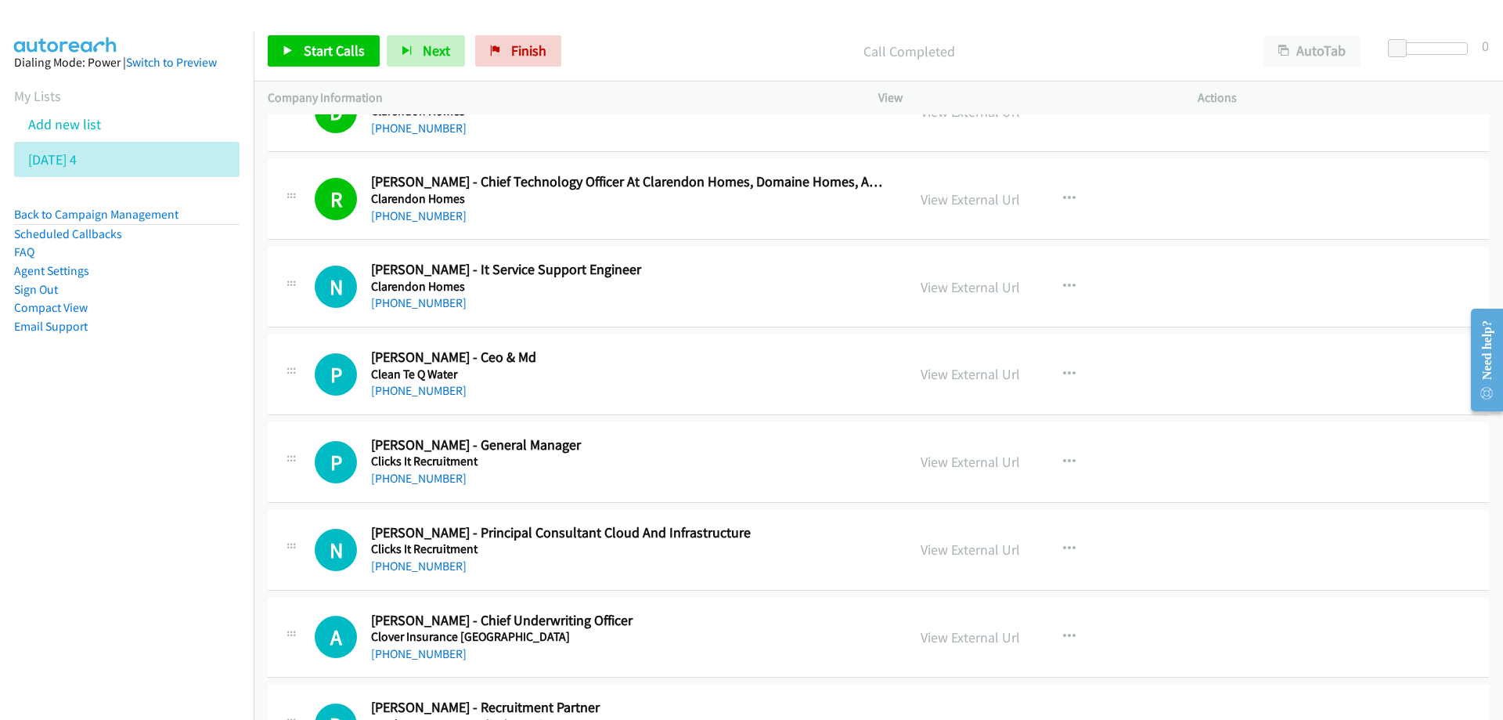
scroll to position [10805, 0]
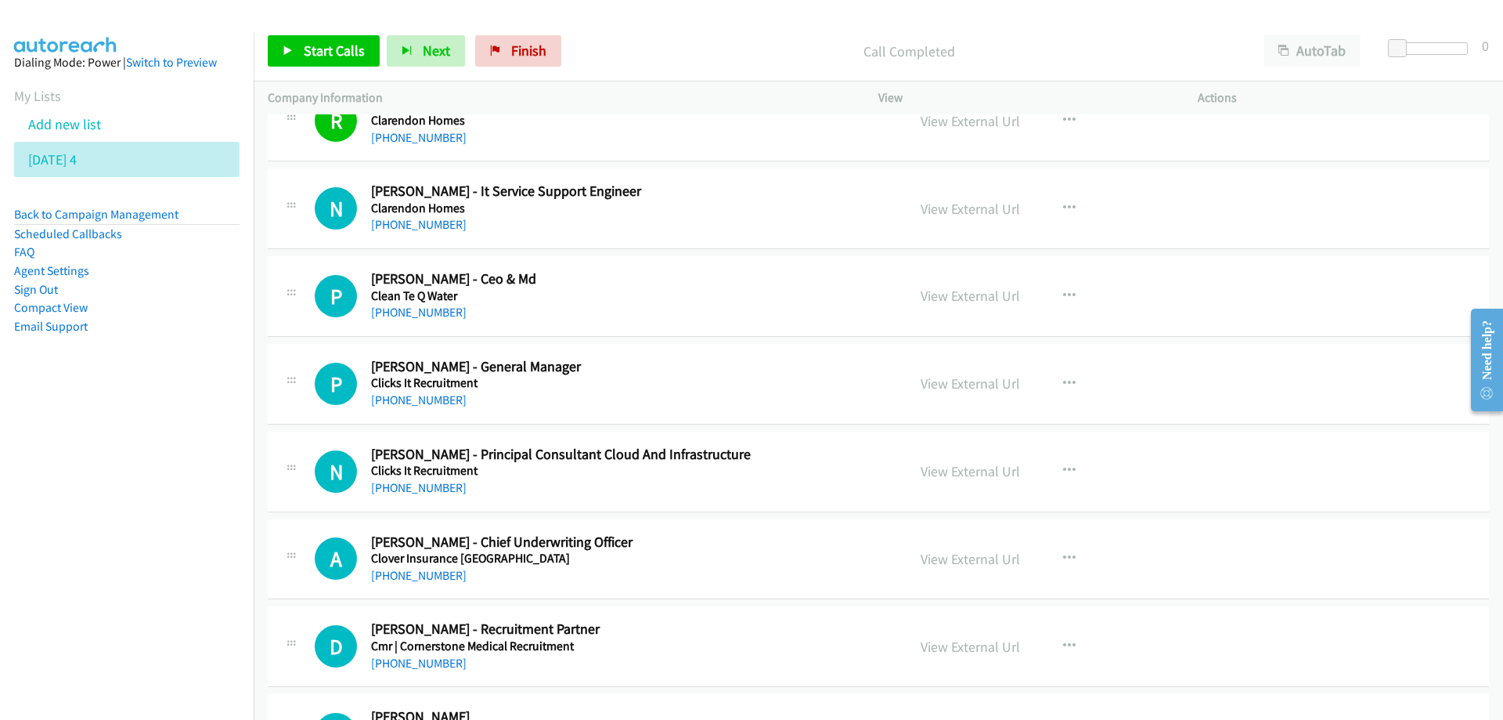
click at [768, 233] on div "[PHONE_NUMBER]" at bounding box center [629, 224] width 516 height 19
click at [432, 227] on link "[PHONE_NUMBER]" at bounding box center [419, 224] width 96 height 15
click at [641, 274] on h2 "[PERSON_NAME] - Ceo & Md" at bounding box center [629, 279] width 516 height 18
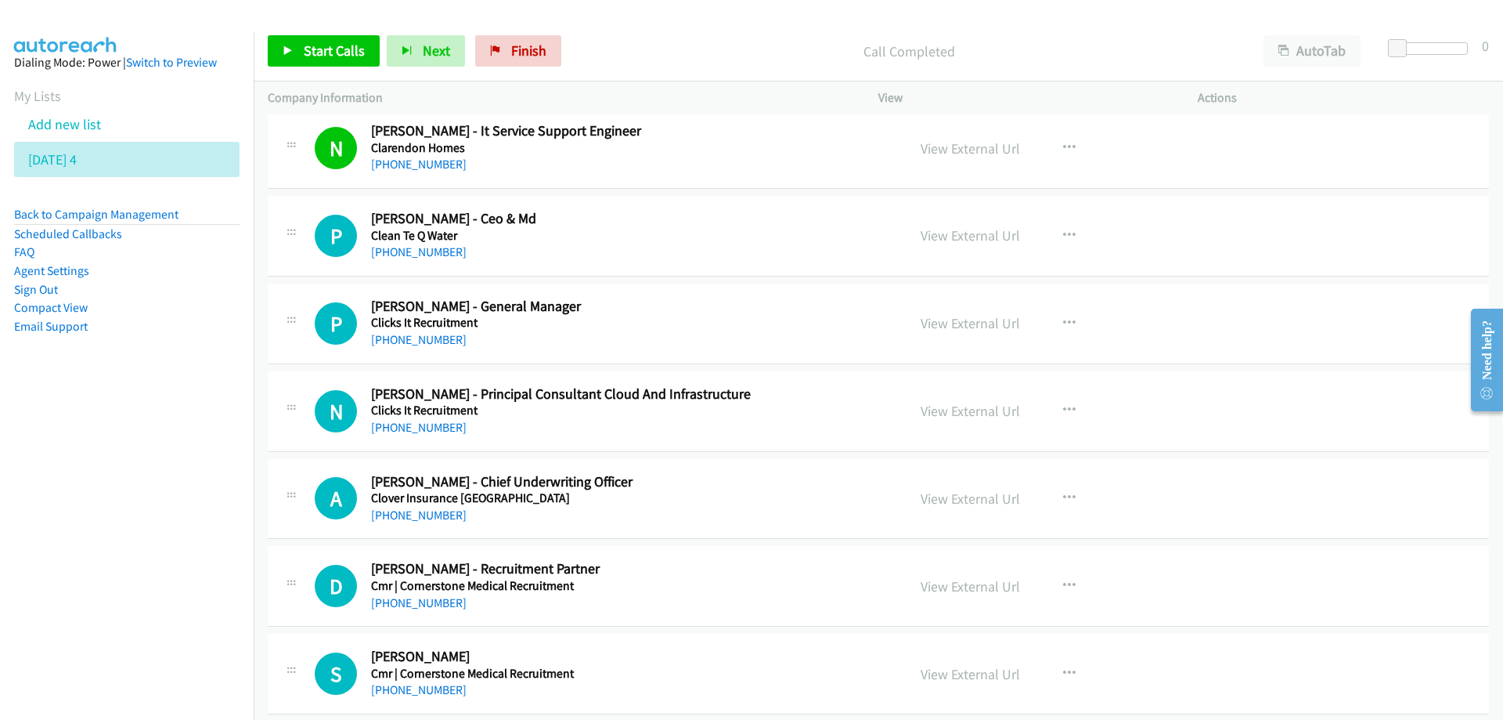
scroll to position [10883, 0]
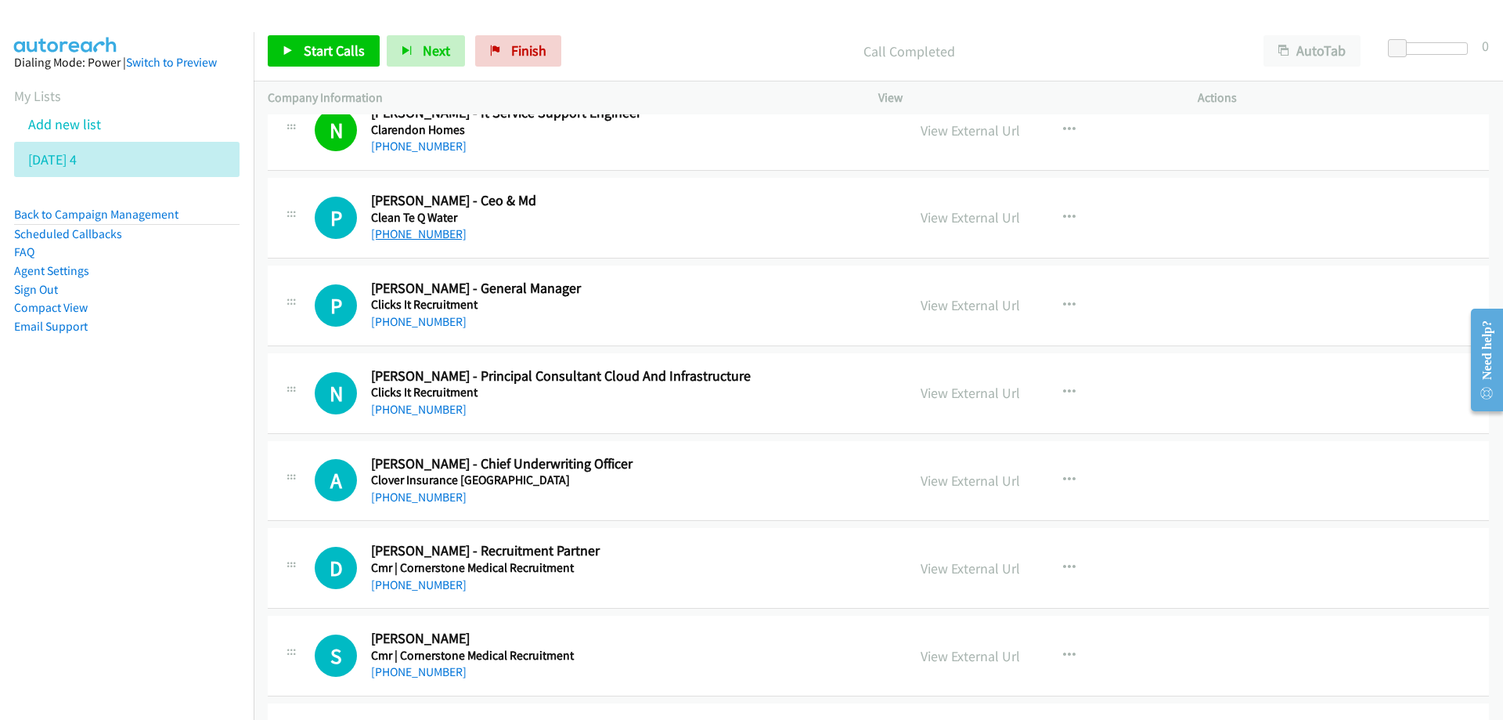
click at [421, 235] on link "[PHONE_NUMBER]" at bounding box center [419, 233] width 96 height 15
click at [682, 410] on div "[PHONE_NUMBER]" at bounding box center [629, 409] width 516 height 19
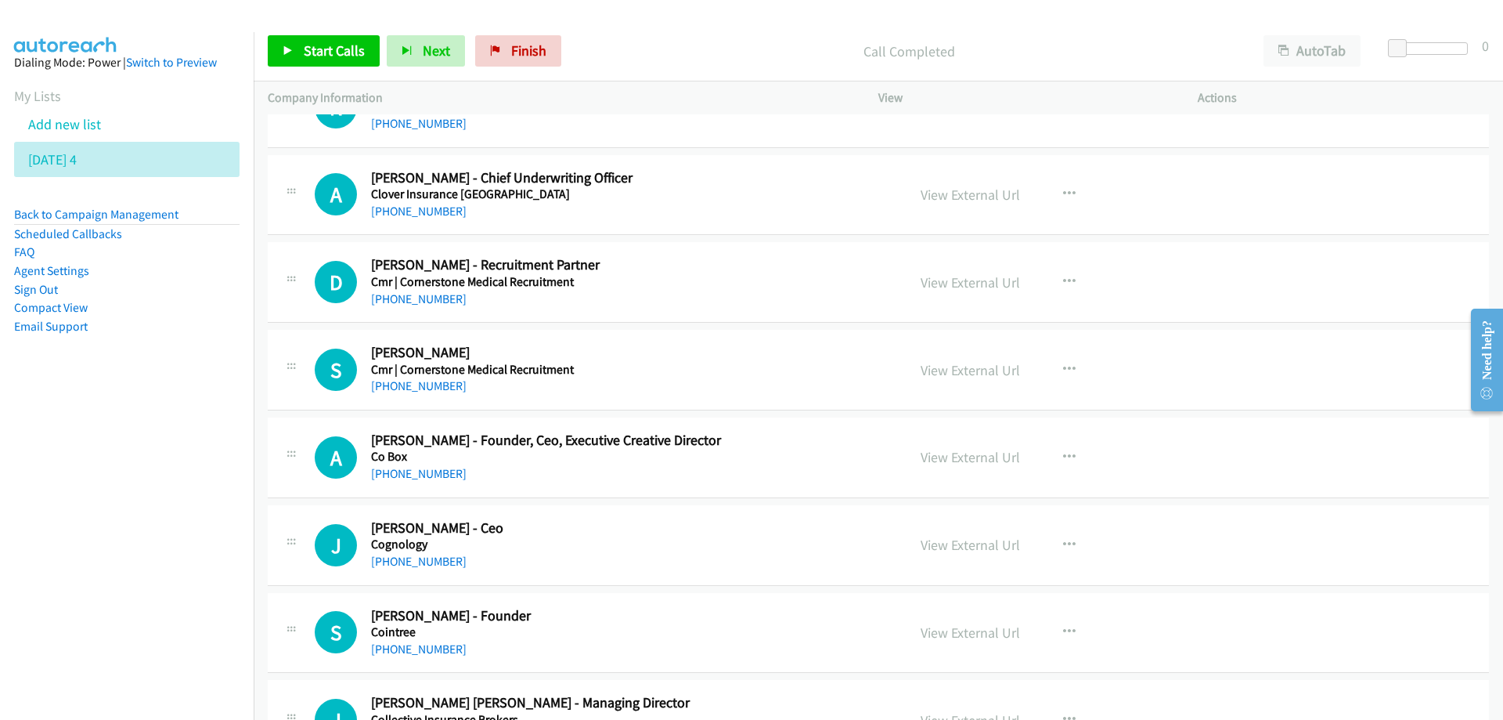
scroll to position [11197, 0]
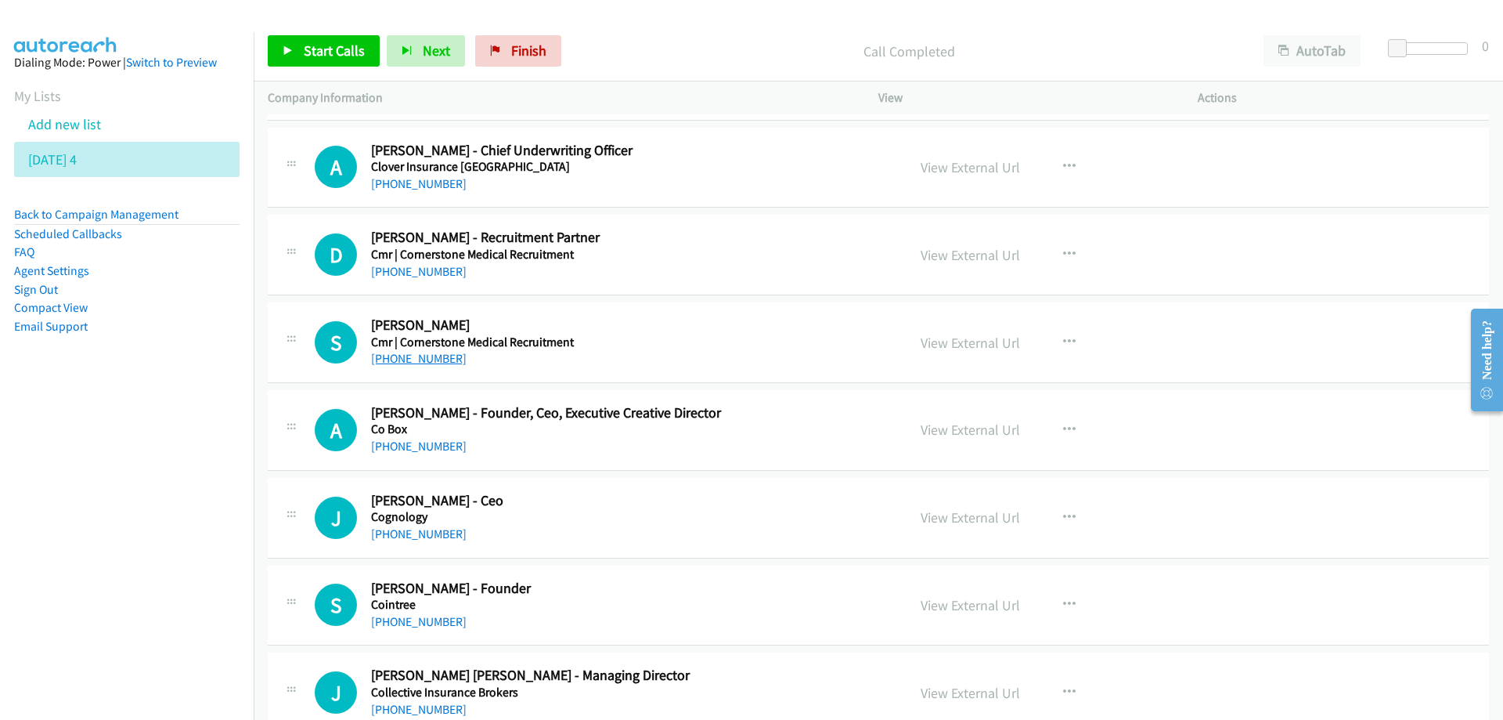
click at [408, 358] on link "[PHONE_NUMBER]" at bounding box center [419, 358] width 96 height 15
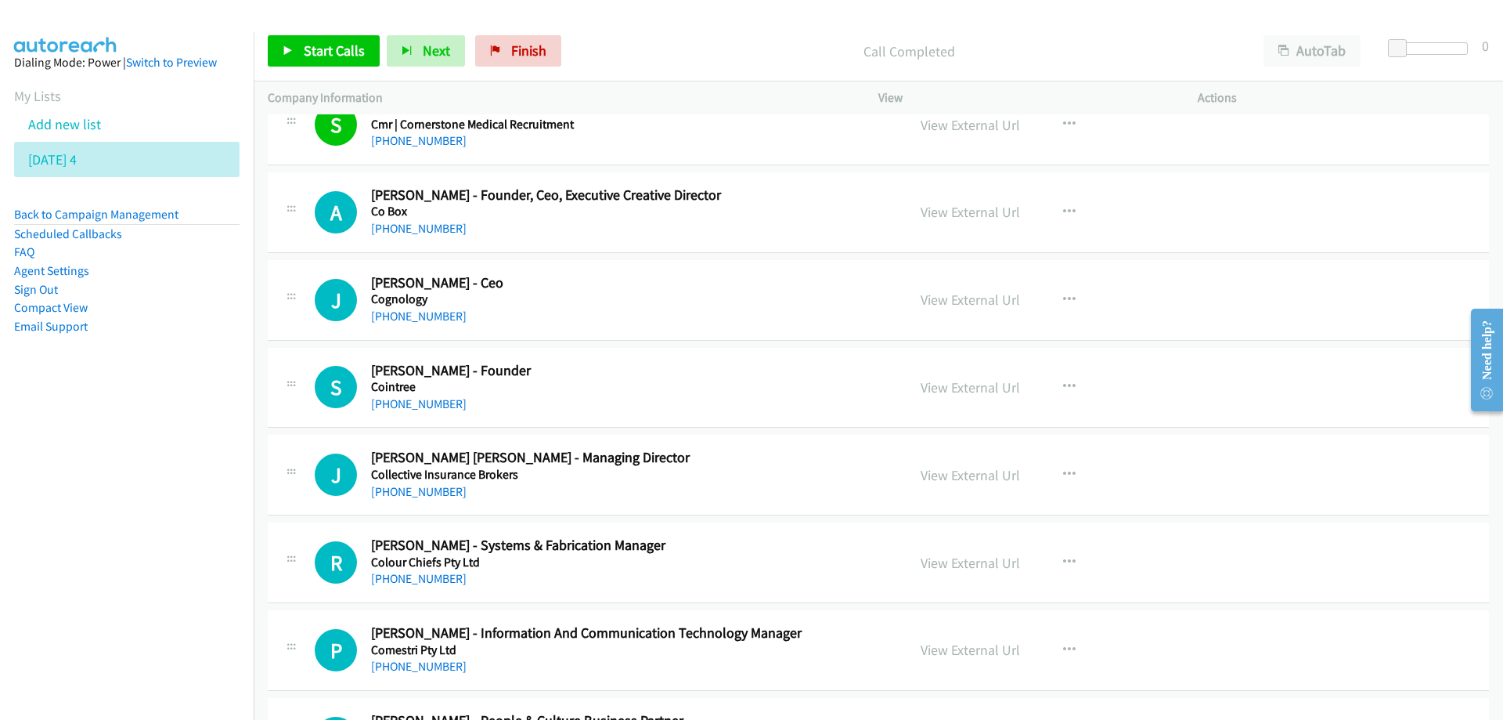
scroll to position [11431, 0]
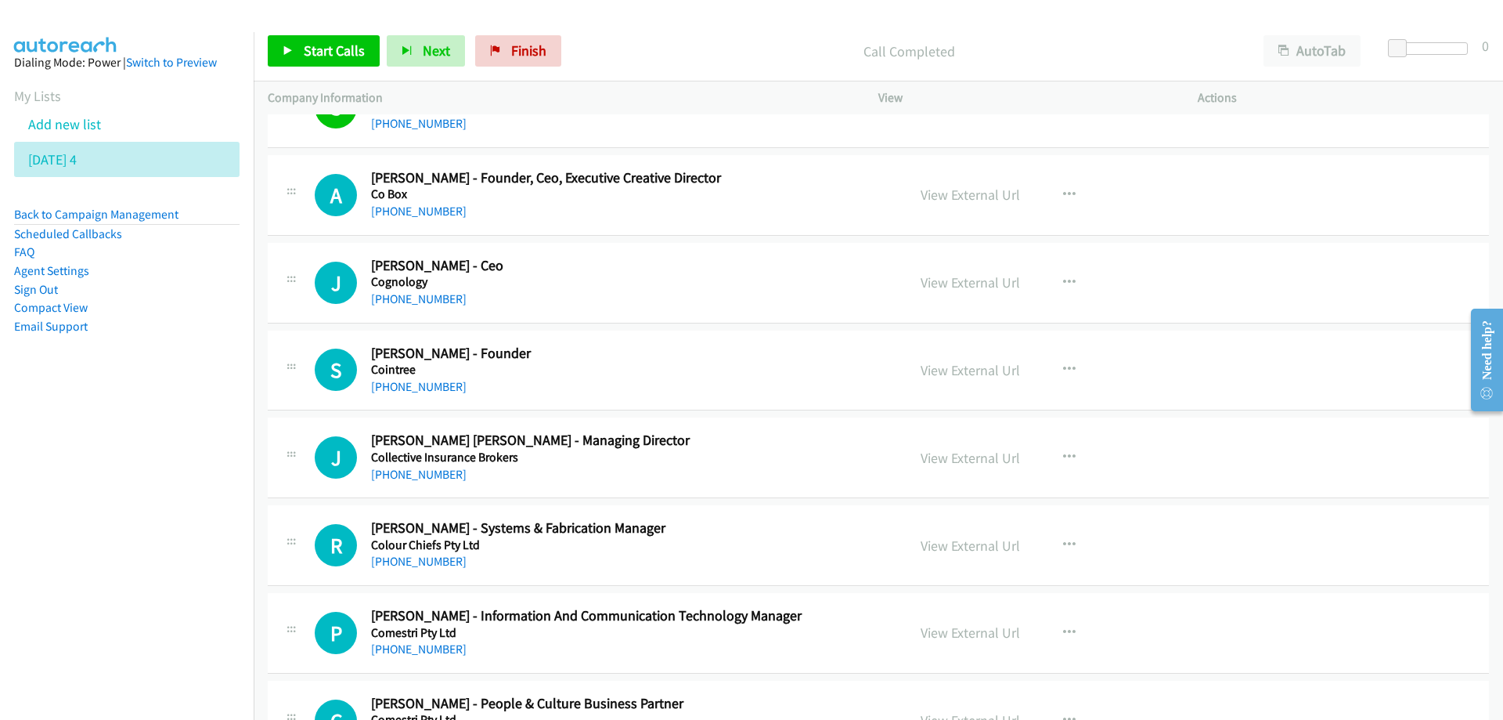
click at [662, 444] on h2 "[PERSON_NAME] [PERSON_NAME] - Managing Director" at bounding box center [629, 440] width 516 height 18
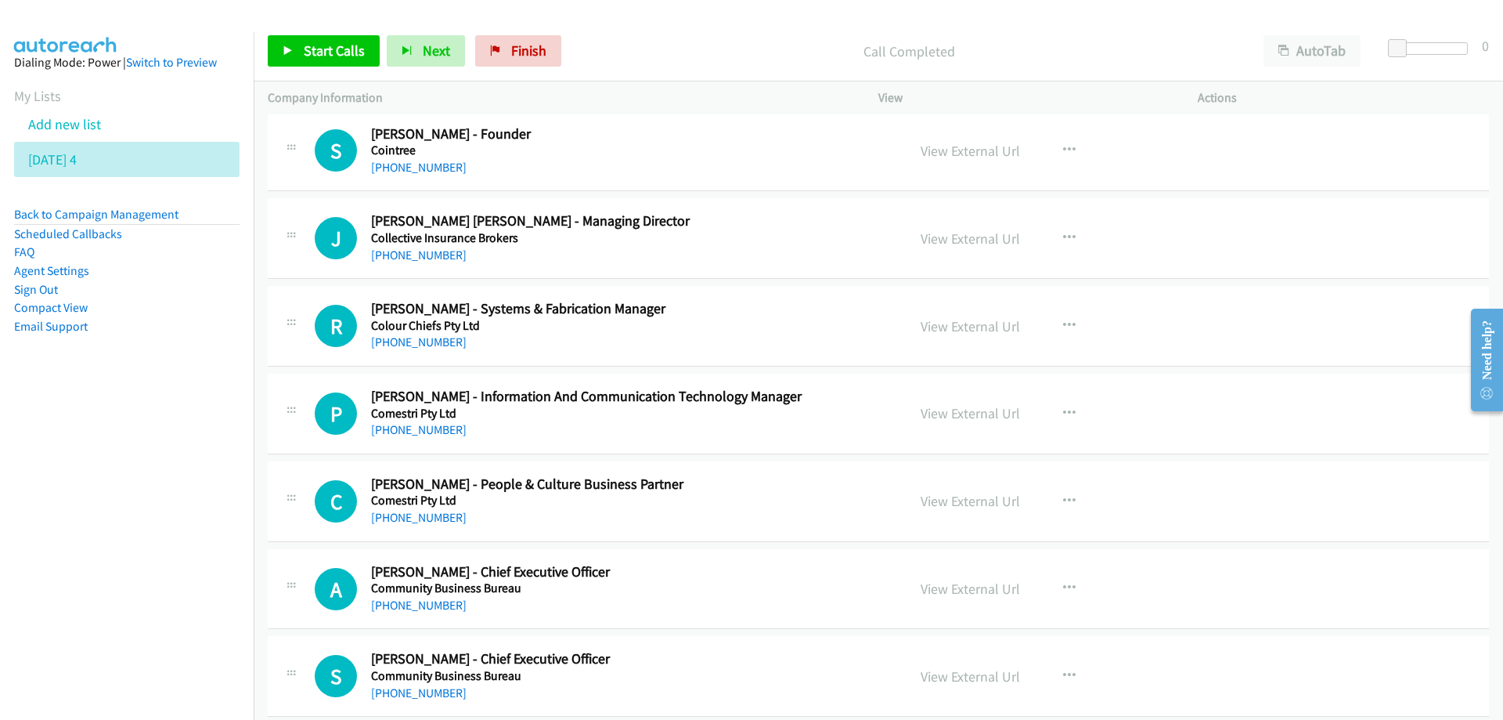
scroll to position [11666, 0]
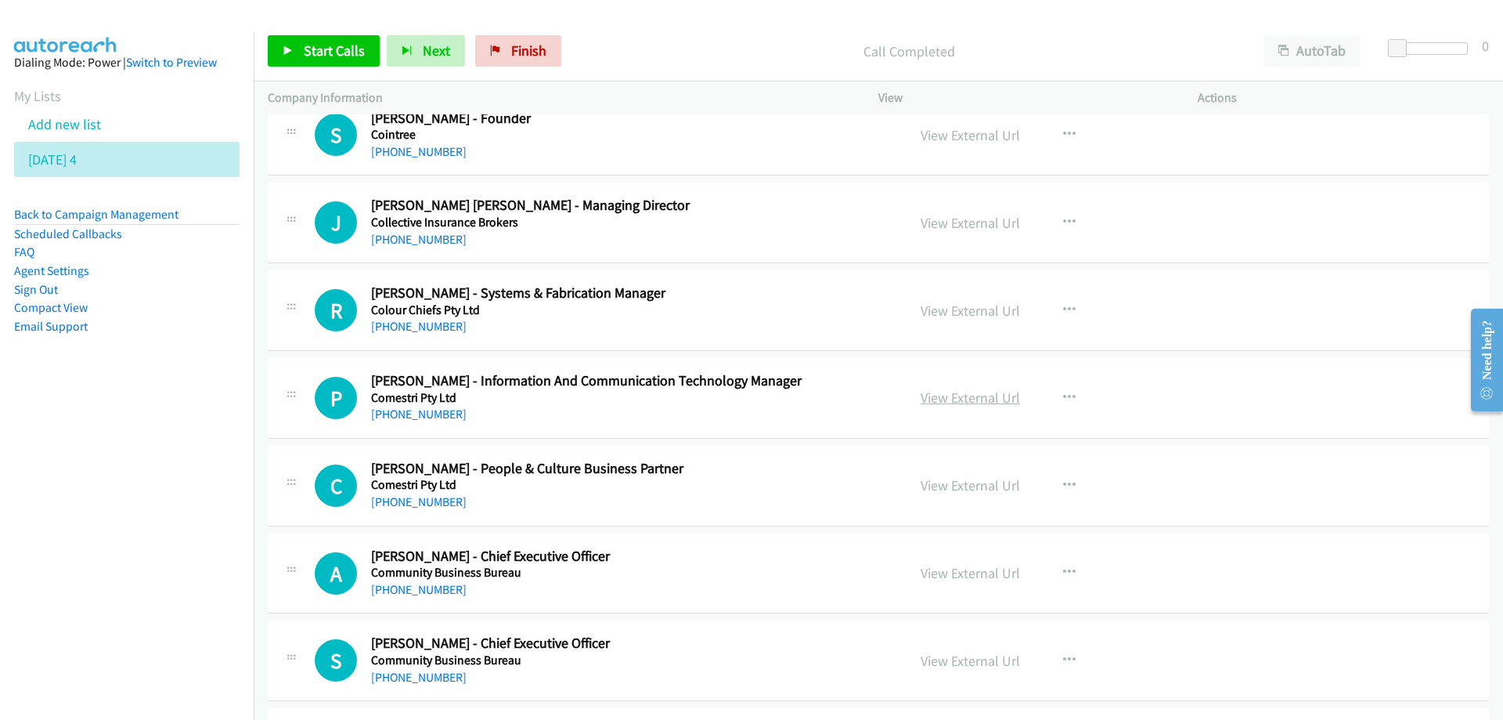
click at [959, 401] on link "View External Url" at bounding box center [970, 397] width 99 height 18
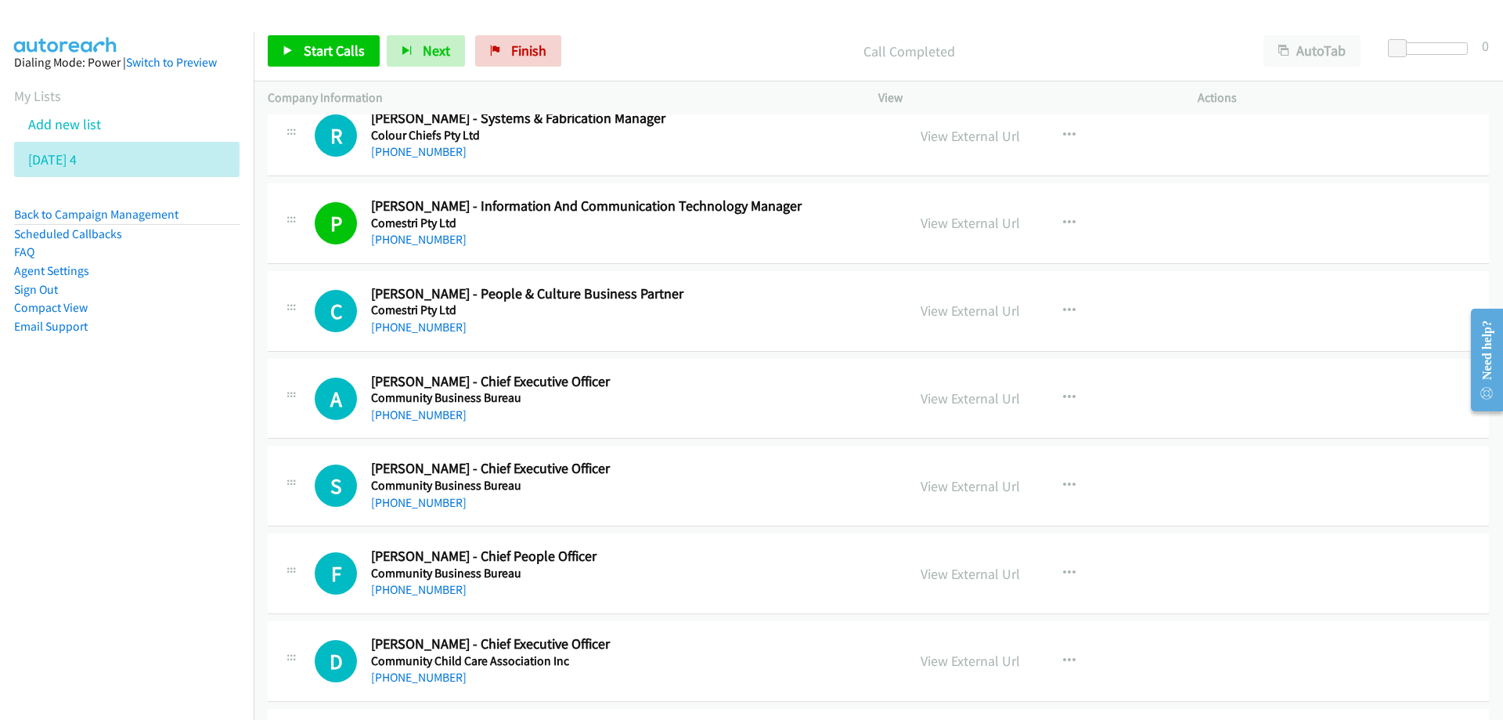
scroll to position [11901, 0]
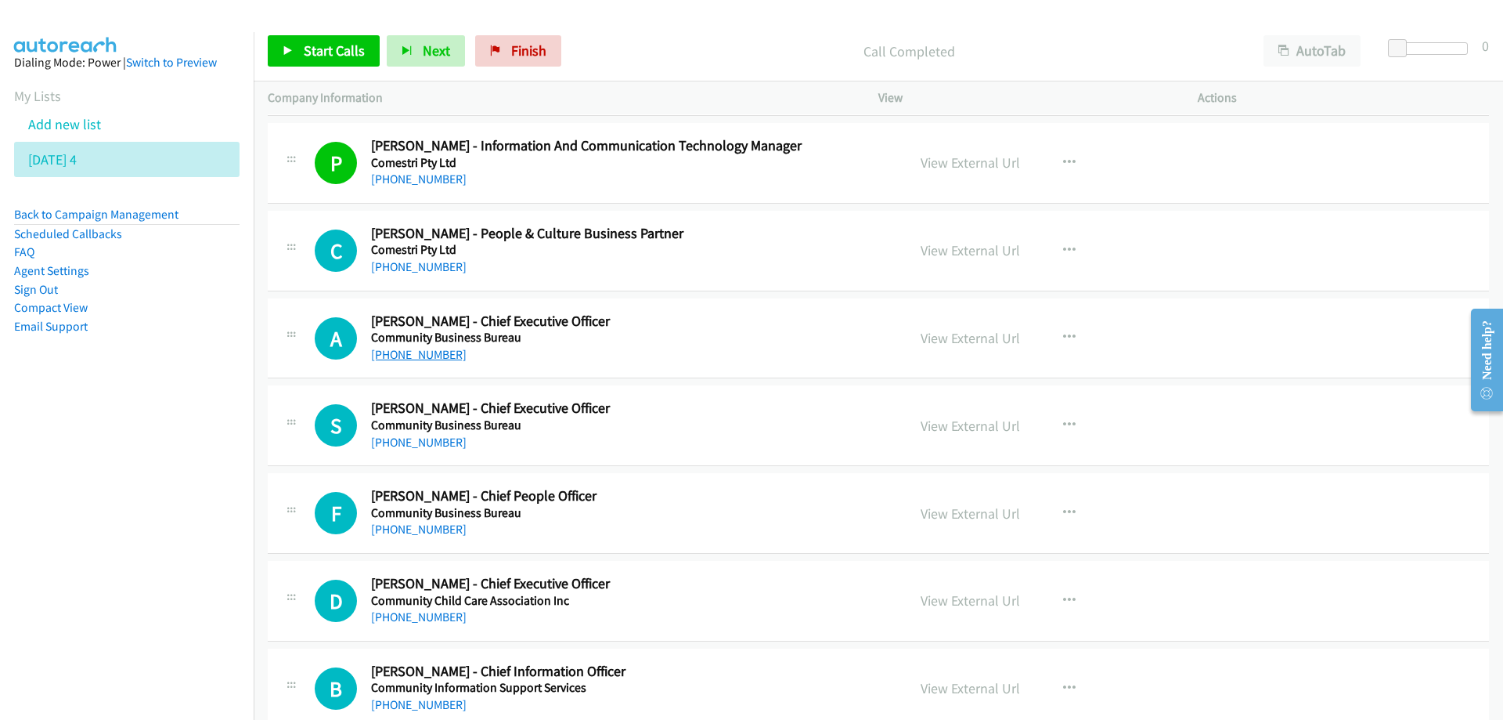
click at [424, 352] on link "[PHONE_NUMBER]" at bounding box center [419, 354] width 96 height 15
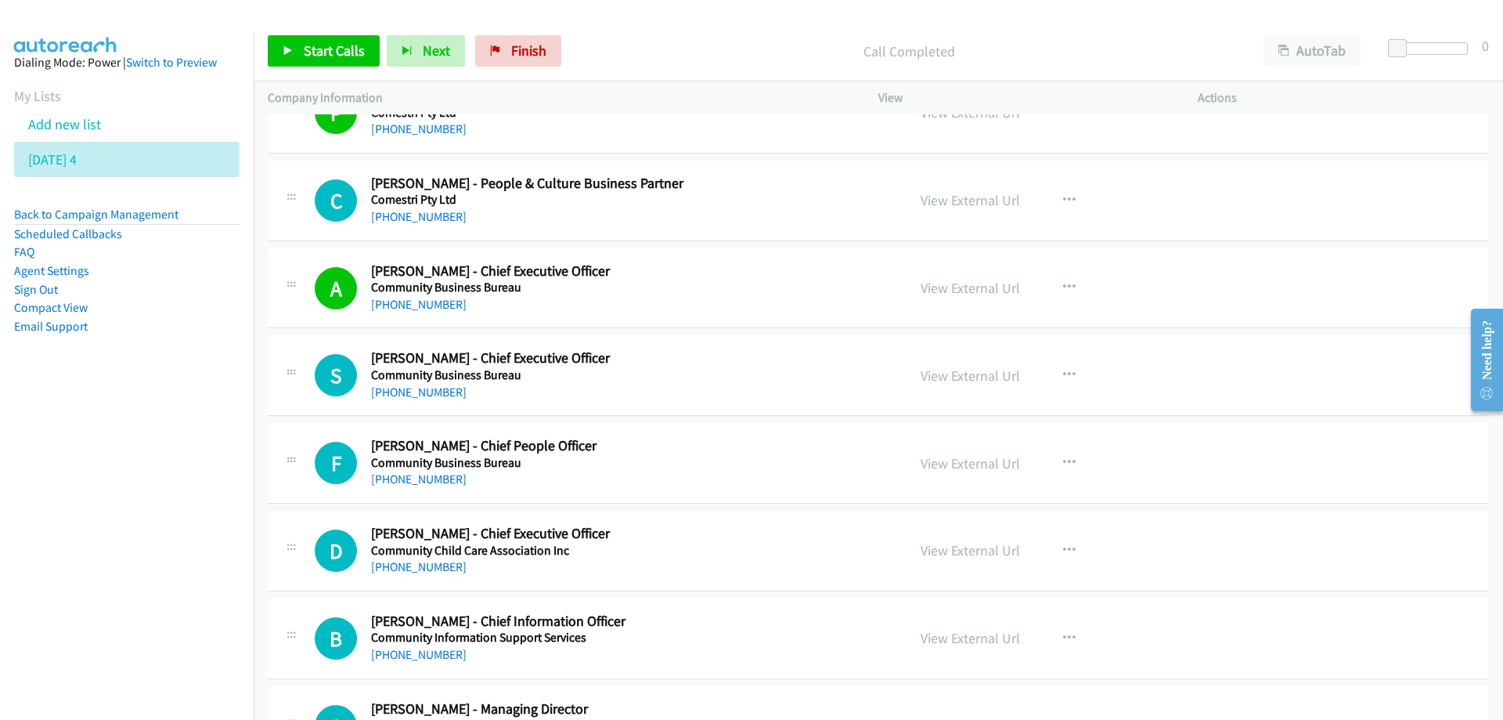
scroll to position [11980, 0]
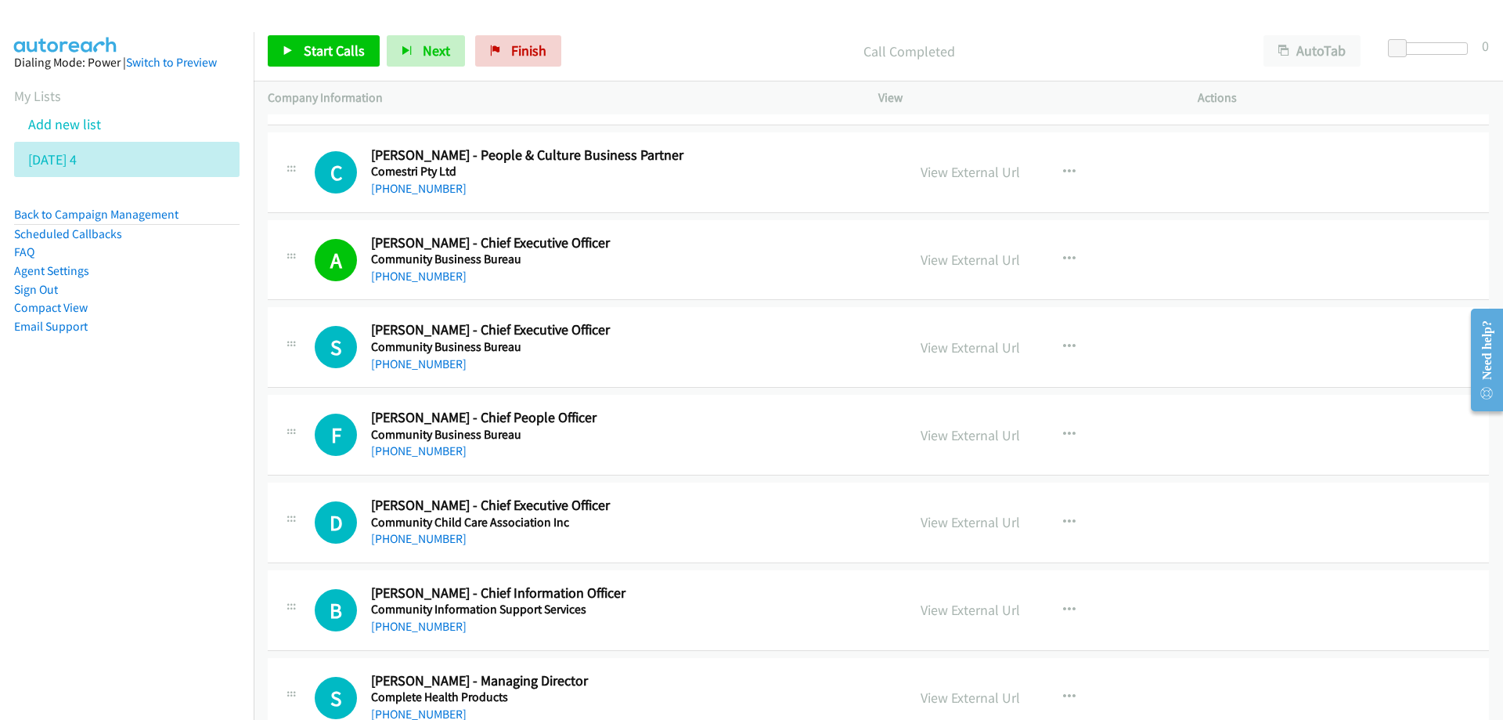
click at [702, 406] on div "F Callback Scheduled [PERSON_NAME] - Chief People Officer Community Business Bu…" at bounding box center [878, 435] width 1221 height 81
click at [957, 348] on link "View External Url" at bounding box center [970, 347] width 99 height 18
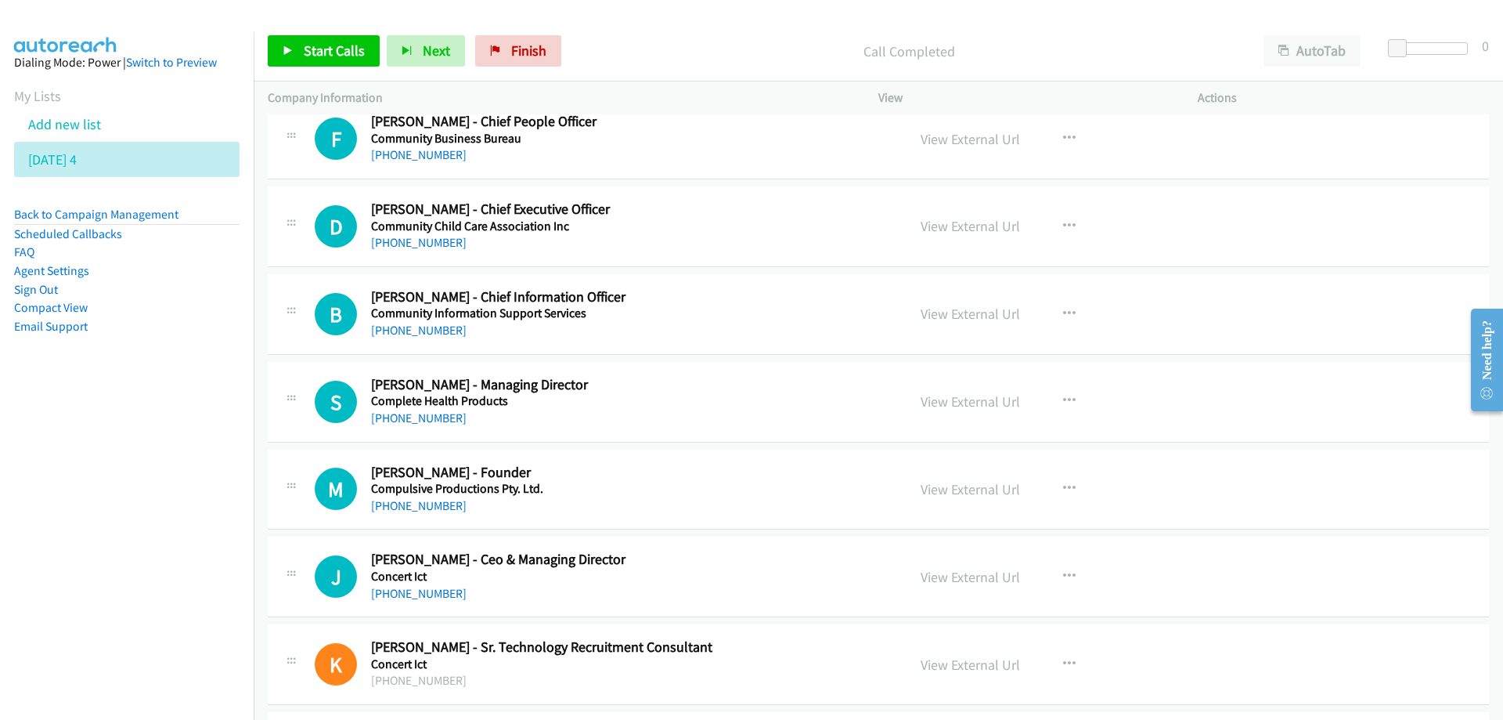
scroll to position [12293, 0]
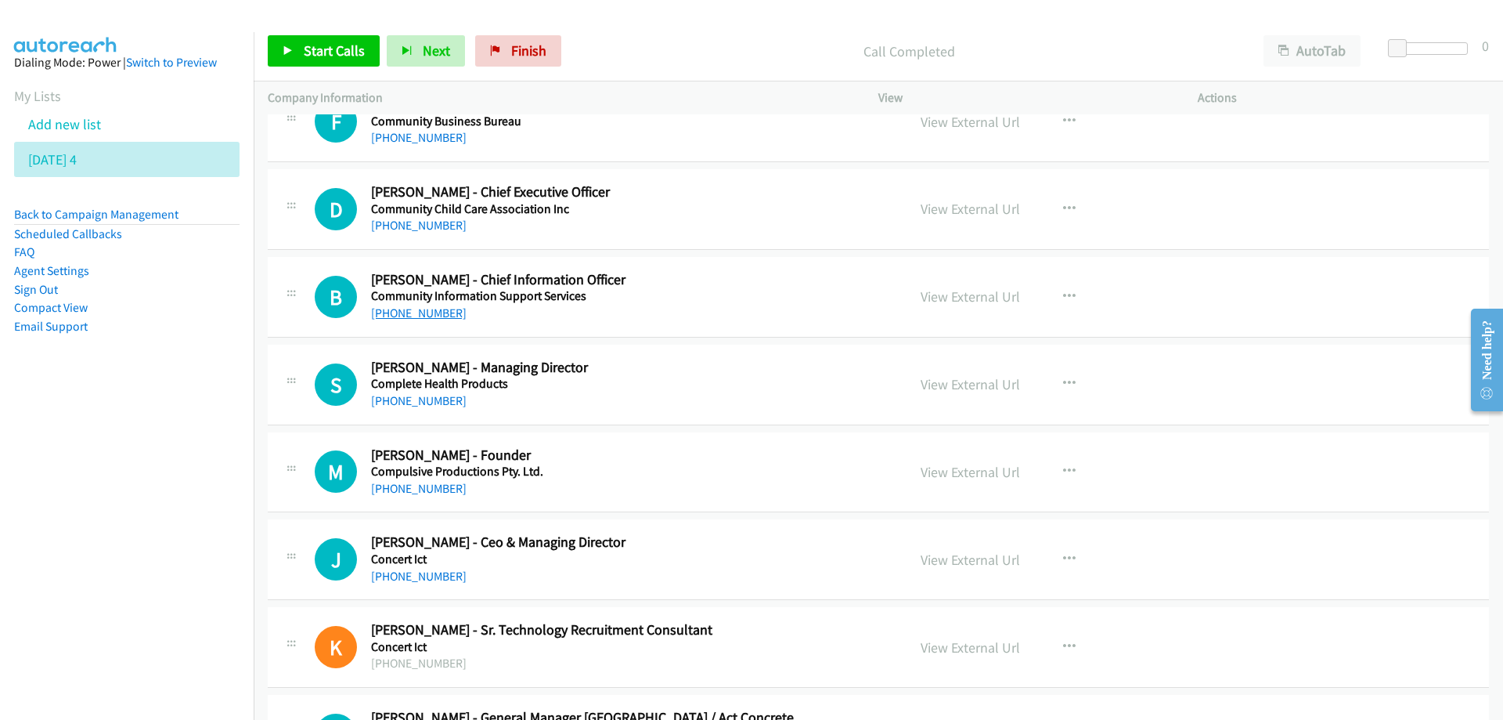
click at [433, 313] on link "[PHONE_NUMBER]" at bounding box center [419, 312] width 96 height 15
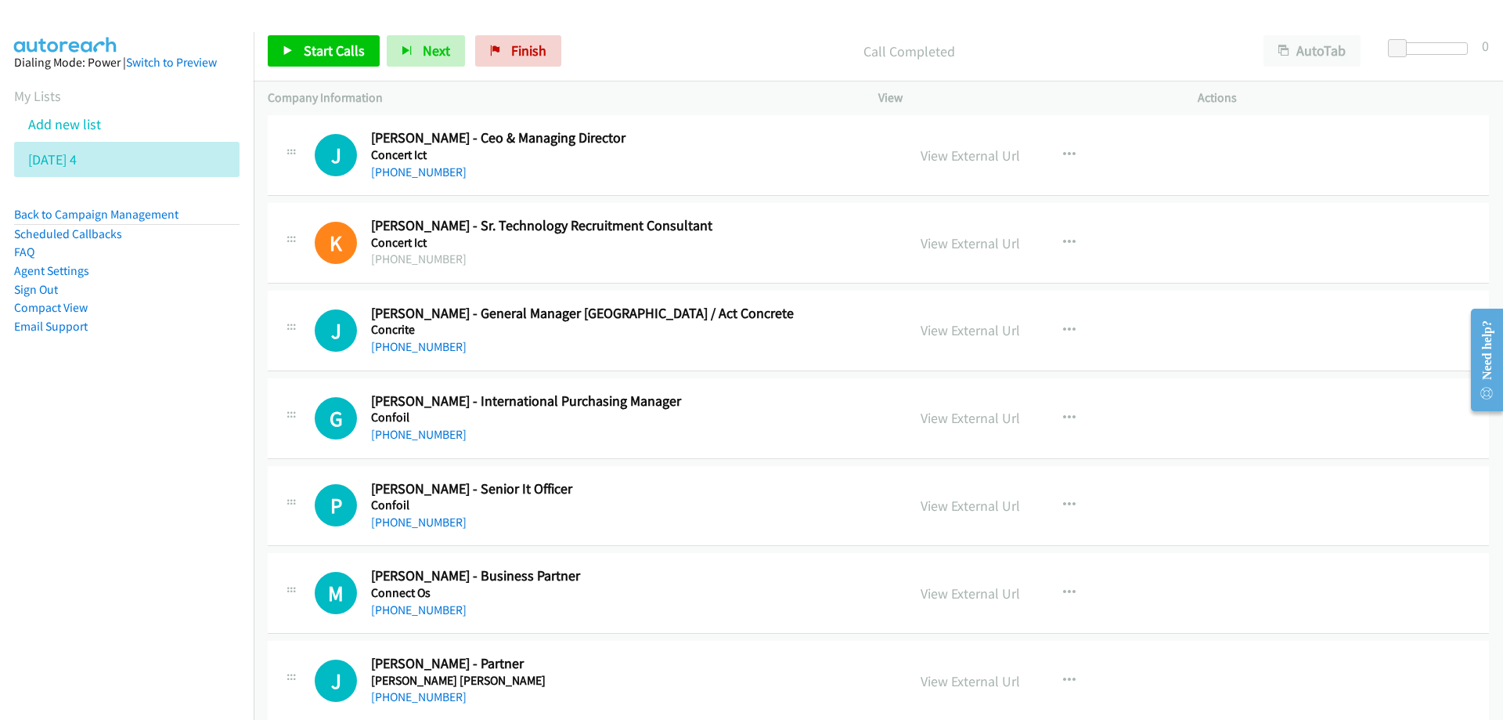
scroll to position [12919, 0]
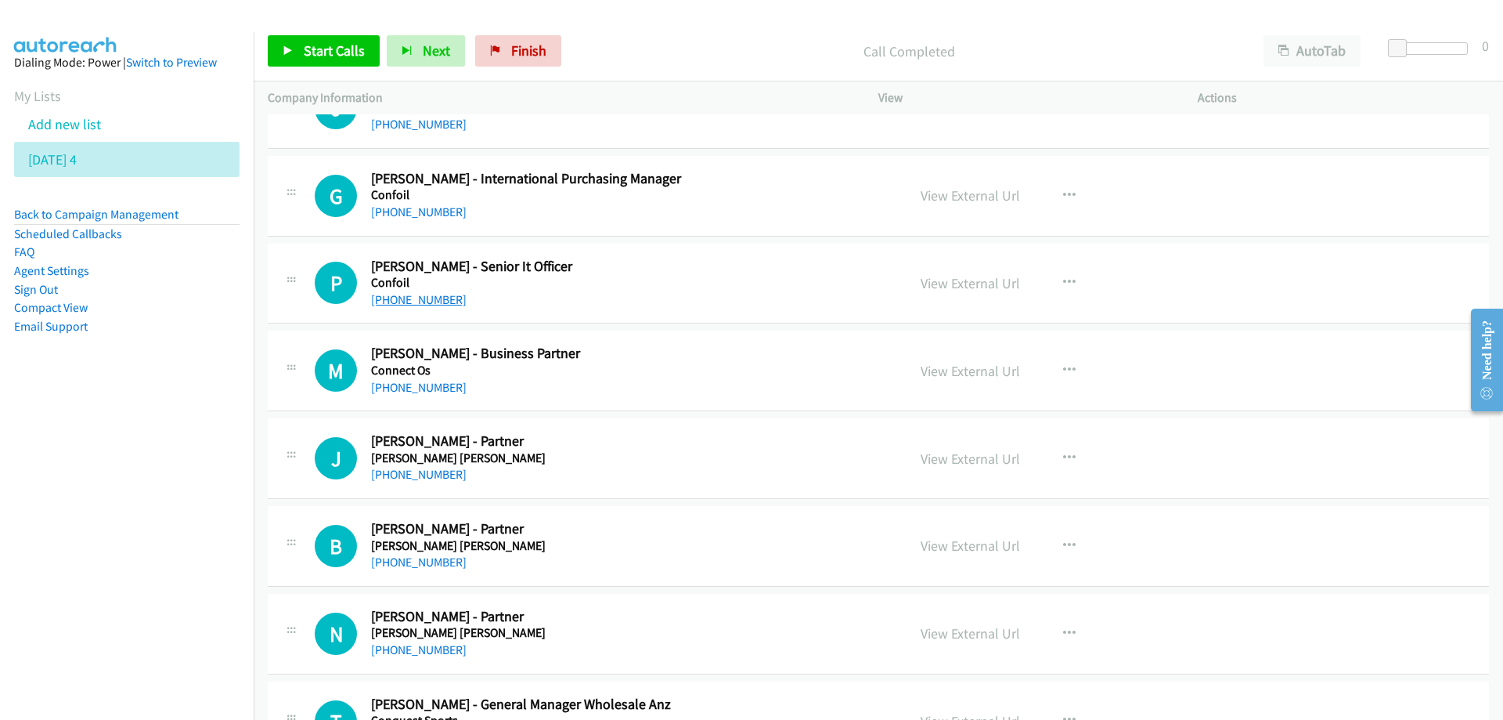
click at [424, 293] on link "[PHONE_NUMBER]" at bounding box center [419, 299] width 96 height 15
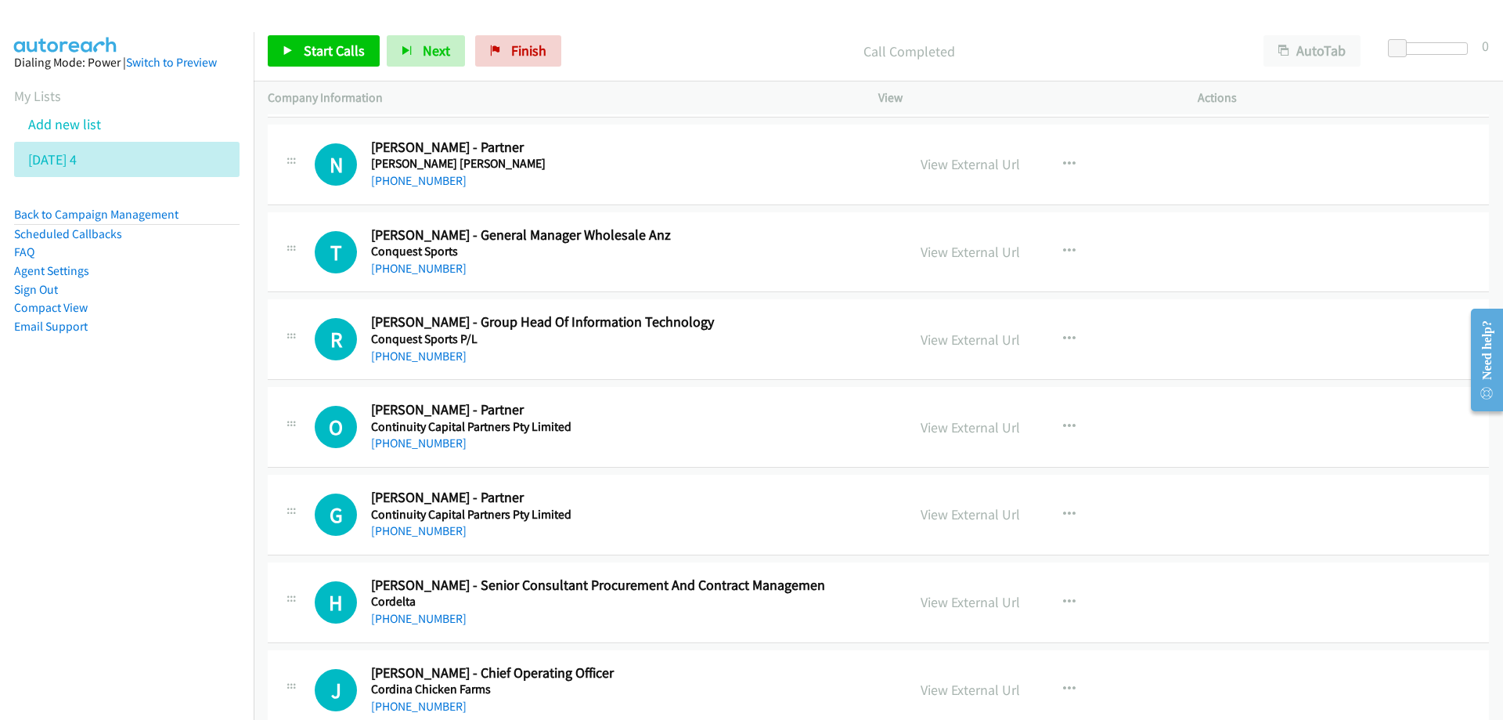
scroll to position [13389, 0]
click at [640, 355] on div "[PHONE_NUMBER]" at bounding box center [629, 355] width 516 height 19
click at [434, 352] on link "[PHONE_NUMBER]" at bounding box center [419, 355] width 96 height 15
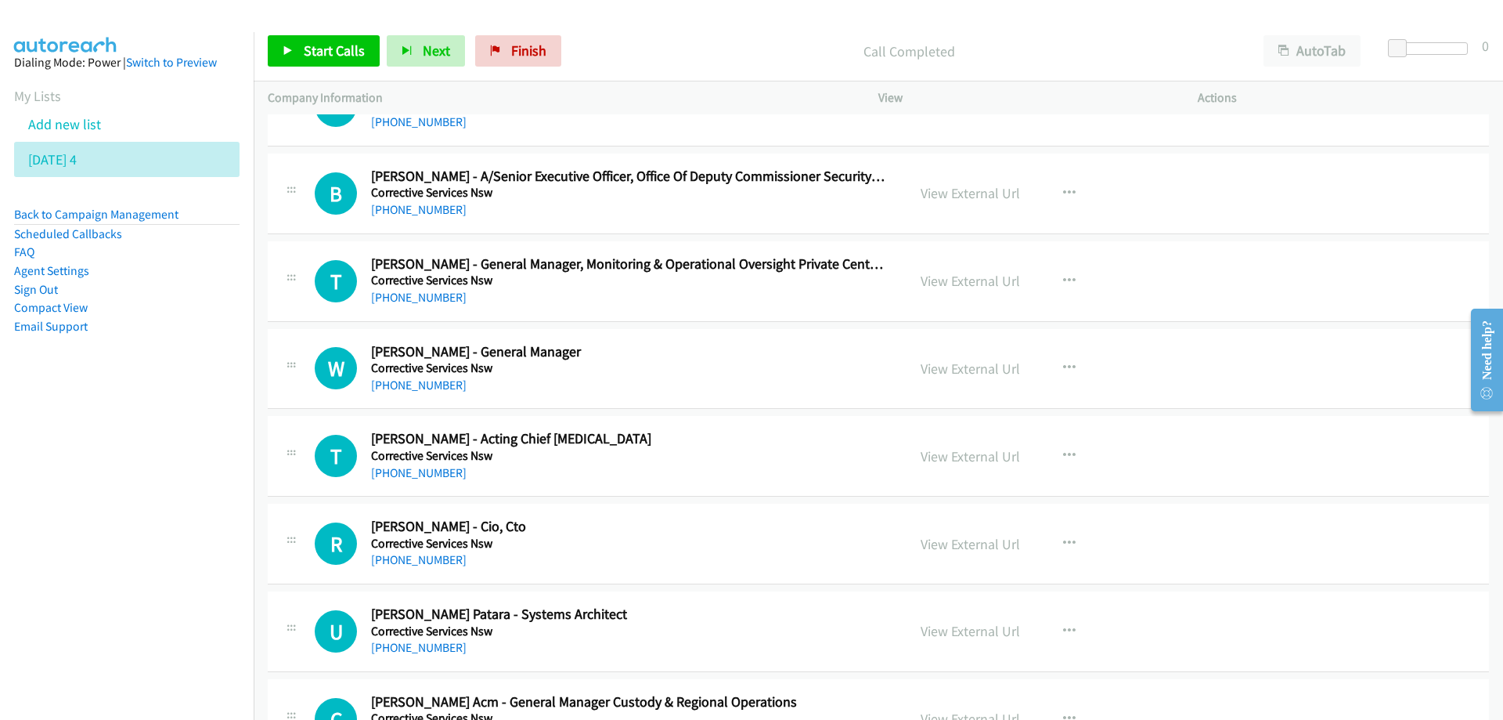
scroll to position [15660, 0]
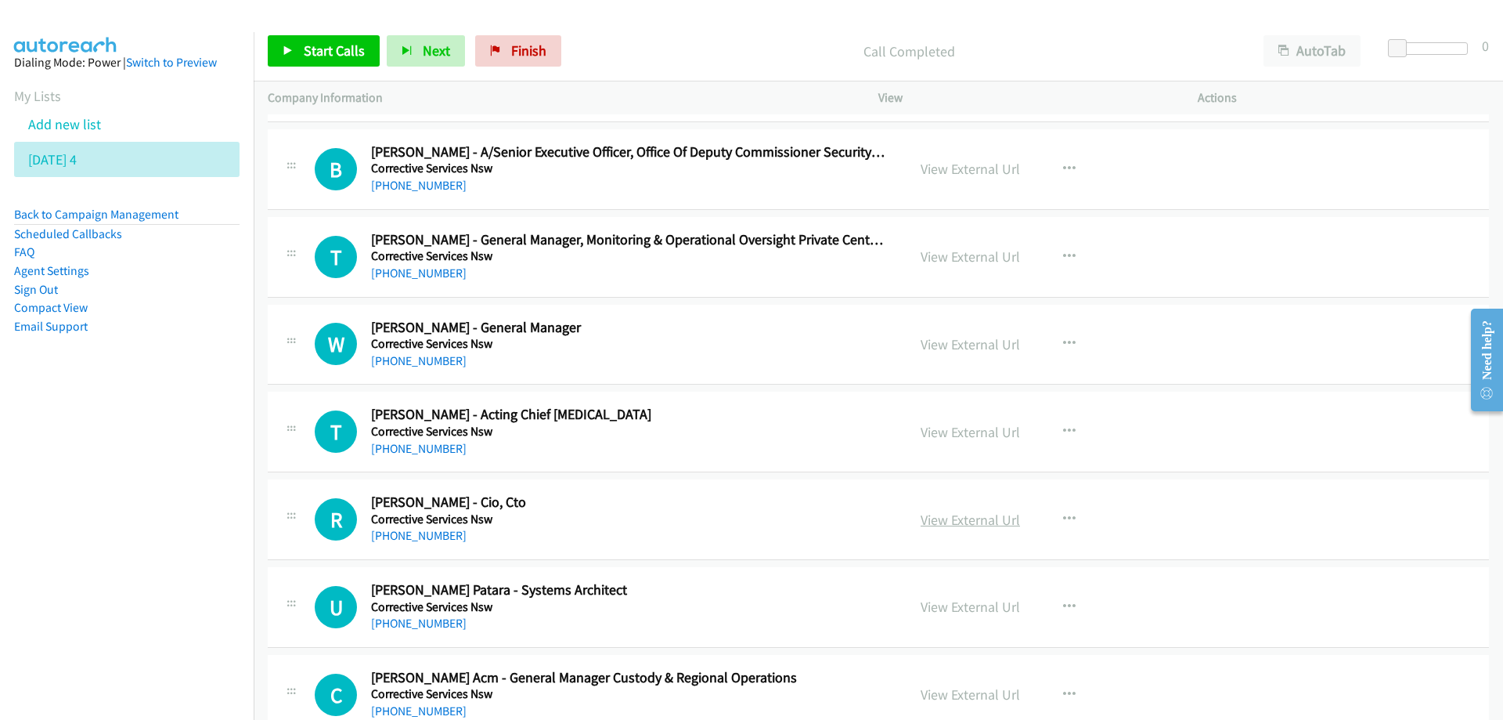
click at [958, 511] on link "View External Url" at bounding box center [970, 520] width 99 height 18
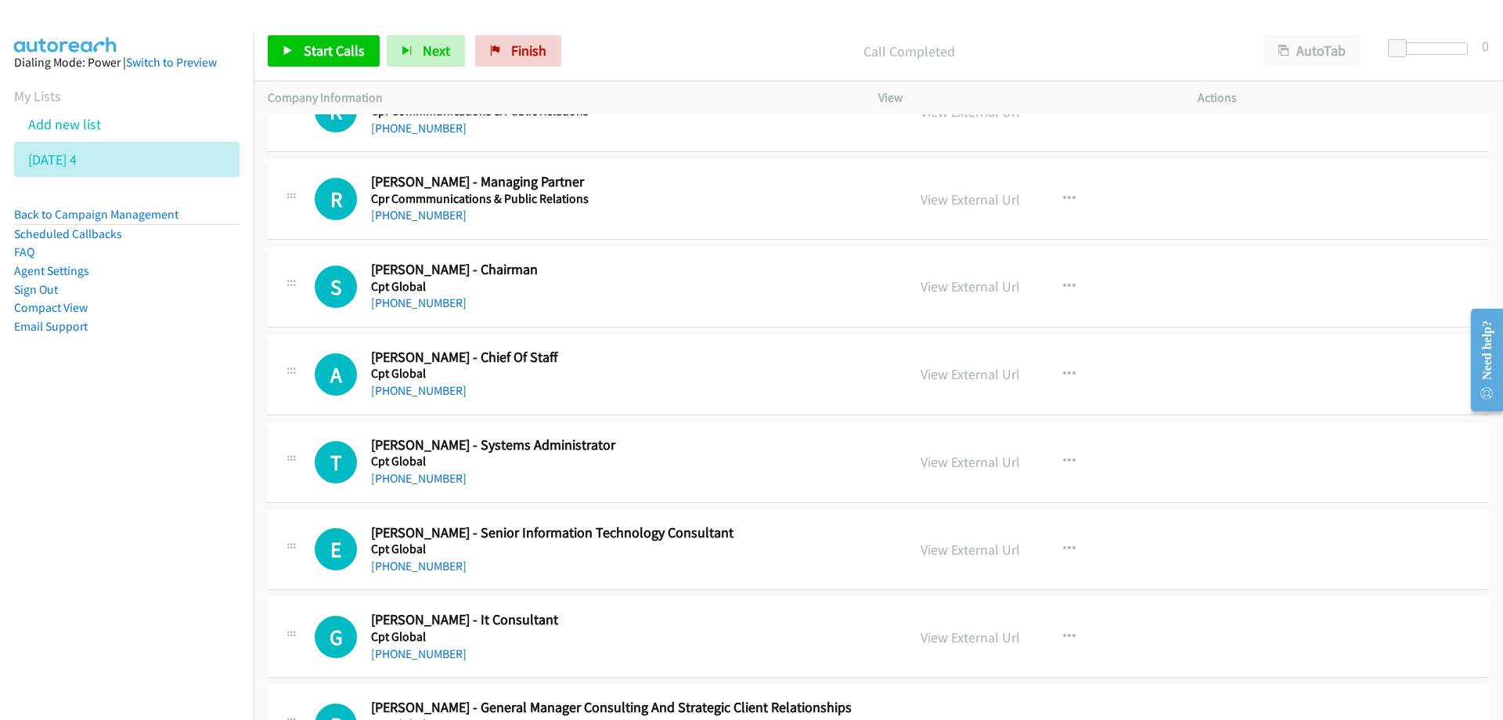
scroll to position [16443, 0]
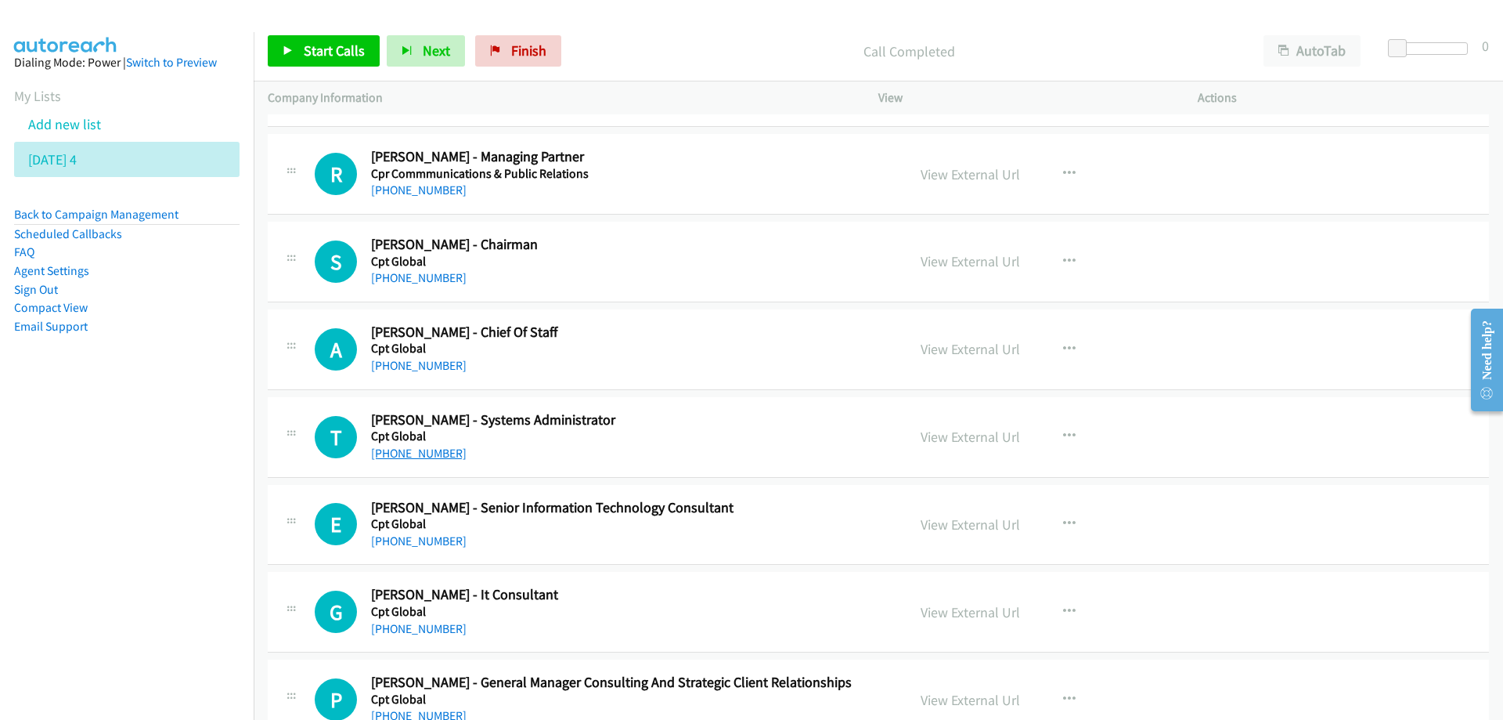
click at [424, 450] on link "[PHONE_NUMBER]" at bounding box center [419, 453] width 96 height 15
drag, startPoint x: 507, startPoint y: 56, endPoint x: 745, endPoint y: 6, distance: 244.0
click at [511, 58] on span "Finish" at bounding box center [528, 50] width 35 height 18
